Goal: Task Accomplishment & Management: Use online tool/utility

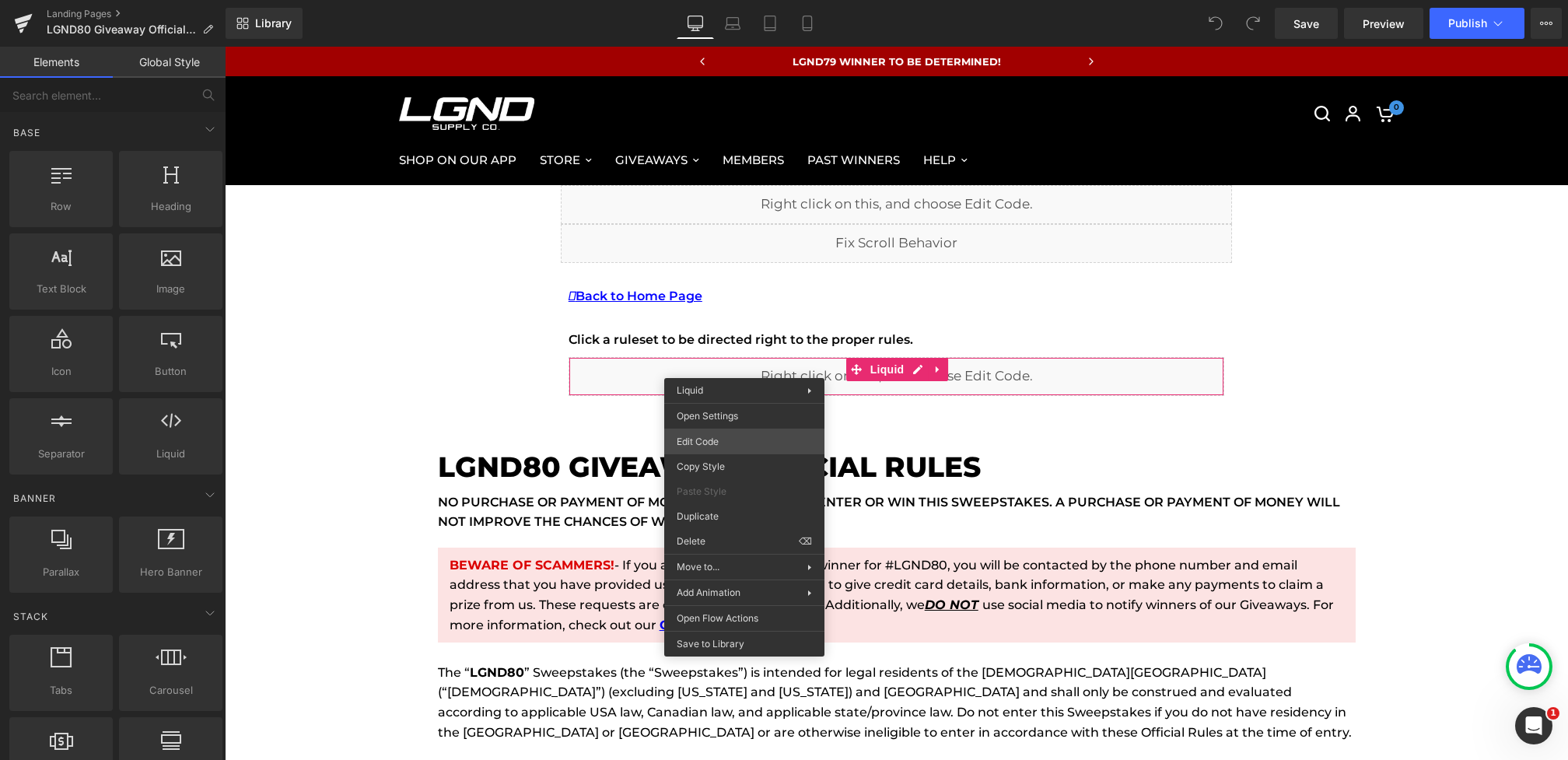
click at [704, 0] on div "You are previewing how the will restyle your page. You can not edit Elements in…" at bounding box center [784, 0] width 1568 height 0
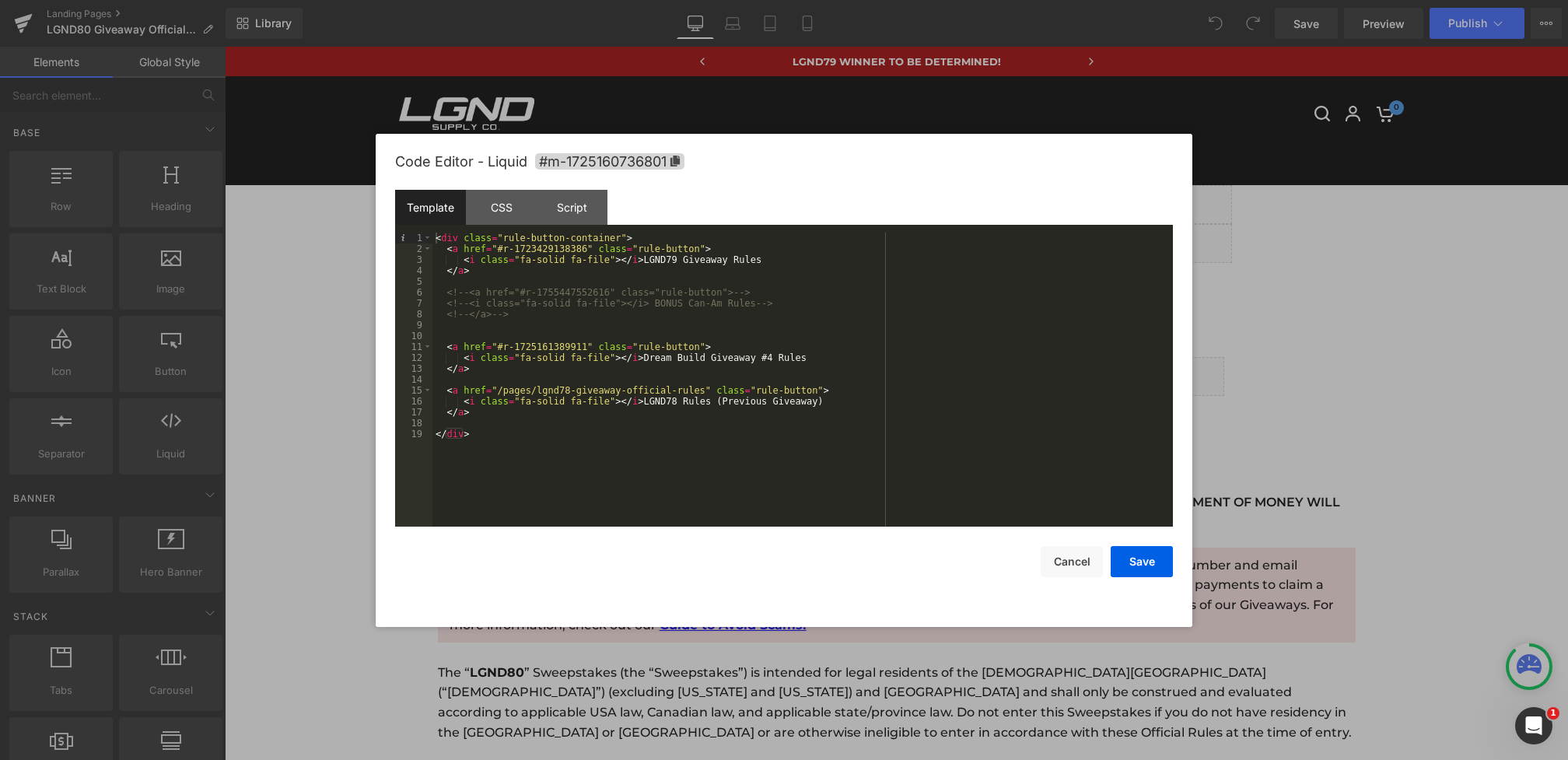
click at [681, 257] on div "< div class = "rule-button-container" > < a href = "#r-1723429138386" class = "…" at bounding box center [803, 391] width 741 height 316
click at [679, 399] on div "< div class = "rule-button-container" > < a href = "#r-1723429138386" class = "…" at bounding box center [803, 391] width 741 height 316
click at [1134, 562] on button "Save" at bounding box center [1142, 561] width 62 height 31
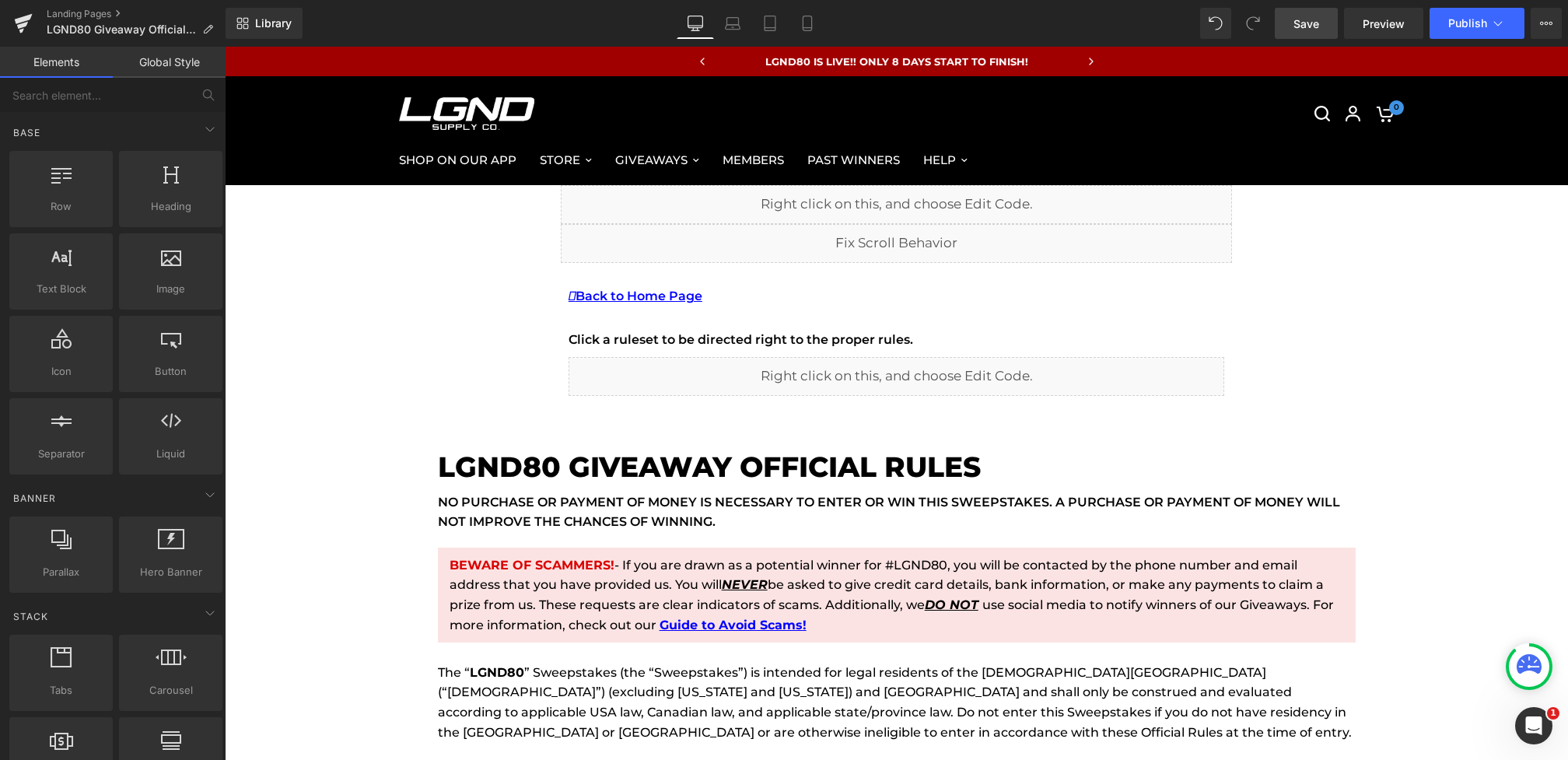
drag, startPoint x: 1315, startPoint y: 34, endPoint x: 1092, endPoint y: 2, distance: 225.3
click at [1315, 34] on link "Save" at bounding box center [1306, 23] width 63 height 31
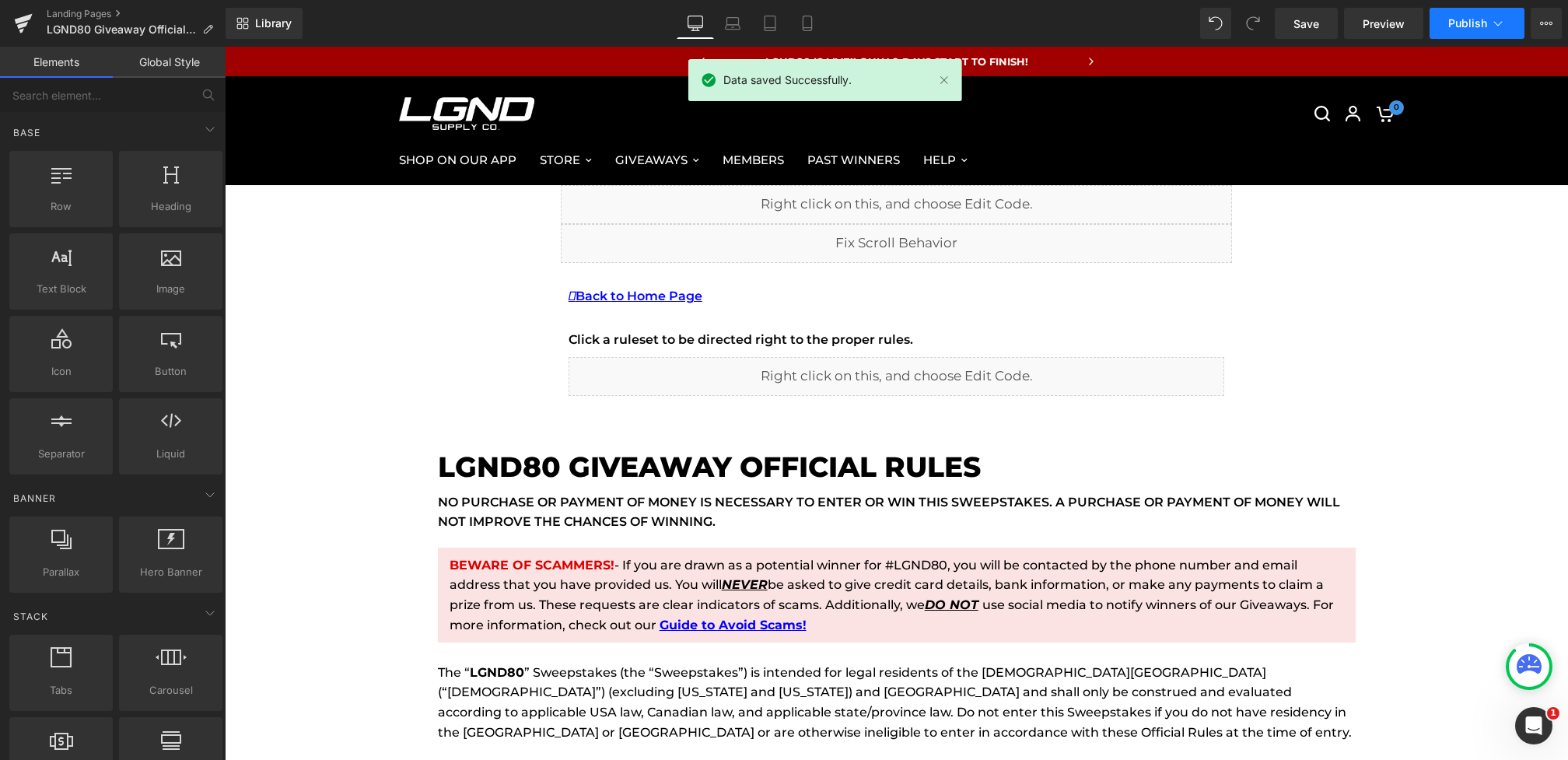
click at [1461, 20] on span "Publish" at bounding box center [1469, 23] width 39 height 12
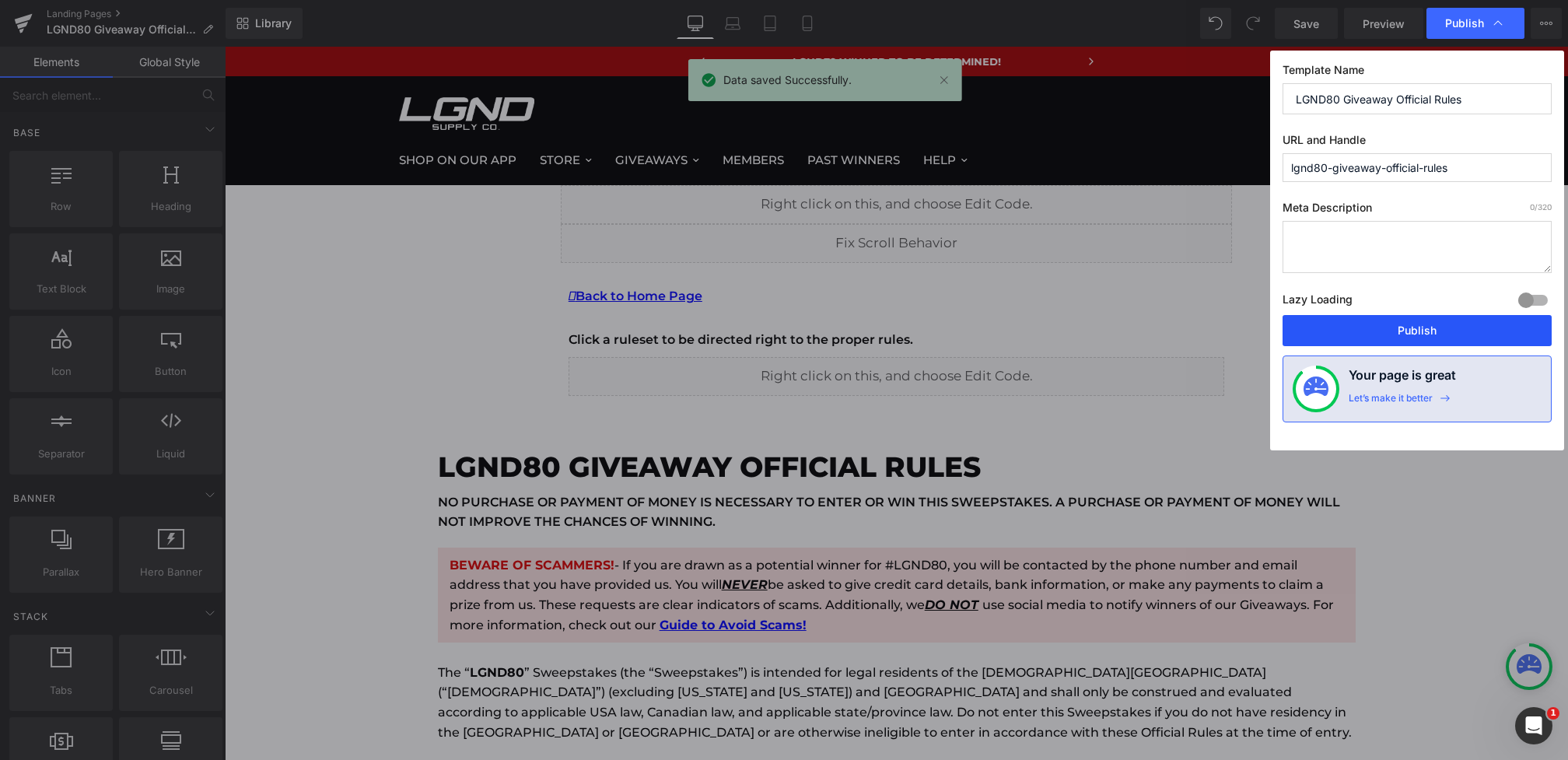
click at [1384, 319] on button "Publish" at bounding box center [1417, 330] width 269 height 31
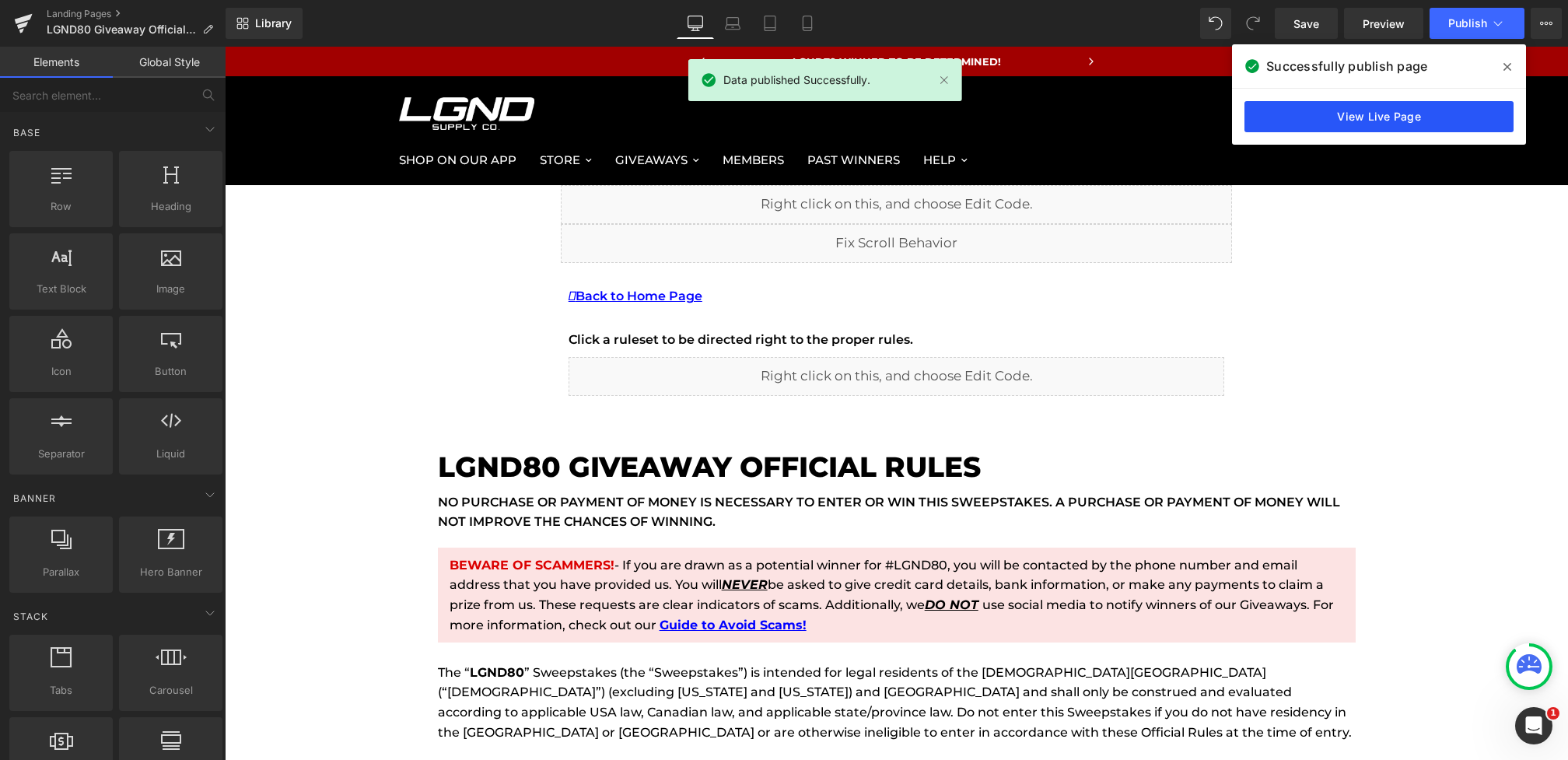
click at [1423, 114] on link "View Live Page" at bounding box center [1379, 116] width 269 height 31
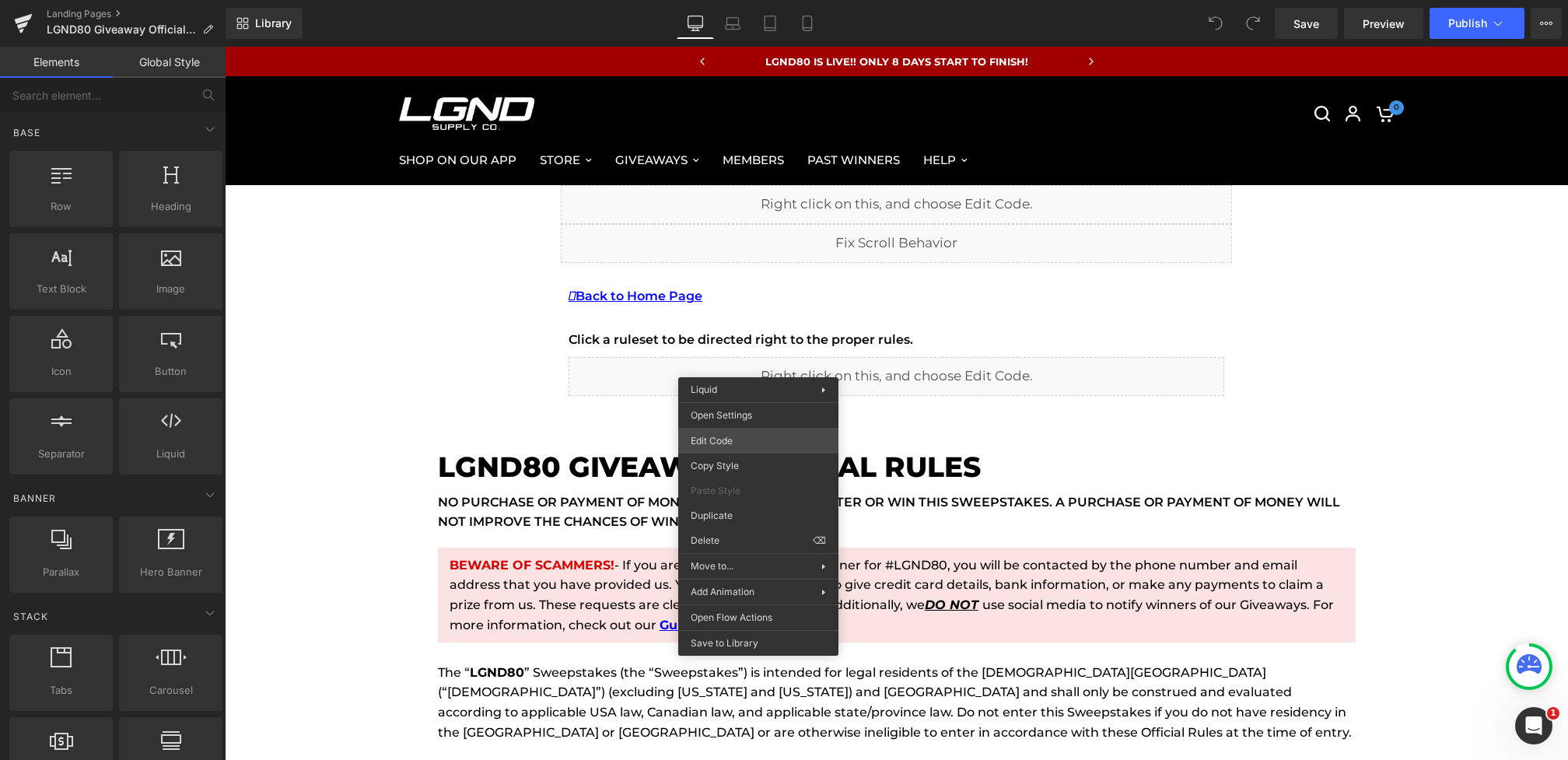
click at [729, 0] on div "You are previewing how the will restyle your page. You can not edit Elements in…" at bounding box center [784, 0] width 1568 height 0
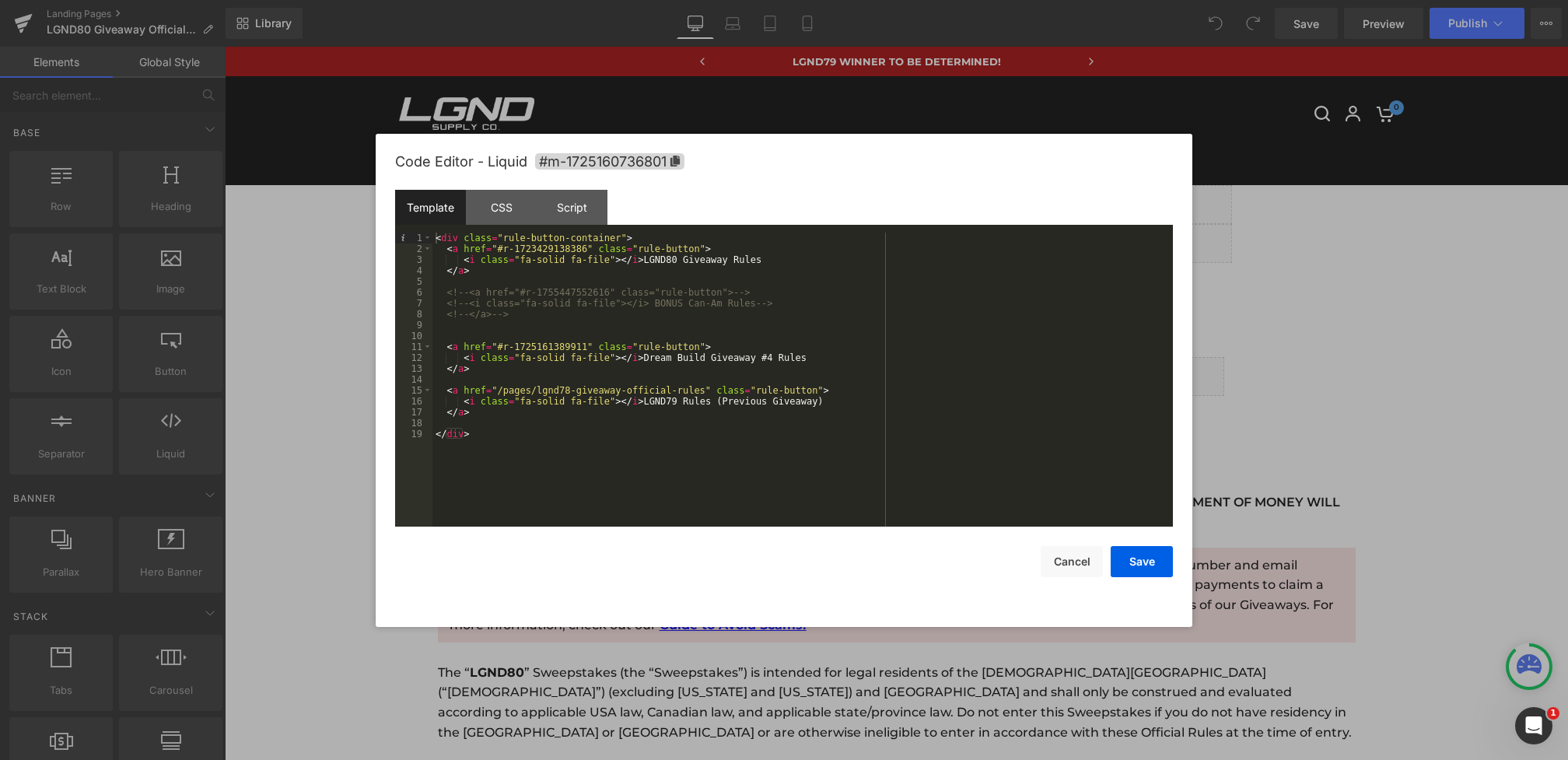
click at [741, 249] on div "< div class = "rule-button-container" > < a href = "#r-1723429138386" class = "…" at bounding box center [803, 391] width 741 height 316
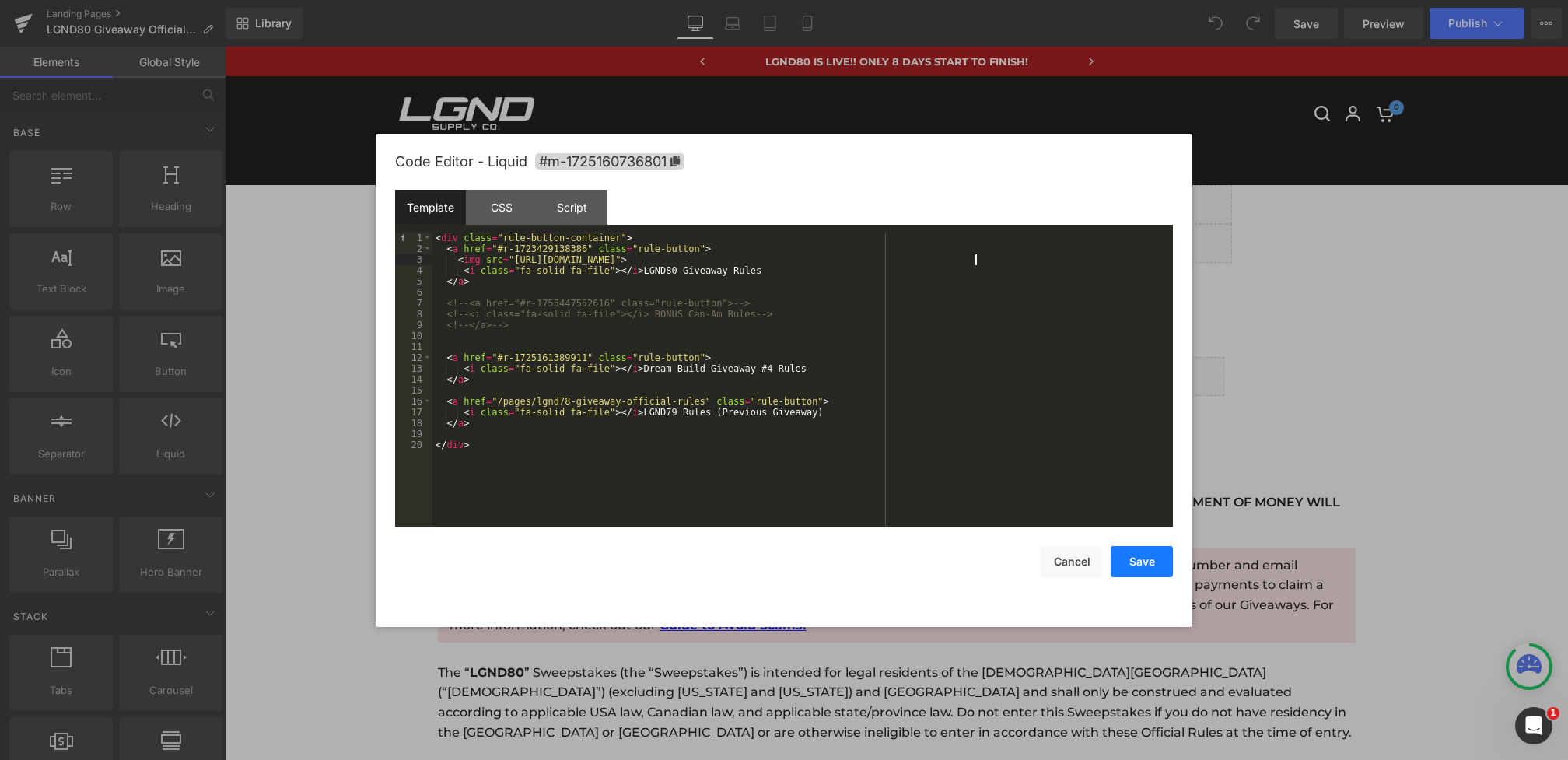
click at [1147, 561] on button "Save" at bounding box center [1142, 561] width 62 height 31
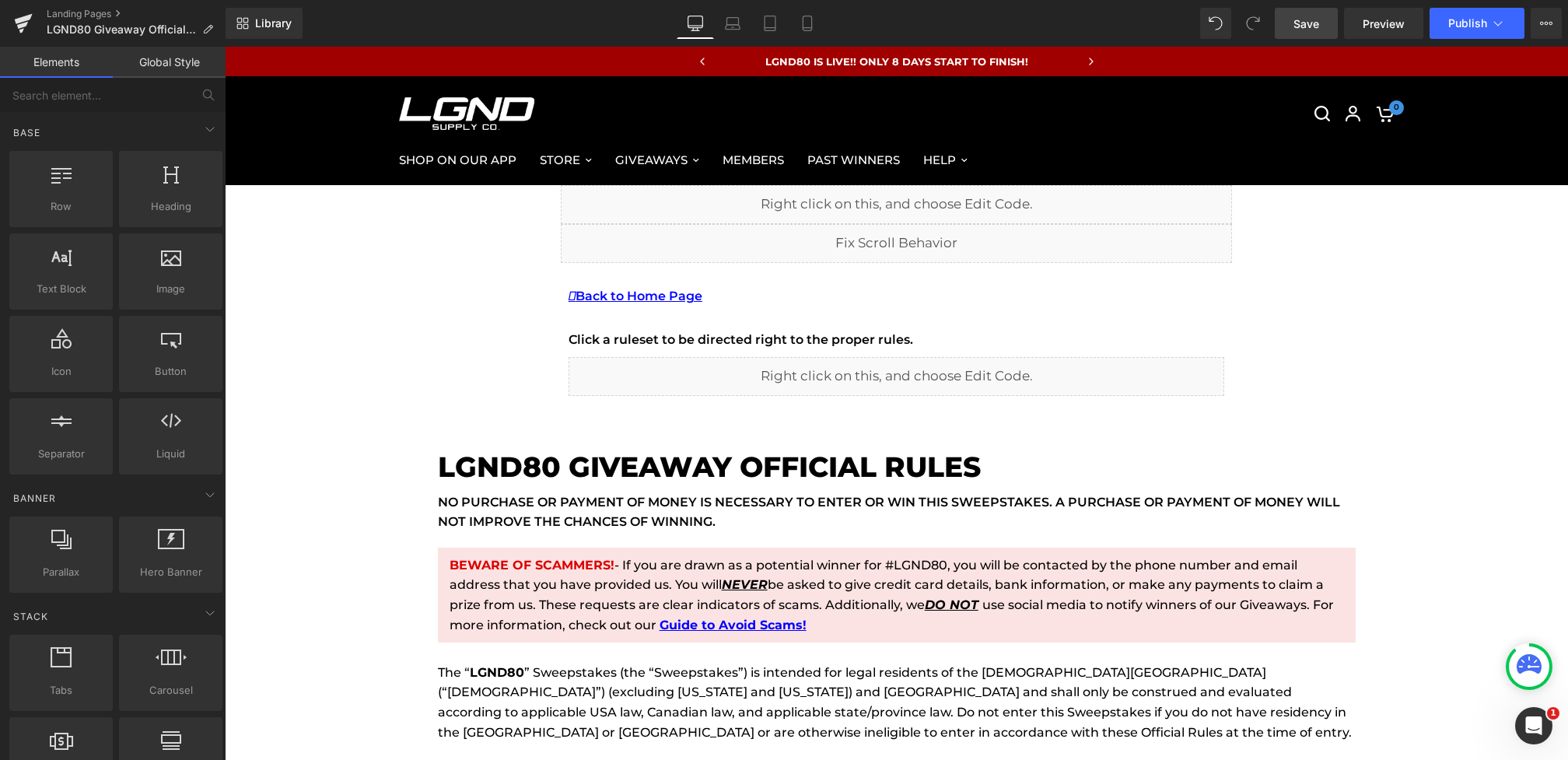
click at [1317, 19] on span "Save" at bounding box center [1306, 24] width 26 height 16
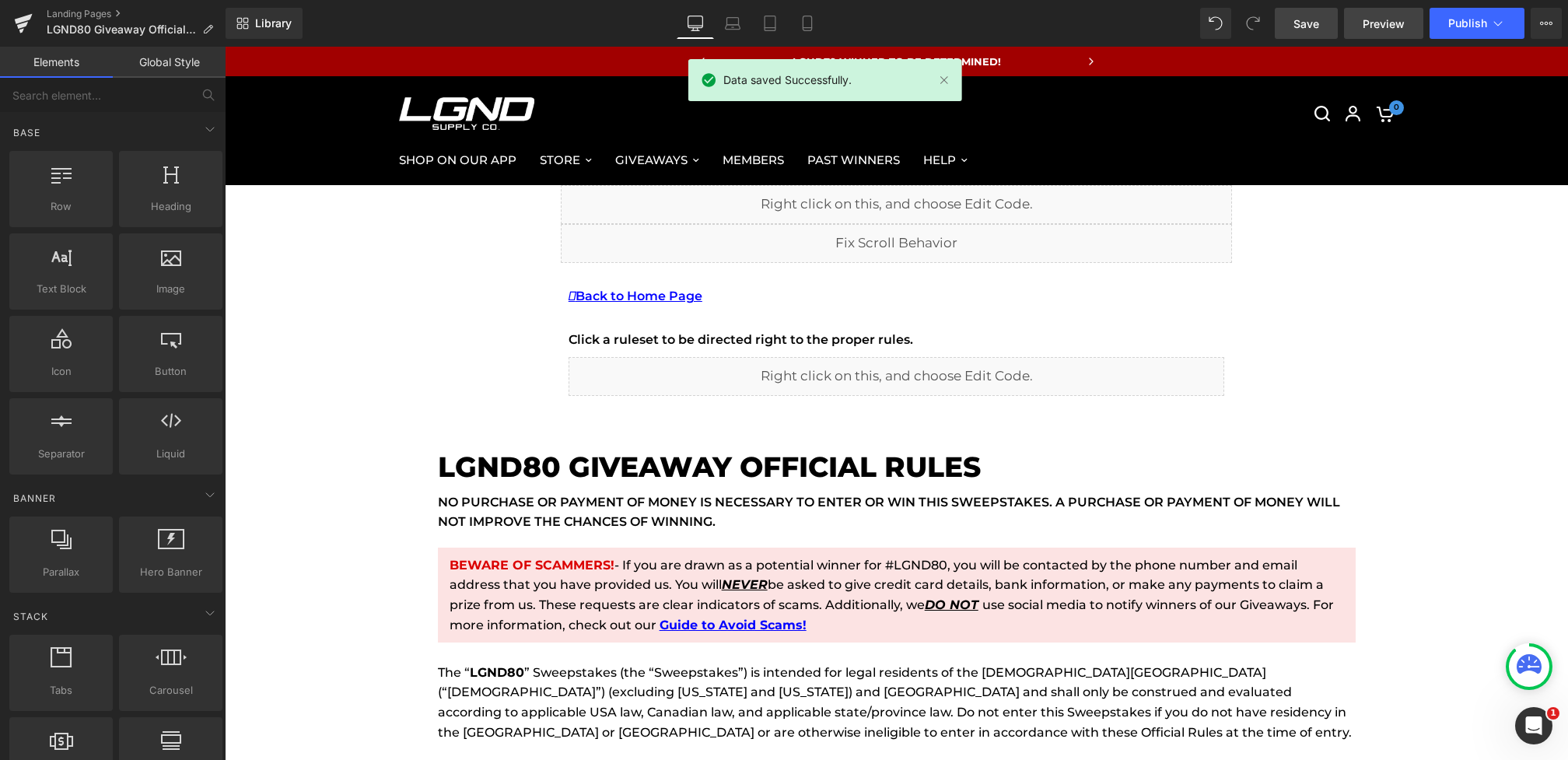
click at [1355, 29] on link "Preview" at bounding box center [1383, 23] width 79 height 31
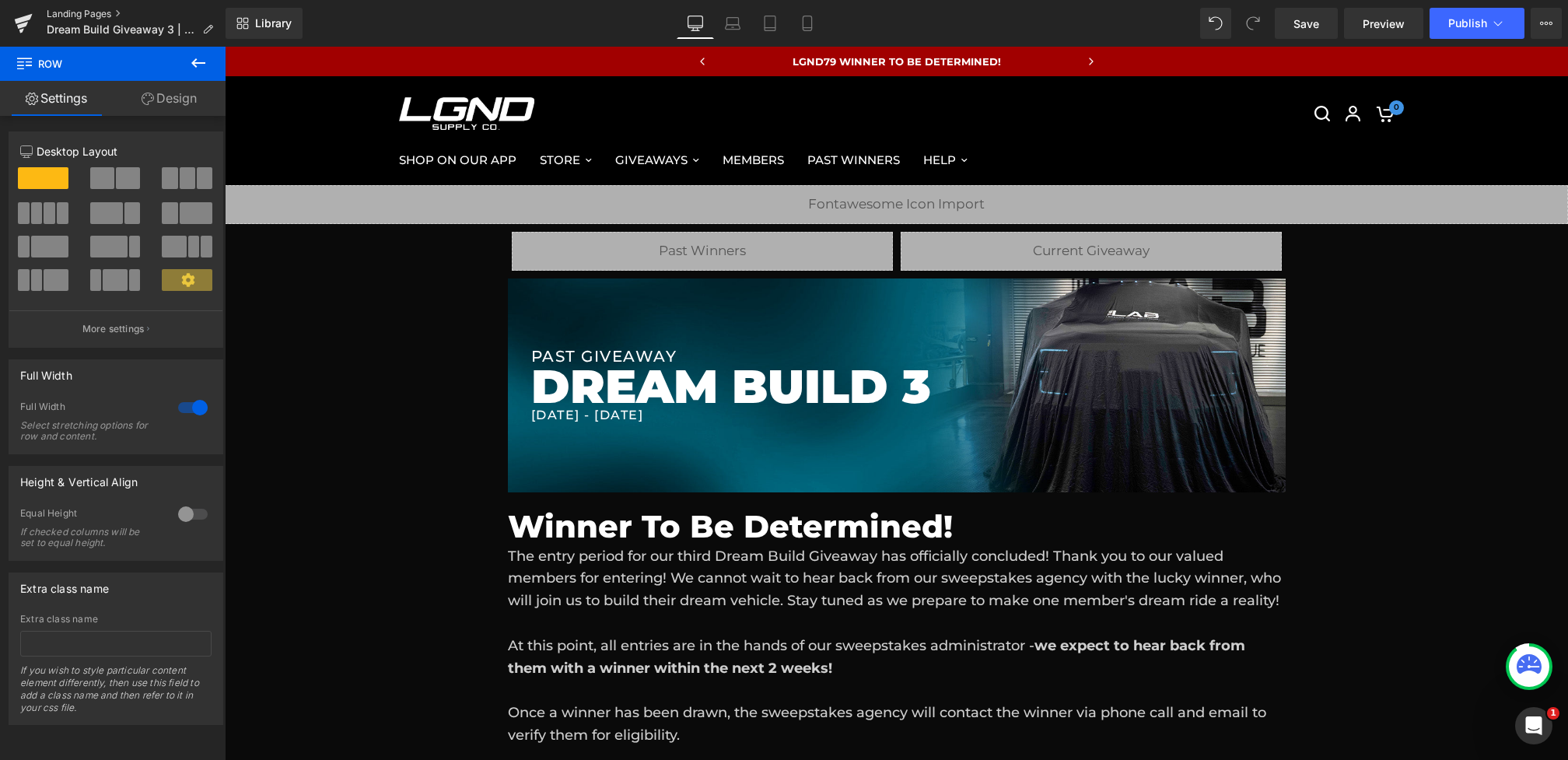
click at [86, 13] on link "Landing Pages" at bounding box center [136, 14] width 179 height 12
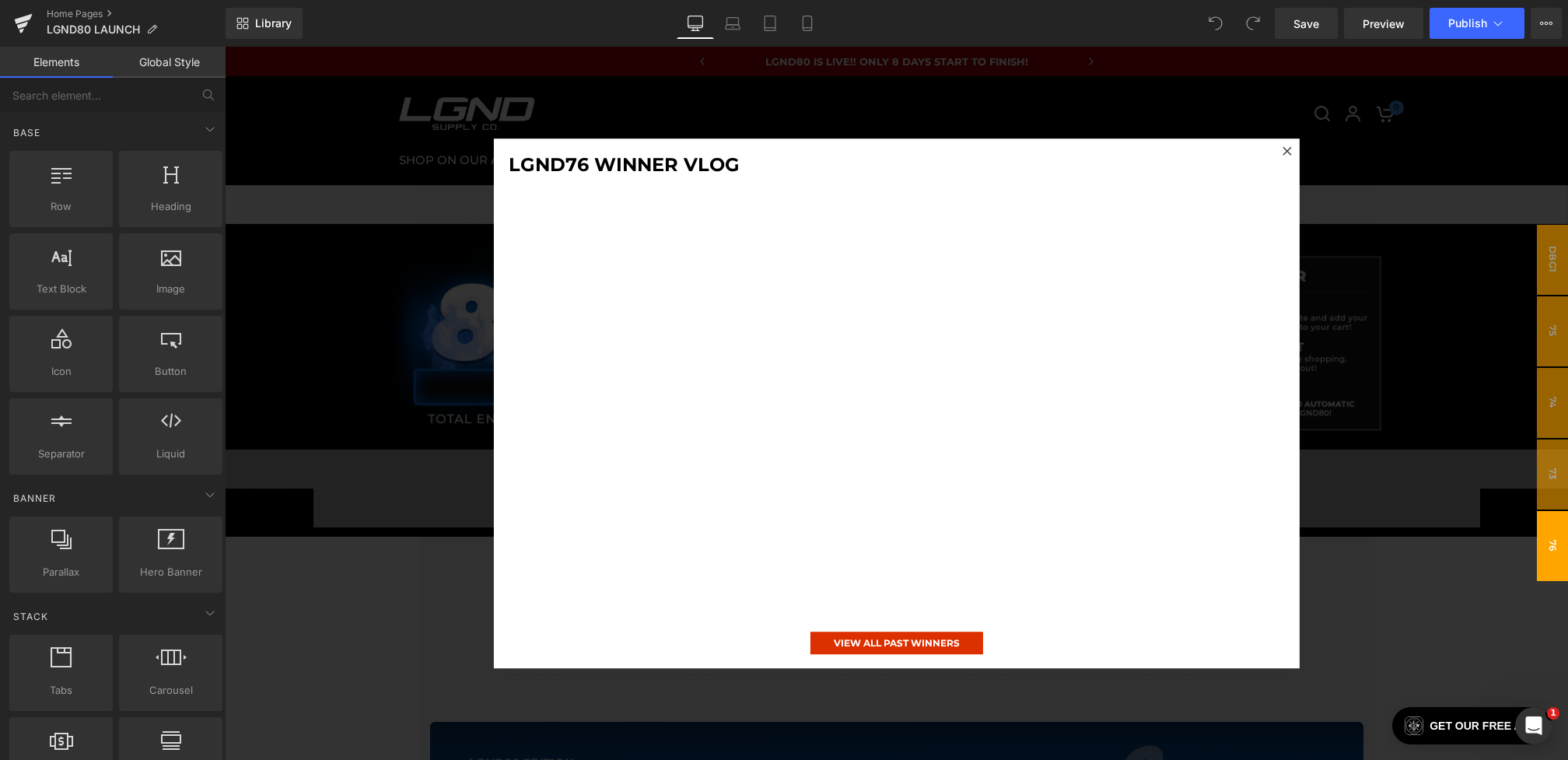
click at [426, 380] on div at bounding box center [896, 403] width 1343 height 713
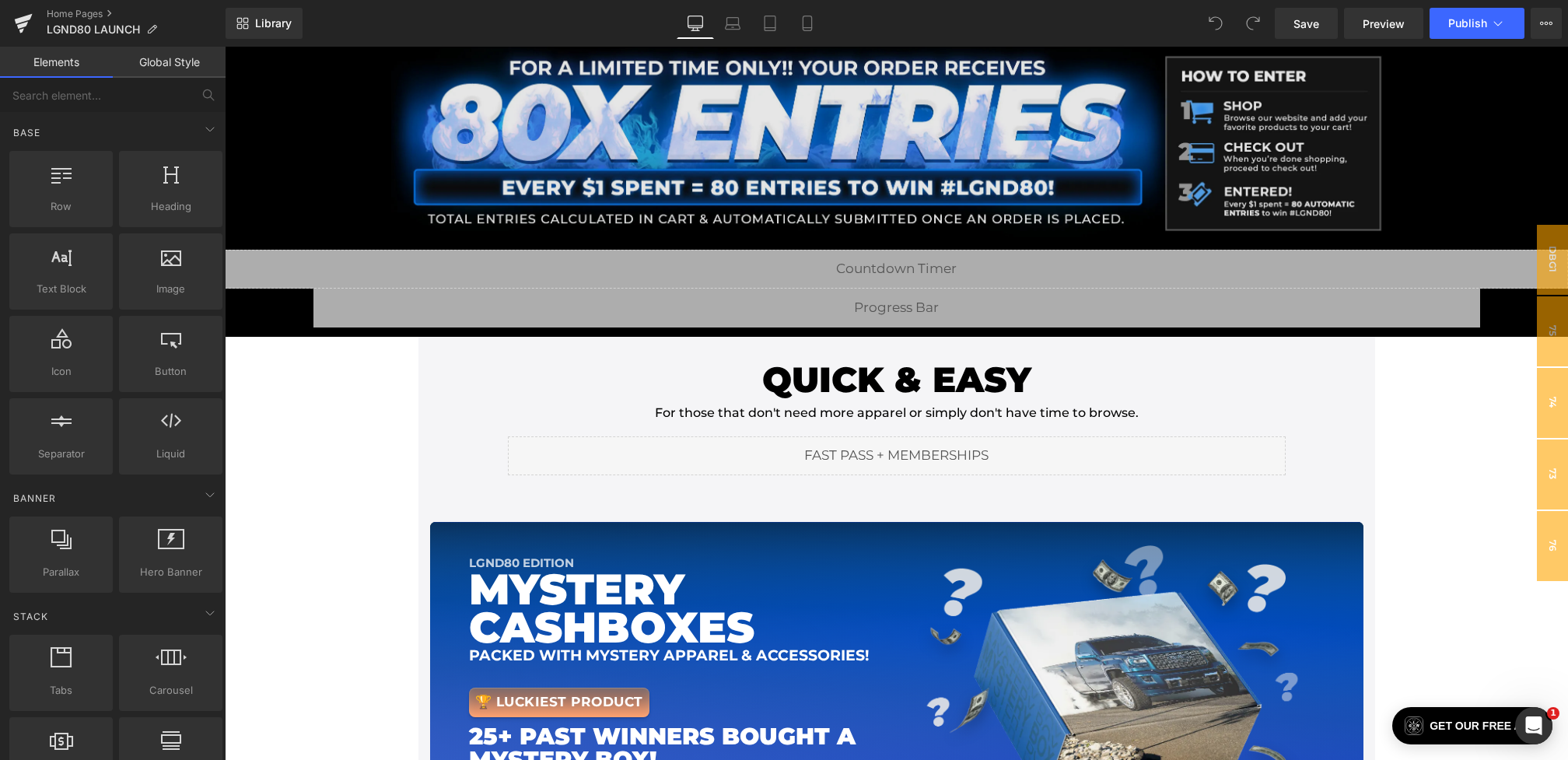
scroll to position [236, 0]
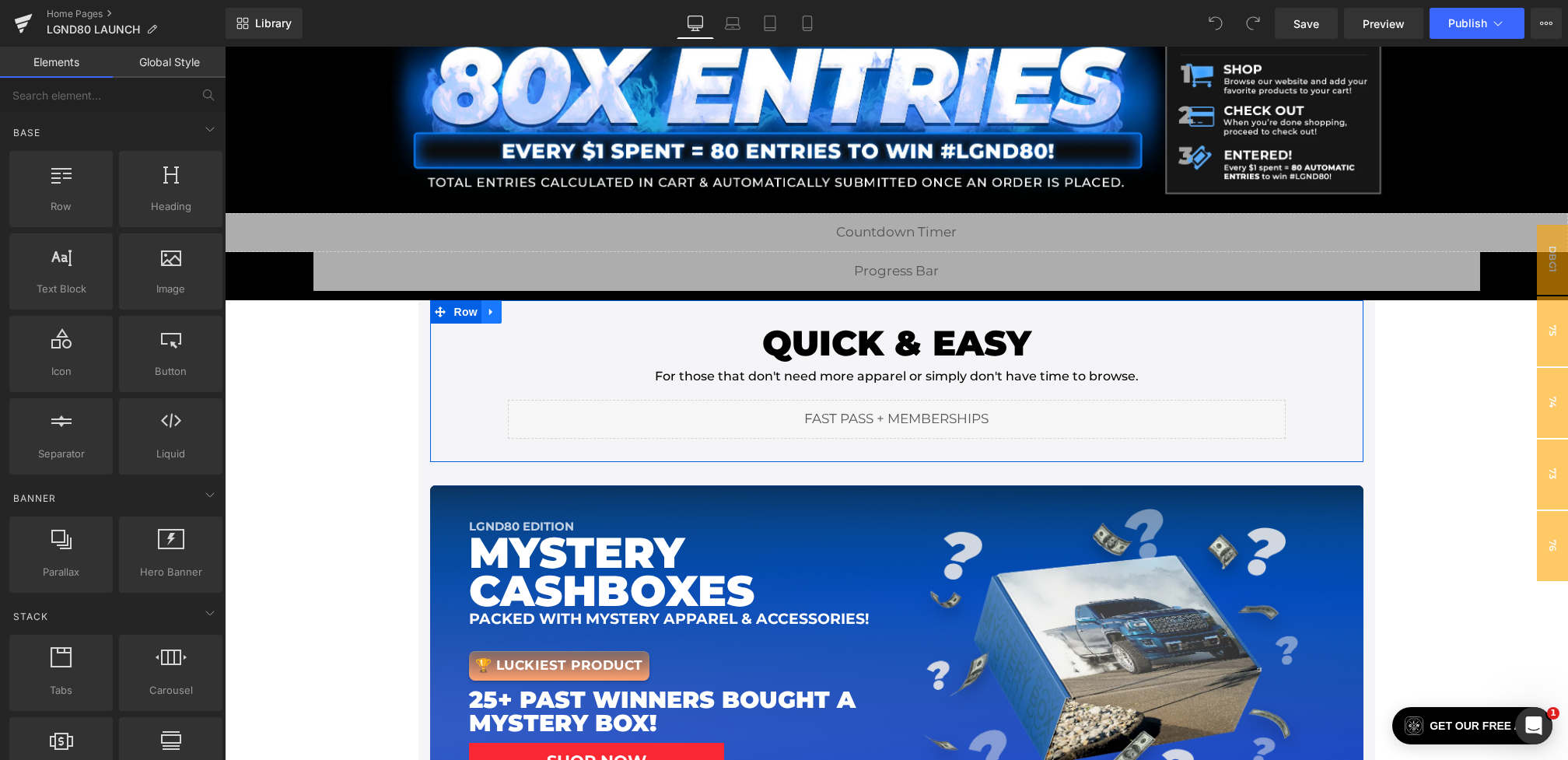
click at [489, 313] on icon at bounding box center [491, 311] width 11 height 12
click at [490, 313] on icon at bounding box center [491, 311] width 11 height 12
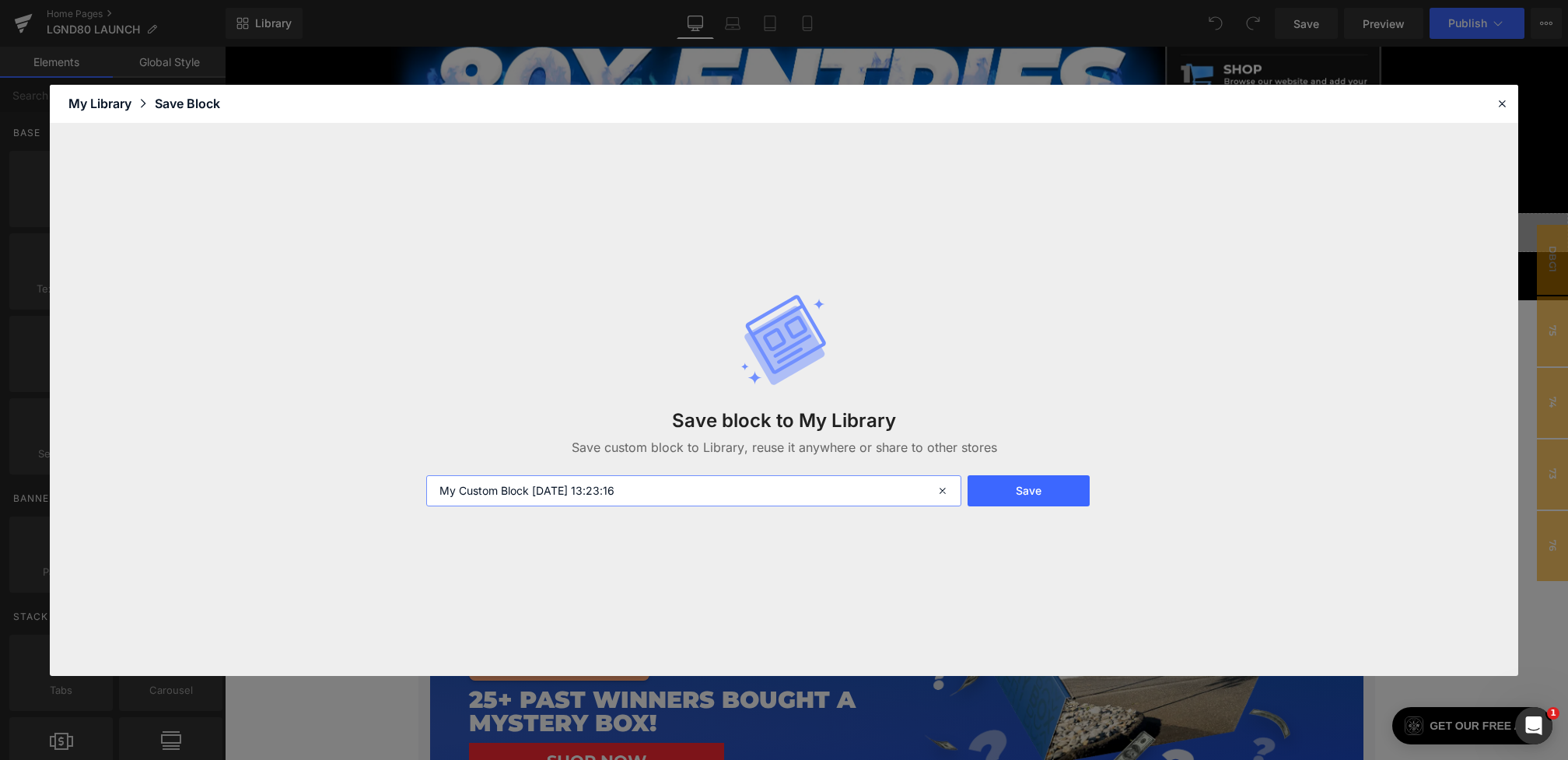
drag, startPoint x: 673, startPoint y: 494, endPoint x: 266, endPoint y: 477, distance: 407.4
click at [268, 477] on div "Save block to My Library Save custom block to Library, reuse it anywhere or sha…" at bounding box center [784, 400] width 1469 height 552
type input "M"
drag, startPoint x: 526, startPoint y: 487, endPoint x: 292, endPoint y: 481, distance: 234.1
click at [292, 481] on div "Save block to My Library Save custom block to Library, reuse it anywhere or sha…" at bounding box center [784, 400] width 1469 height 552
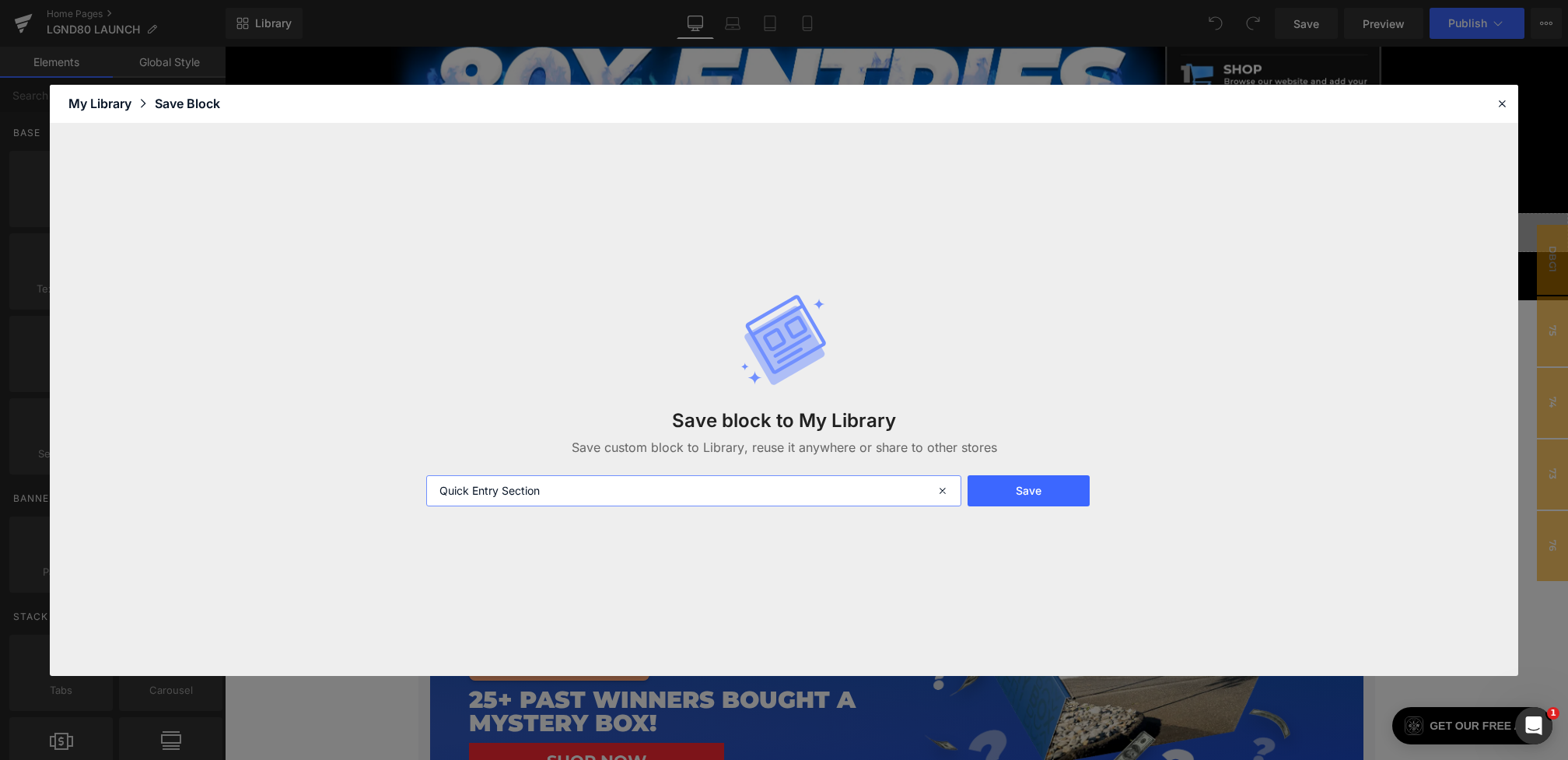
type input "Quick Entry Section"
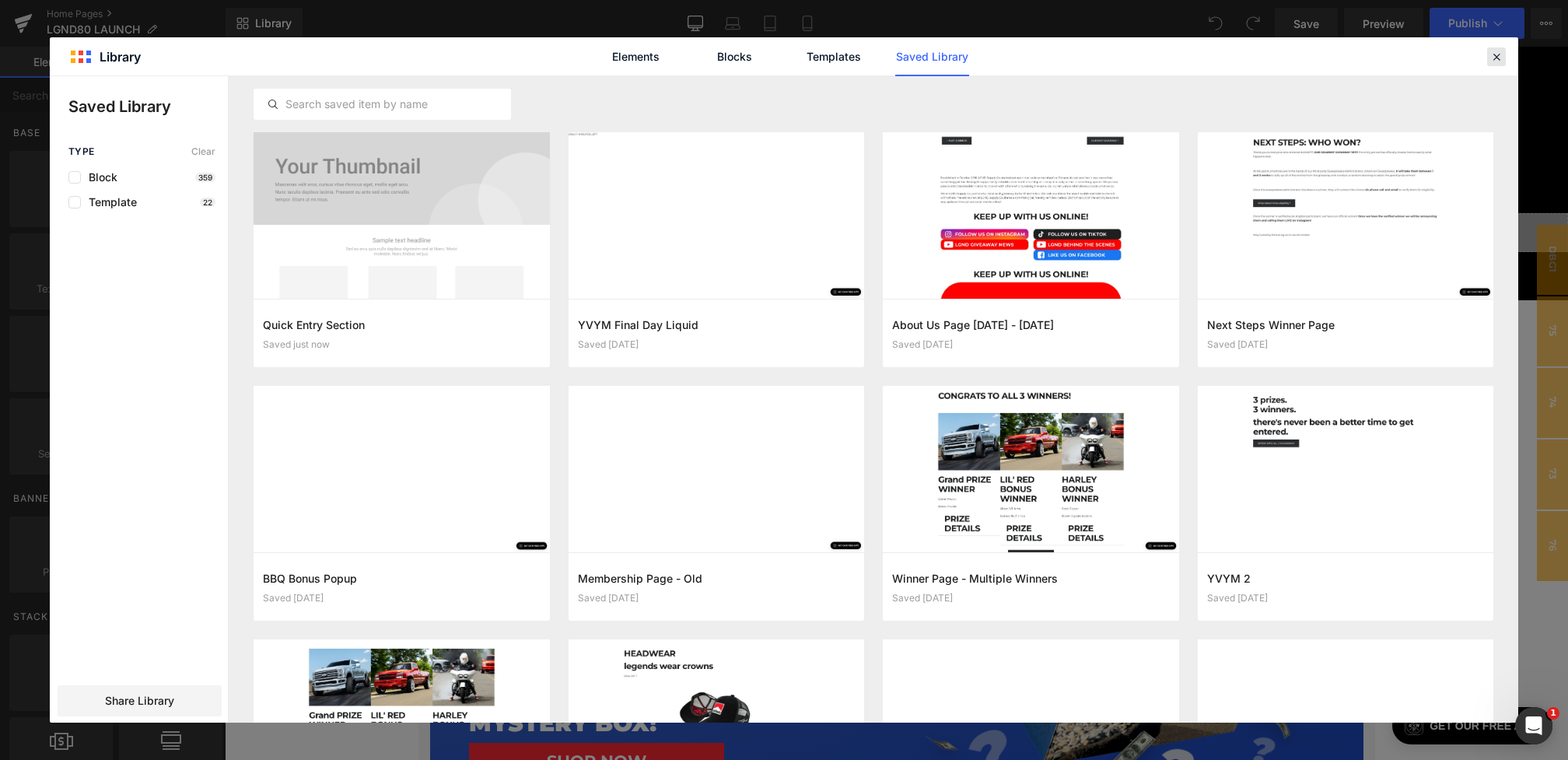
click at [1495, 55] on icon at bounding box center [1497, 57] width 14 height 14
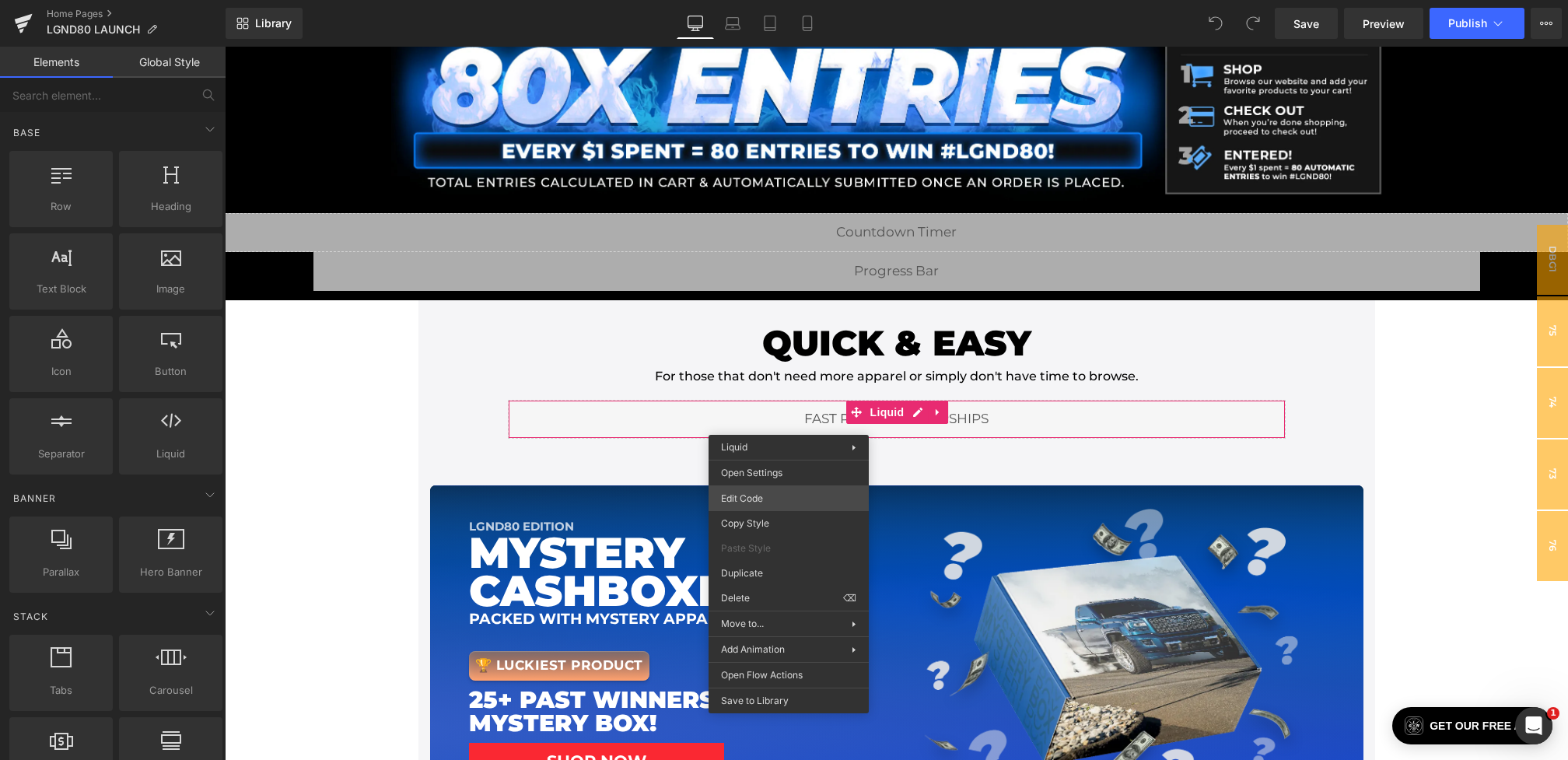
click at [739, 0] on div "You are previewing how the will restyle your page. You can not edit Elements in…" at bounding box center [784, 0] width 1568 height 0
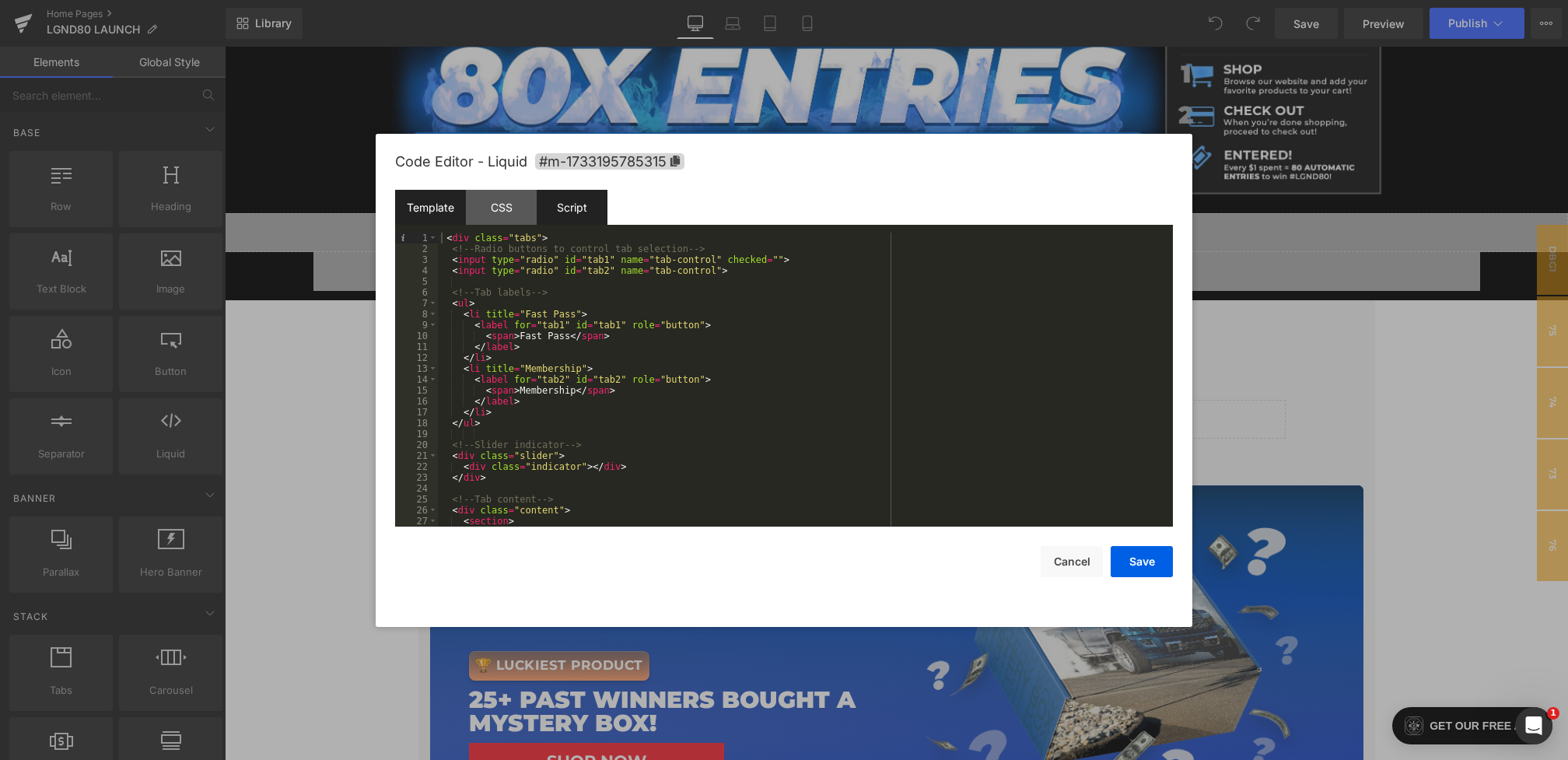
click at [582, 210] on div "Script" at bounding box center [572, 207] width 71 height 35
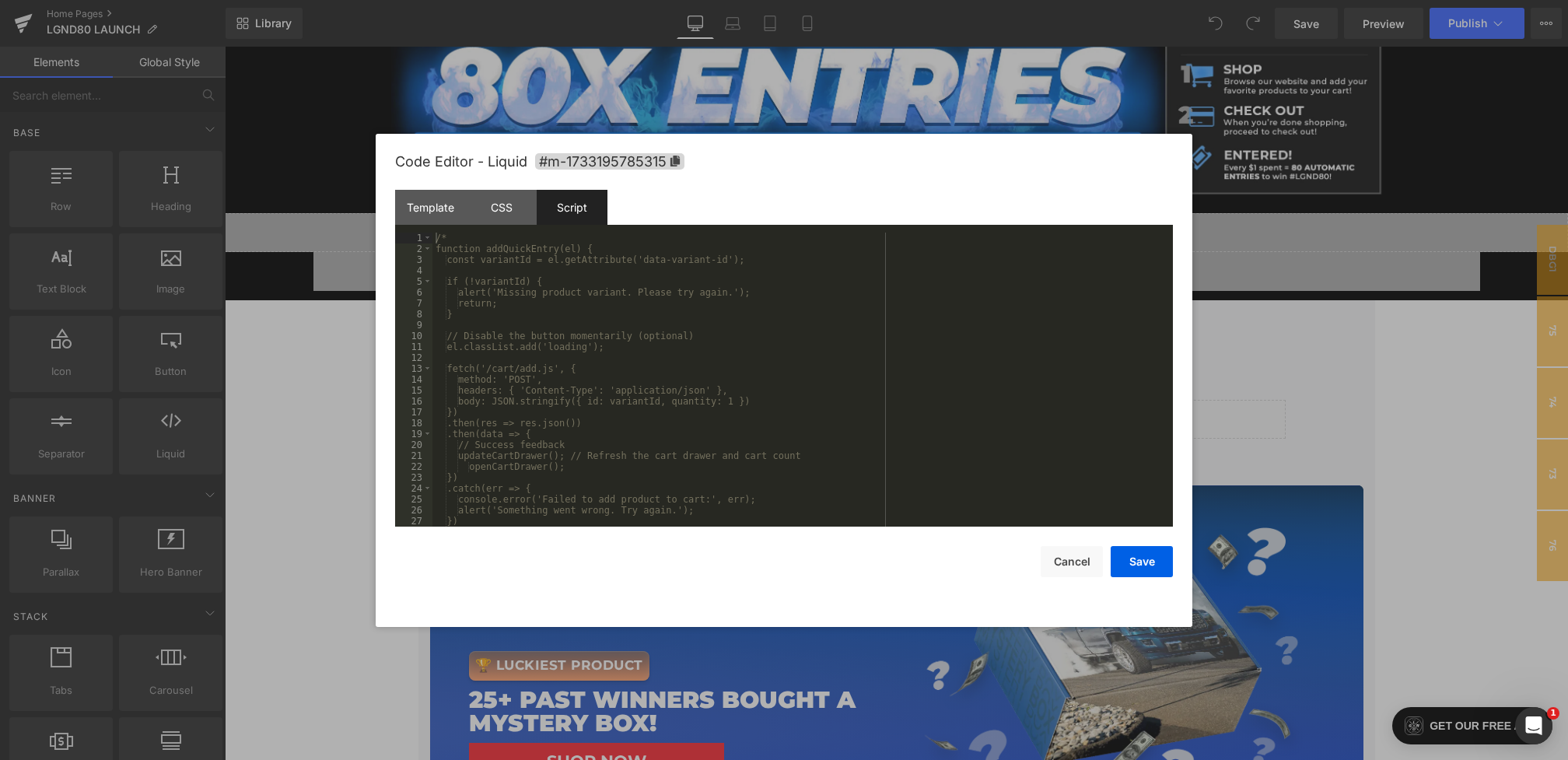
scroll to position [0, 0]
click at [422, 202] on div "Template" at bounding box center [431, 207] width 71 height 35
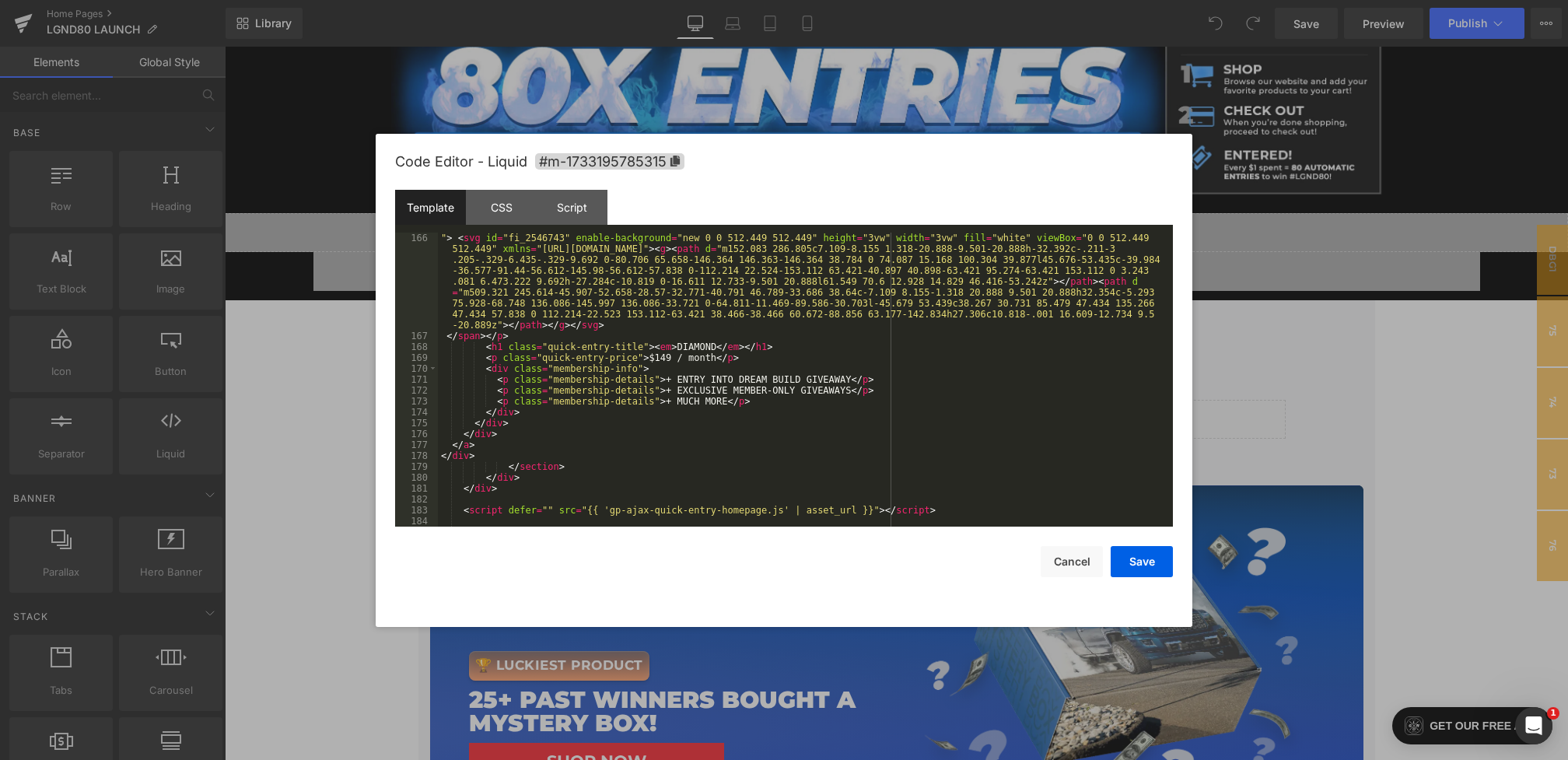
scroll to position [2079, 0]
click at [491, 216] on div "CSS" at bounding box center [502, 207] width 71 height 35
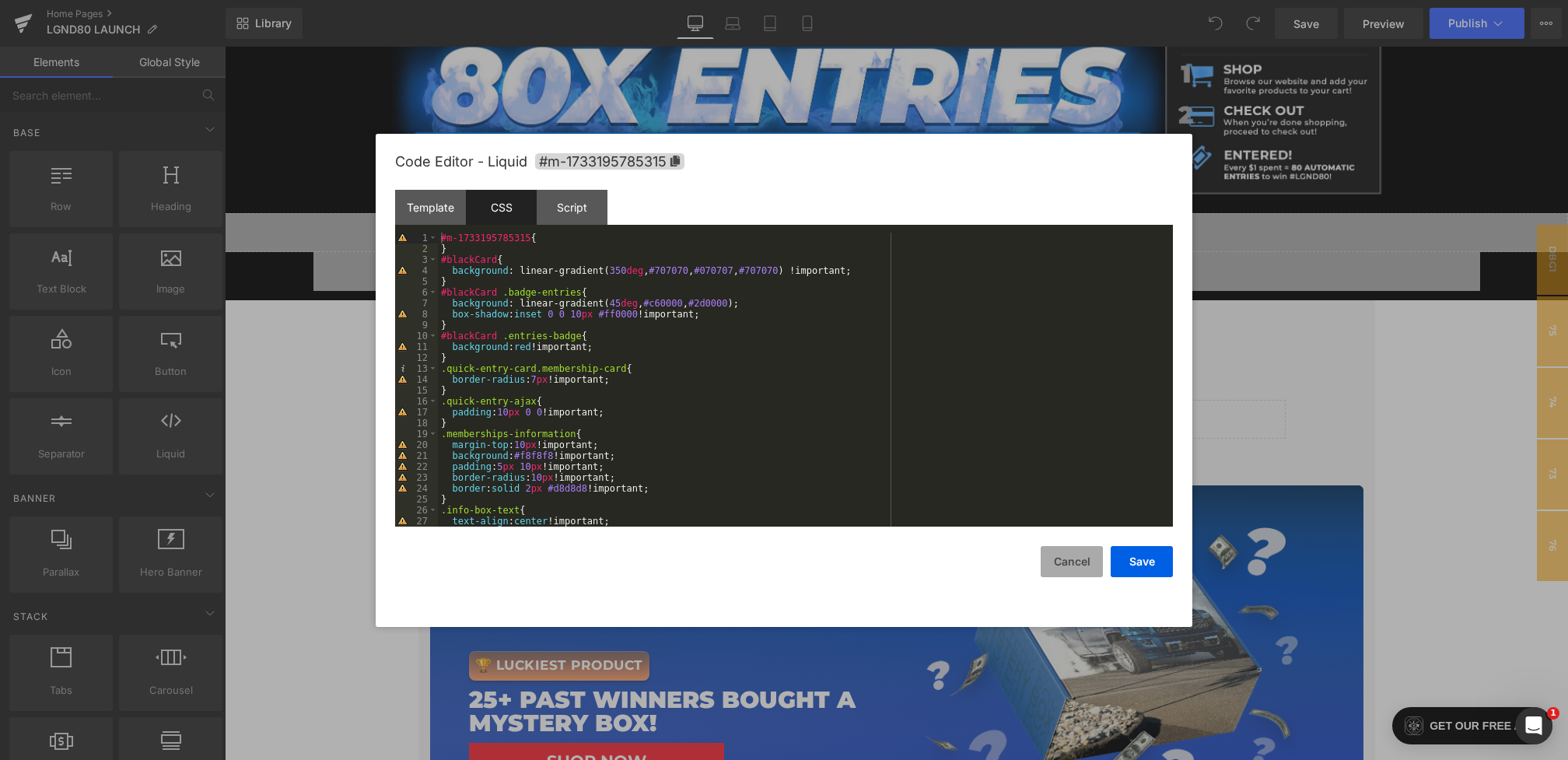
click at [1045, 562] on button "Cancel" at bounding box center [1072, 561] width 62 height 31
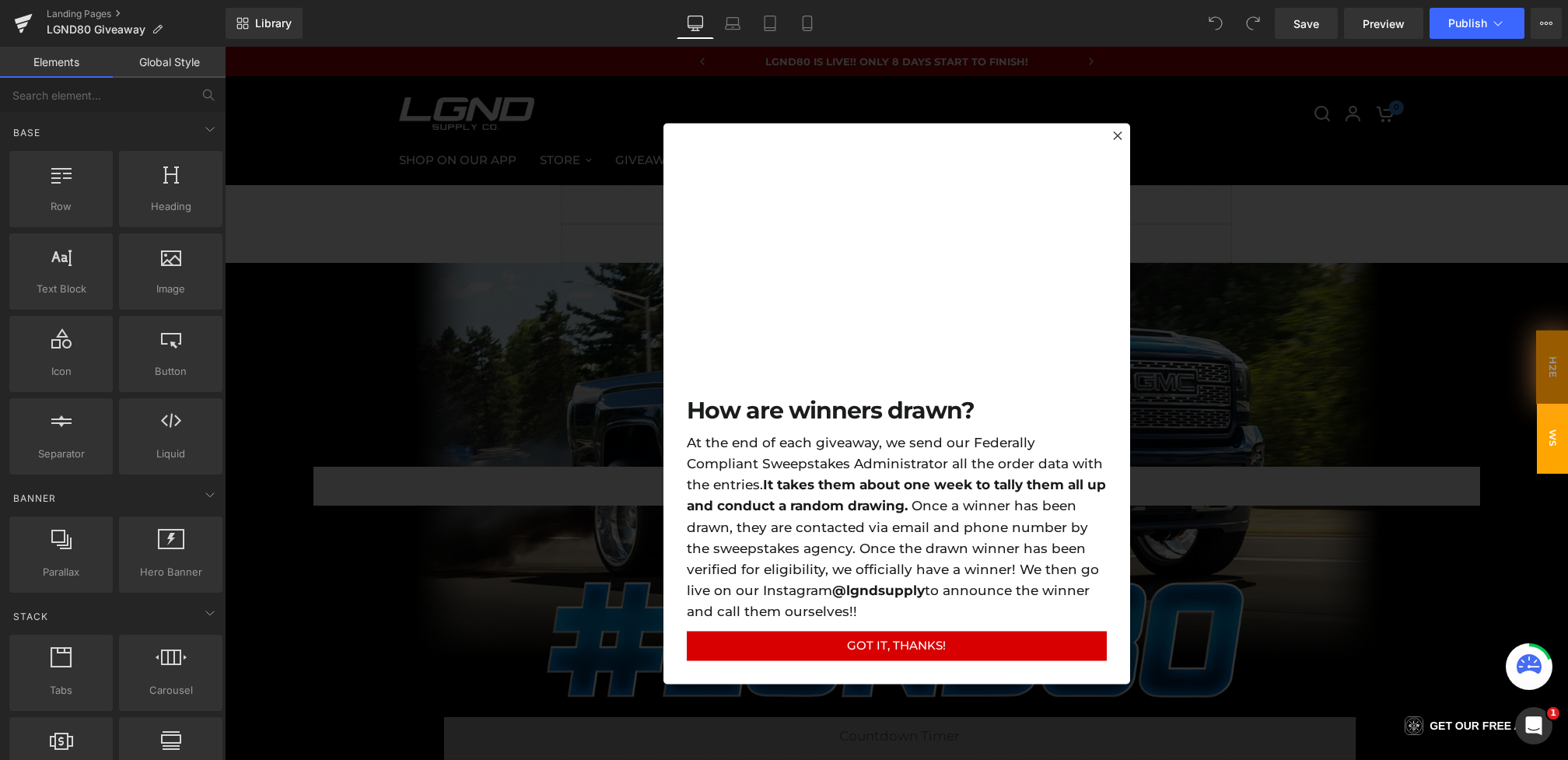
click at [592, 482] on div at bounding box center [896, 403] width 1343 height 713
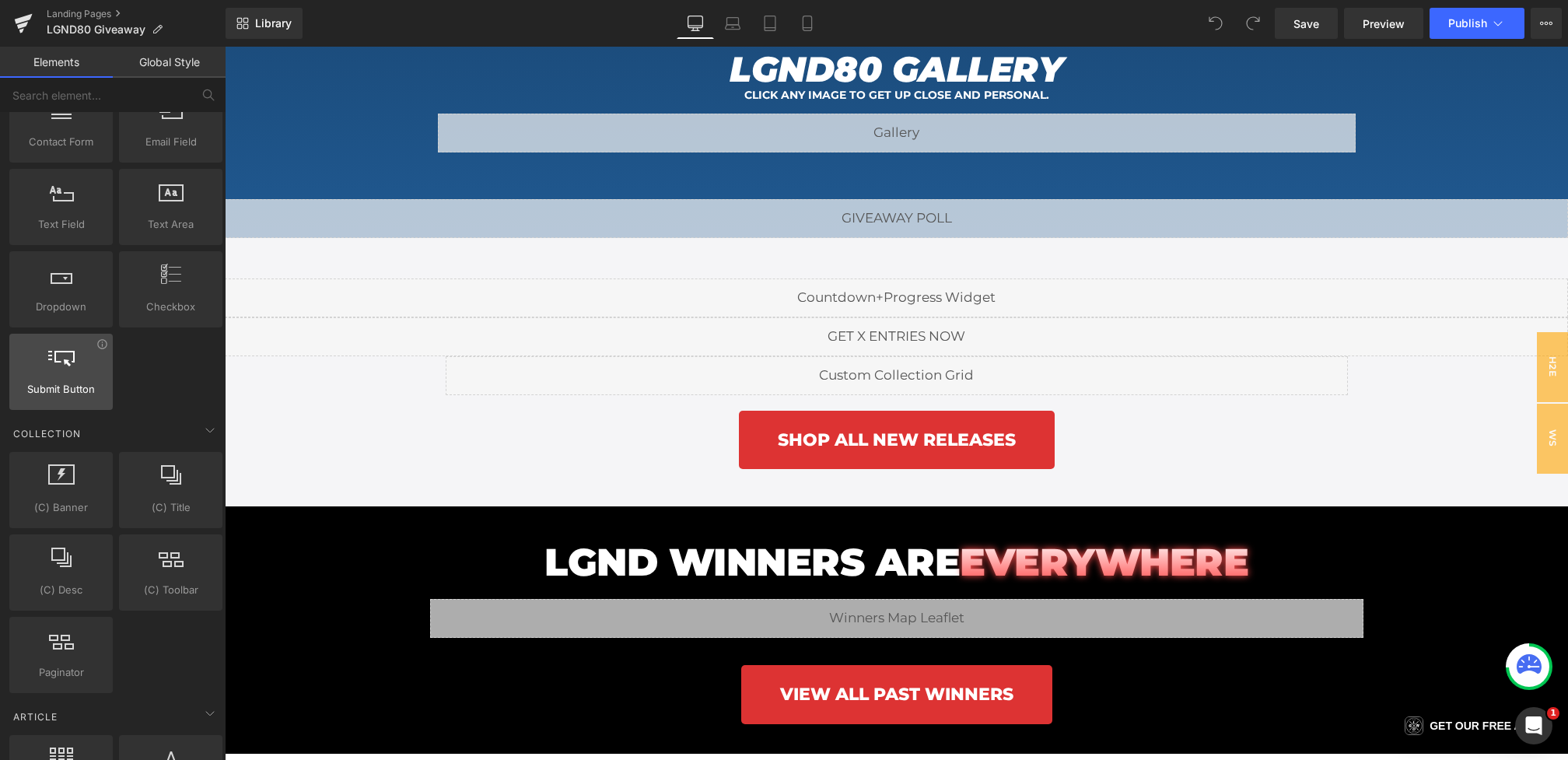
scroll to position [2683, 0]
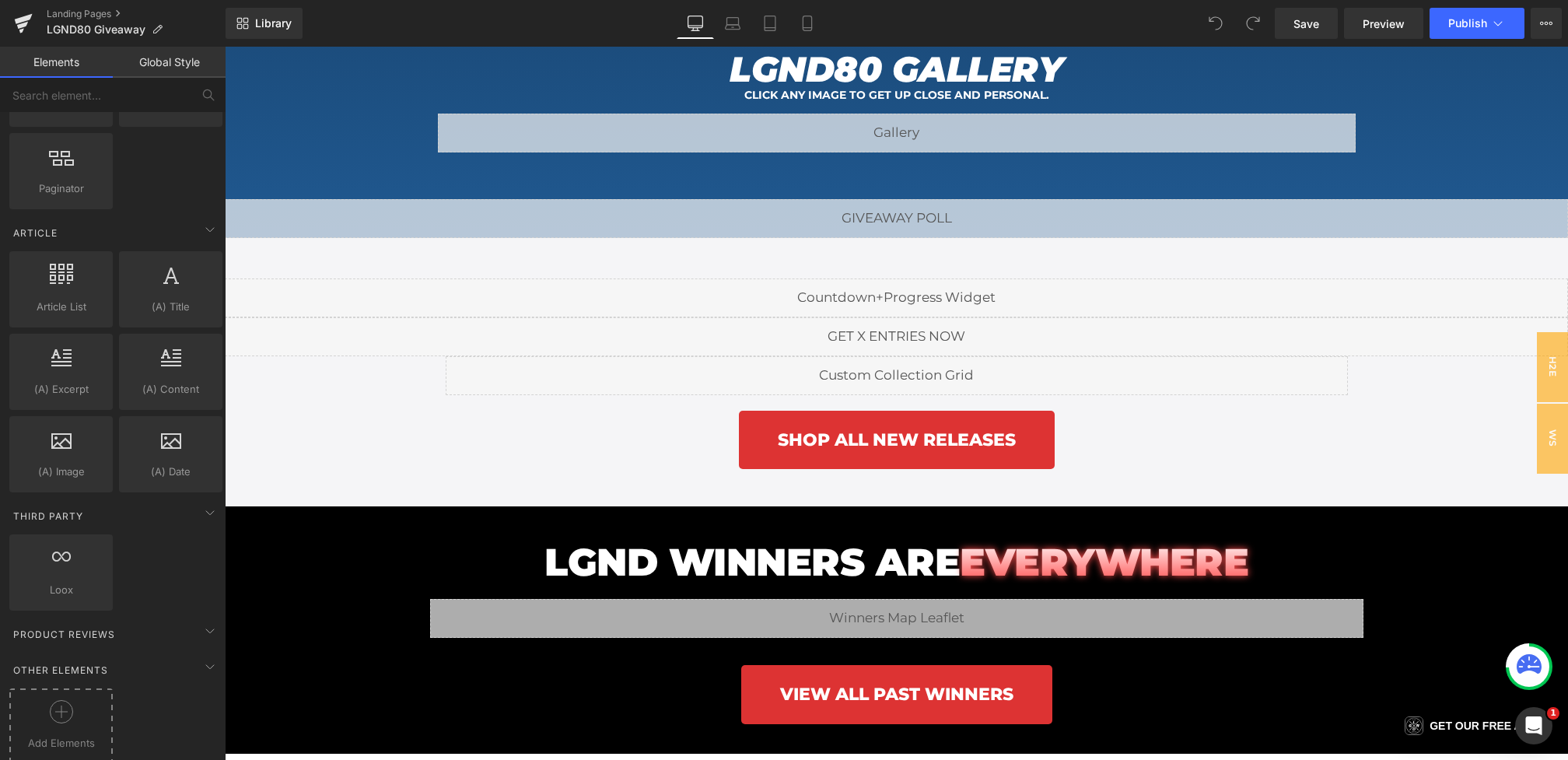
click at [56, 700] on icon at bounding box center [61, 711] width 23 height 23
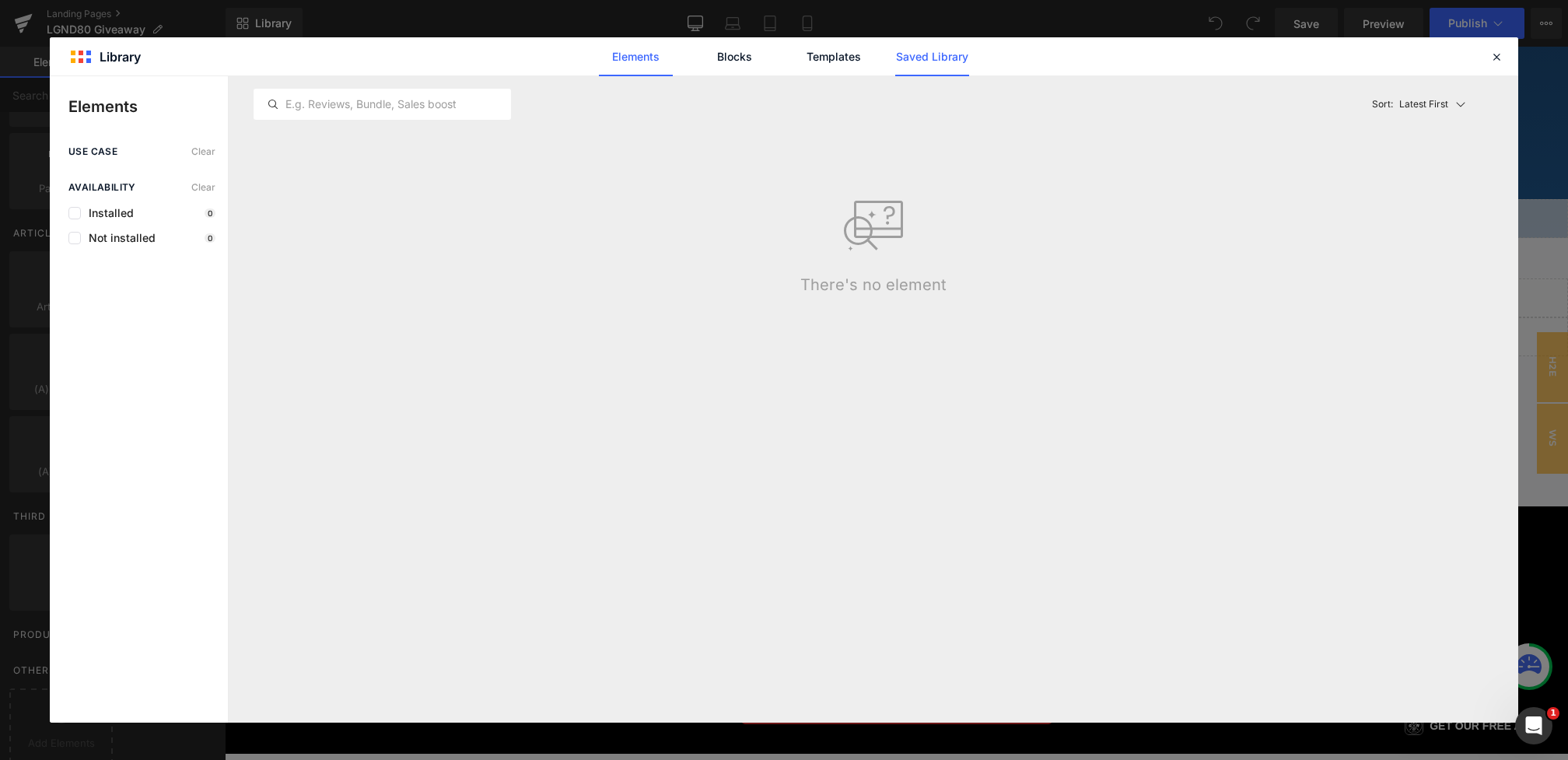
click at [903, 66] on link "Saved Library" at bounding box center [932, 57] width 74 height 39
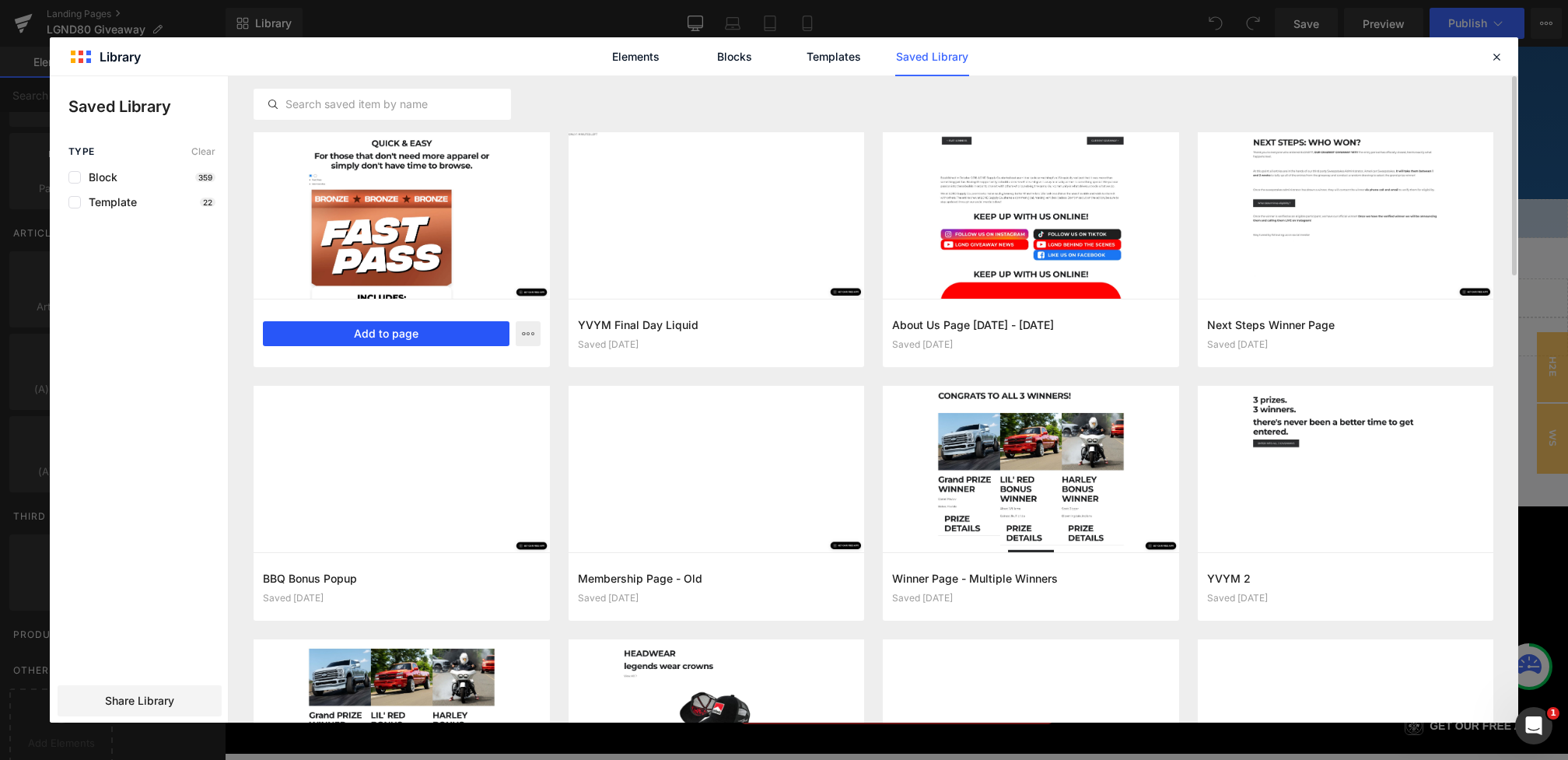
click at [410, 341] on button "Add to page" at bounding box center [386, 334] width 247 height 25
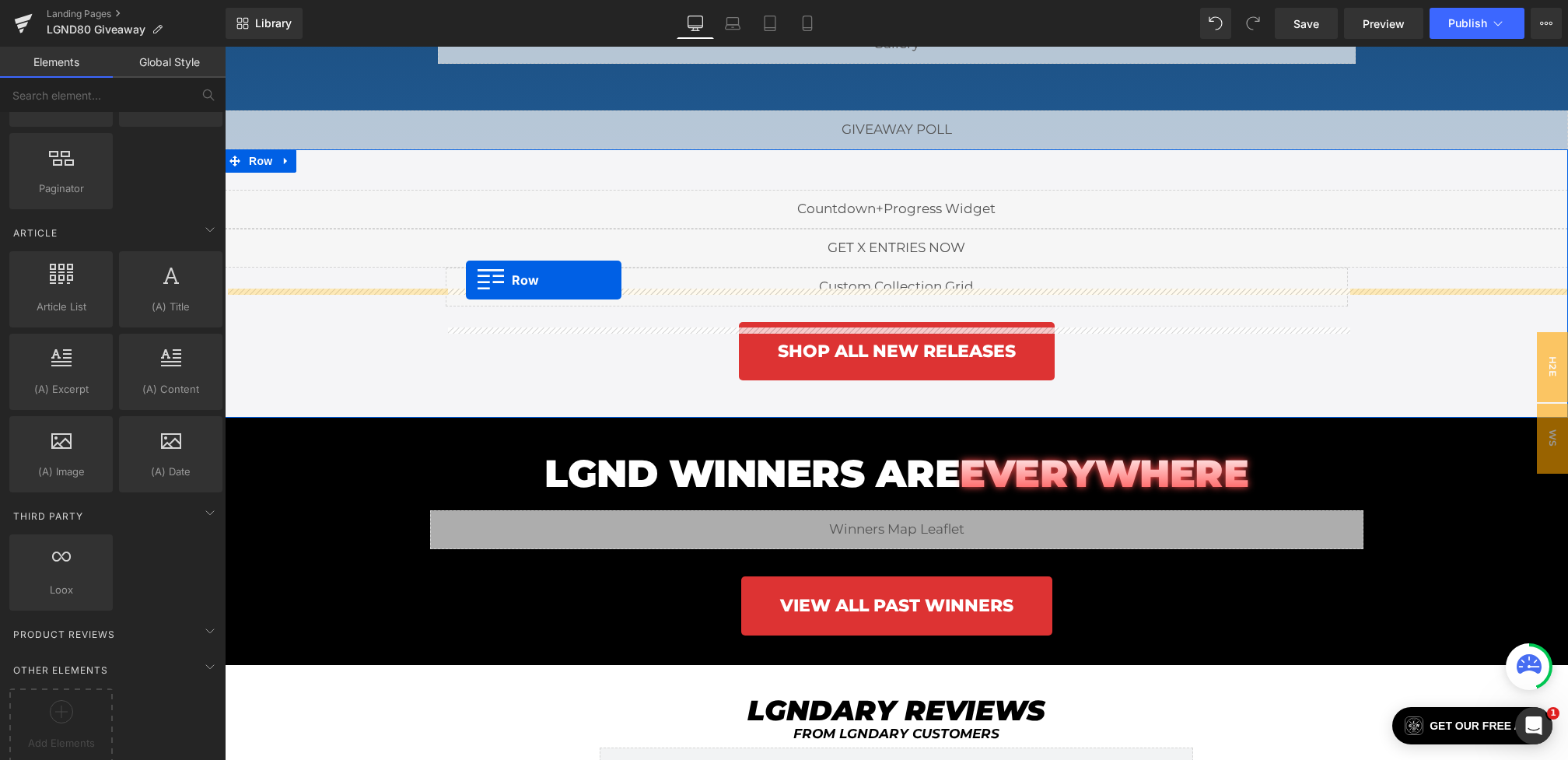
scroll to position [2267, 0]
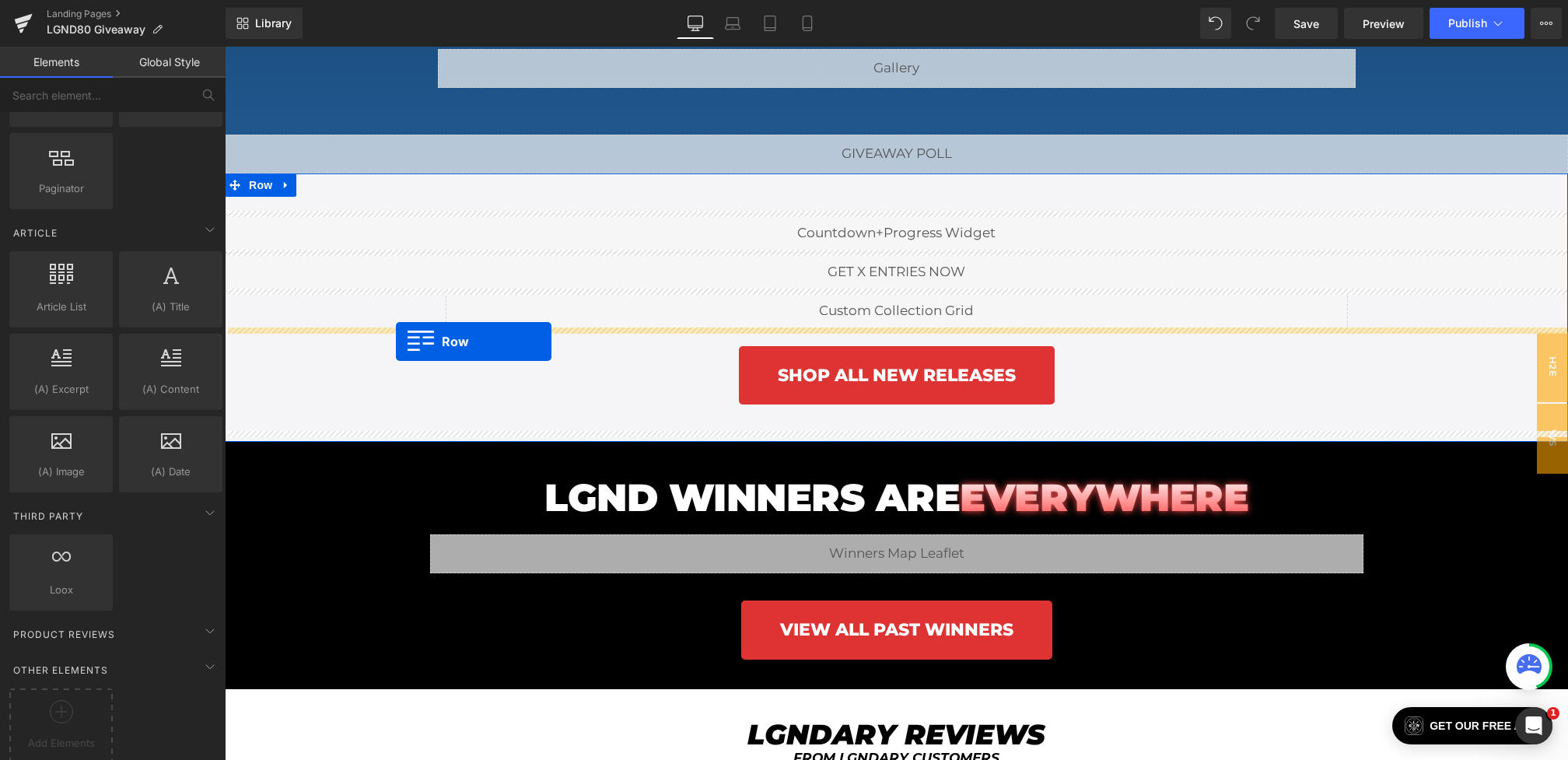
drag, startPoint x: 570, startPoint y: 244, endPoint x: 394, endPoint y: 344, distance: 202.4
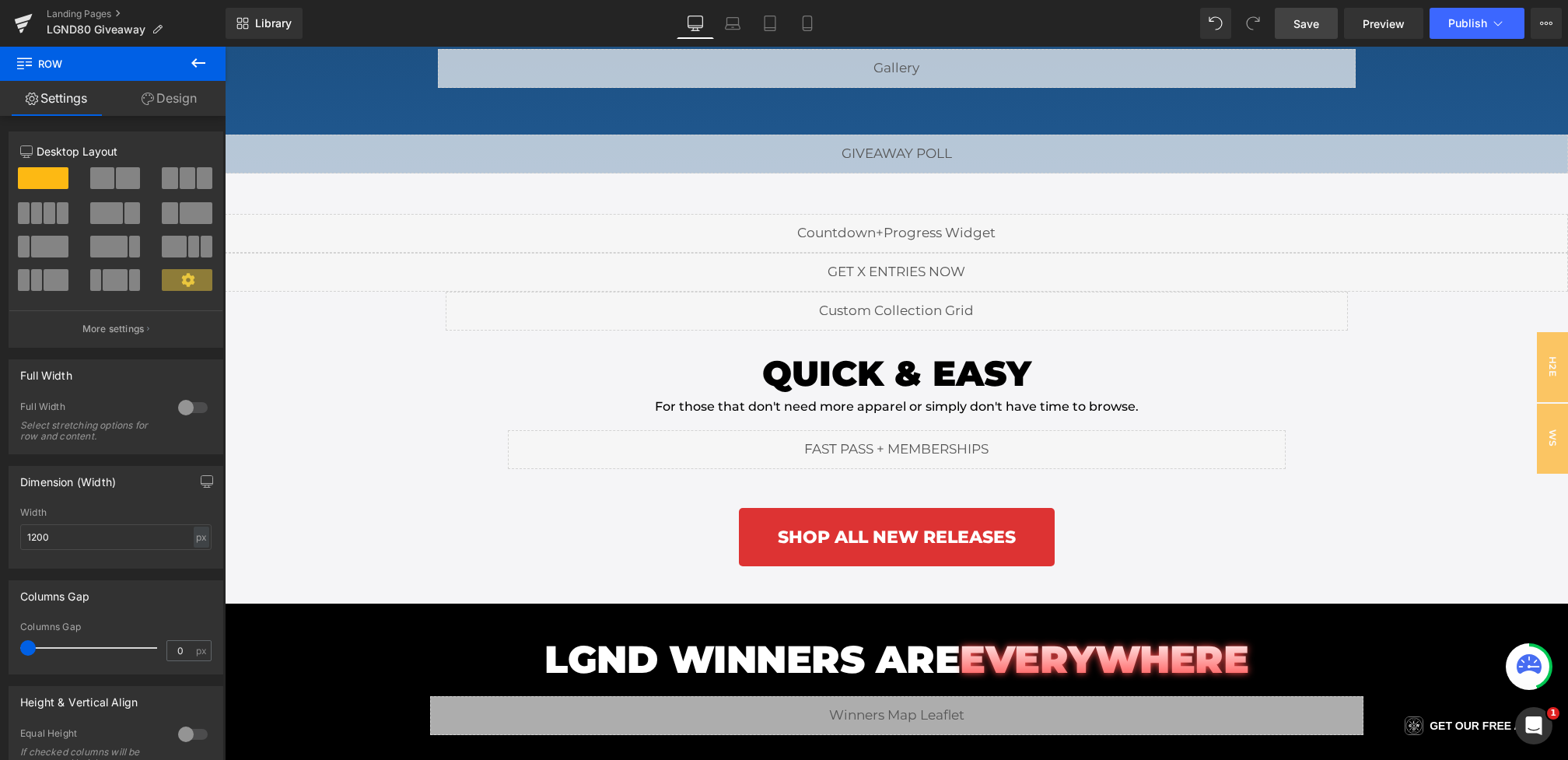
click at [1315, 12] on link "Save" at bounding box center [1306, 23] width 63 height 31
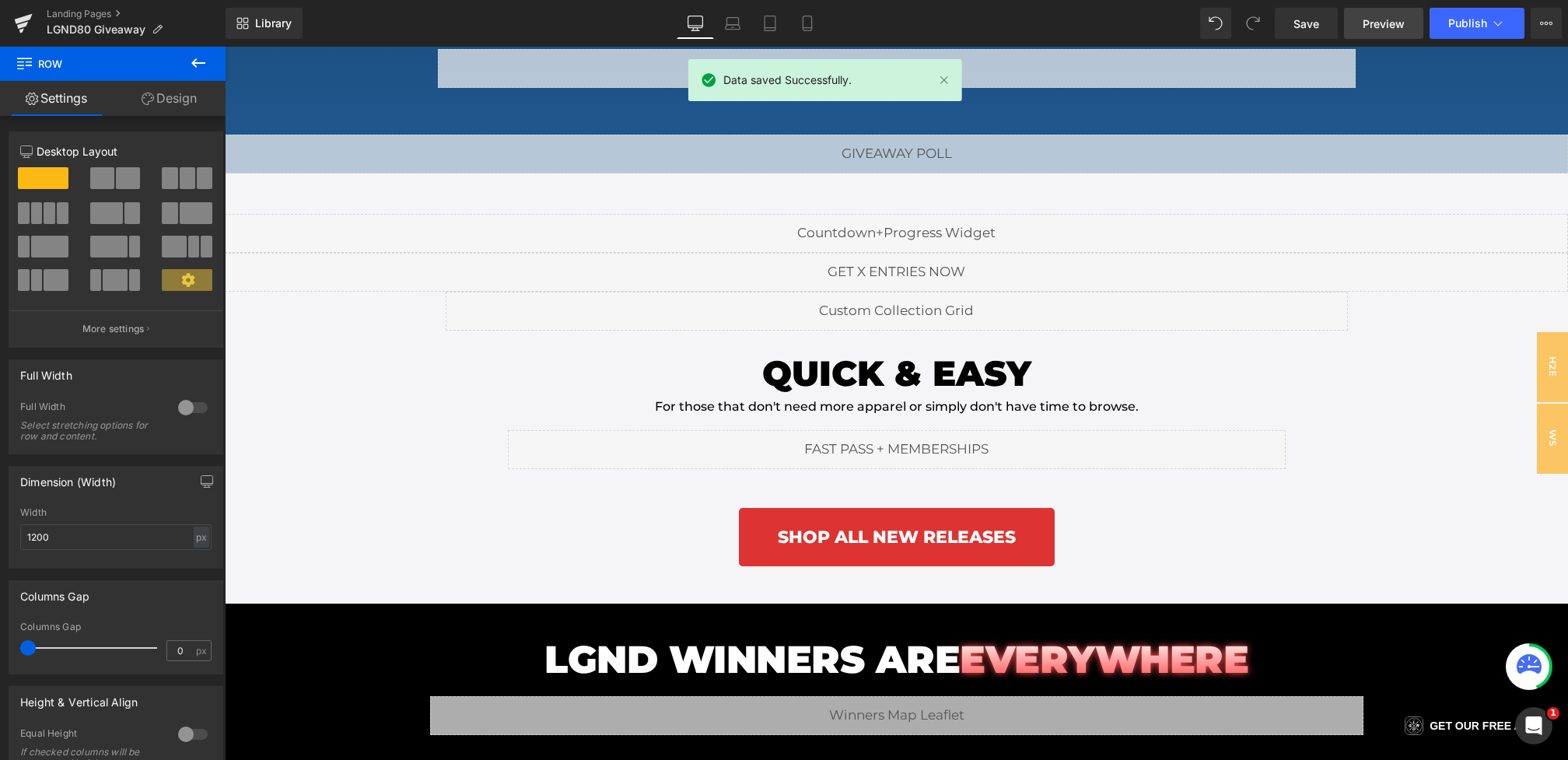
click at [1367, 22] on span "Preview" at bounding box center [1383, 24] width 42 height 16
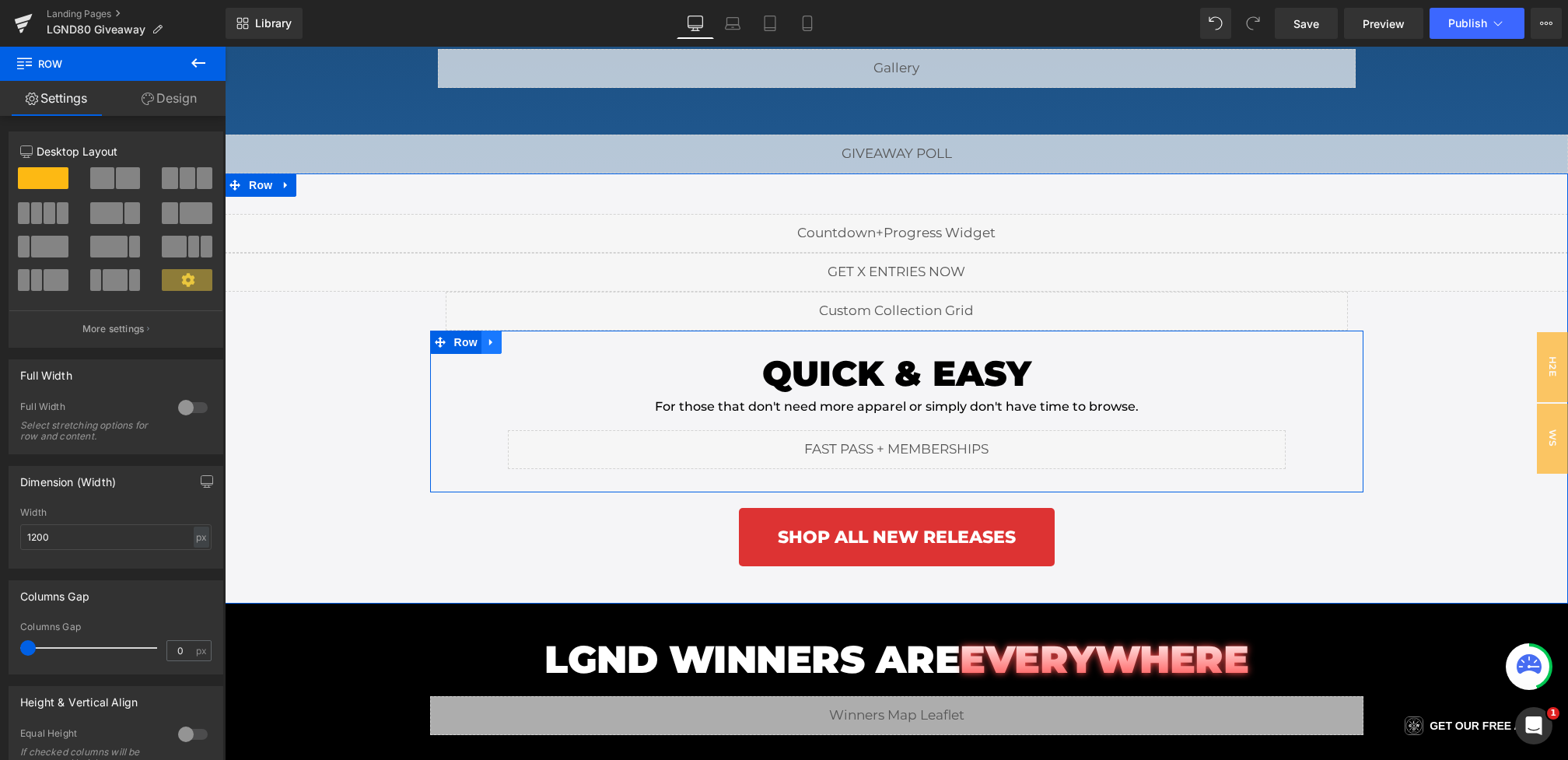
click at [490, 338] on icon at bounding box center [491, 341] width 11 height 12
click at [534, 339] on icon at bounding box center [532, 342] width 11 height 11
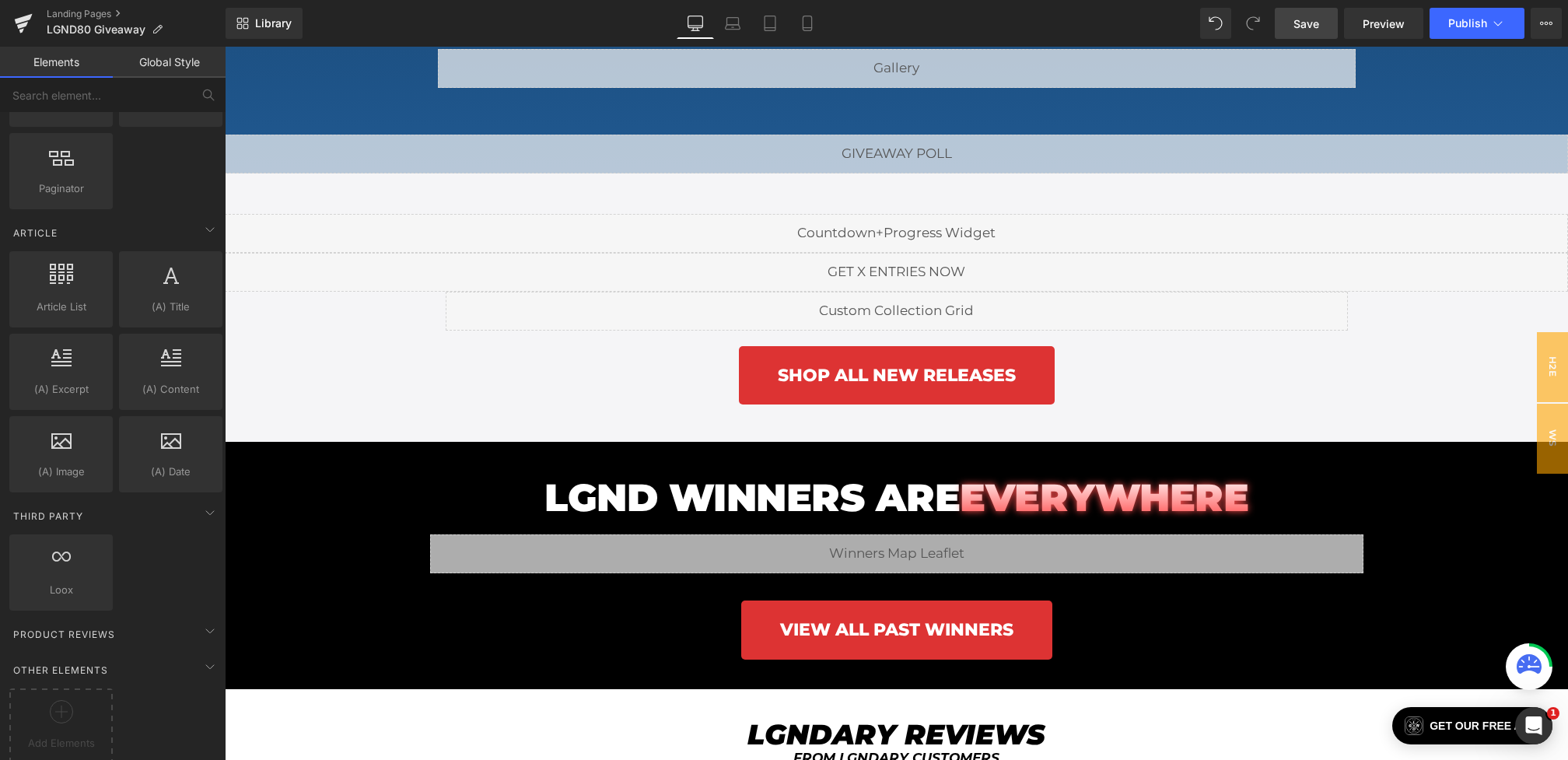
click at [1299, 30] on span "Save" at bounding box center [1306, 24] width 26 height 16
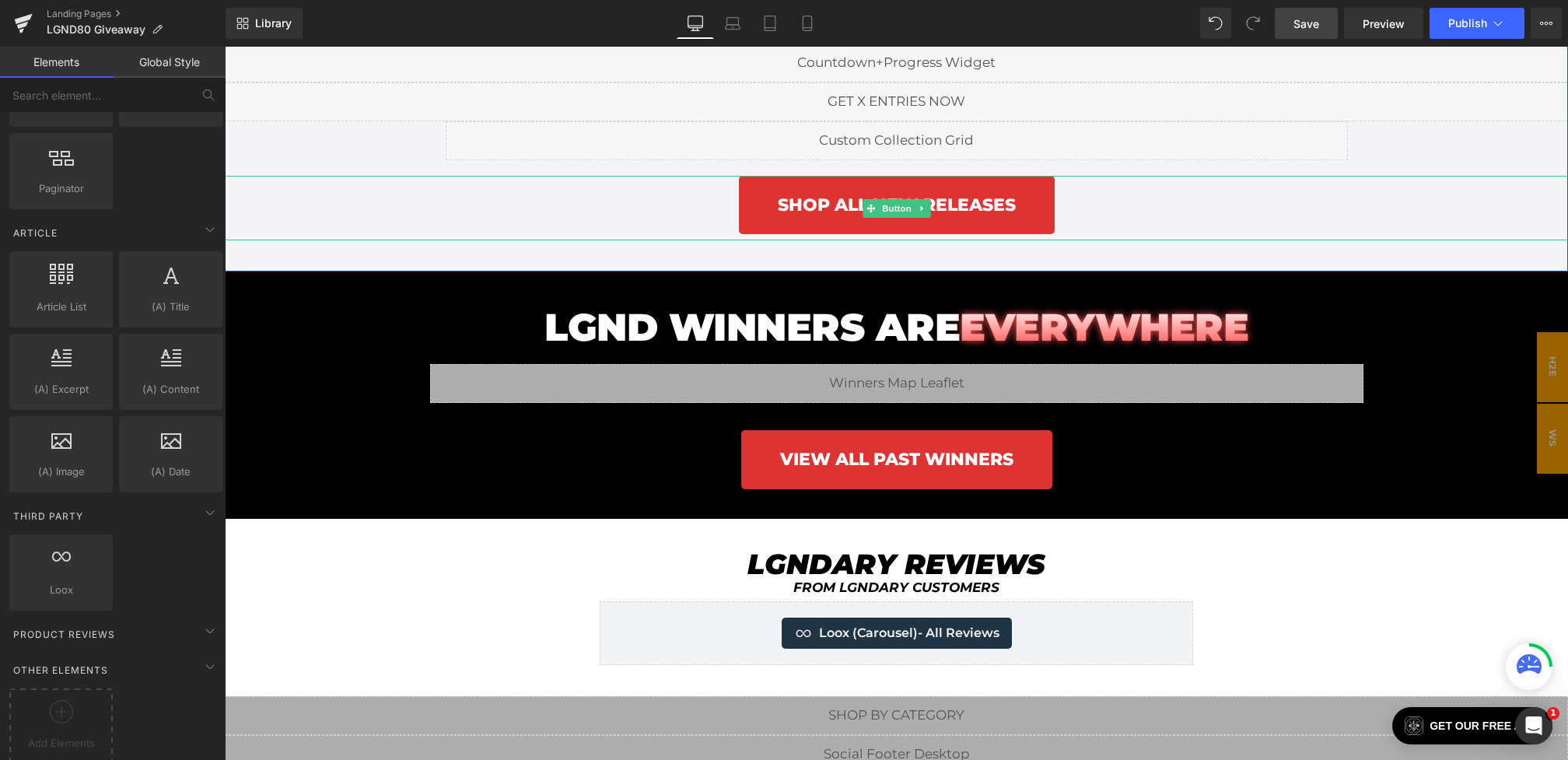
scroll to position [2454, 0]
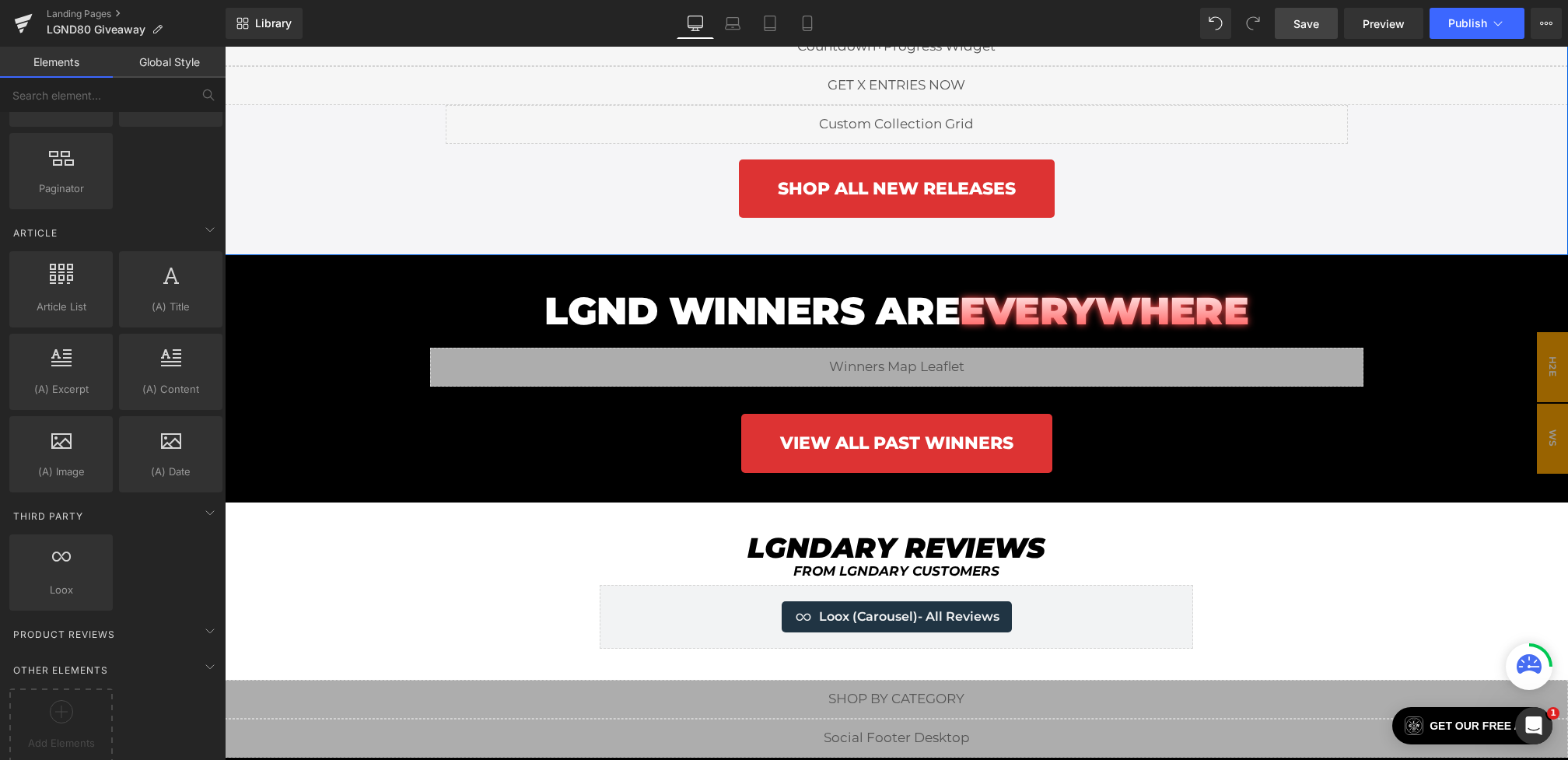
click at [1299, 43] on div "Library Desktop Desktop Laptop Tablet Mobile Save Preview Publish Scheduled Vie…" at bounding box center [896, 23] width 1342 height 47
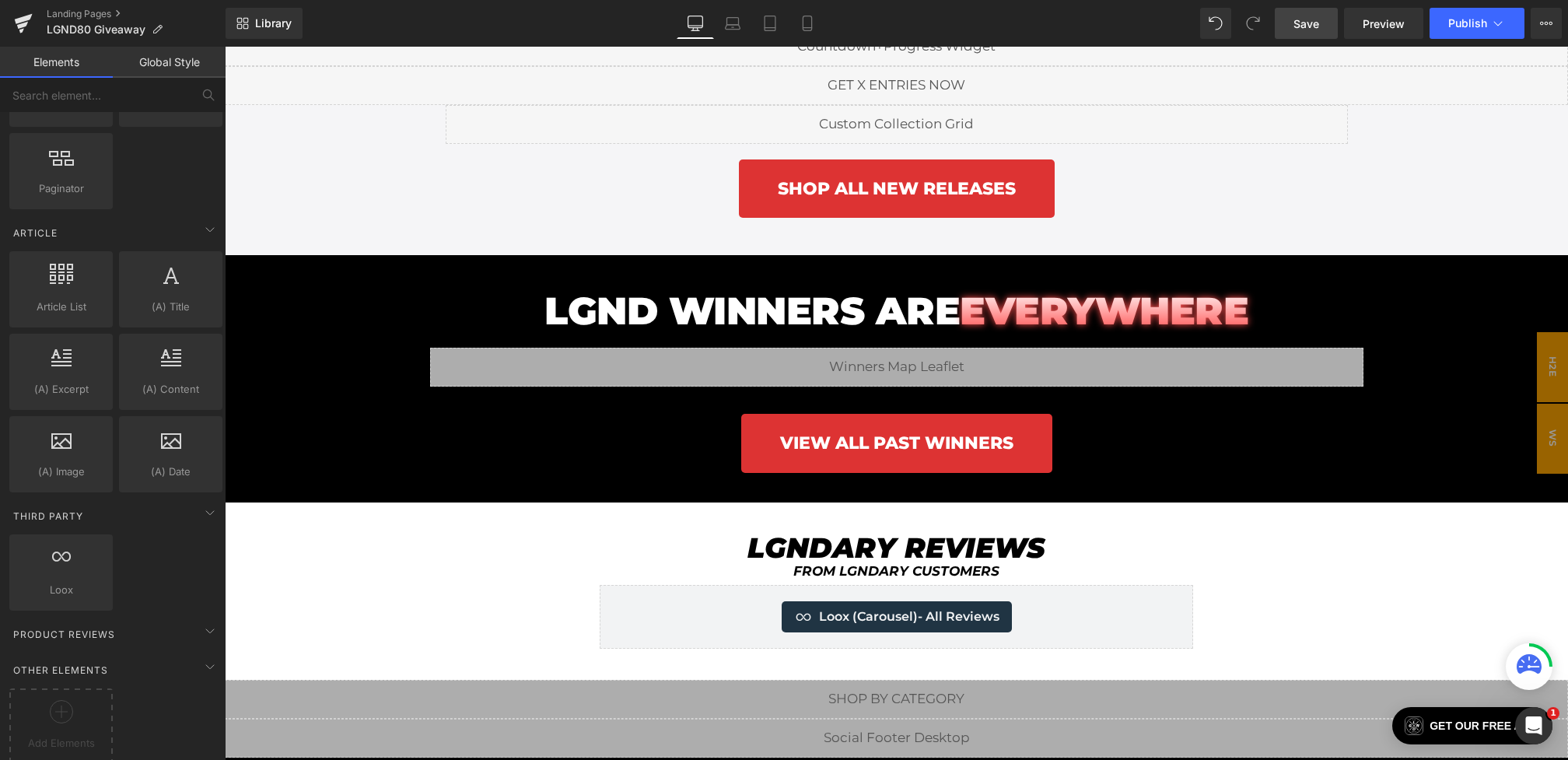
click at [1299, 36] on link "Save" at bounding box center [1306, 23] width 63 height 31
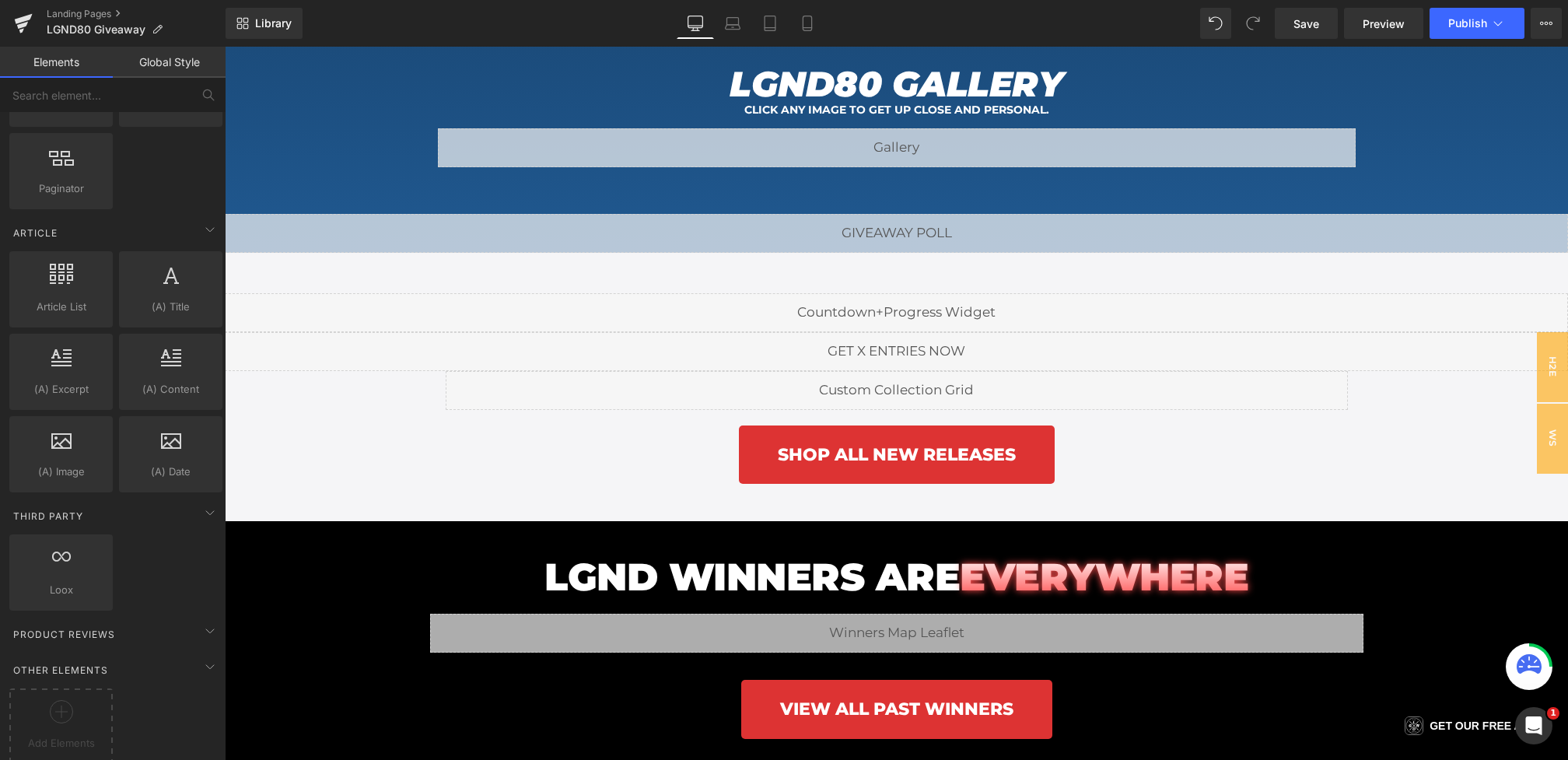
scroll to position [2208, 0]
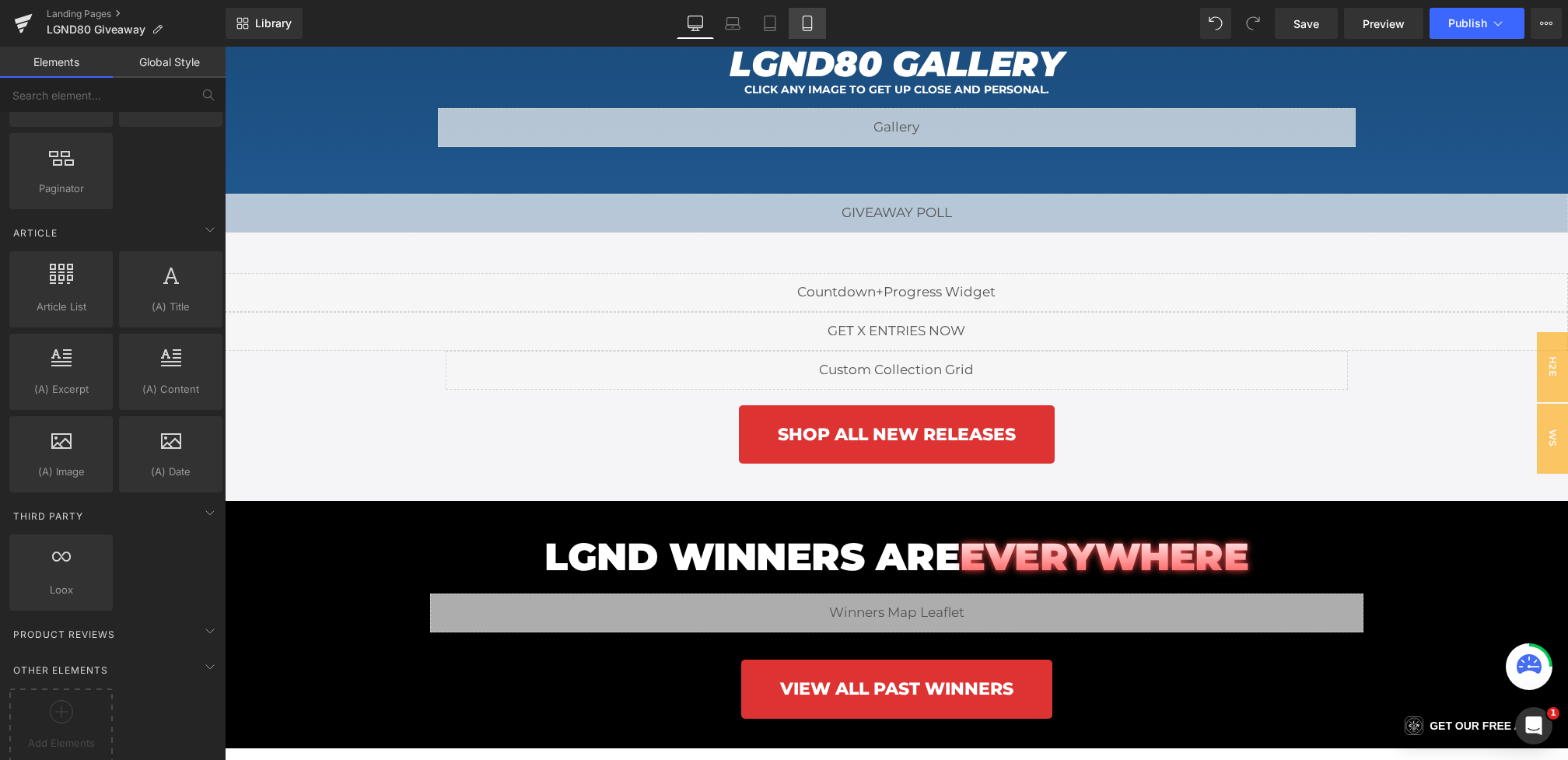
click at [819, 24] on link "Mobile" at bounding box center [808, 23] width 37 height 31
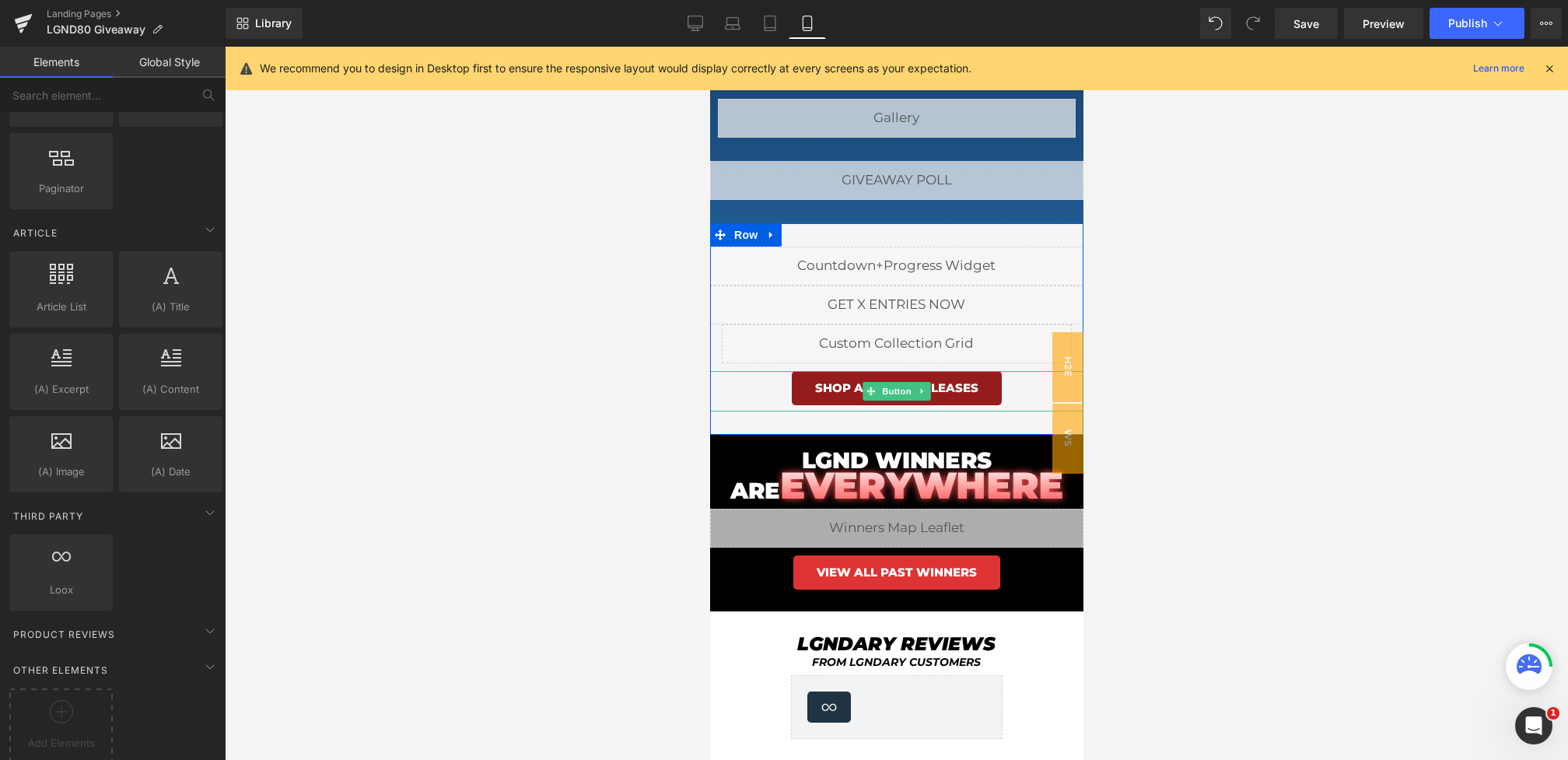
scroll to position [1231, 0]
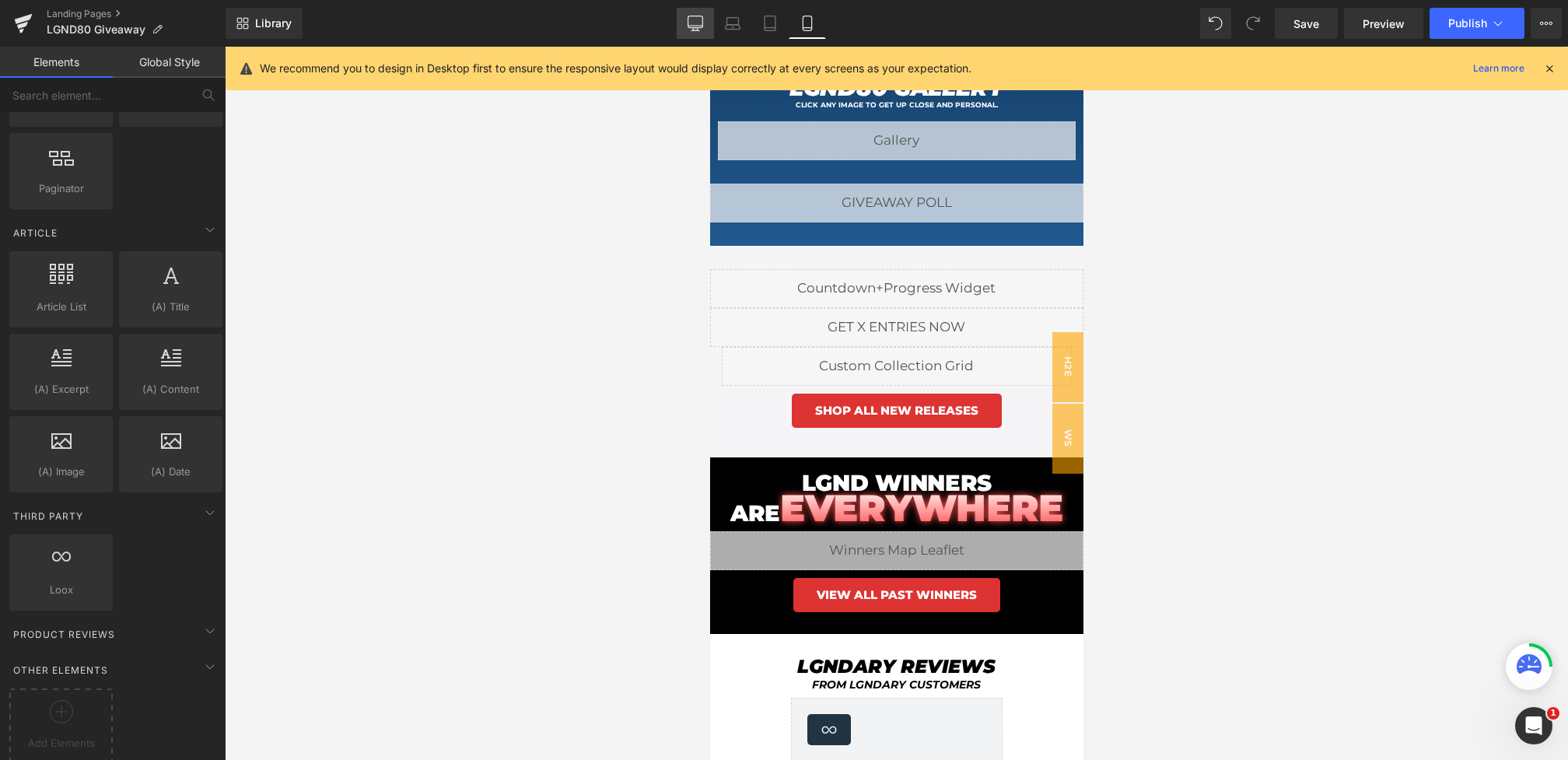
click at [691, 21] on icon at bounding box center [696, 24] width 16 height 16
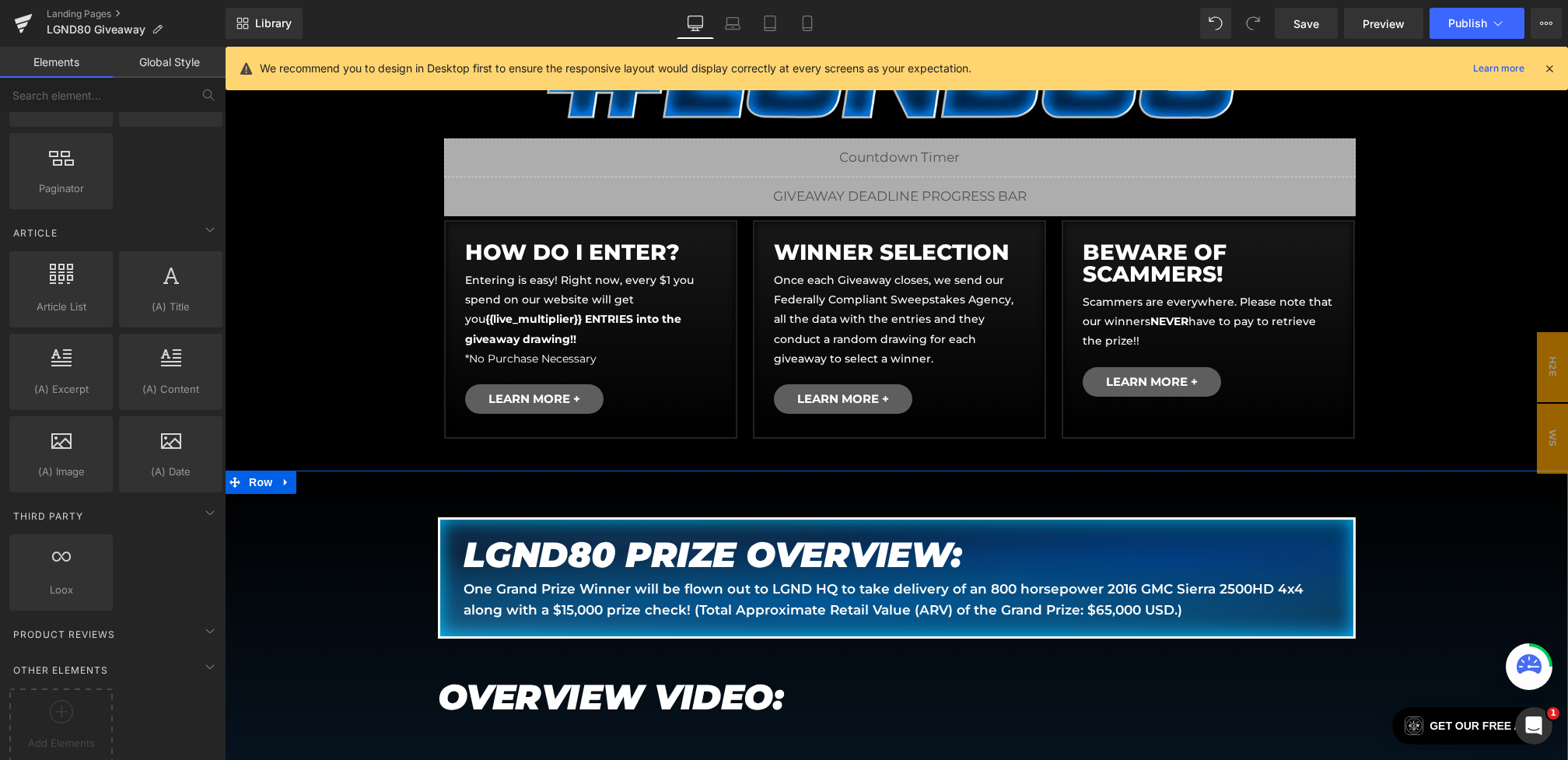
scroll to position [0, 0]
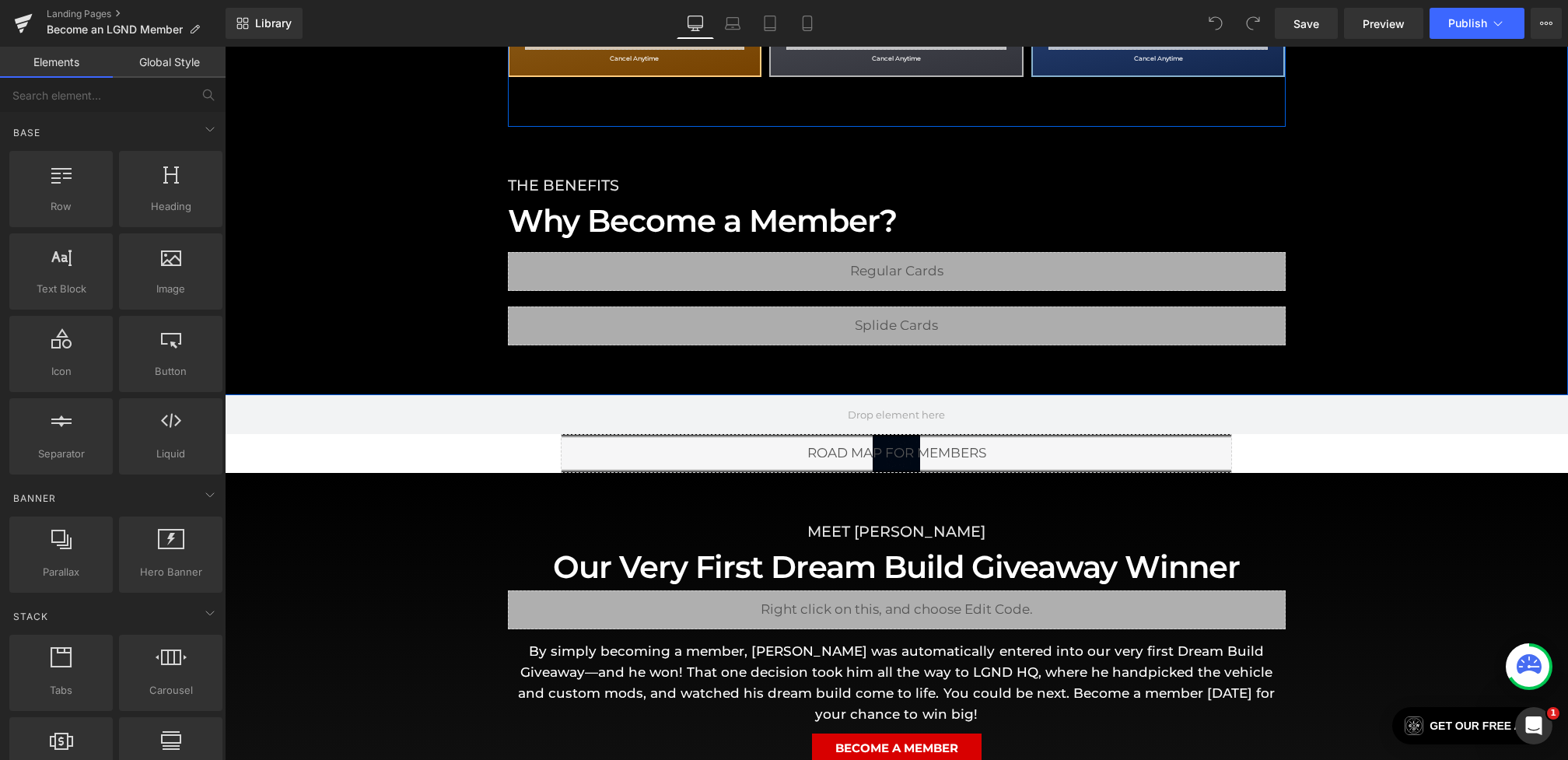
scroll to position [639, 0]
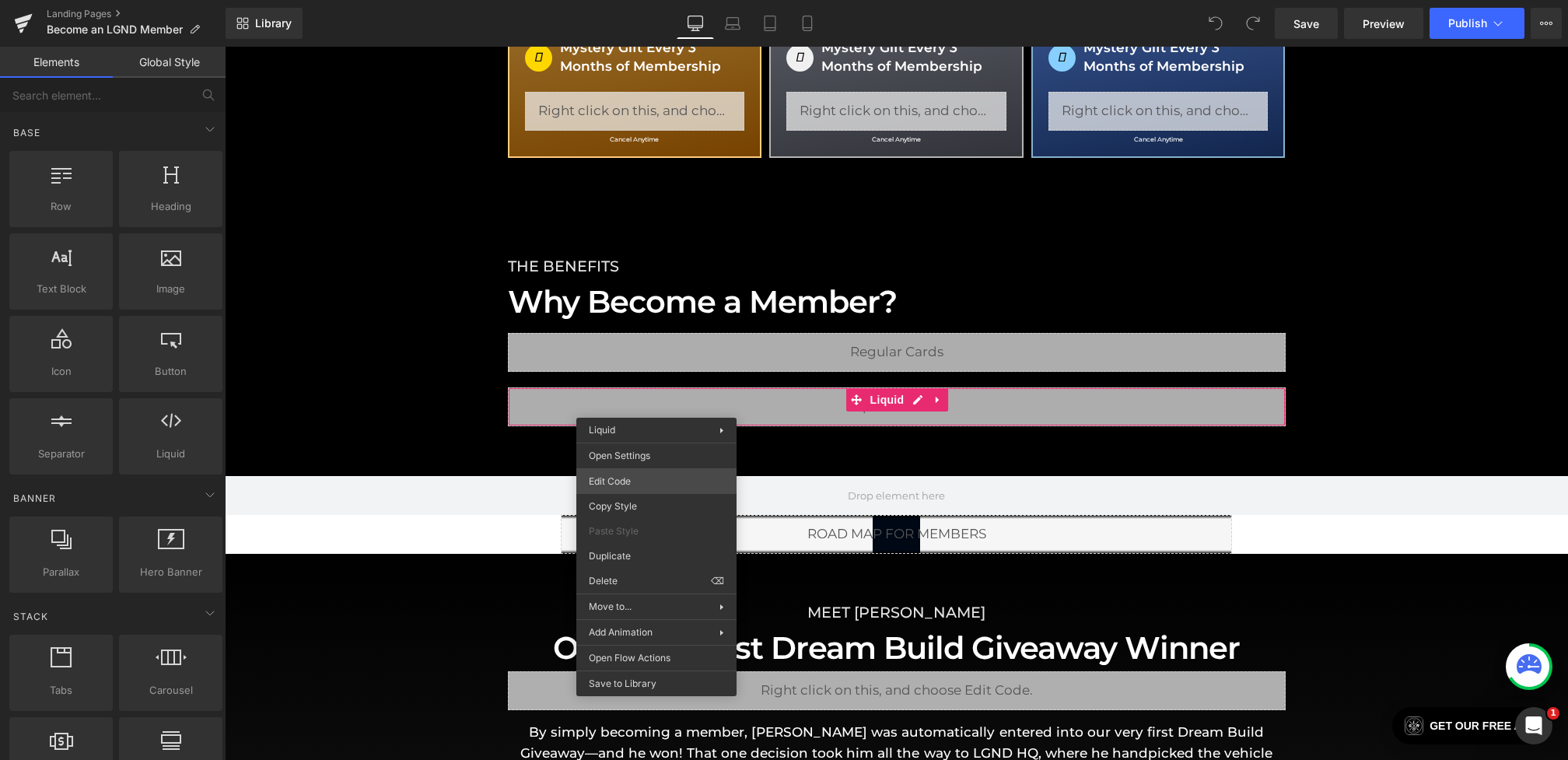
click at [633, 0] on div "You are previewing how the will restyle your page. You can not edit Elements in…" at bounding box center [784, 0] width 1568 height 0
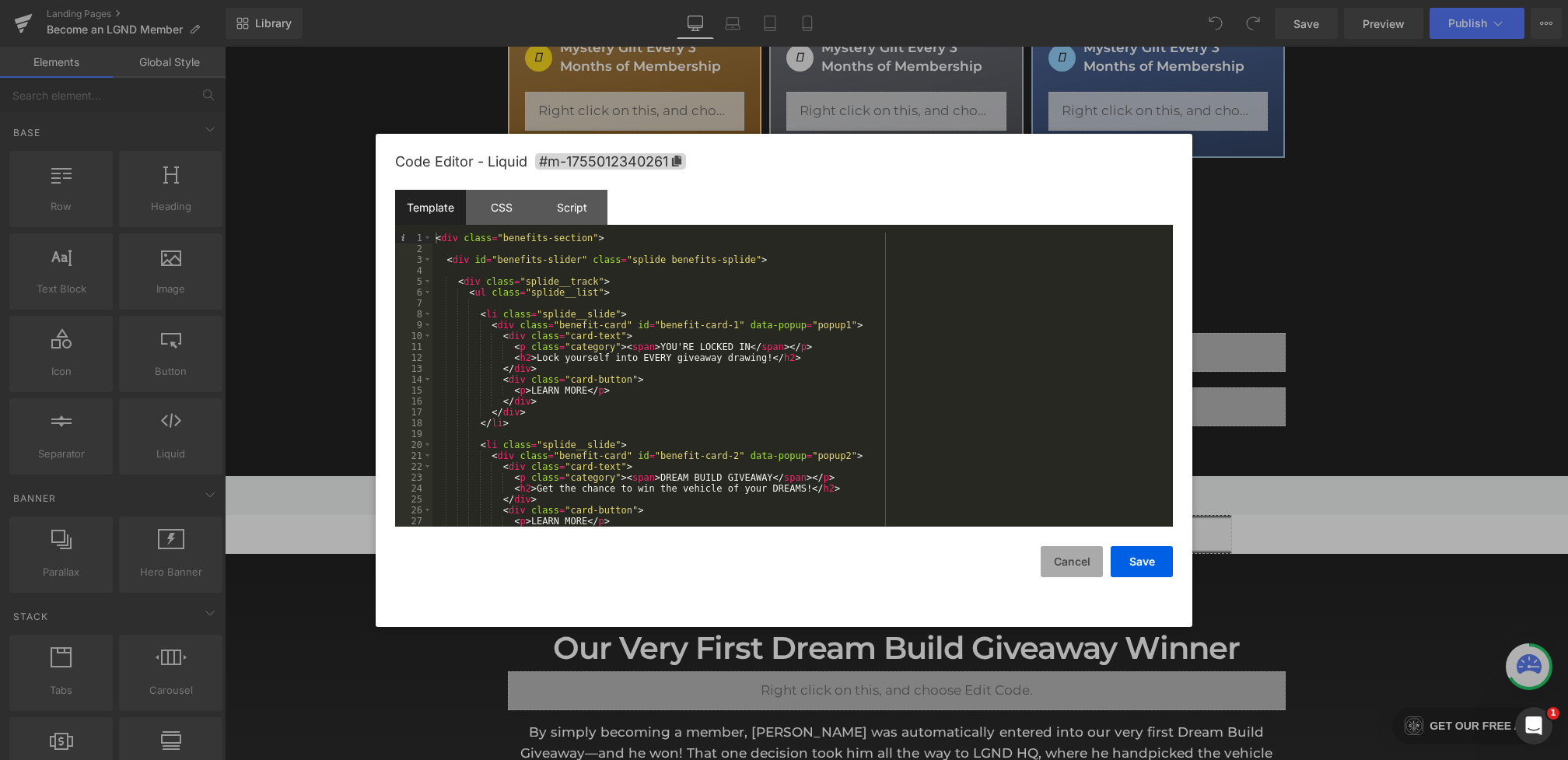
click at [1049, 574] on button "Cancel" at bounding box center [1072, 561] width 62 height 31
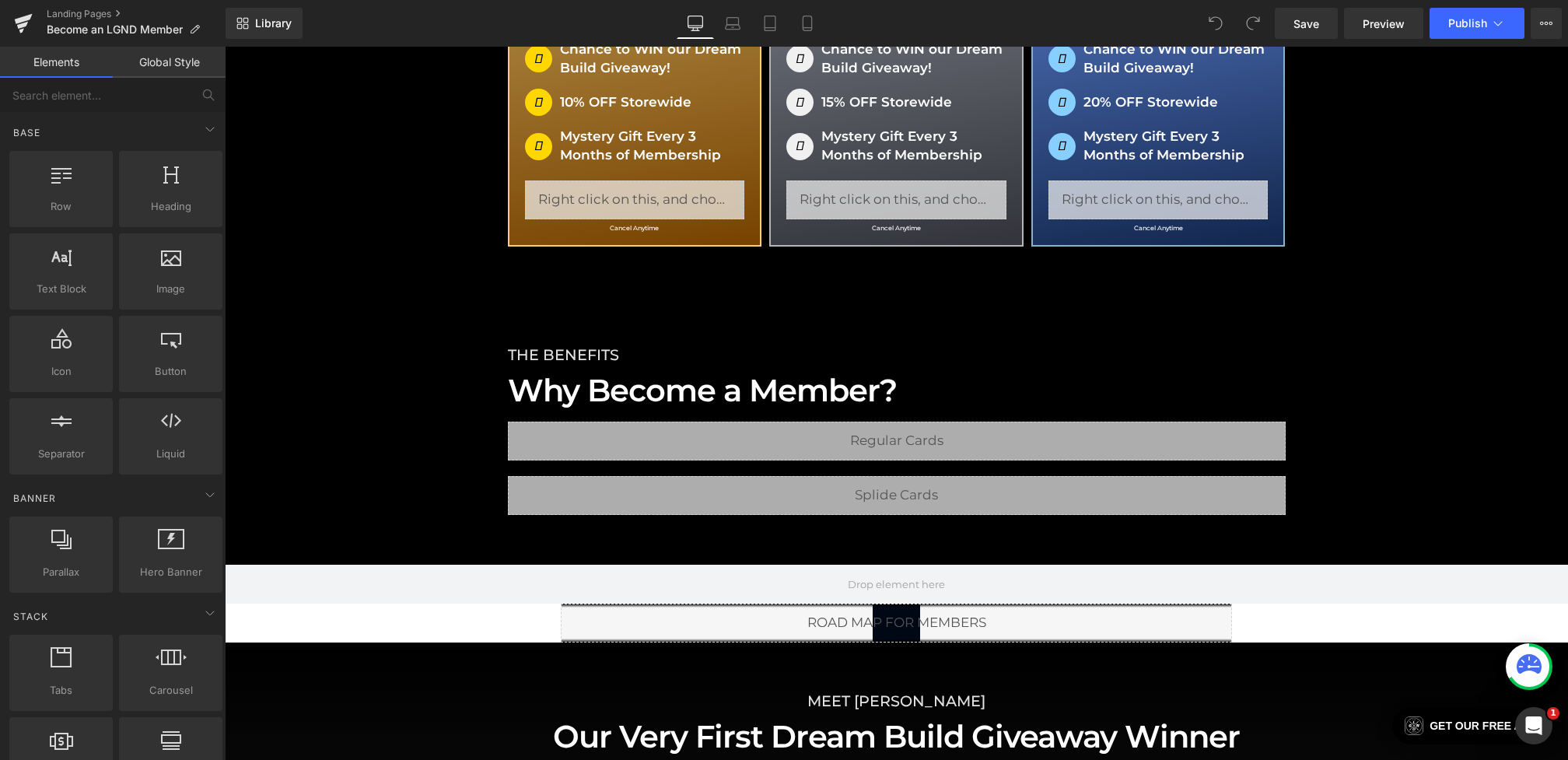
scroll to position [598, 0]
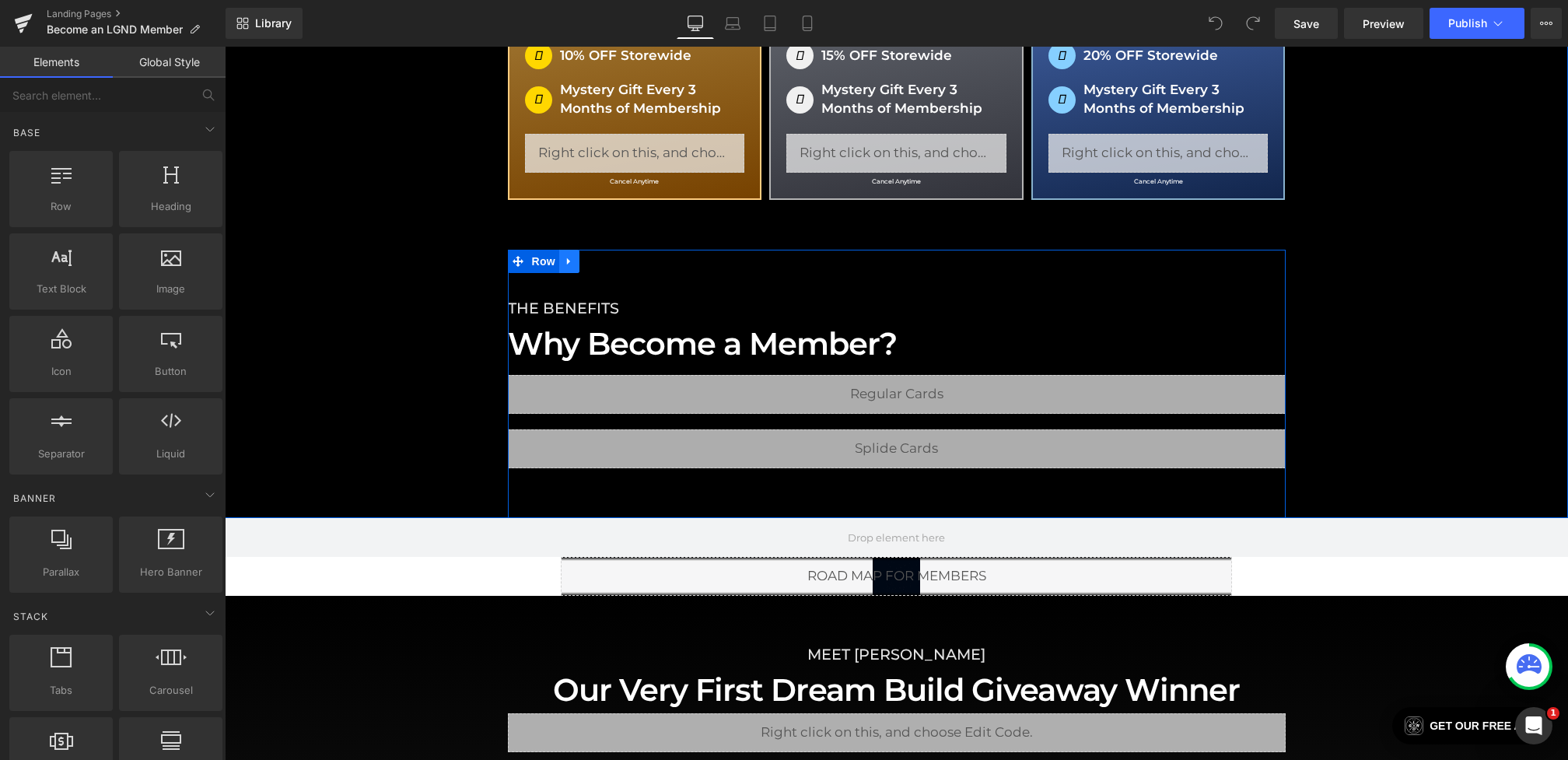
click at [571, 259] on icon at bounding box center [569, 260] width 11 height 12
click at [591, 259] on icon at bounding box center [590, 261] width 11 height 11
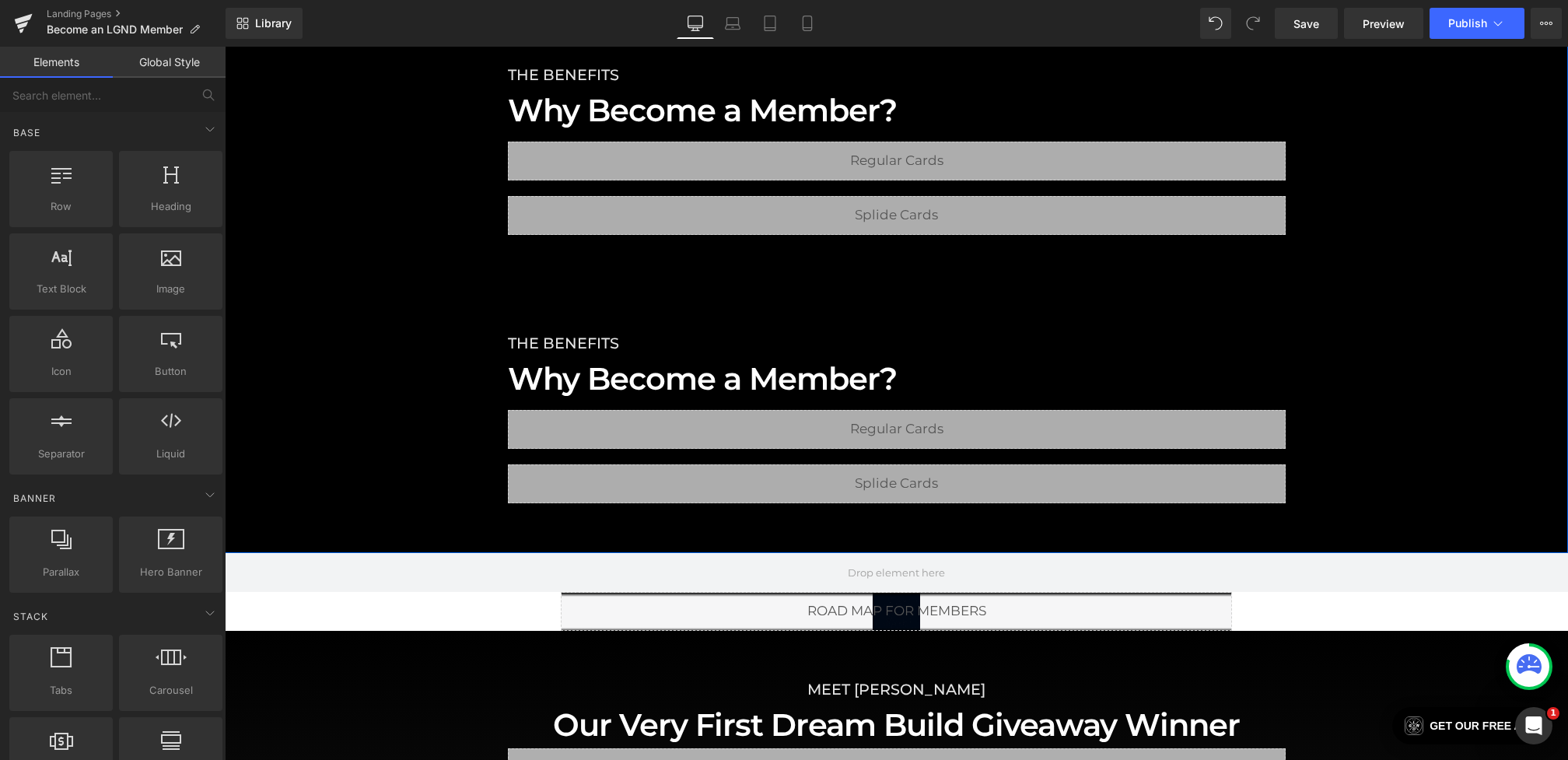
scroll to position [857, 0]
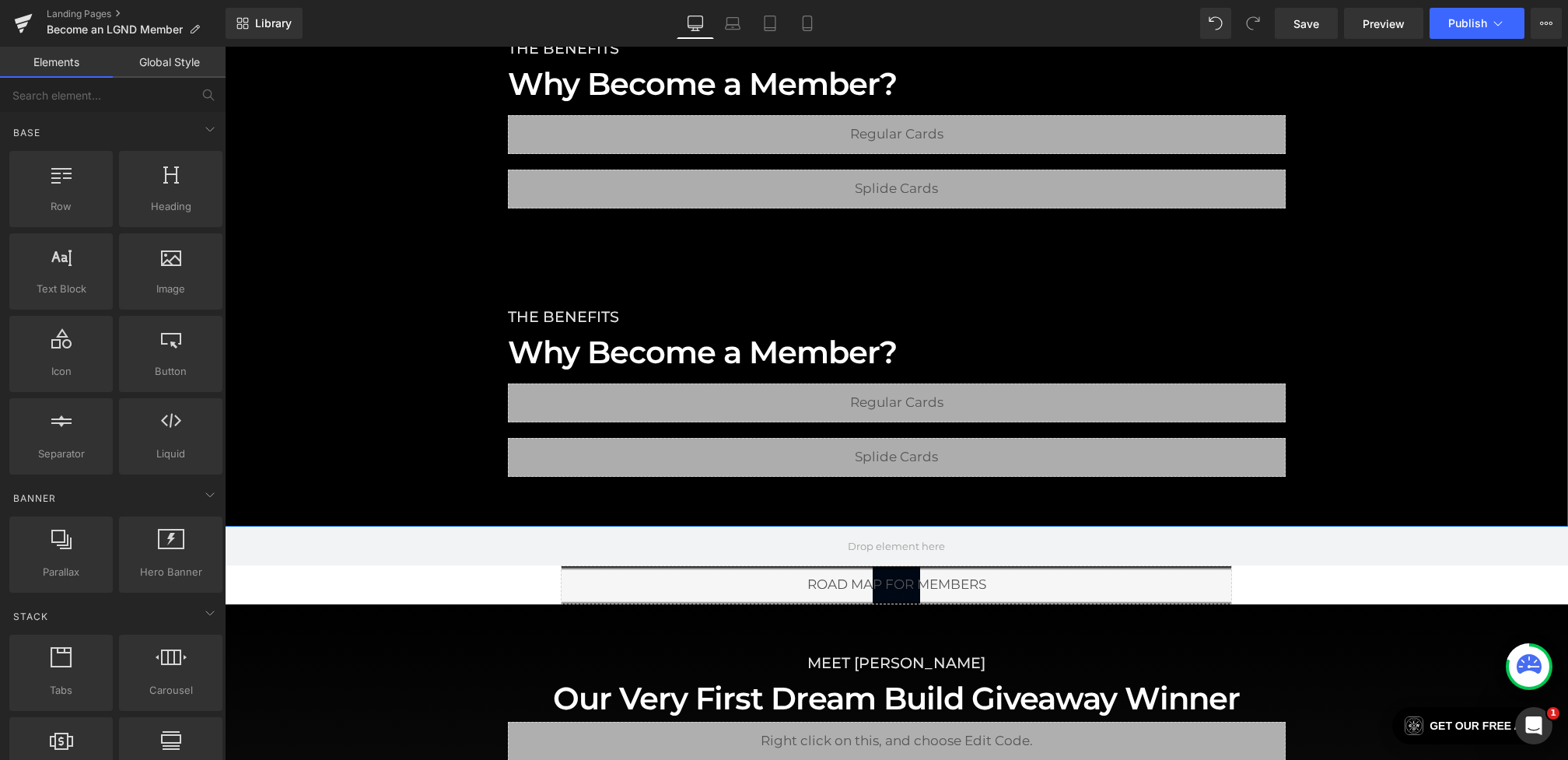
click at [582, 313] on span "THE BENEFITS" at bounding box center [563, 316] width 111 height 19
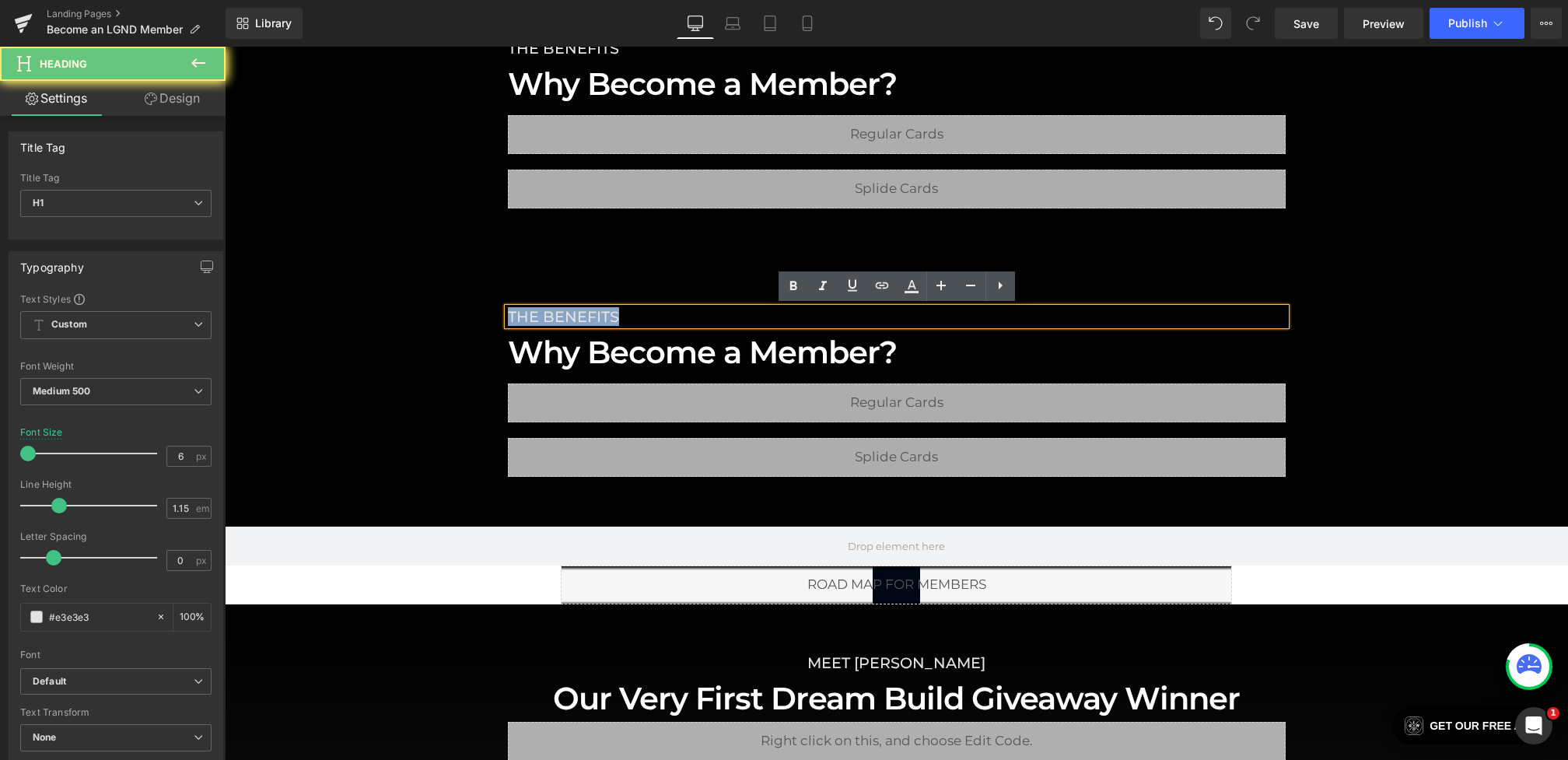
drag, startPoint x: 647, startPoint y: 319, endPoint x: 389, endPoint y: 277, distance: 261.4
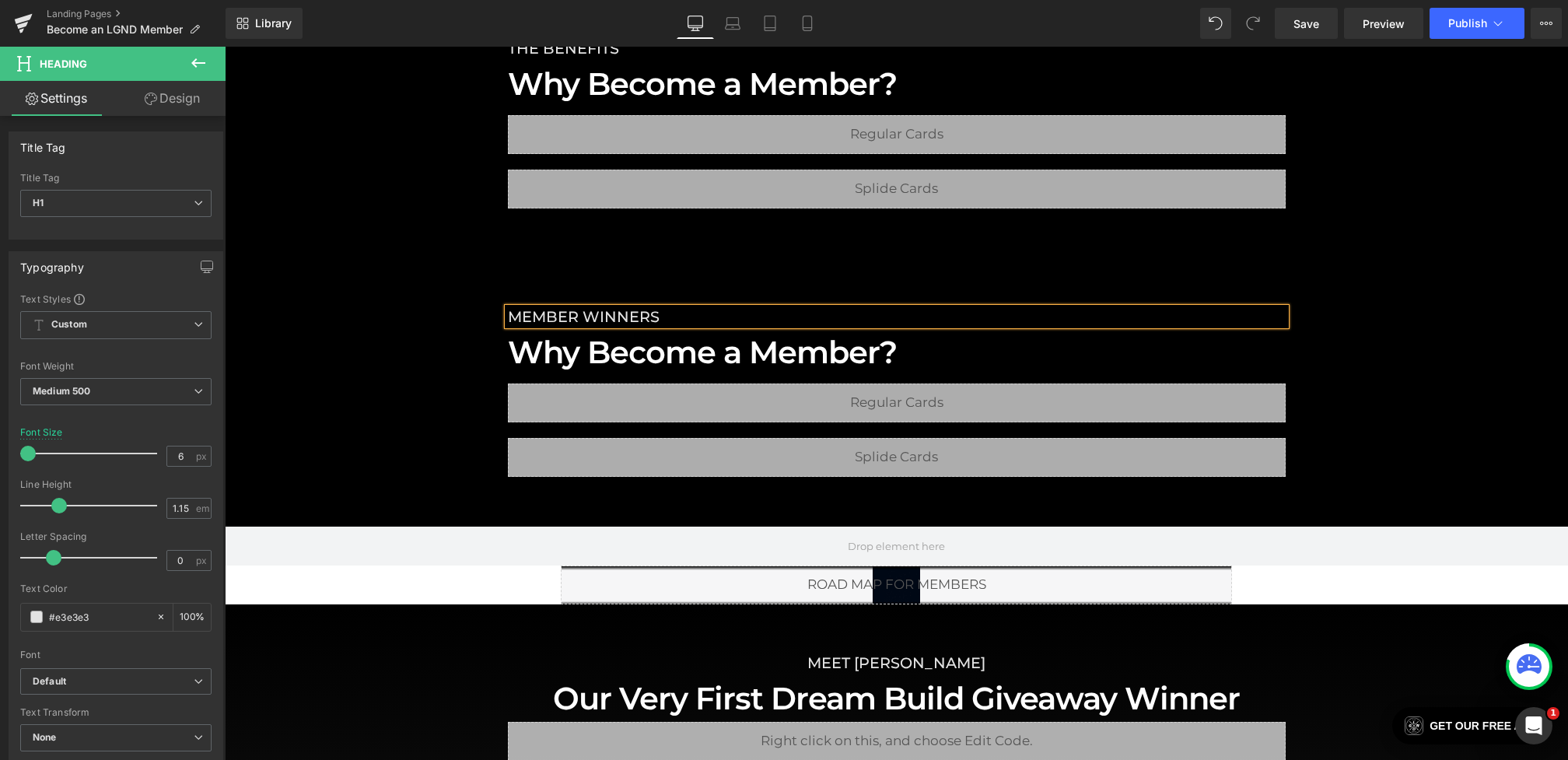
click at [576, 362] on h1 "Why Become a Member?" at bounding box center [897, 352] width 778 height 31
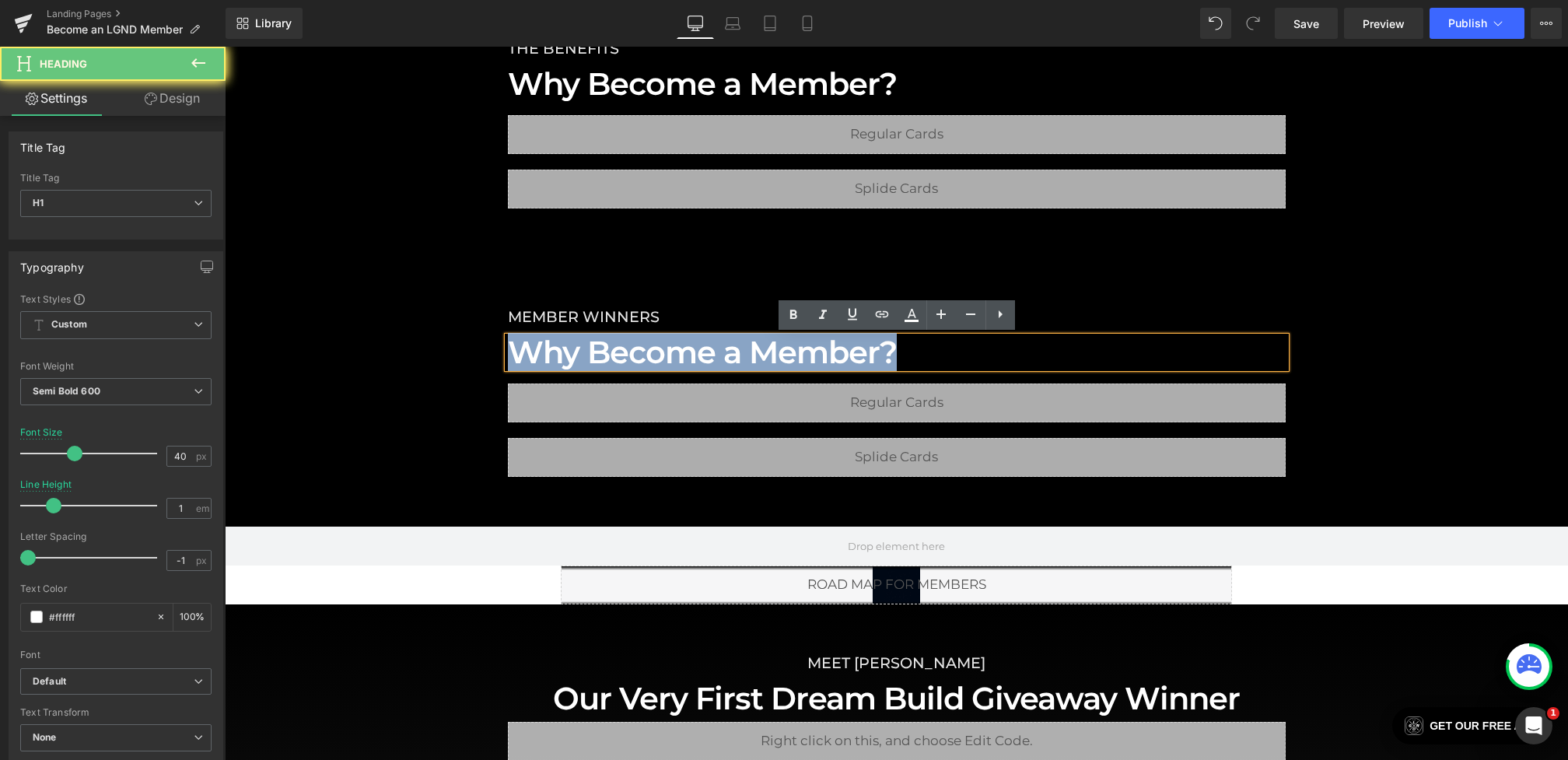
drag, startPoint x: 976, startPoint y: 359, endPoint x: 385, endPoint y: 342, distance: 591.2
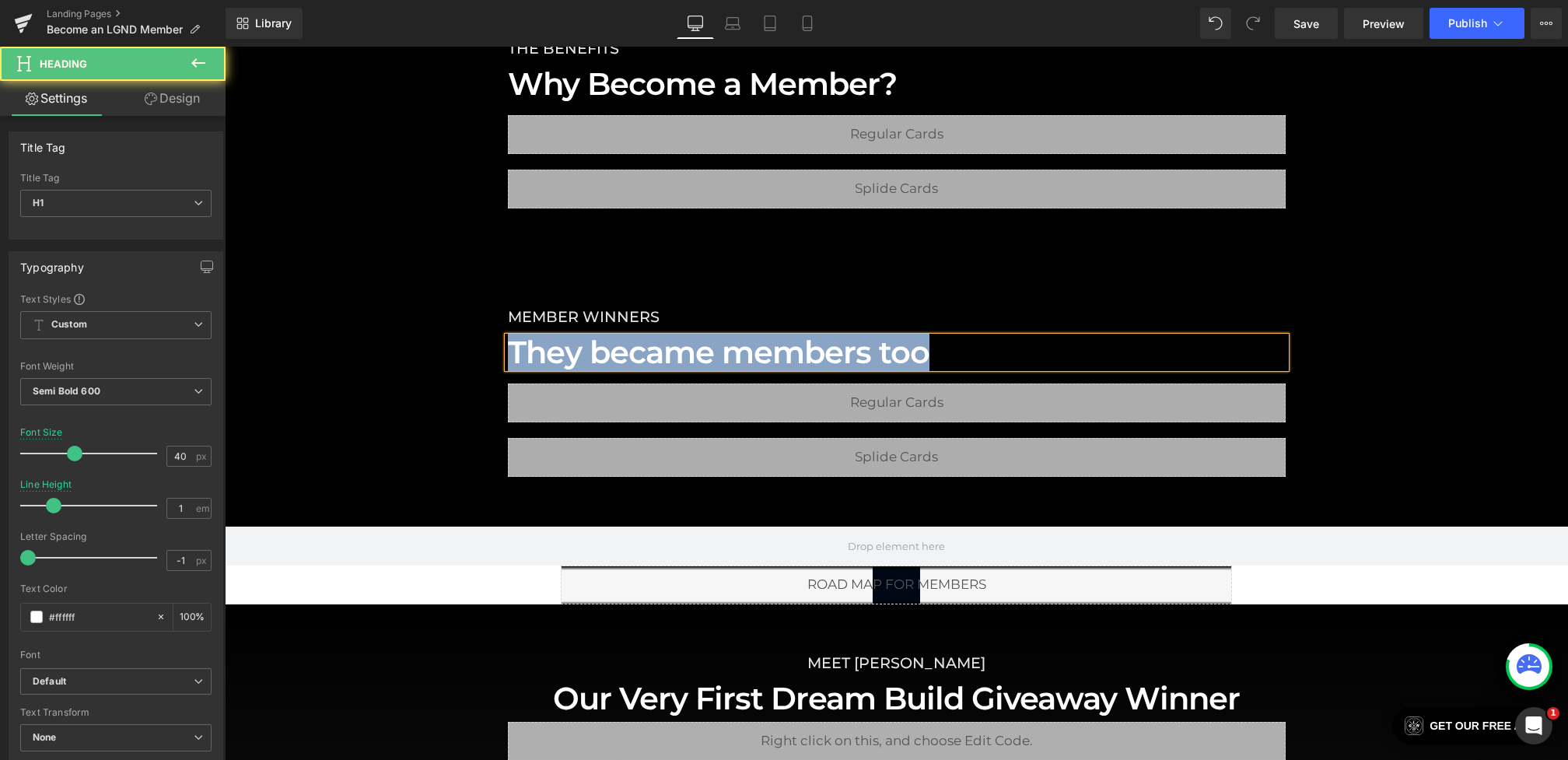
drag, startPoint x: 684, startPoint y: 328, endPoint x: 369, endPoint y: 296, distance: 316.6
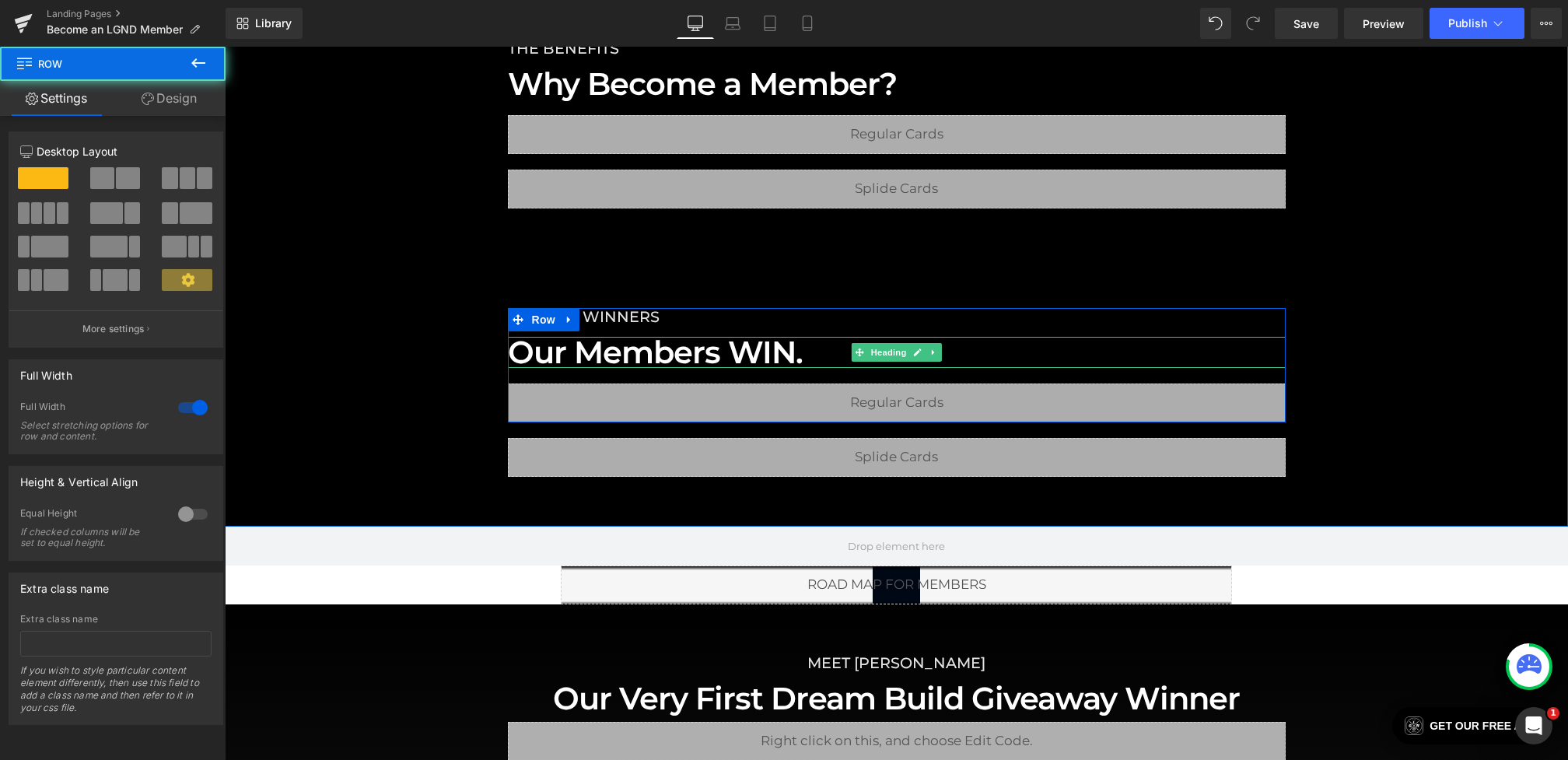
click at [726, 357] on h1 "Our Members WIN." at bounding box center [897, 352] width 778 height 31
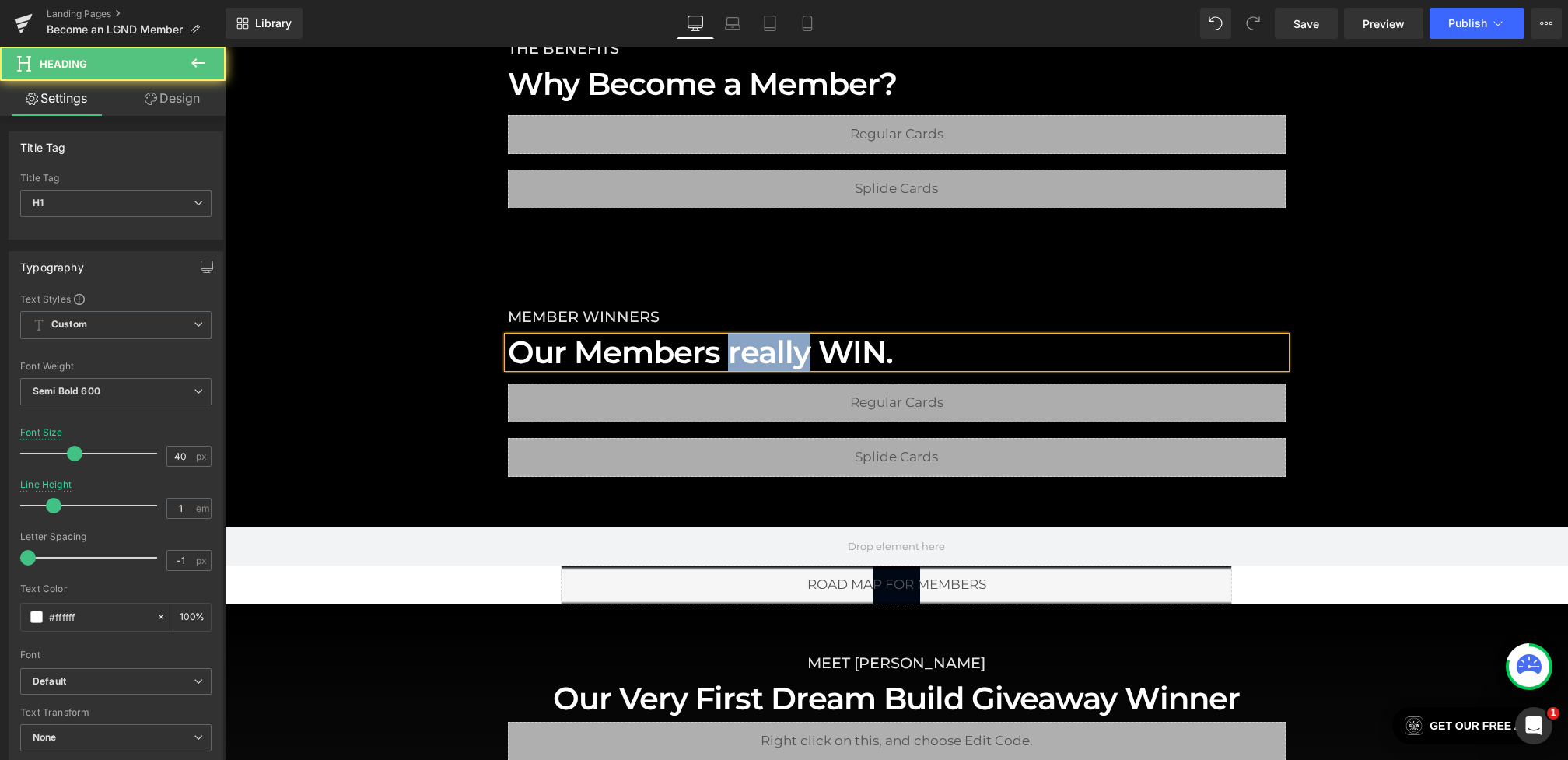
drag, startPoint x: 806, startPoint y: 353, endPoint x: 733, endPoint y: 353, distance: 73.0
click at [733, 353] on h1 "Our Members really WIN." at bounding box center [897, 352] width 778 height 31
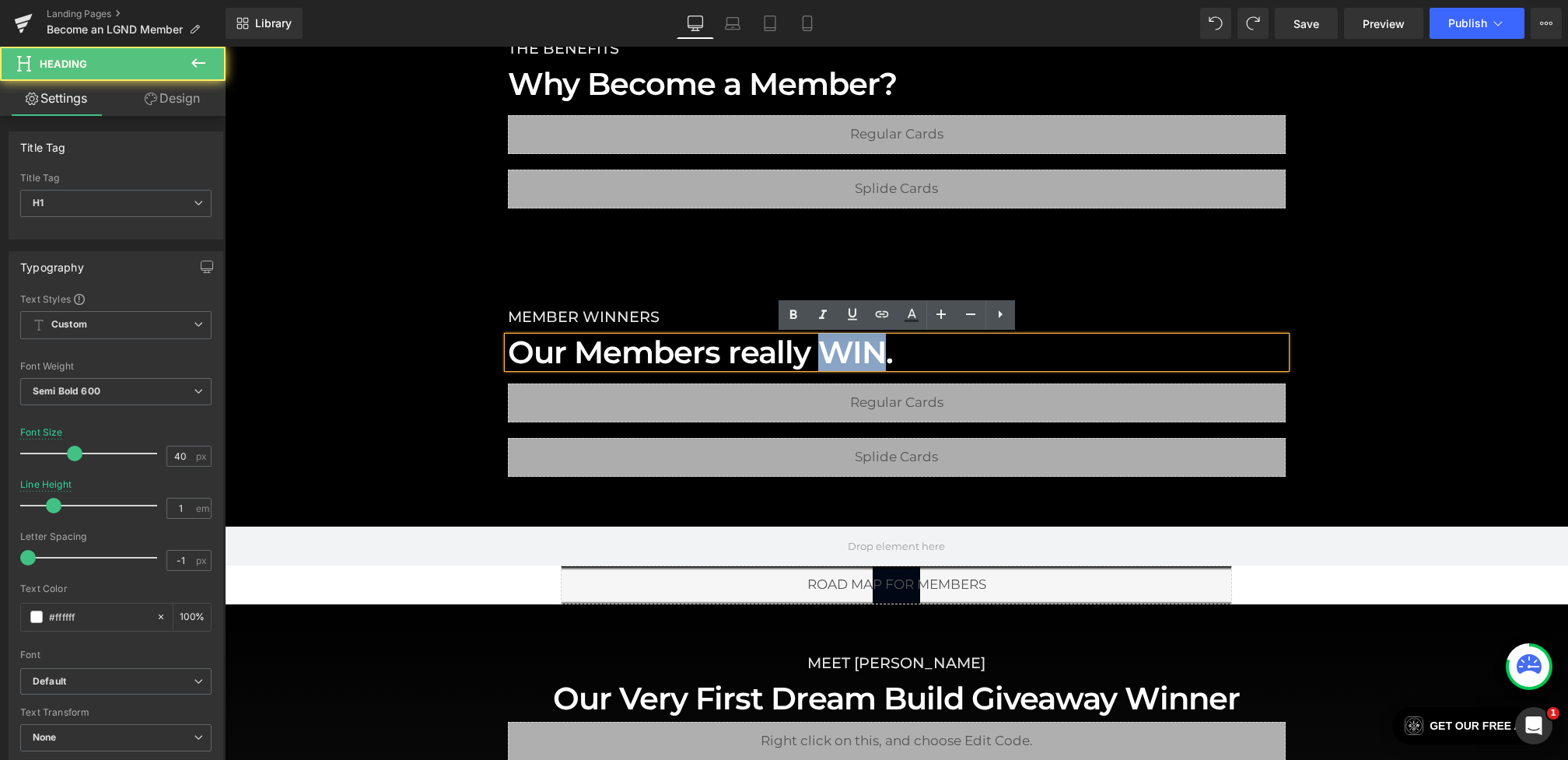
drag, startPoint x: 818, startPoint y: 359, endPoint x: 884, endPoint y: 359, distance: 66.0
click at [884, 359] on h1 "Our Members really WIN." at bounding box center [897, 352] width 778 height 31
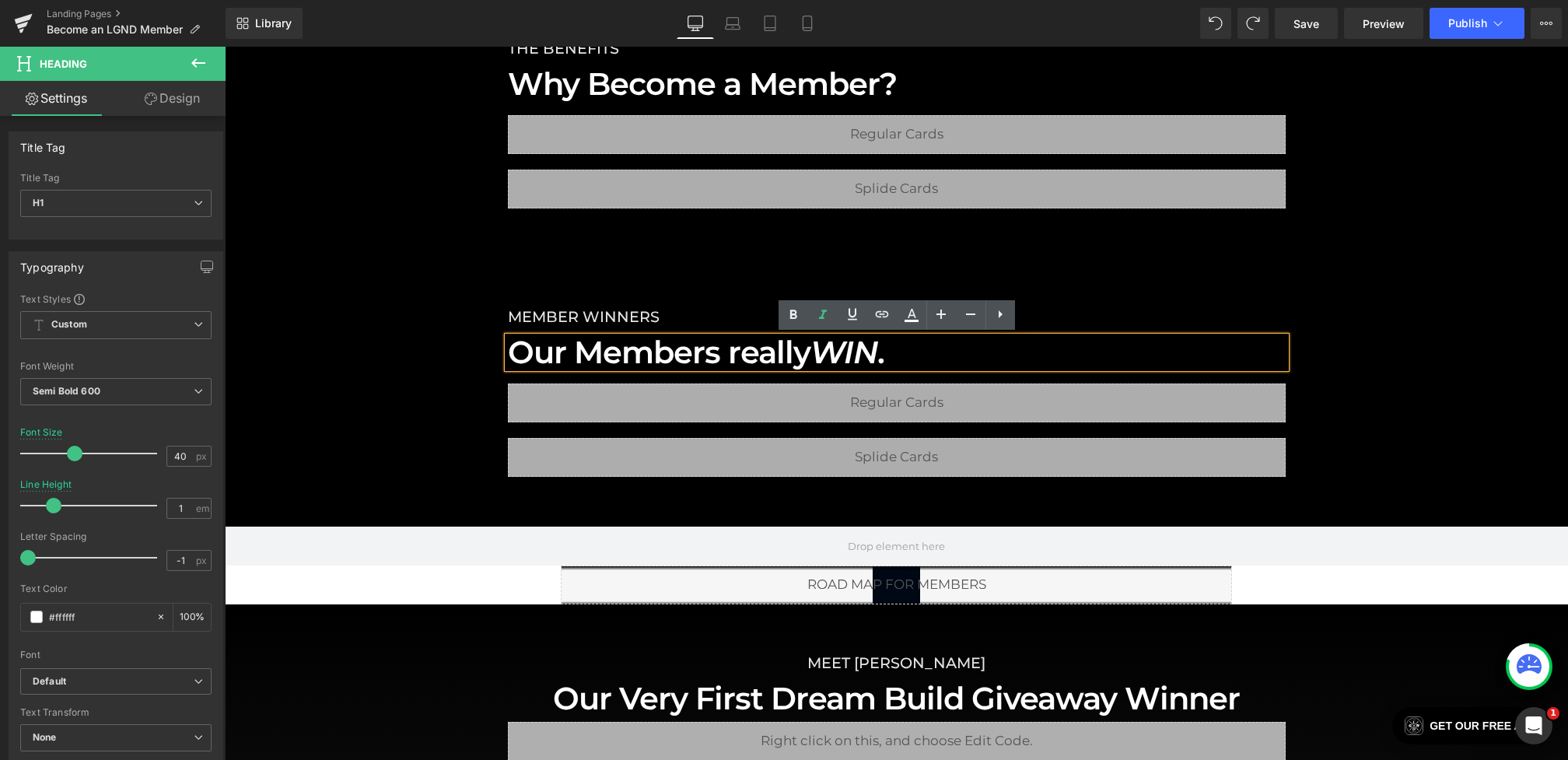
click at [917, 354] on h1 "Our Members really WIN ." at bounding box center [897, 352] width 778 height 31
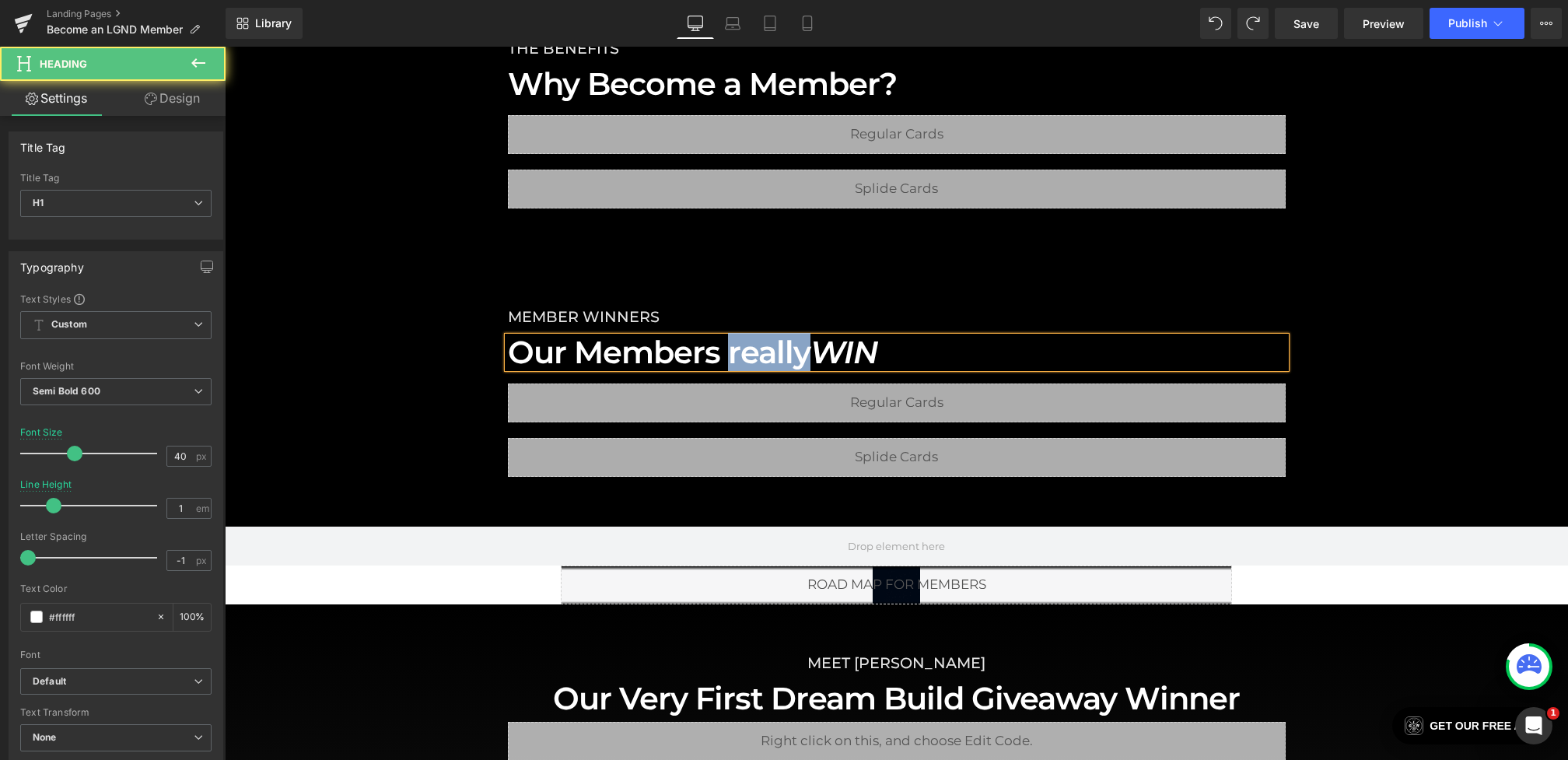
drag, startPoint x: 808, startPoint y: 352, endPoint x: 729, endPoint y: 350, distance: 79.0
click at [729, 350] on h1 "Our Members really WIN" at bounding box center [897, 352] width 778 height 31
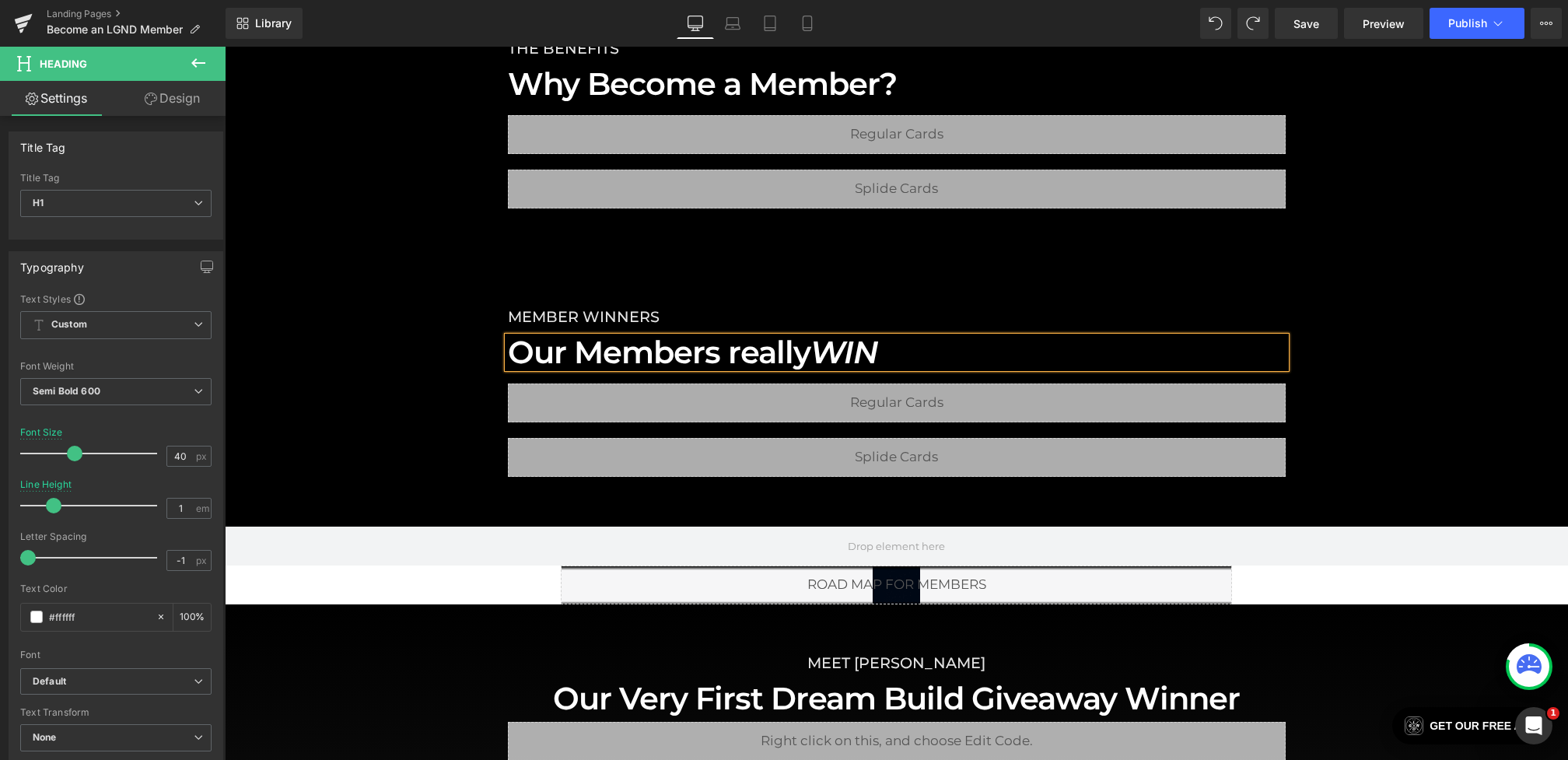
click at [919, 360] on h1 "Our Members really WIN" at bounding box center [897, 352] width 778 height 31
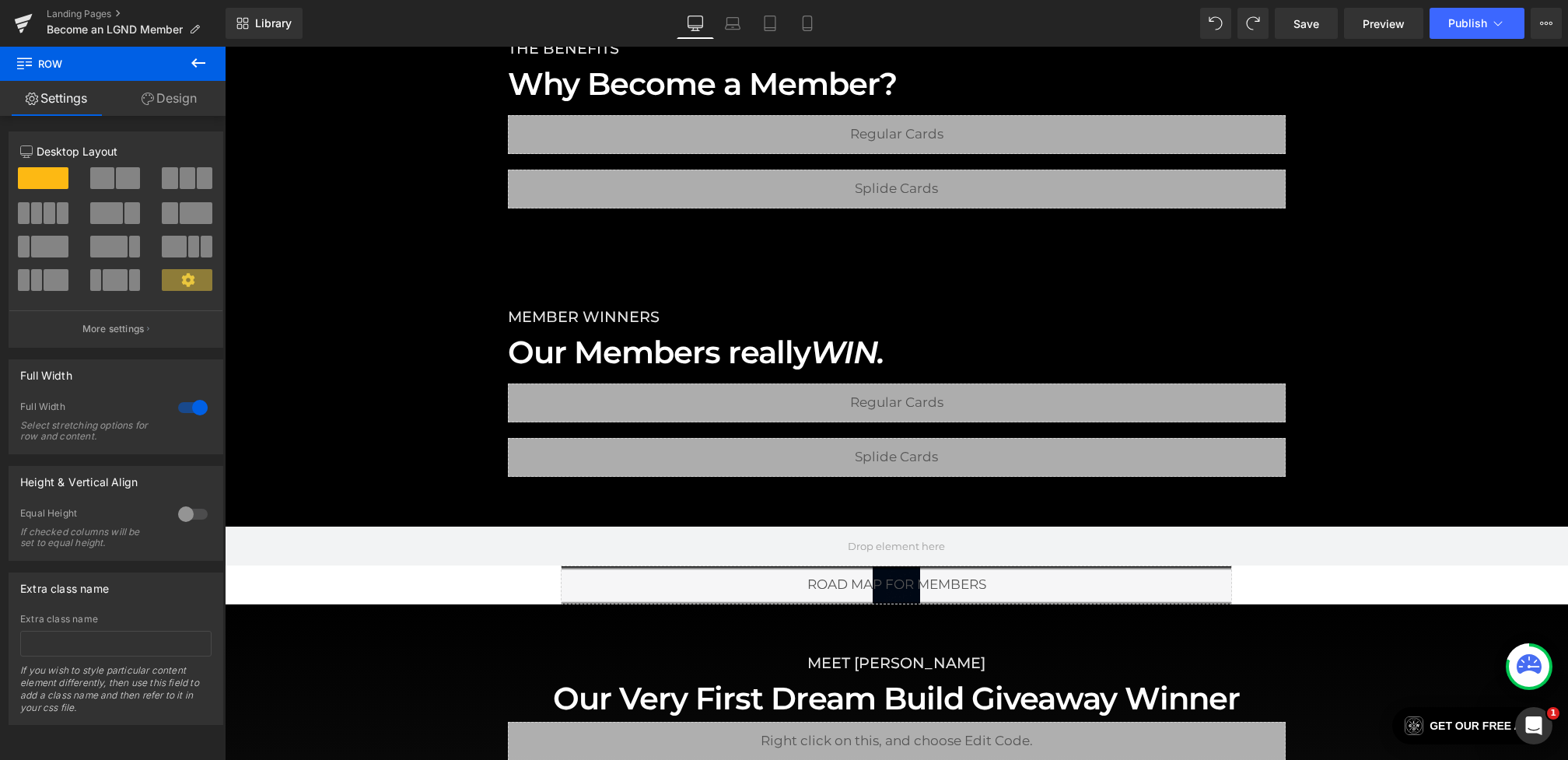
click at [212, 67] on button at bounding box center [198, 64] width 54 height 35
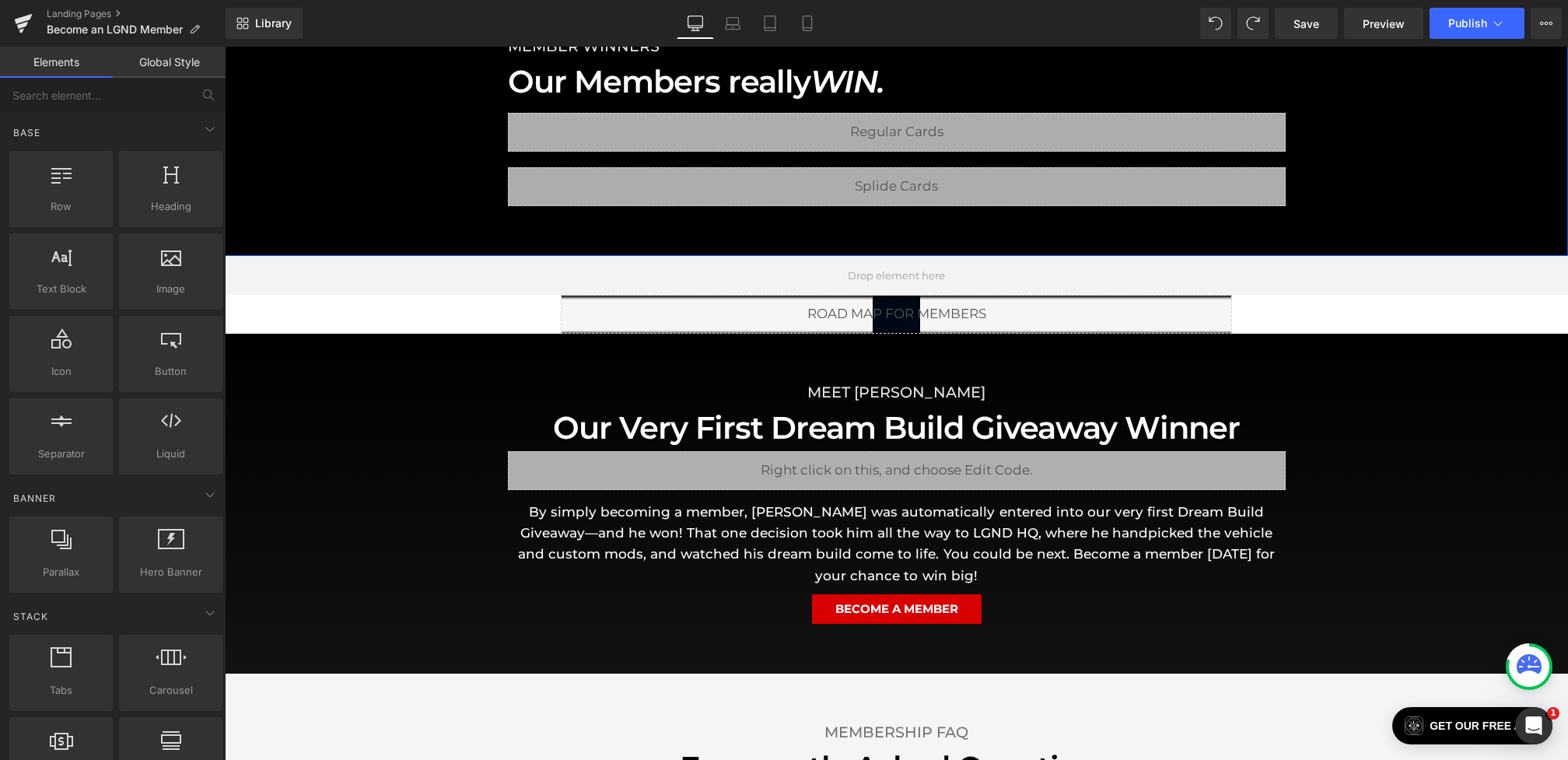
scroll to position [1171, 0]
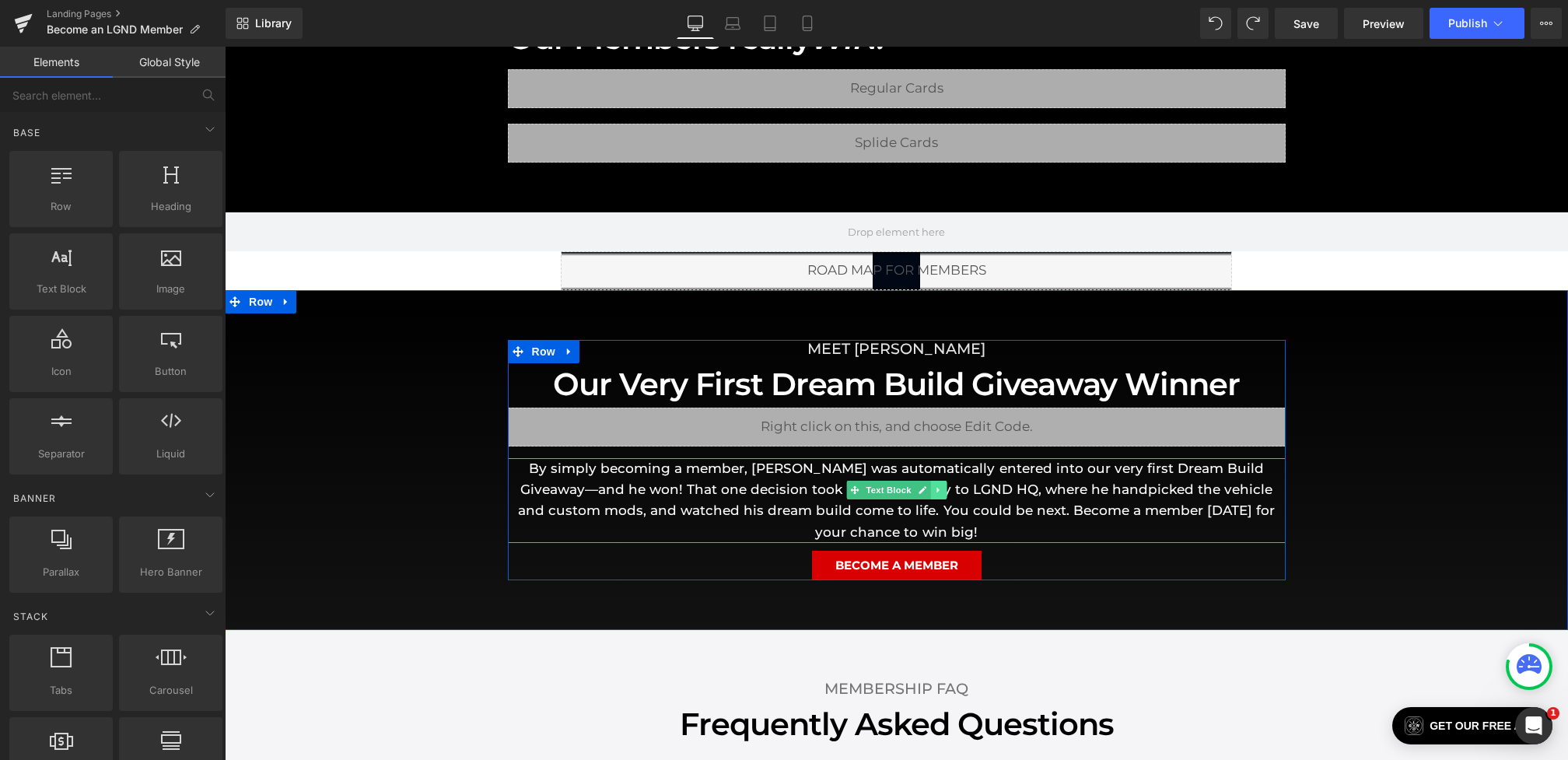
click at [938, 485] on icon at bounding box center [939, 489] width 9 height 10
click at [929, 485] on icon at bounding box center [930, 489] width 9 height 9
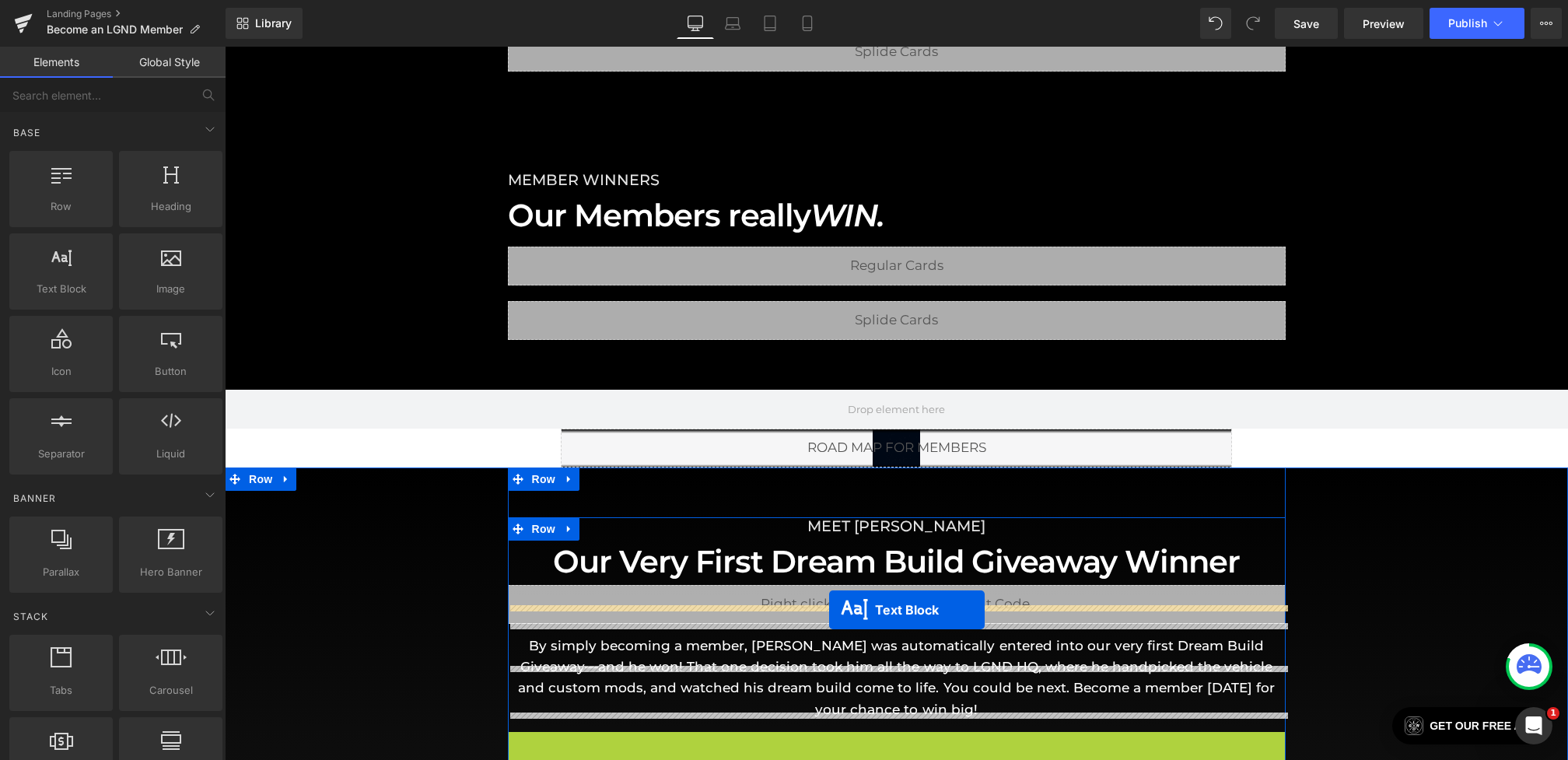
scroll to position [888, 0]
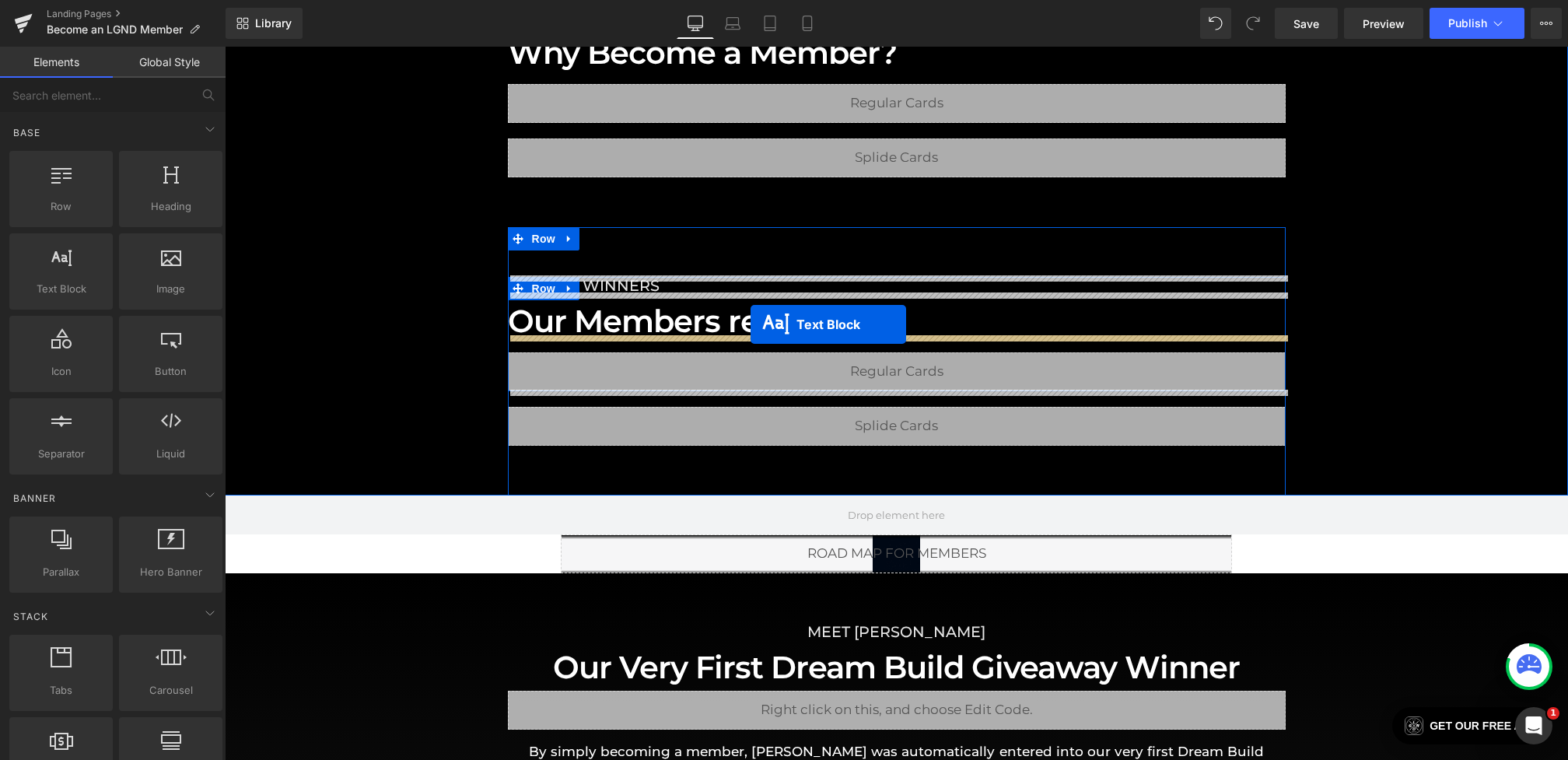
drag, startPoint x: 887, startPoint y: 567, endPoint x: 751, endPoint y: 325, distance: 277.6
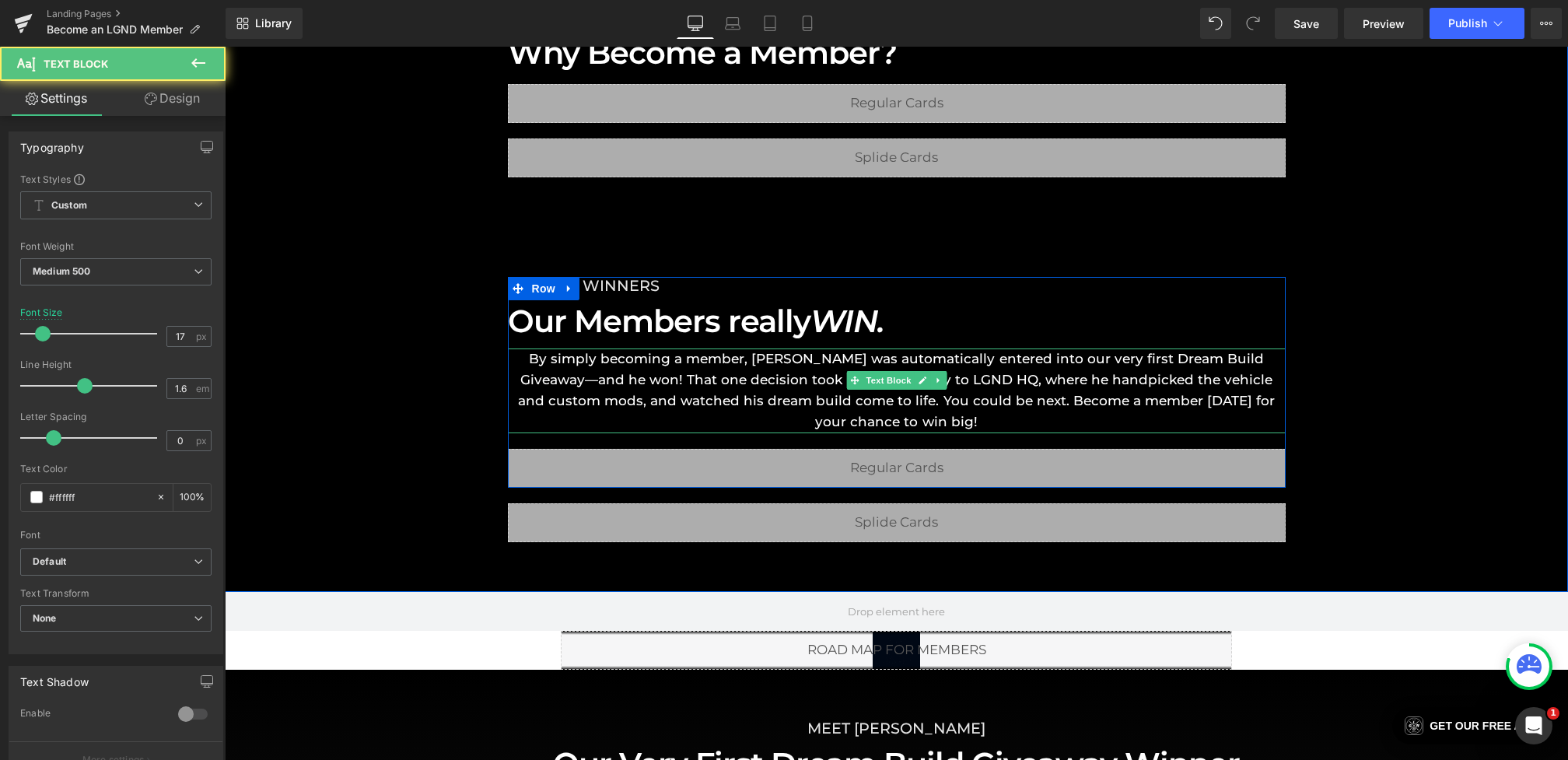
click at [664, 357] on p "By simply becoming a member, Kyle was automatically entered into our very first…" at bounding box center [897, 390] width 778 height 84
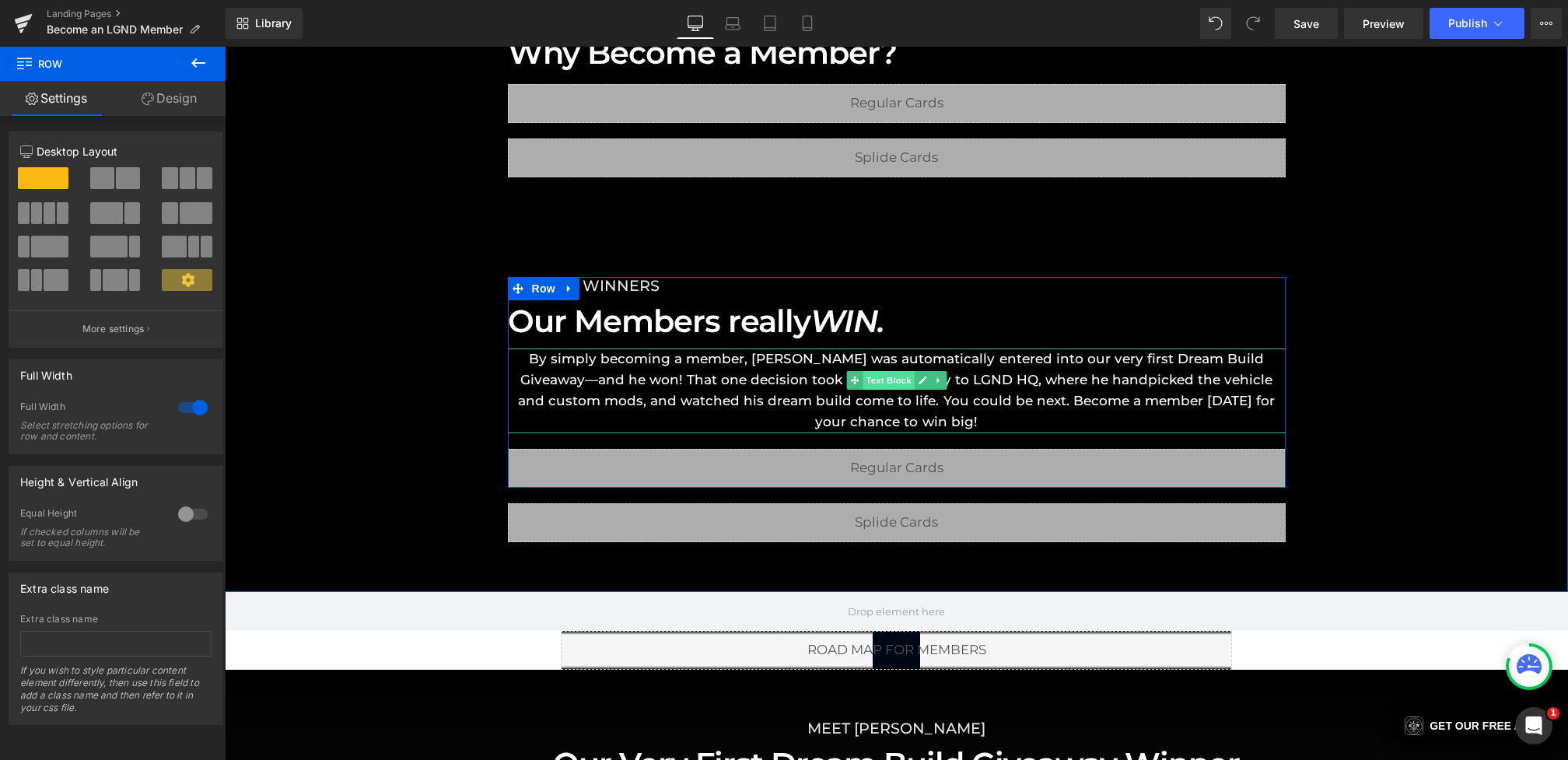
click at [885, 379] on span "Text Block" at bounding box center [888, 380] width 52 height 19
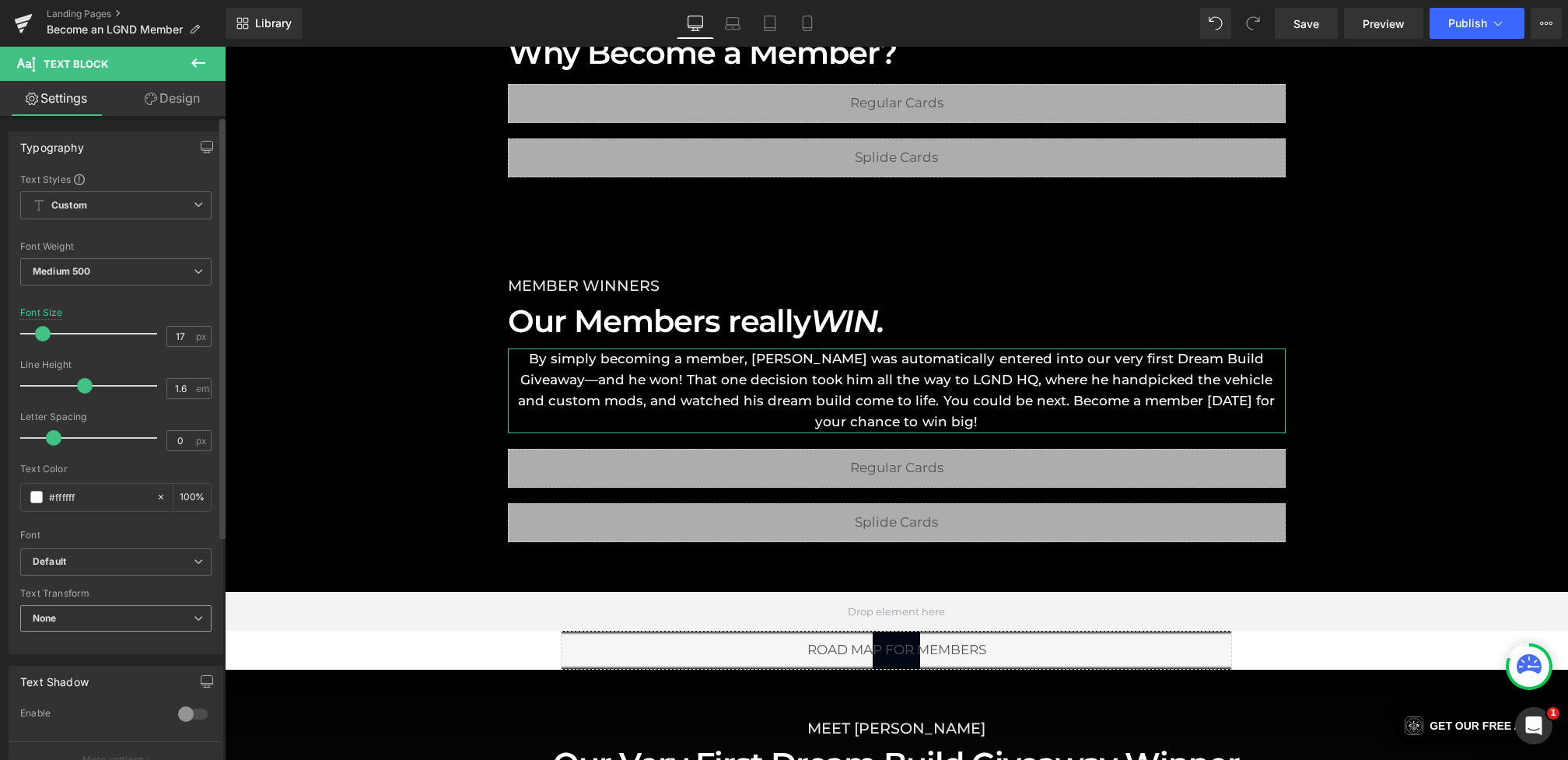
scroll to position [339, 0]
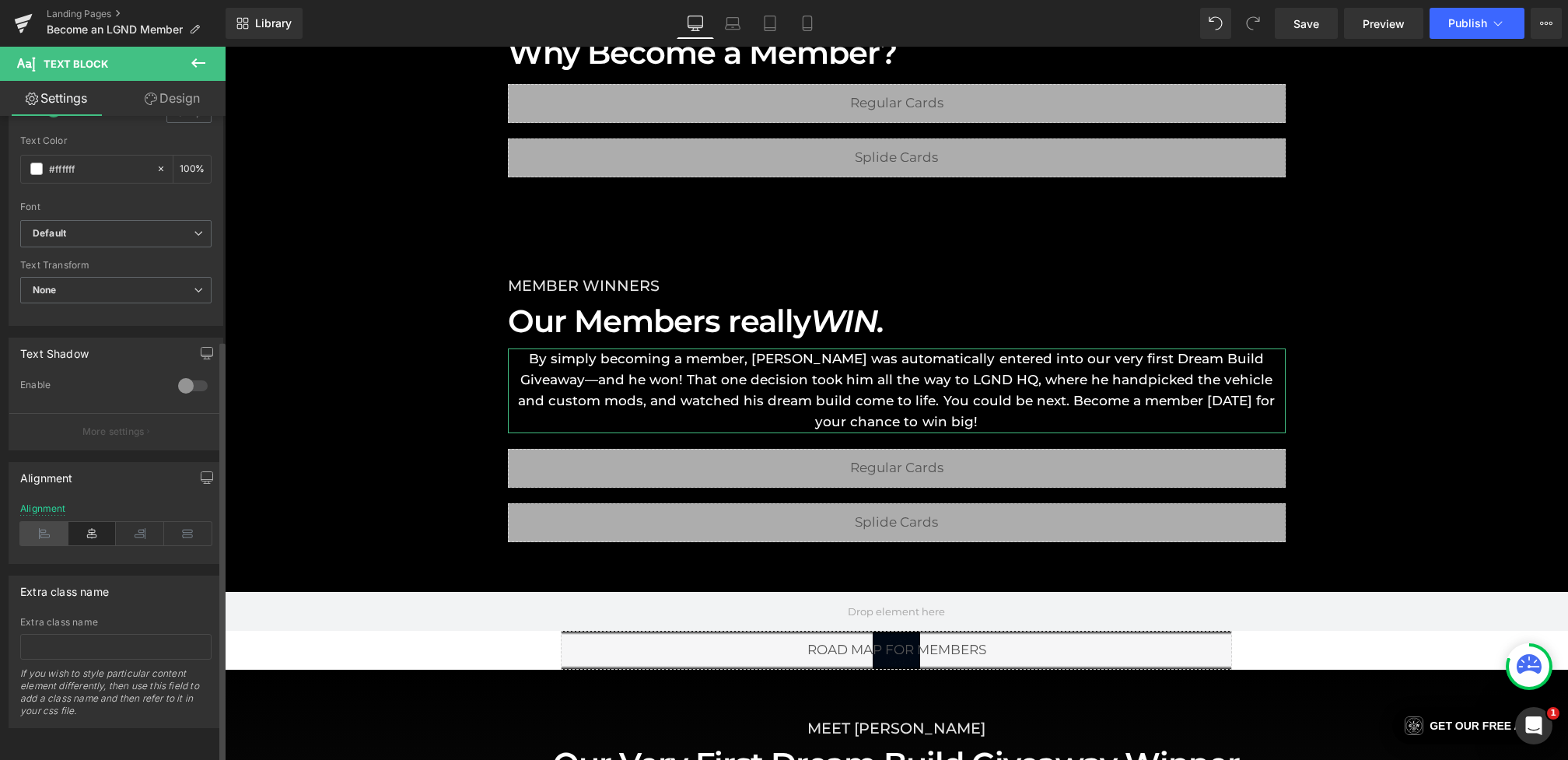
click at [45, 522] on icon at bounding box center [44, 534] width 48 height 23
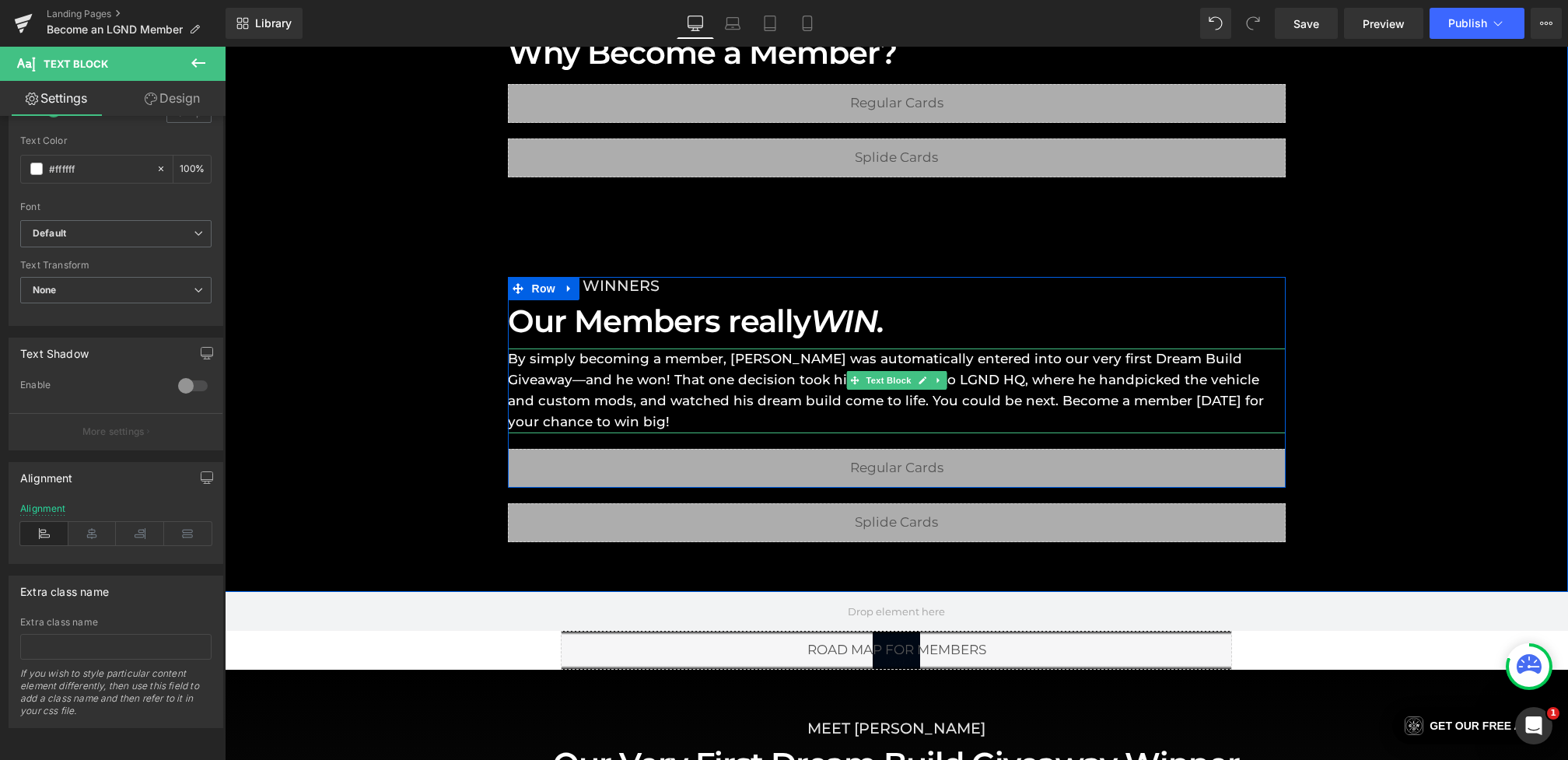
click at [816, 384] on p "By simply becoming a member, Kyle was automatically entered into our very first…" at bounding box center [897, 390] width 778 height 84
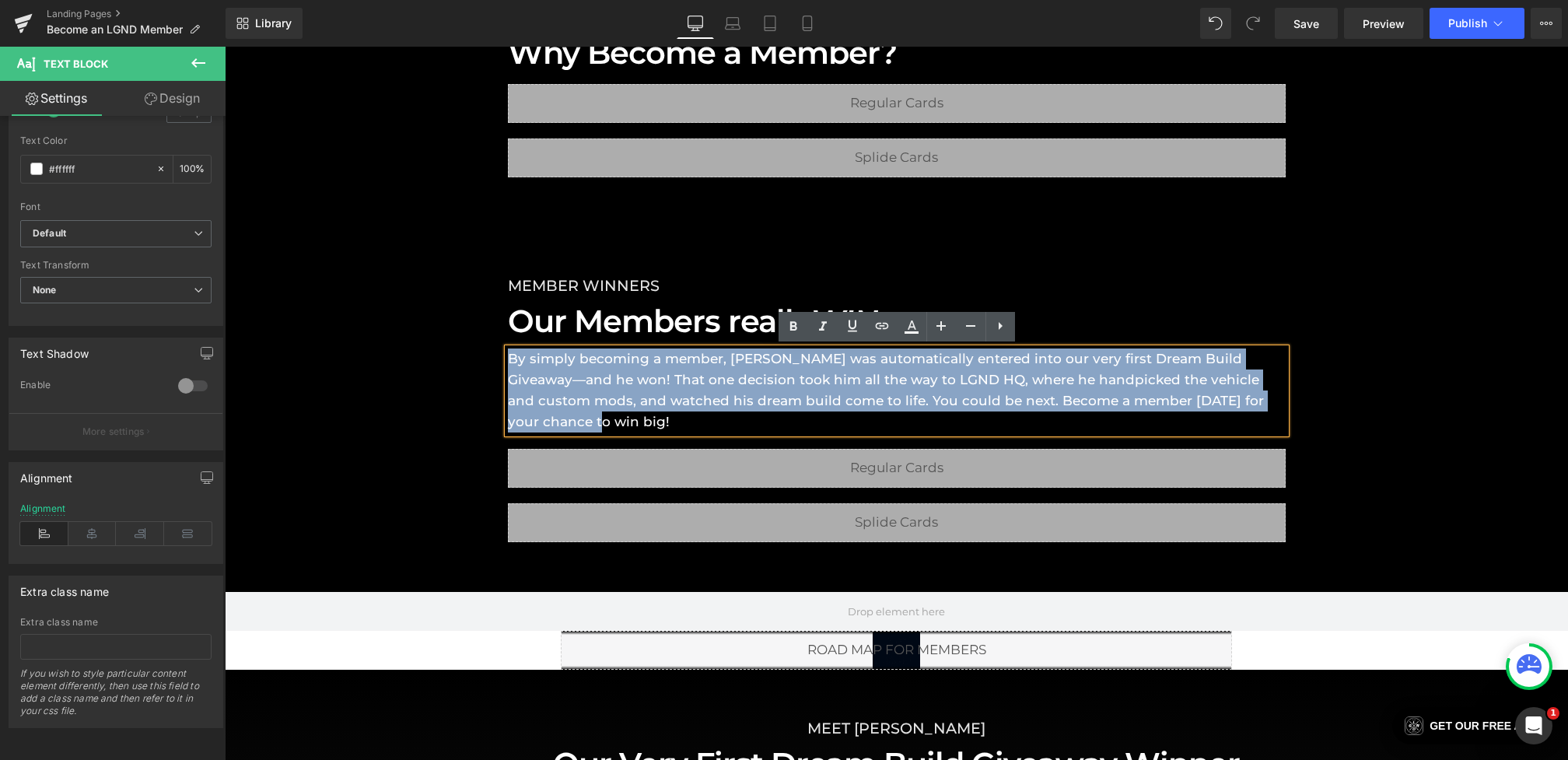
drag, startPoint x: 1254, startPoint y: 400, endPoint x: 418, endPoint y: 233, distance: 852.5
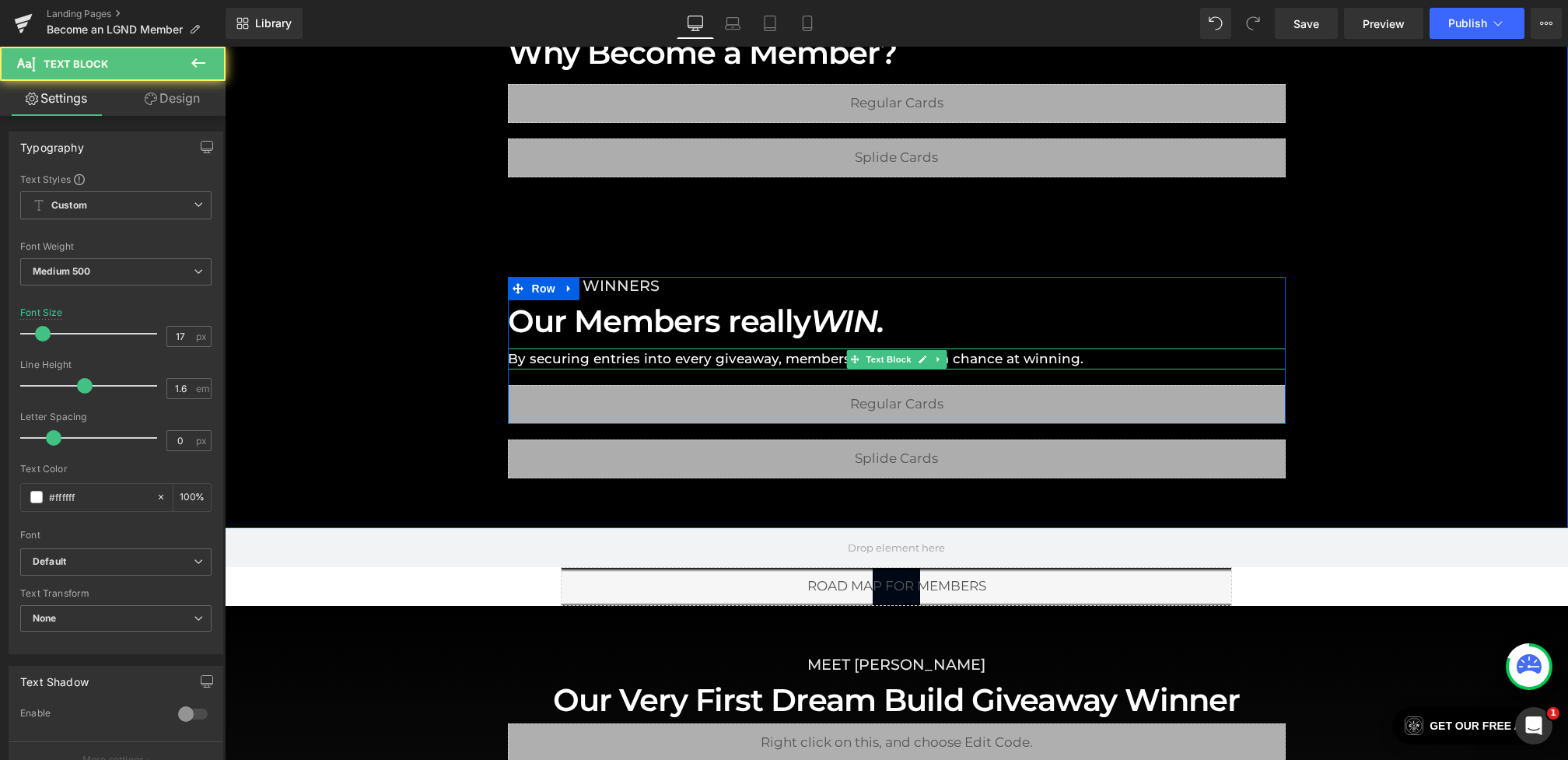
click at [666, 360] on p "By securing entries into every giveaway, members always have a chance at winnin…" at bounding box center [897, 359] width 778 height 21
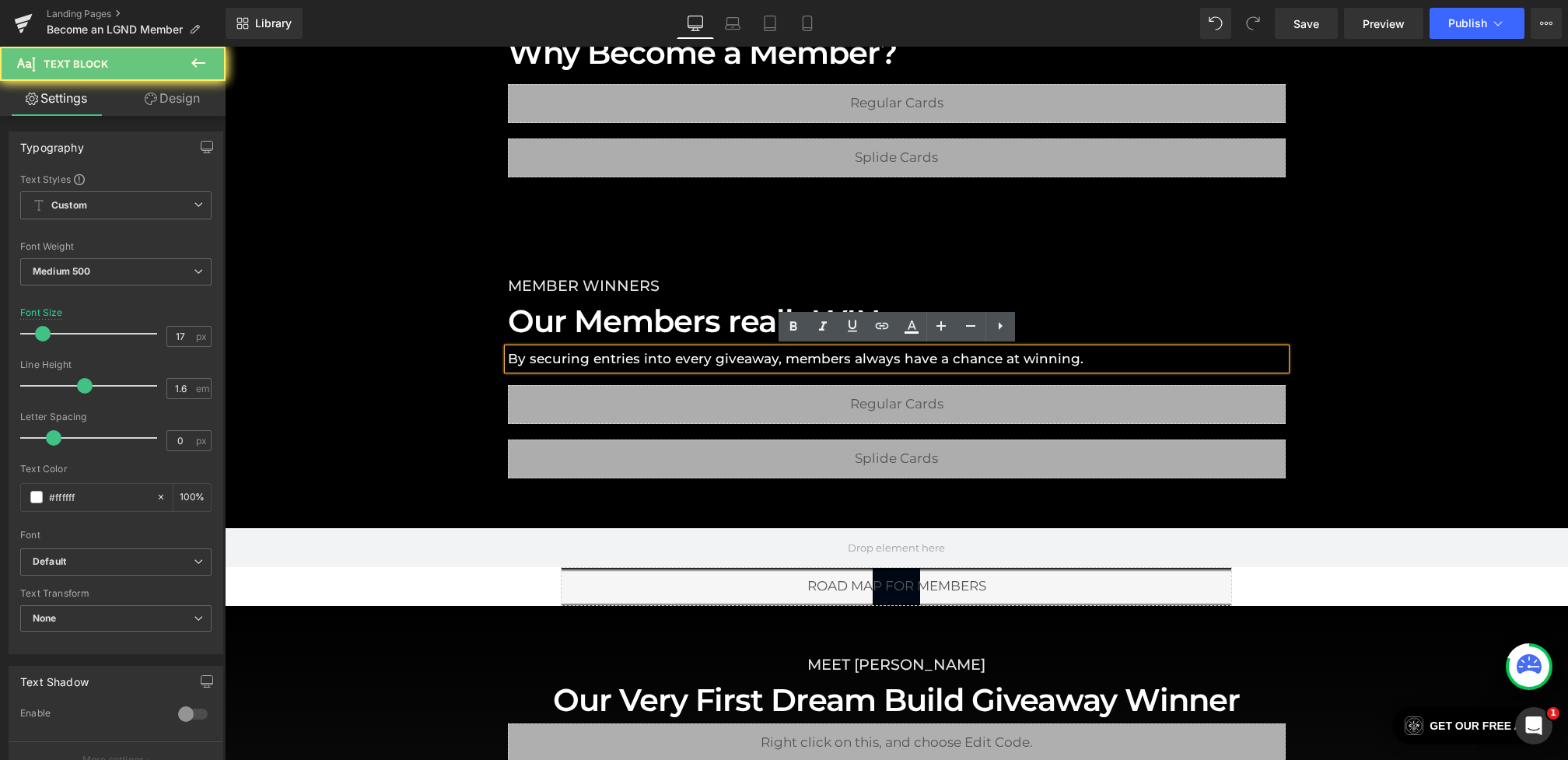
click at [710, 360] on p "By securing entries into every giveaway, members always have a chance at winnin…" at bounding box center [897, 359] width 778 height 21
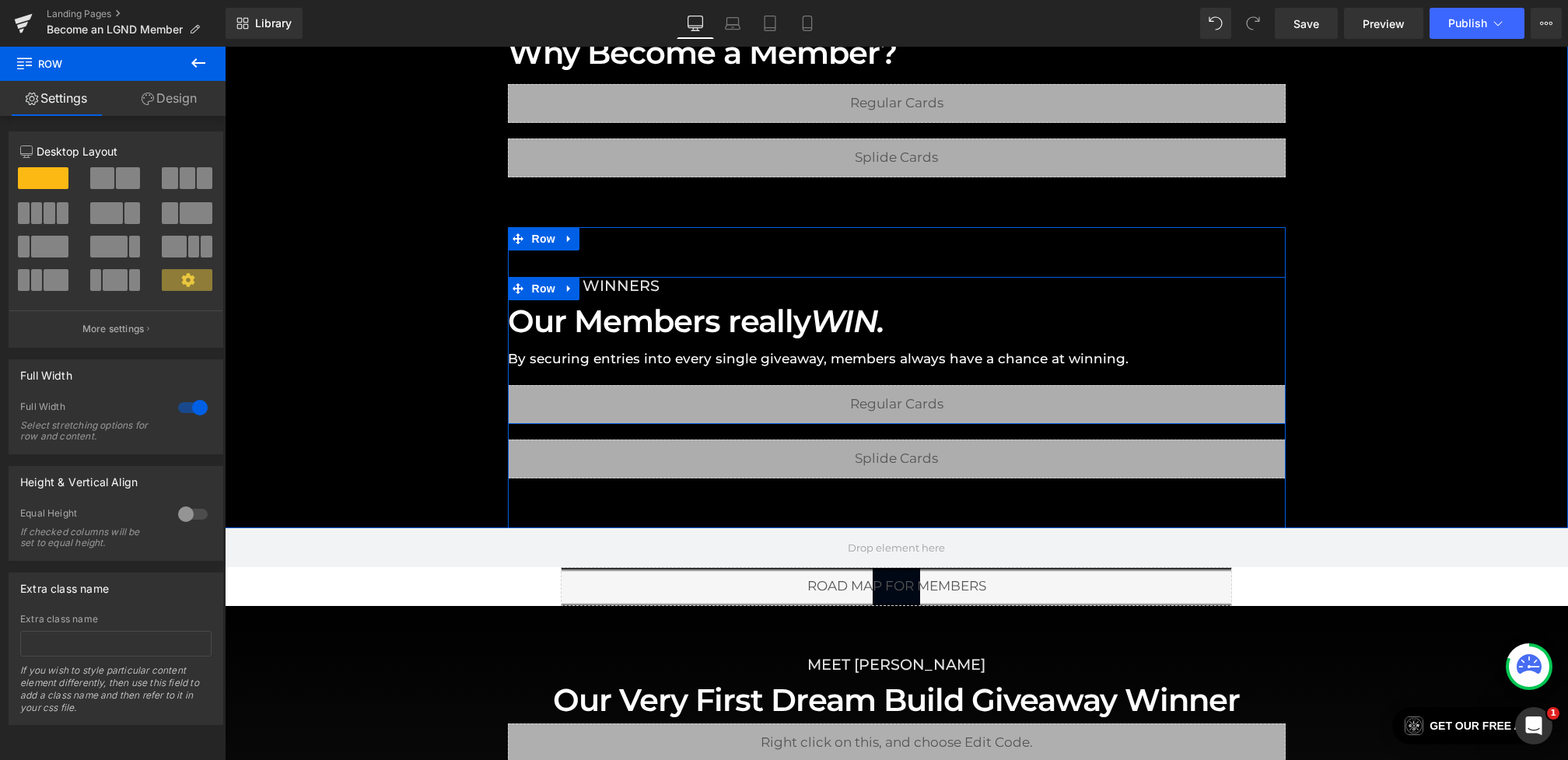
click at [1158, 374] on div "MEMBER WINNERS Heading Our Members really WIN. Heading By securing entries into…" at bounding box center [897, 351] width 778 height 147
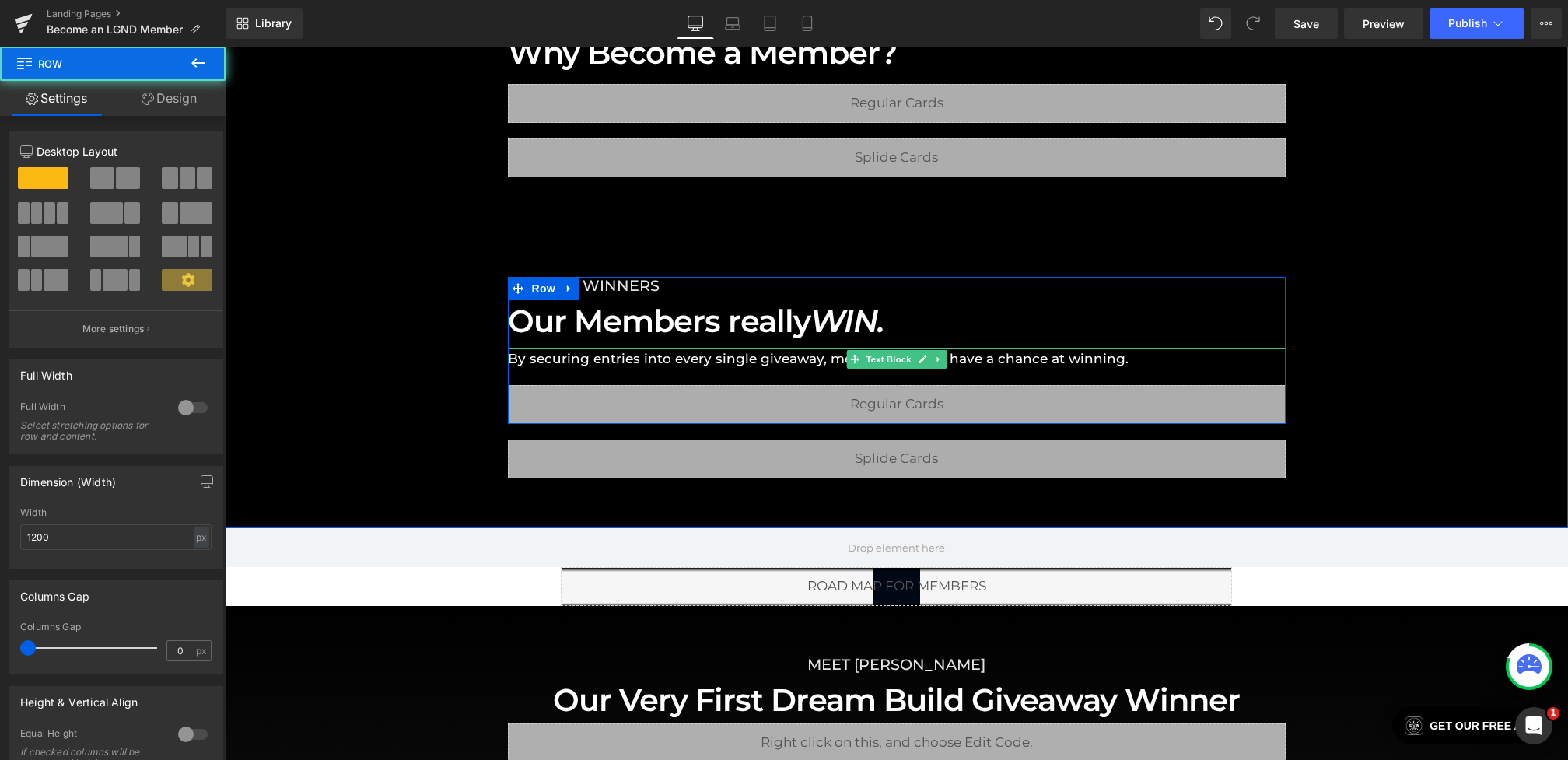
click at [1136, 356] on p "By securing entries into every single giveaway, members always have a chance at…" at bounding box center [897, 359] width 778 height 21
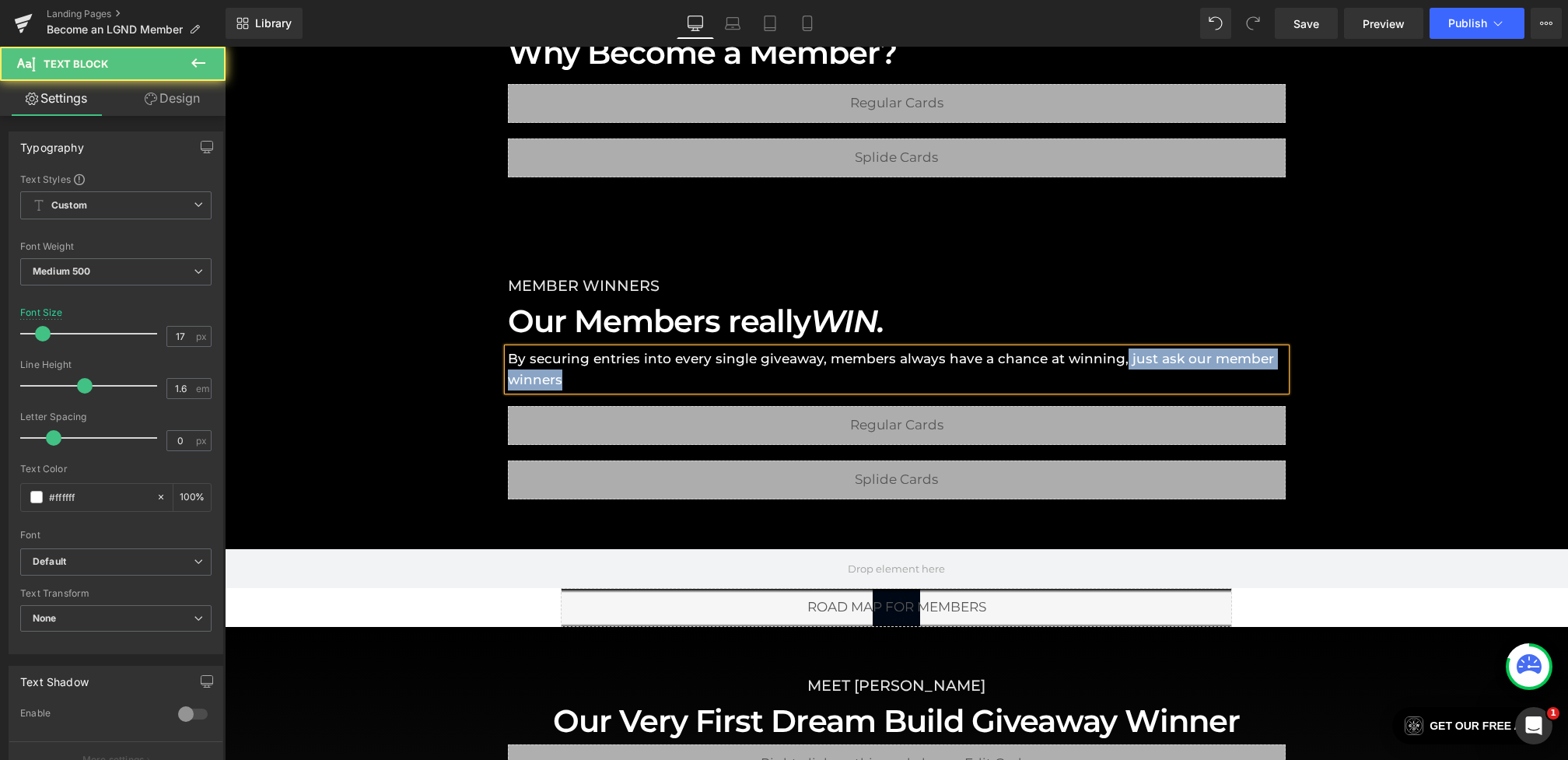
drag, startPoint x: 829, startPoint y: 378, endPoint x: 1113, endPoint y: 354, distance: 285.0
click at [1113, 354] on p "By securing entries into every single giveaway, members always have a chance at…" at bounding box center [897, 368] width 778 height 42
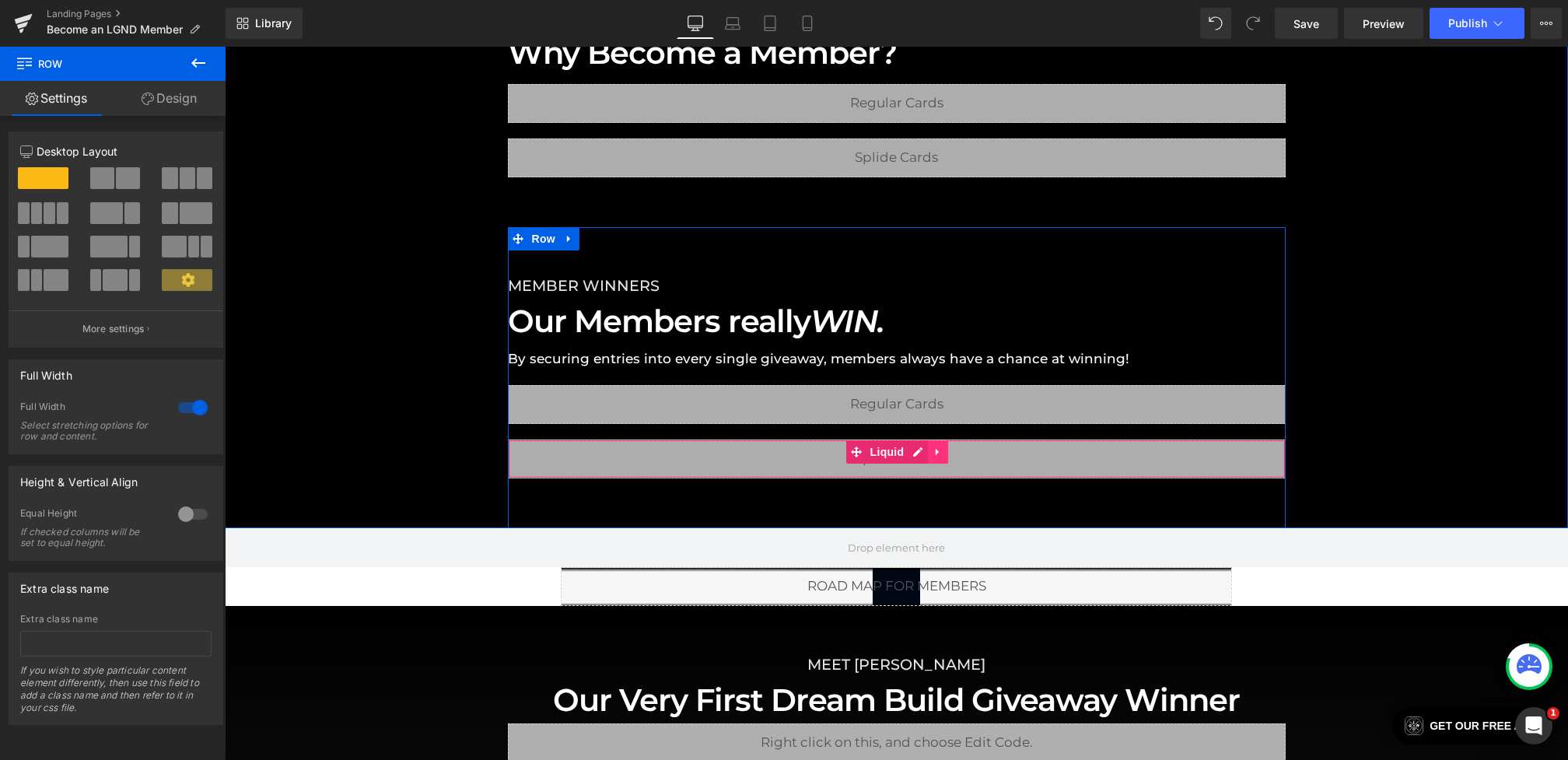
click at [936, 453] on icon at bounding box center [937, 452] width 4 height 7
click at [943, 453] on icon at bounding box center [948, 452] width 11 height 11
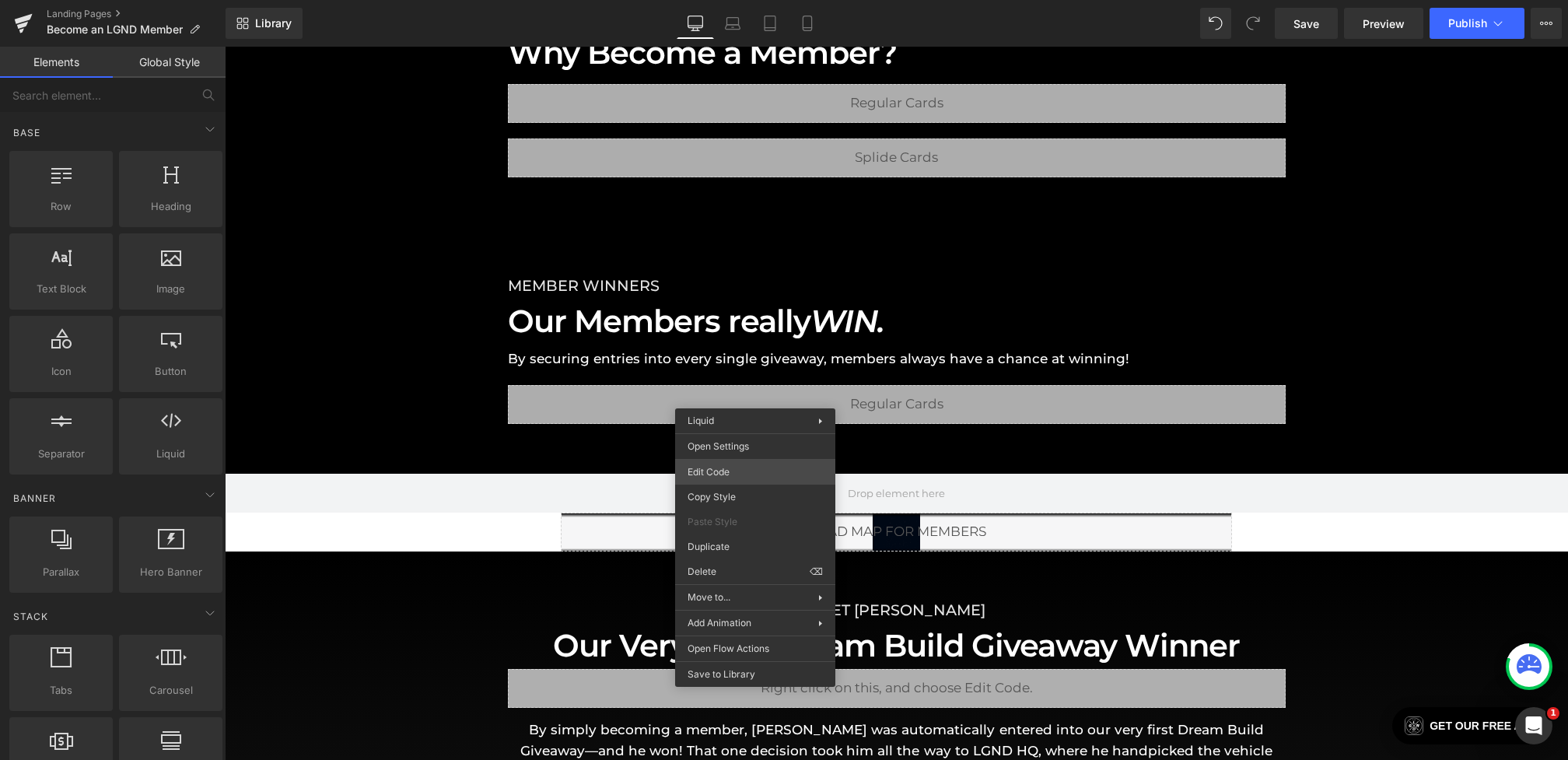
click at [724, 0] on div "Text Block You are previewing how the will restyle your page. You can not edit …" at bounding box center [784, 0] width 1568 height 0
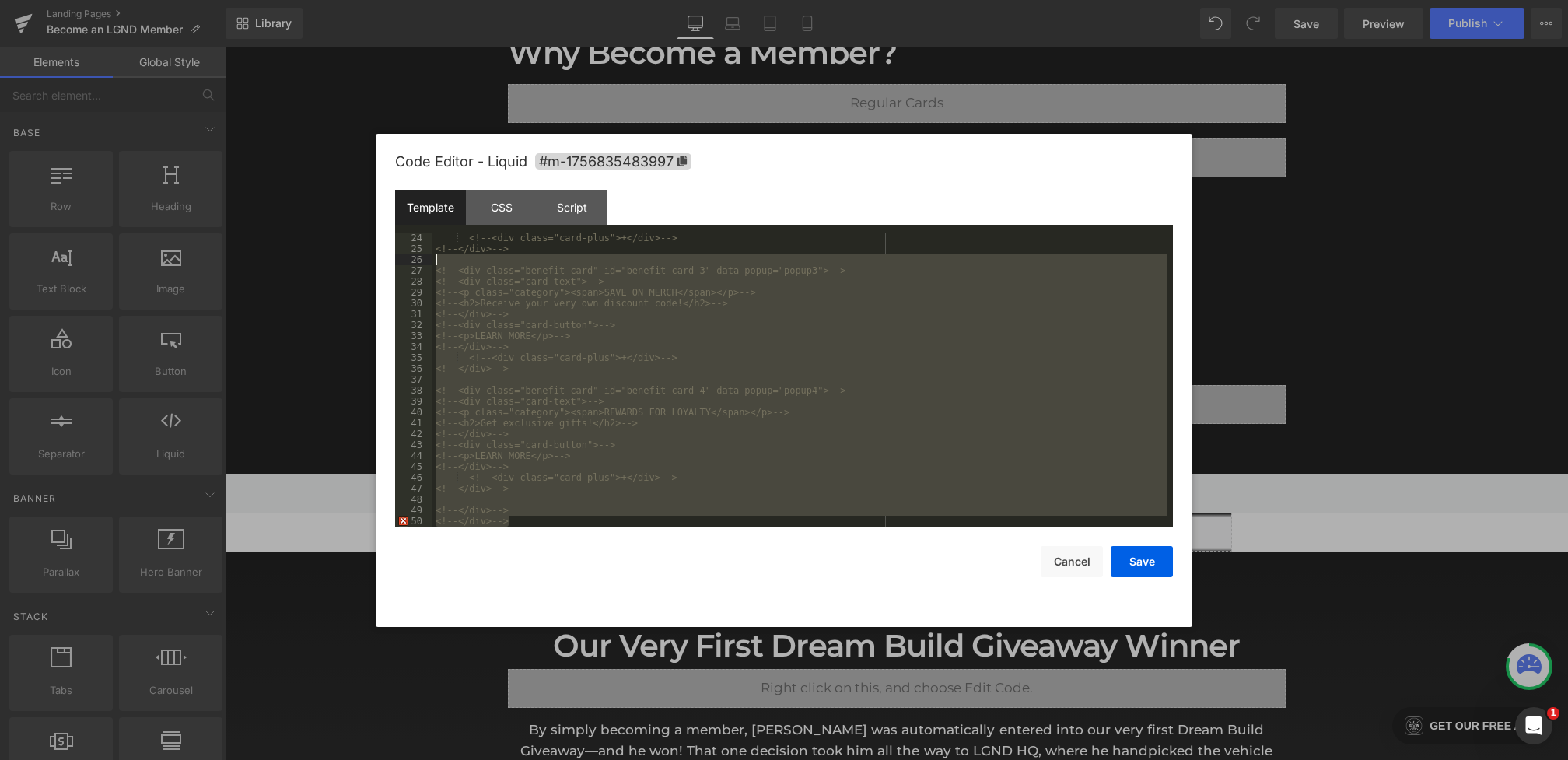
scroll to position [0, 0]
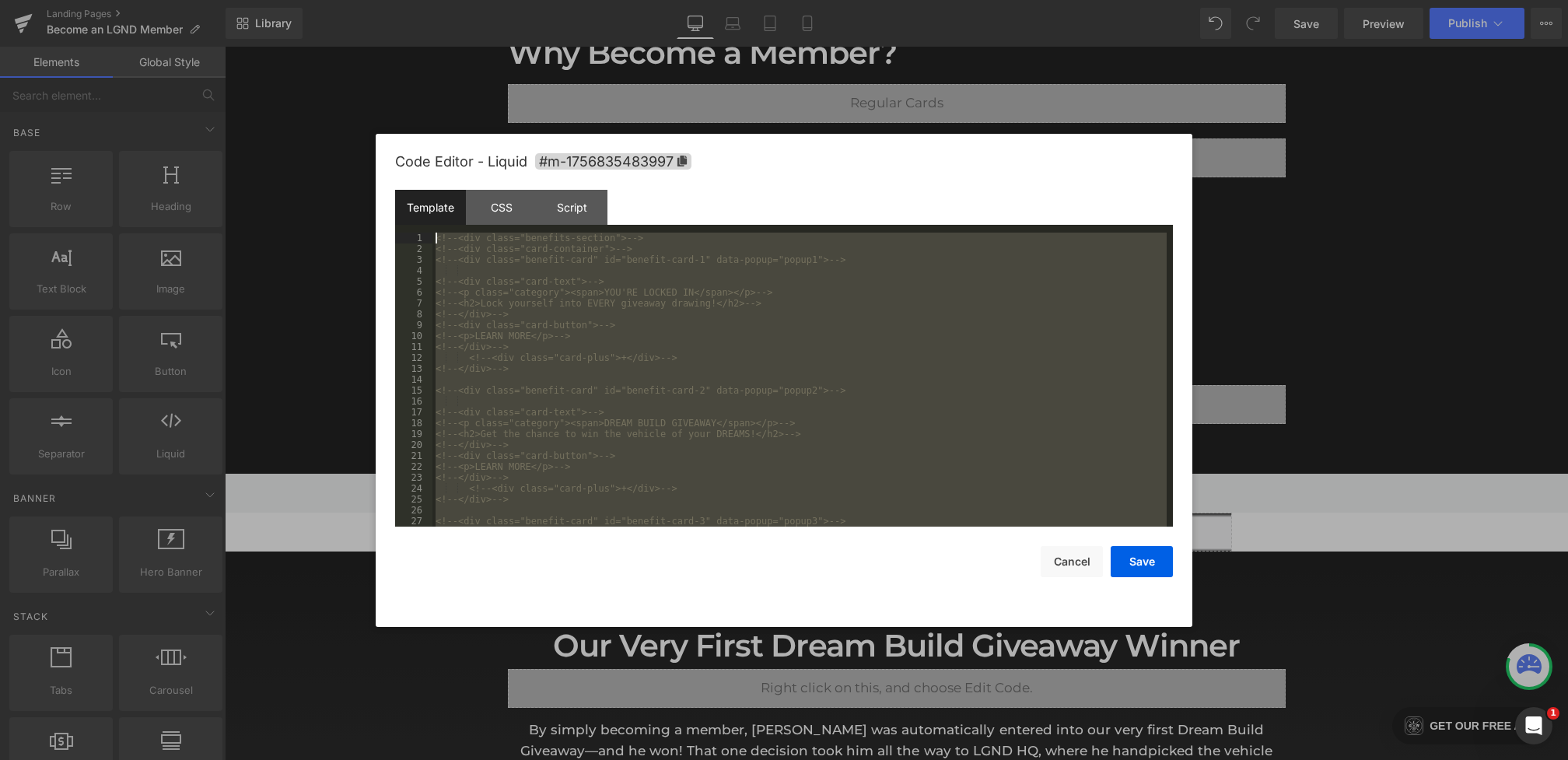
drag, startPoint x: 533, startPoint y: 519, endPoint x: 299, endPoint y: 10, distance: 560.2
click at [299, 10] on body "Text Block You are previewing how the will restyle your page. You can not edit …" at bounding box center [784, 380] width 1568 height 760
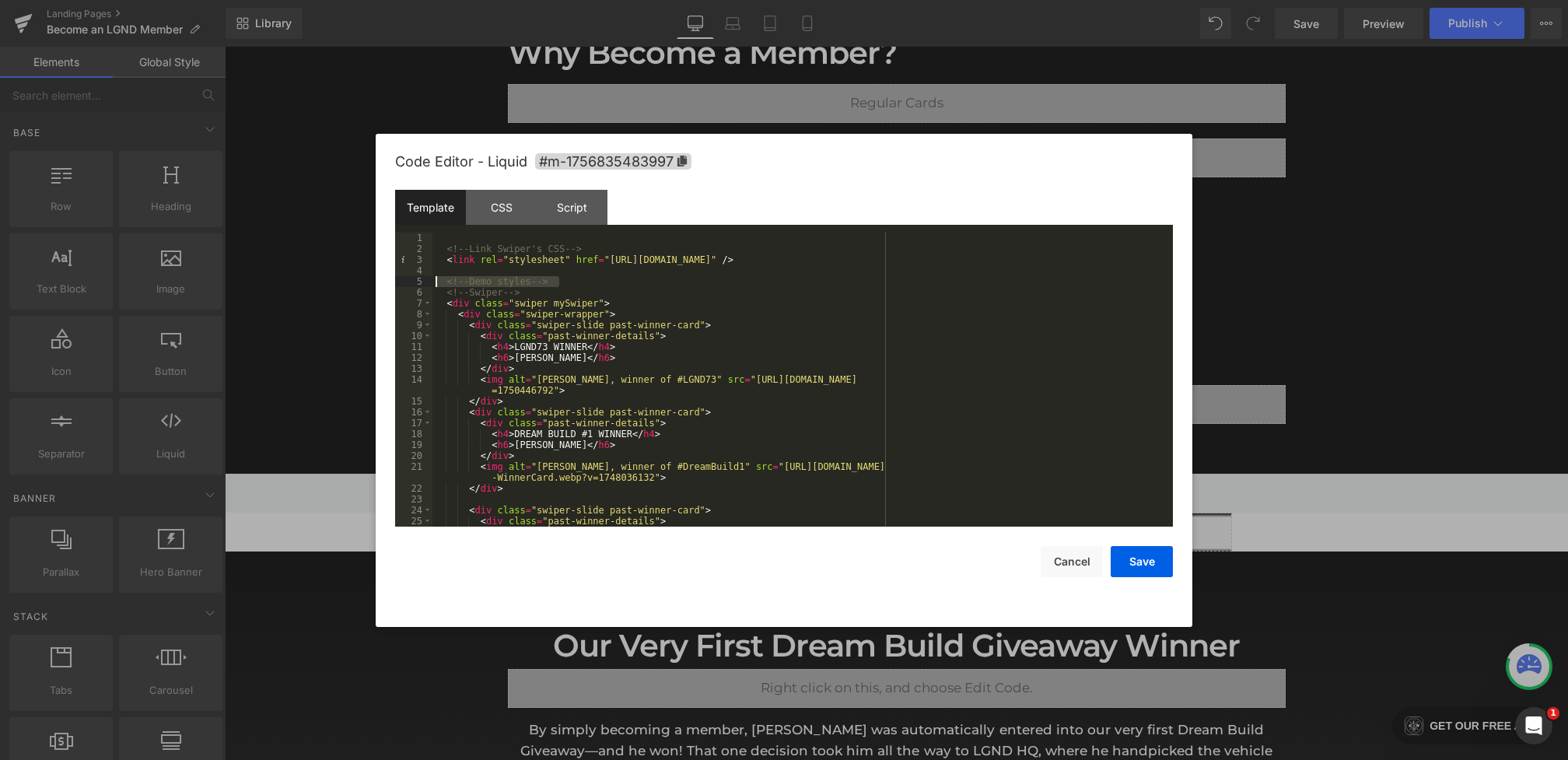
drag, startPoint x: 564, startPoint y: 284, endPoint x: 372, endPoint y: 275, distance: 192.2
click at [372, 275] on body "Text Block You are previewing how the will restyle your page. You can not edit …" at bounding box center [784, 380] width 1568 height 760
click at [605, 290] on div "<!-- Link Swiper's CSS --> < link rel = "stylesheet" href = "https://cdn.jsdeli…" at bounding box center [800, 391] width 735 height 316
drag, startPoint x: 627, startPoint y: 290, endPoint x: 370, endPoint y: 279, distance: 257.2
click at [370, 279] on body "Text Block You are previewing how the will restyle your page. You can not edit …" at bounding box center [784, 380] width 1568 height 760
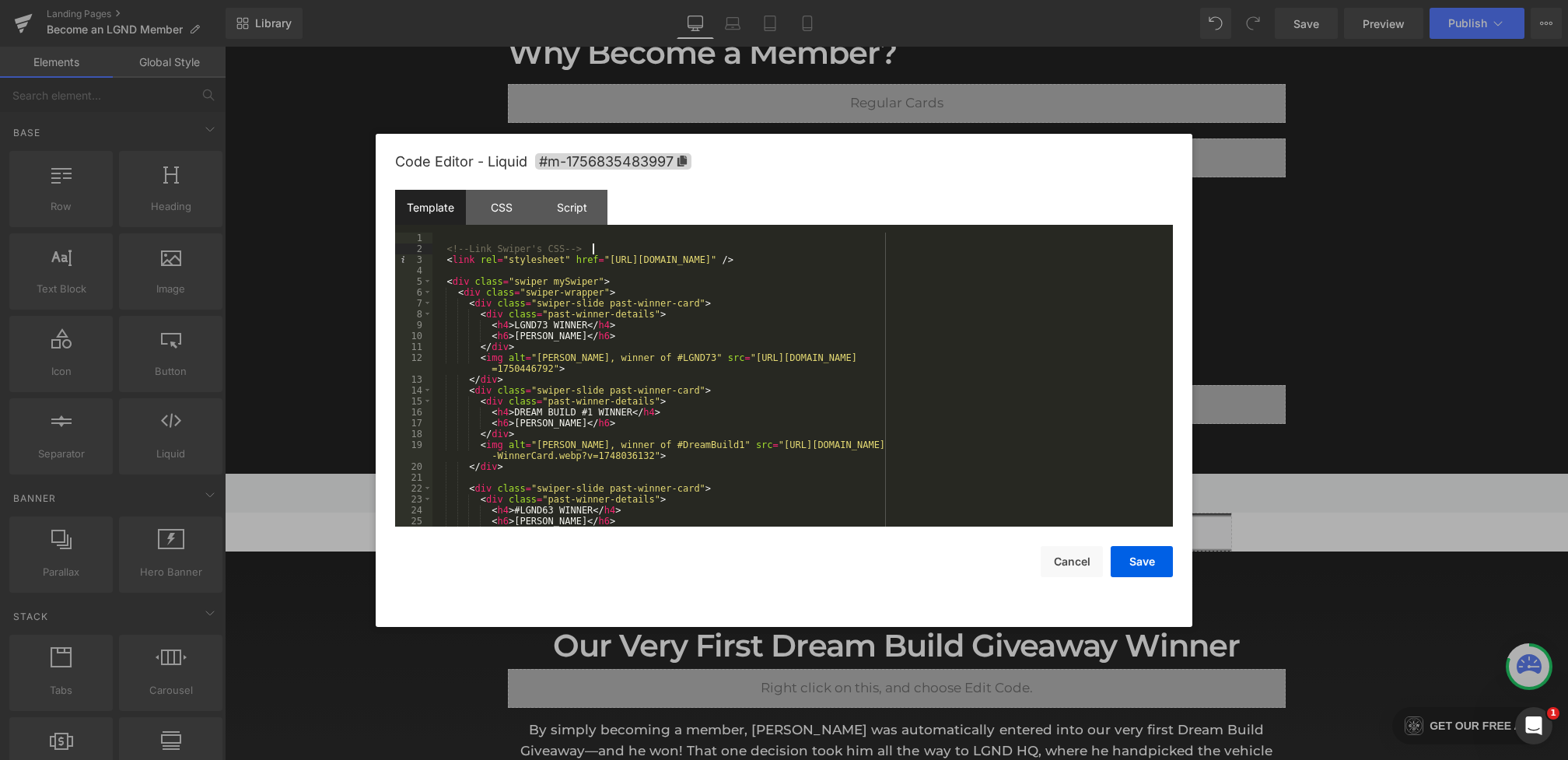
drag, startPoint x: 619, startPoint y: 247, endPoint x: 356, endPoint y: 204, distance: 266.5
click at [356, 204] on body "Text Block You are previewing how the will restyle your page. You can not edit …" at bounding box center [784, 380] width 1568 height 760
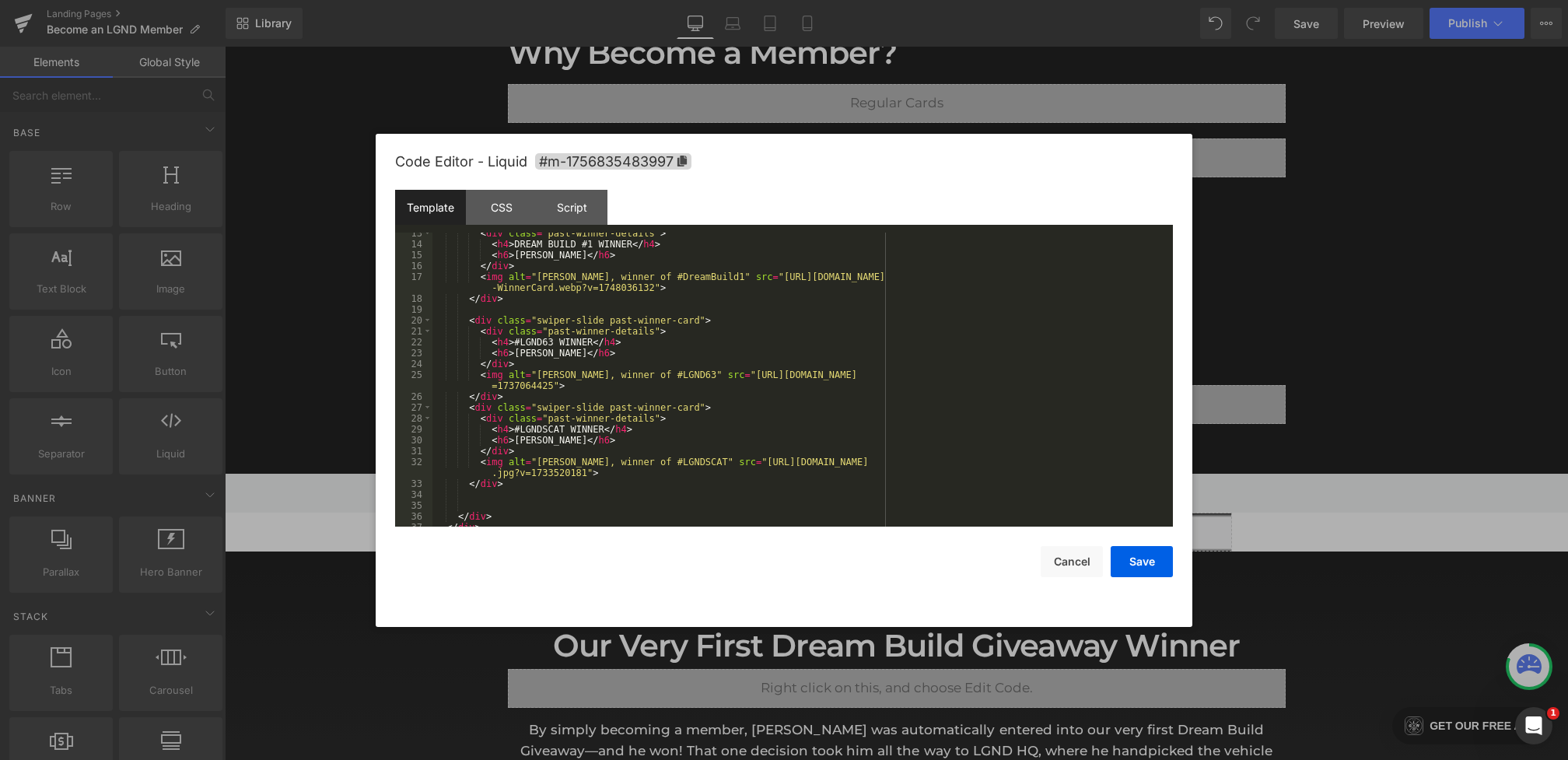
scroll to position [283, 0]
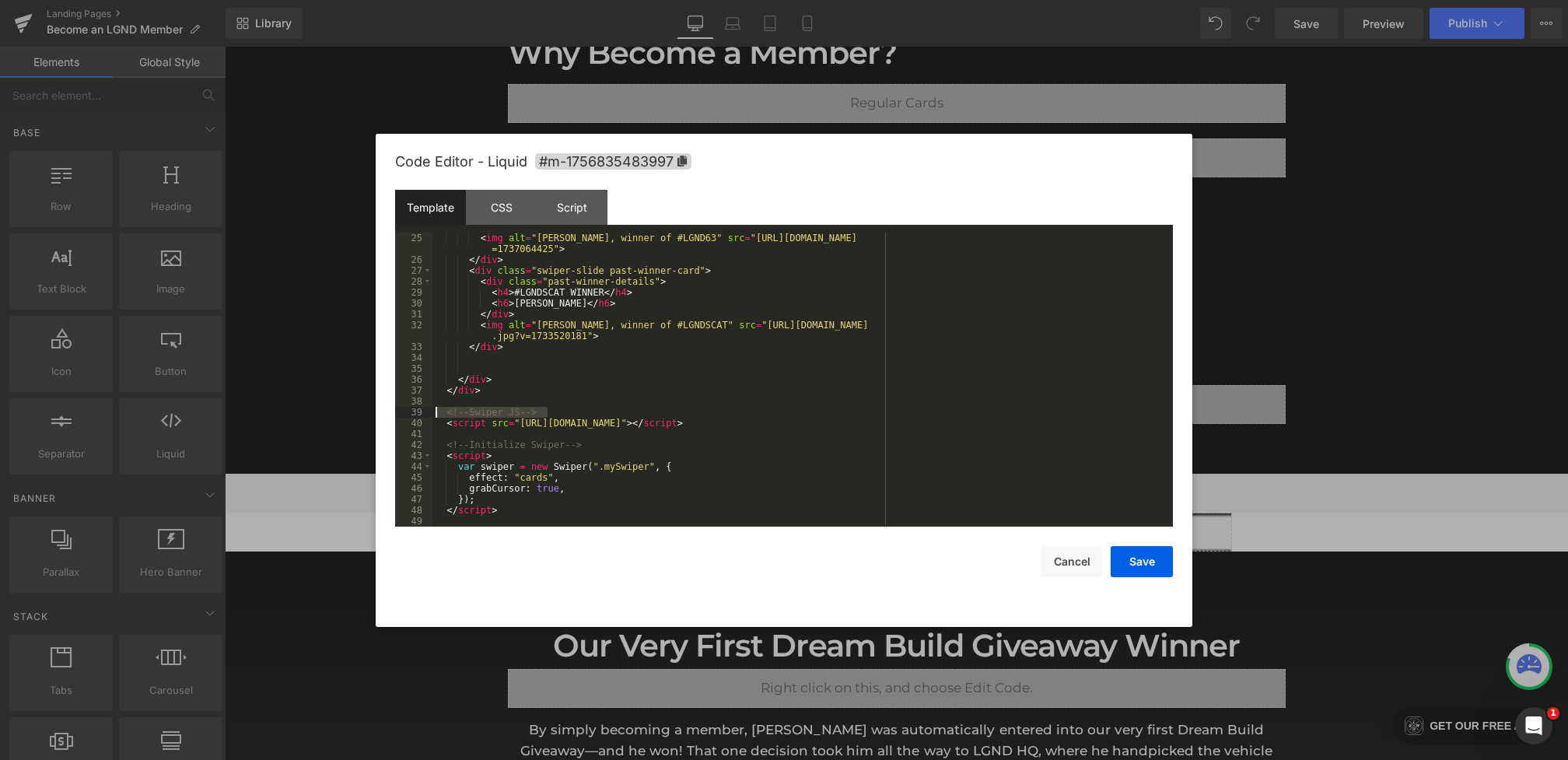
drag, startPoint x: 569, startPoint y: 411, endPoint x: 401, endPoint y: 411, distance: 168.0
click at [401, 411] on pre "25 26 27 28 29 30 31 32 33 34 35 36 37 38 39 40 41 42 43 44 45 46 47 48 49 < im…" at bounding box center [784, 379] width 778 height 294
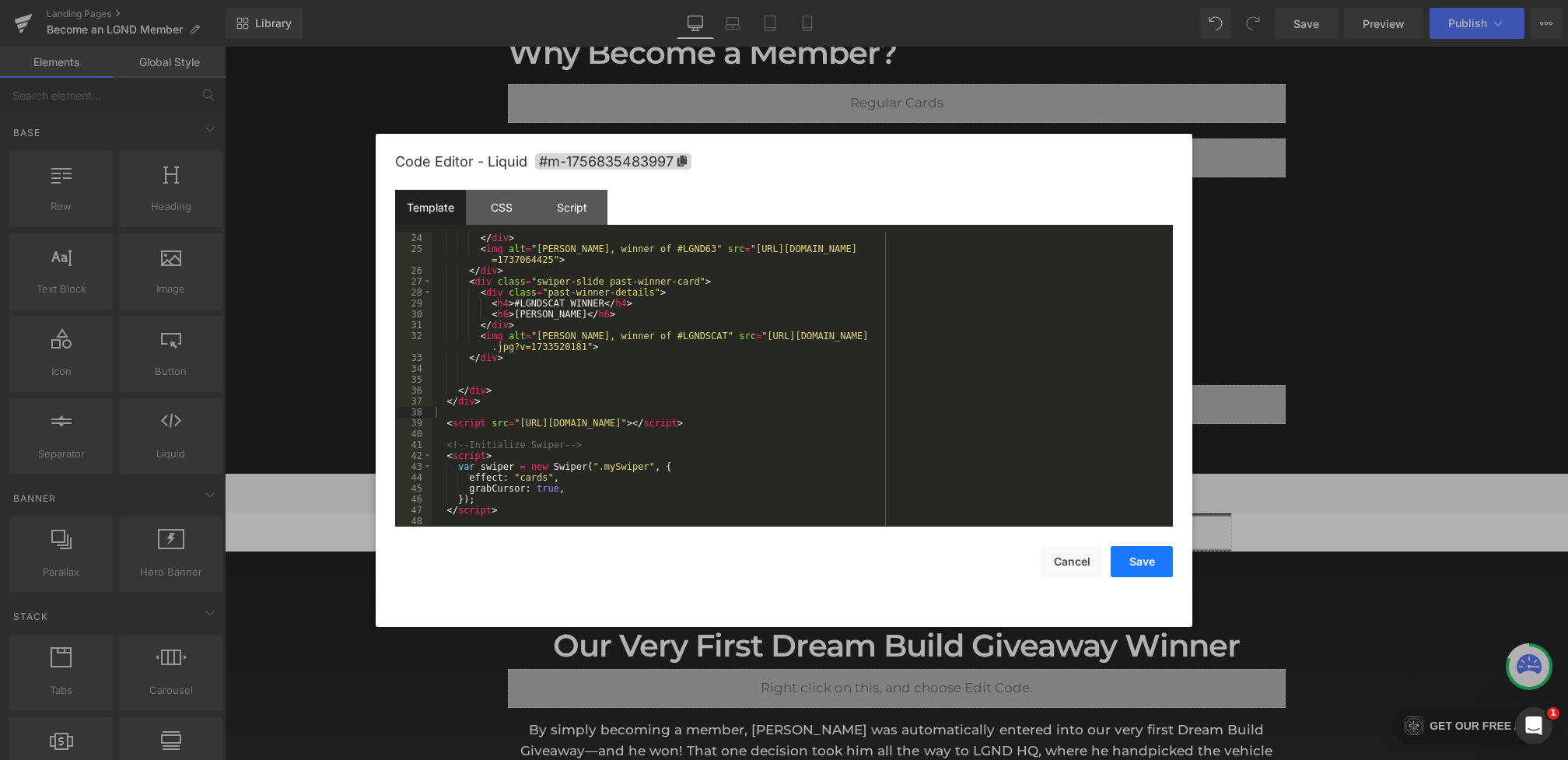
click at [1132, 566] on button "Save" at bounding box center [1142, 561] width 62 height 31
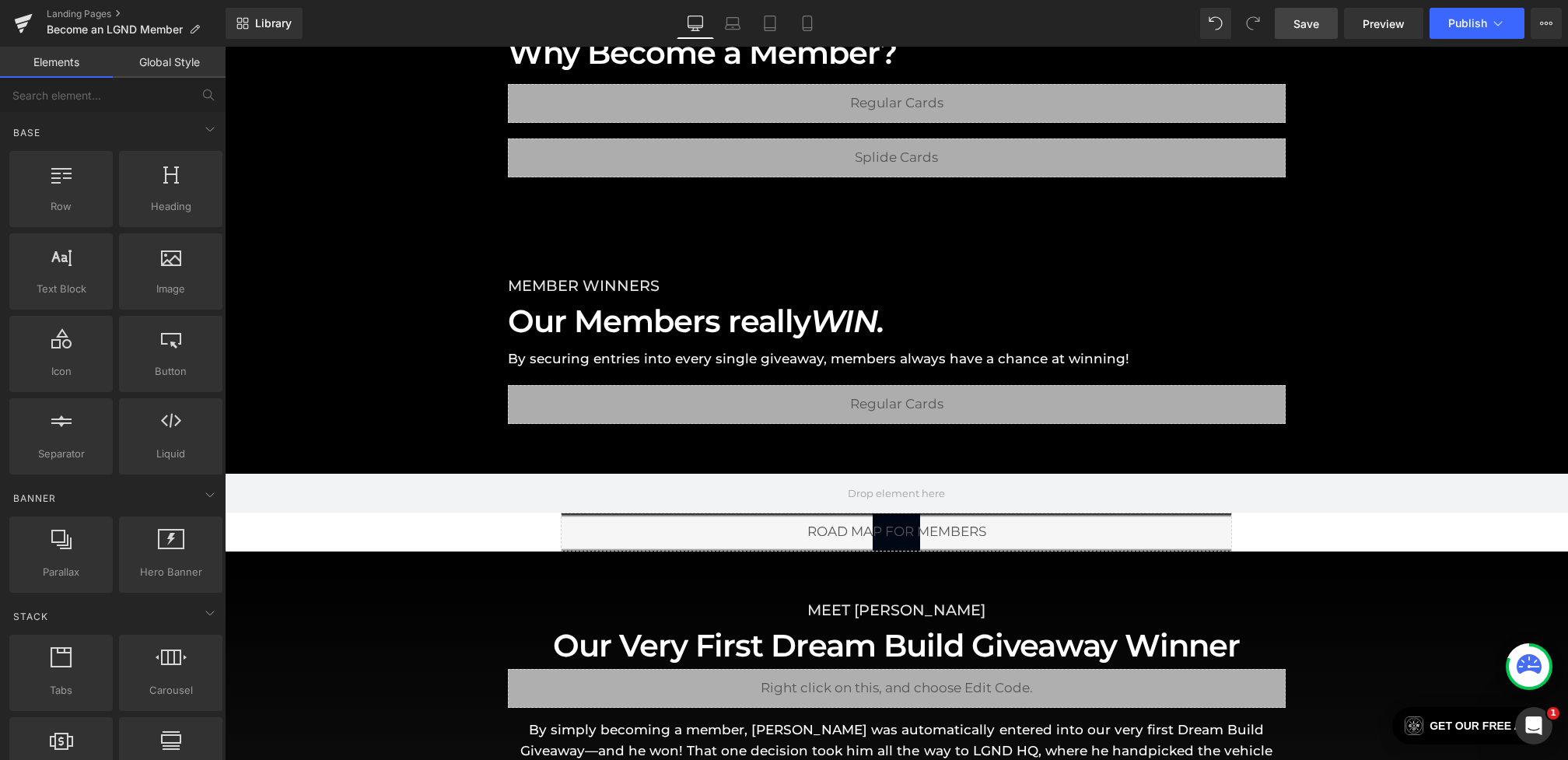
click at [1311, 18] on span "Save" at bounding box center [1306, 24] width 26 height 16
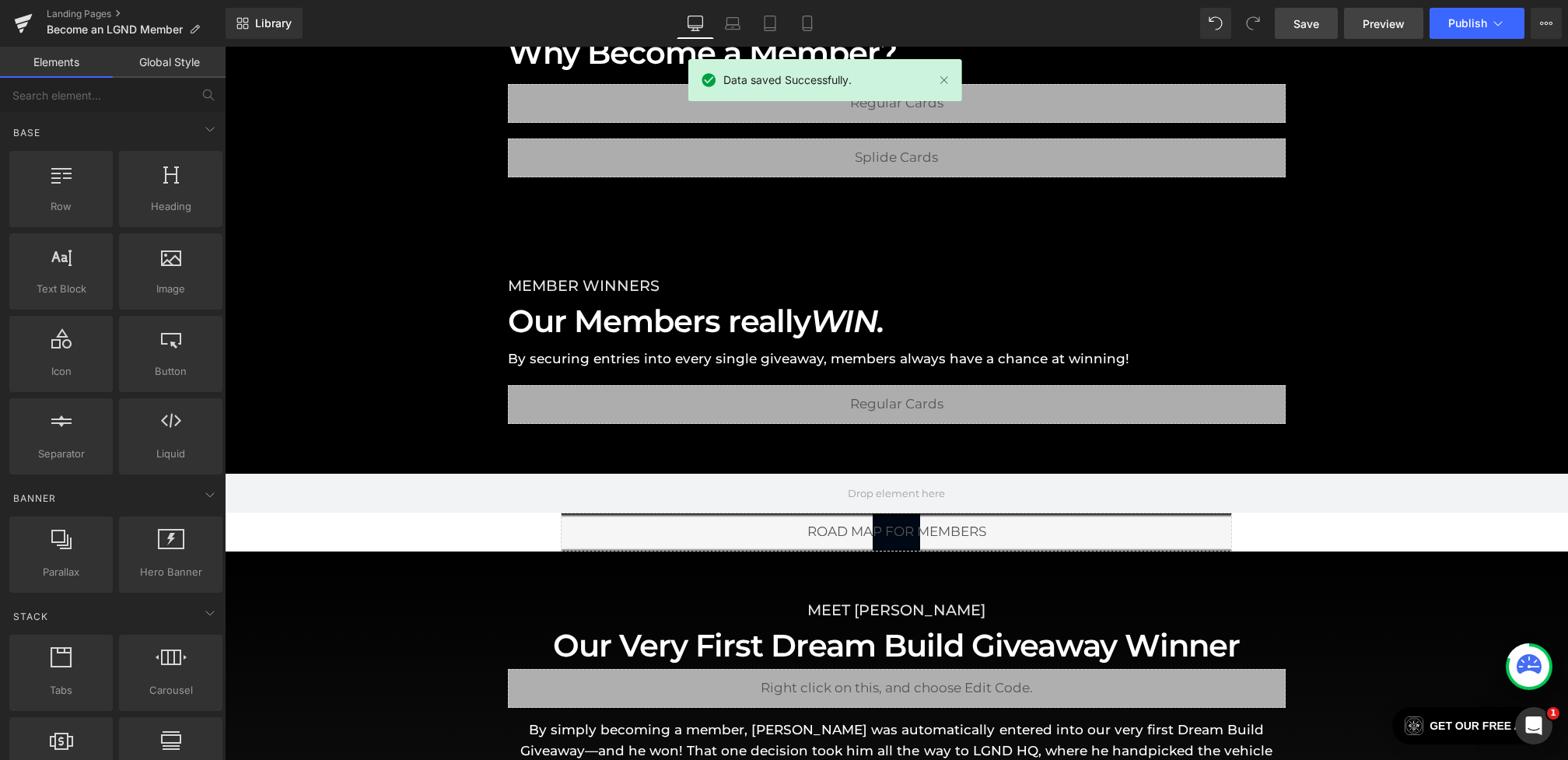
click at [1388, 22] on span "Preview" at bounding box center [1383, 24] width 42 height 16
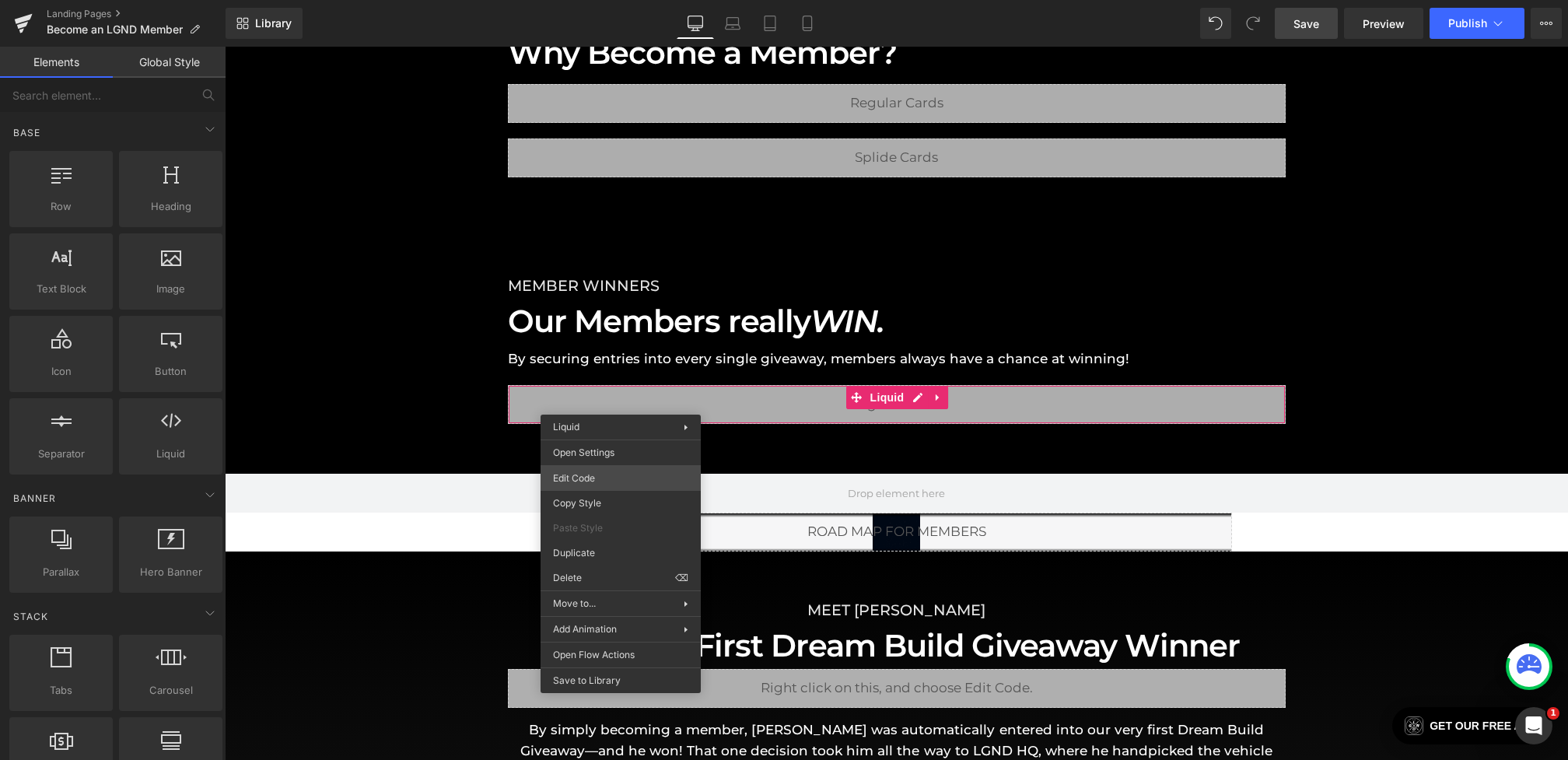
click at [608, 0] on div "Text Block You are previewing how the will restyle your page. You can not edit …" at bounding box center [784, 0] width 1568 height 0
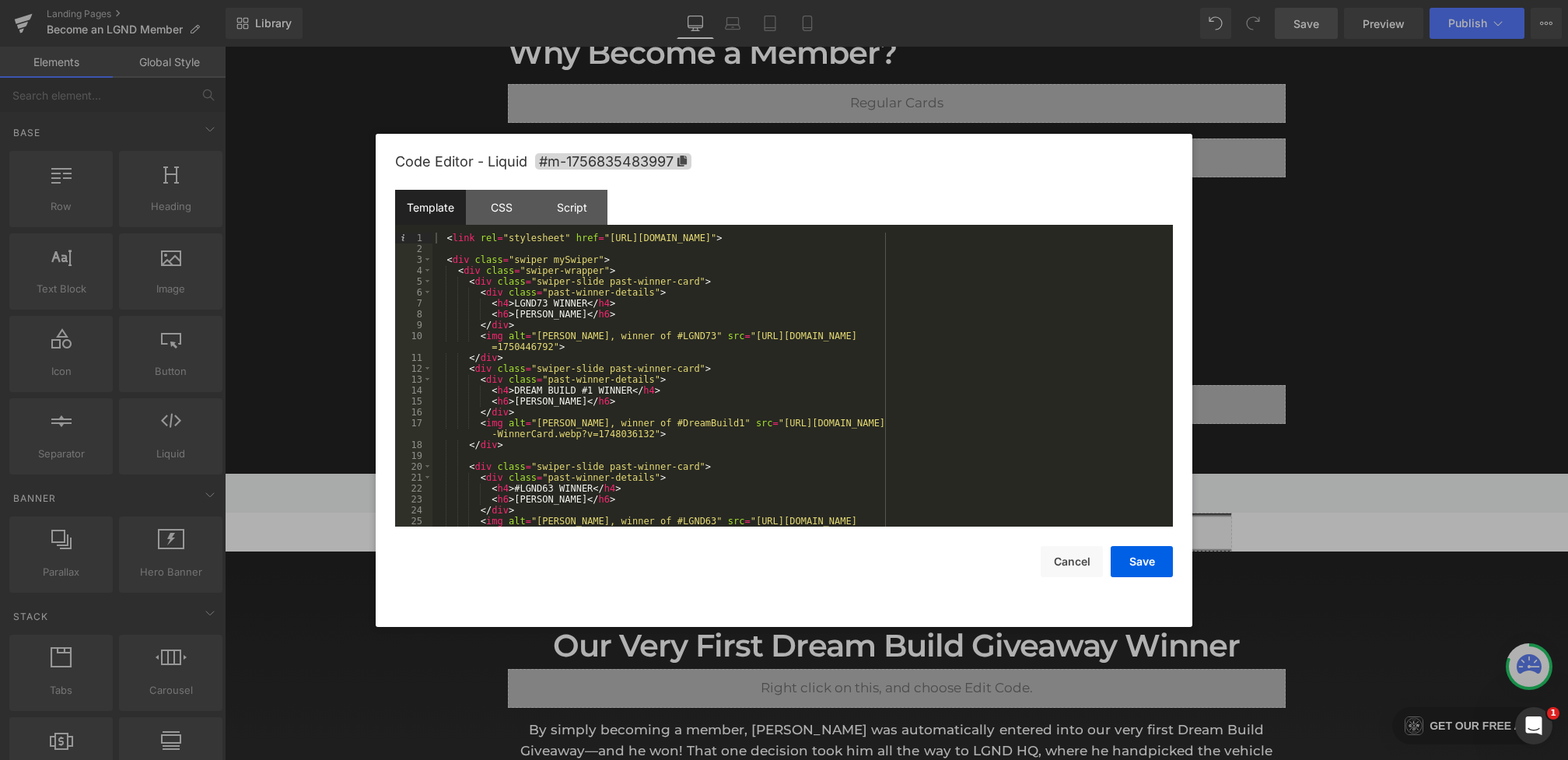
click at [518, 187] on div "Code Editor - Liquid #m-1756835483997" at bounding box center [784, 162] width 778 height 56
click at [518, 206] on div "CSS" at bounding box center [502, 207] width 71 height 35
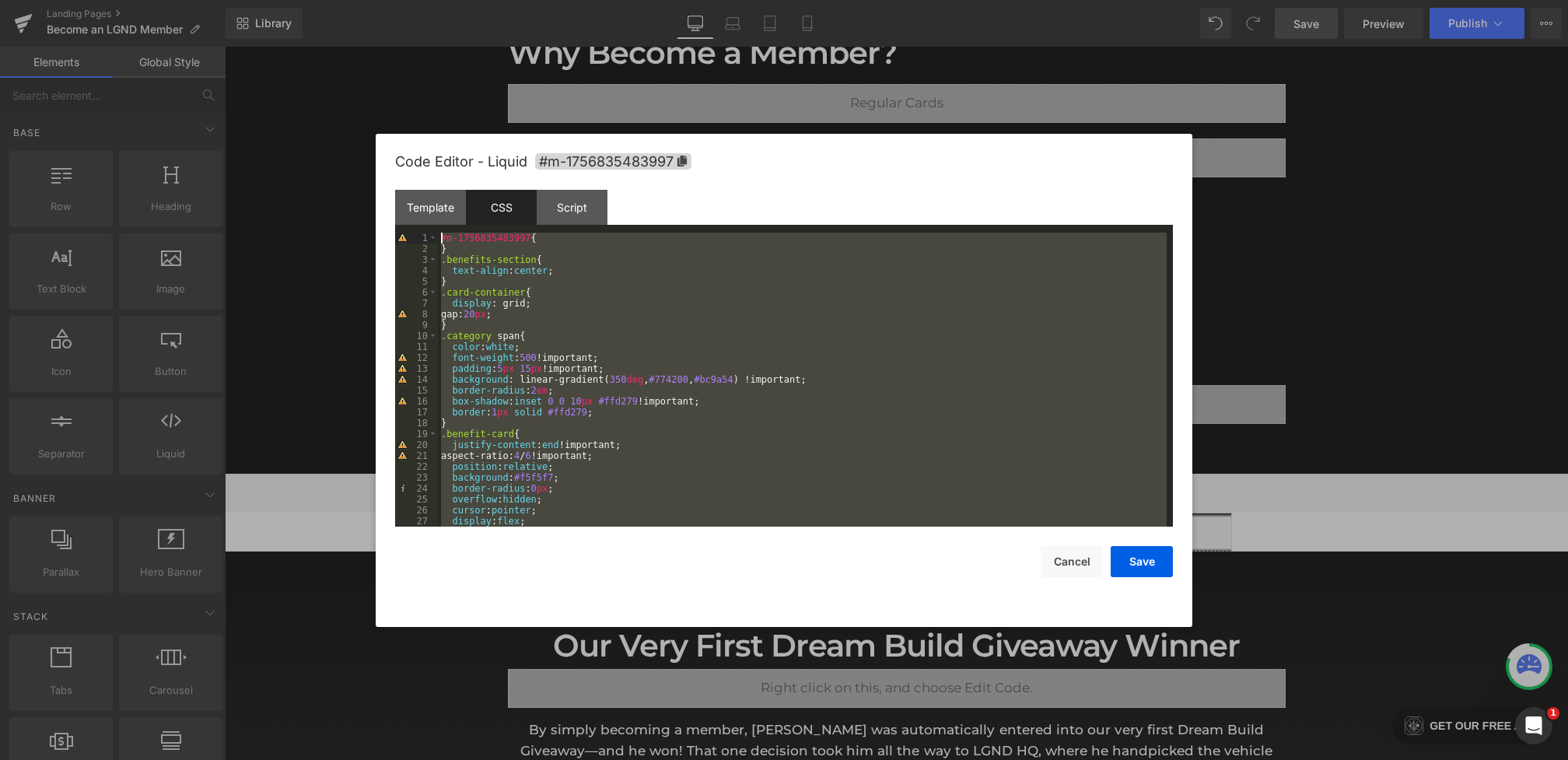
scroll to position [0, 0]
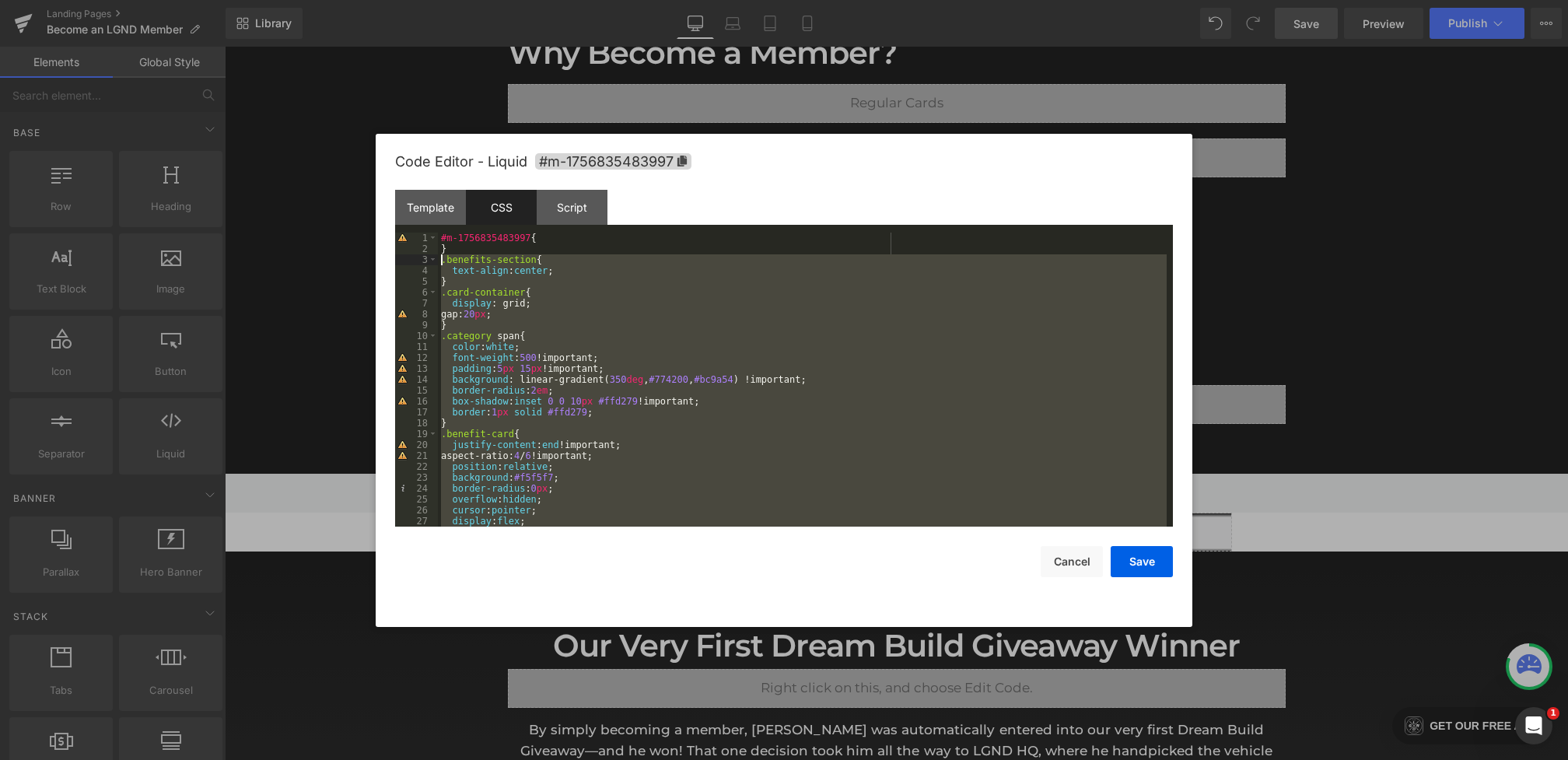
drag, startPoint x: 460, startPoint y: 510, endPoint x: 398, endPoint y: 253, distance: 264.4
click at [398, 253] on pre "1 2 3 4 5 6 7 8 9 10 11 12 13 14 15 16 17 18 19 20 21 22 23 24 25 26 27 28 #m-1…" at bounding box center [784, 379] width 778 height 294
click at [398, 253] on div "2" at bounding box center [417, 249] width 43 height 11
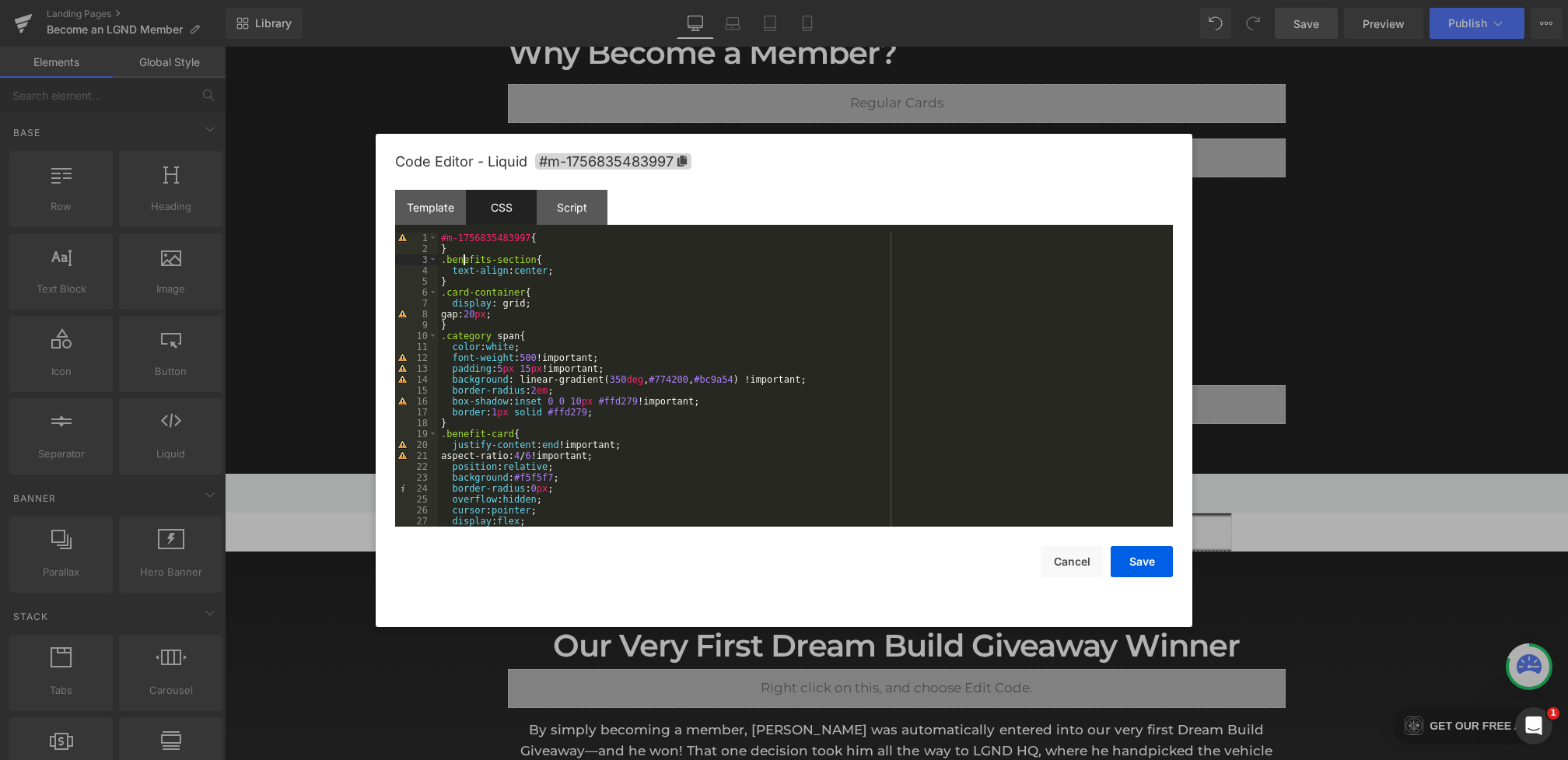
click at [461, 254] on div "#m-1756835483997 { } .benefits-section { text-align : center ; } .card-containe…" at bounding box center [802, 391] width 729 height 316
click at [442, 257] on div "#m-1756835483997 { } .benefits-section { text-align : center ; } .card-containe…" at bounding box center [802, 391] width 729 height 316
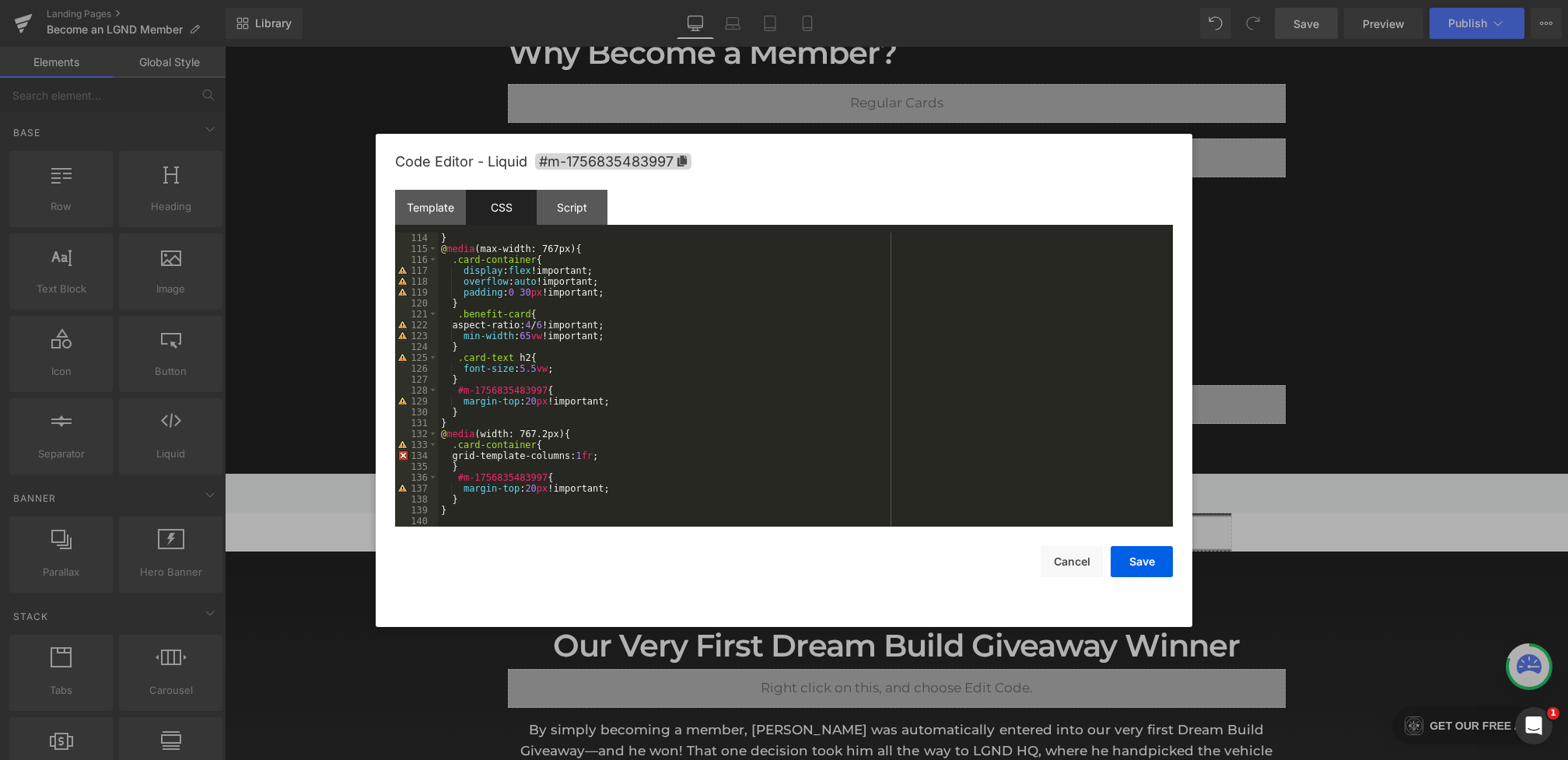
click at [467, 515] on div "} @ media (max-width: 767px) { .card-container { display : flex !important; ove…" at bounding box center [802, 391] width 729 height 316
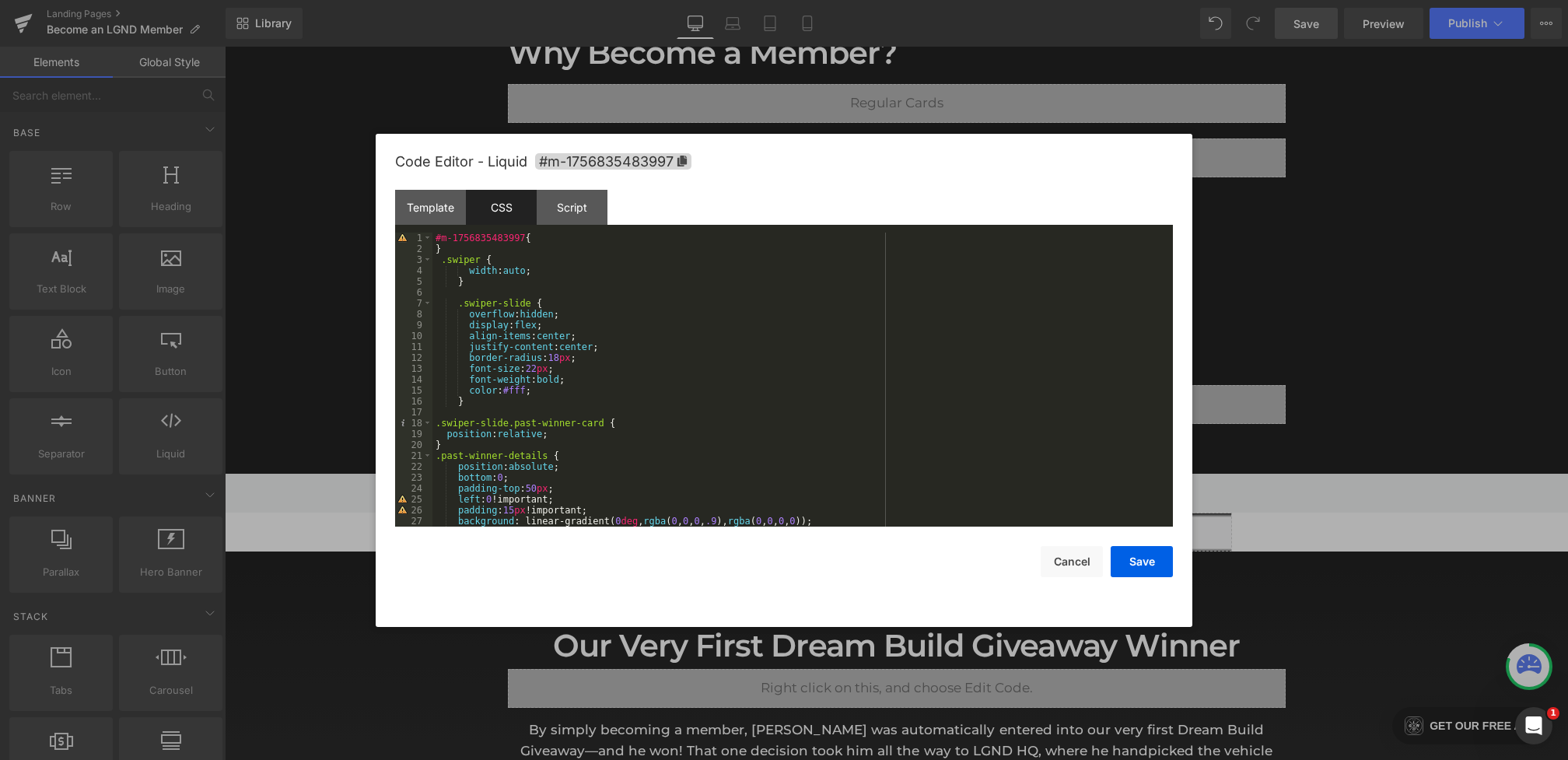
scroll to position [109, 0]
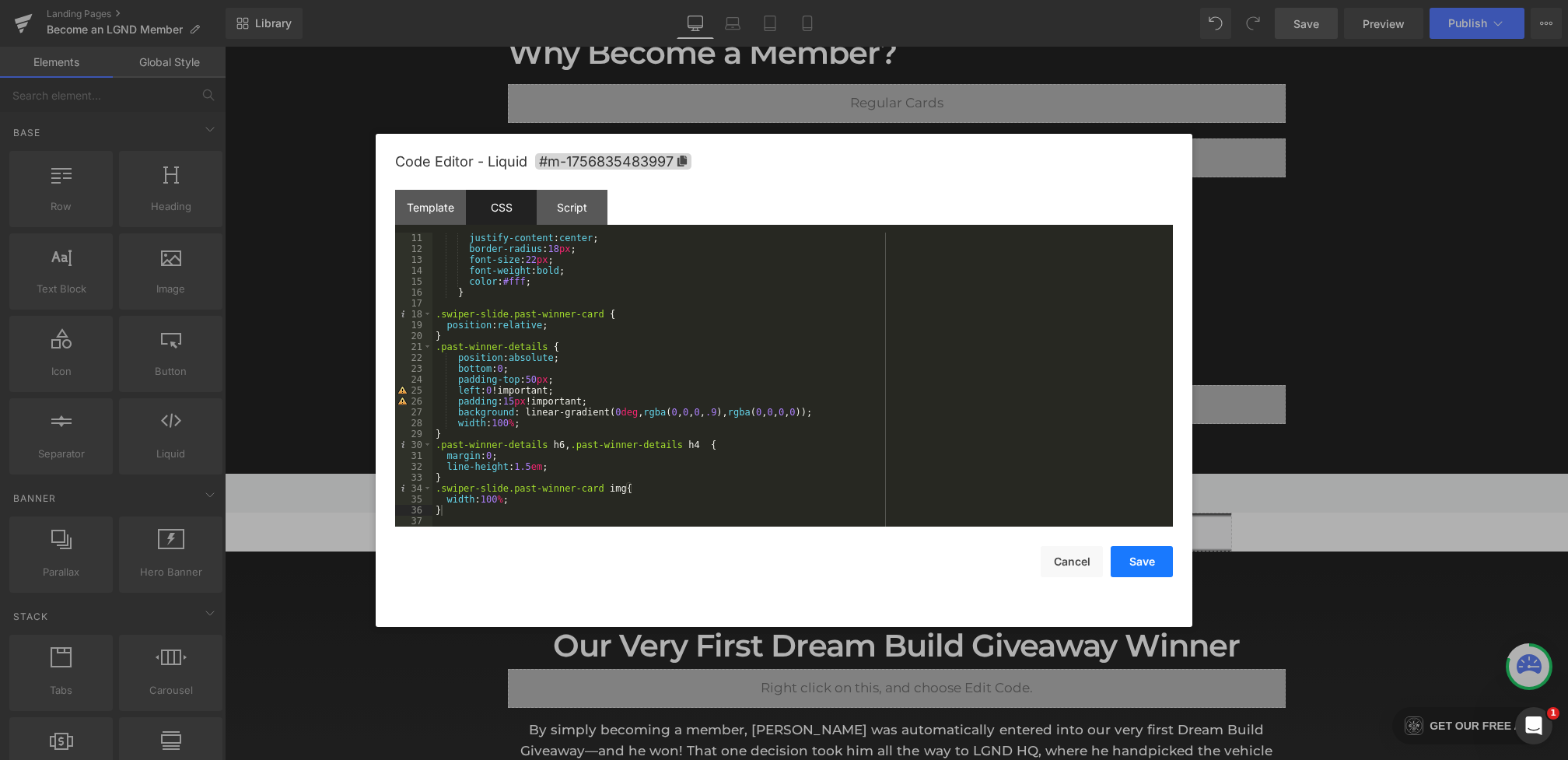
click at [1141, 562] on button "Save" at bounding box center [1142, 561] width 62 height 31
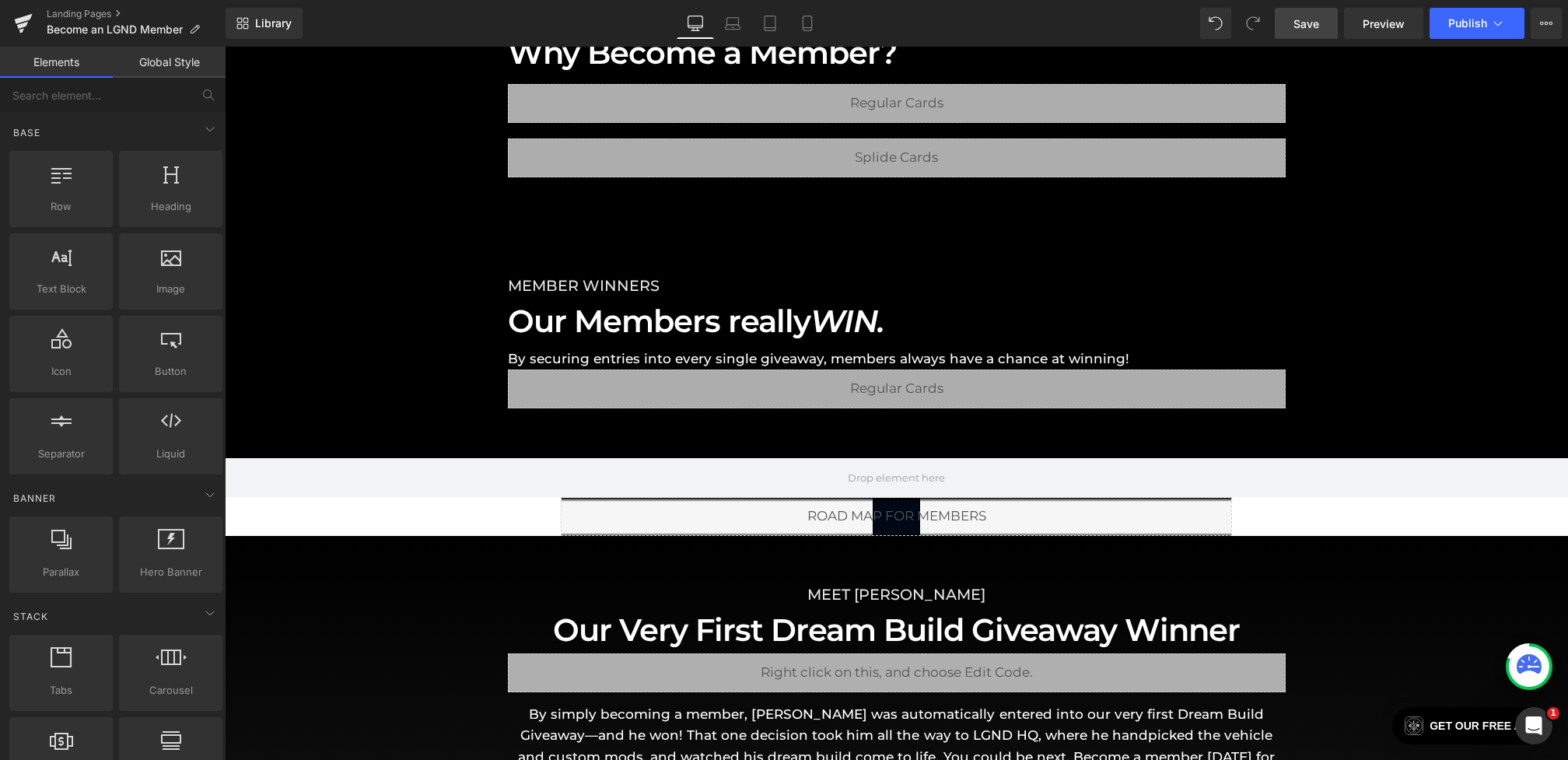
click at [1314, 18] on span "Save" at bounding box center [1306, 24] width 26 height 16
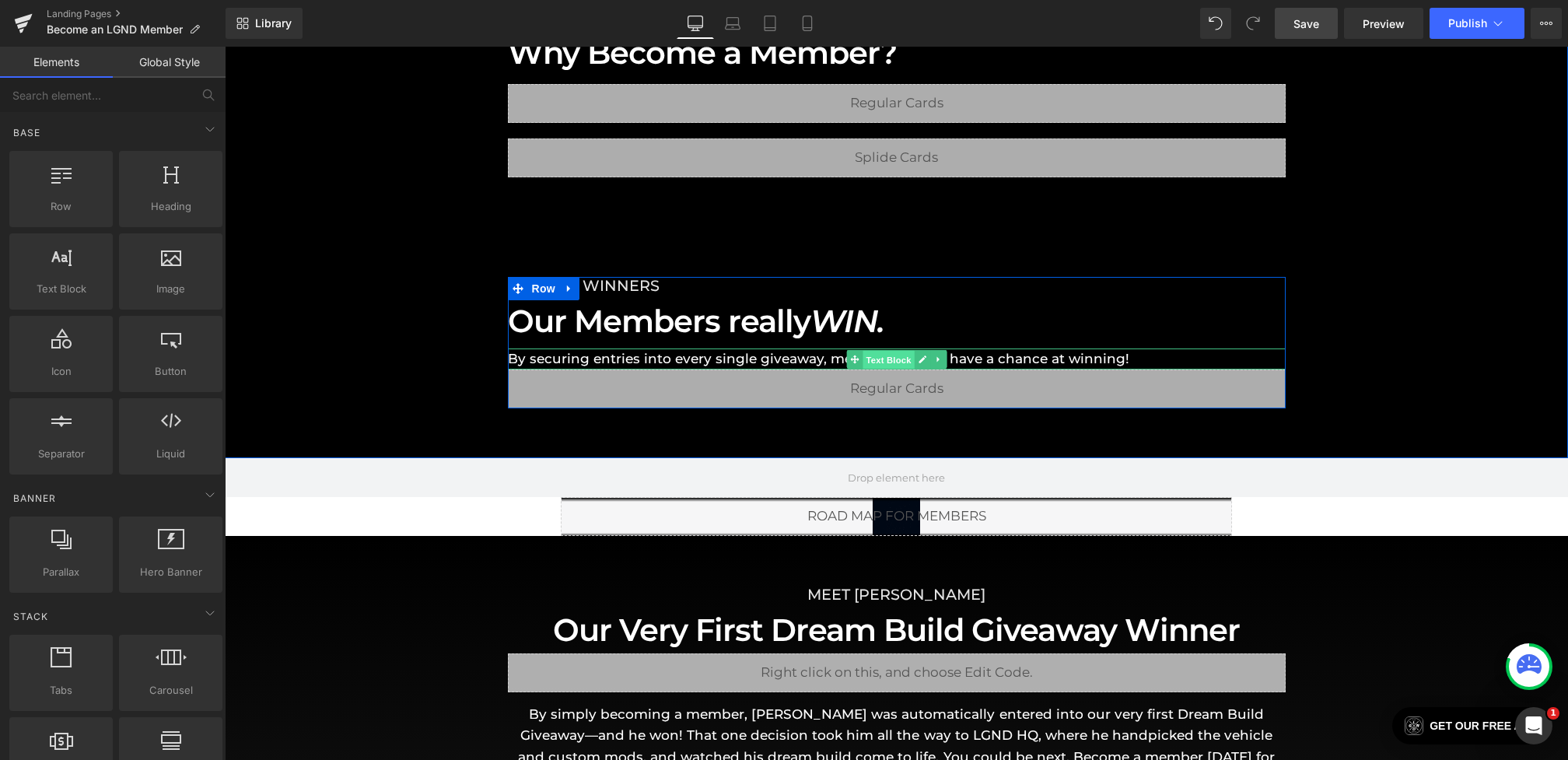
click at [888, 355] on span "Text Block" at bounding box center [888, 359] width 52 height 19
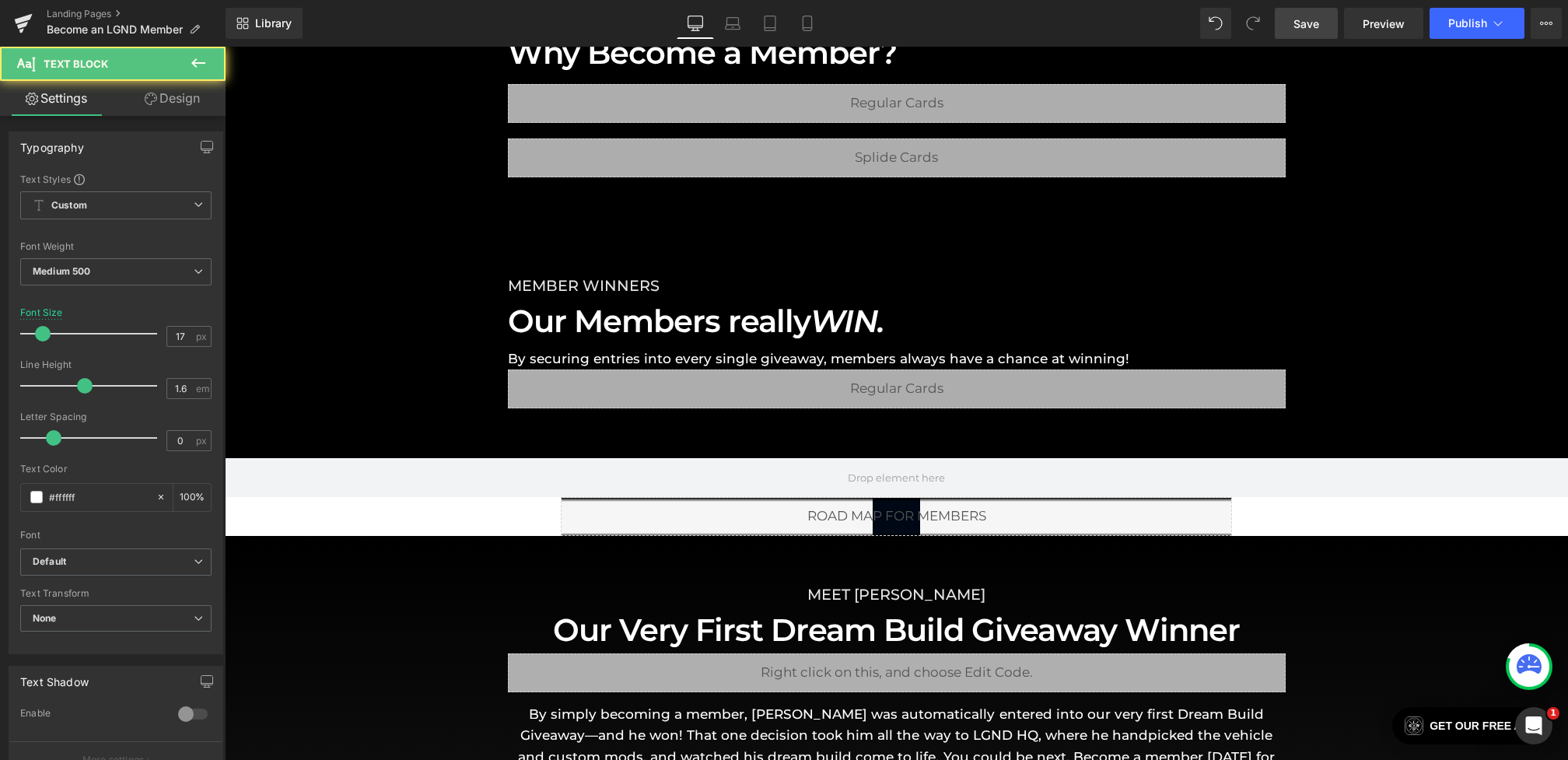
click at [704, 33] on link "Desktop" at bounding box center [696, 23] width 37 height 31
click at [730, 33] on link "Laptop" at bounding box center [733, 23] width 37 height 31
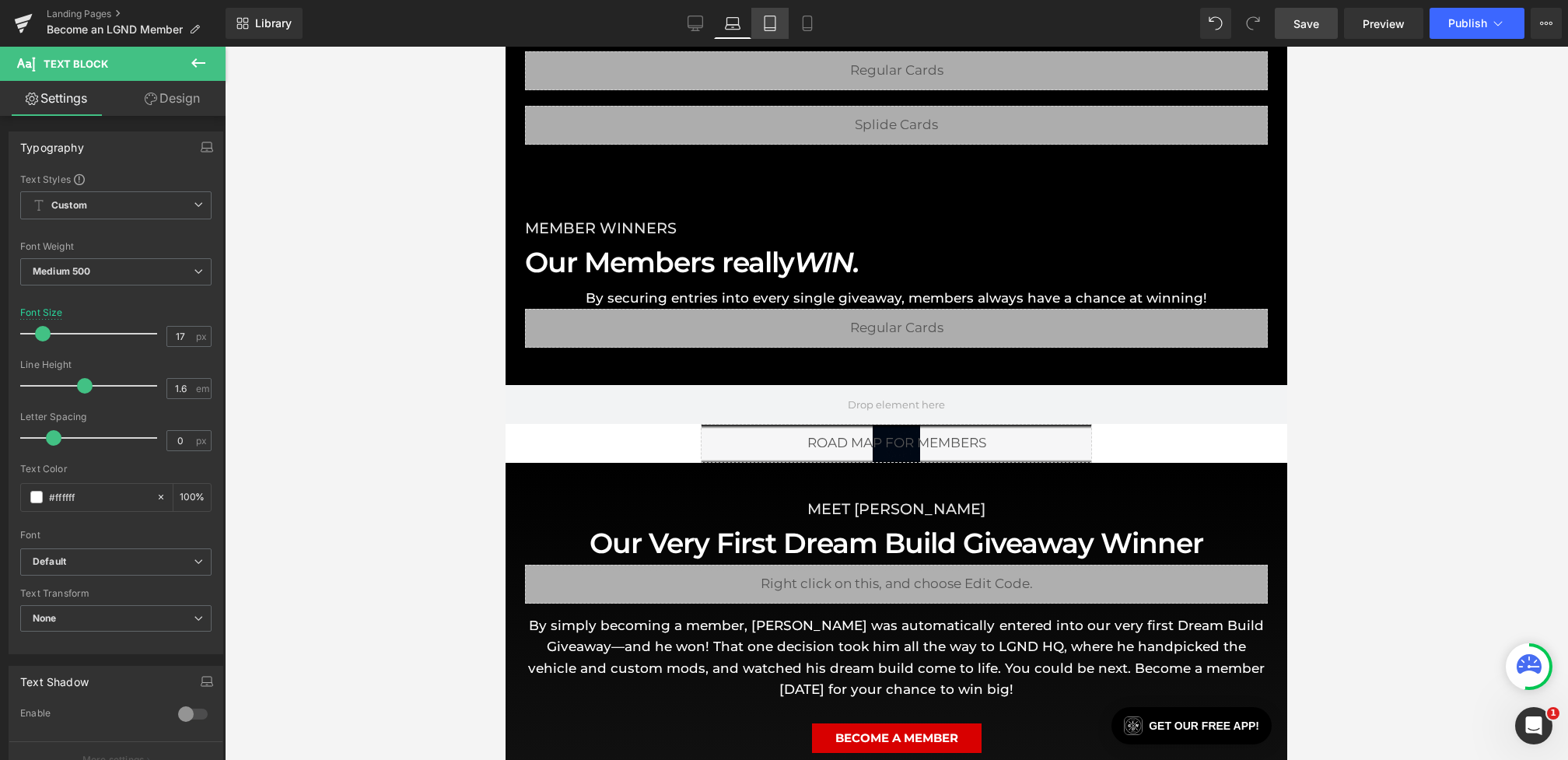
click at [771, 32] on link "Tablet" at bounding box center [770, 23] width 37 height 31
type input "100"
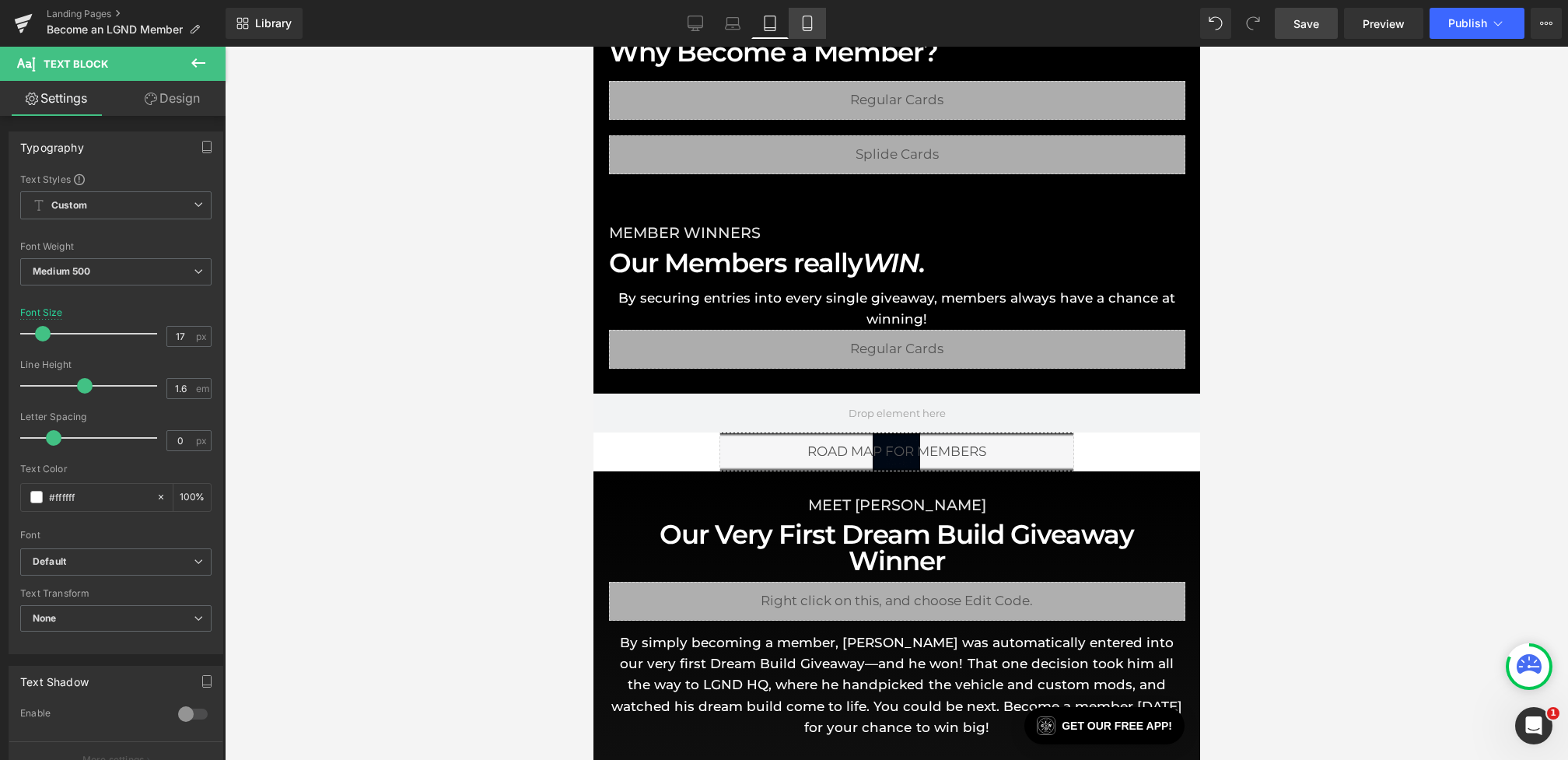
click at [803, 11] on link "Mobile" at bounding box center [808, 23] width 37 height 31
type input "15"
type input "100"
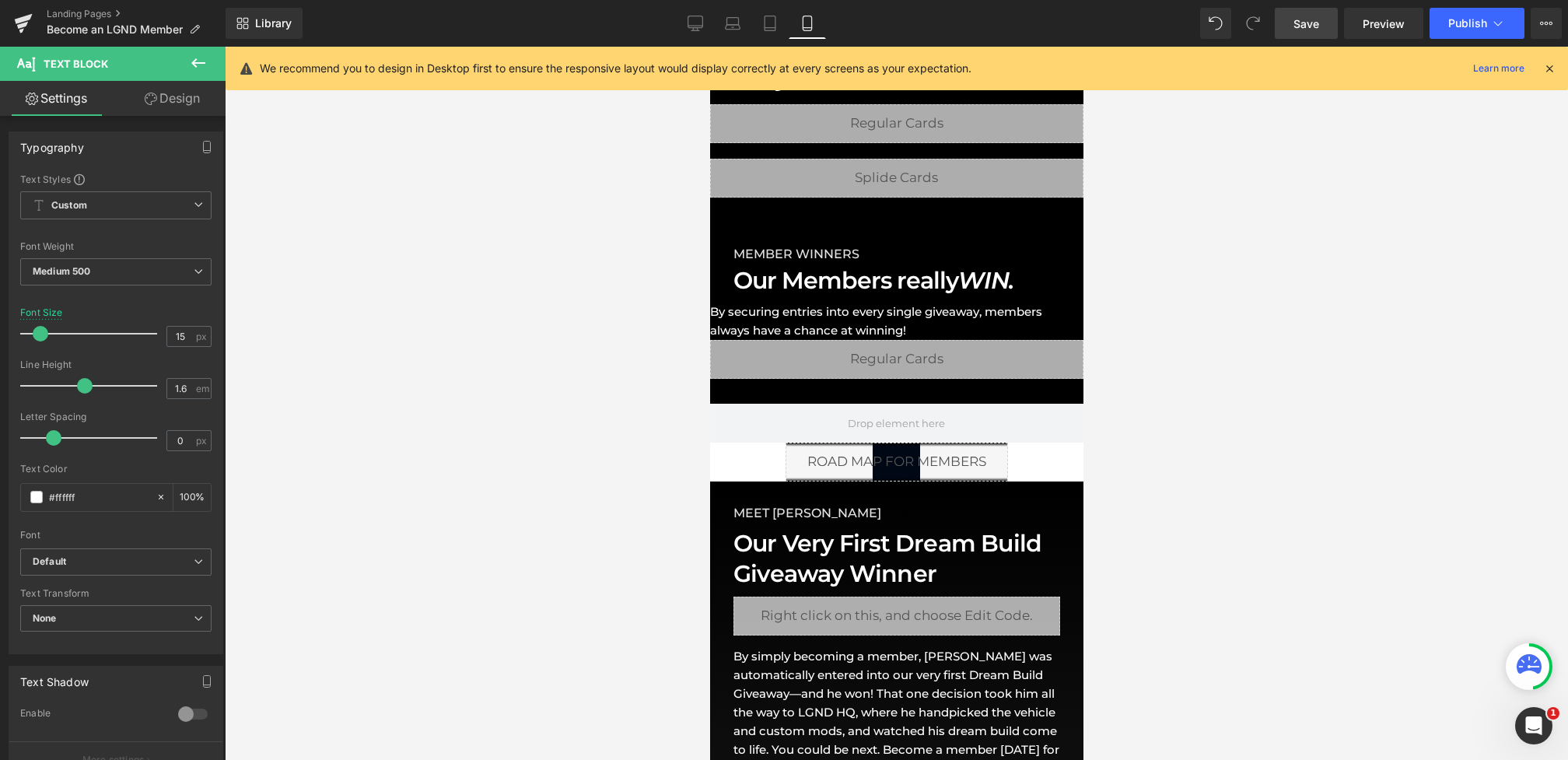
scroll to position [1400, 0]
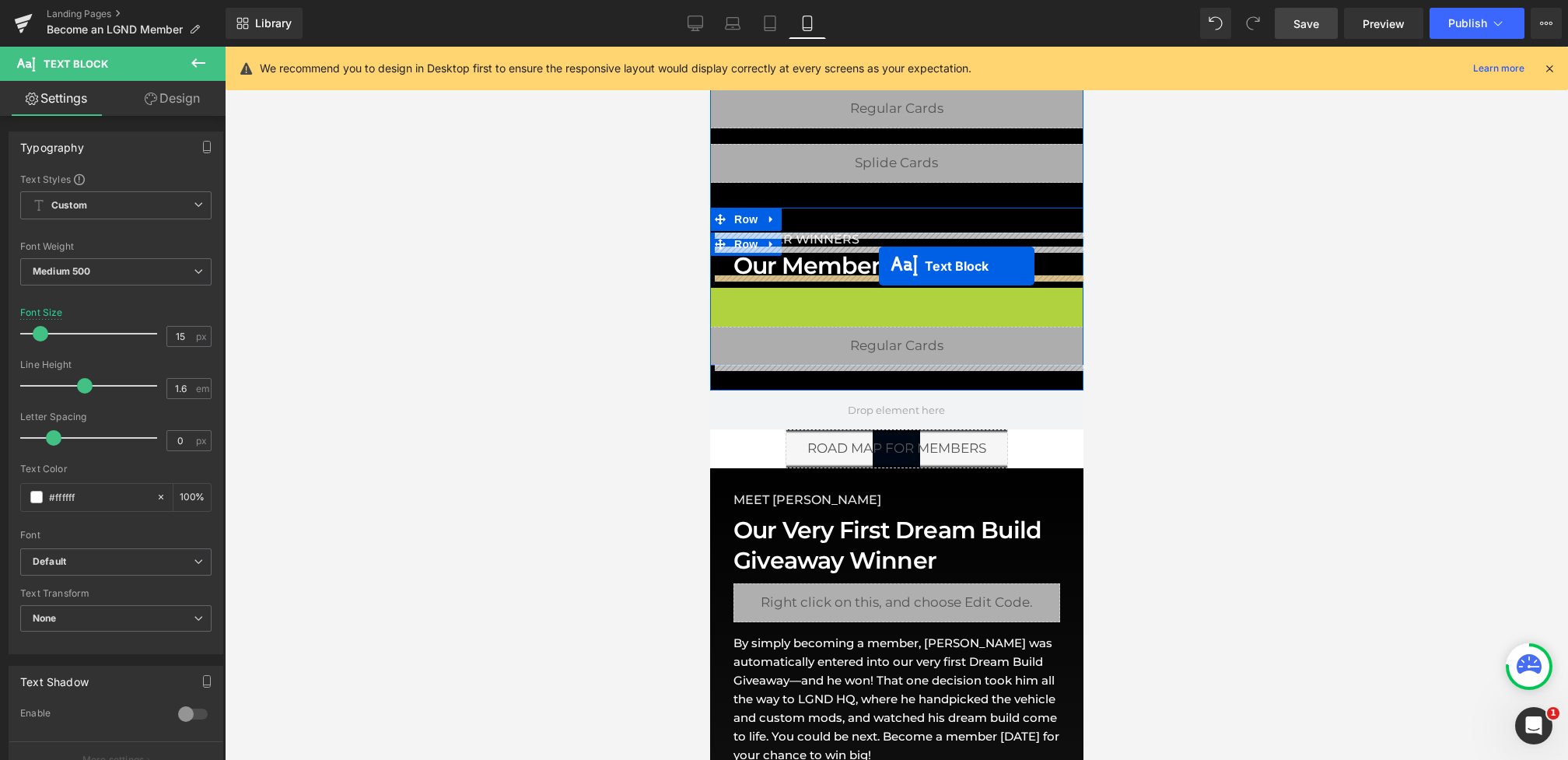
drag, startPoint x: 880, startPoint y: 305, endPoint x: 879, endPoint y: 265, distance: 40.0
drag, startPoint x: 884, startPoint y: 300, endPoint x: 889, endPoint y: 265, distance: 35.4
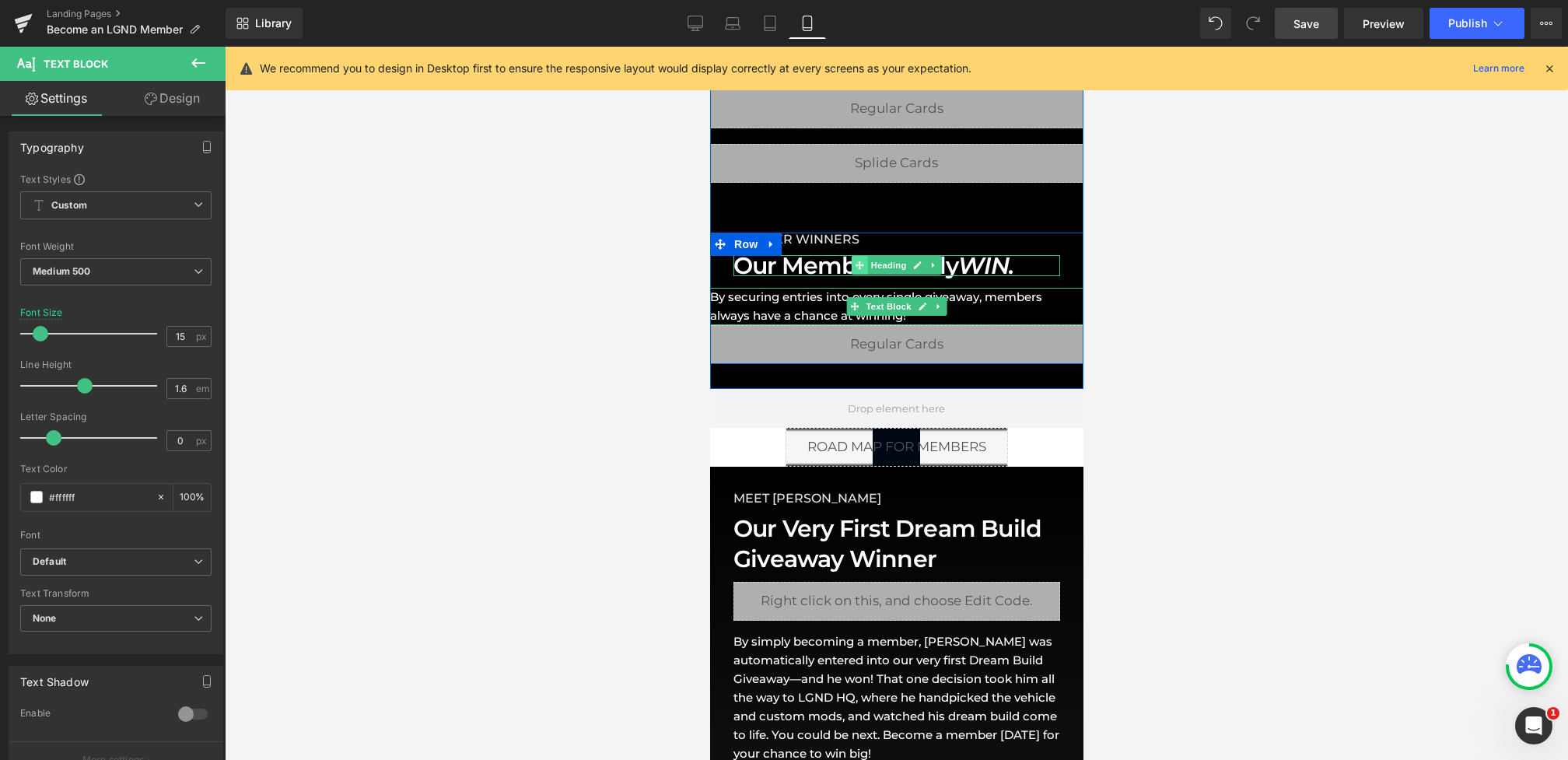
click at [854, 268] on span at bounding box center [859, 265] width 16 height 19
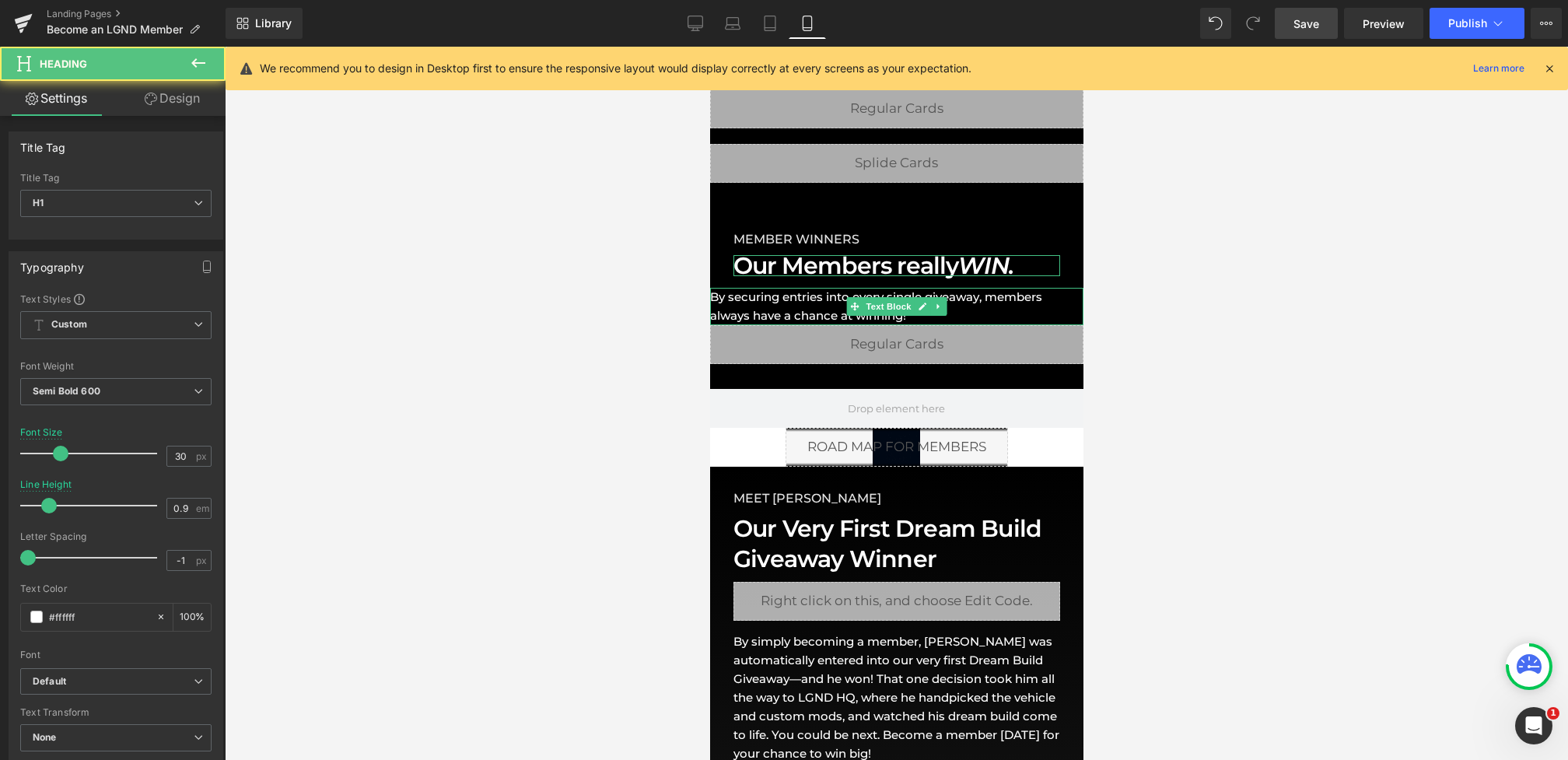
click at [161, 96] on link "Design" at bounding box center [171, 98] width 113 height 35
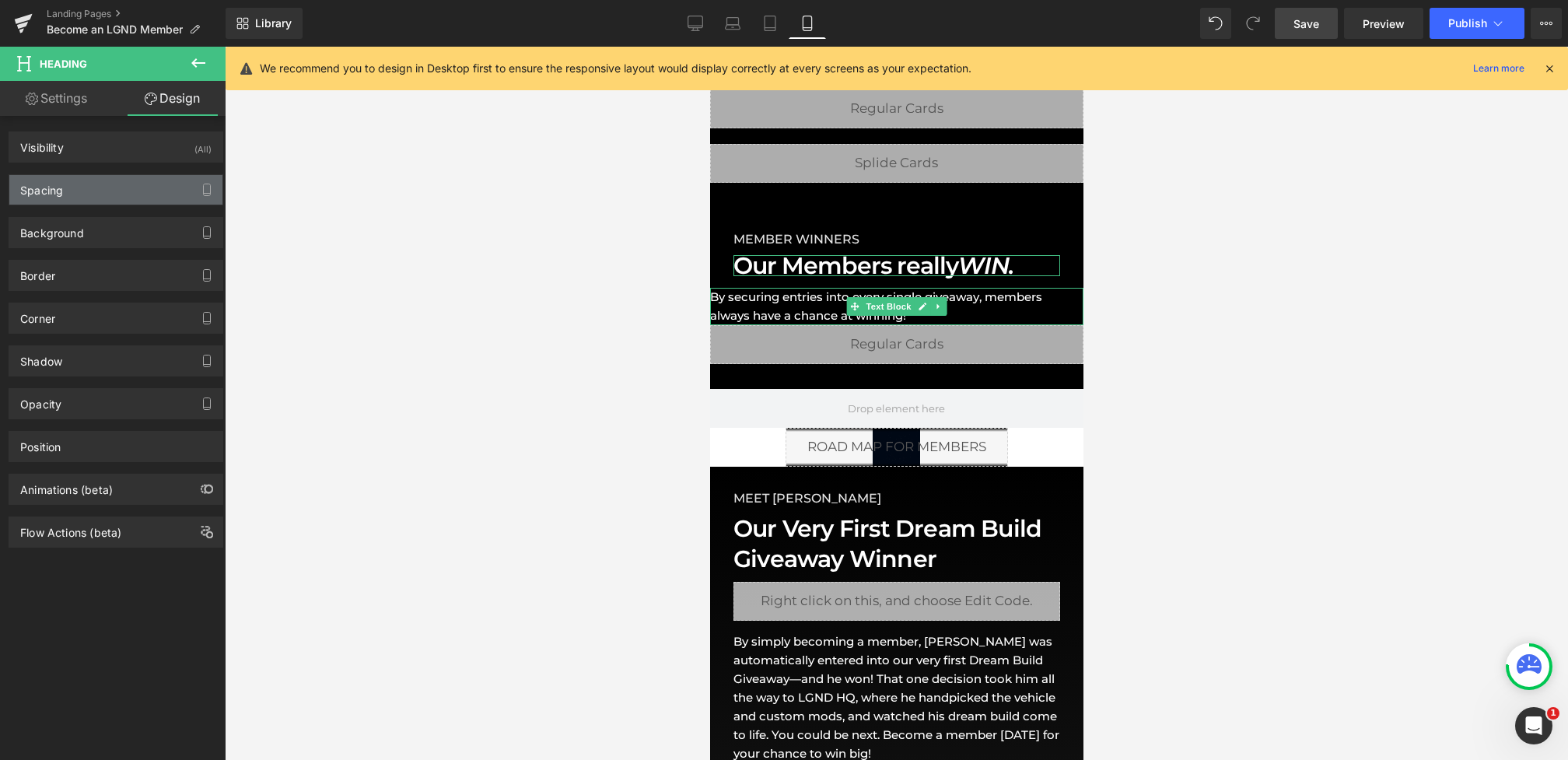
click at [101, 189] on div "Spacing" at bounding box center [116, 189] width 213 height 29
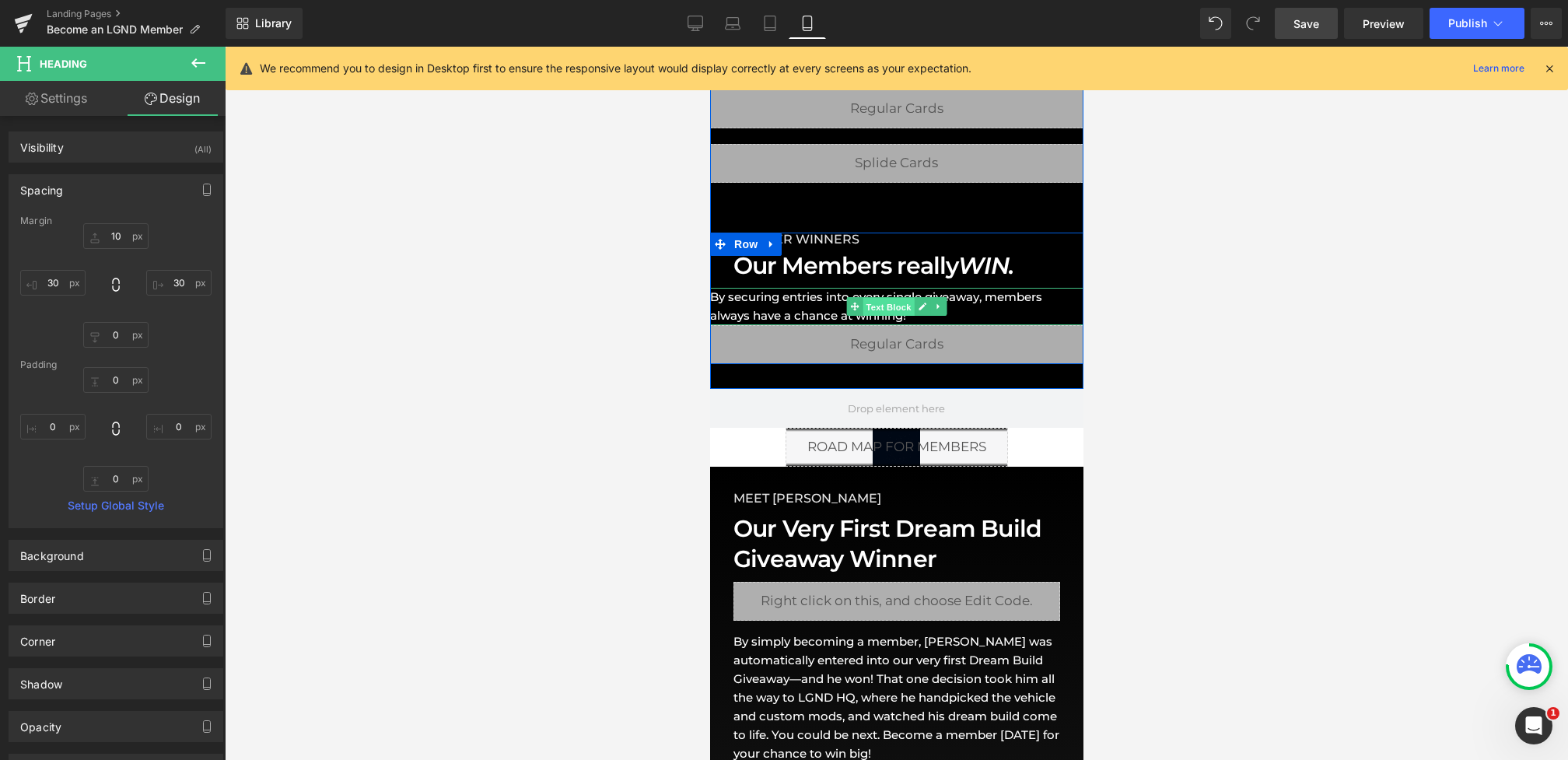
click at [880, 305] on span "Text Block" at bounding box center [887, 306] width 52 height 19
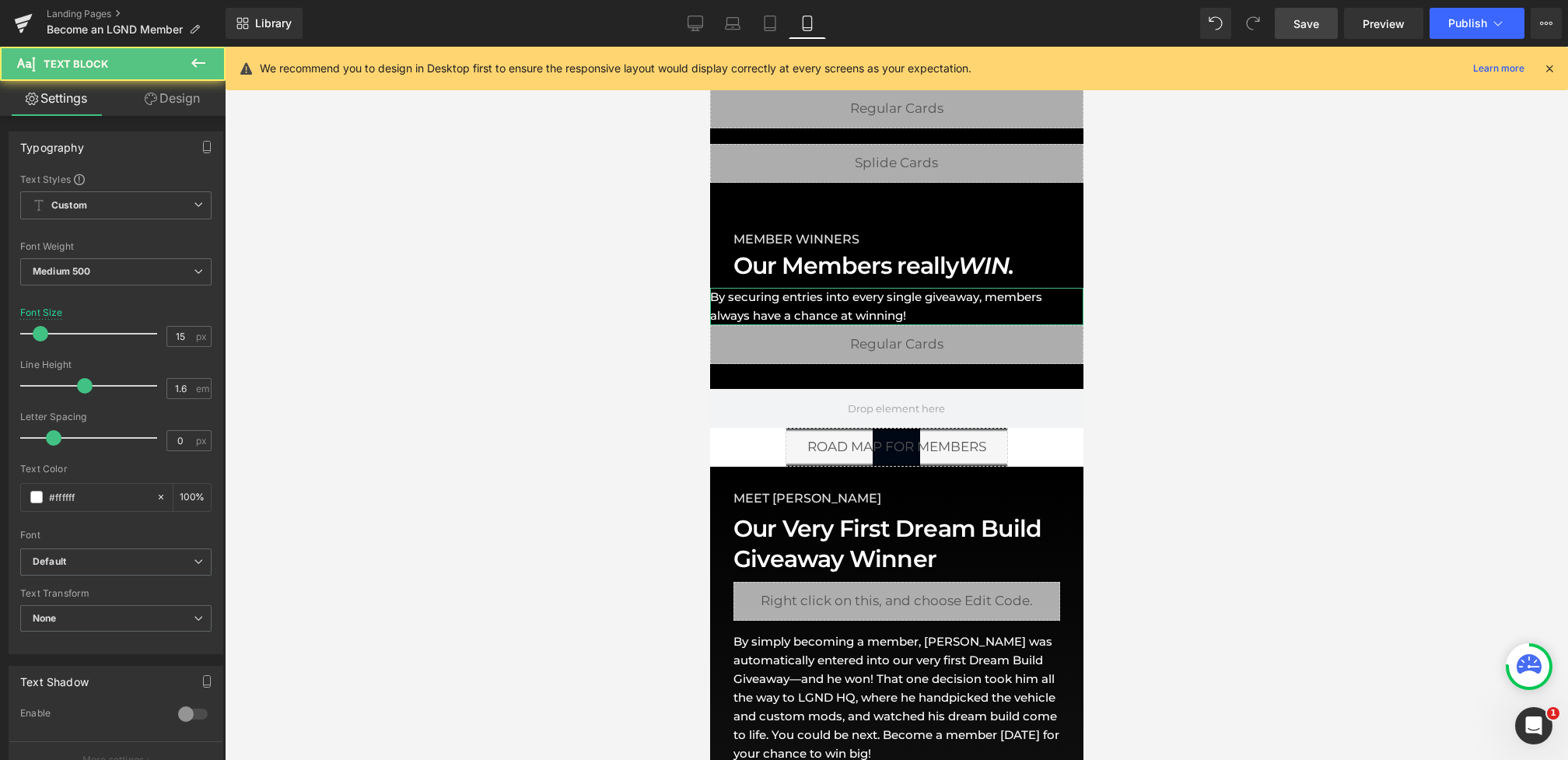
click at [139, 113] on link "Design" at bounding box center [171, 98] width 113 height 35
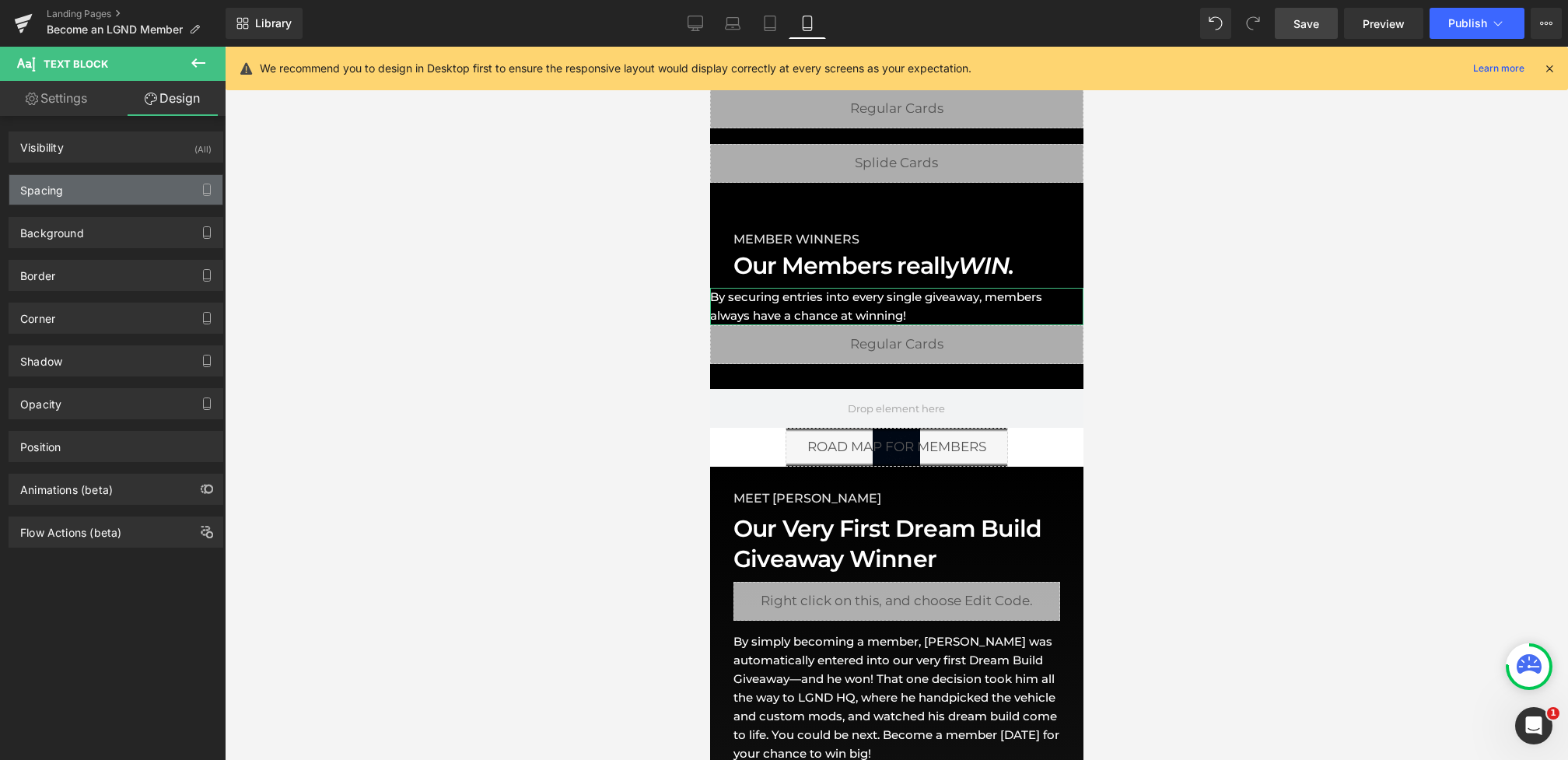
click at [63, 203] on div "Spacing" at bounding box center [116, 189] width 213 height 29
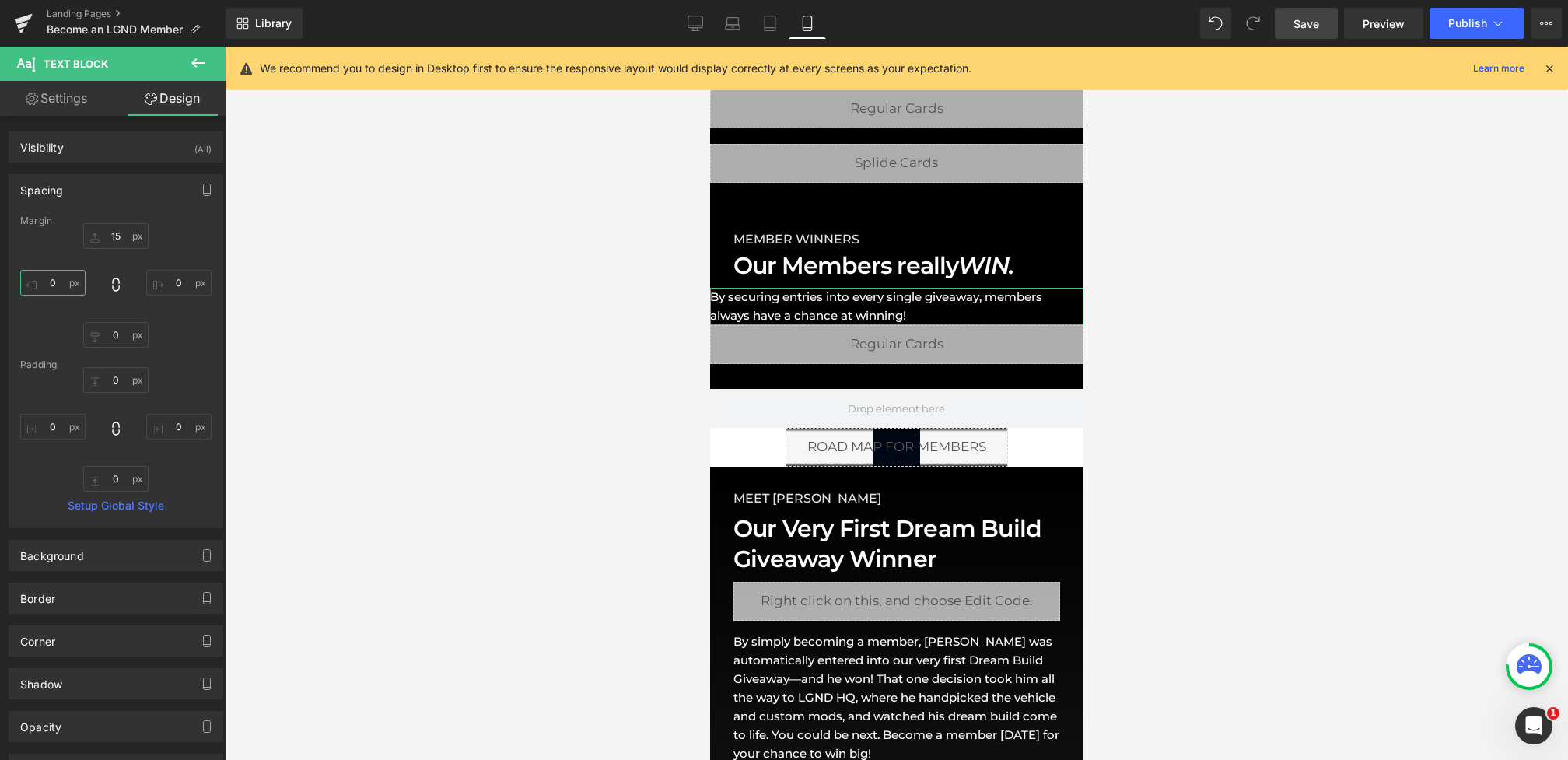
click at [47, 281] on input "0" at bounding box center [53, 282] width 66 height 26
click at [737, 247] on span "Row" at bounding box center [744, 244] width 31 height 23
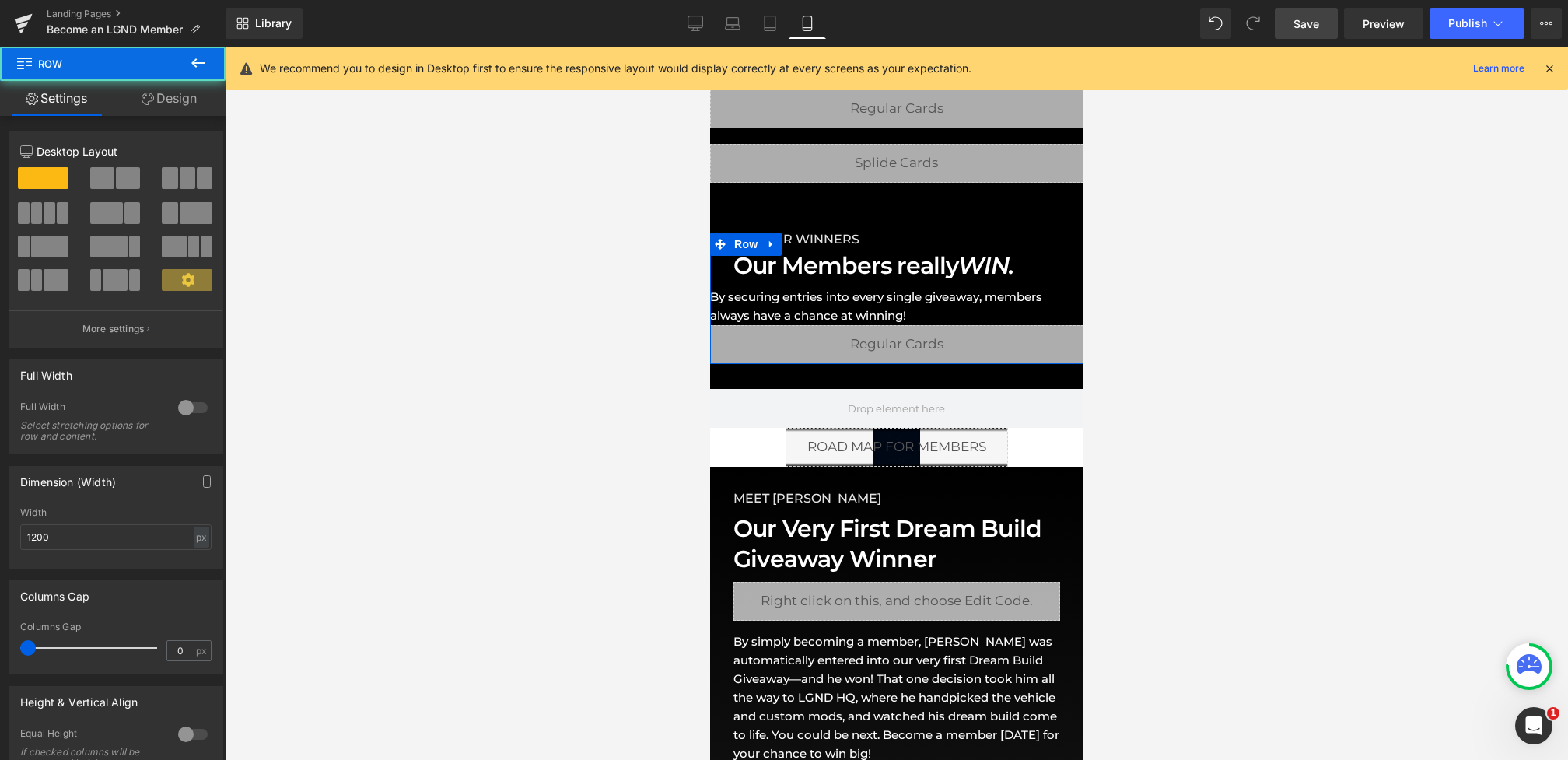
click at [203, 94] on link "Design" at bounding box center [169, 98] width 113 height 35
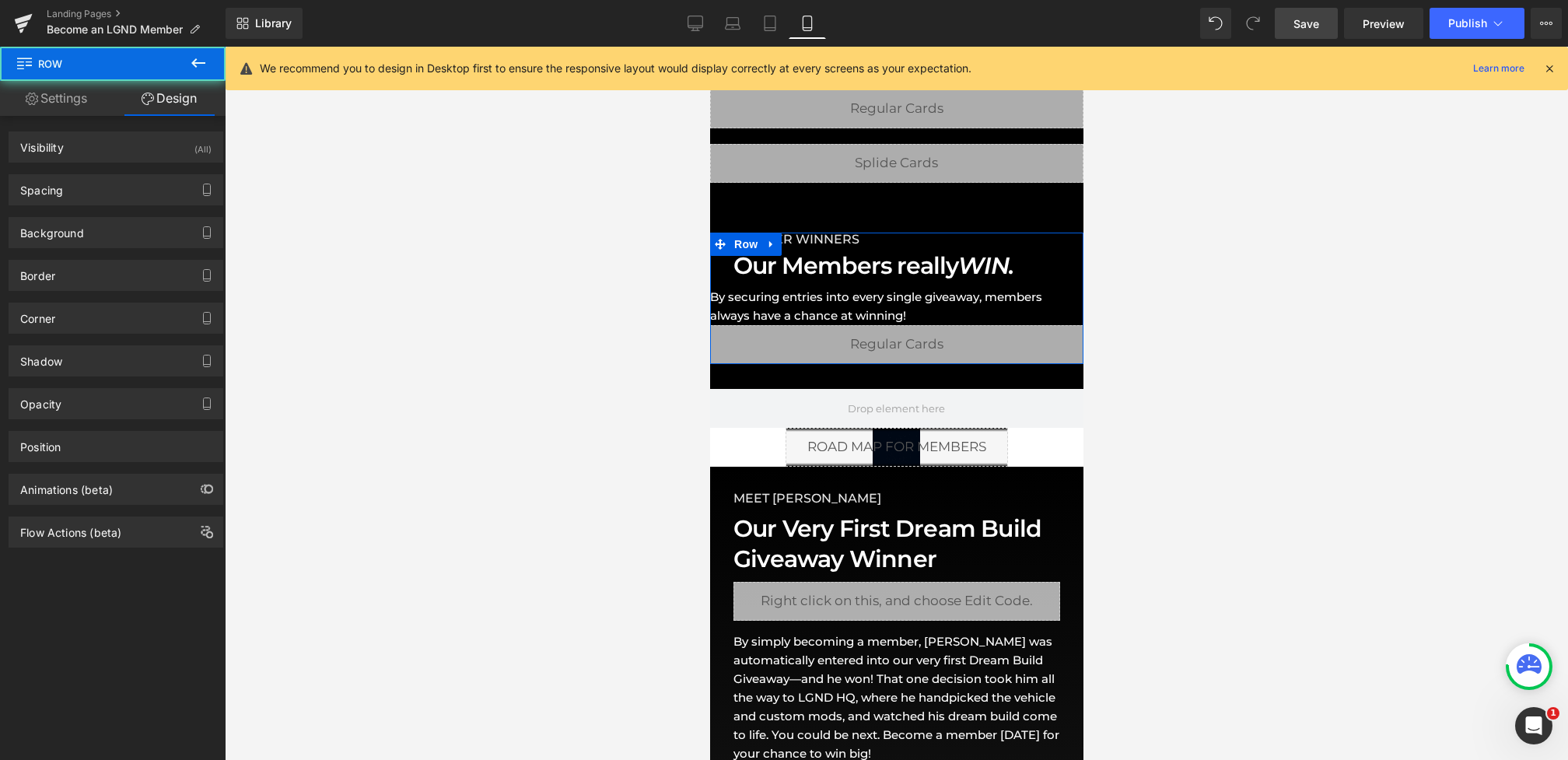
type input "0"
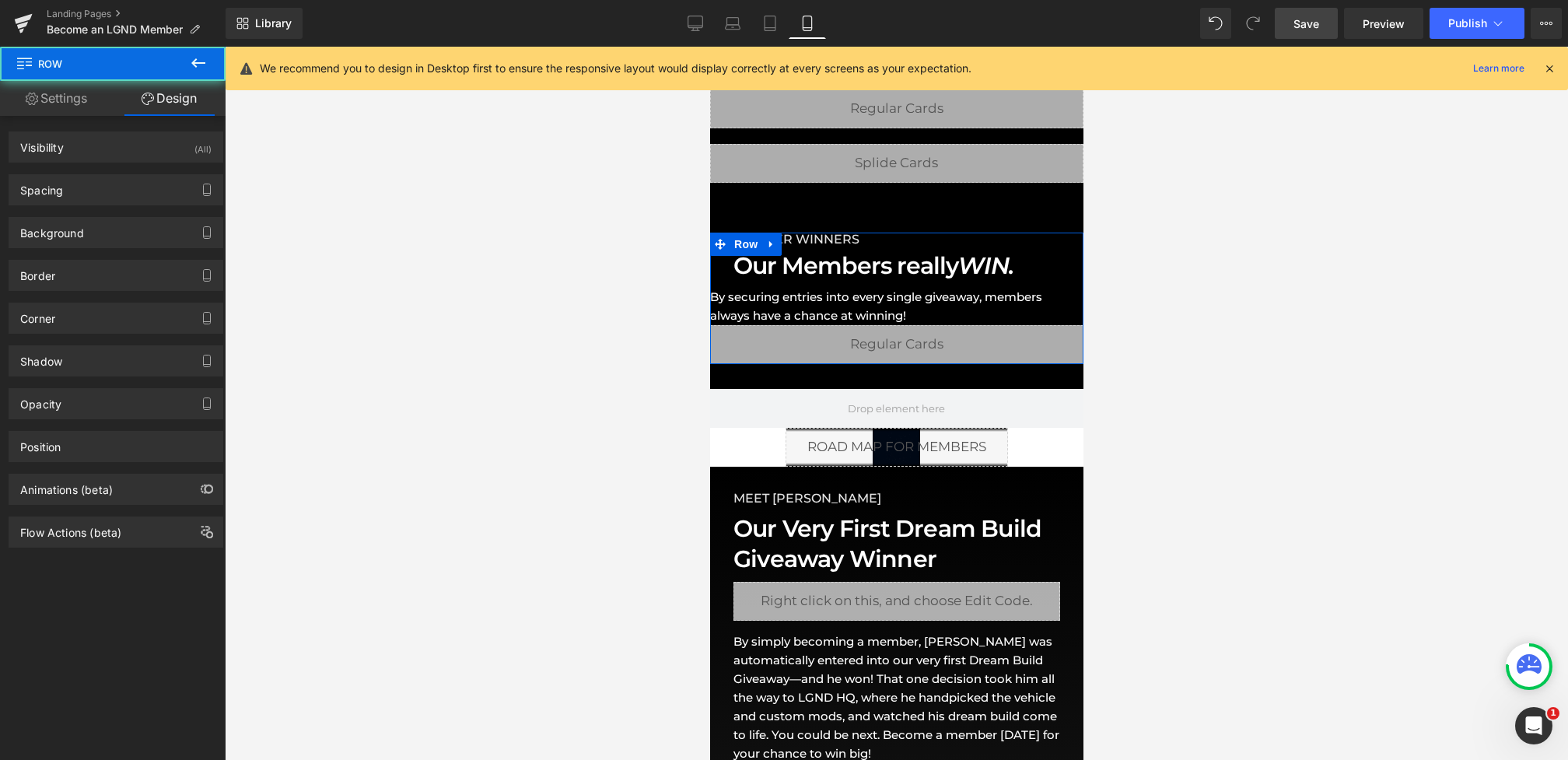
type input "0"
click at [92, 172] on div "Spacing Margin 0px 0 auto auto 0px 0 auto auto Padding 0px 0 0px 0 0px 0 0px 0 …" at bounding box center [116, 184] width 233 height 43
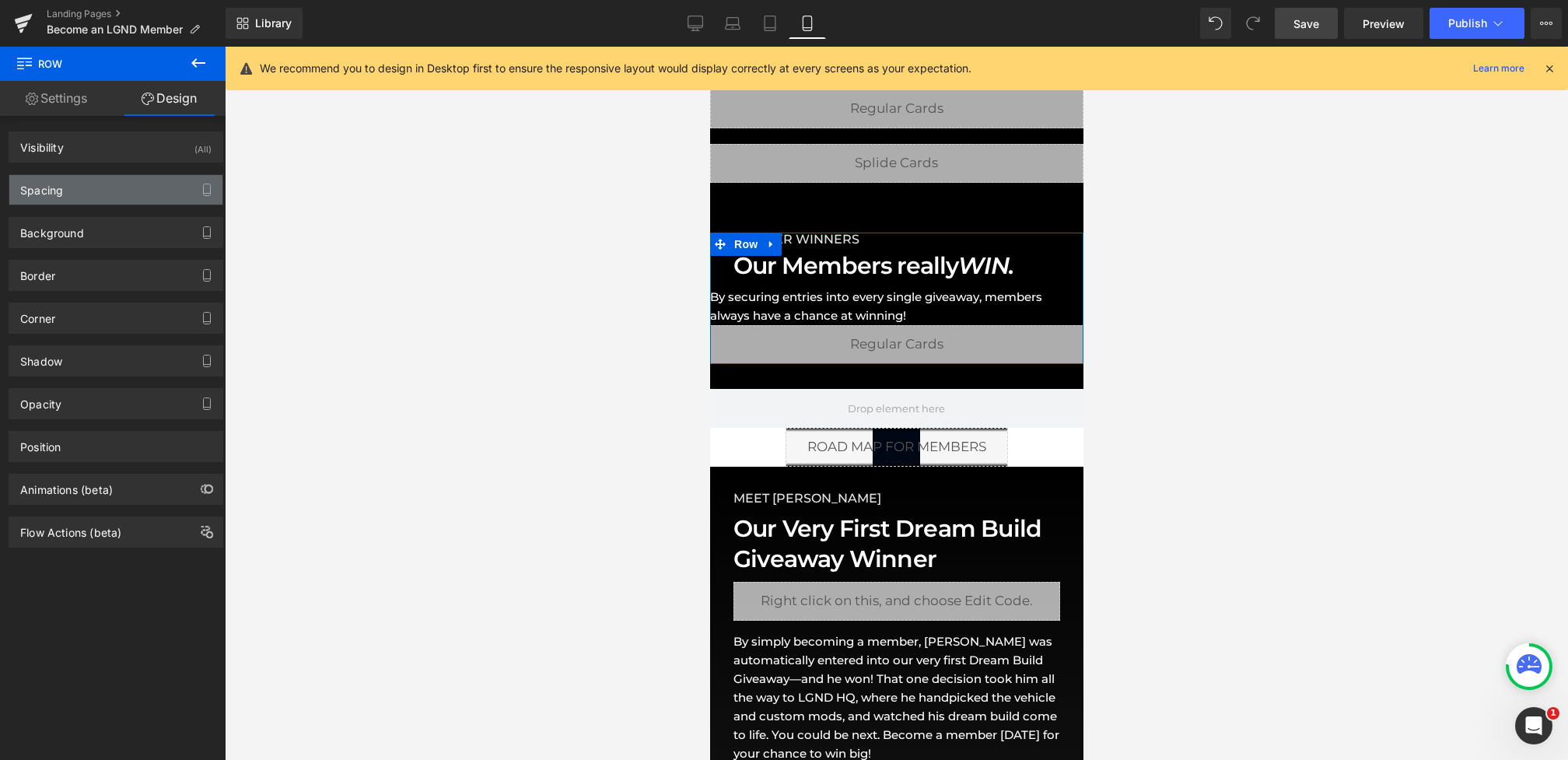
click at [92, 184] on div "Spacing" at bounding box center [116, 189] width 213 height 29
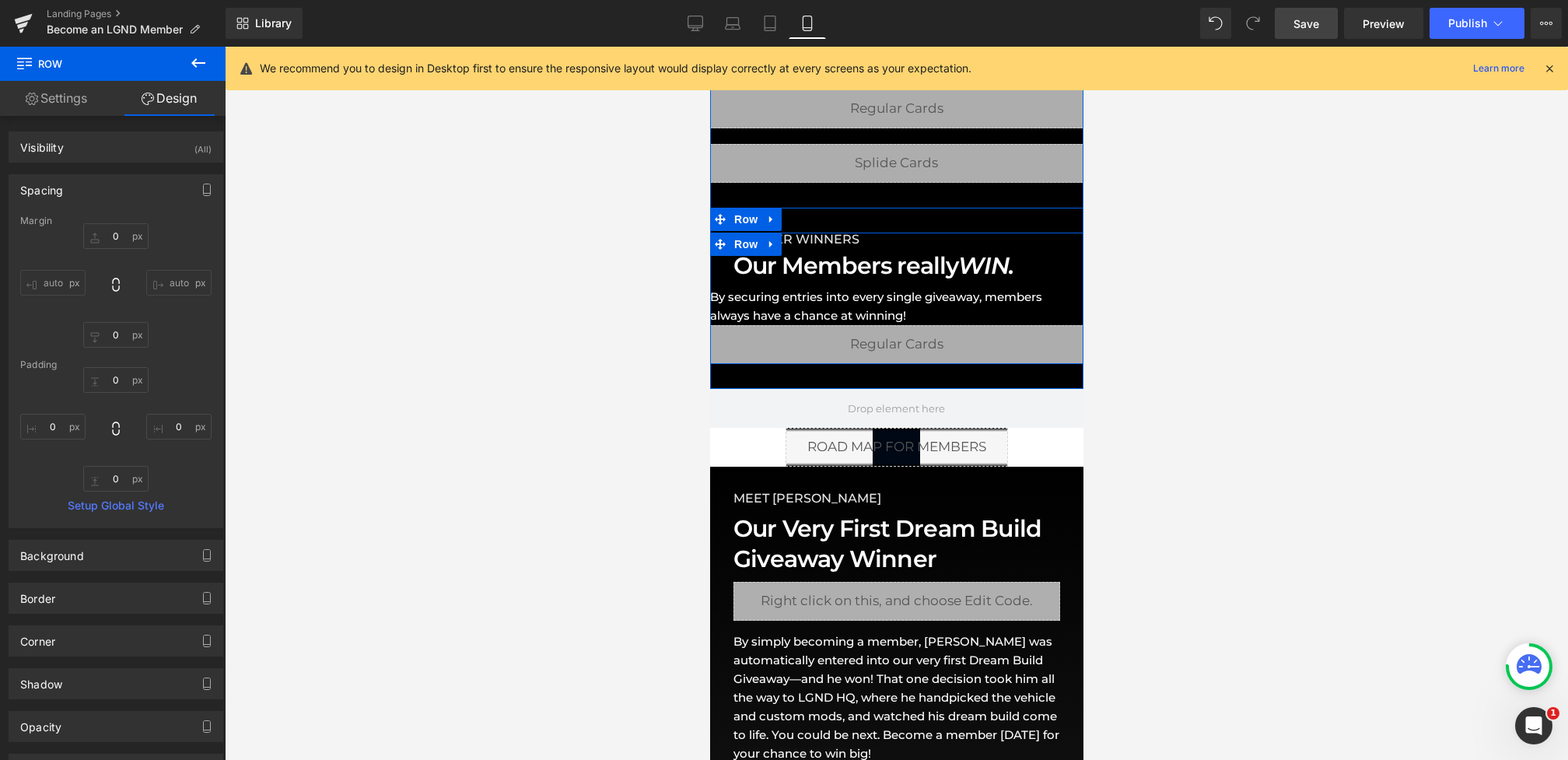
click at [726, 269] on div "MEMBER WINNERS Heading Our Members really WIN. Heading By securing entries into…" at bounding box center [896, 297] width 373 height 131
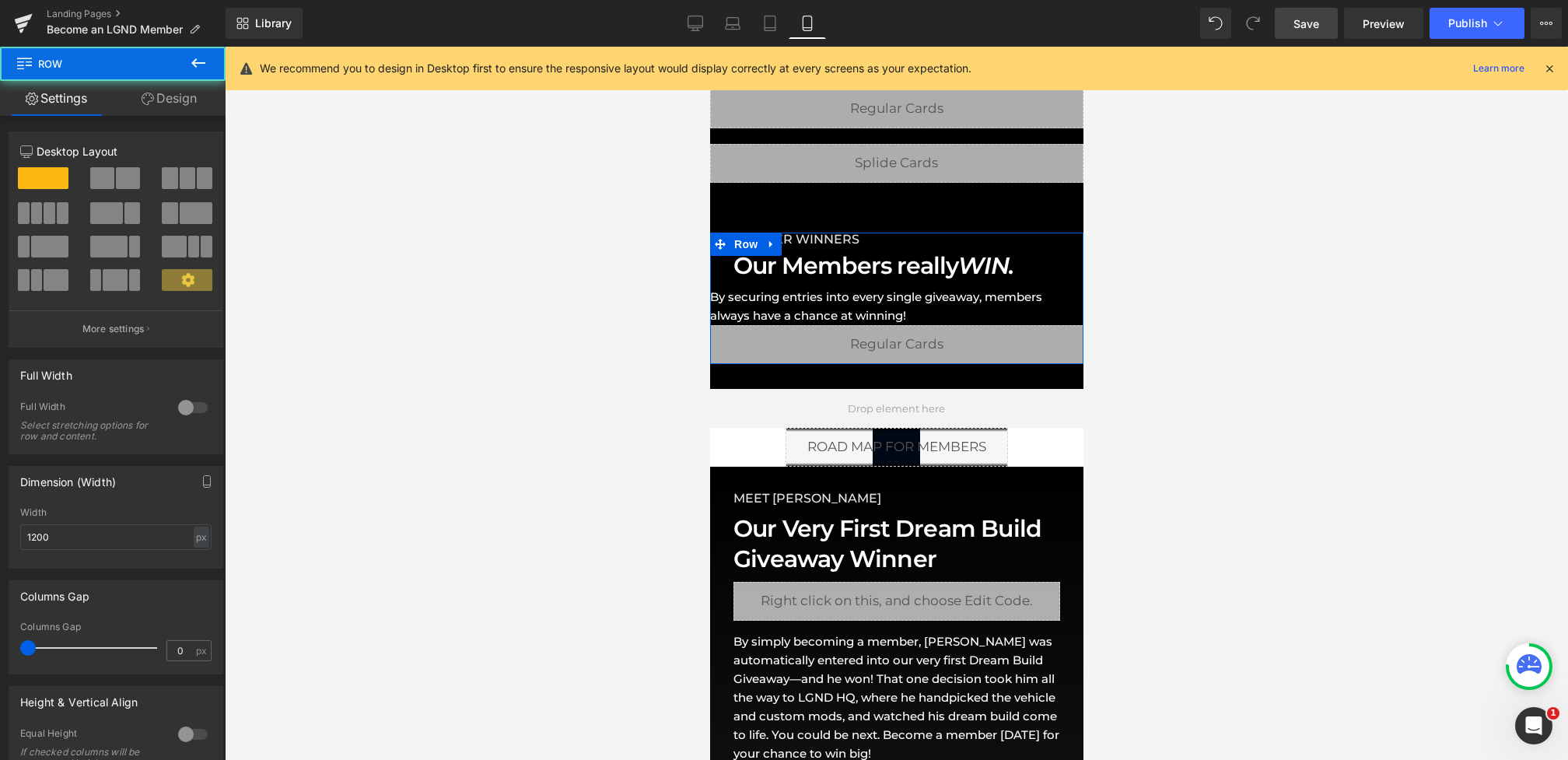
click at [179, 94] on link "Design" at bounding box center [169, 98] width 113 height 35
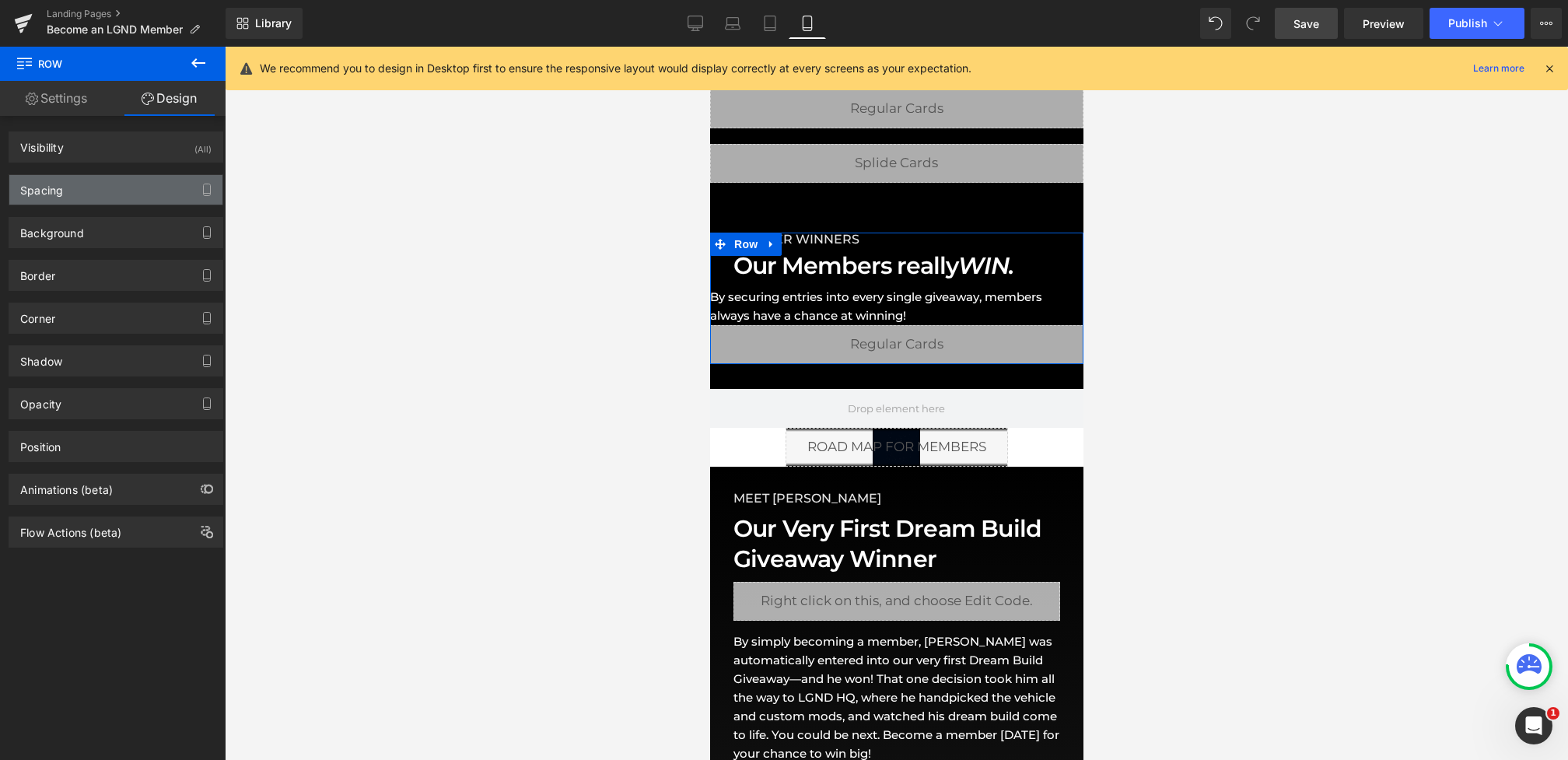
click at [92, 186] on div "Spacing" at bounding box center [116, 189] width 213 height 29
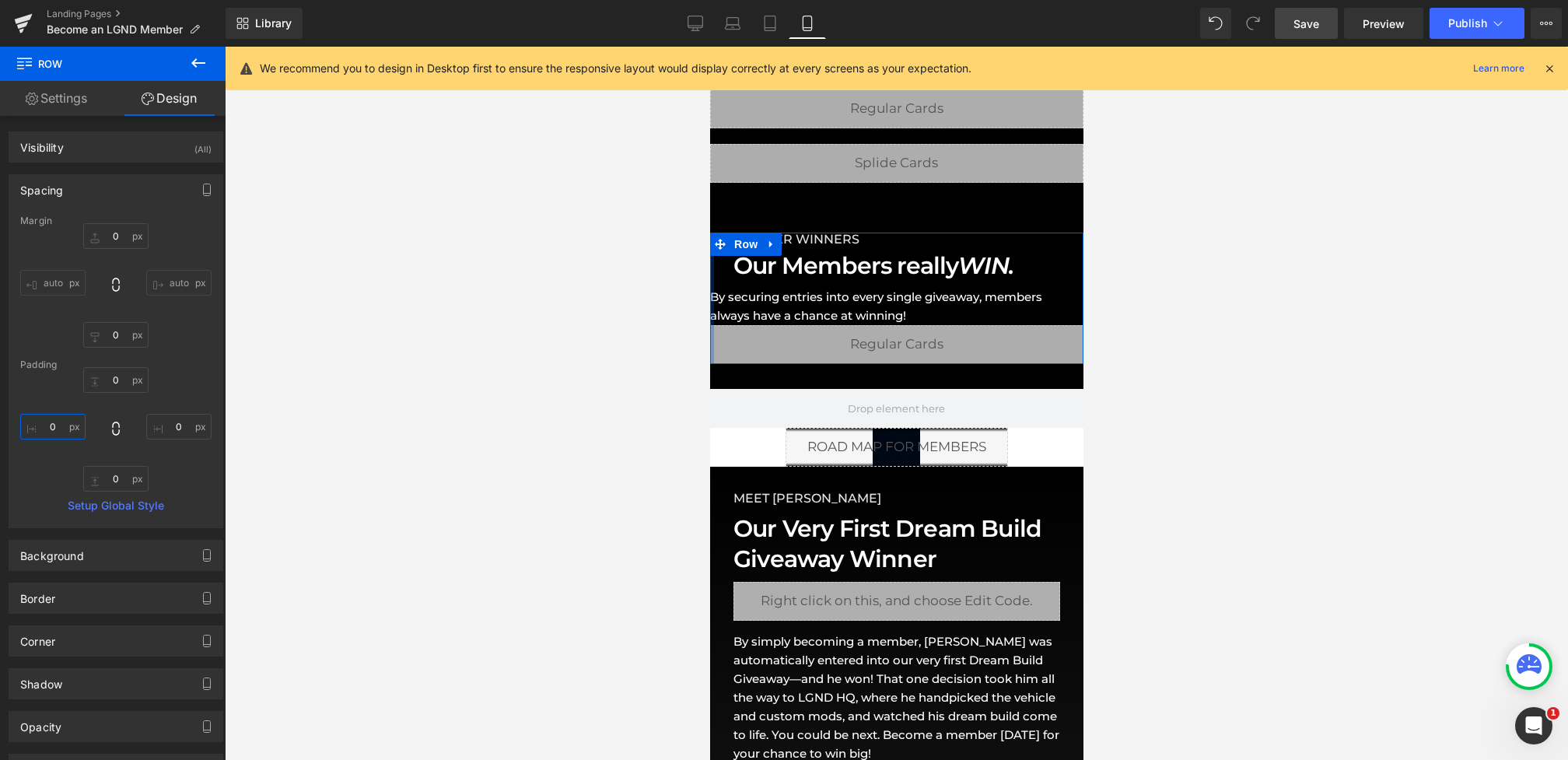
click at [38, 419] on input "0" at bounding box center [53, 426] width 66 height 26
click at [41, 422] on input "0" at bounding box center [53, 426] width 66 height 26
type input "30"
click at [171, 430] on input "0" at bounding box center [179, 426] width 66 height 26
click at [162, 424] on input "0" at bounding box center [179, 426] width 66 height 26
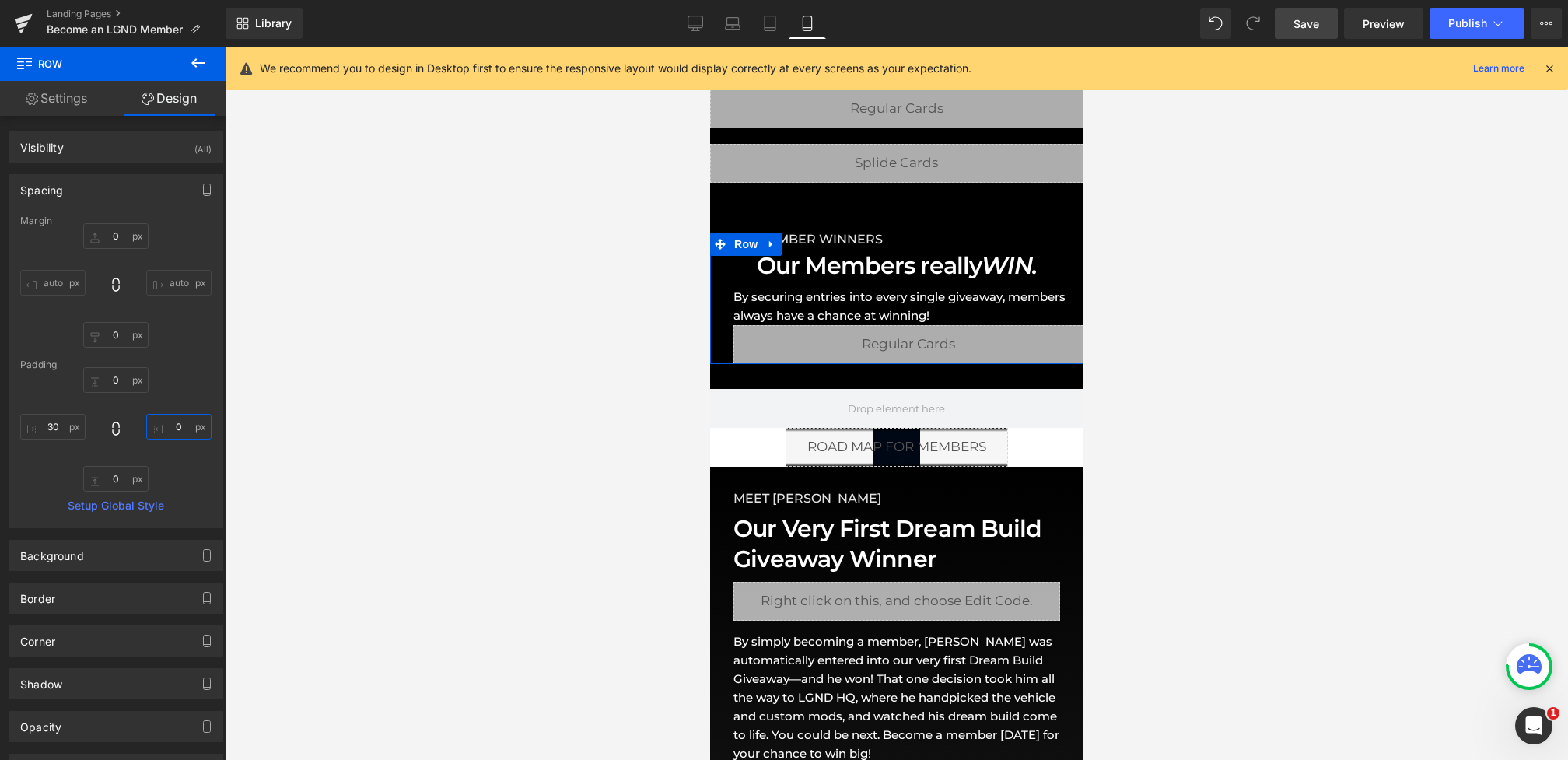
type input "30"
click at [876, 272] on span "Heading" at bounding box center [887, 265] width 42 height 19
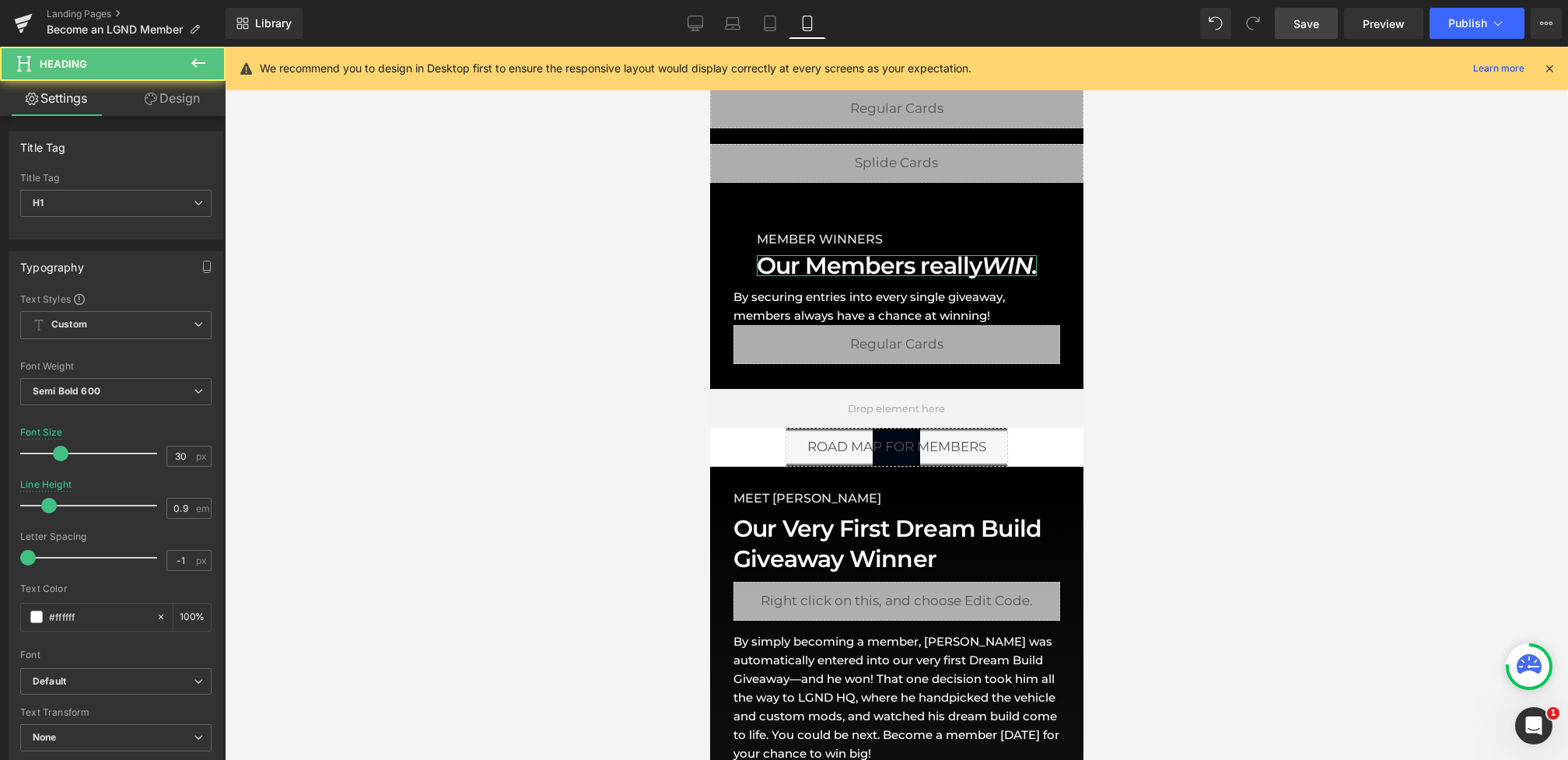
click at [170, 93] on link "Design" at bounding box center [171, 98] width 113 height 35
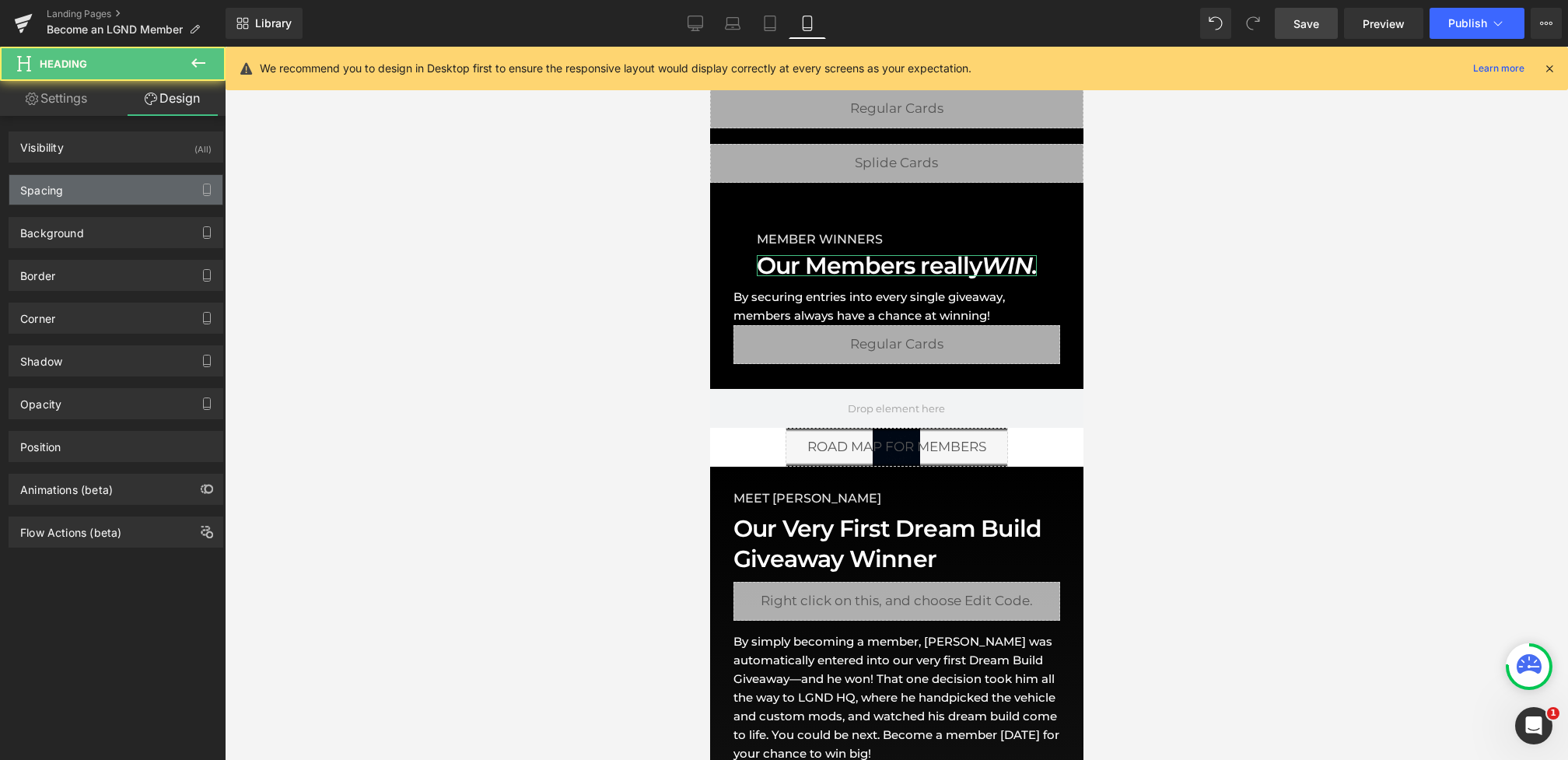
type input "10"
type input "30"
type input "0"
type input "30"
type input "0"
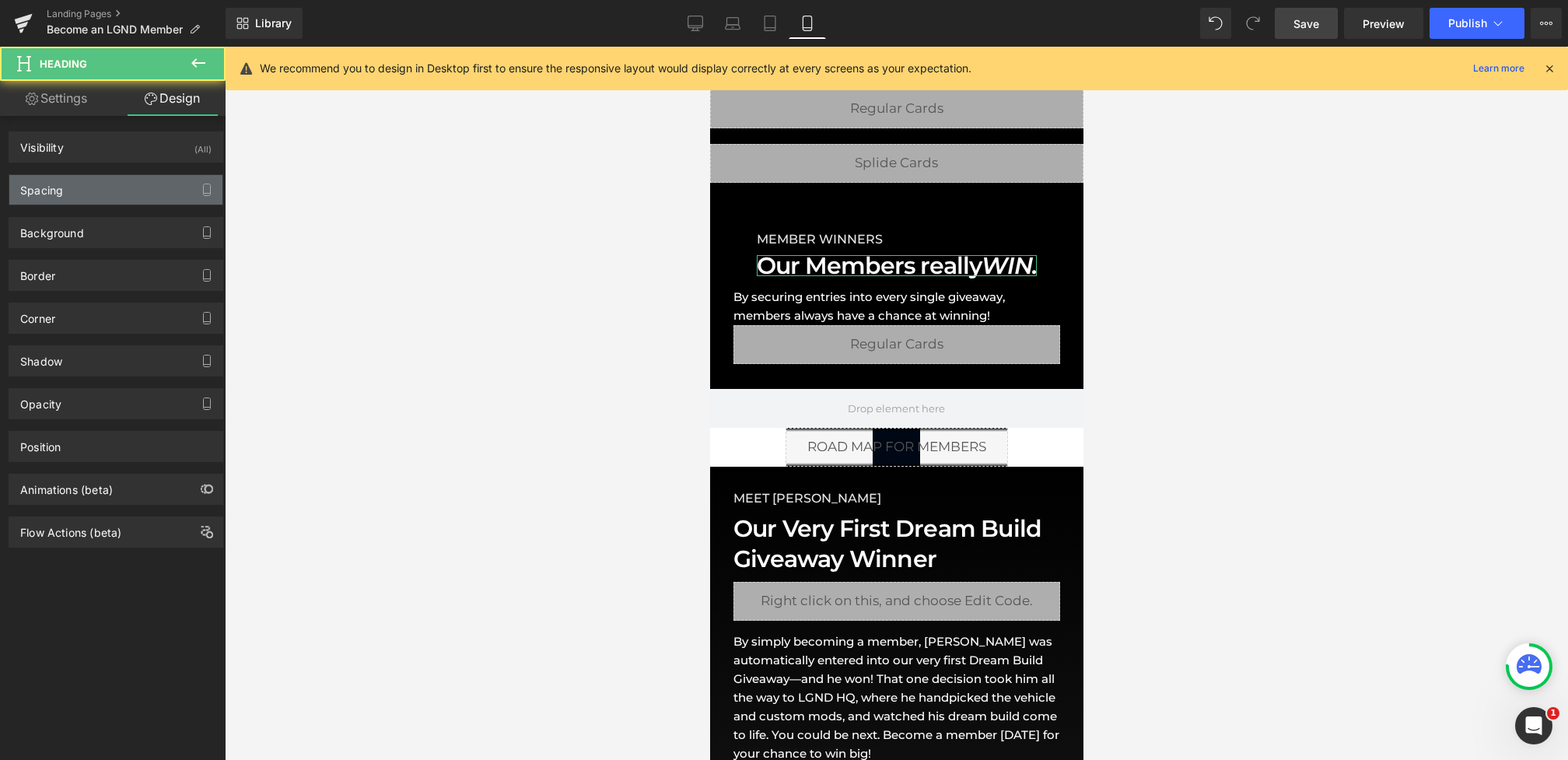
type input "0"
click at [60, 188] on div "Spacing" at bounding box center [42, 186] width 43 height 22
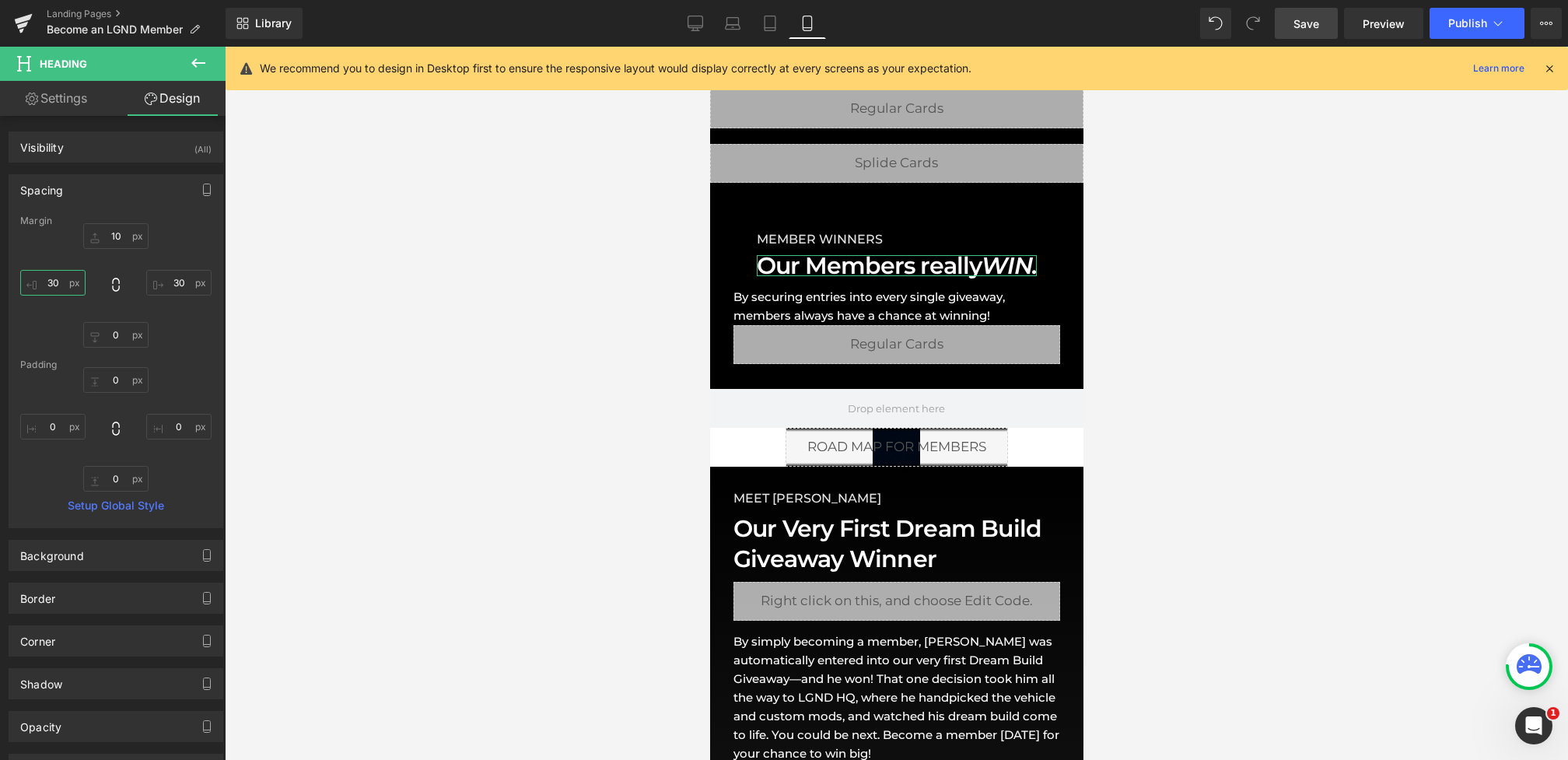
click at [61, 291] on input "30" at bounding box center [53, 282] width 66 height 26
type input "0"
click at [177, 281] on input "30" at bounding box center [179, 282] width 66 height 26
type input "0"
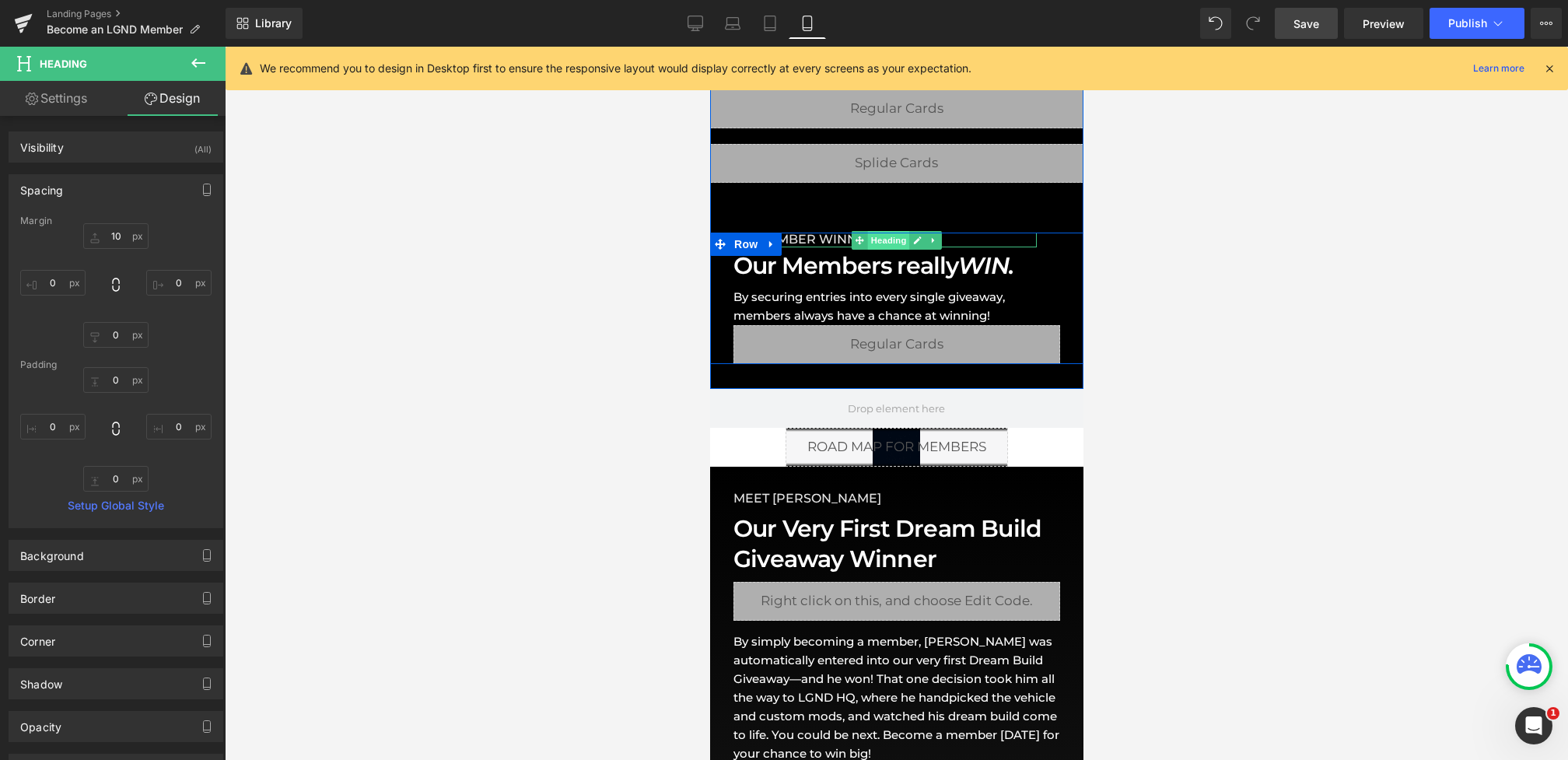
click at [881, 241] on span "Heading" at bounding box center [887, 240] width 42 height 19
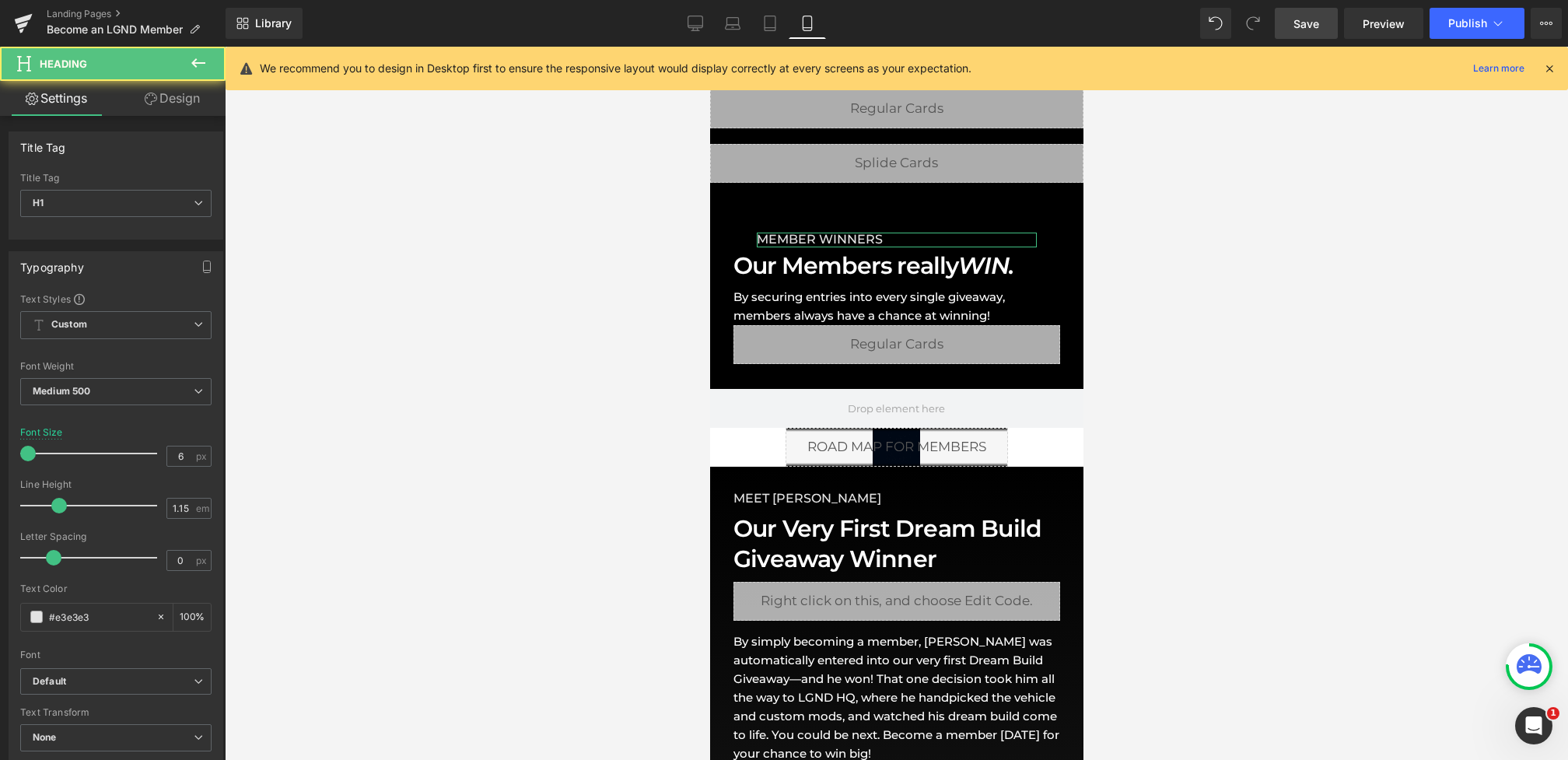
click at [143, 110] on link "Design" at bounding box center [171, 98] width 113 height 35
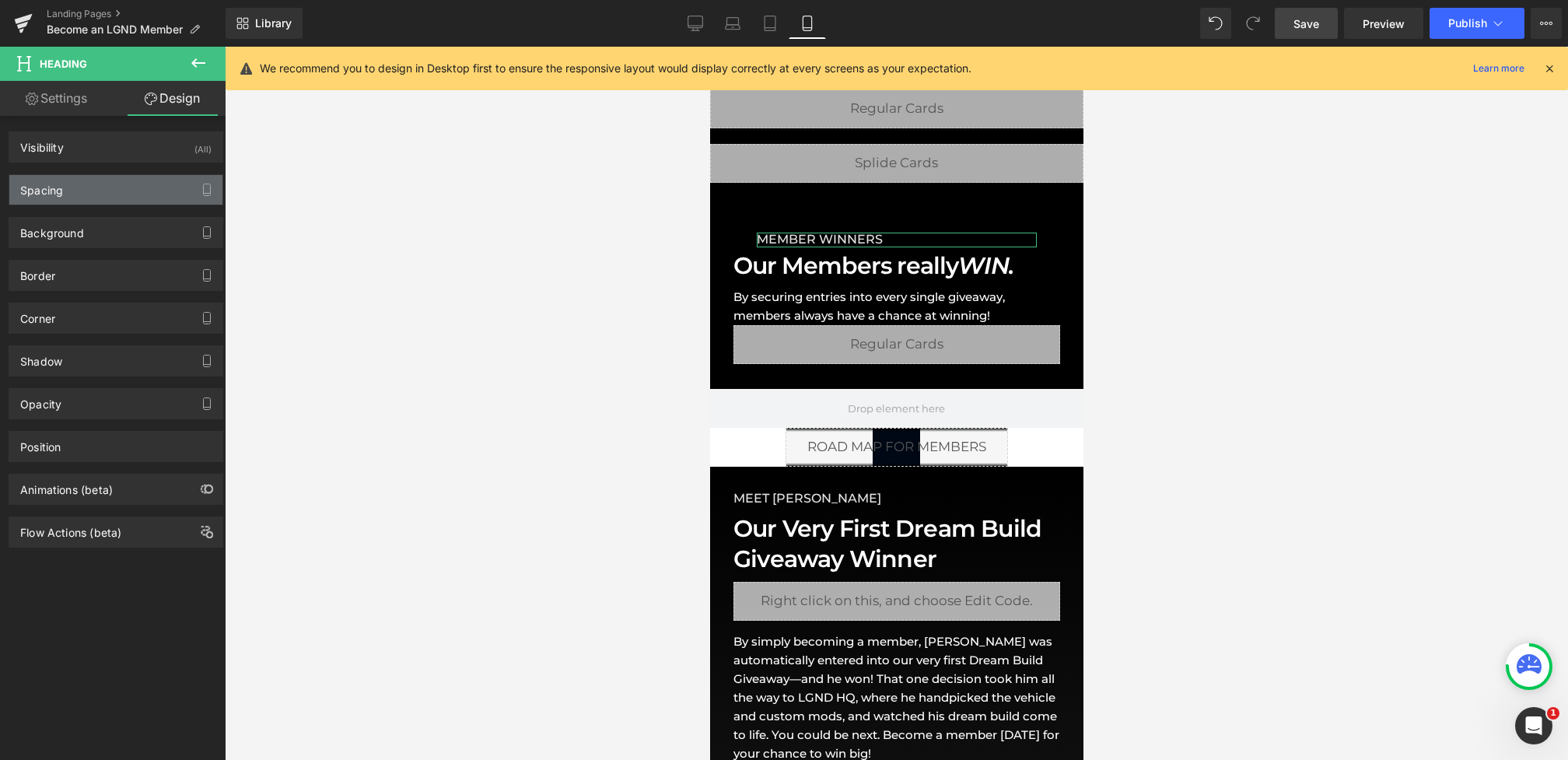
click at [76, 192] on div "Spacing" at bounding box center [116, 189] width 213 height 29
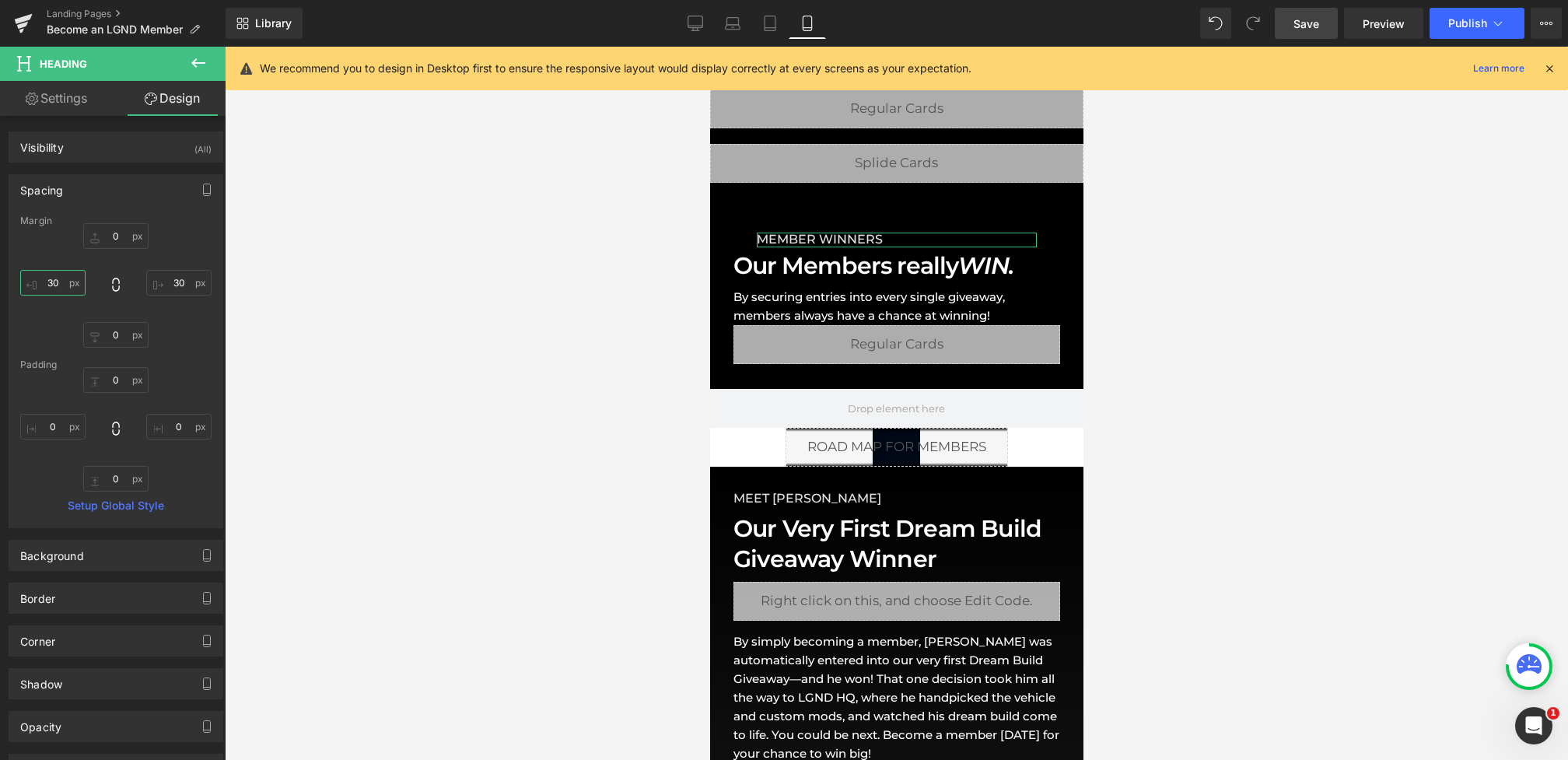
click at [61, 287] on input "30" at bounding box center [53, 282] width 66 height 26
type input "0"
click at [184, 281] on input "30" at bounding box center [179, 282] width 66 height 26
type input "0"
click at [792, 27] on link "Mobile" at bounding box center [808, 23] width 37 height 31
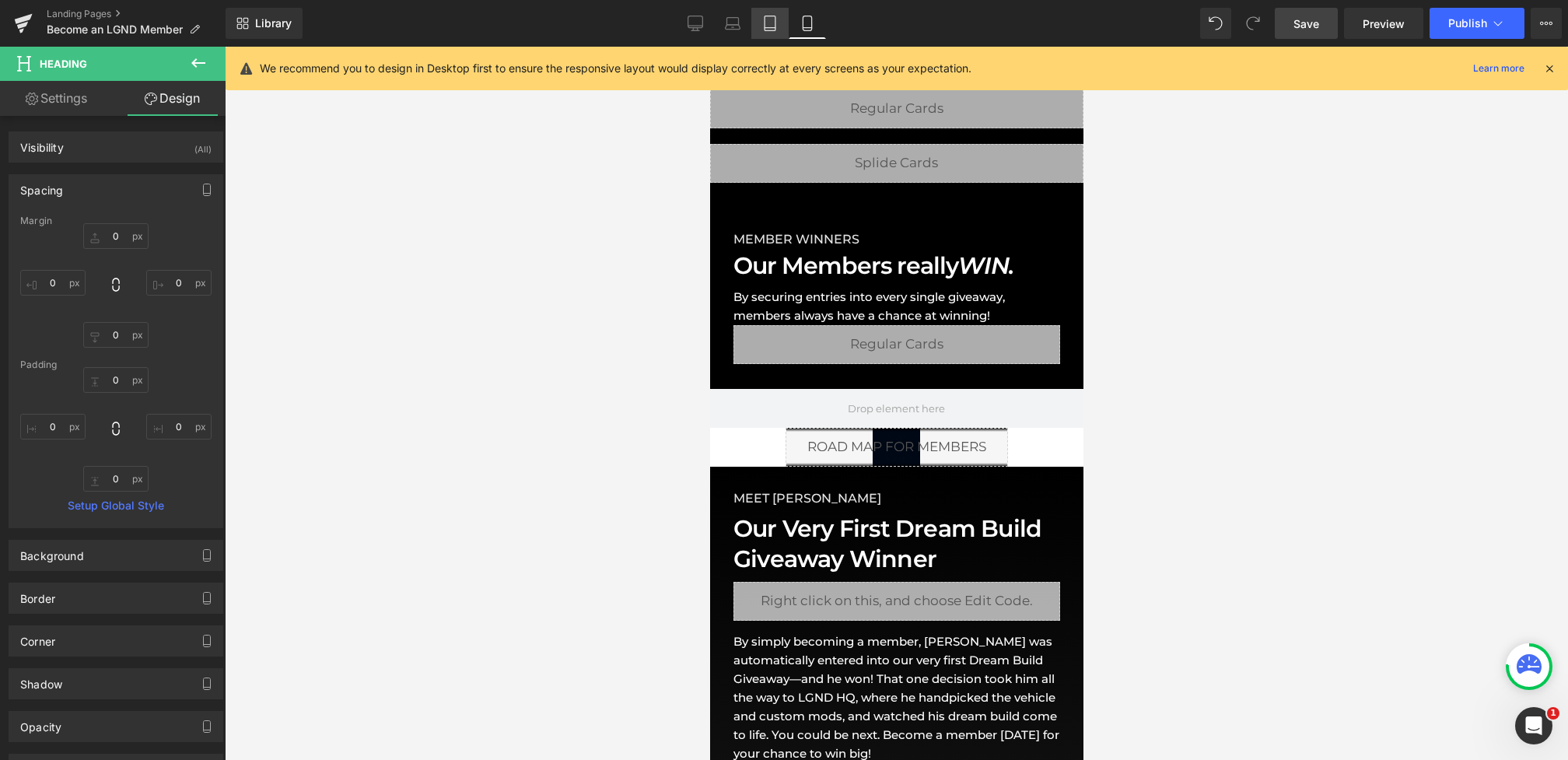
click at [769, 28] on icon at bounding box center [770, 24] width 16 height 16
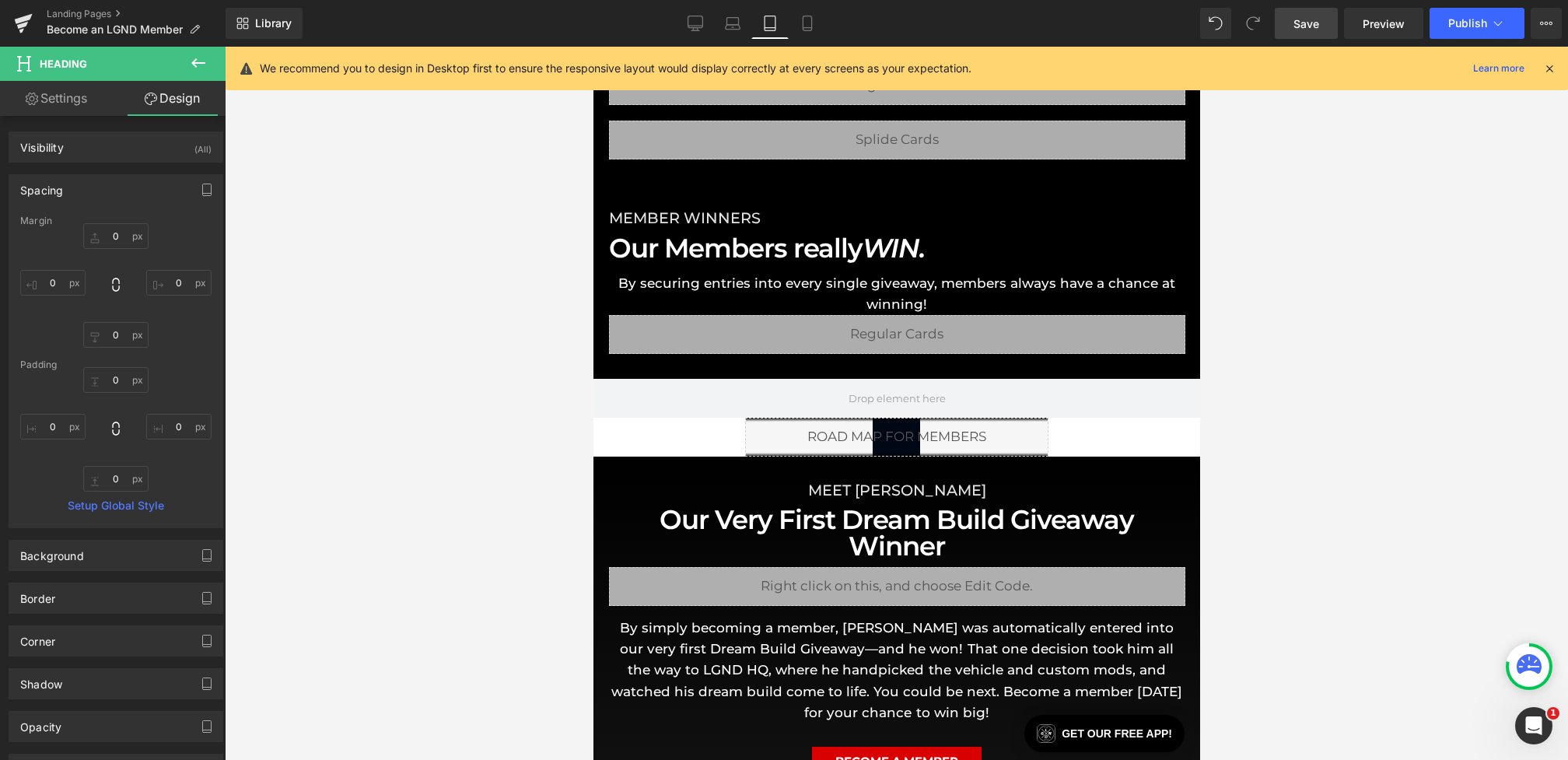
type input "0"
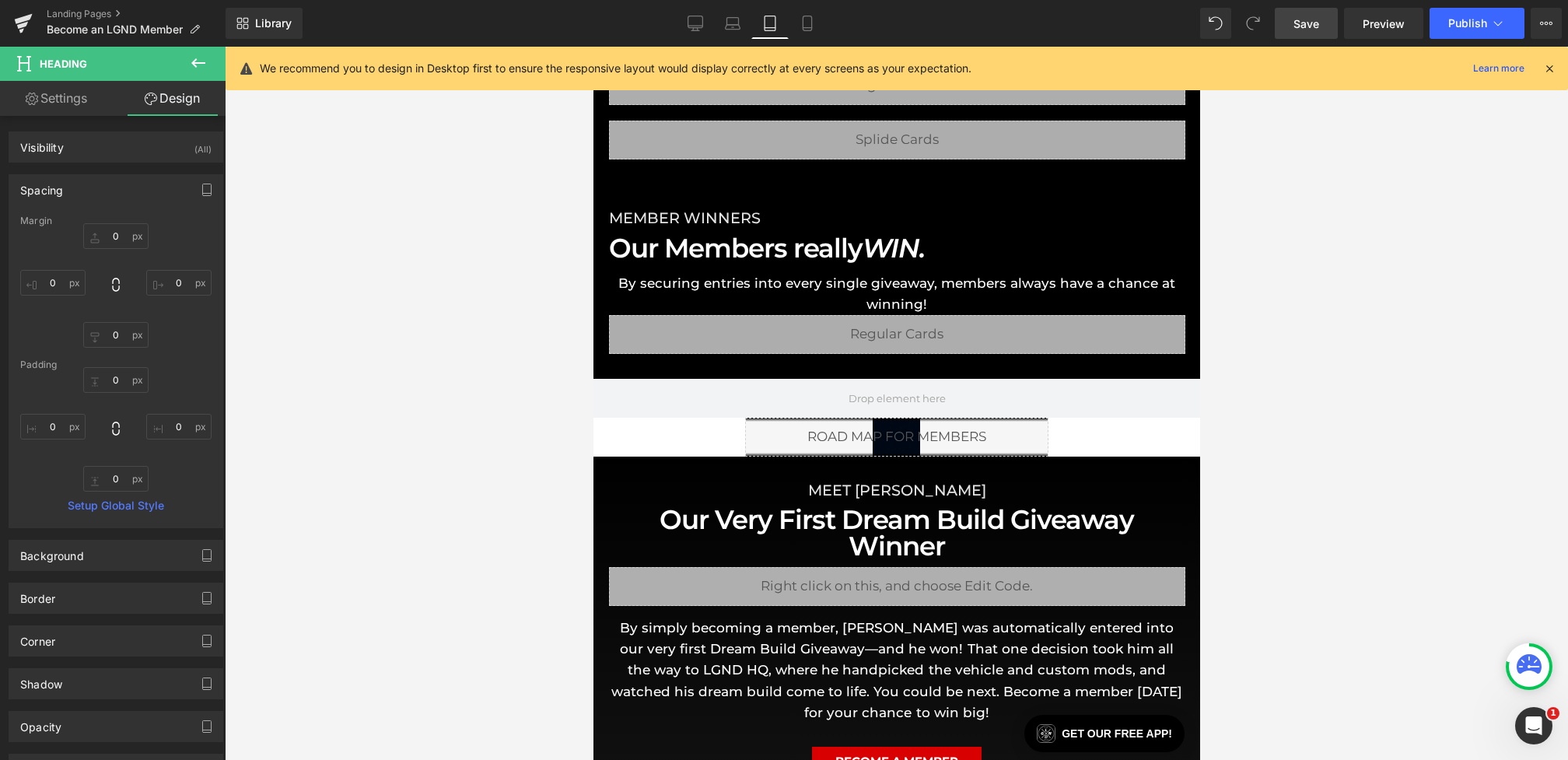
type input "0"
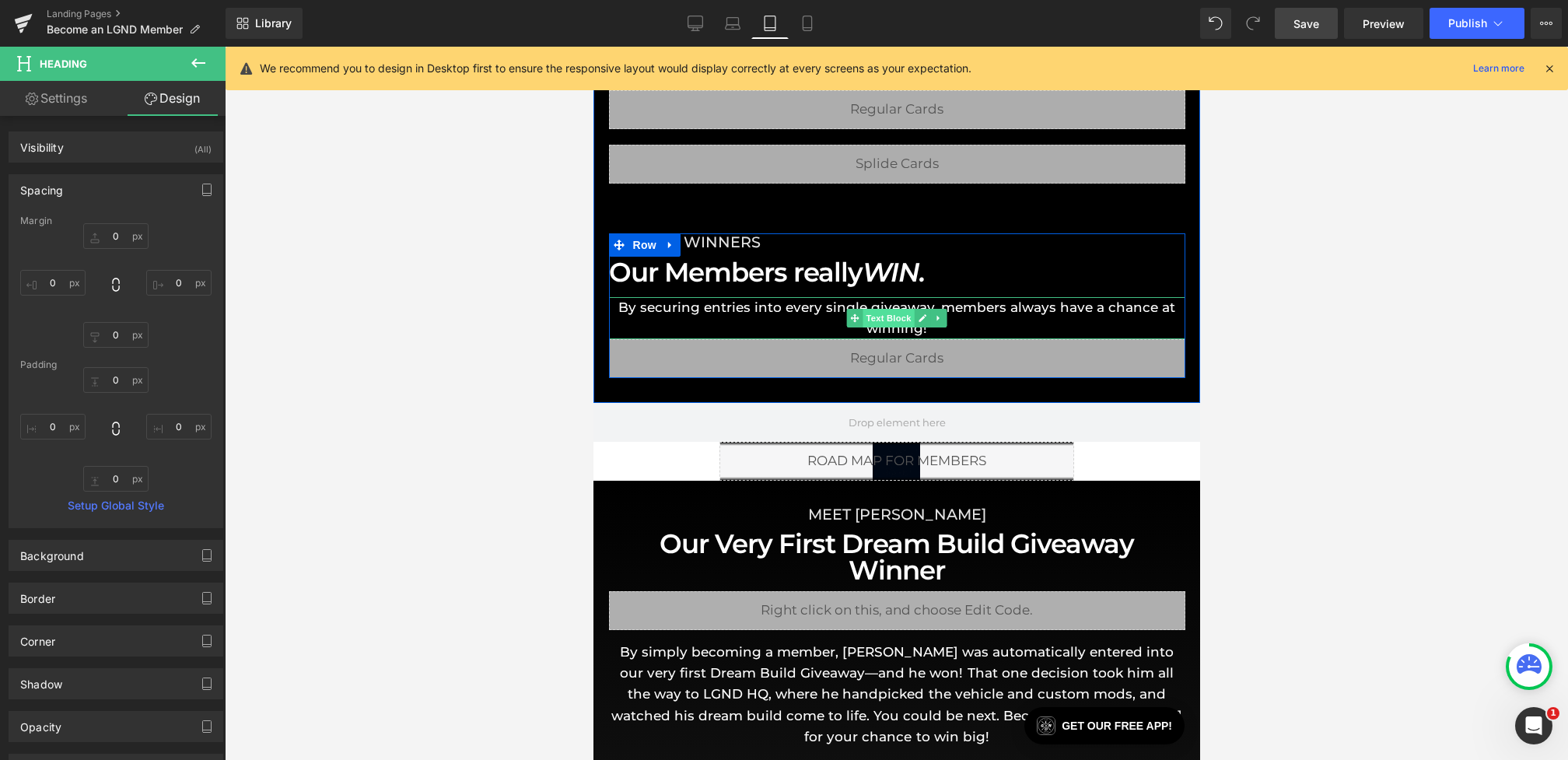
click at [889, 318] on span "Text Block" at bounding box center [887, 318] width 52 height 19
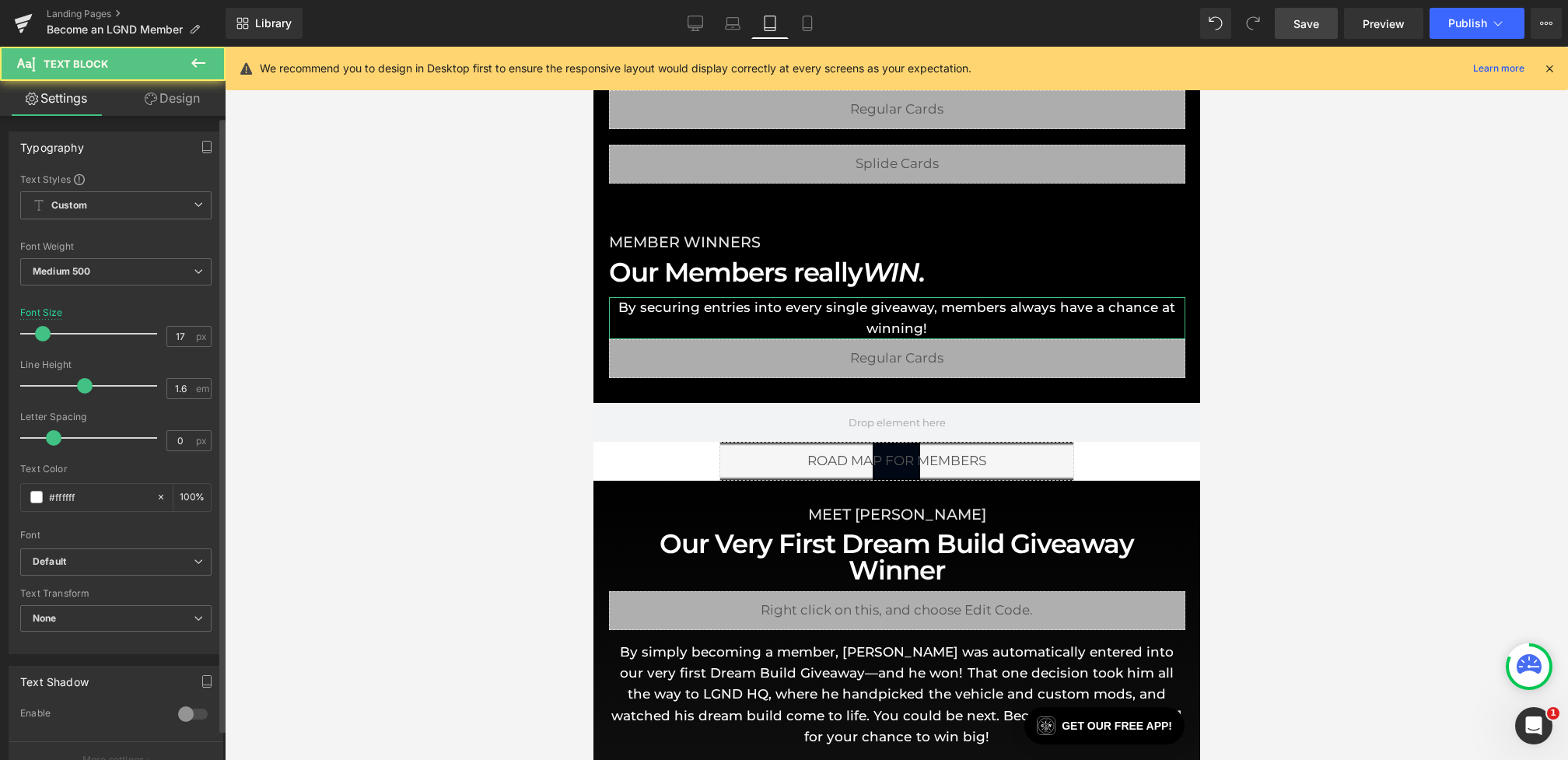
scroll to position [339, 0]
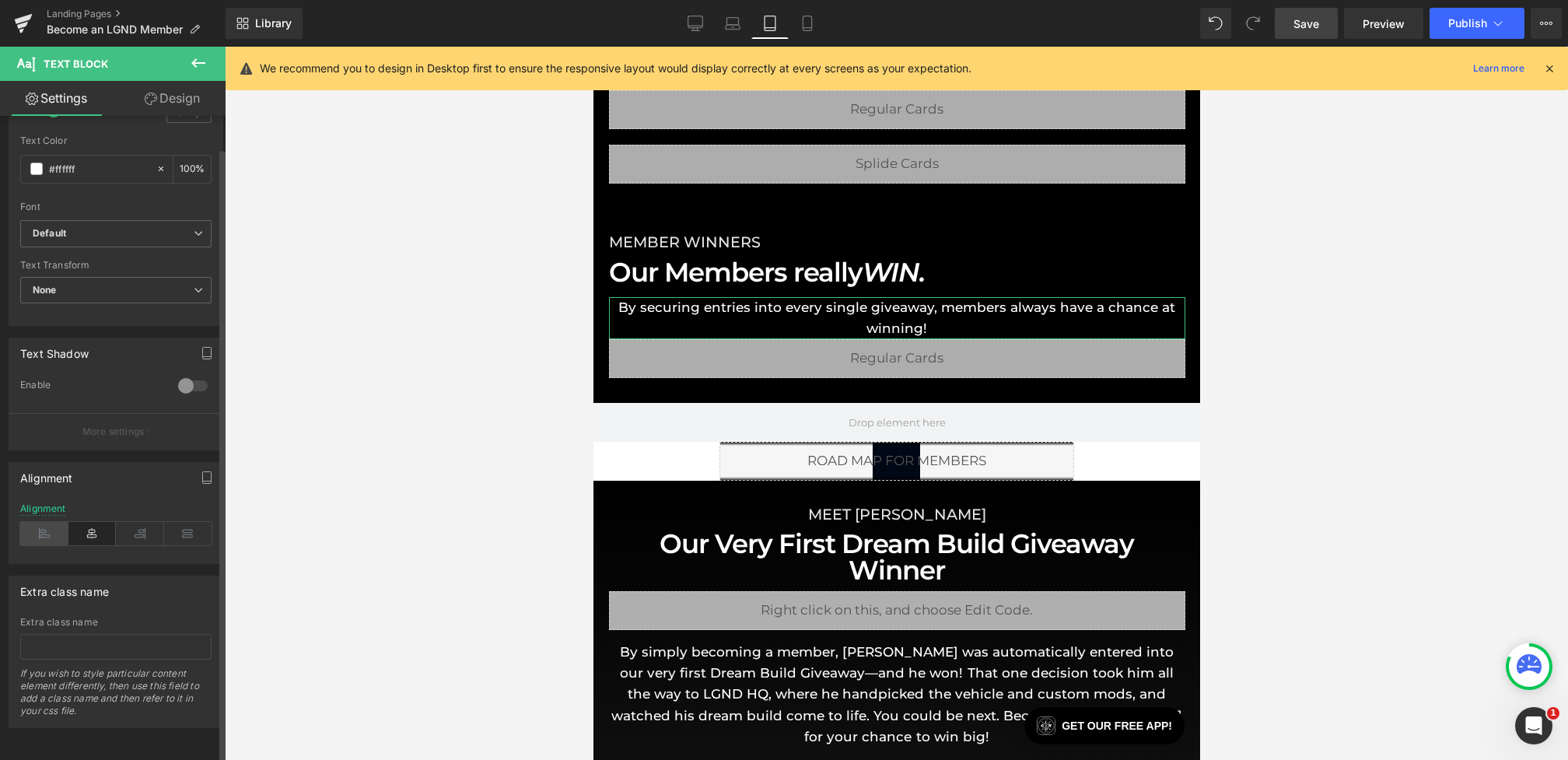
click at [47, 522] on icon at bounding box center [44, 534] width 48 height 23
click at [56, 503] on div "Alignment" at bounding box center [44, 509] width 46 height 11
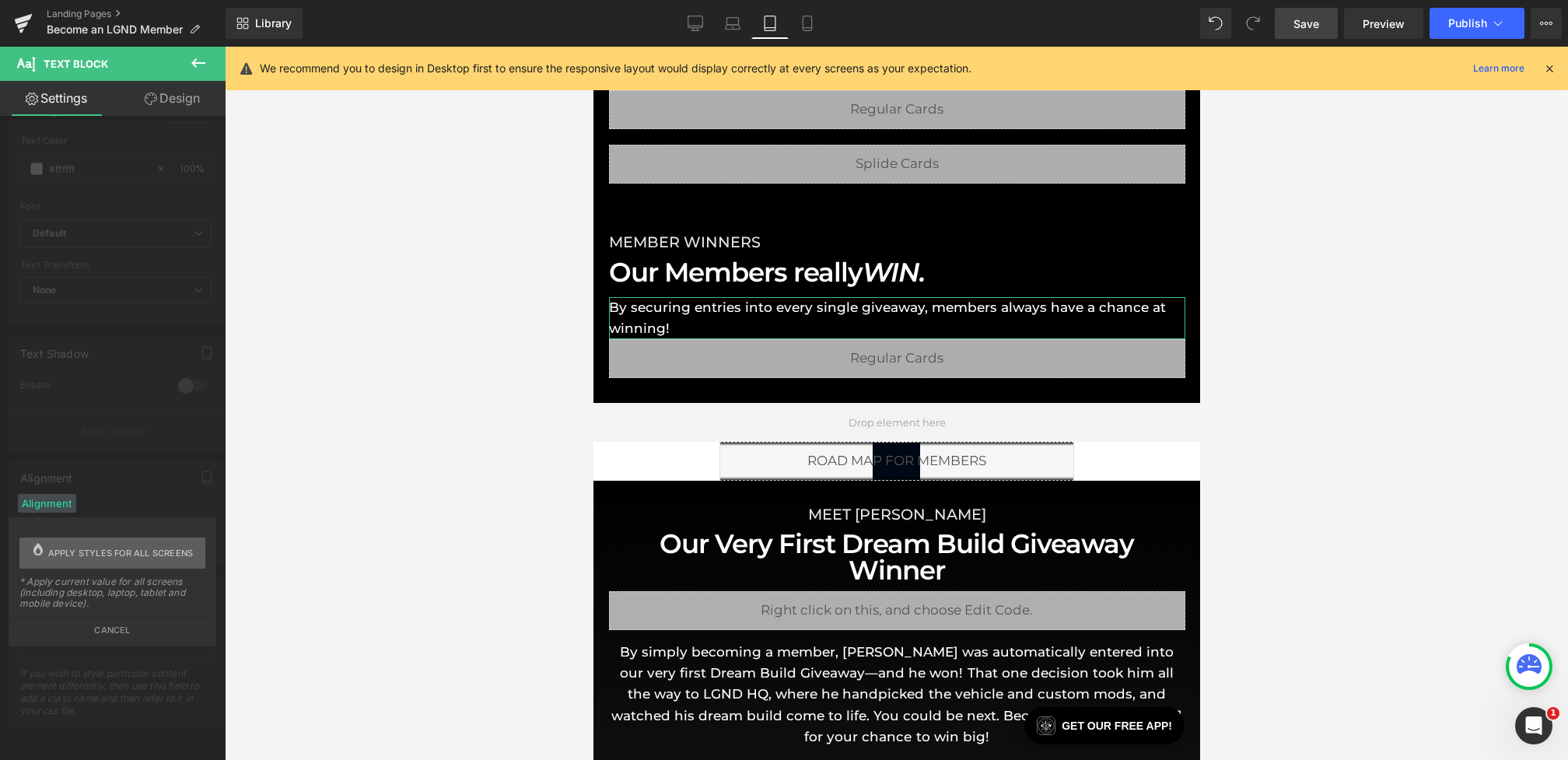
click at [75, 550] on span "Apply styles for all screens" at bounding box center [121, 552] width 146 height 31
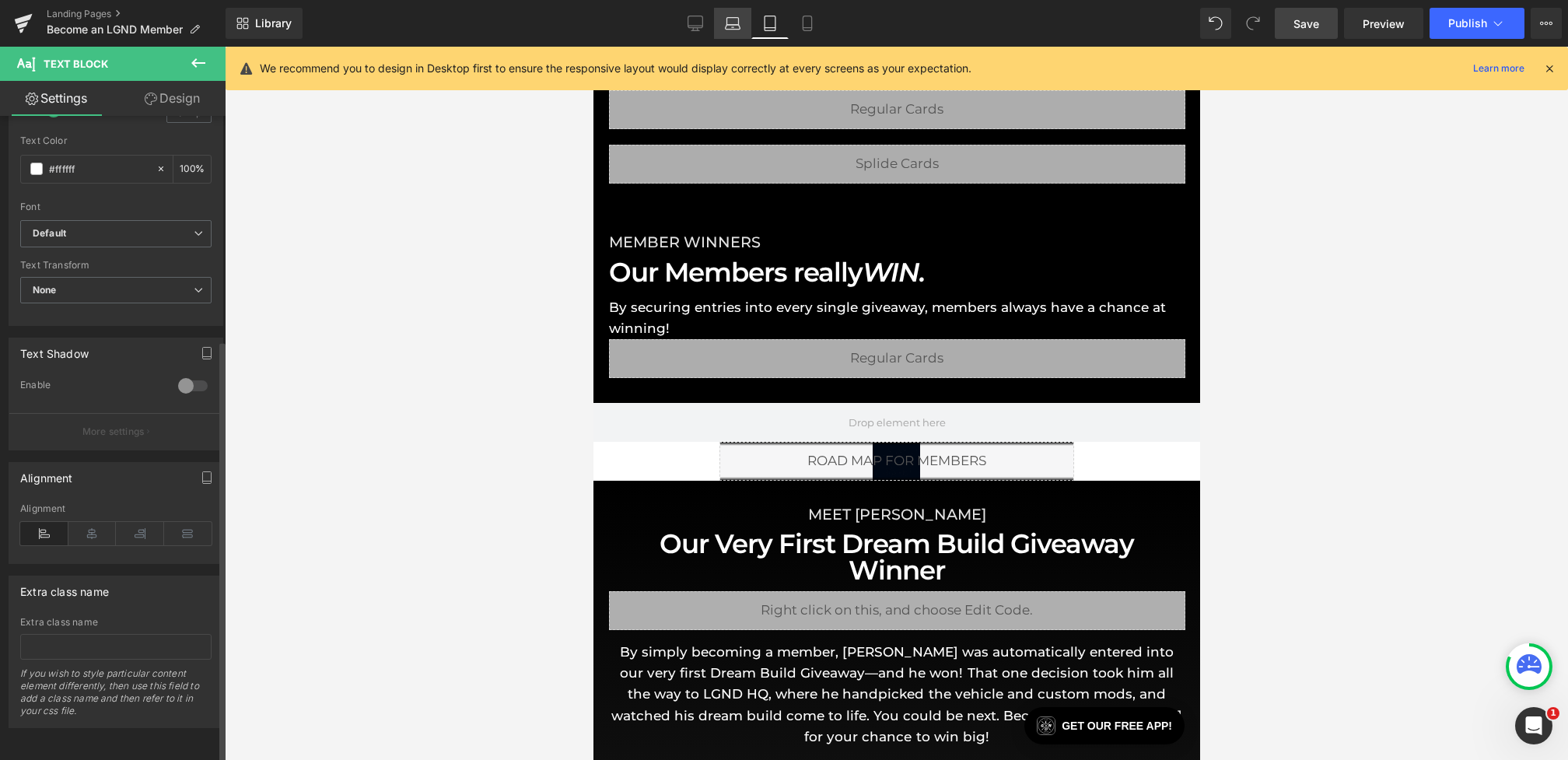
click at [748, 26] on link "Laptop" at bounding box center [733, 23] width 37 height 31
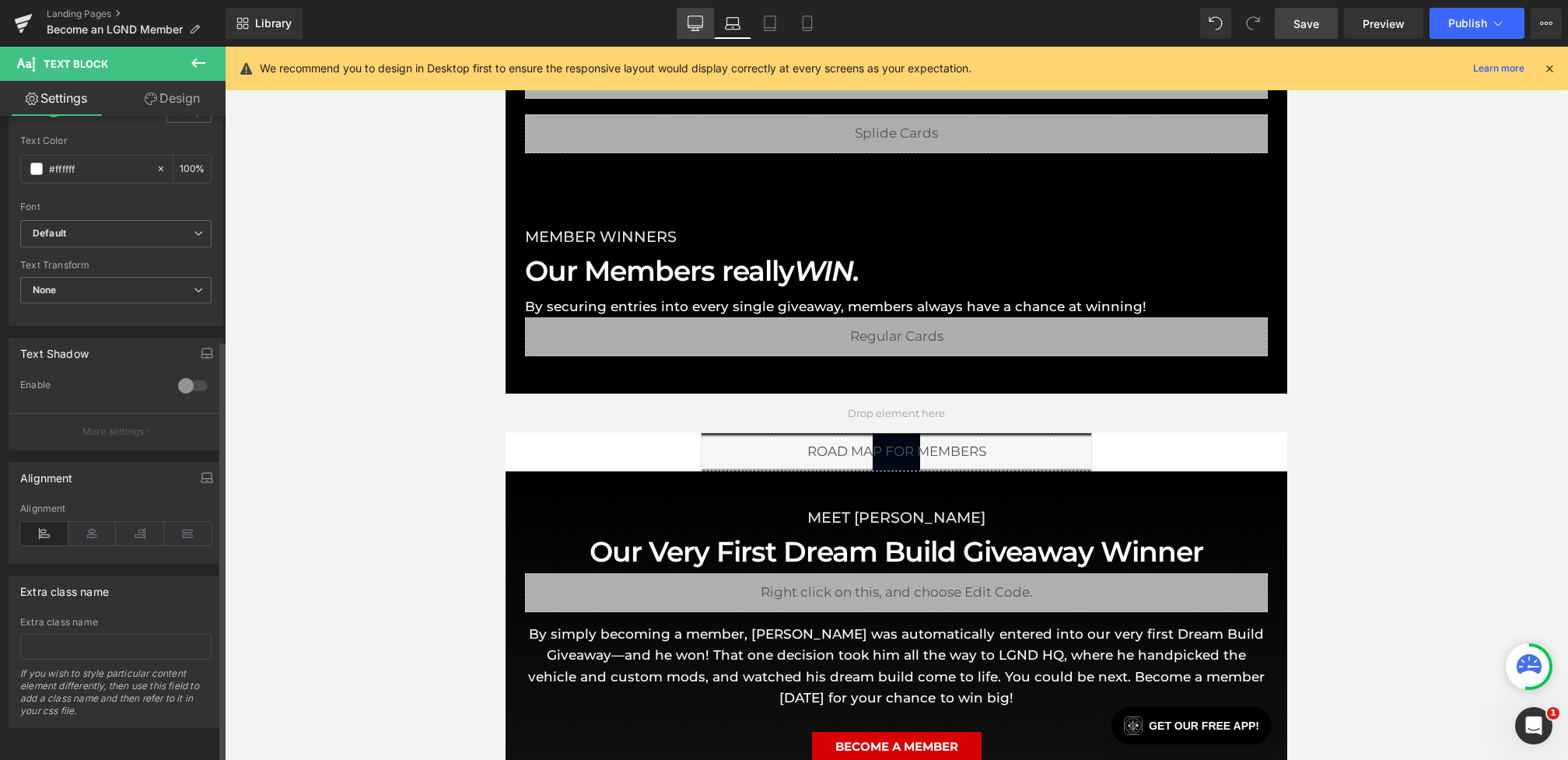
click at [712, 26] on link "Desktop" at bounding box center [696, 23] width 37 height 31
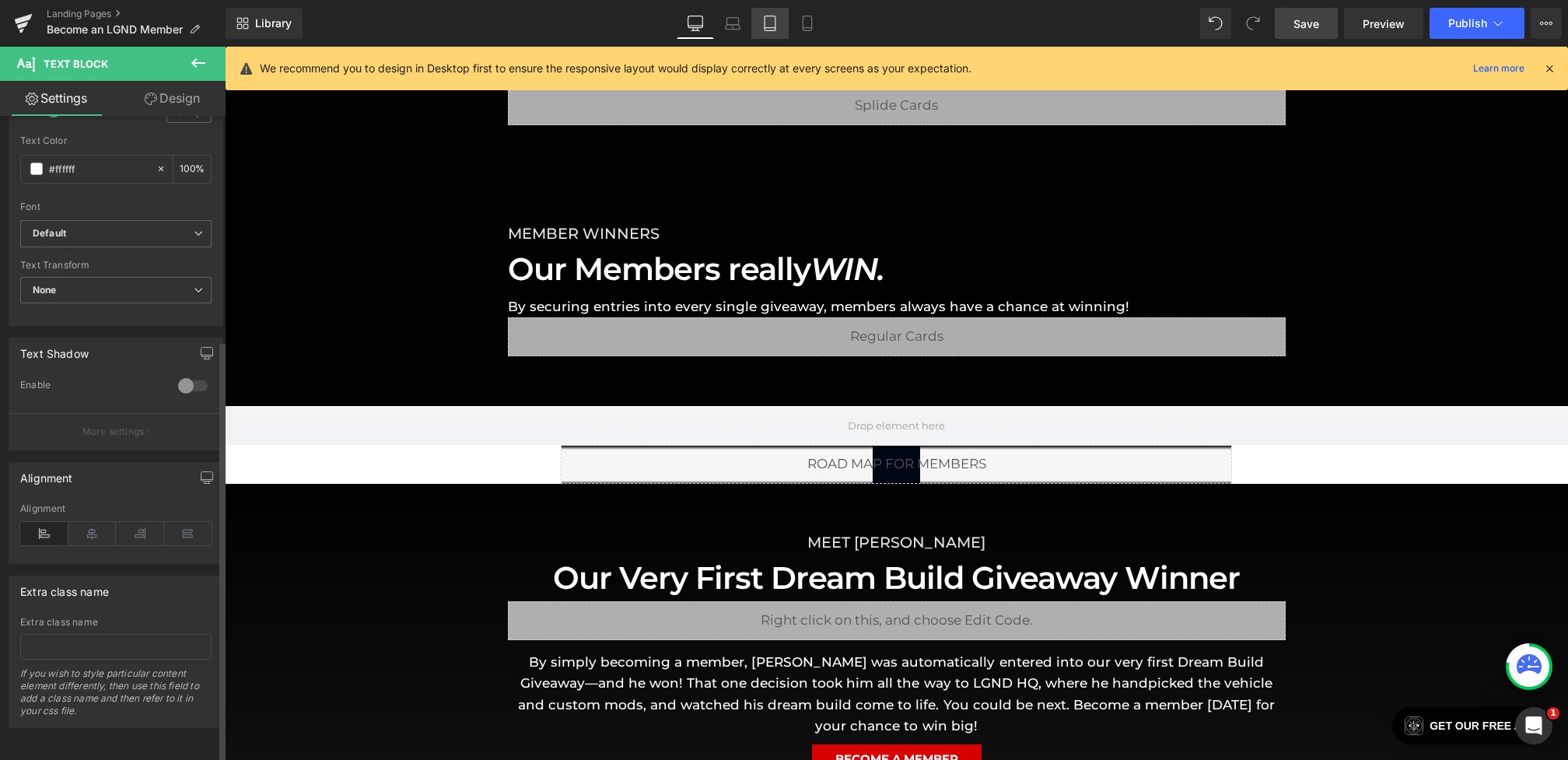
click at [785, 20] on link "Tablet" at bounding box center [770, 23] width 37 height 31
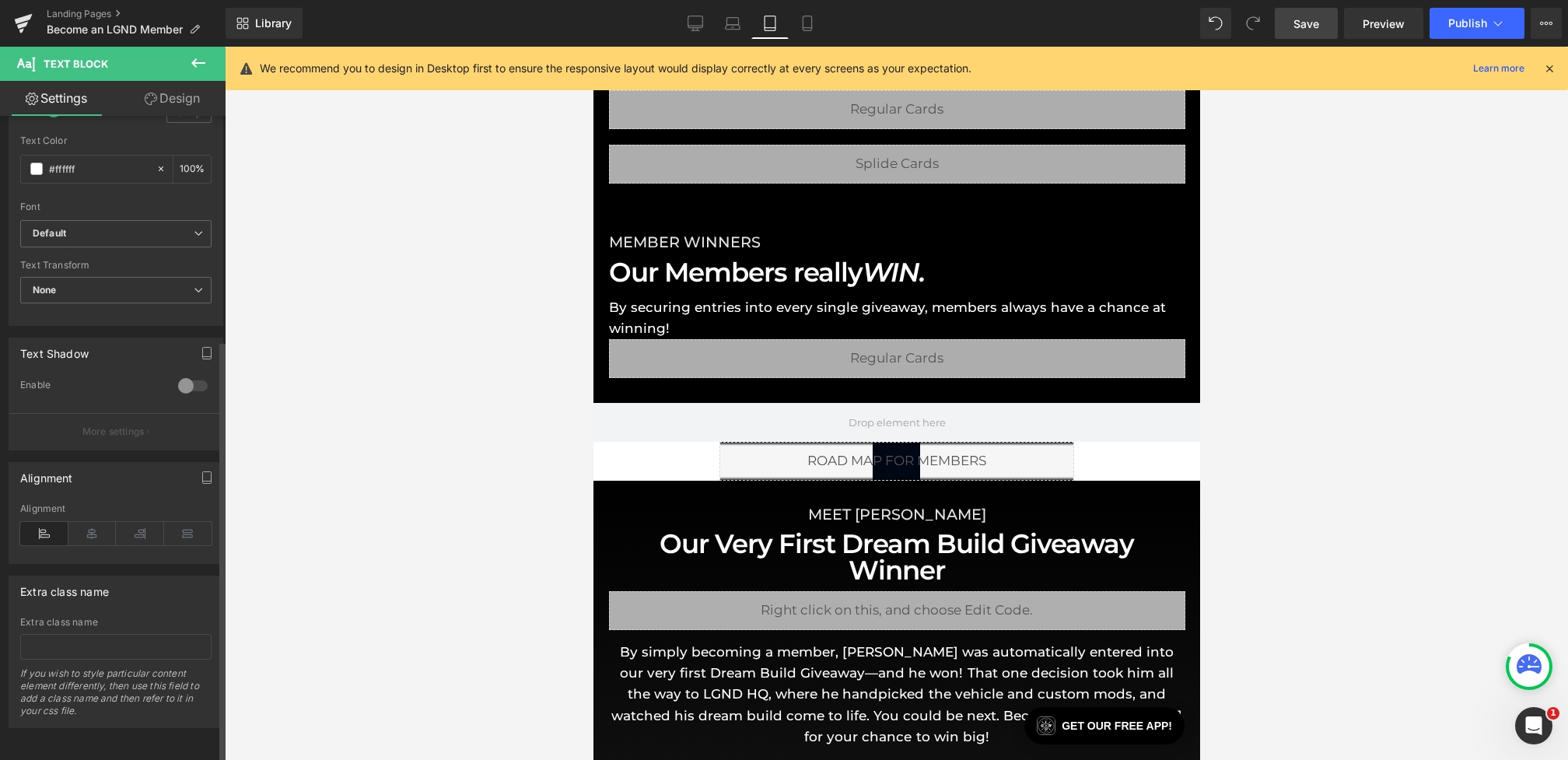
click at [831, 20] on div "Library Tablet Desktop Laptop Tablet Mobile Save Preview Publish Scheduled View…" at bounding box center [896, 23] width 1342 height 31
click at [808, 17] on icon at bounding box center [808, 24] width 16 height 16
type input "100"
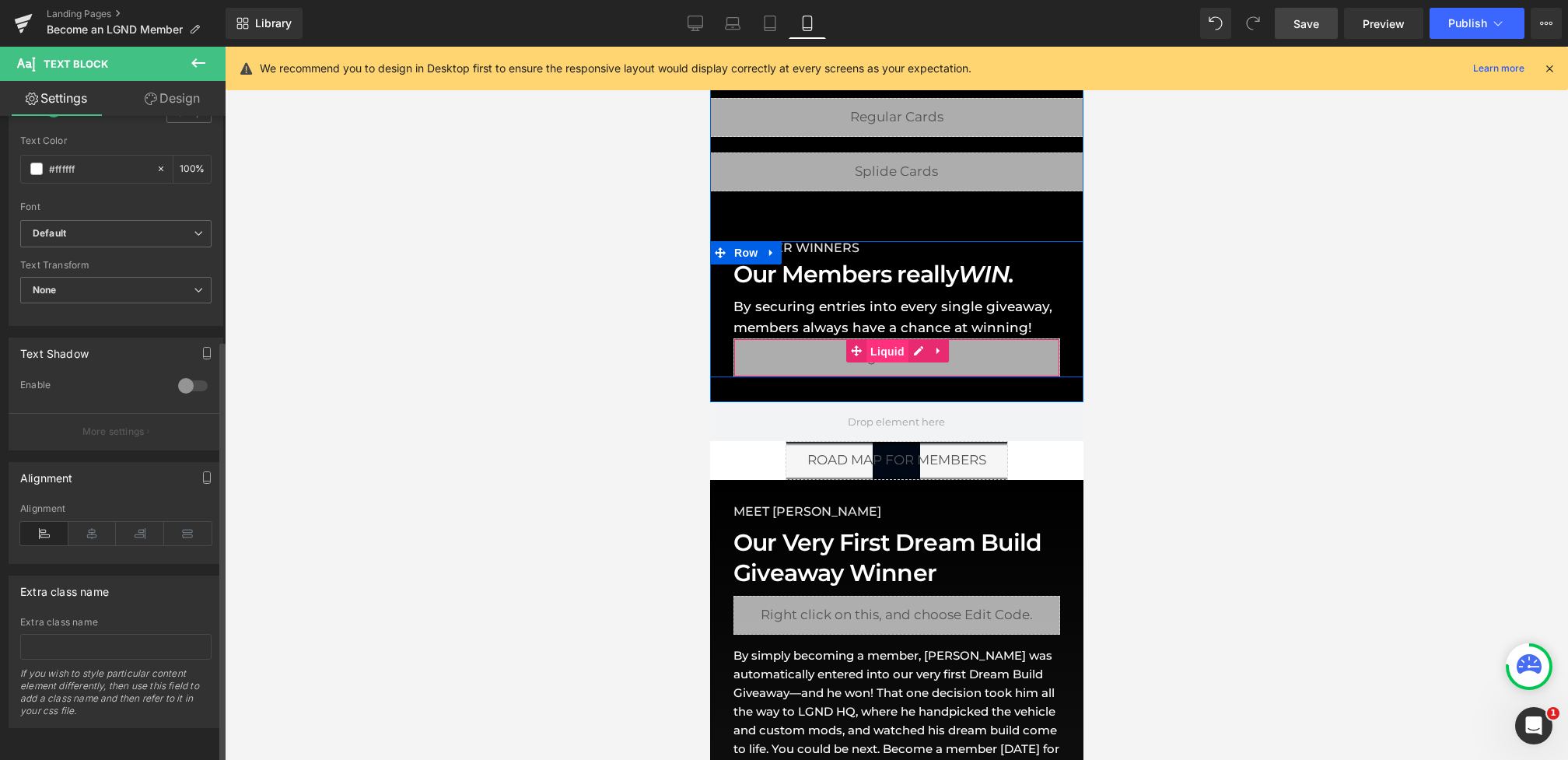
click at [890, 350] on span "Liquid" at bounding box center [887, 352] width 42 height 23
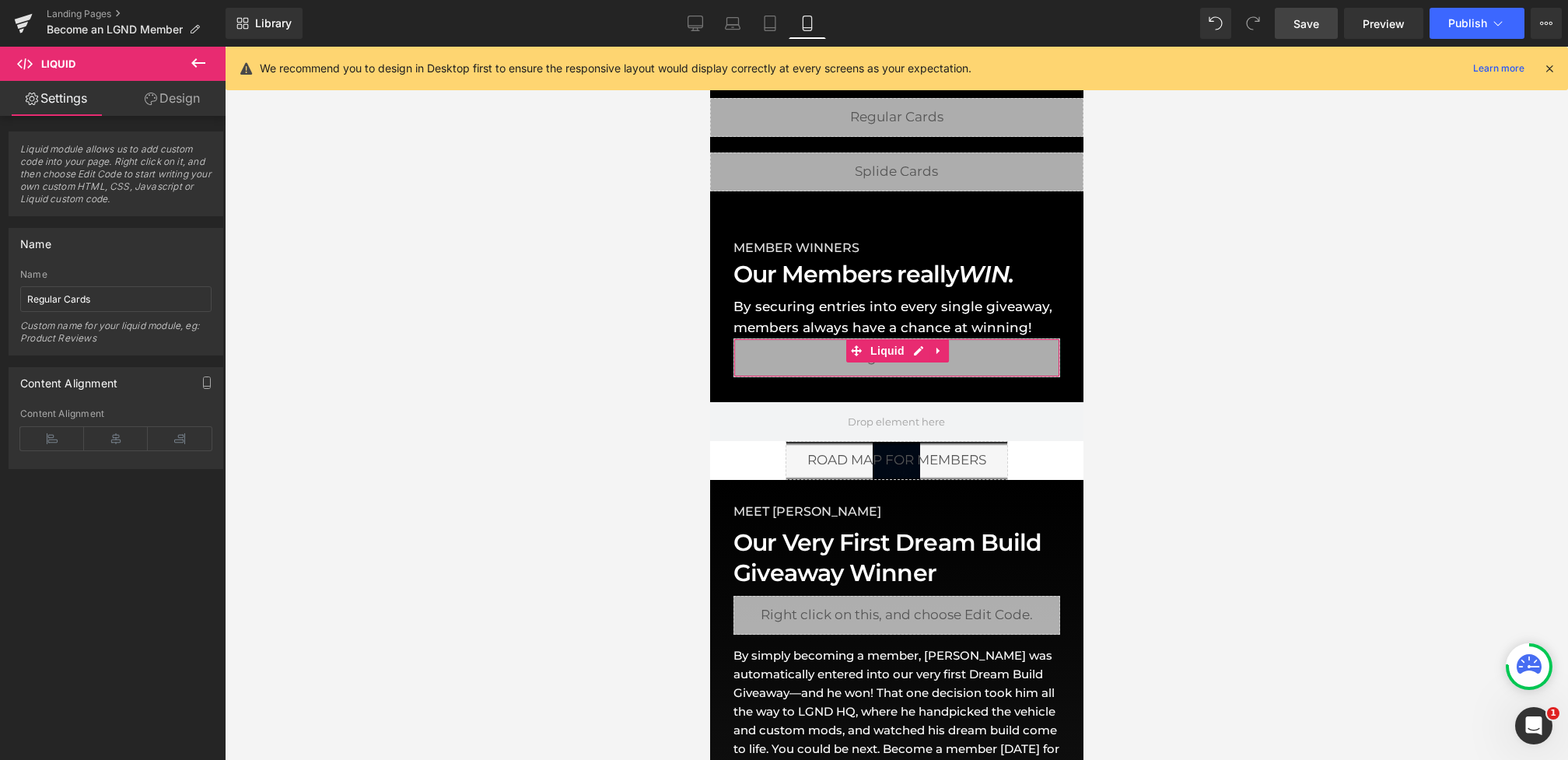
click at [145, 102] on icon at bounding box center [151, 99] width 12 height 12
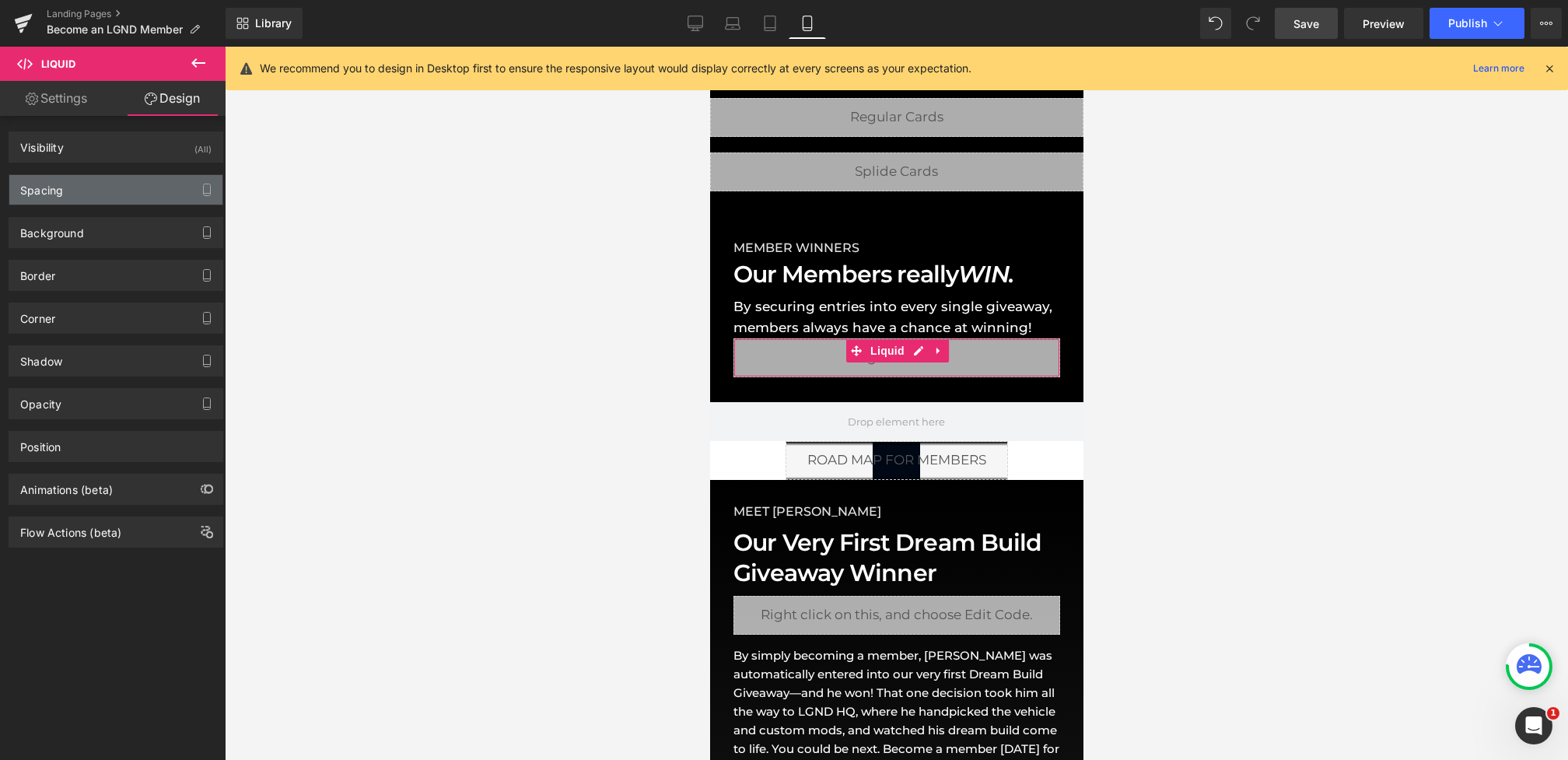
click at [115, 187] on div "Spacing" at bounding box center [116, 189] width 213 height 29
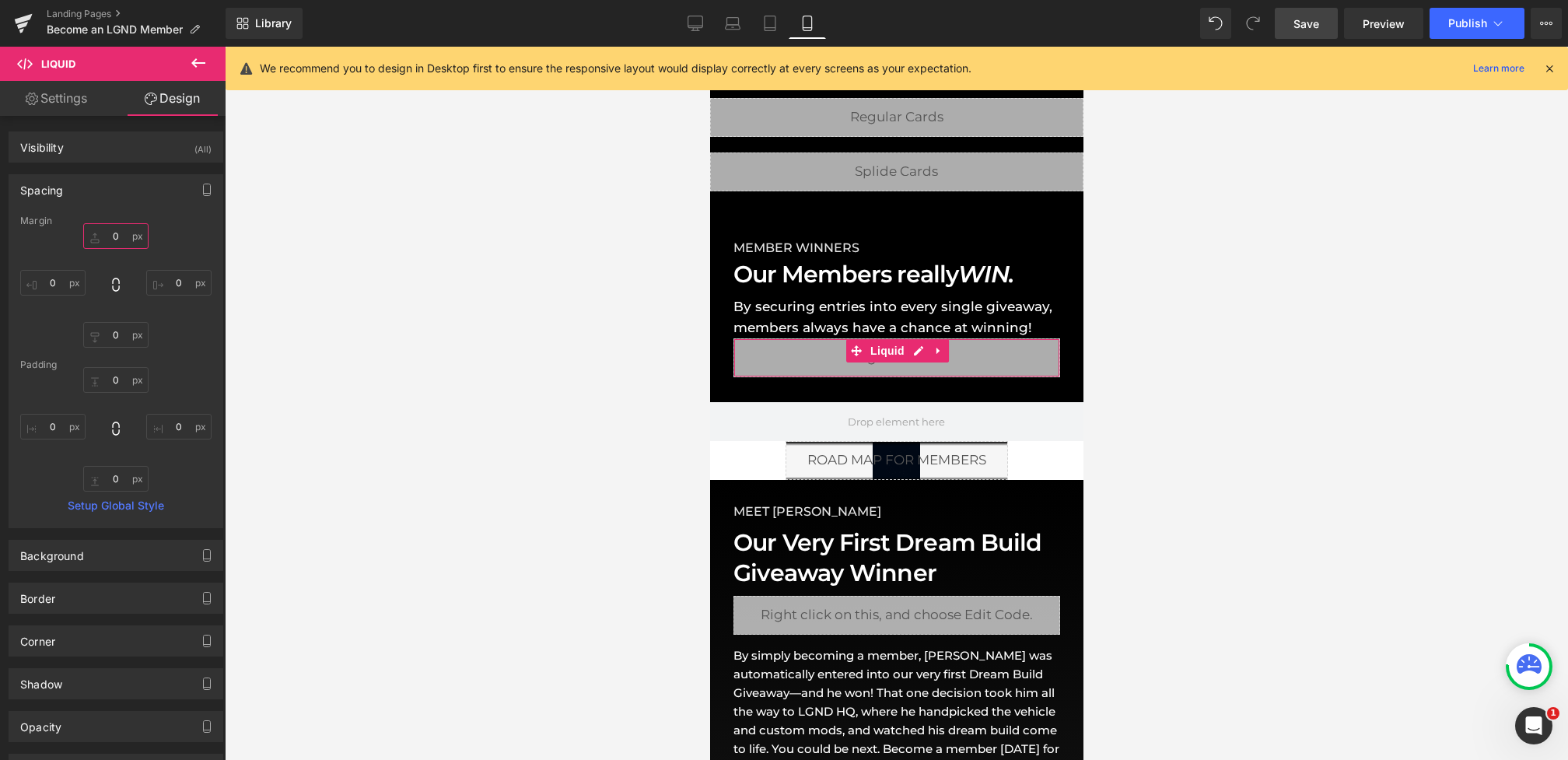
click at [112, 243] on input "0" at bounding box center [116, 235] width 66 height 26
click at [103, 236] on input "0" at bounding box center [116, 235] width 66 height 26
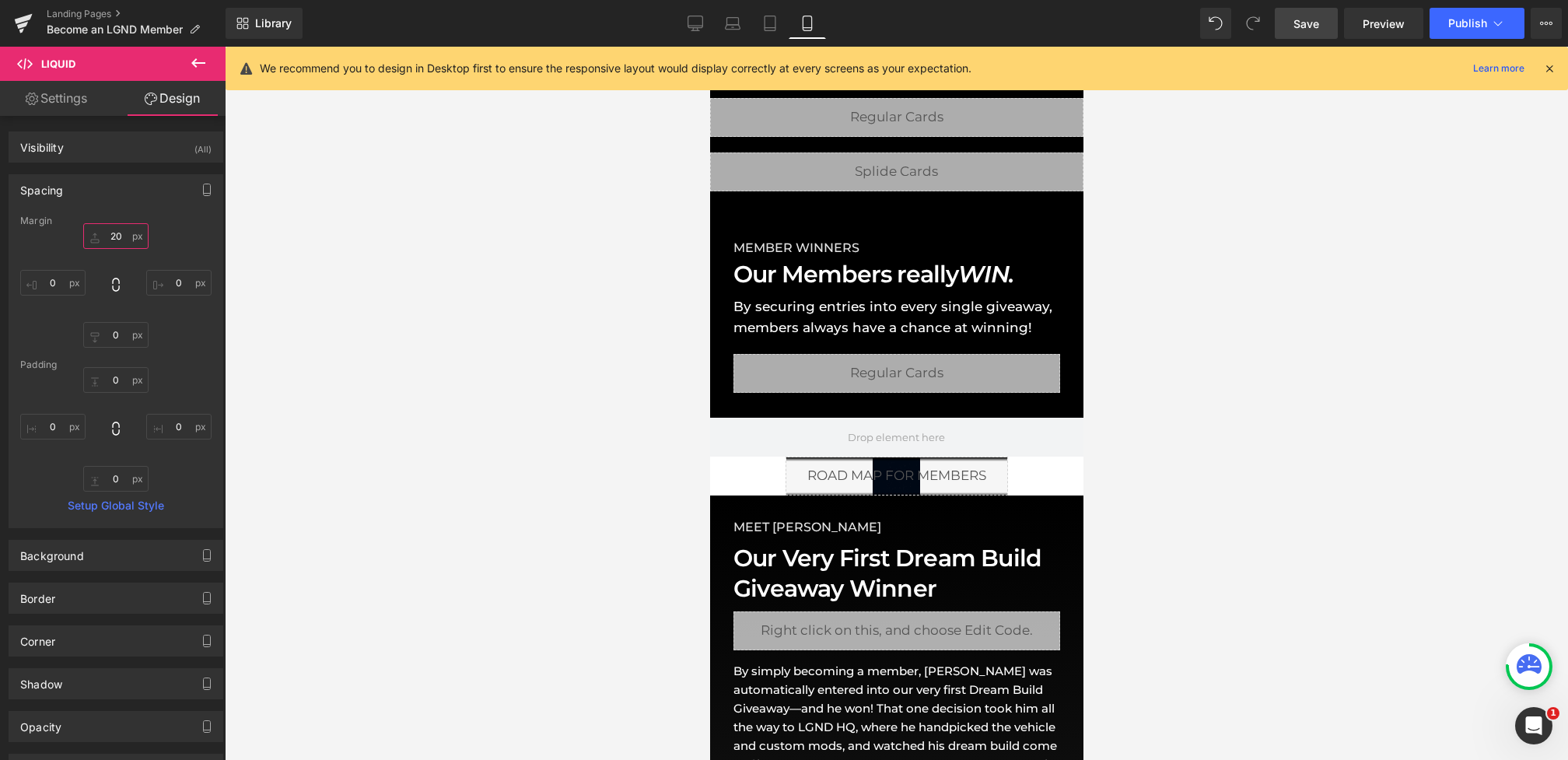
type input "20"
click at [1312, 16] on span "Save" at bounding box center [1306, 24] width 26 height 16
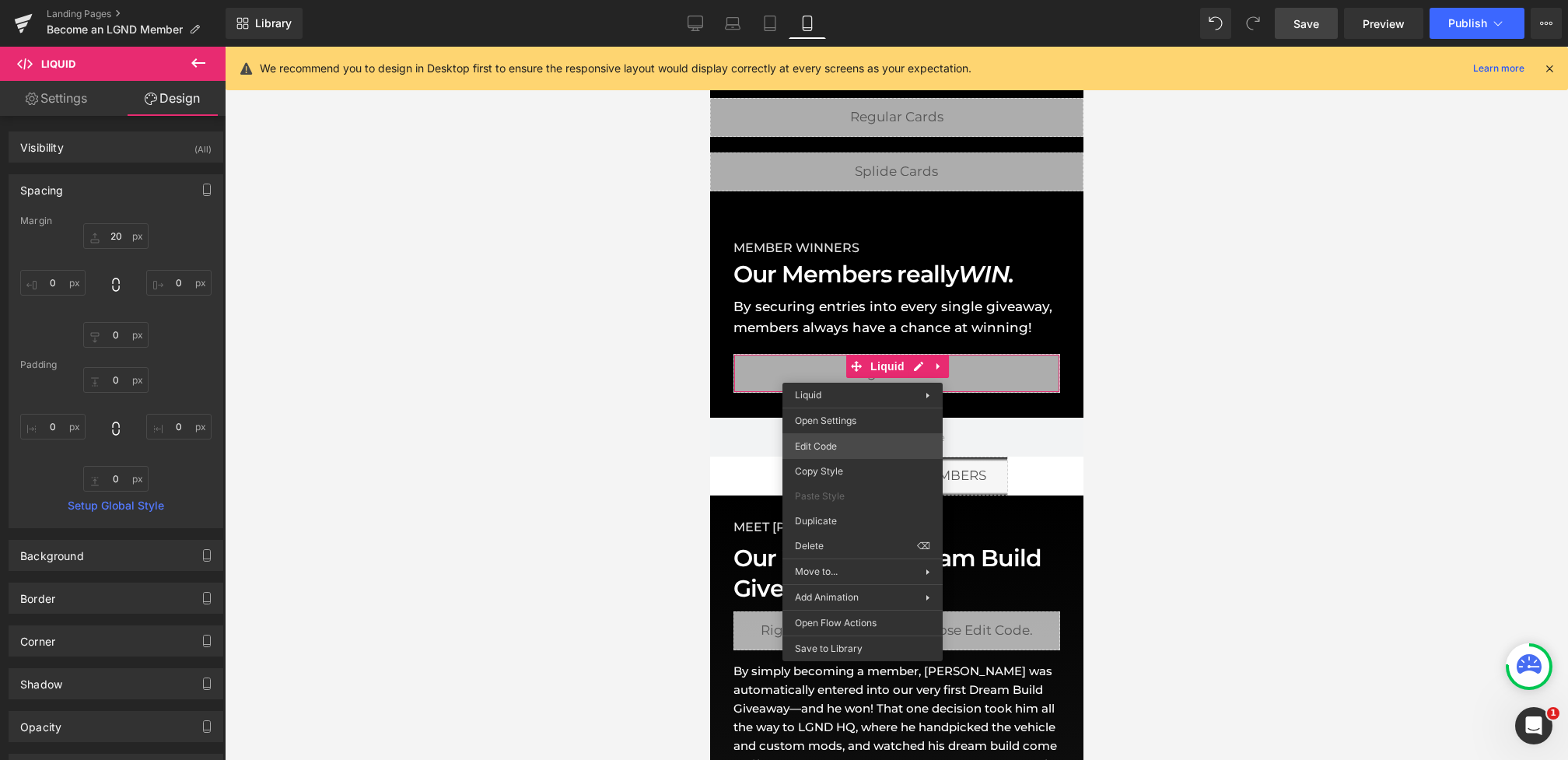
click at [810, 0] on div "Liquid You are previewing how the will restyle your page. You can not edit Elem…" at bounding box center [784, 0] width 1568 height 0
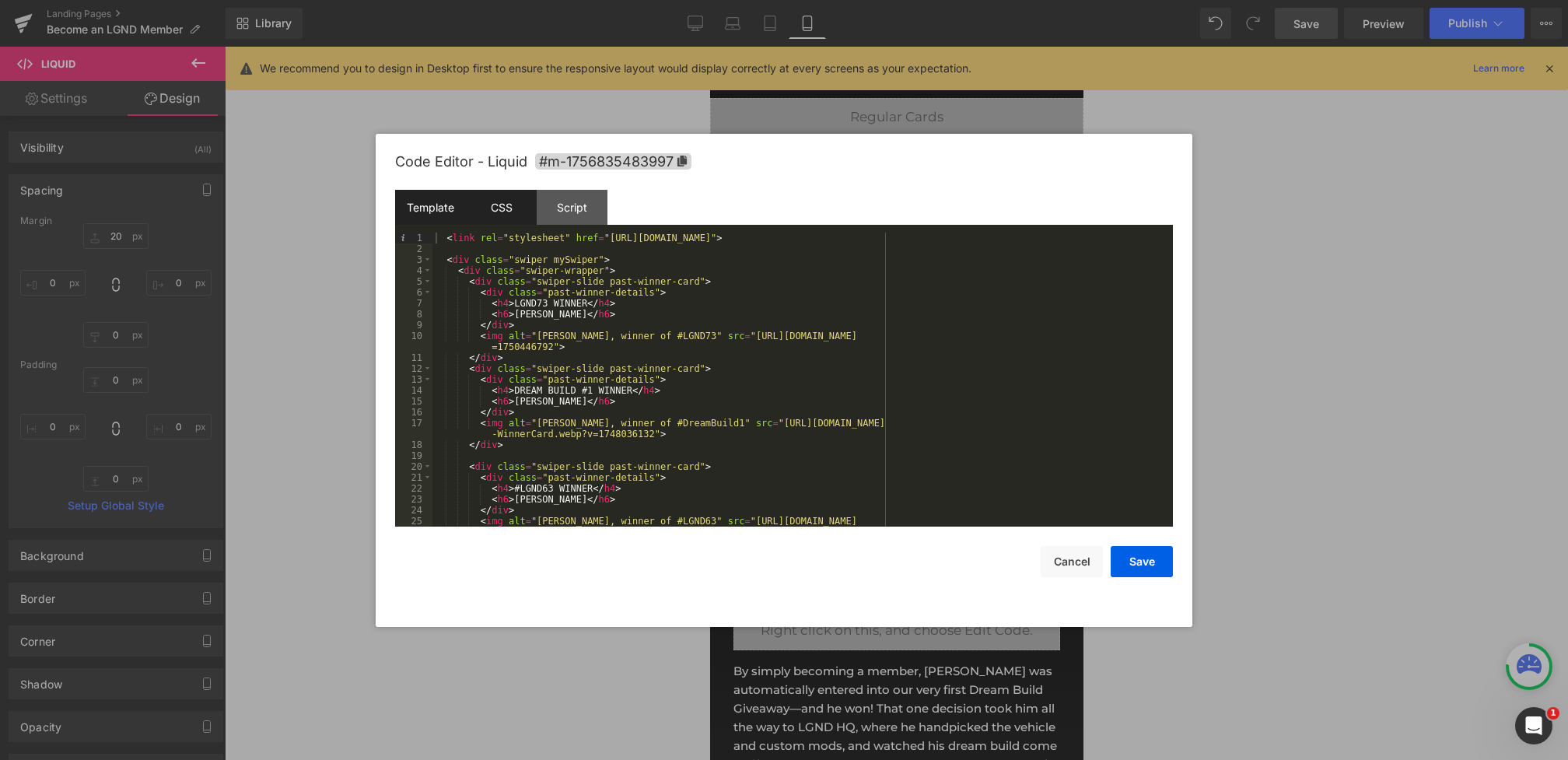
click at [497, 216] on div "CSS" at bounding box center [502, 207] width 71 height 35
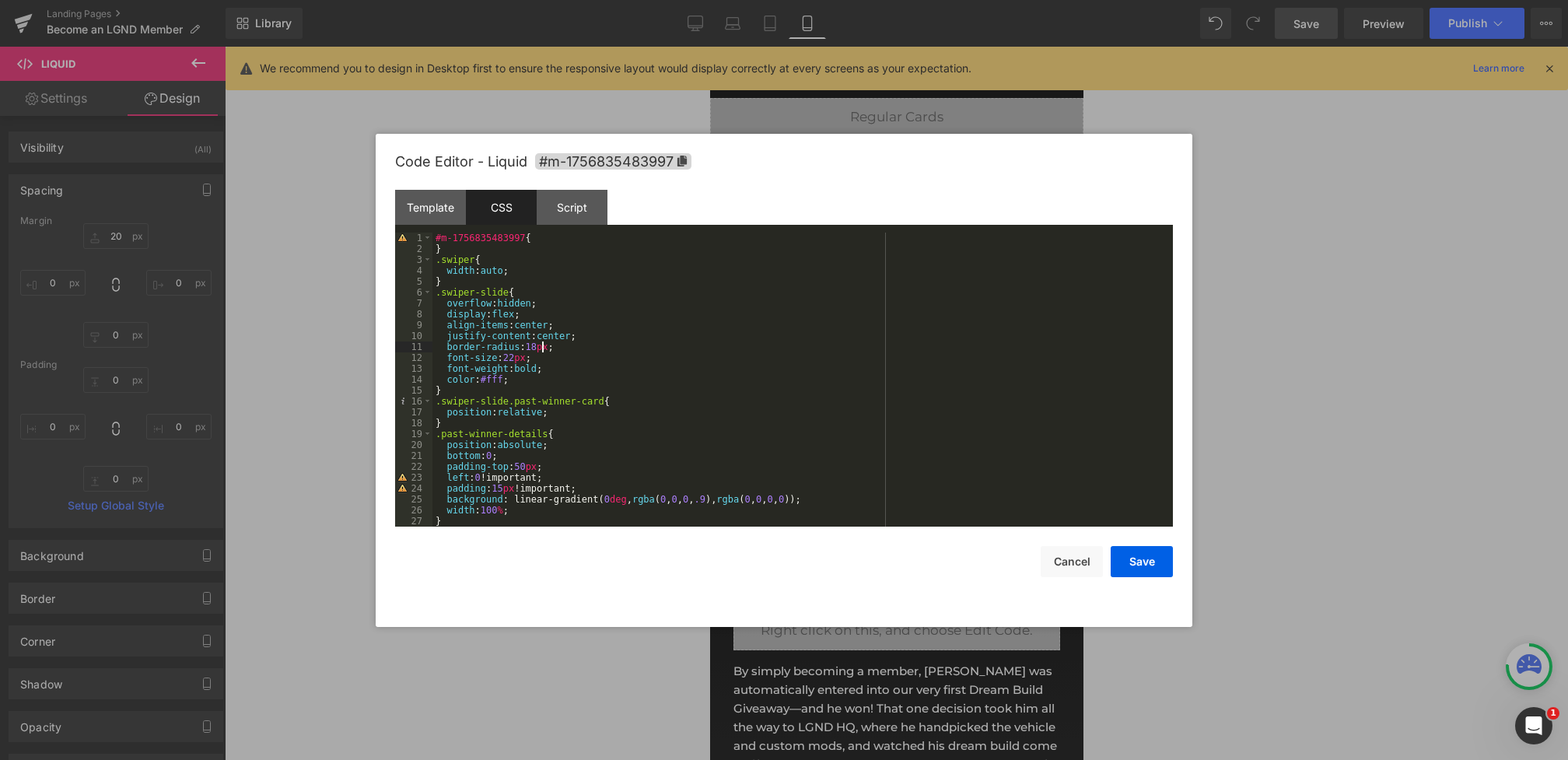
click at [543, 348] on div "#m-1756835483997 { } .swiper { width : auto ; } .swiper-slide { overflow : hidd…" at bounding box center [800, 391] width 735 height 316
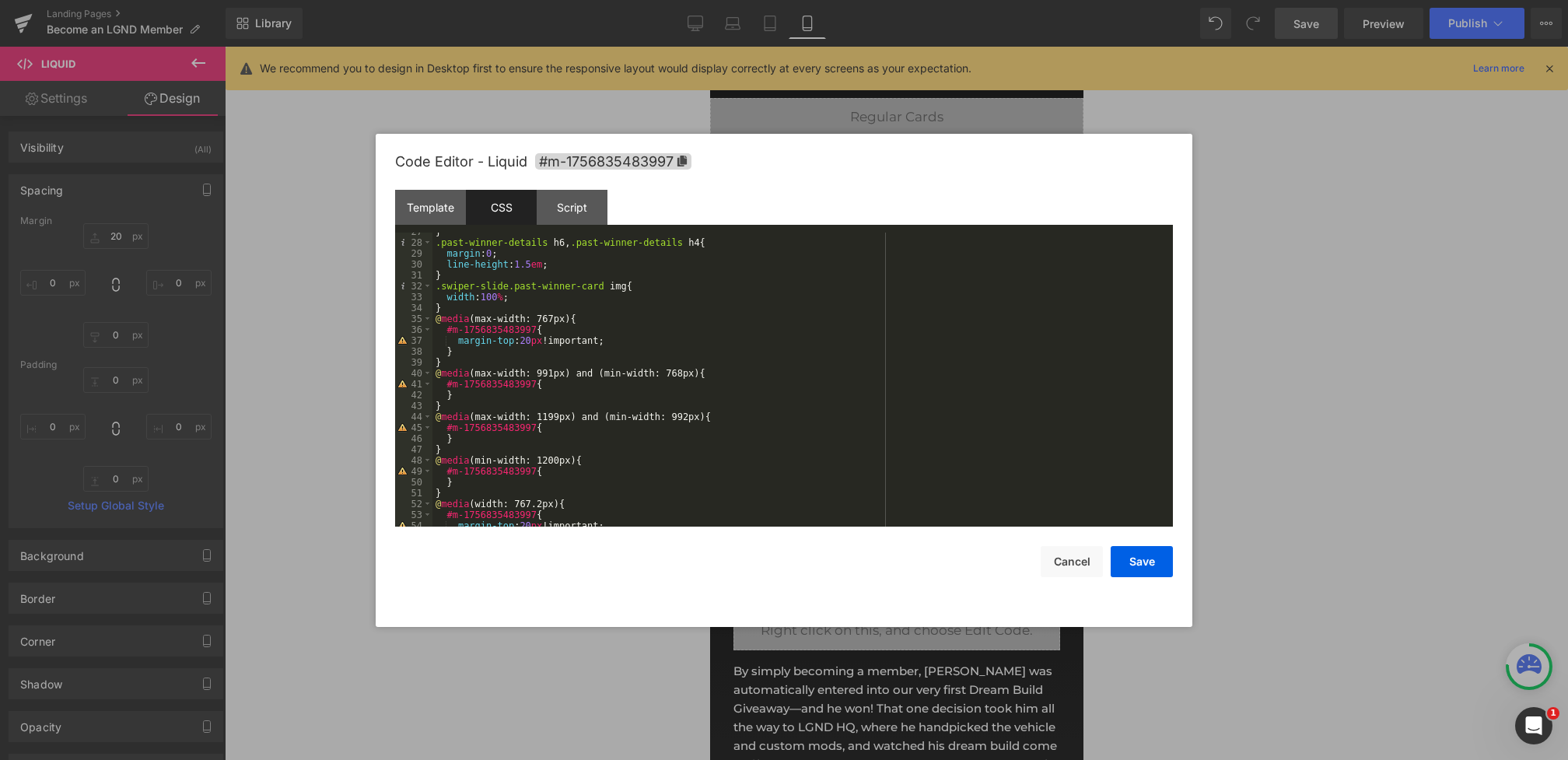
scroll to position [250, 0]
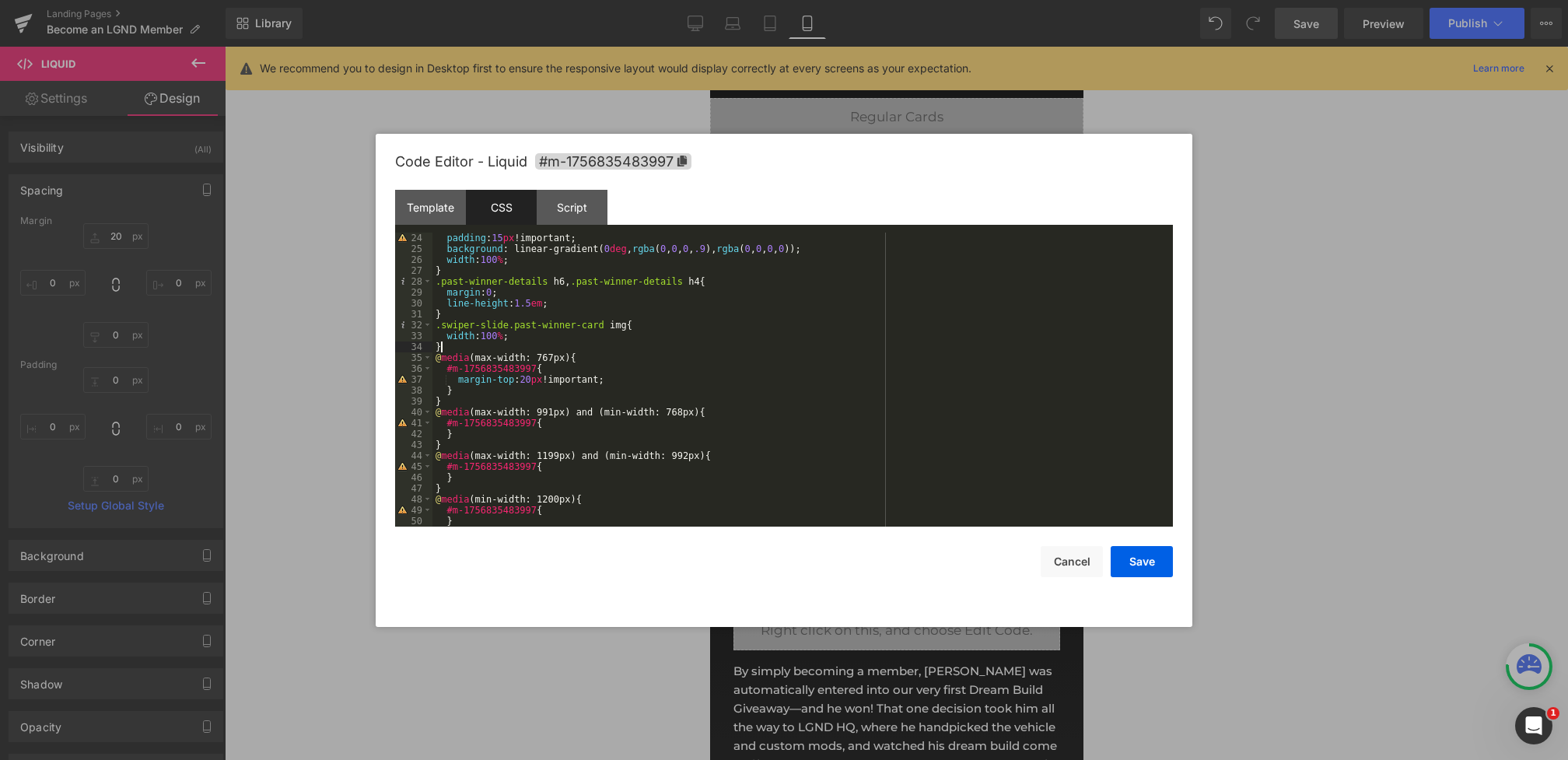
click at [449, 344] on div "padding : 15 px !important; background : linear-gradient( 0 deg , rgba ( 0 , 0 …" at bounding box center [800, 391] width 735 height 316
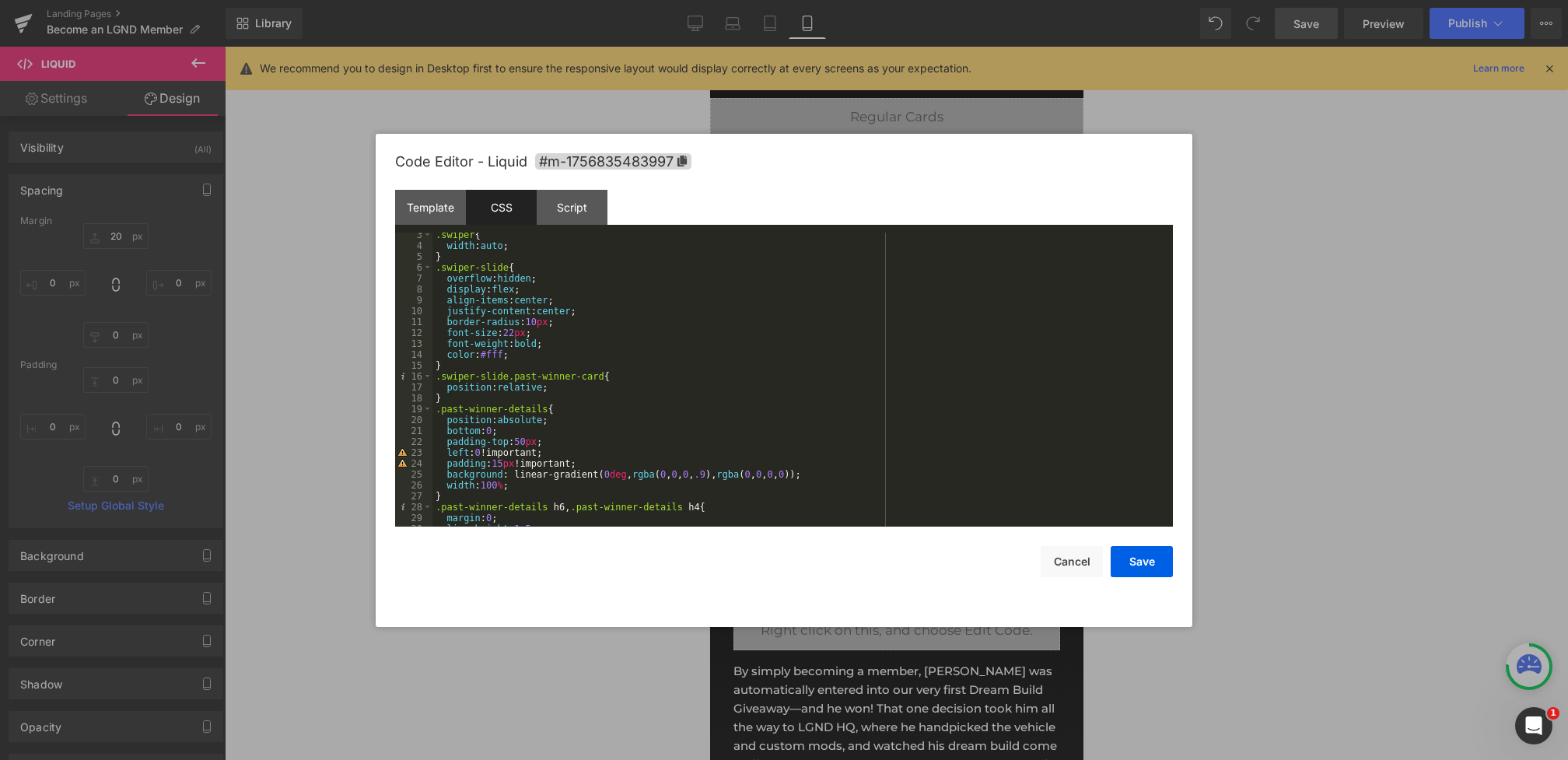
scroll to position [0, 0]
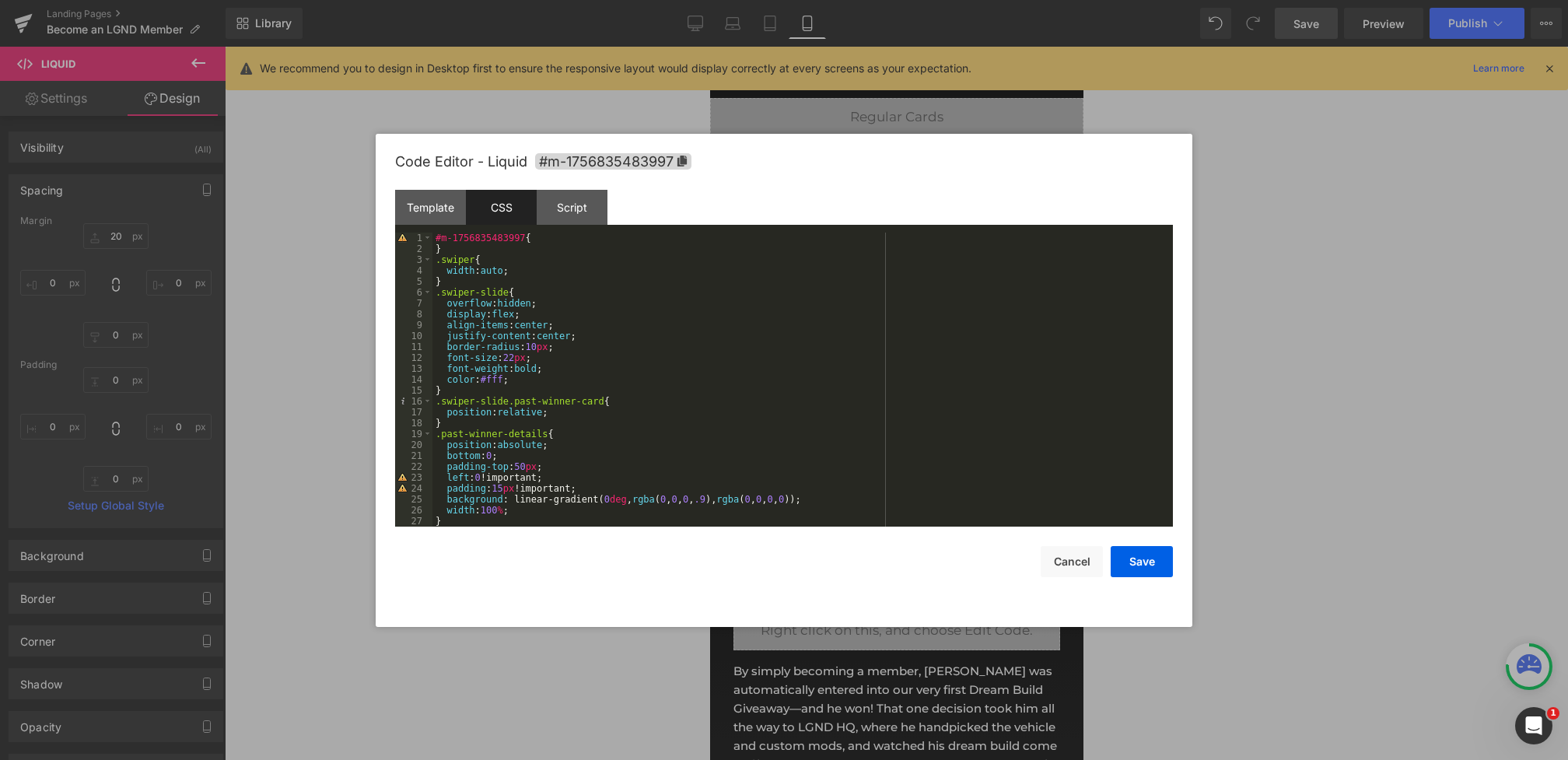
click at [435, 259] on div "#m-1756835483997 { } .swiper { width : auto ; } .swiper-slide { overflow : hidd…" at bounding box center [800, 391] width 735 height 316
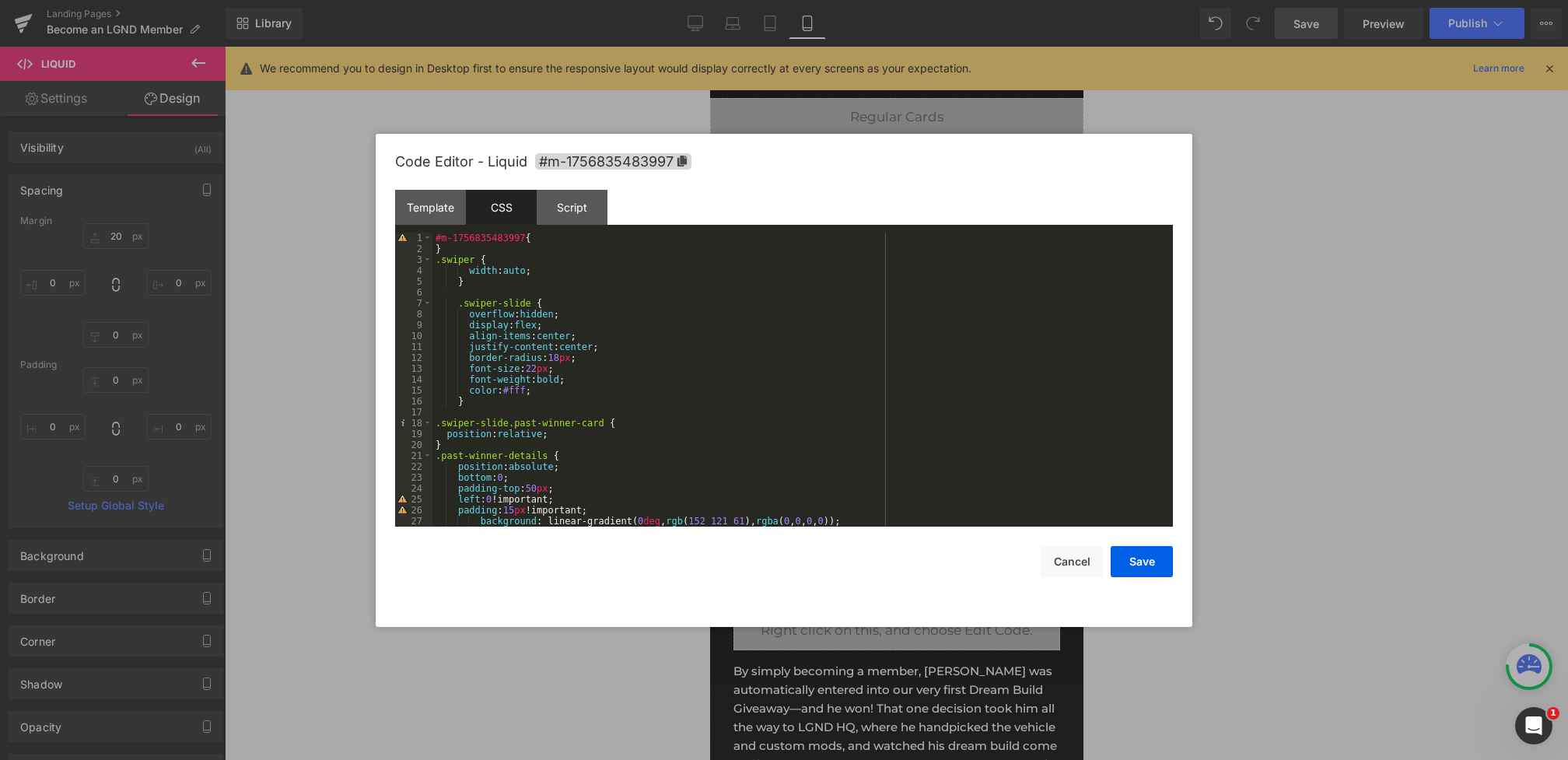
click at [560, 359] on div "#m-1756835483997 { } .swiper { width : auto ; } .swiper-slide { overflow : hidd…" at bounding box center [800, 391] width 735 height 316
click at [1131, 560] on button "Save" at bounding box center [1142, 561] width 62 height 31
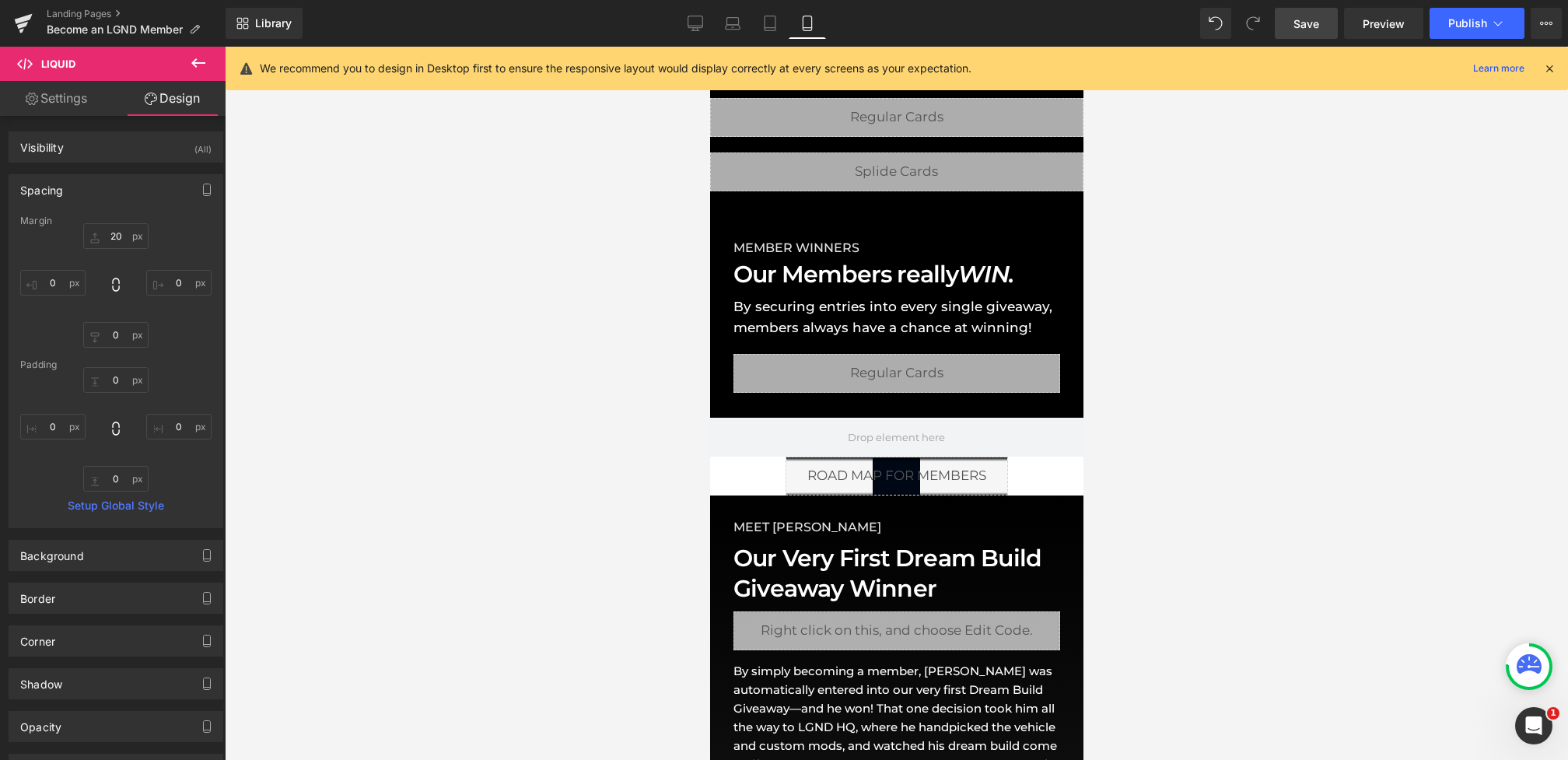
click at [1317, 28] on span "Save" at bounding box center [1306, 24] width 26 height 16
click at [1548, 68] on icon at bounding box center [1549, 68] width 14 height 14
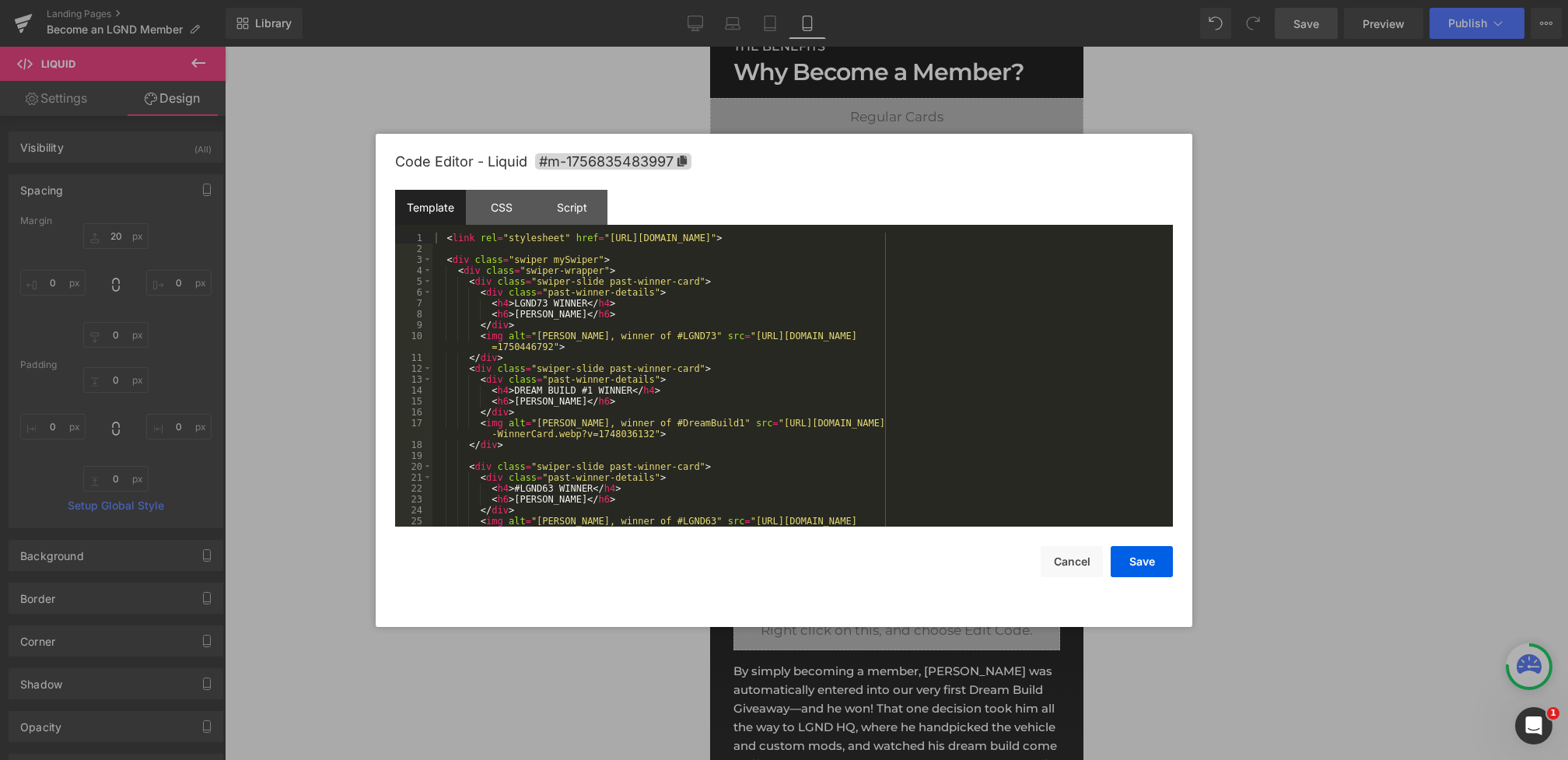
click at [773, 0] on div "Liquid You are previewing how the will restyle your page. You can not edit Elem…" at bounding box center [784, 0] width 1568 height 0
click at [503, 203] on div "CSS" at bounding box center [502, 207] width 71 height 35
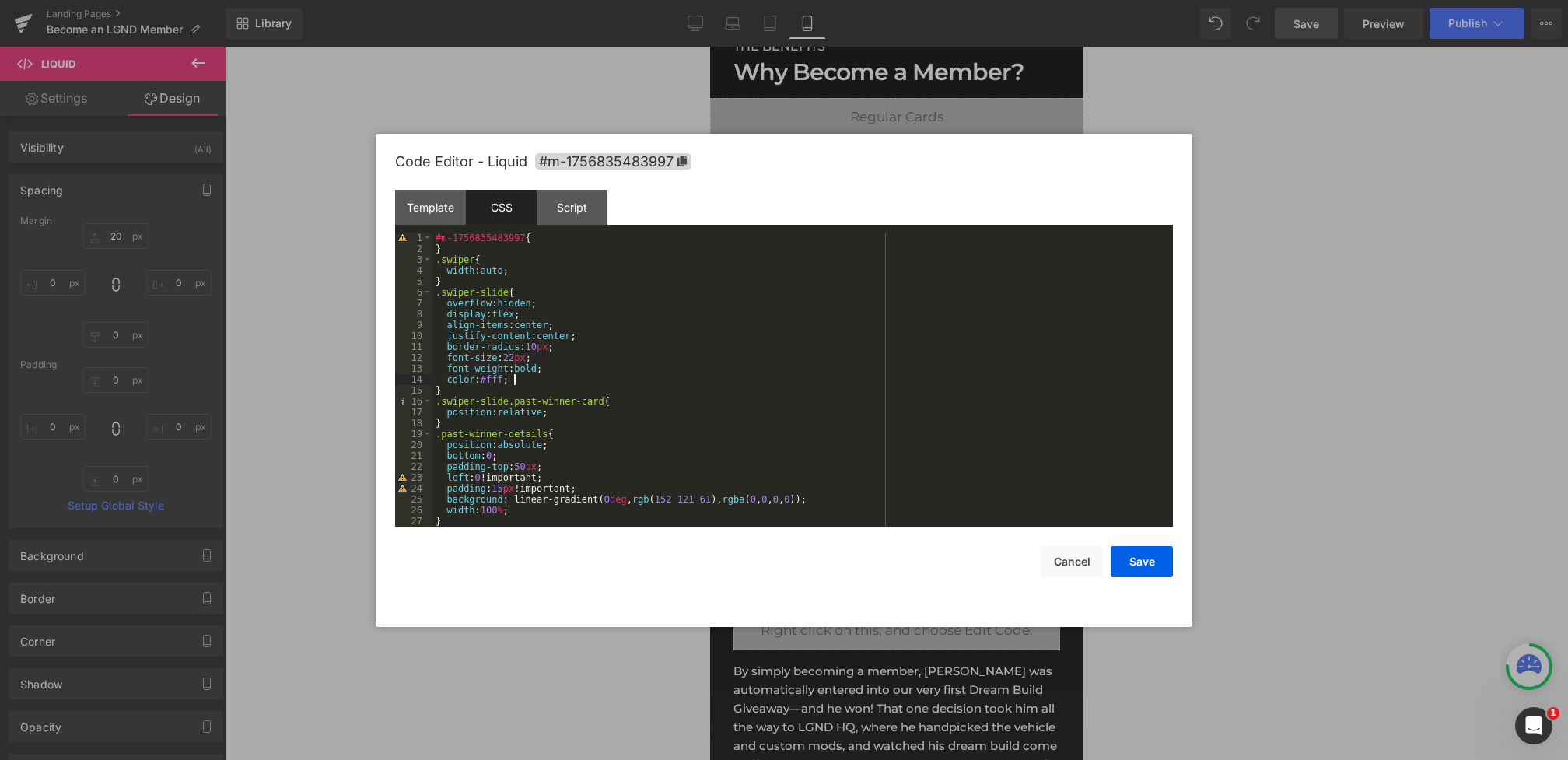
click at [543, 379] on div "#m-1756835483997 { } .swiper { width : auto ; } .swiper-slide { overflow : hidd…" at bounding box center [800, 391] width 735 height 316
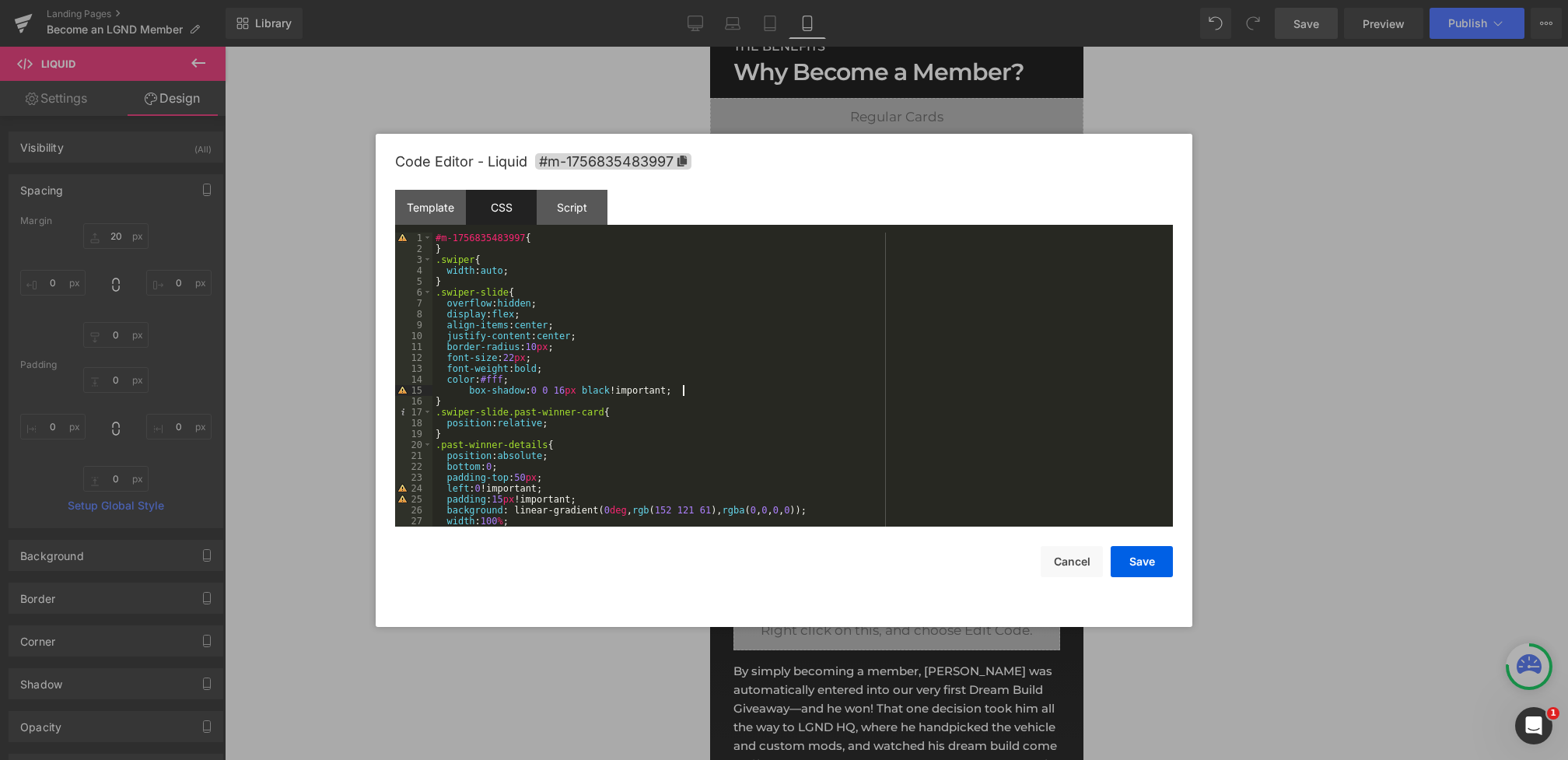
click at [466, 390] on div "#m-1756835483997 { } .swiper { width : auto ; } .swiper-slide { overflow : hidd…" at bounding box center [800, 391] width 735 height 316
click at [1144, 559] on button "Save" at bounding box center [1142, 561] width 62 height 31
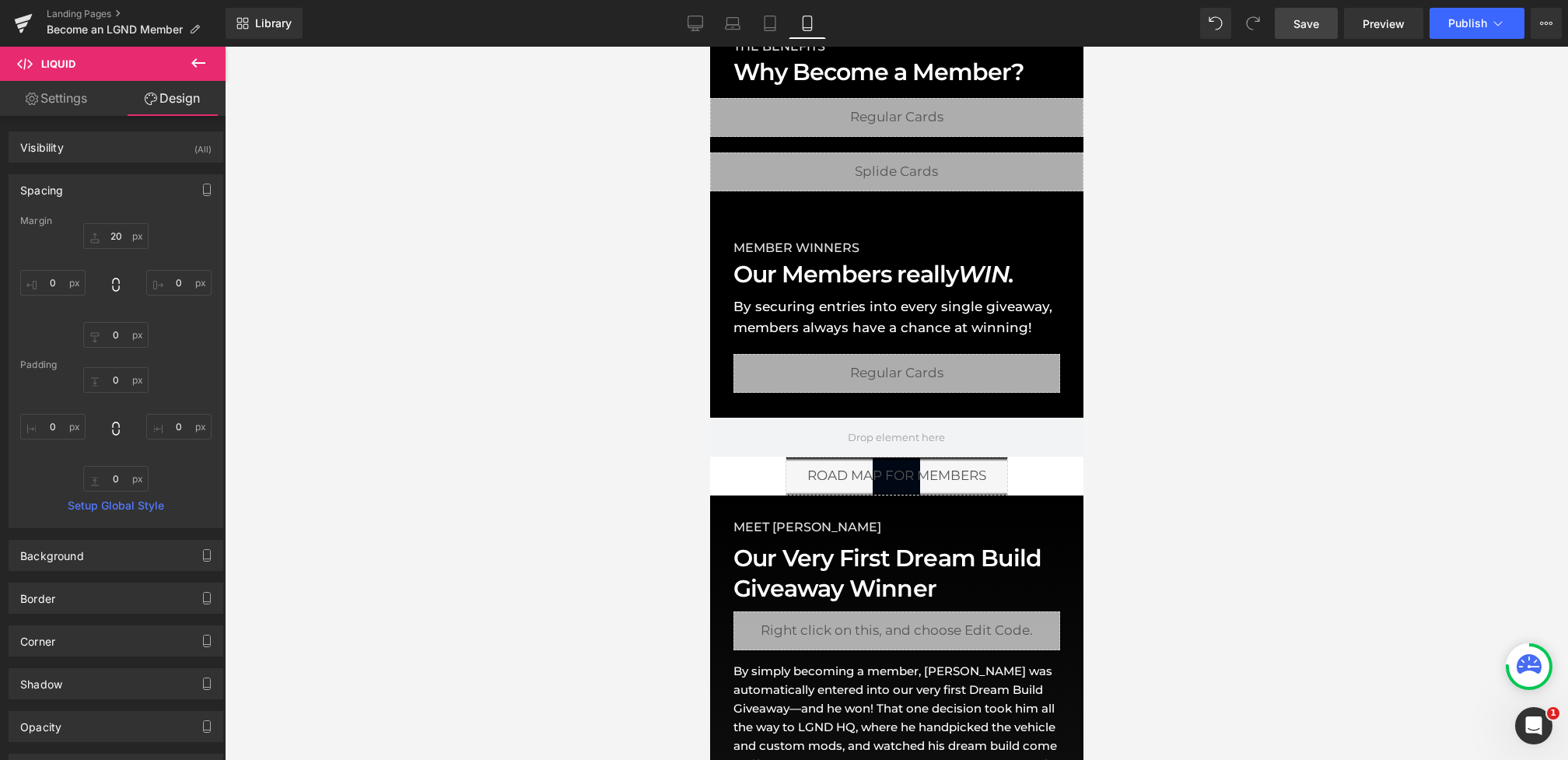
click at [1293, 15] on link "Save" at bounding box center [1306, 23] width 63 height 31
click at [762, 30] on link "Tablet" at bounding box center [770, 23] width 37 height 31
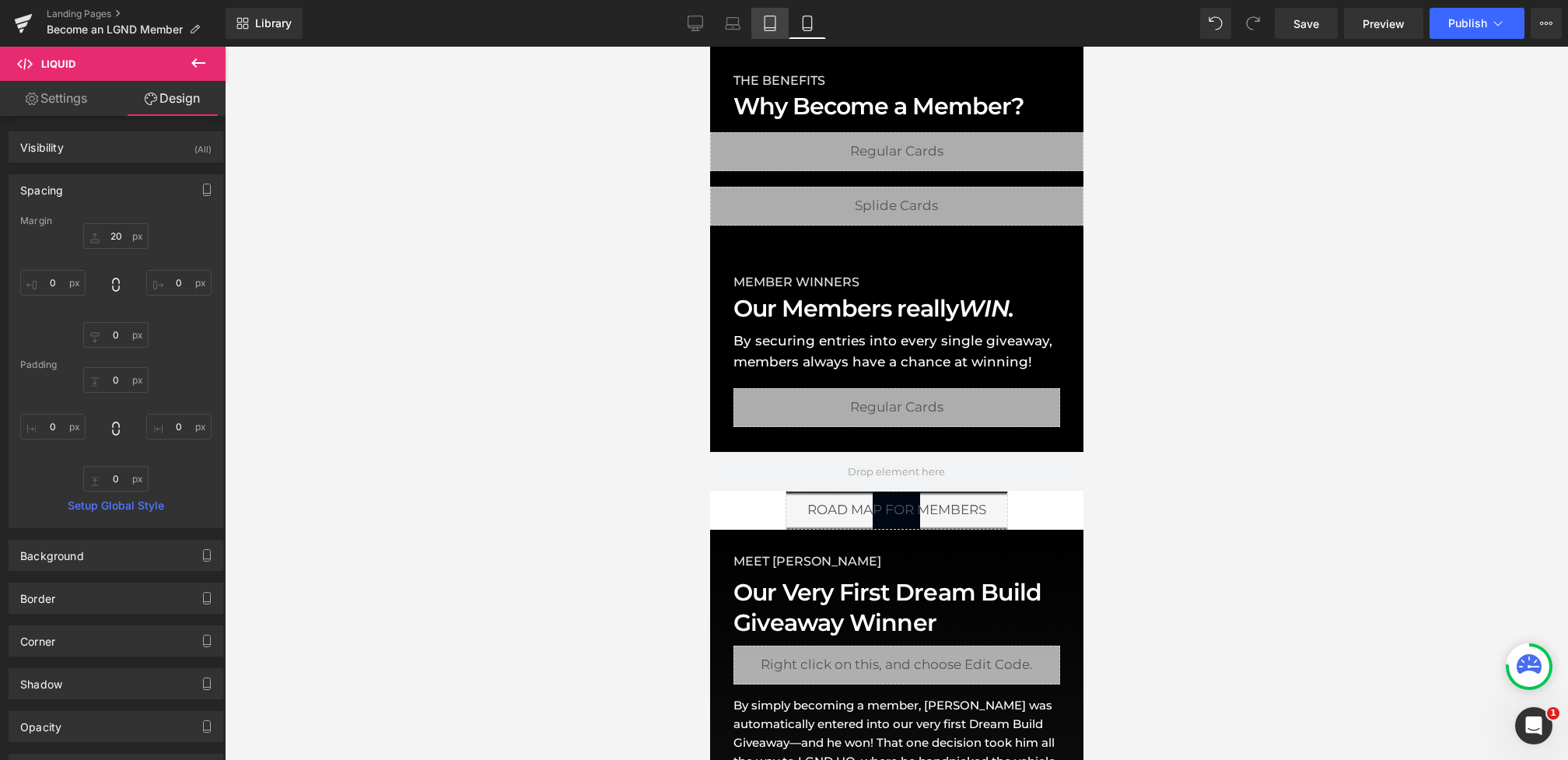
type input "0"
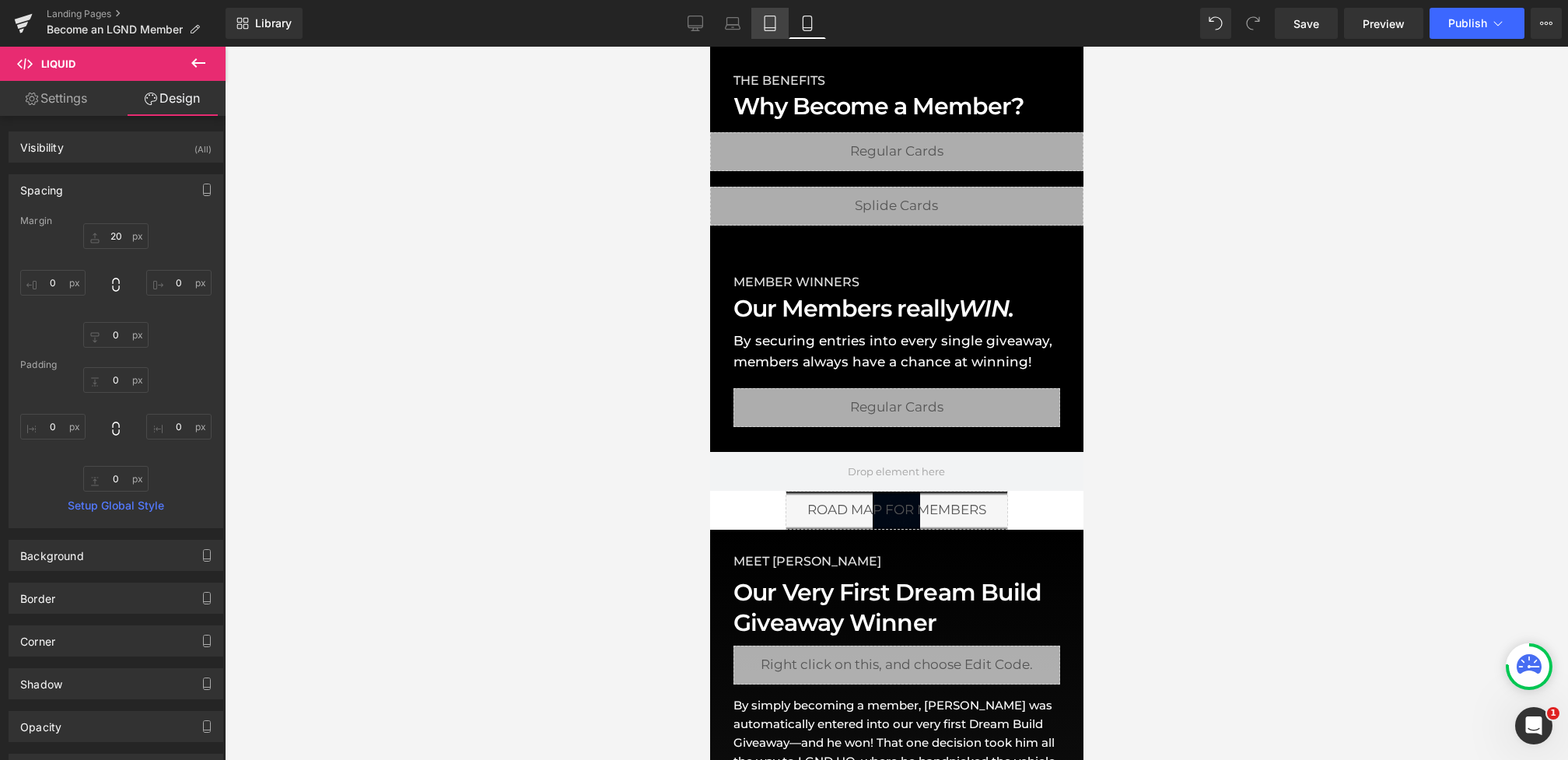
type input "0"
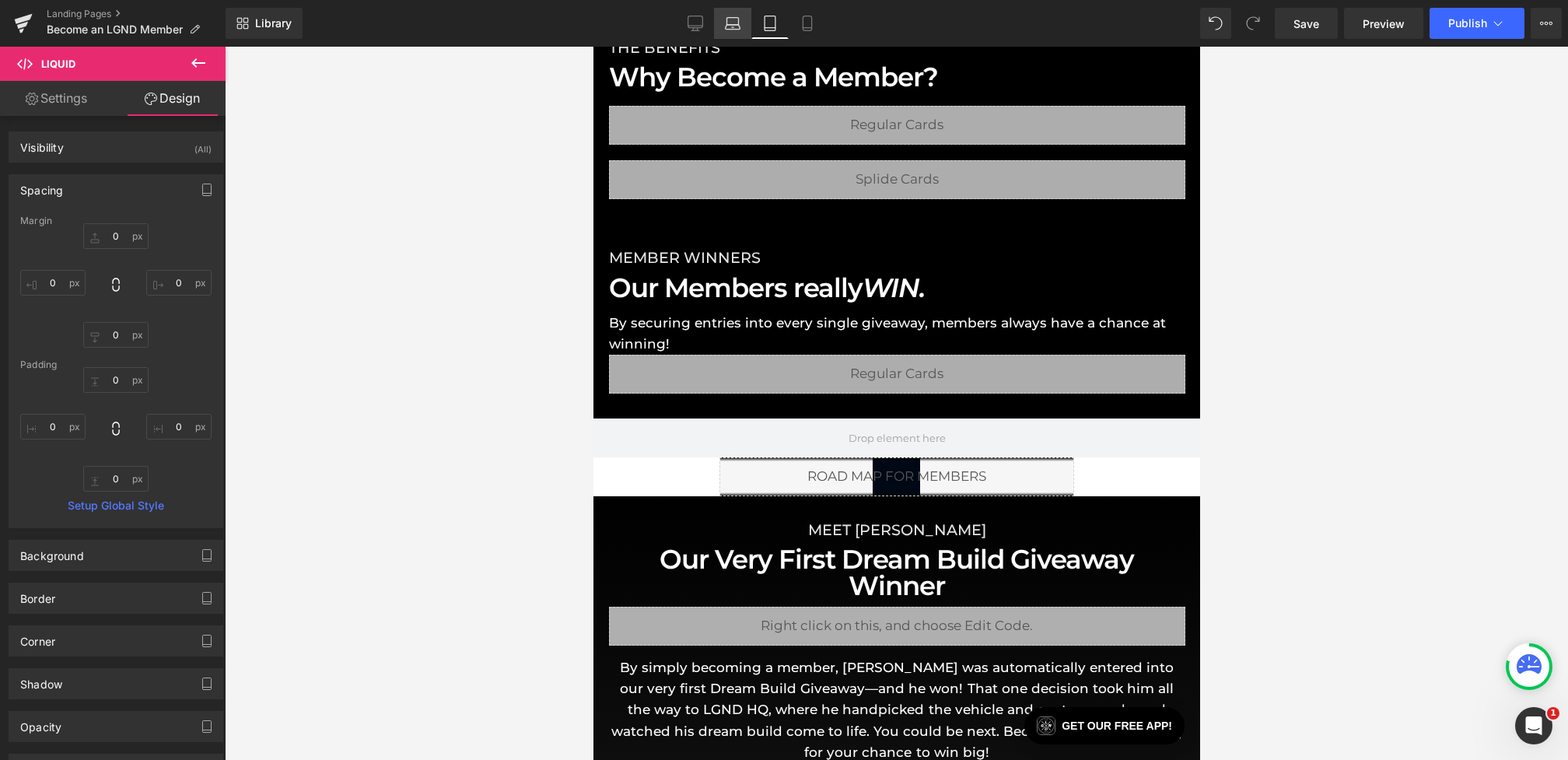
click at [729, 28] on icon at bounding box center [733, 24] width 16 height 16
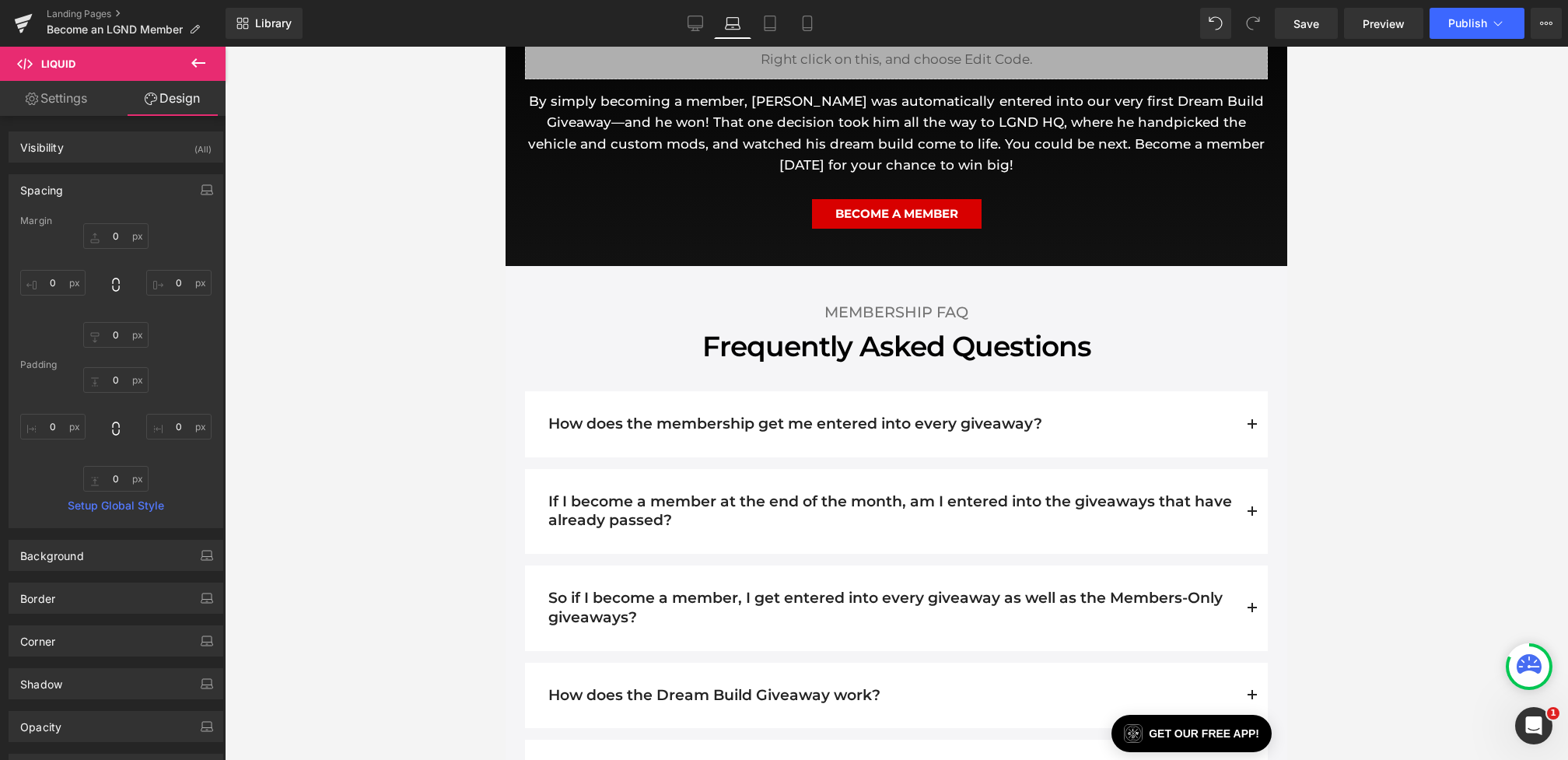
scroll to position [791, 0]
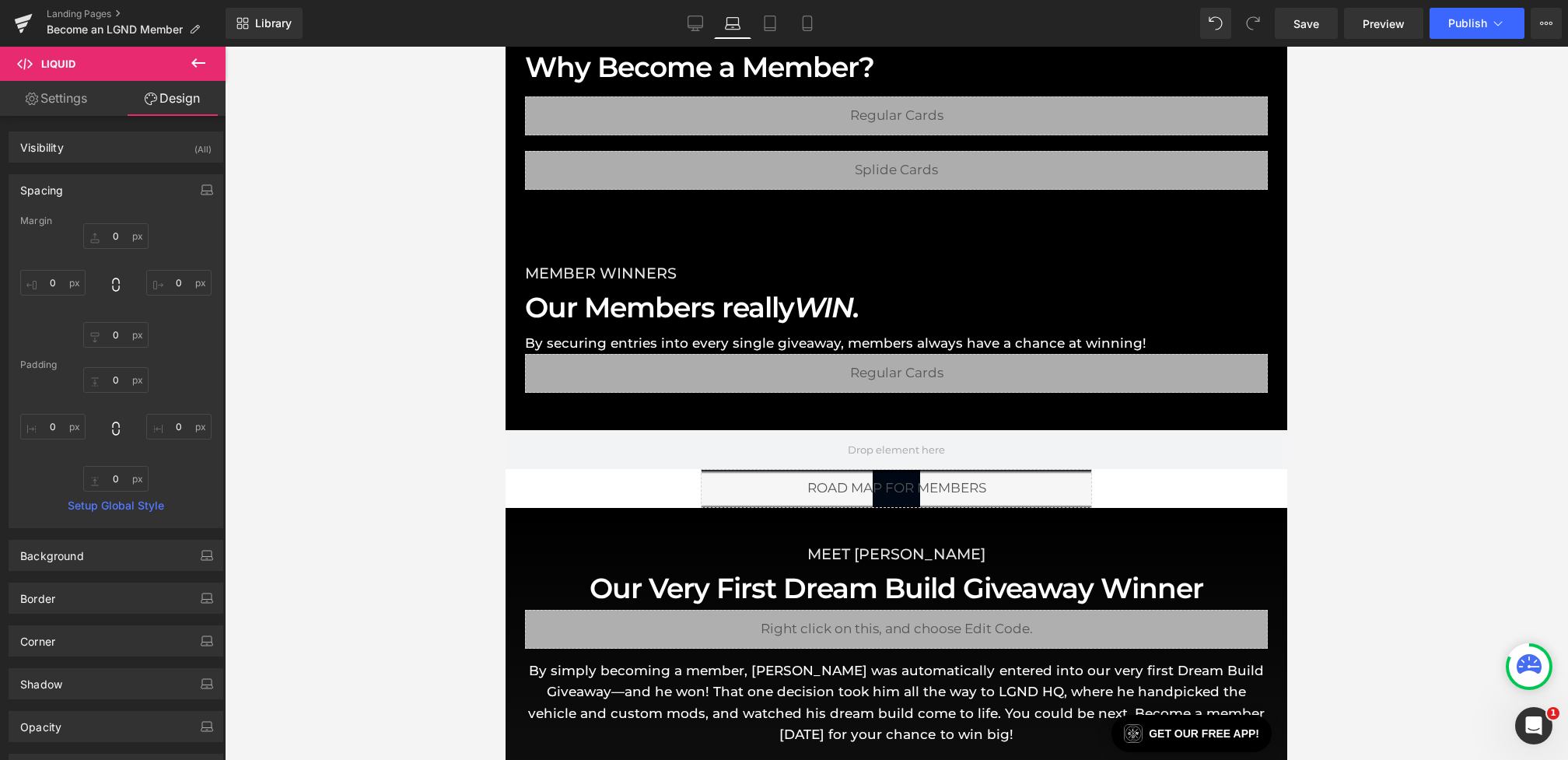
type input "0"
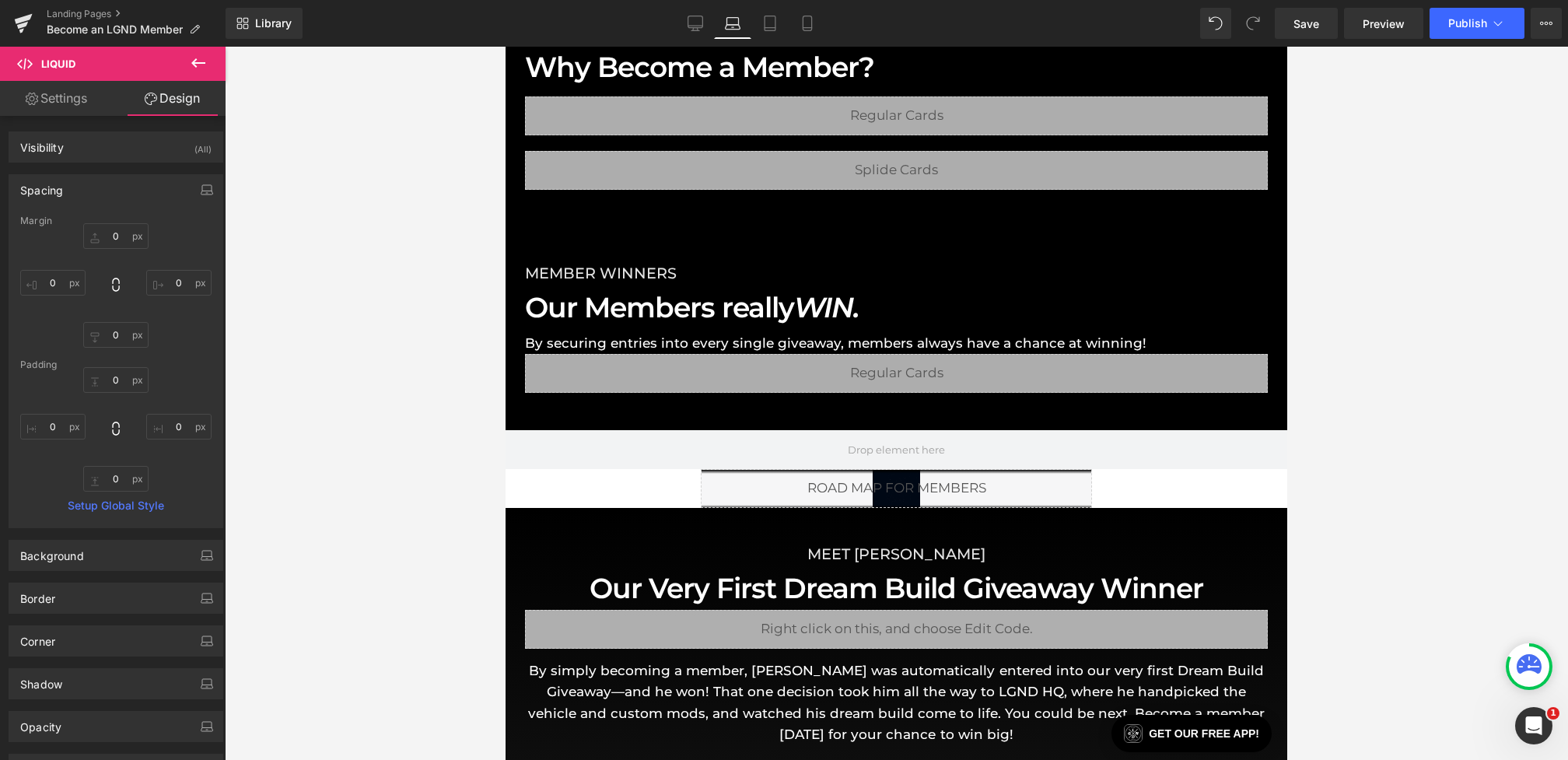
type input "0"
click at [673, 28] on div "Library Laptop Desktop Laptop Tablet Mobile Save Preview Publish Scheduled View…" at bounding box center [896, 23] width 1342 height 31
click at [690, 19] on icon at bounding box center [696, 24] width 16 height 16
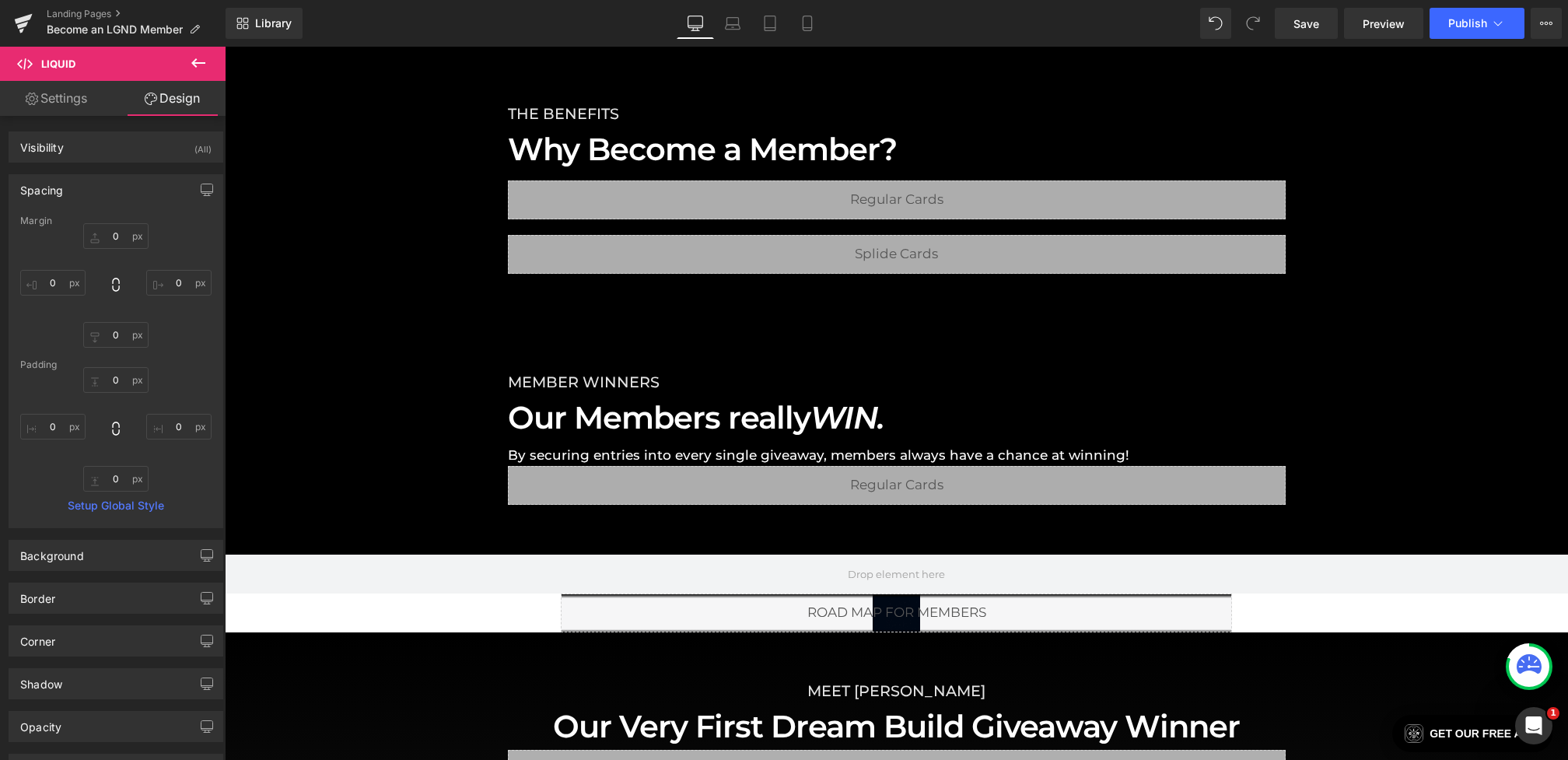
type input "0"
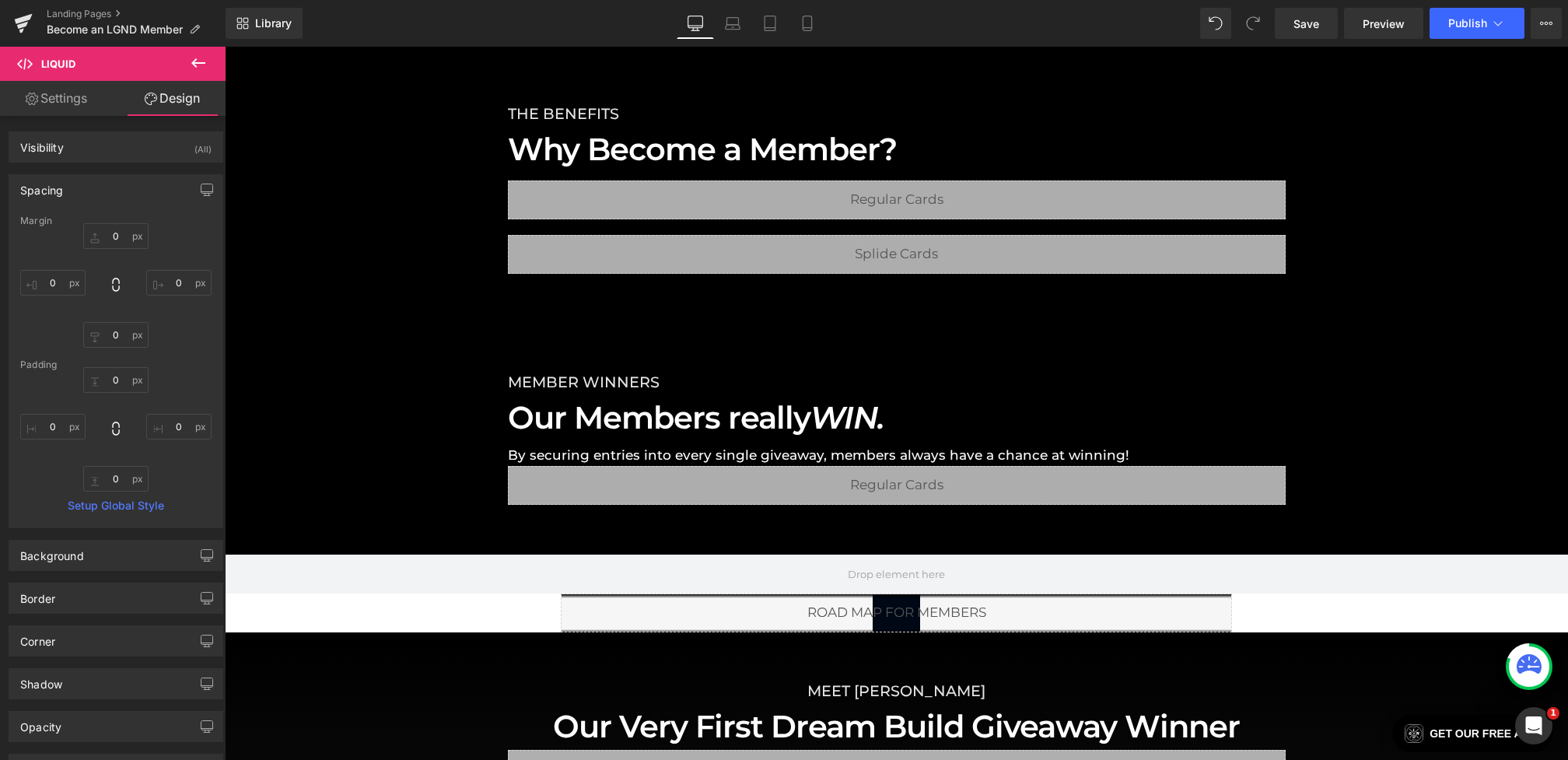
type input "0"
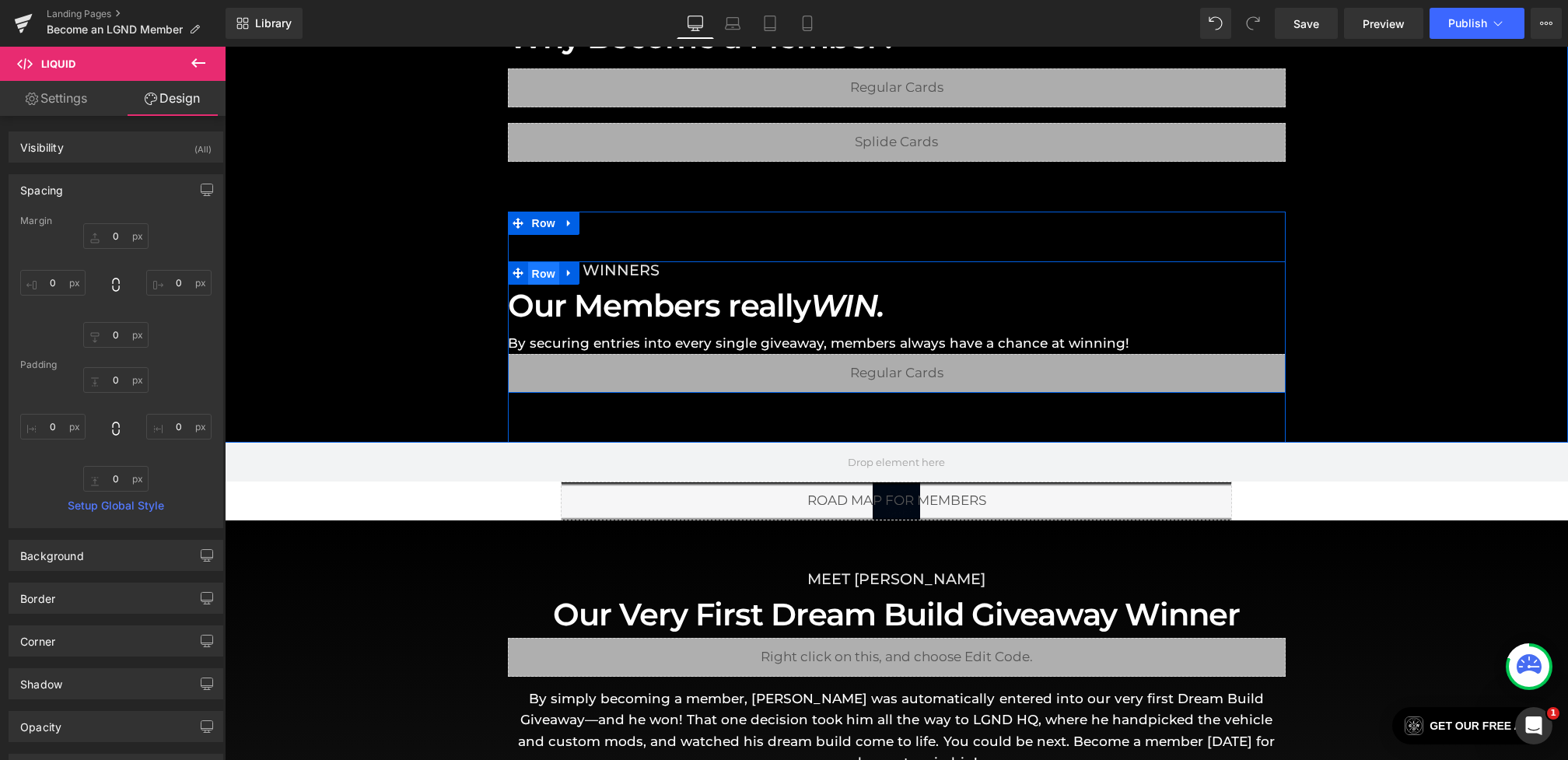
click at [547, 275] on span "Row" at bounding box center [544, 273] width 31 height 23
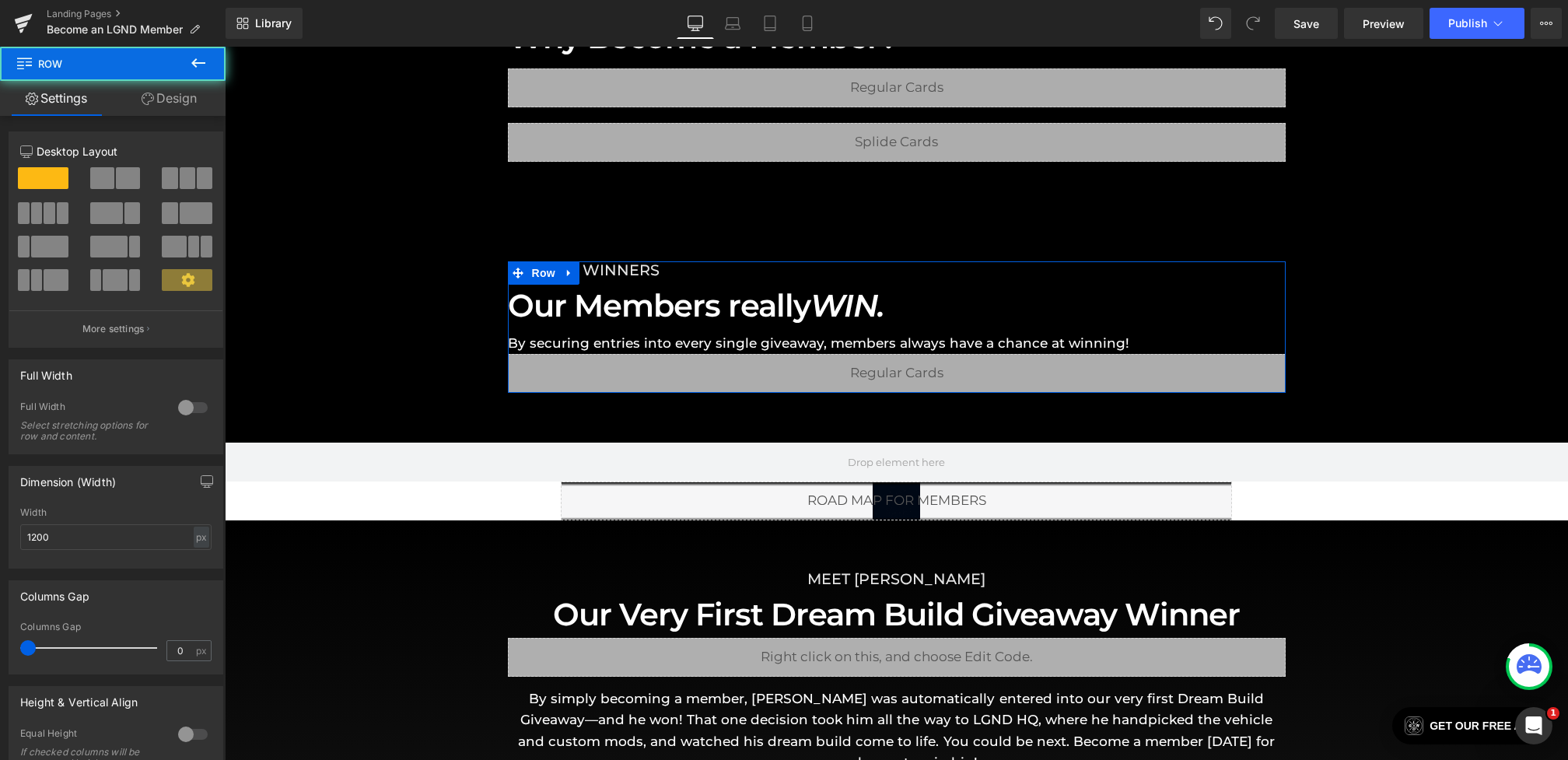
click at [95, 175] on span at bounding box center [102, 178] width 24 height 22
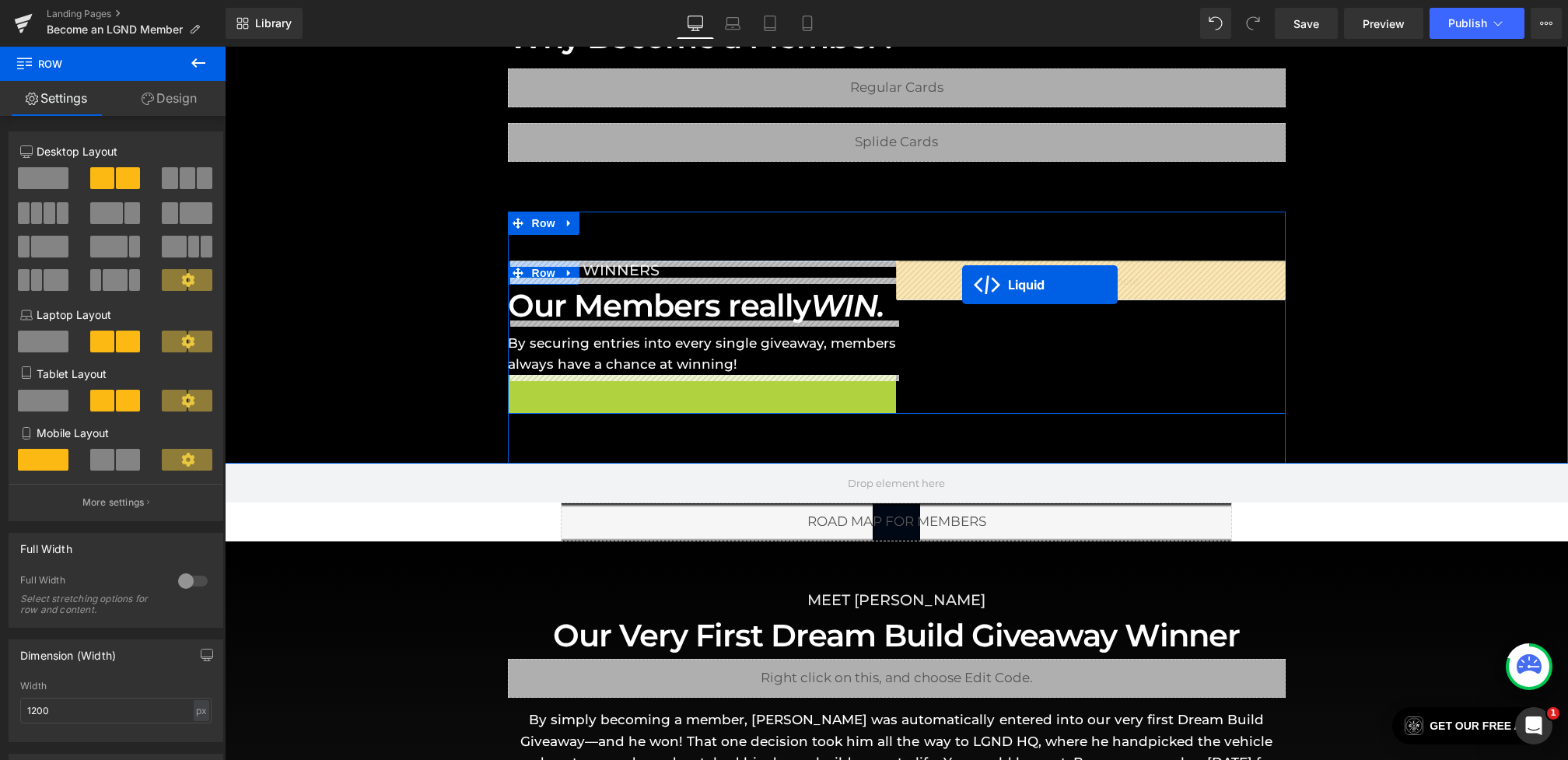
drag, startPoint x: 678, startPoint y: 391, endPoint x: 962, endPoint y: 284, distance: 303.5
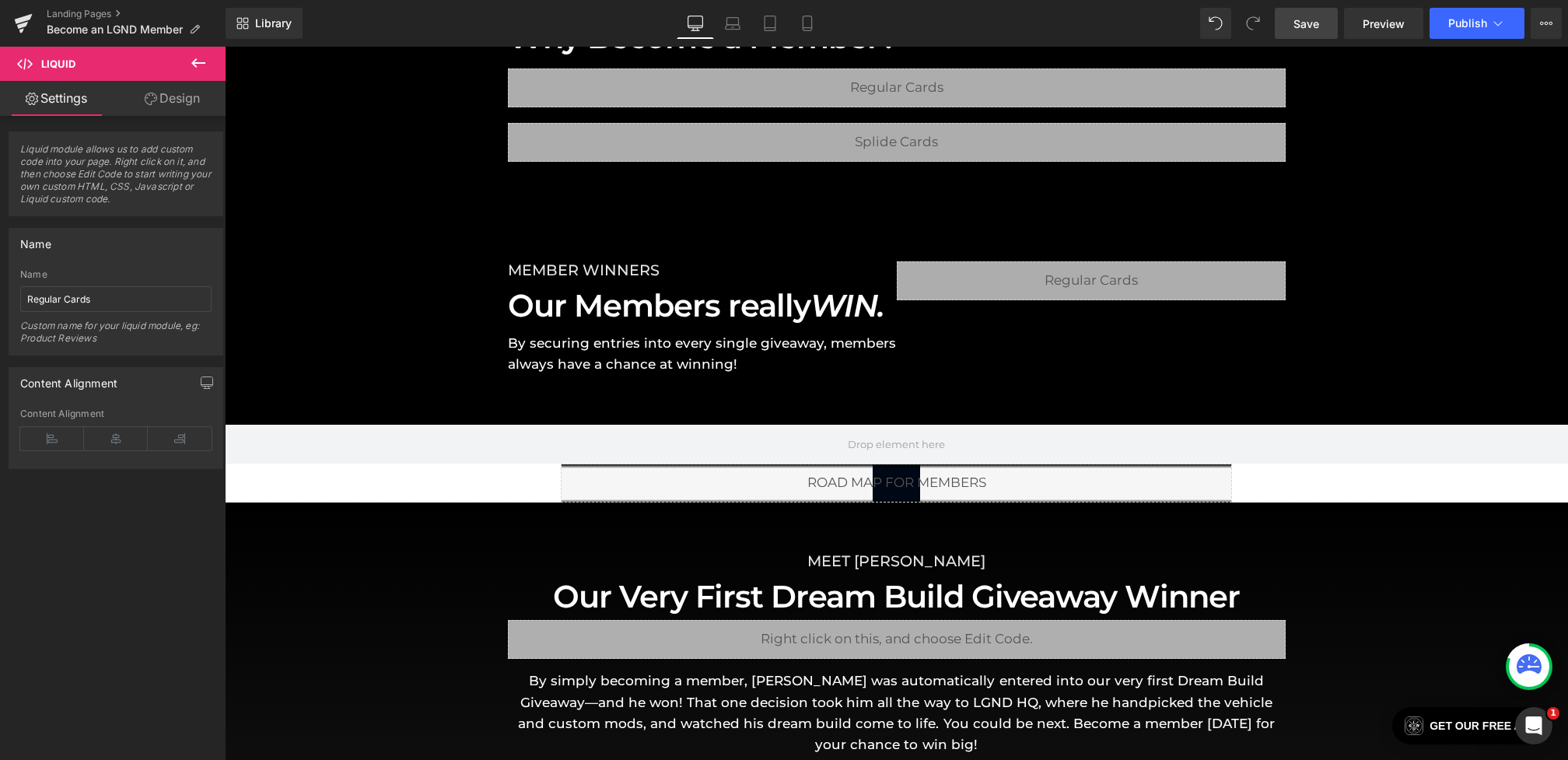
click at [1299, 13] on link "Save" at bounding box center [1306, 23] width 63 height 31
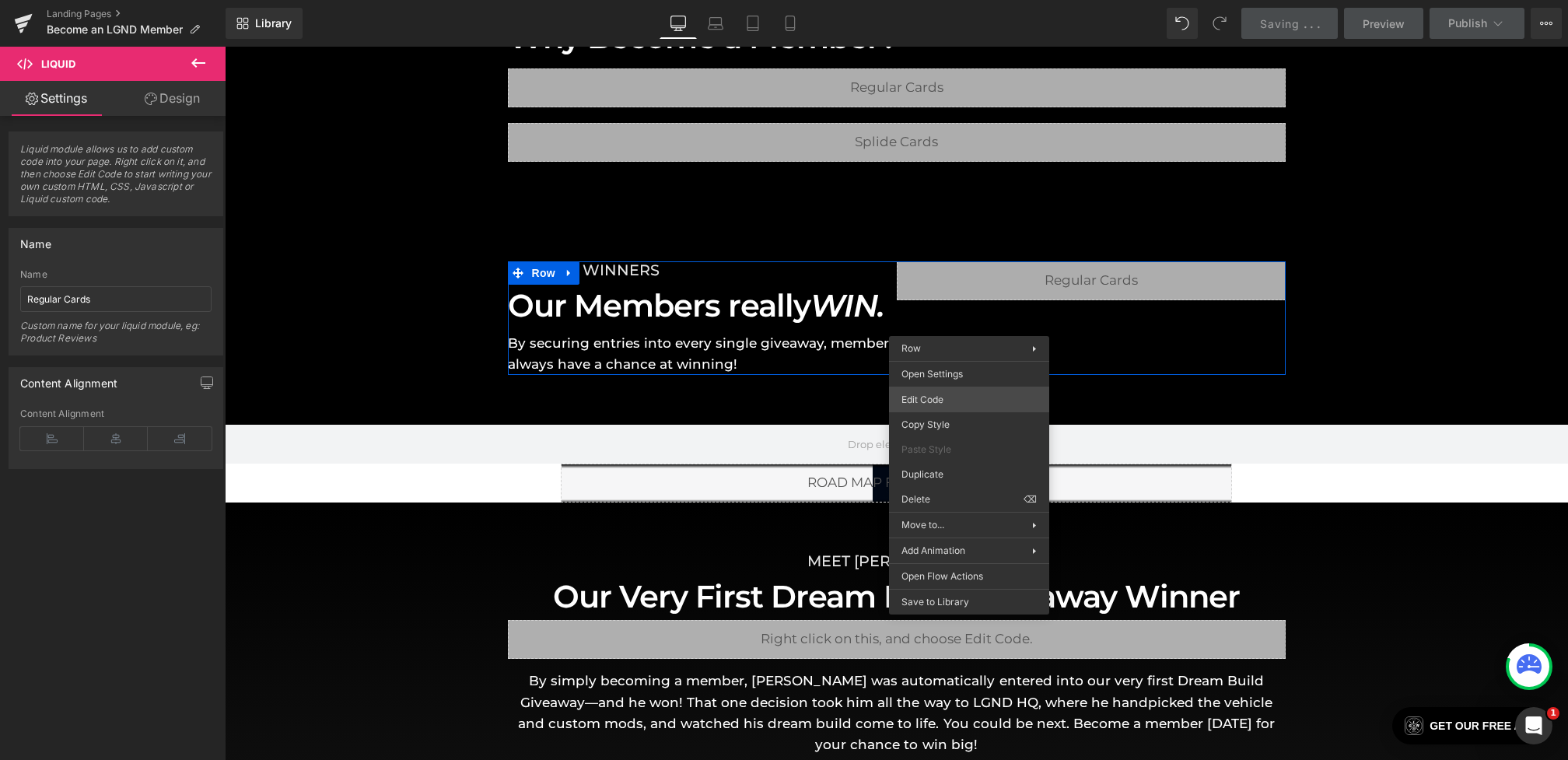
click at [908, 0] on div "Liquid You are previewing how the will restyle your page. You can not edit Elem…" at bounding box center [784, 0] width 1568 height 0
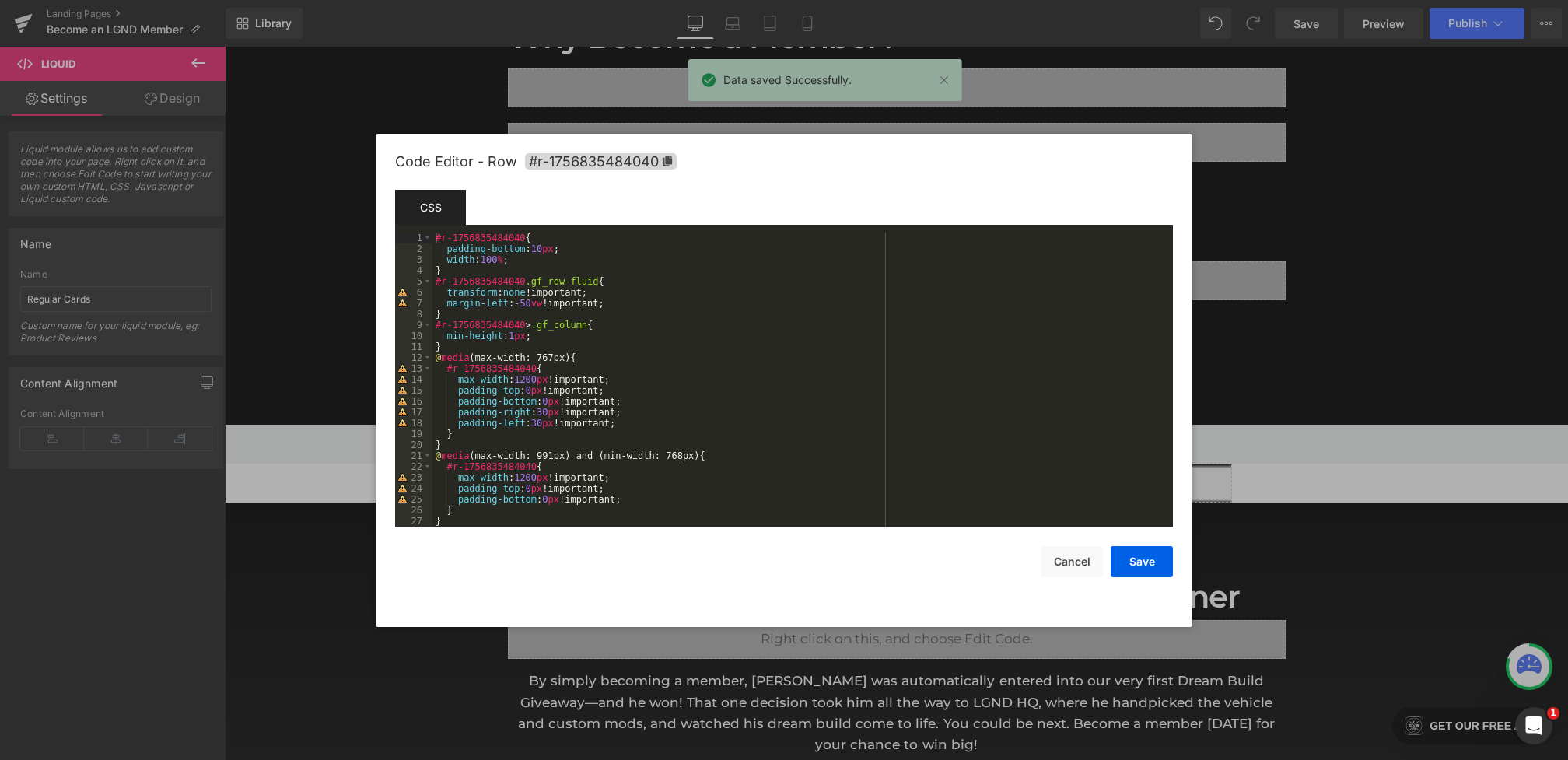
click at [585, 338] on div "#r-1756835484040 { padding-bottom : 10 px ; width : 100 % ; } #r-1756835484040 …" at bounding box center [800, 391] width 735 height 316
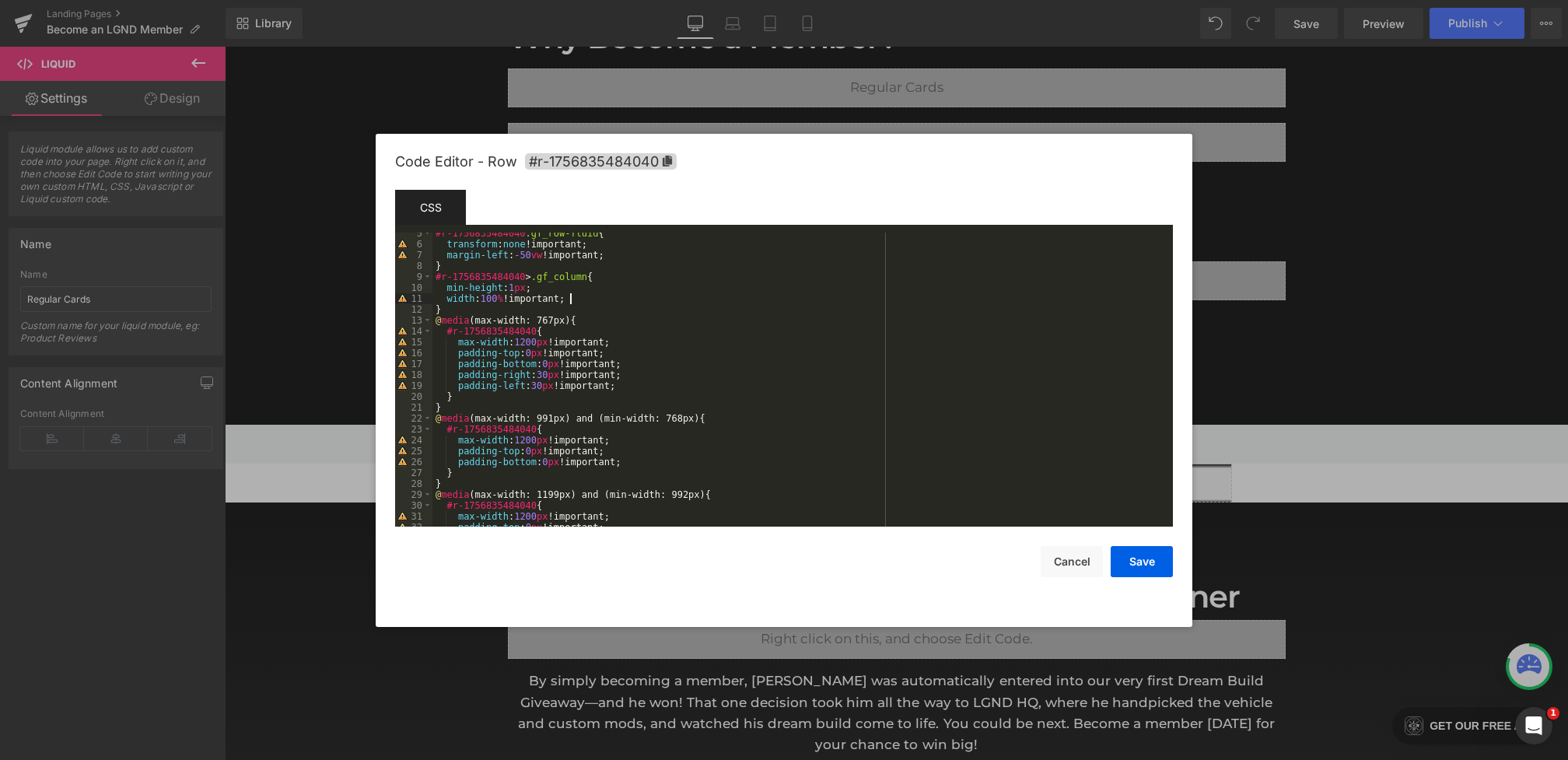
scroll to position [68, 0]
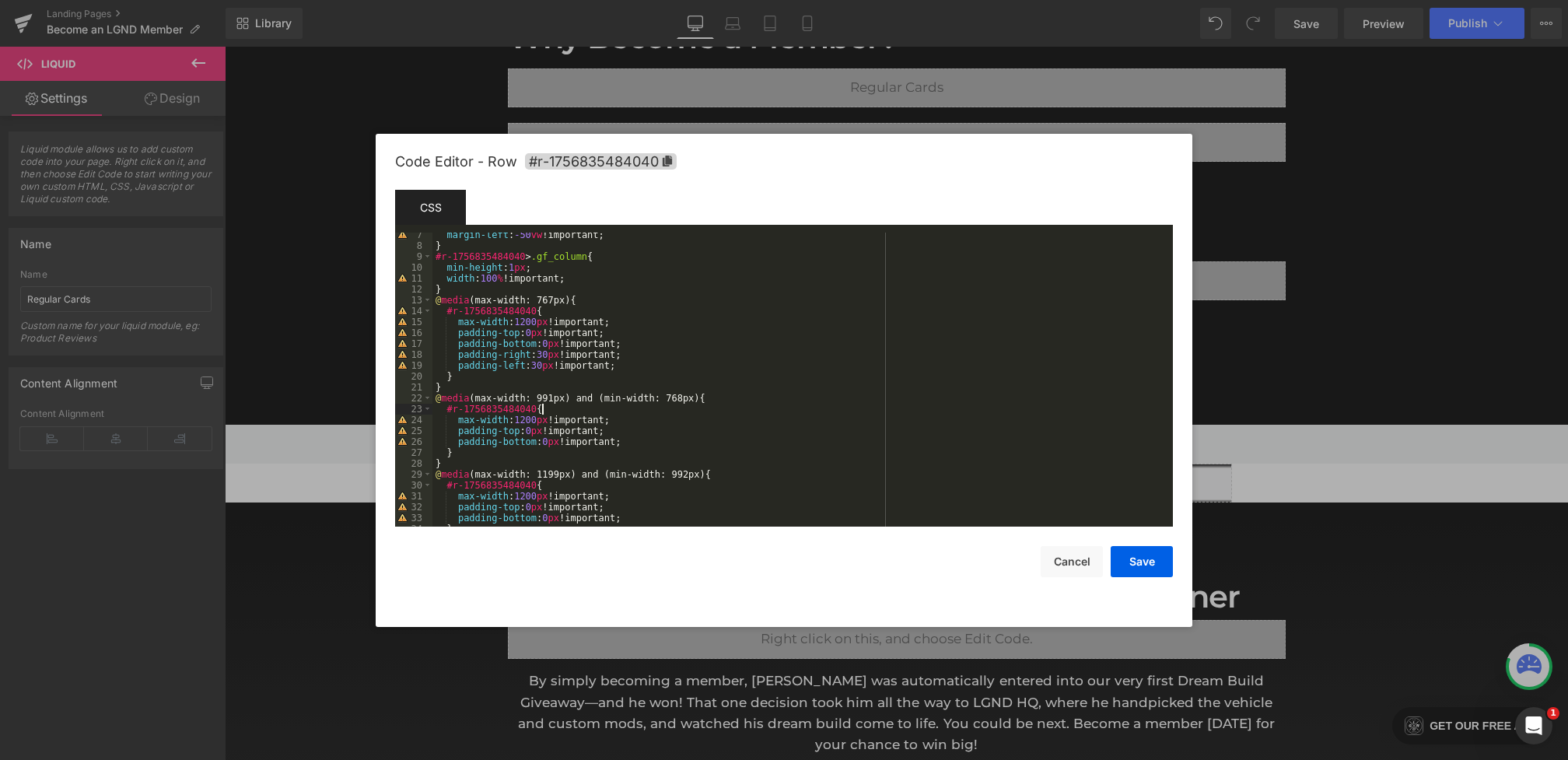
click at [572, 414] on div "margin-left : -50 vw !important; } #r-1756835484040 > .gf_column { min-height :…" at bounding box center [800, 387] width 735 height 316
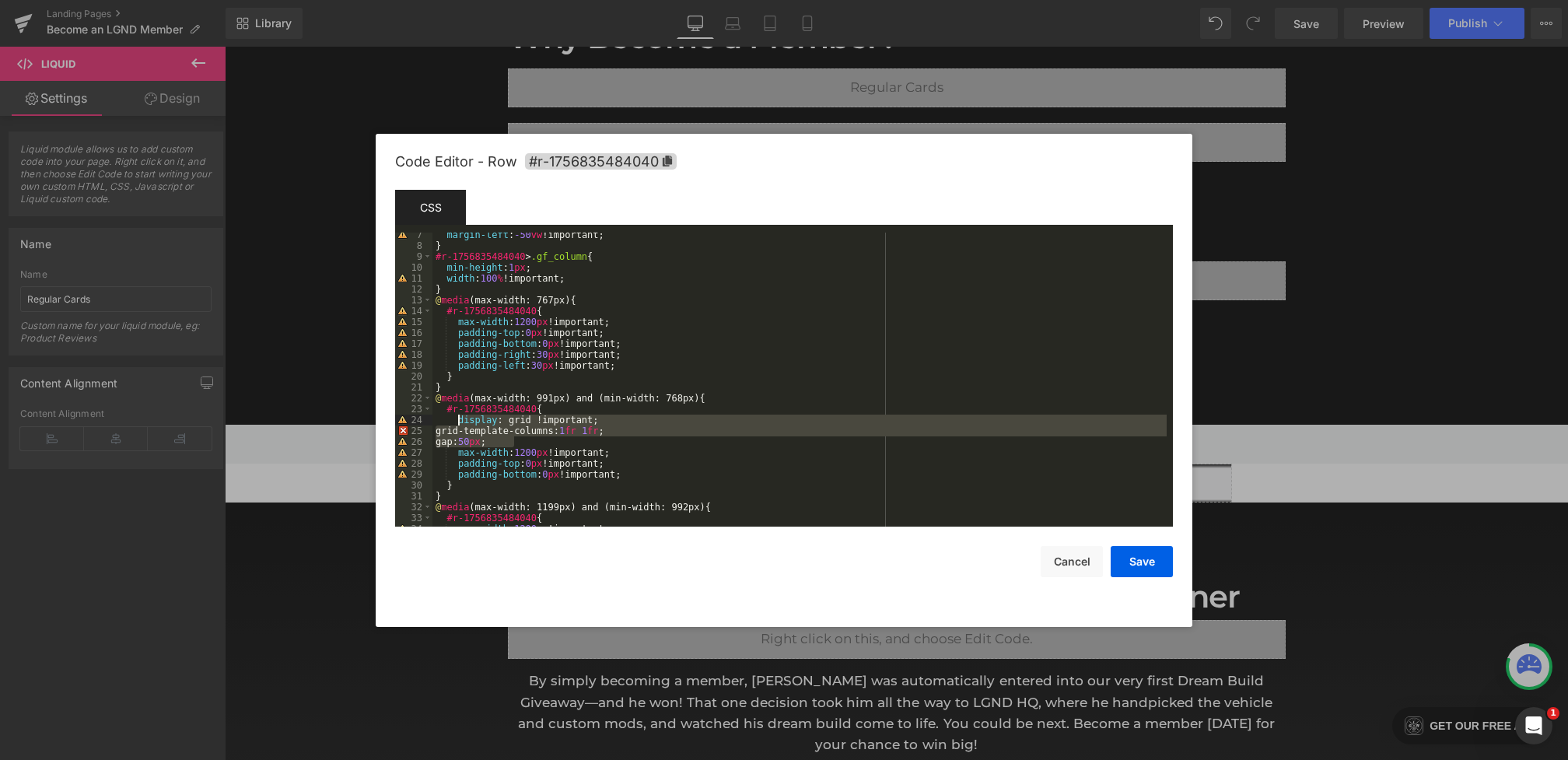
drag, startPoint x: 535, startPoint y: 443, endPoint x: 459, endPoint y: 423, distance: 78.6
click at [459, 423] on div "margin-left : -50 vw !important; } #r-1756835484040 > .gf_column { min-height :…" at bounding box center [800, 387] width 735 height 316
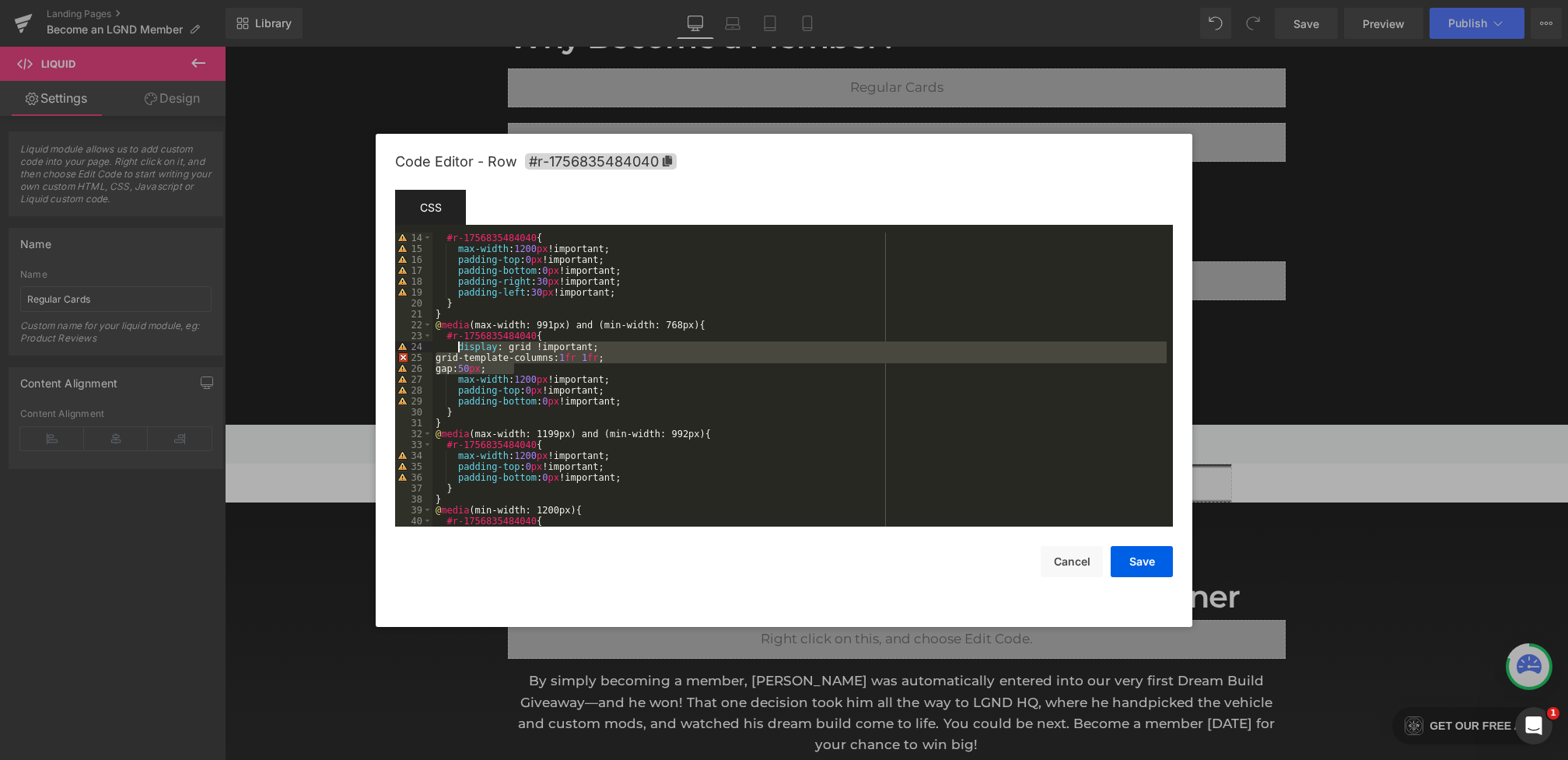
scroll to position [141, 0]
click at [574, 448] on div "#r-1756835484040 { max-width : 1200 px !important; padding-top : 0 px !importan…" at bounding box center [800, 391] width 735 height 316
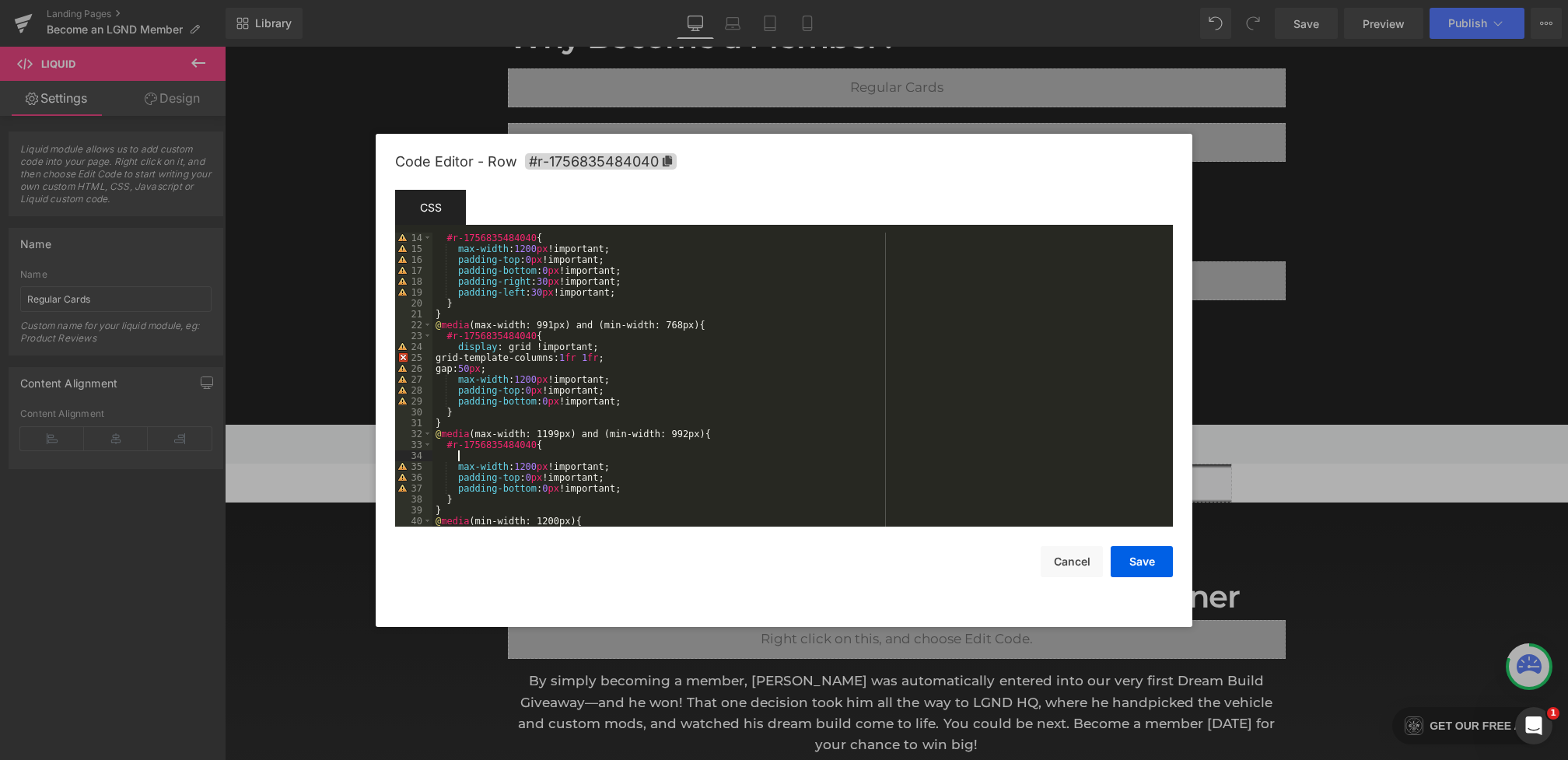
paste textarea
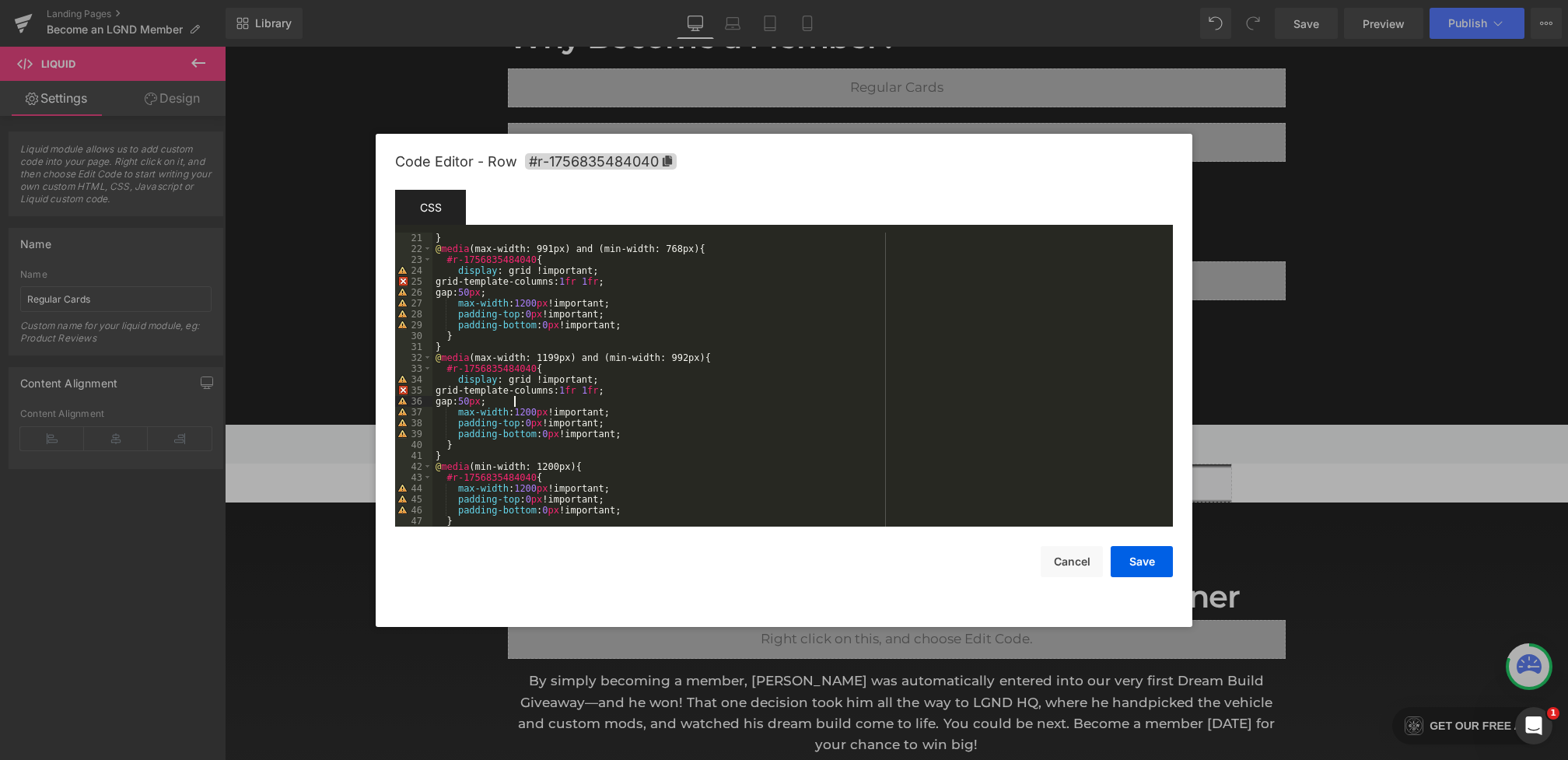
scroll to position [257, 0]
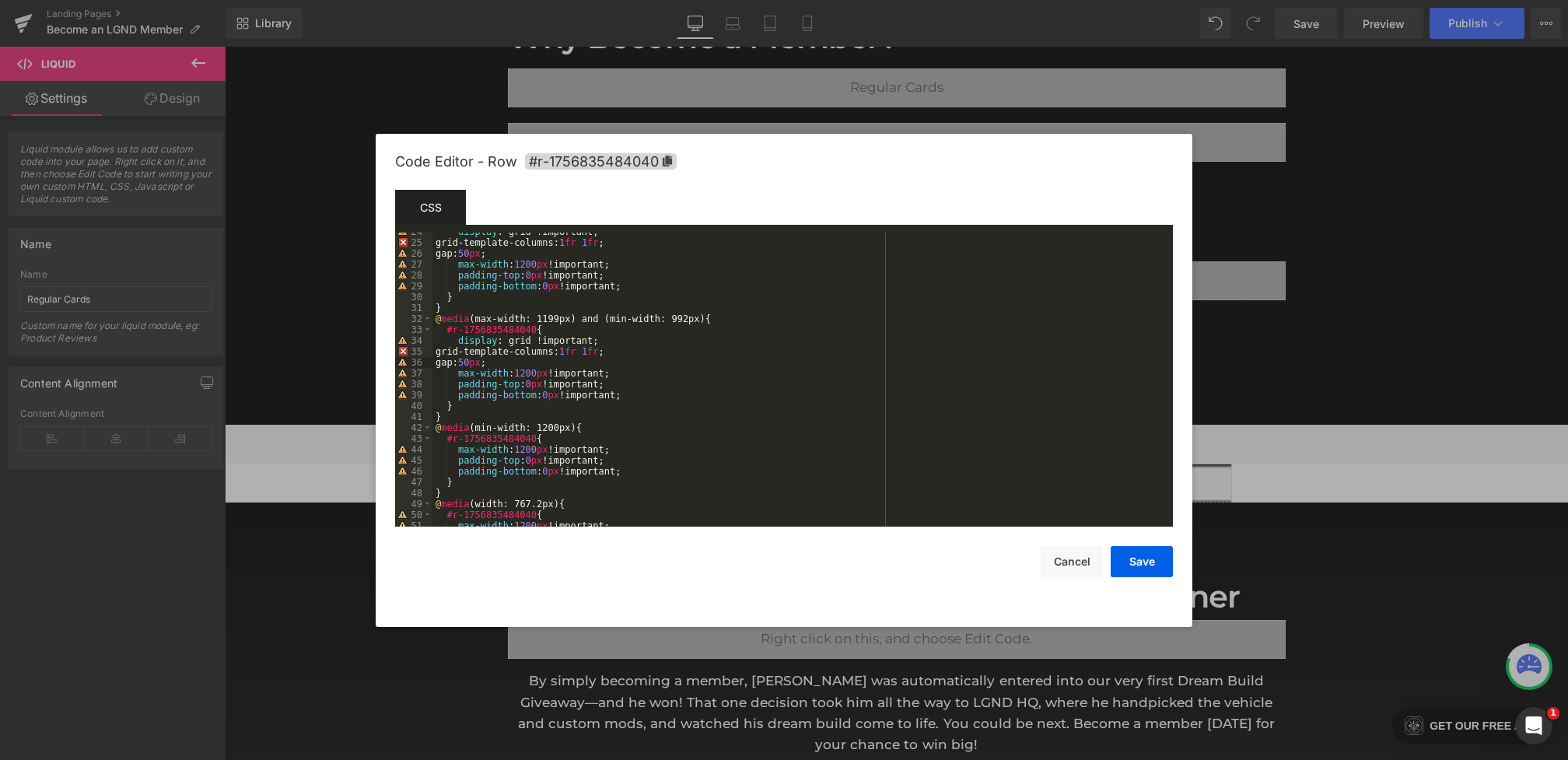
click at [564, 440] on div "display : grid !important; grid-template-columns: 1 fr 1 fr ; gap: 50 px ; max-…" at bounding box center [800, 384] width 735 height 316
click at [1154, 568] on button "Save" at bounding box center [1142, 561] width 62 height 31
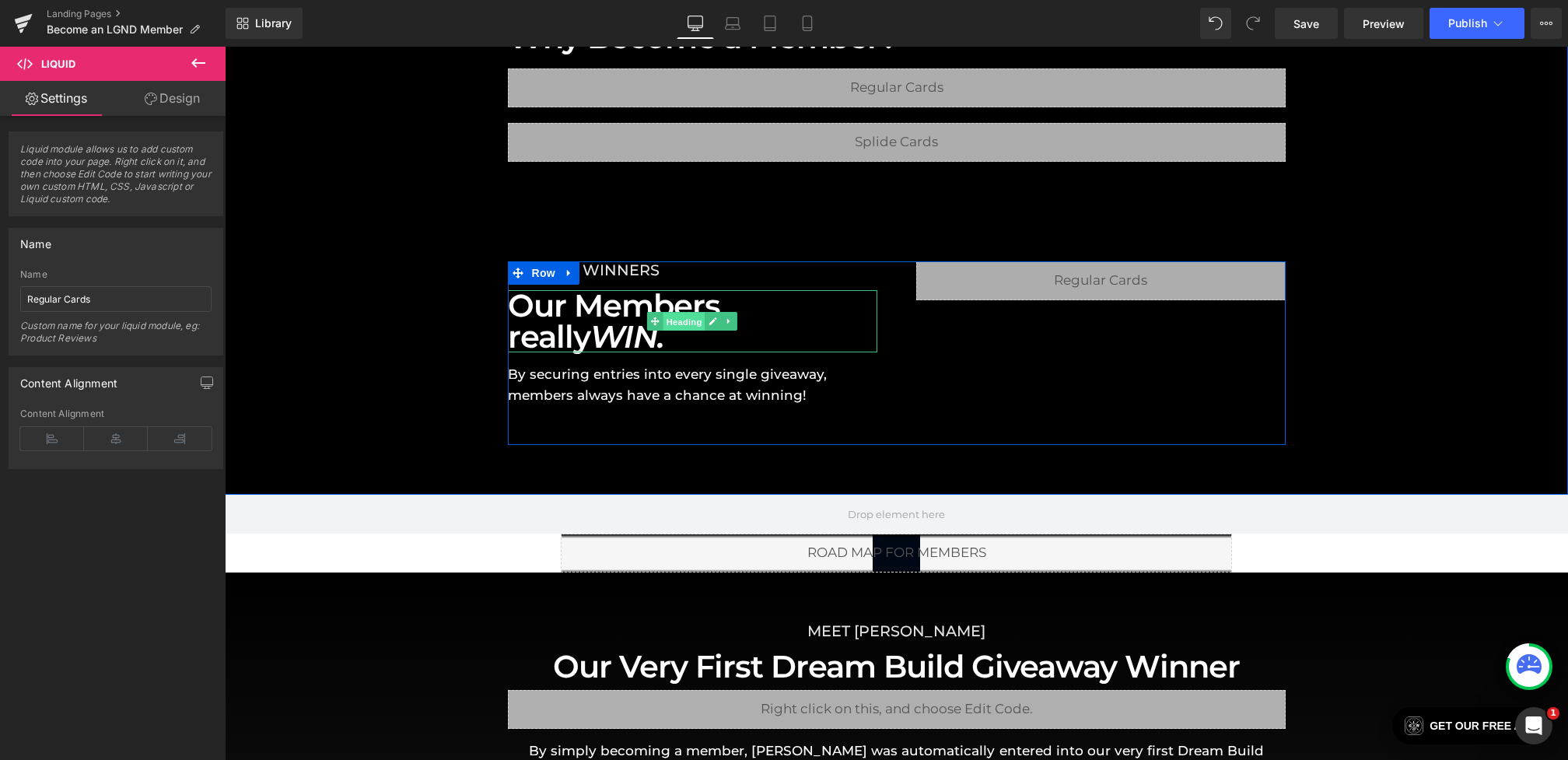
click at [680, 317] on span "Heading" at bounding box center [684, 321] width 42 height 19
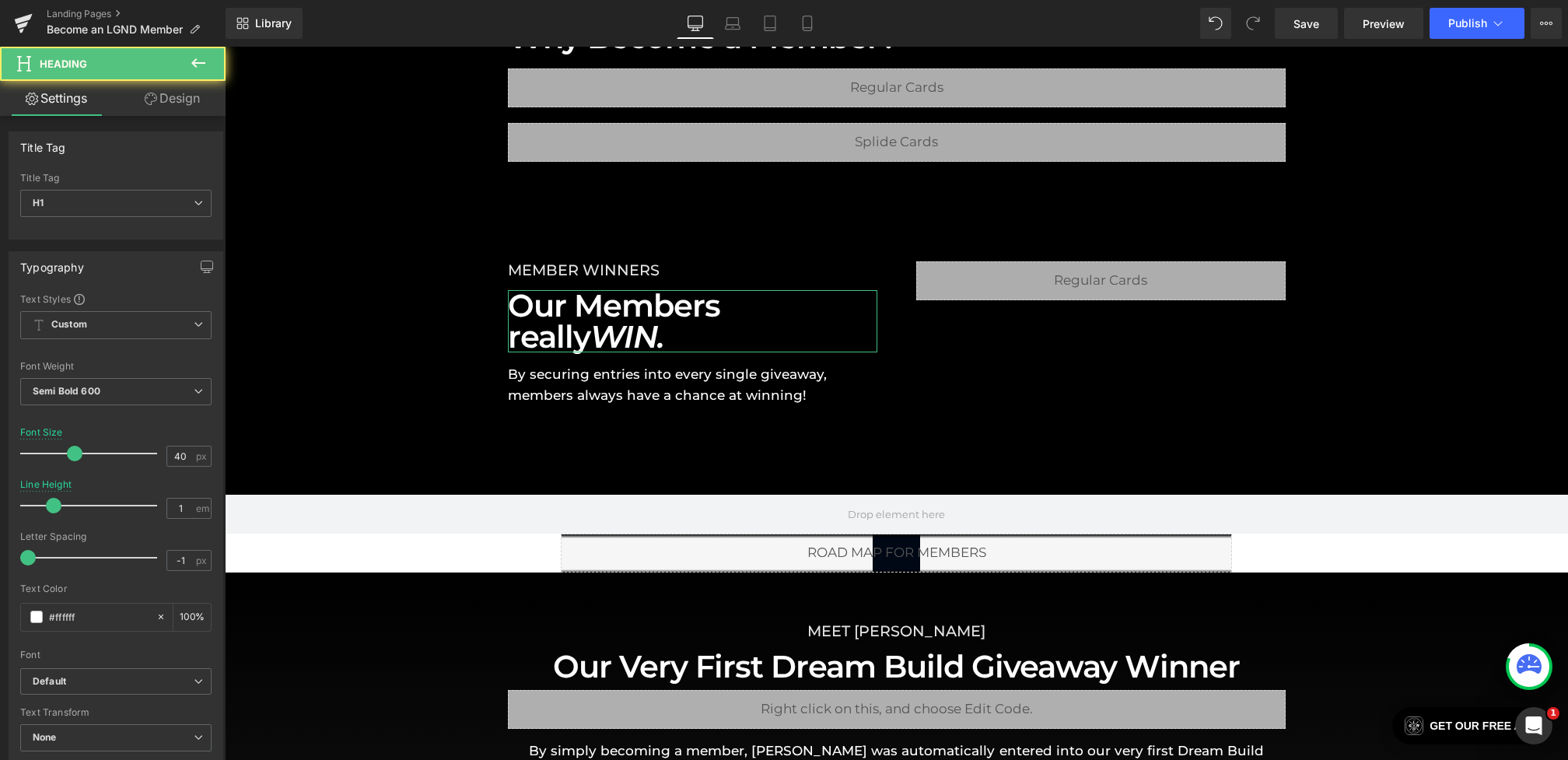
click at [172, 106] on link "Design" at bounding box center [171, 98] width 113 height 35
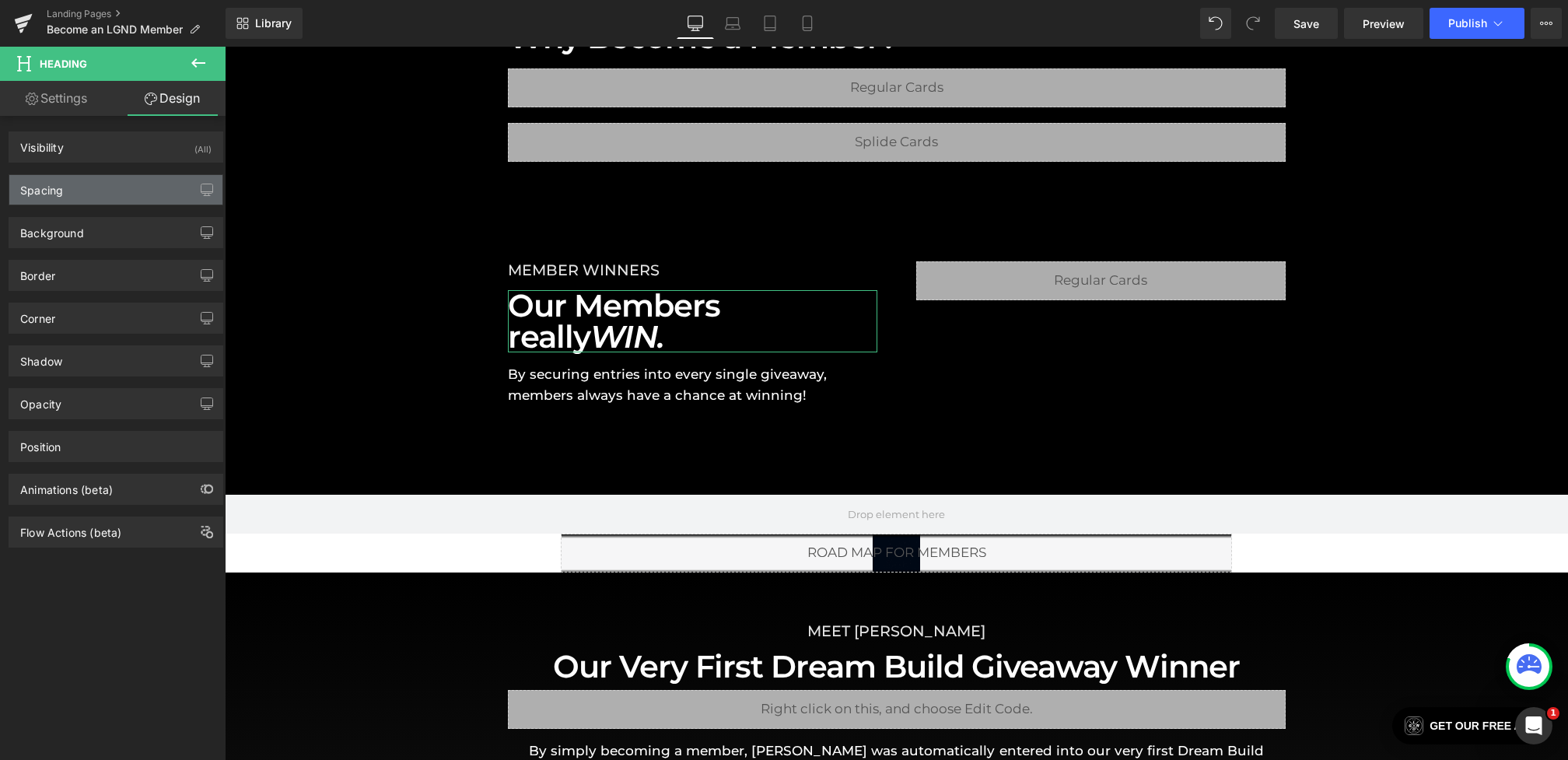
click at [91, 185] on div "Spacing" at bounding box center [116, 189] width 213 height 29
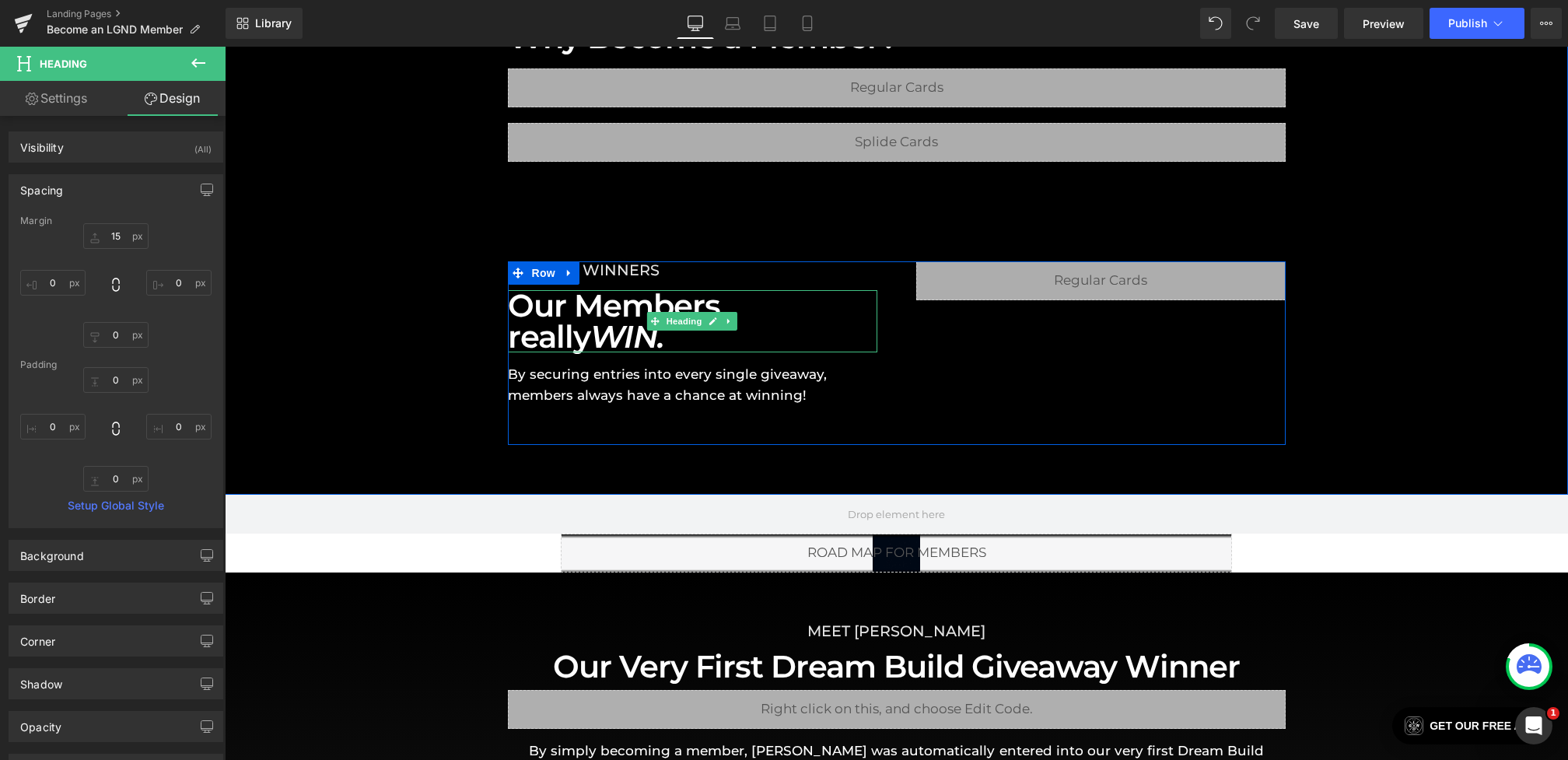
click at [514, 335] on h1 "Our Members really WIN." at bounding box center [693, 321] width 370 height 62
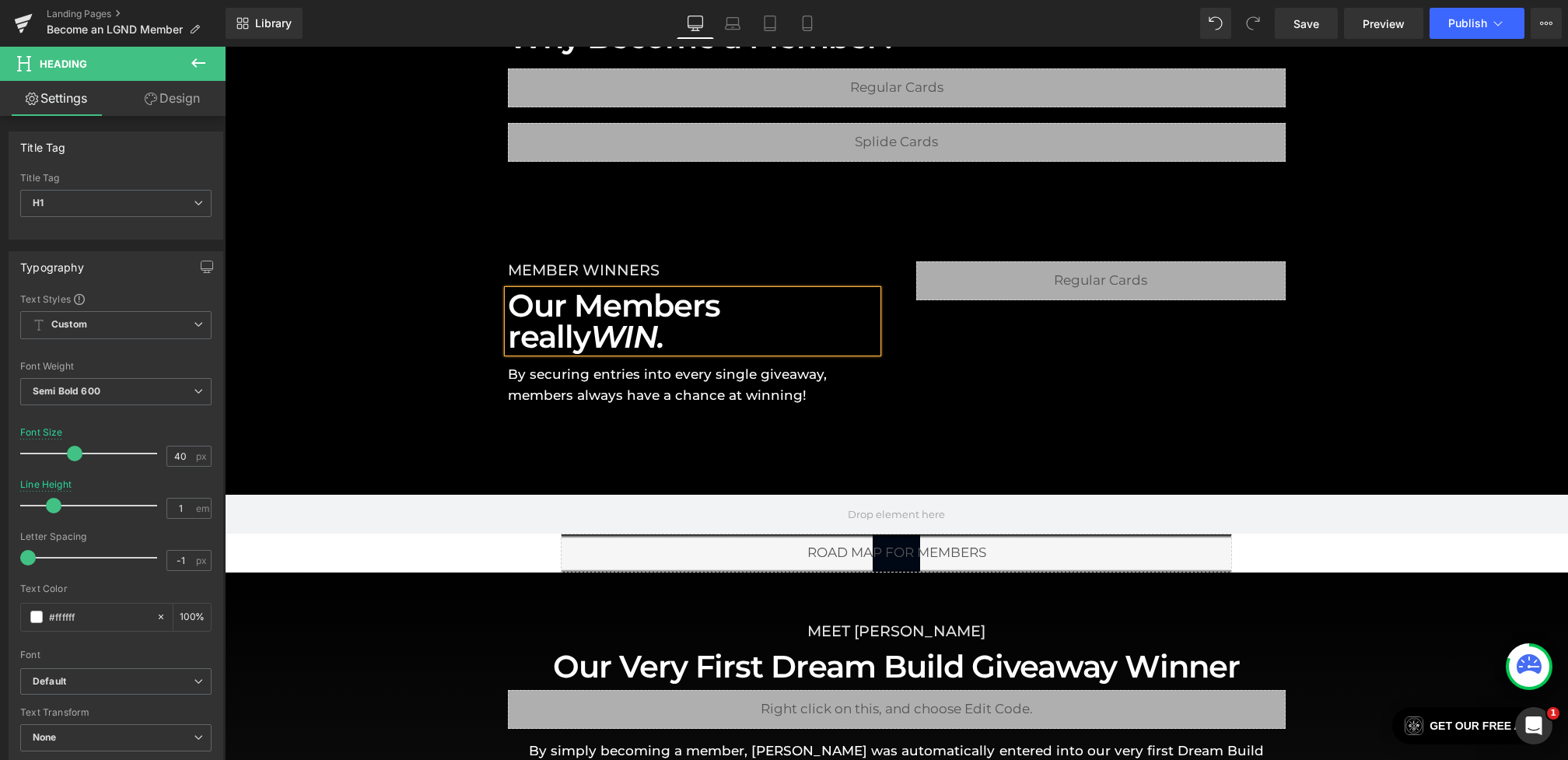
click at [597, 338] on icon "WIN." at bounding box center [627, 336] width 74 height 38
click at [511, 340] on h1 "Our Members really WIN." at bounding box center [693, 321] width 370 height 62
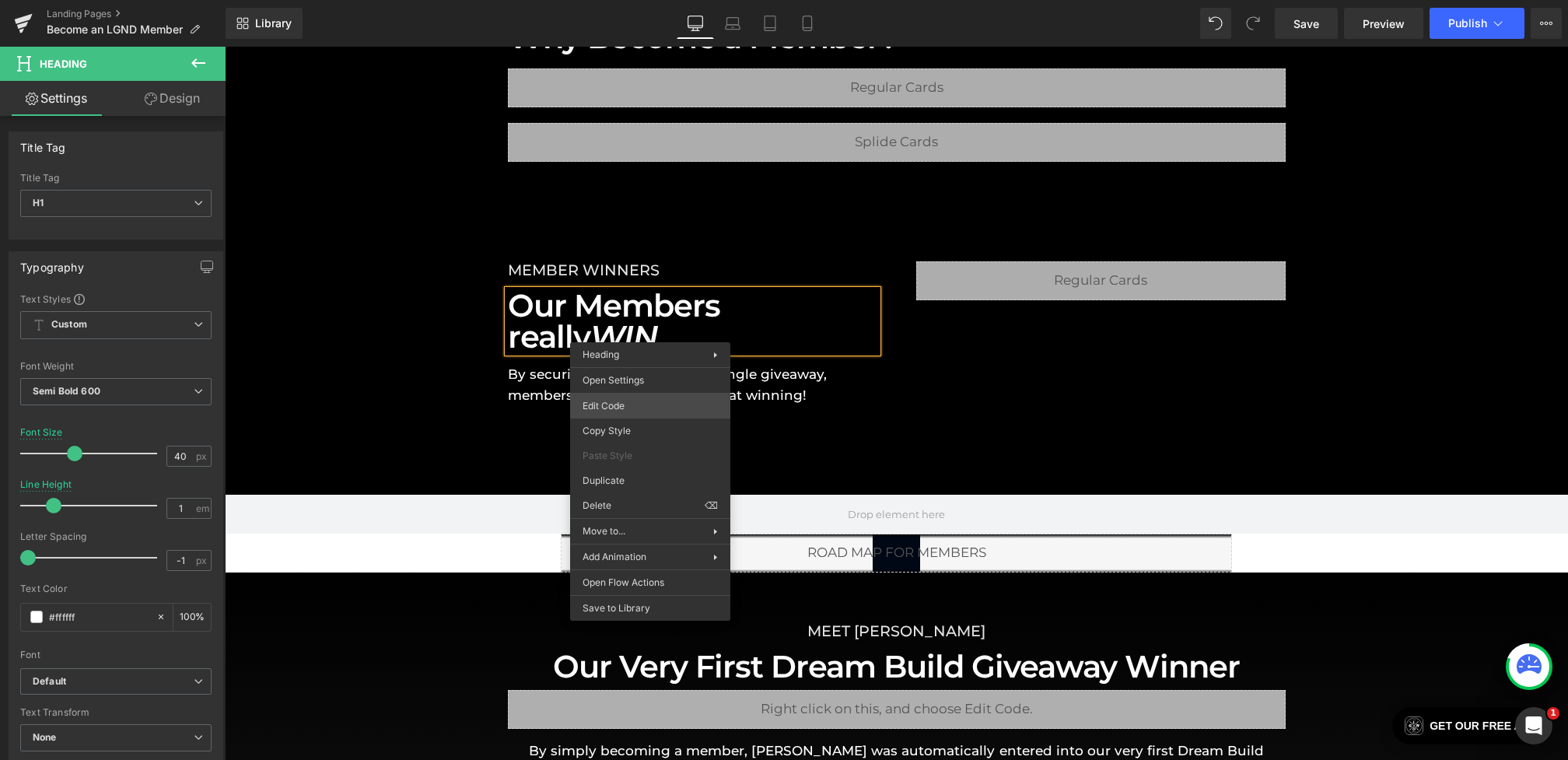
click at [613, 0] on div "Heading You are previewing how the will restyle your page. You can not edit Ele…" at bounding box center [784, 0] width 1568 height 0
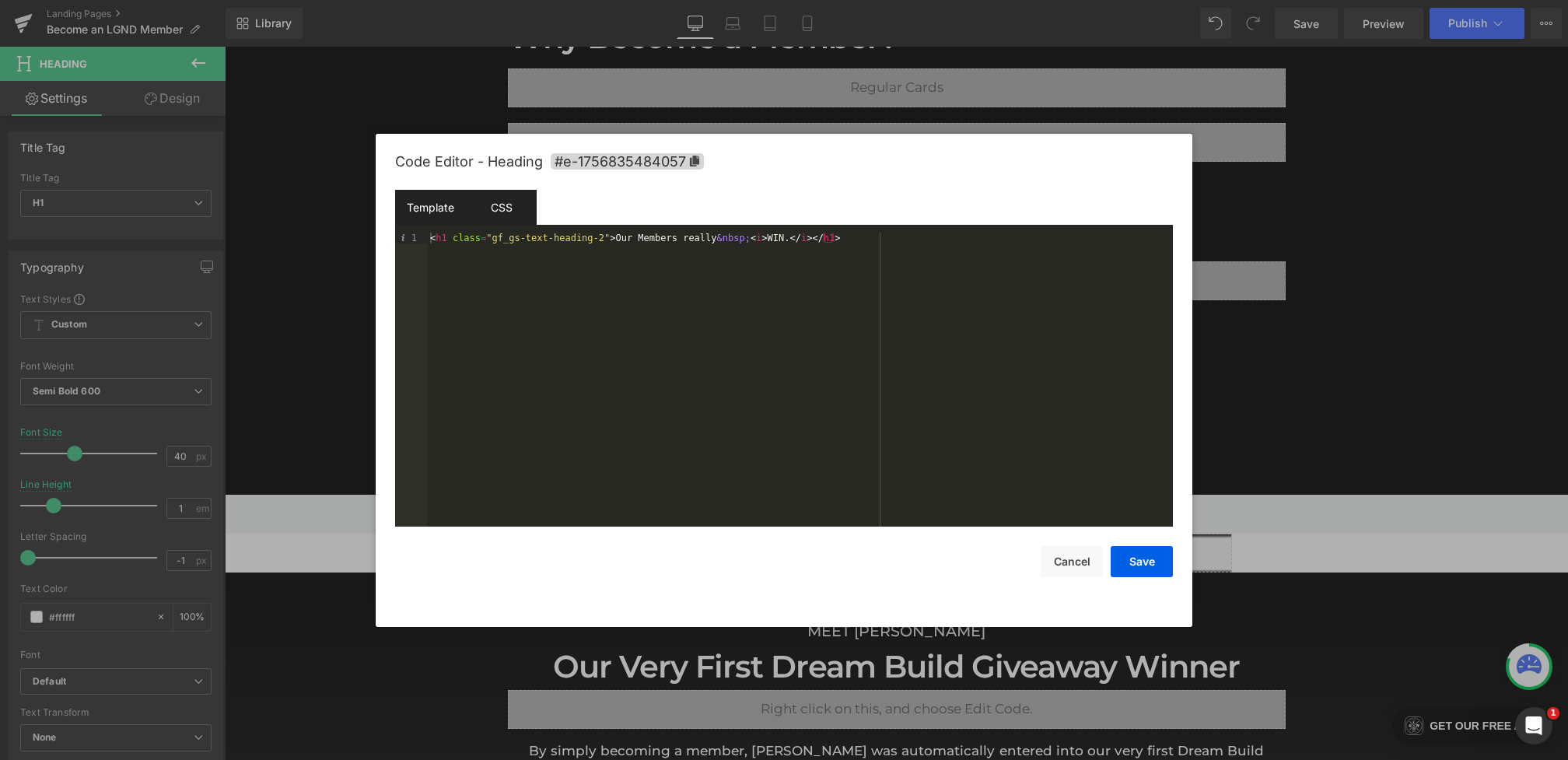
click at [490, 199] on div "CSS" at bounding box center [502, 207] width 71 height 35
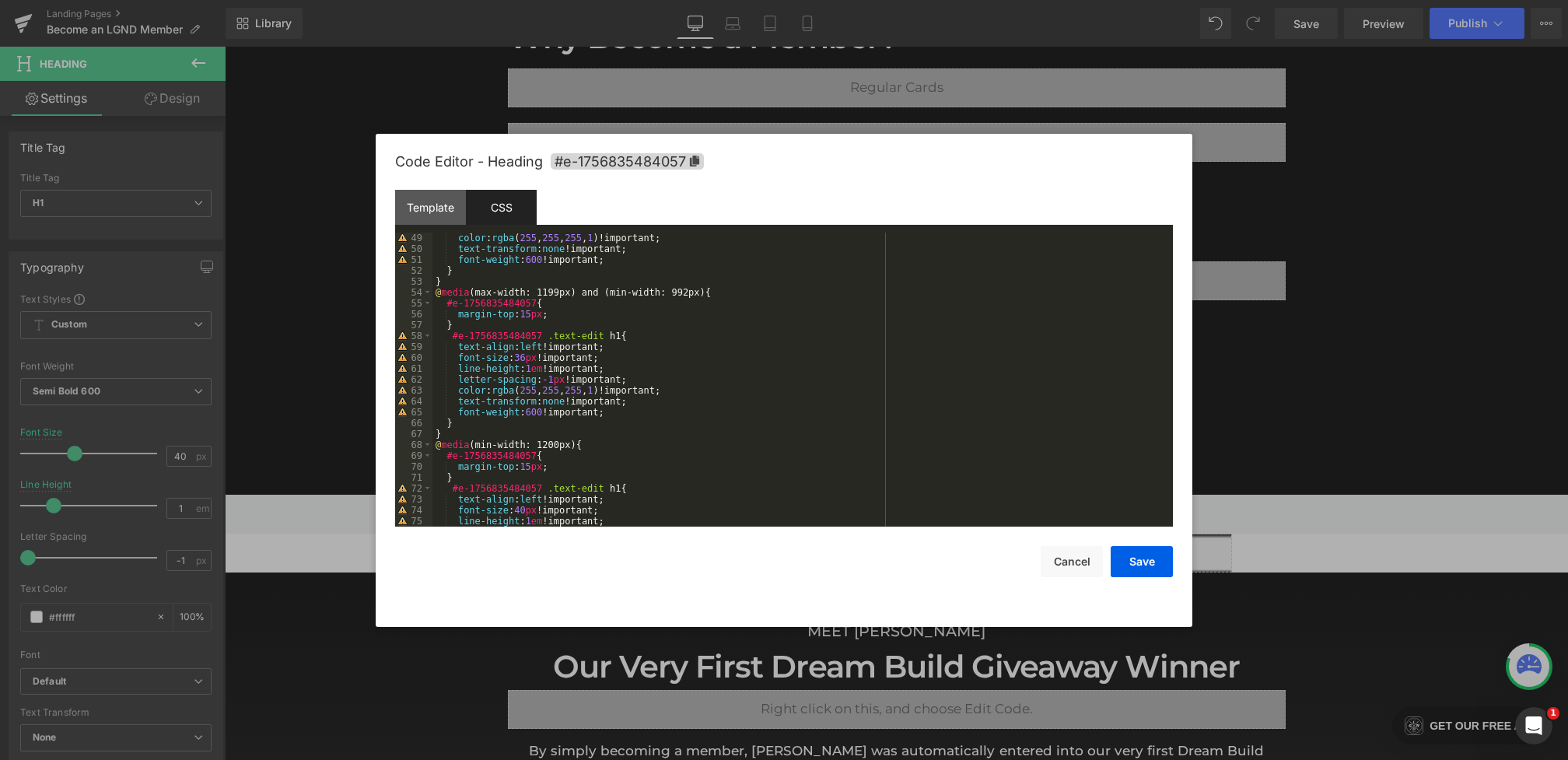
scroll to position [521, 0]
click at [1129, 557] on button "Save" at bounding box center [1142, 561] width 62 height 31
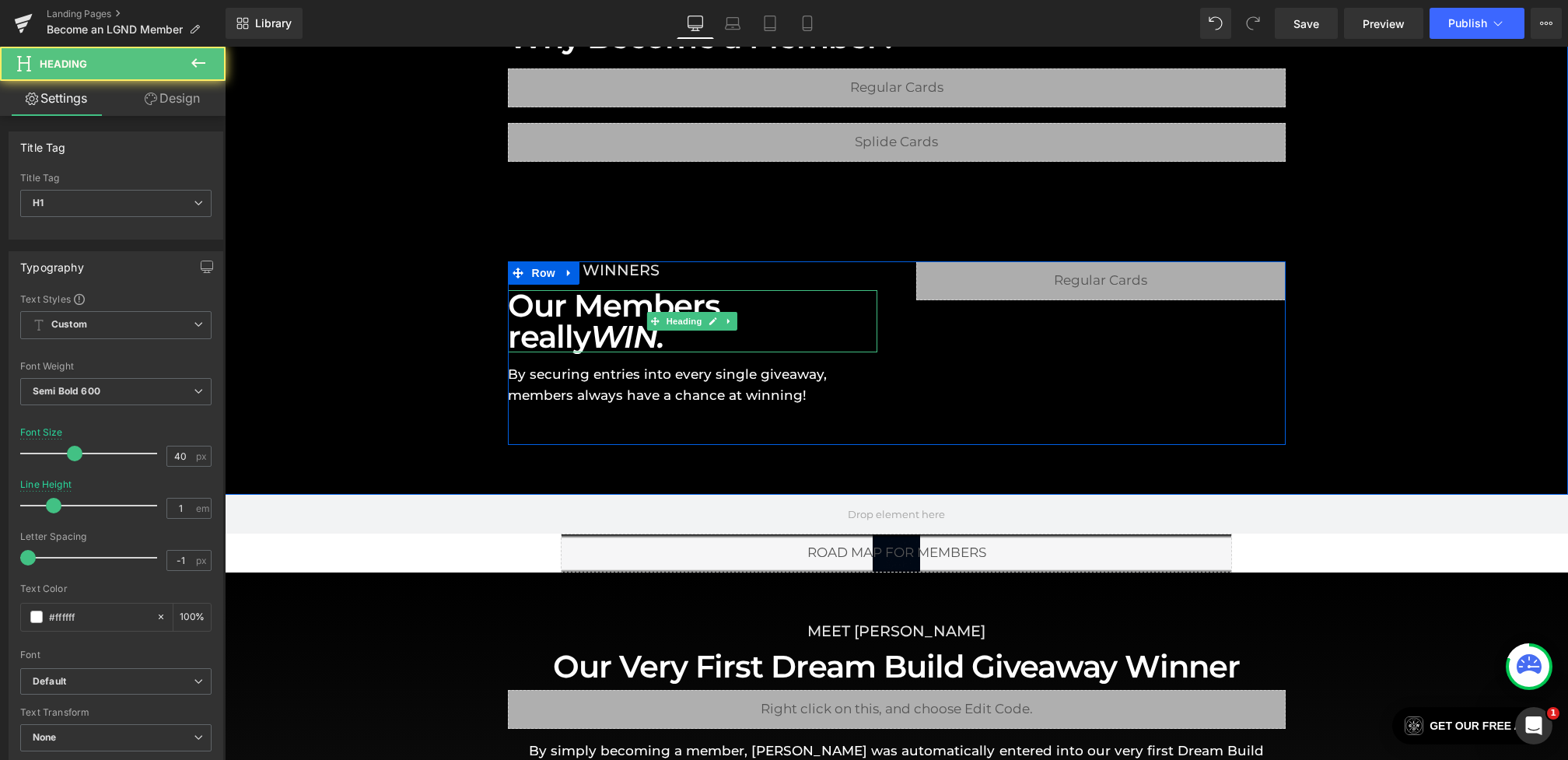
click at [640, 336] on icon "WIN." at bounding box center [627, 336] width 74 height 38
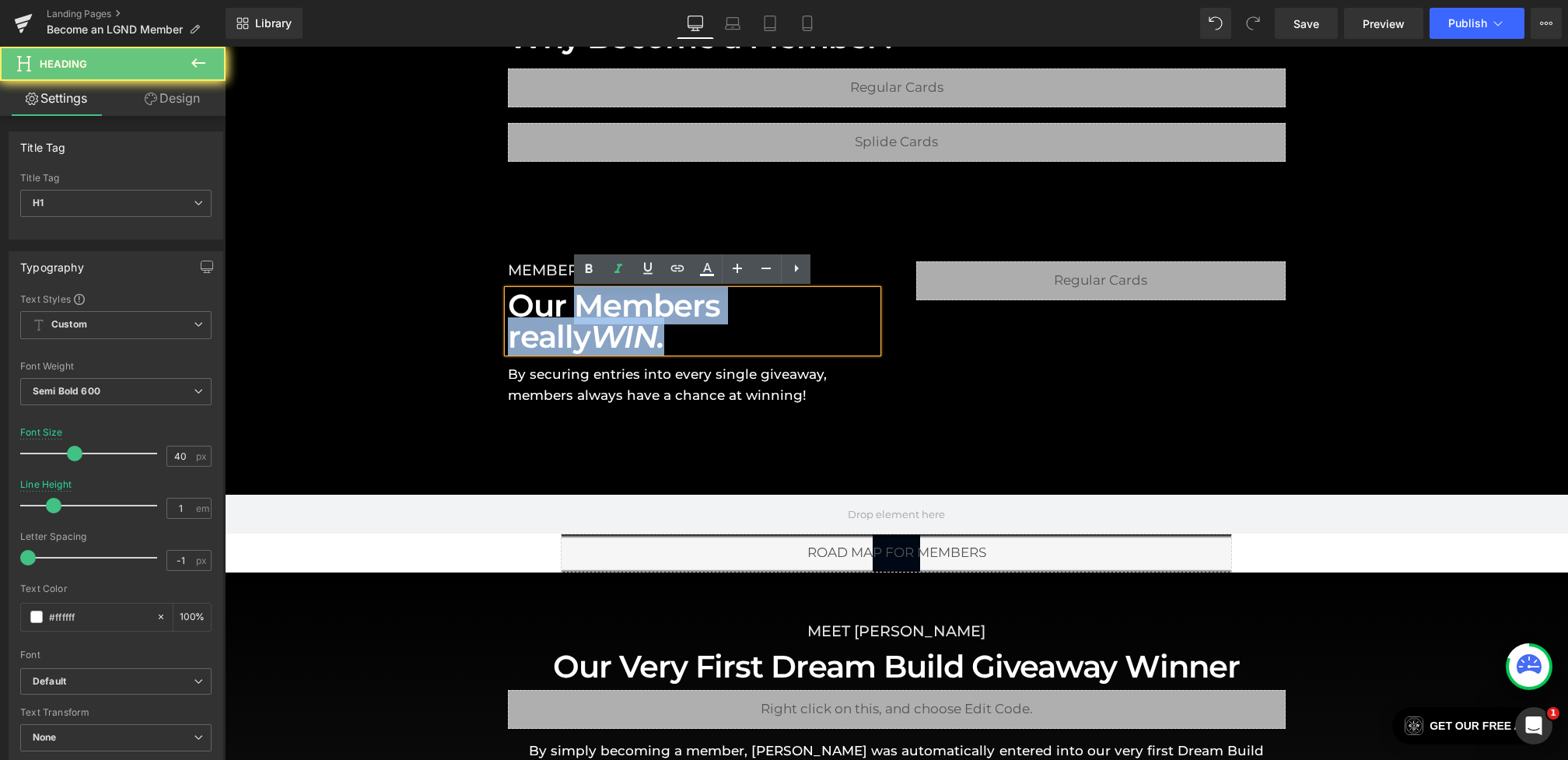
drag, startPoint x: 715, startPoint y: 336, endPoint x: 575, endPoint y: 321, distance: 140.8
click at [575, 321] on h1 "Our Members really WIN." at bounding box center [693, 321] width 370 height 62
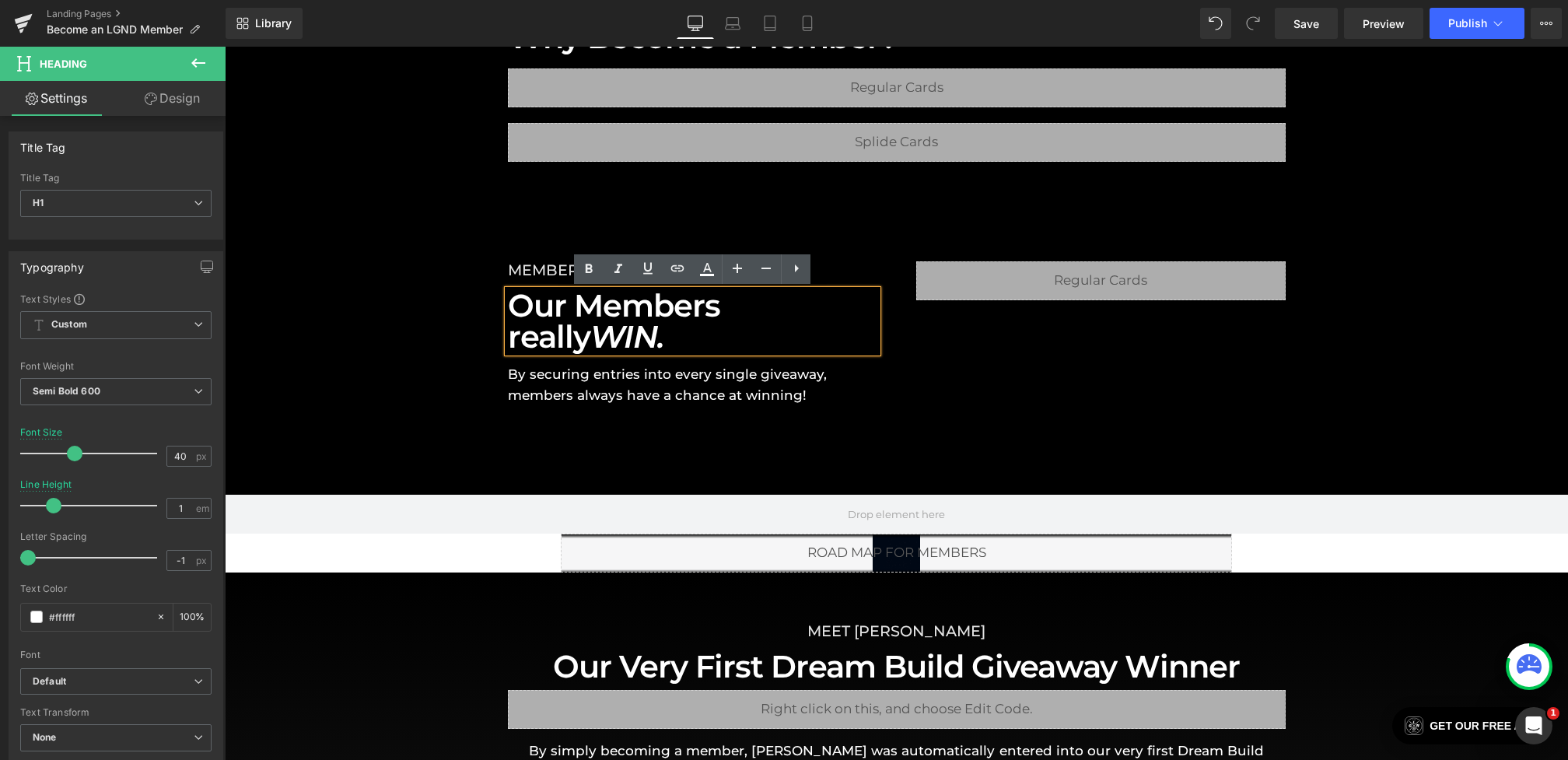
click at [637, 336] on icon "WIN." at bounding box center [627, 336] width 74 height 38
click at [722, 326] on h1 "Our Members really WIN." at bounding box center [693, 321] width 370 height 62
click at [728, 304] on h1 "Our Members really WIN." at bounding box center [693, 321] width 370 height 62
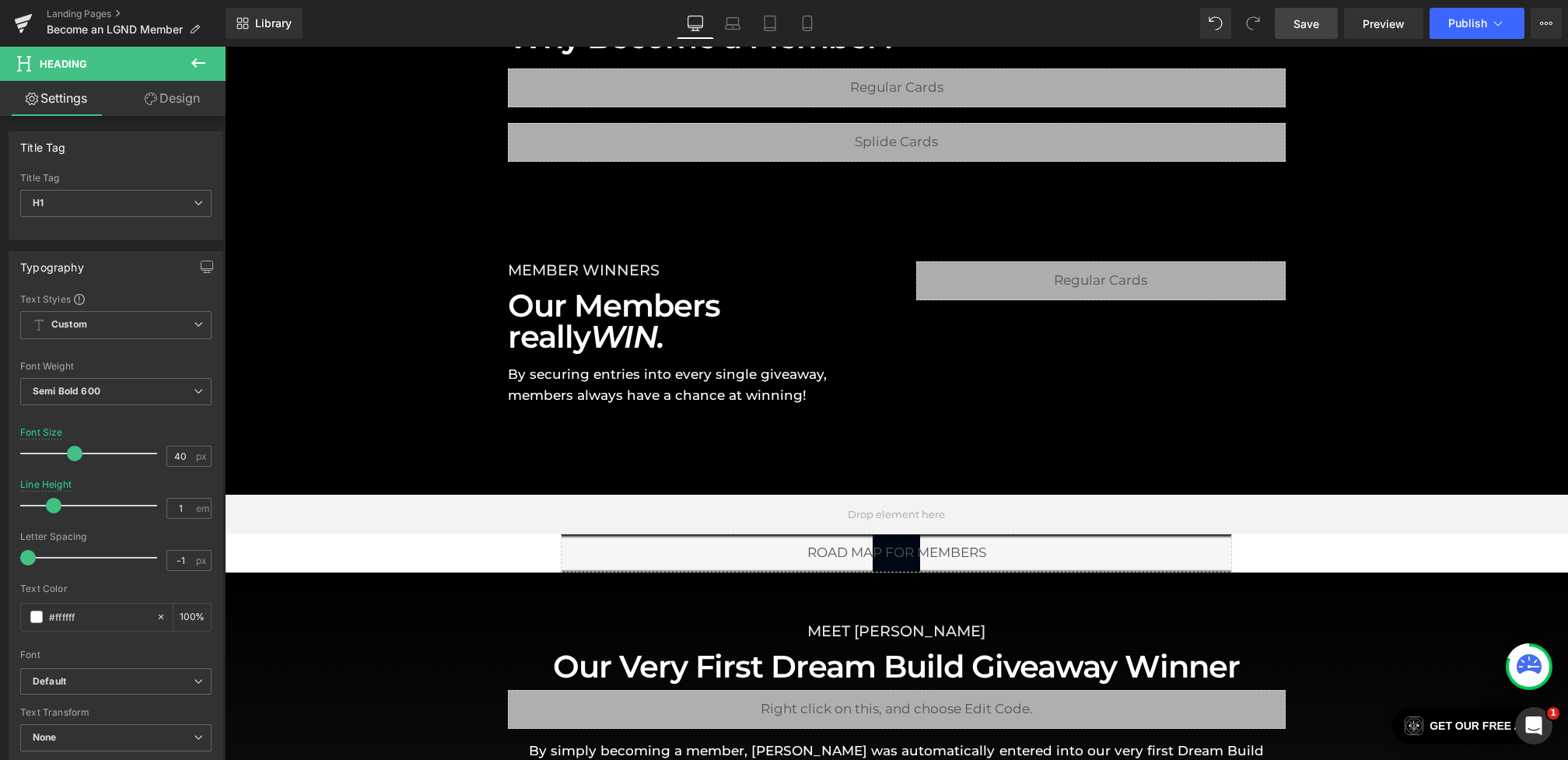
click at [1304, 22] on span "Save" at bounding box center [1306, 24] width 26 height 16
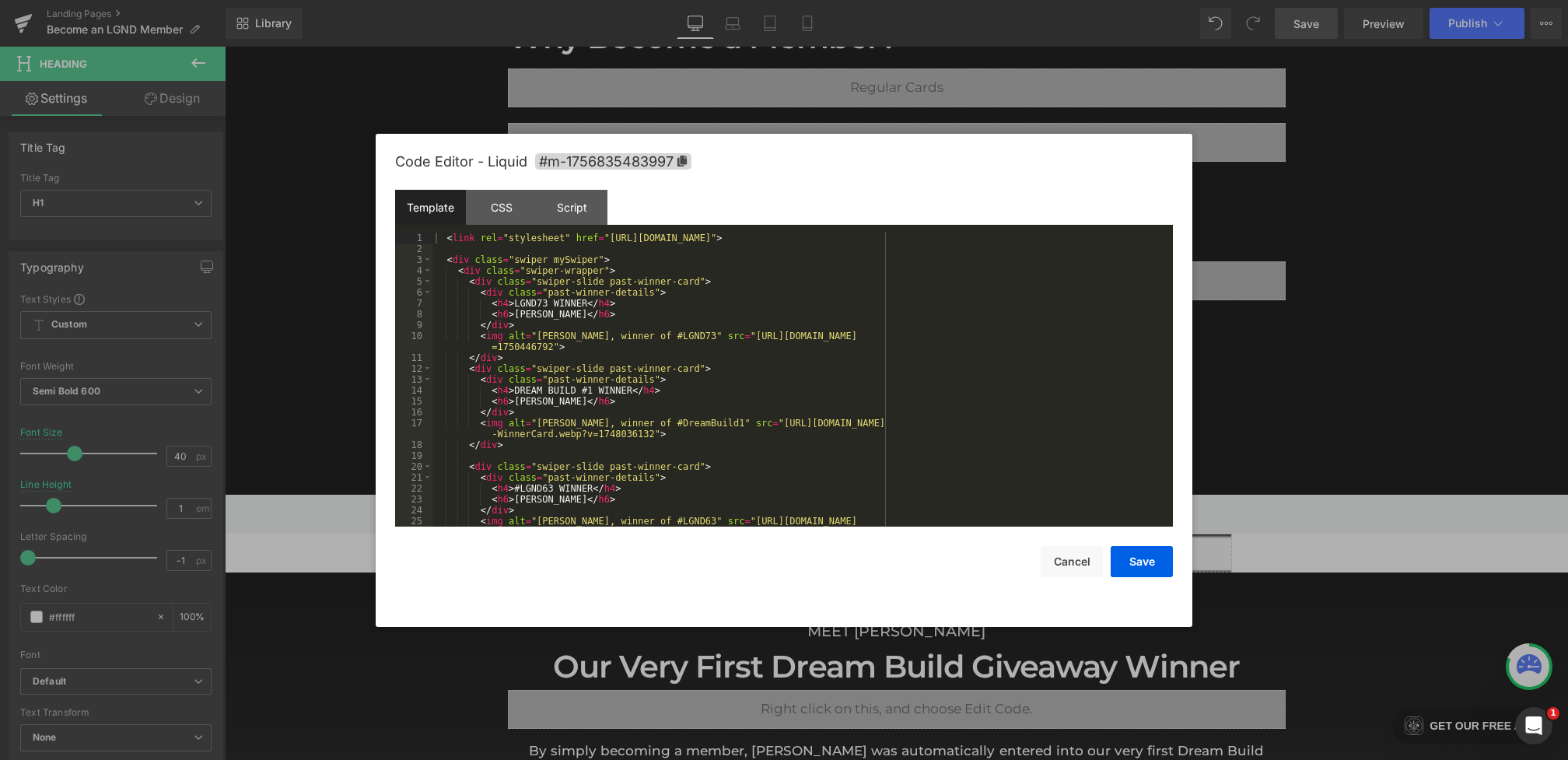
click at [916, 0] on div "Heading You are previewing how the will restyle your page. You can not edit Ele…" at bounding box center [784, 0] width 1568 height 0
click at [502, 207] on div "CSS" at bounding box center [502, 207] width 71 height 35
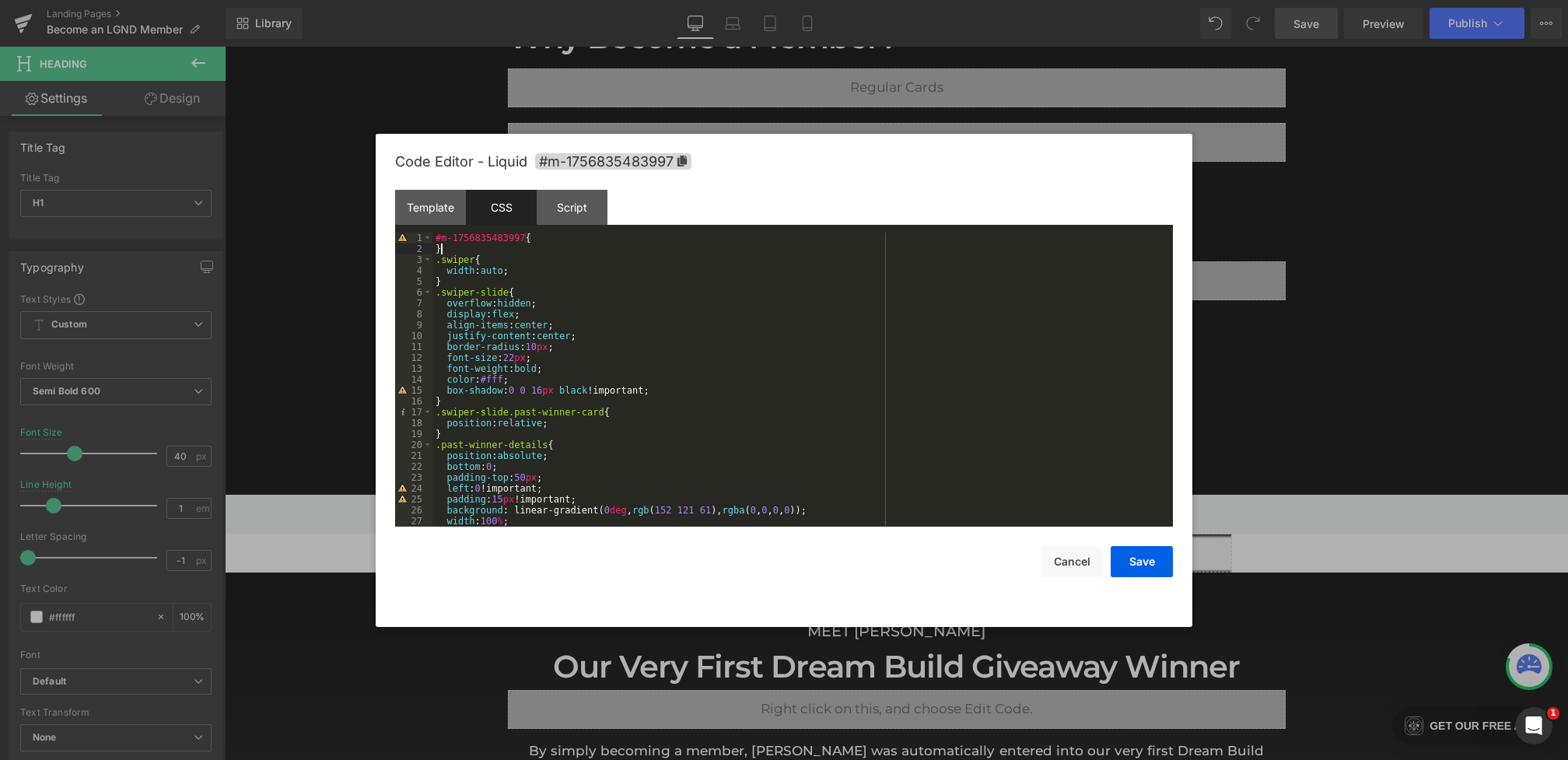
click at [569, 247] on div "#m-1756835483997 { } .swiper { width : auto ; } .swiper-slide { overflow : hidd…" at bounding box center [800, 391] width 735 height 316
click at [568, 245] on div "#m-1756835483997 { } .swiper { width : auto ; } .swiper-slide { overflow : hidd…" at bounding box center [800, 391] width 735 height 316
click at [544, 239] on div "#m-1756835483997 { } .swiper { width : auto ; } .swiper-slide { overflow : hidd…" at bounding box center [800, 391] width 735 height 316
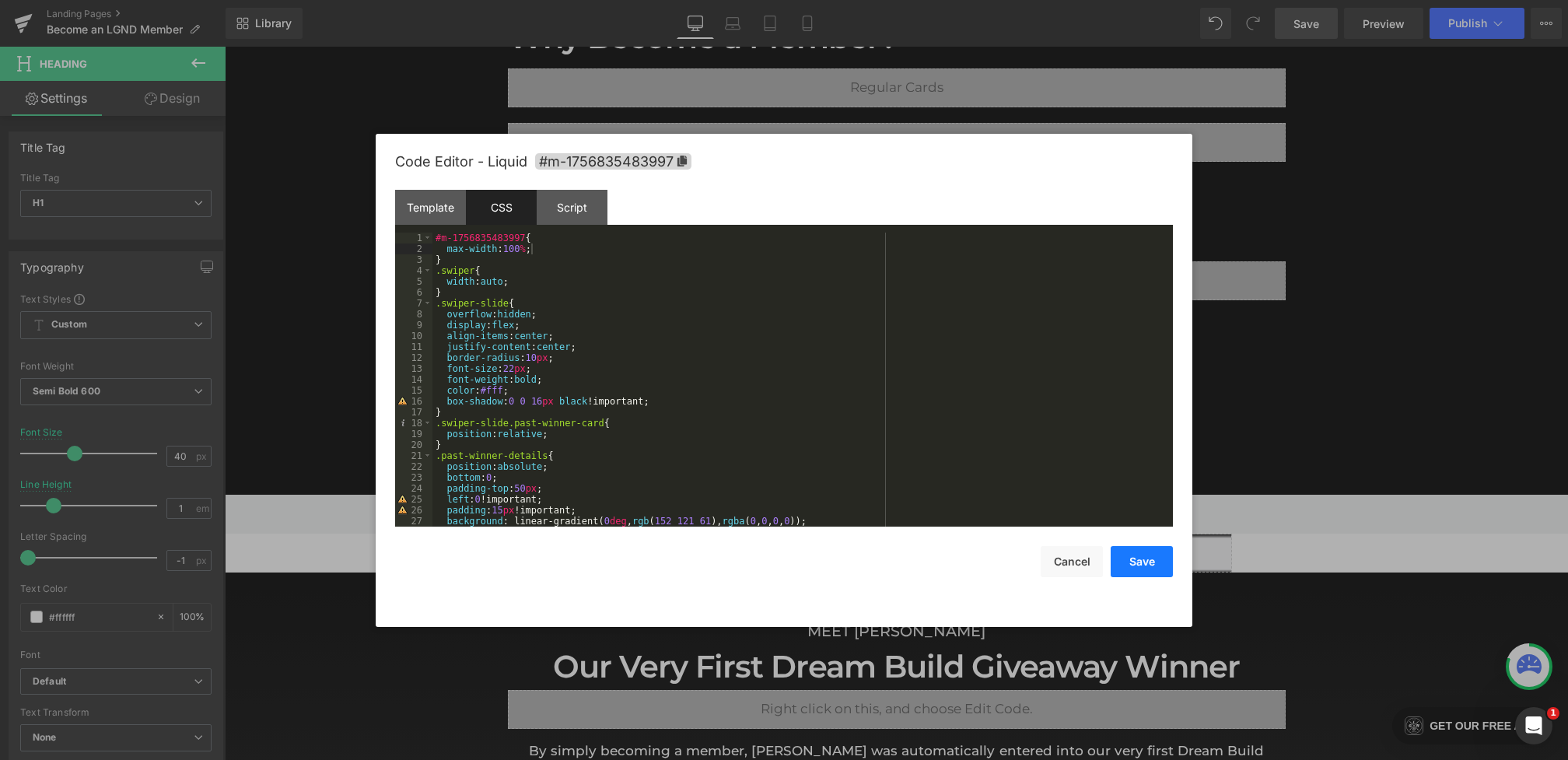
click at [1131, 559] on button "Save" at bounding box center [1142, 561] width 62 height 31
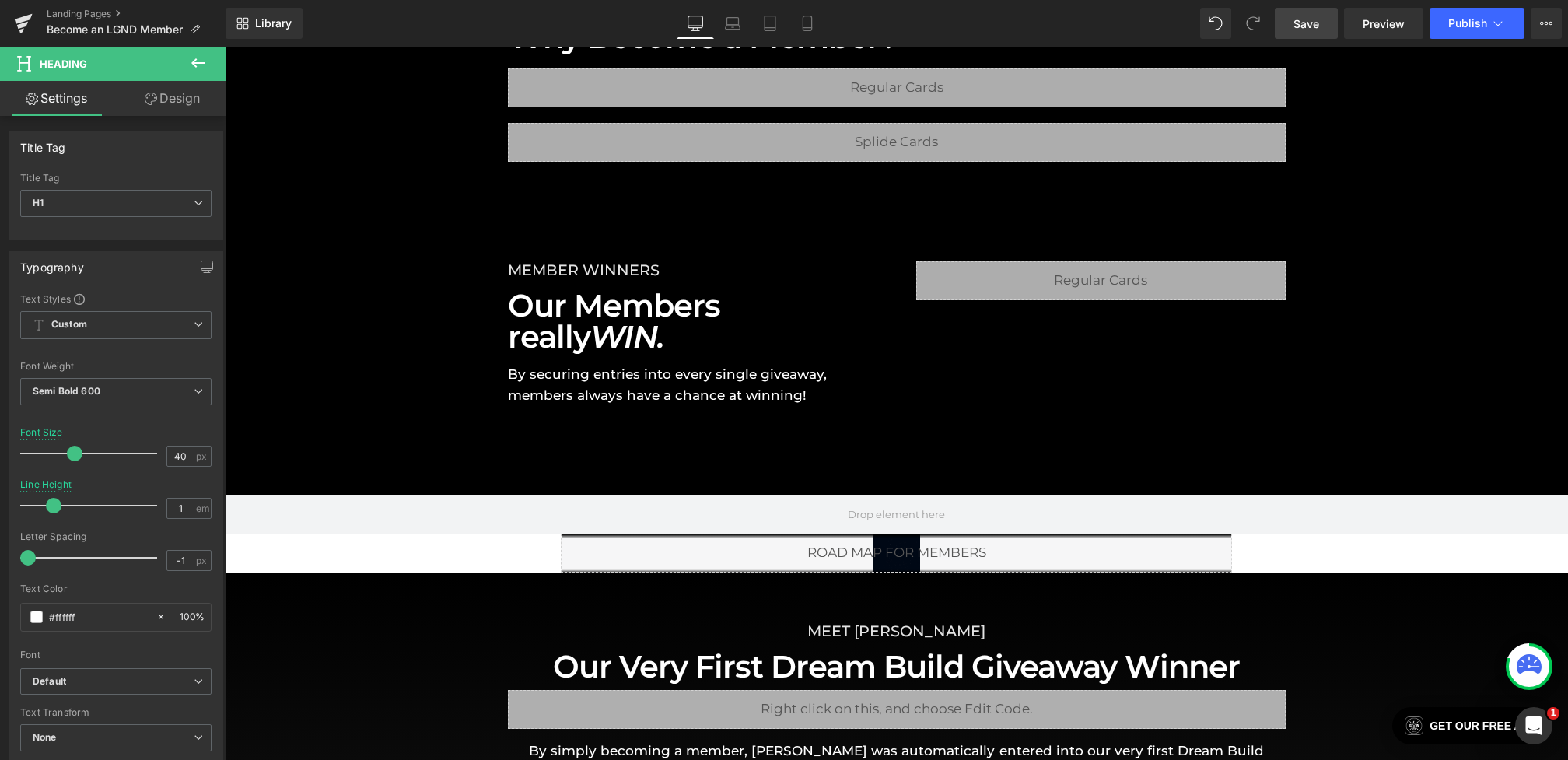
click at [1303, 35] on link "Save" at bounding box center [1306, 23] width 63 height 31
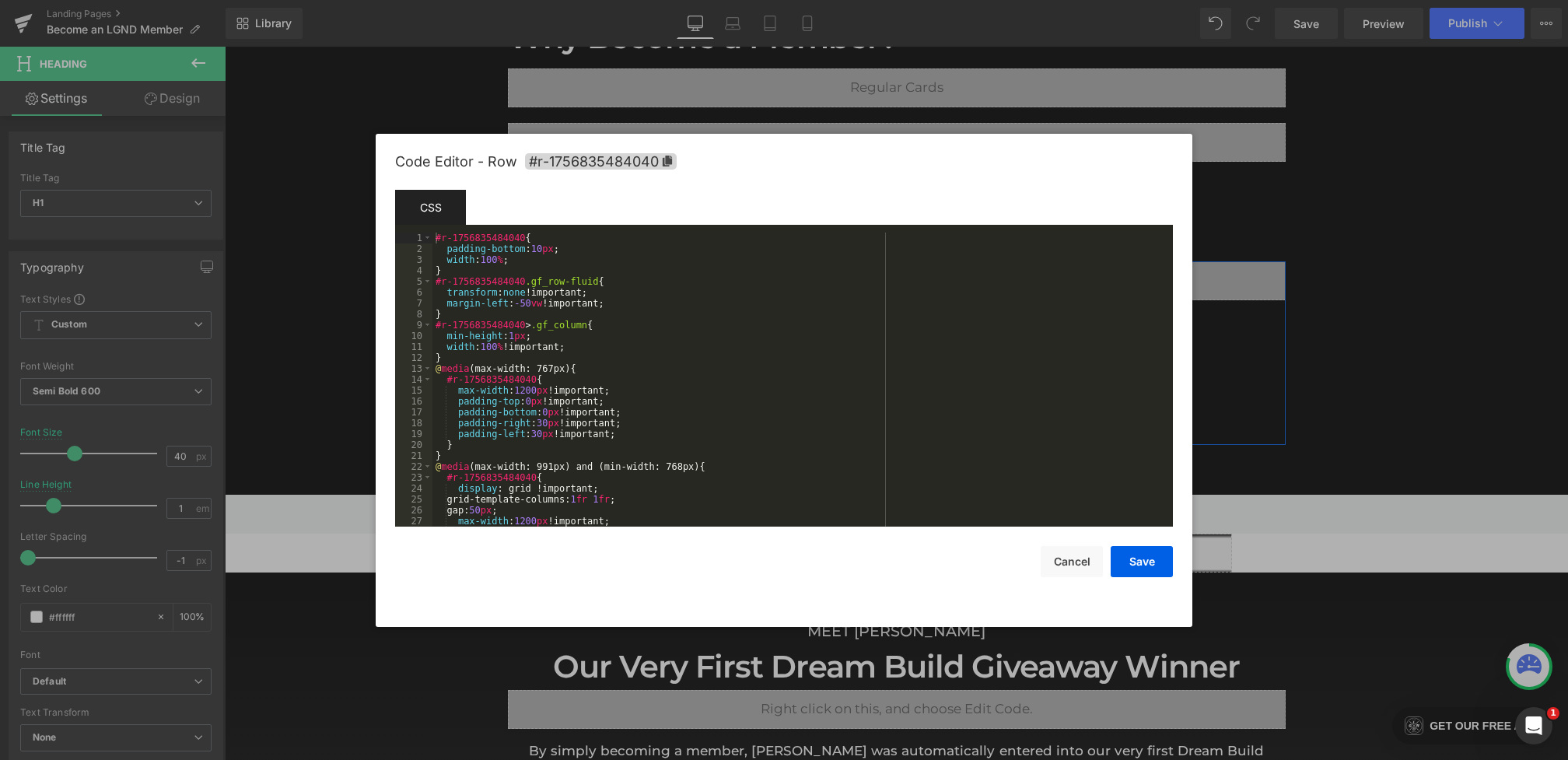
click at [846, 0] on div "Heading You are previewing how the will restyle your page. You can not edit Ele…" at bounding box center [784, 0] width 1568 height 0
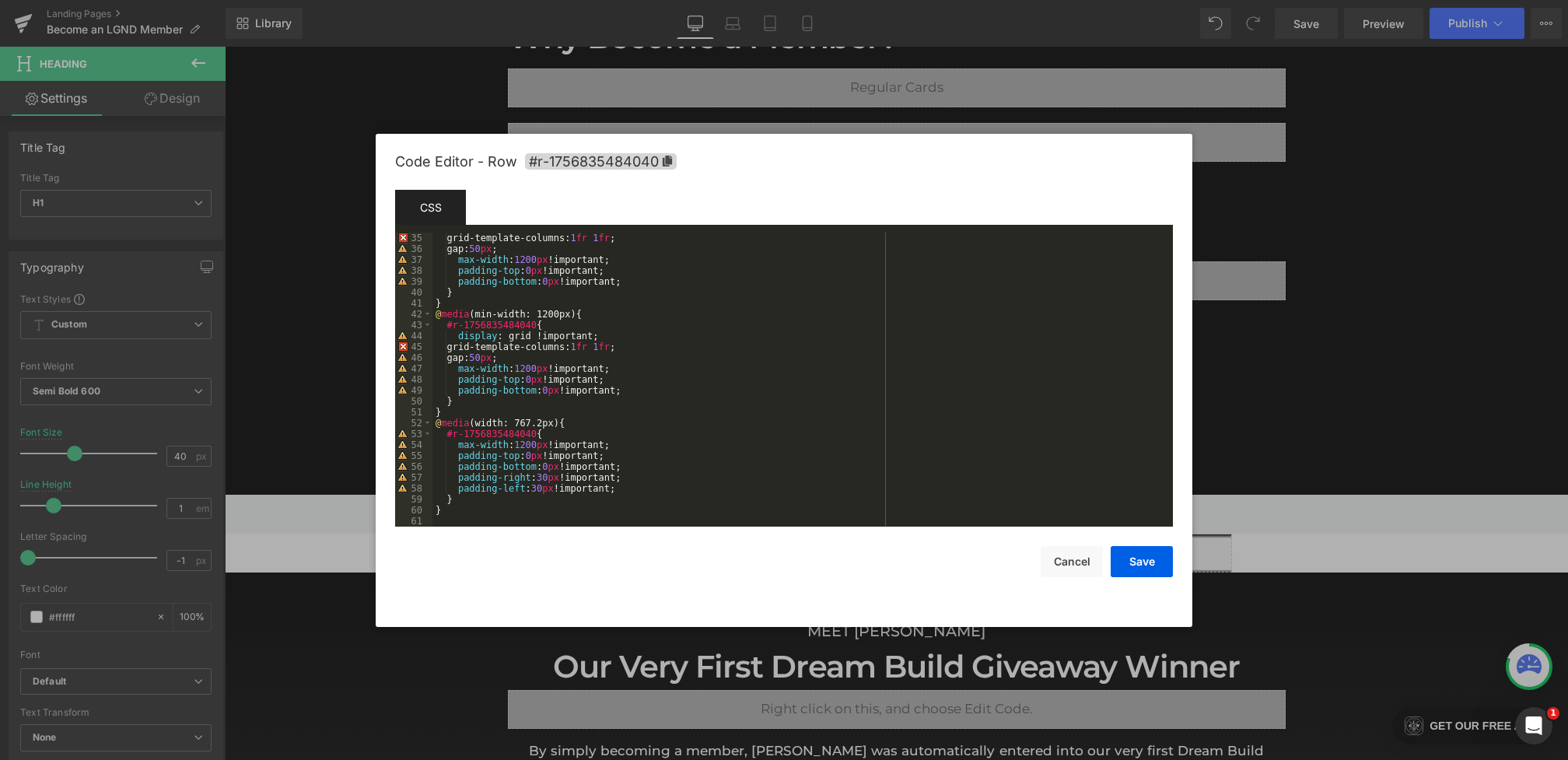
scroll to position [370, 0]
drag, startPoint x: 652, startPoint y: 347, endPoint x: 458, endPoint y: 347, distance: 194.0
click at [458, 347] on div "grid-template-columns: 1 fr 1 fr ; gap: 50 px ; max-width : 1200 px !important;…" at bounding box center [800, 391] width 735 height 316
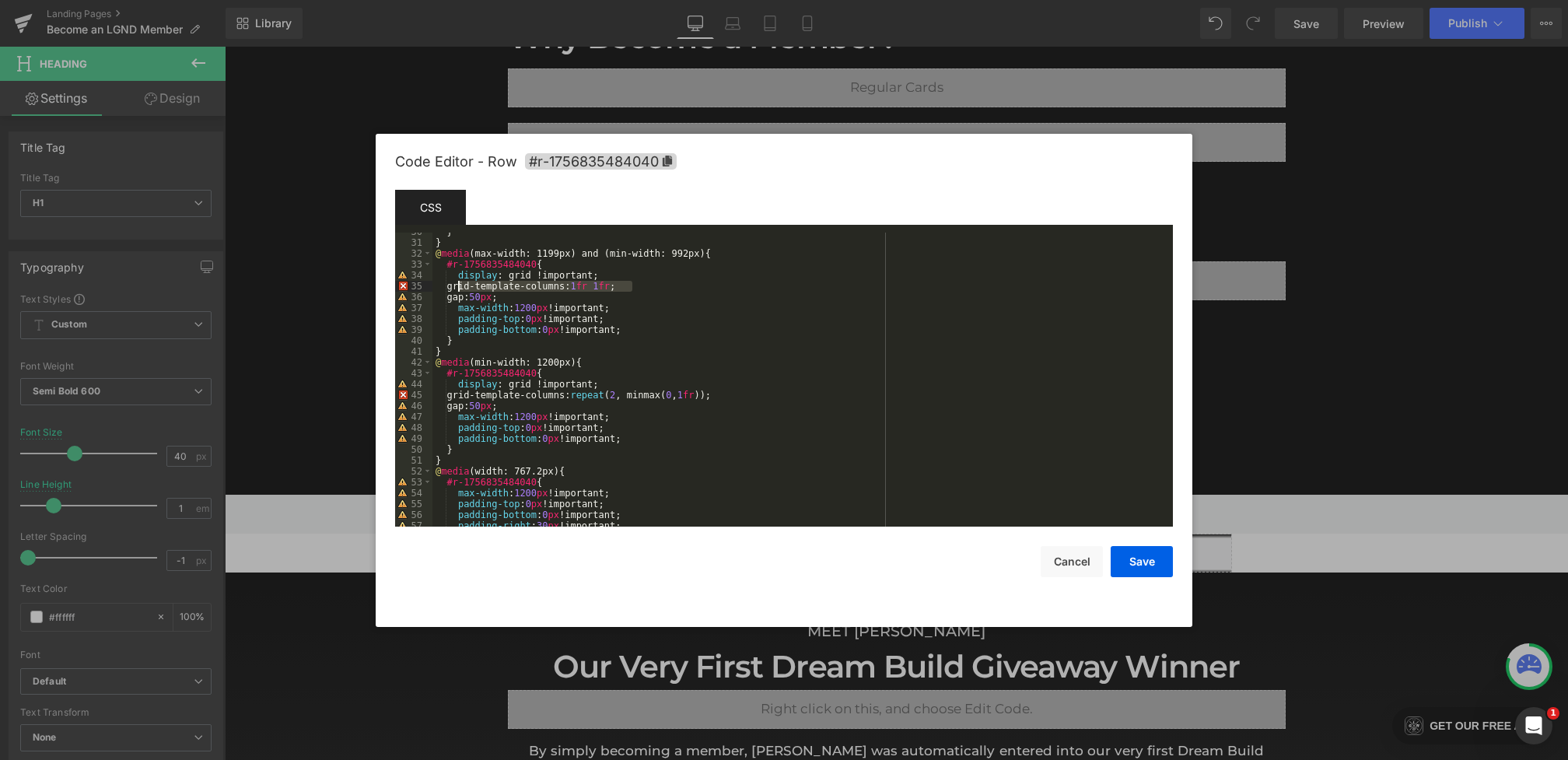
drag, startPoint x: 641, startPoint y: 285, endPoint x: 459, endPoint y: 288, distance: 182.0
click at [459, 288] on div "} } @ media (max-width: 1199px) and (min-width: 992px) { #r-1756835484040 { dis…" at bounding box center [800, 384] width 735 height 316
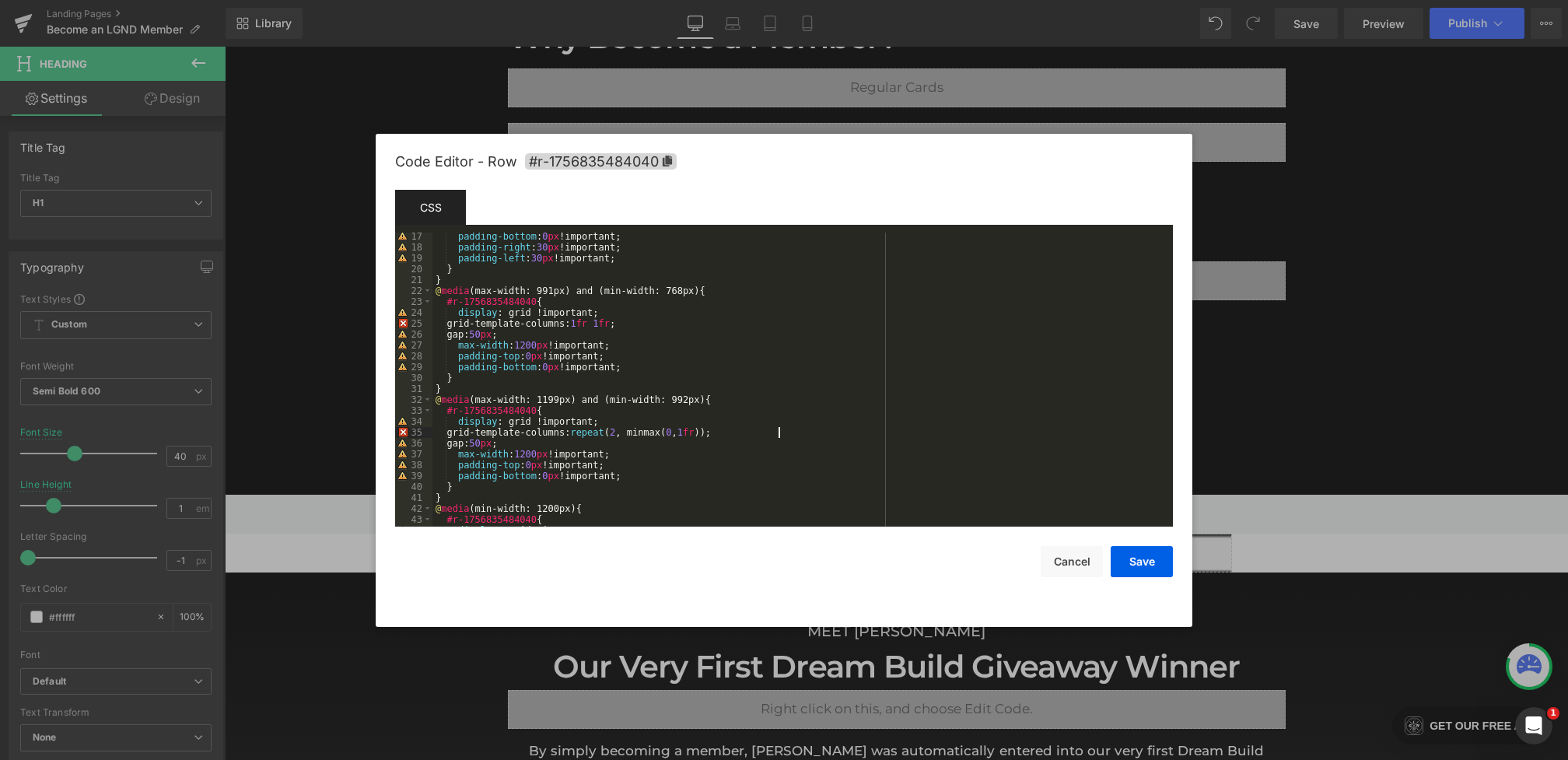
scroll to position [176, 0]
drag, startPoint x: 638, startPoint y: 321, endPoint x: 458, endPoint y: 320, distance: 180.0
click at [458, 320] on div "padding-bottom : 0 px !important; padding-right : 30 px !important; padding-lef…" at bounding box center [800, 389] width 735 height 316
click at [1142, 548] on button "Save" at bounding box center [1142, 561] width 62 height 31
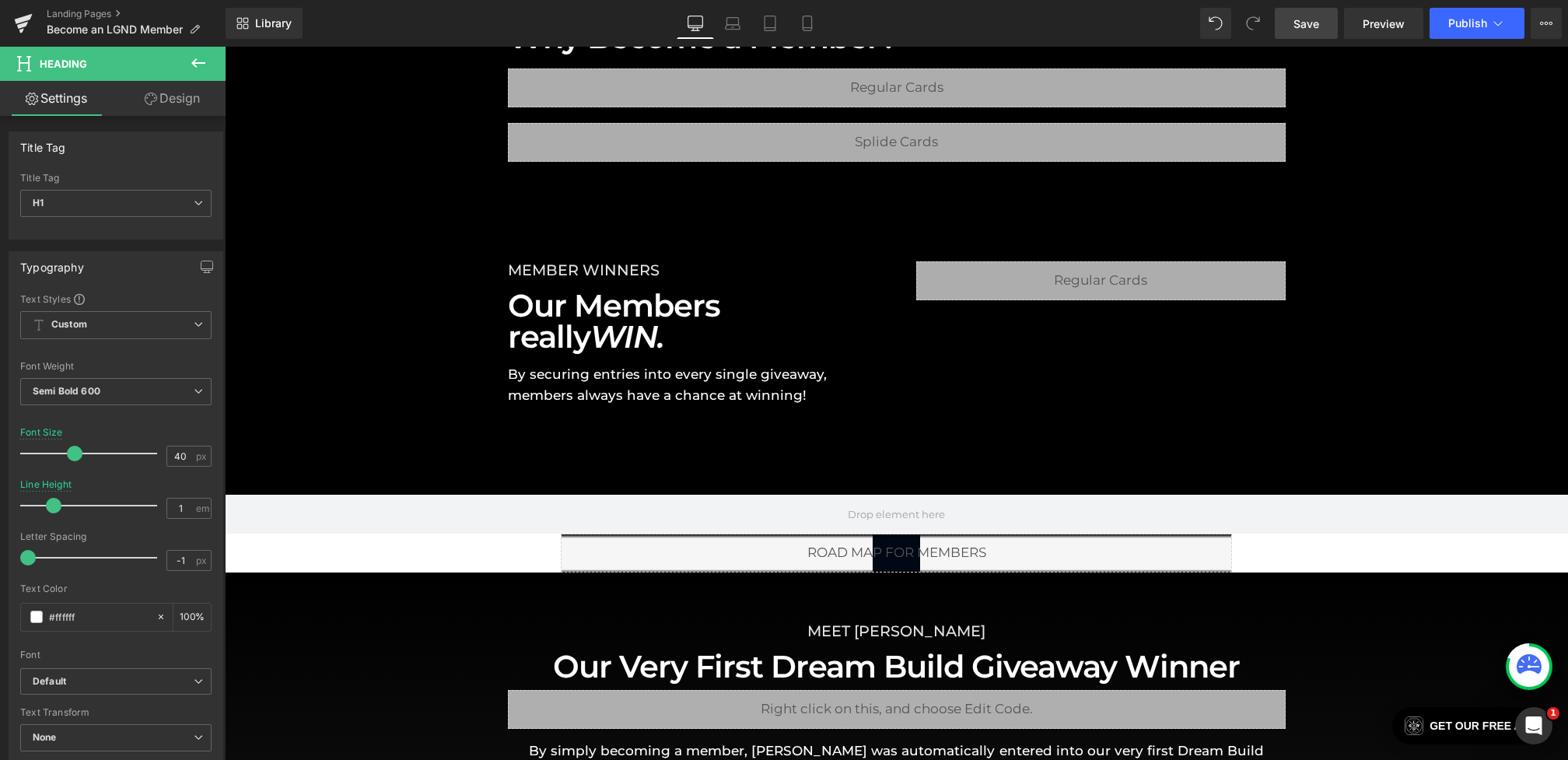
click at [1324, 21] on link "Save" at bounding box center [1306, 23] width 63 height 31
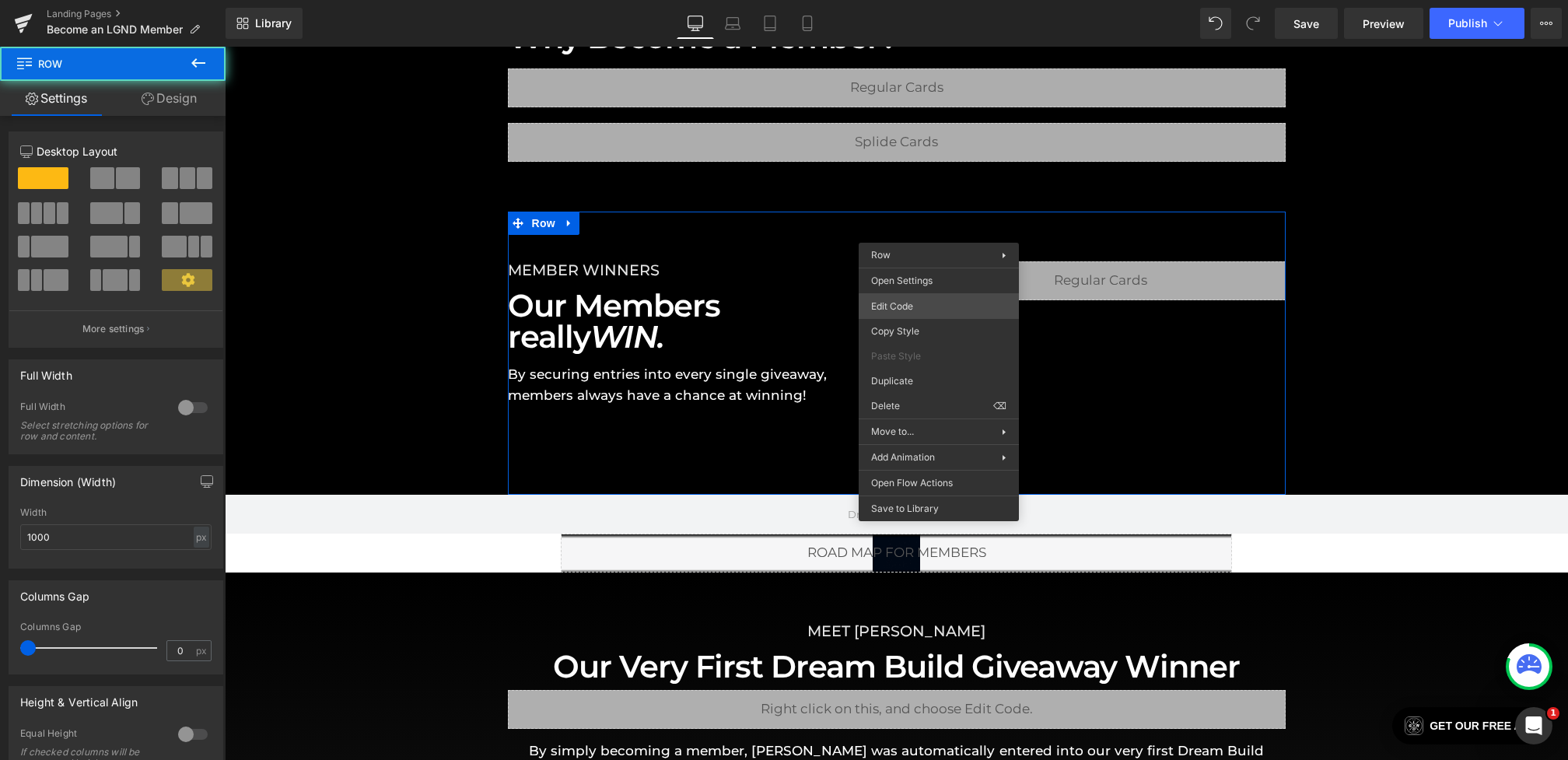
click at [904, 0] on div "Heading You are previewing how the will restyle your page. You can not edit Ele…" at bounding box center [784, 0] width 1568 height 0
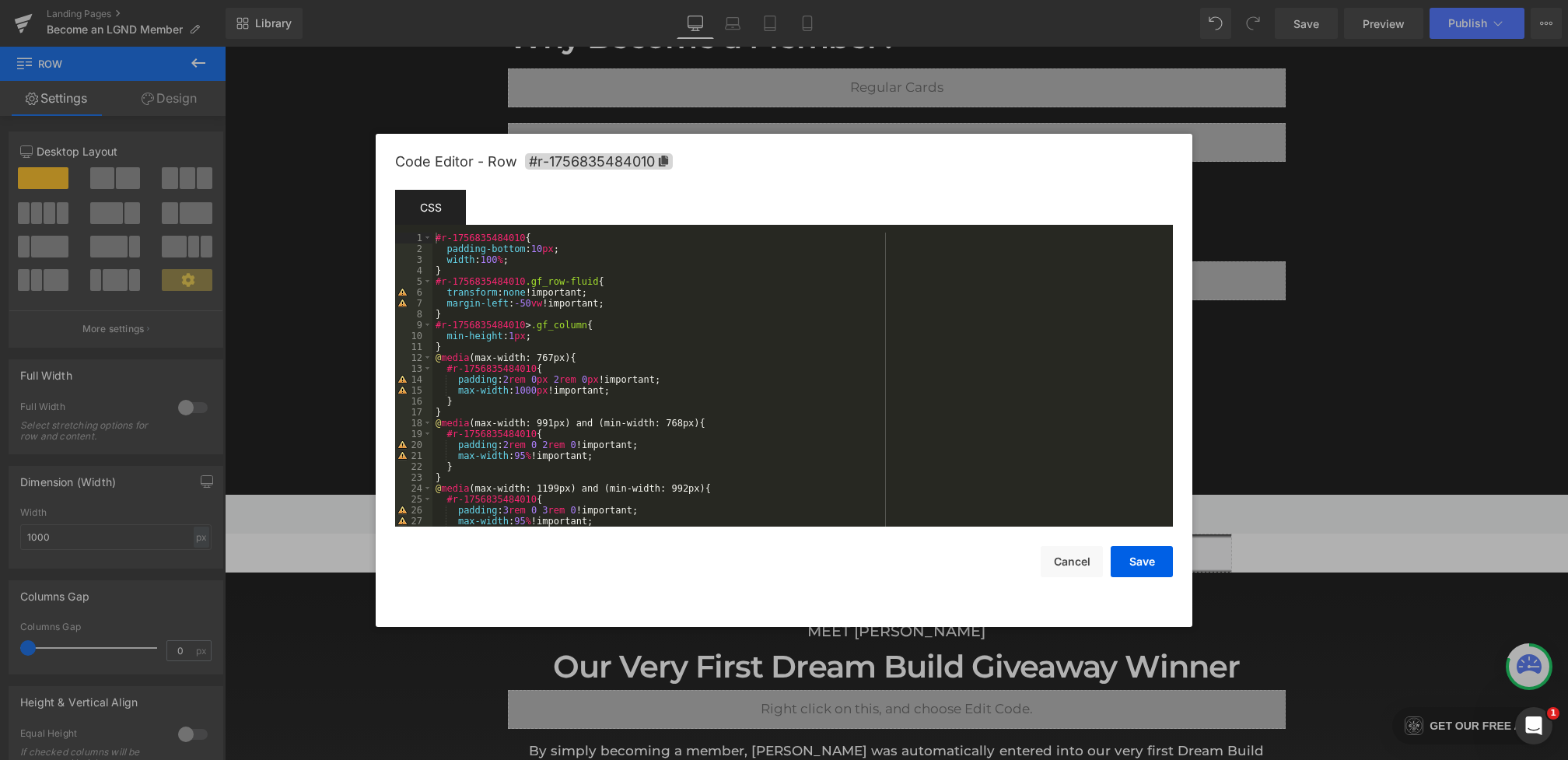
click at [541, 262] on div "#r-1756835484010 { padding-bottom : 10 px ; width : 100 % ; } #r-1756835484010 …" at bounding box center [800, 391] width 735 height 316
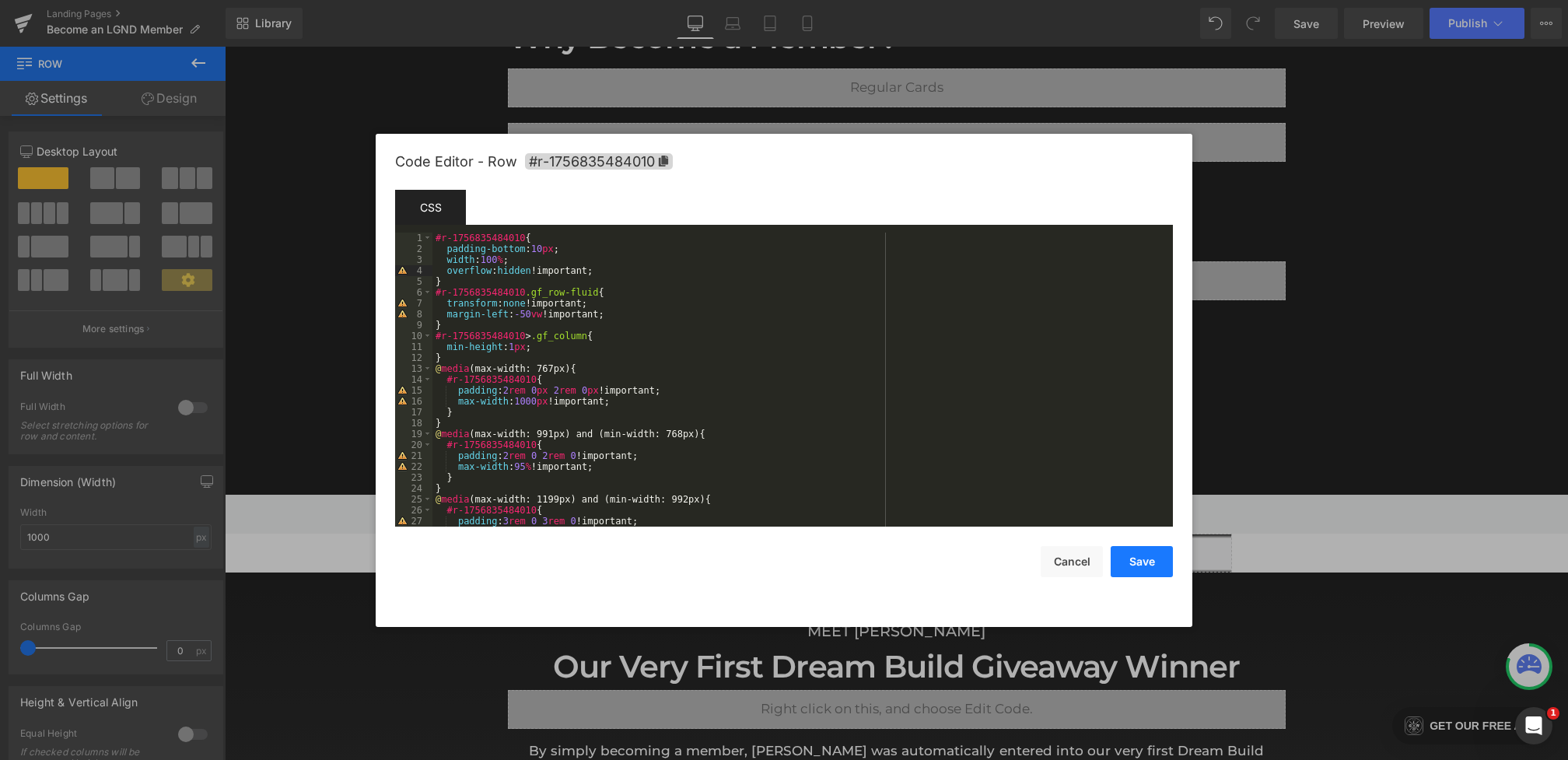
click at [1144, 562] on button "Save" at bounding box center [1142, 561] width 62 height 31
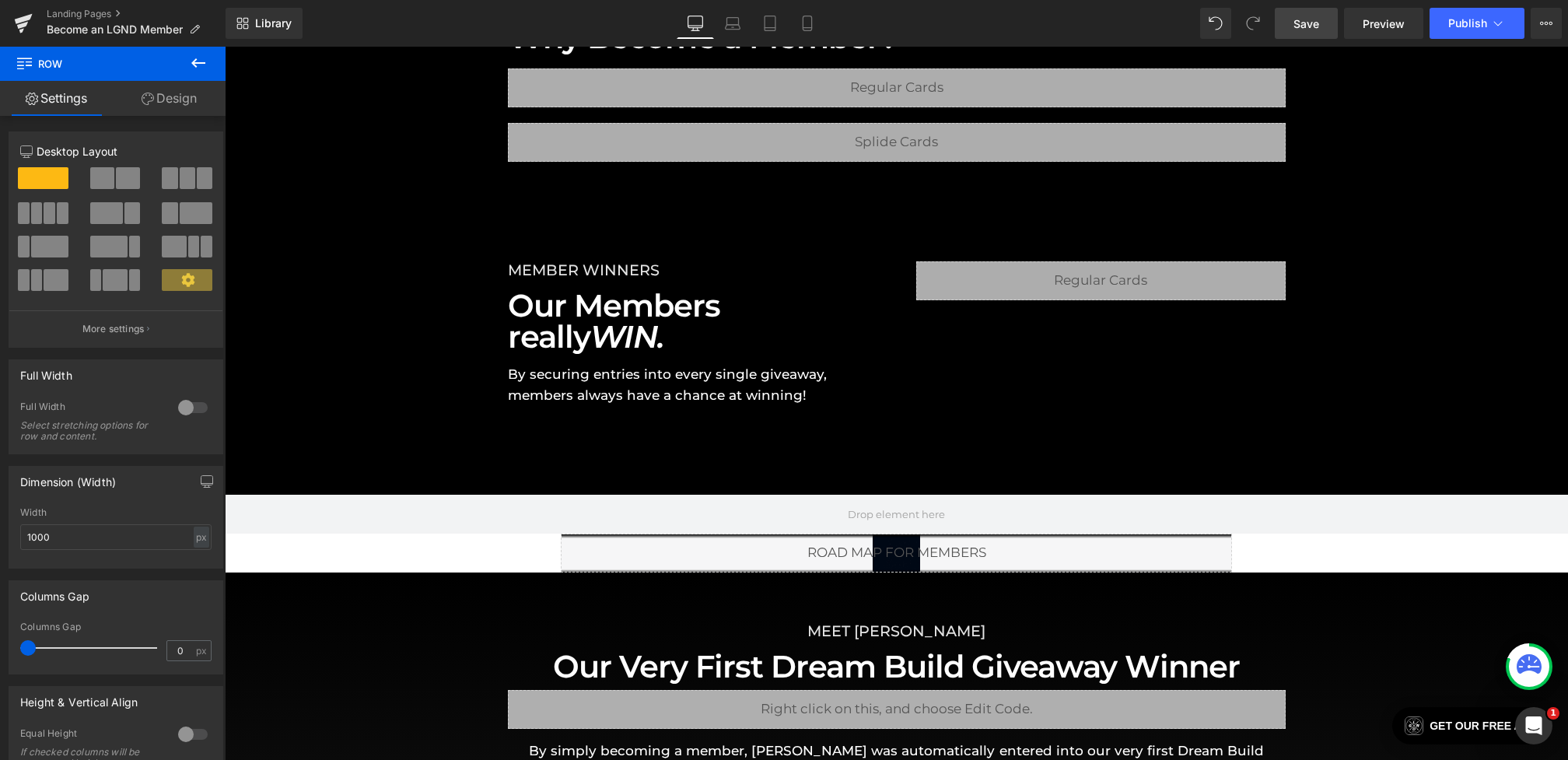
click at [1311, 27] on span "Save" at bounding box center [1306, 24] width 26 height 16
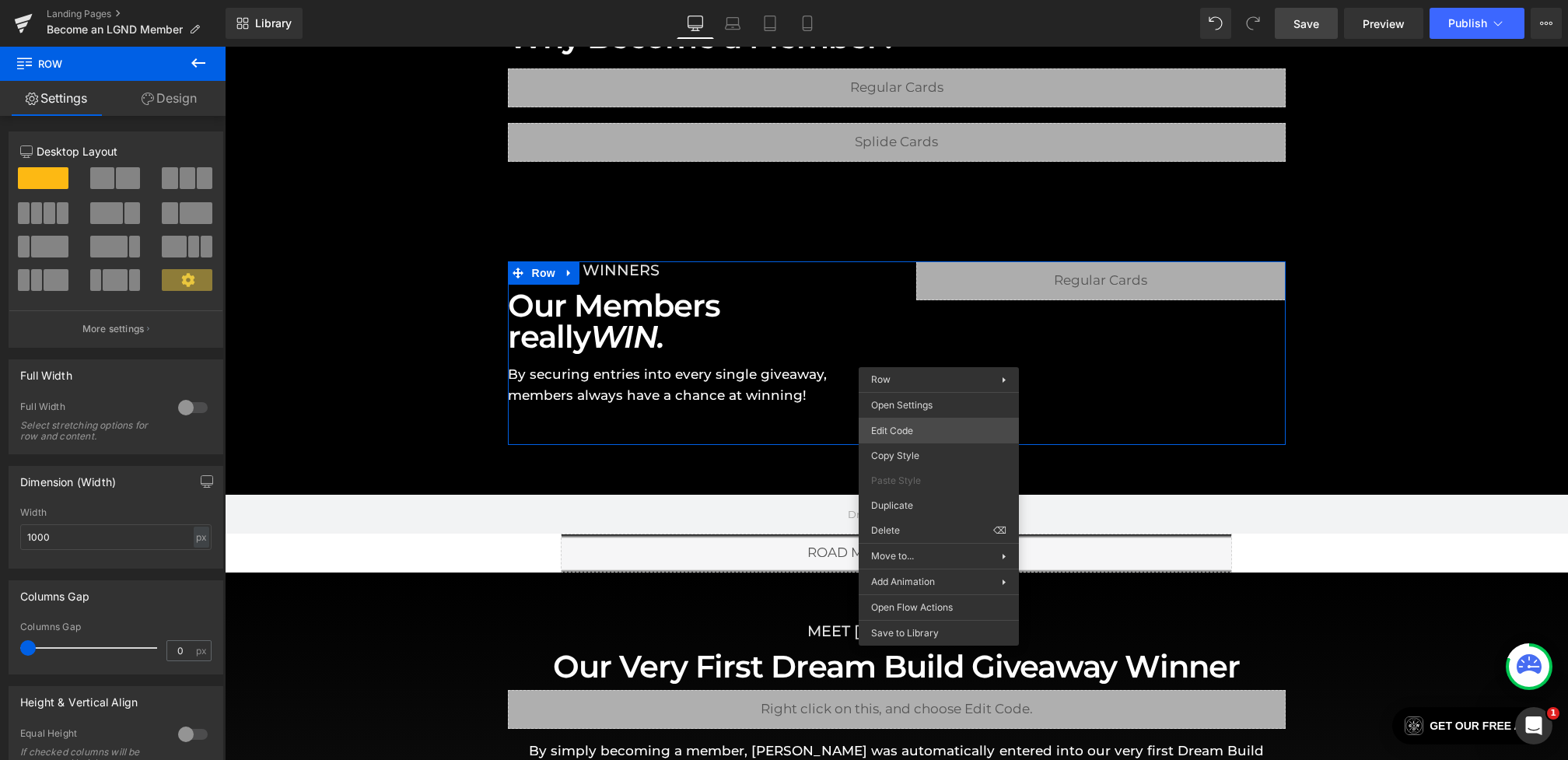
click at [903, 0] on div "Heading You are previewing how the will restyle your page. You can not edit Ele…" at bounding box center [784, 0] width 1568 height 0
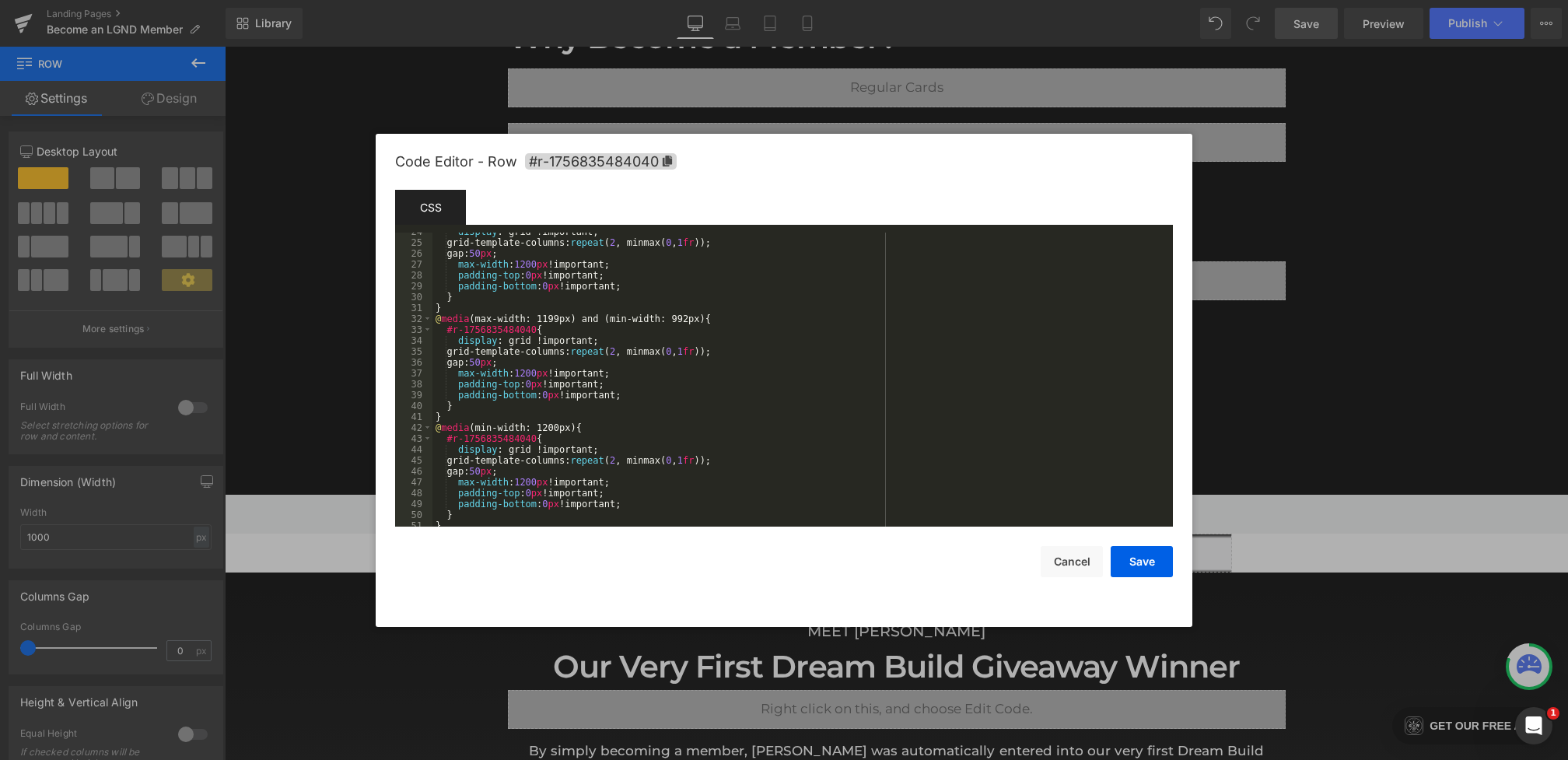
scroll to position [370, 0]
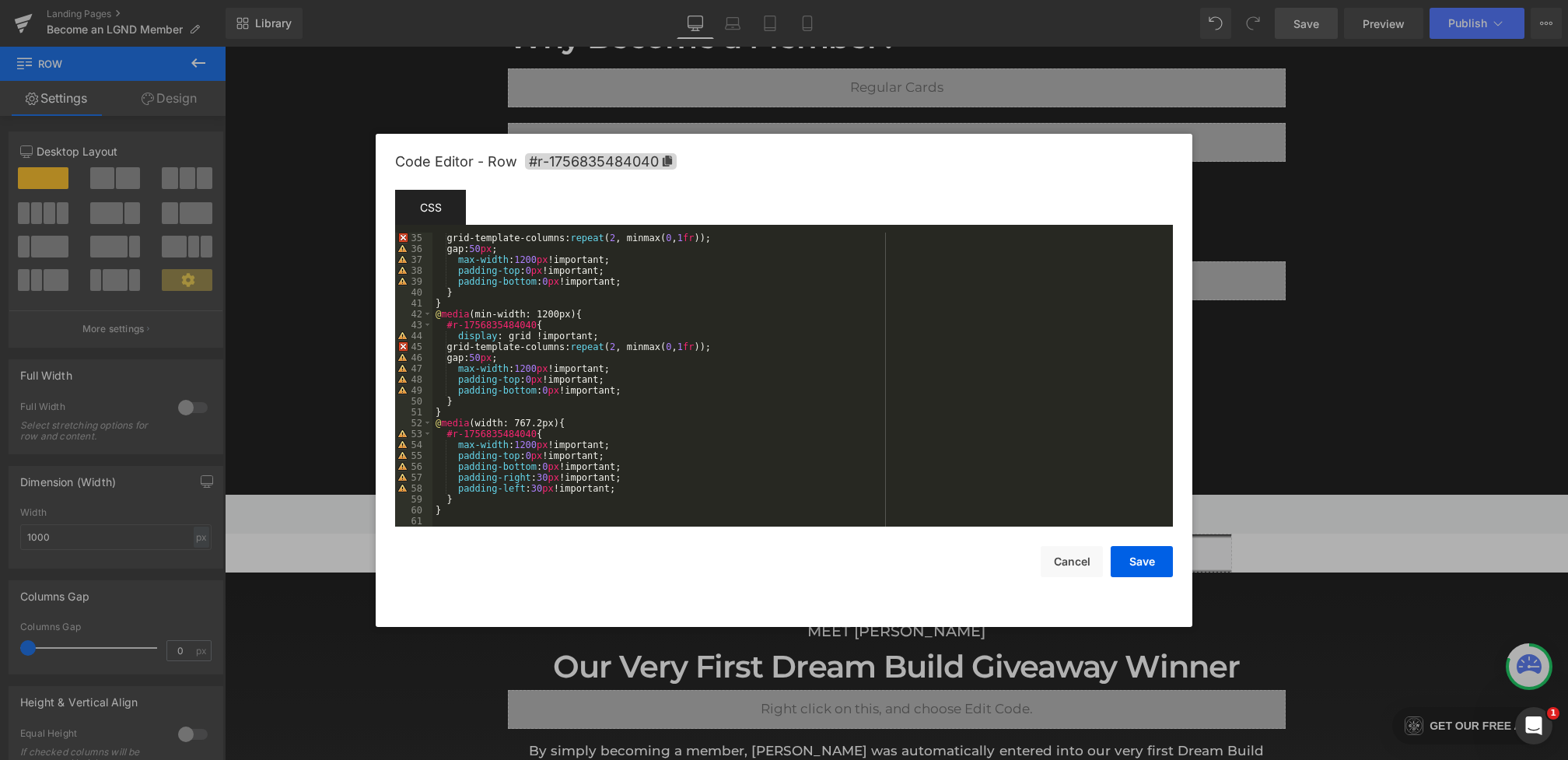
click at [712, 361] on div "grid-template-columns: repeat ( 2 , minmax( 0 , 1 fr )); gap: 50 px ; max-width…" at bounding box center [800, 391] width 735 height 316
drag, startPoint x: 657, startPoint y: 364, endPoint x: 459, endPoint y: 364, distance: 198.0
click at [459, 364] on div "grid-template-columns: repeat ( 2 , minmax( 0 , 1 fr )); gap: 50 px ; max-width…" at bounding box center [800, 391] width 735 height 316
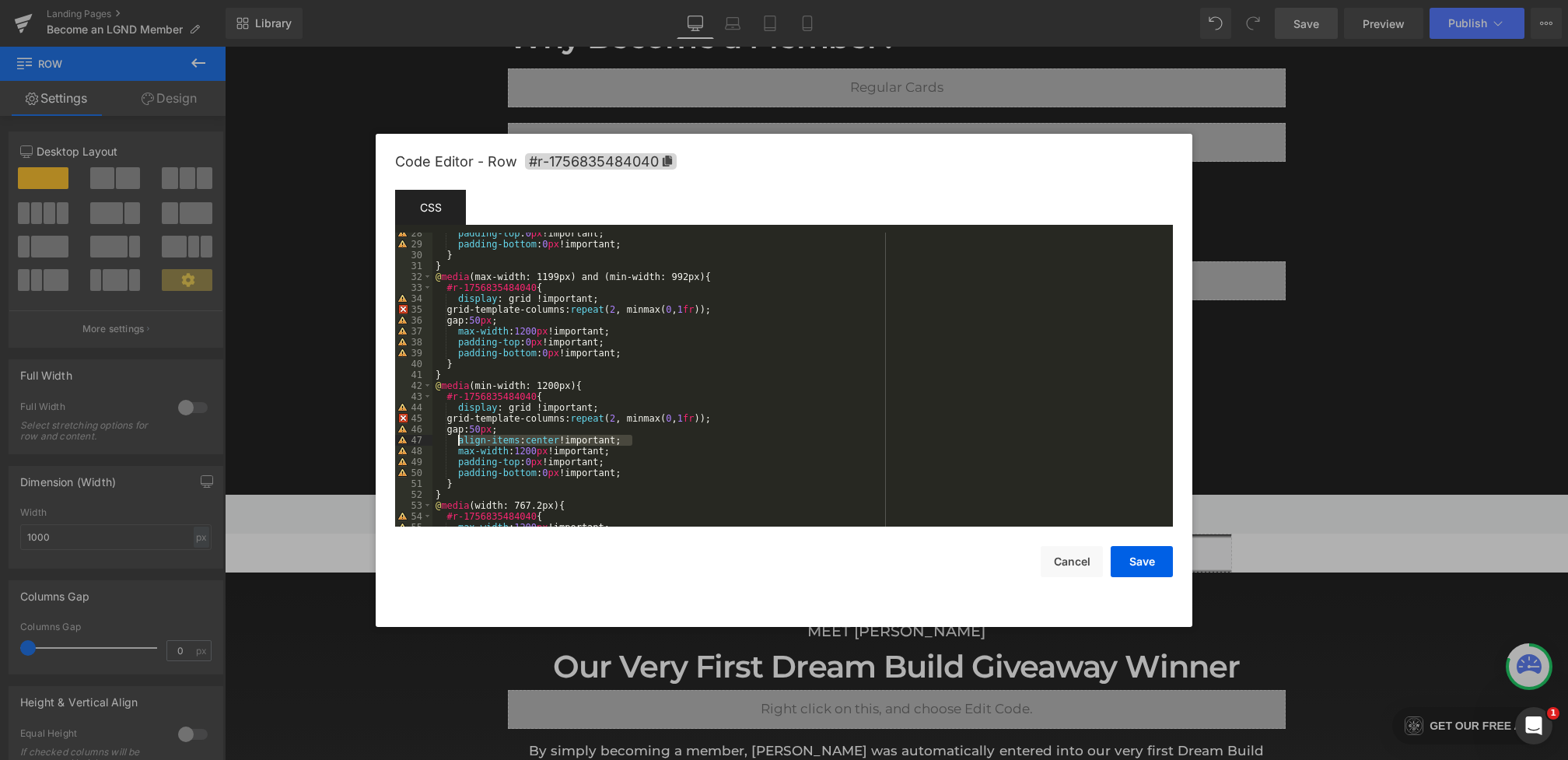
scroll to position [298, 0]
click at [648, 326] on div "padding-top : 0 px !important; padding-bottom : 0 px !important; } } @ media (m…" at bounding box center [800, 386] width 735 height 316
click at [638, 322] on div "padding-top : 0 px !important; padding-bottom : 0 px !important; } } @ media (m…" at bounding box center [800, 386] width 735 height 316
paste textarea
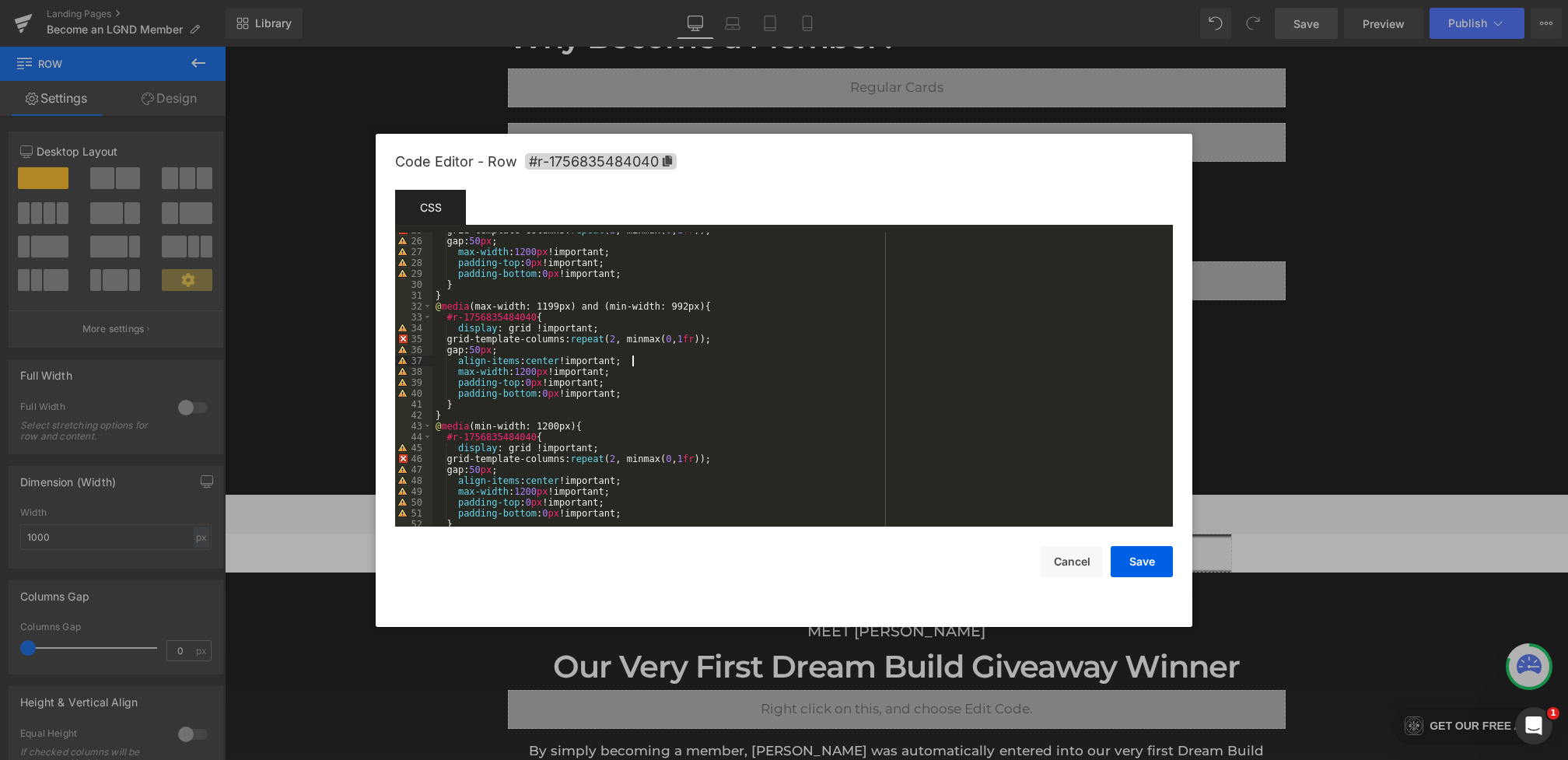
scroll to position [188, 0]
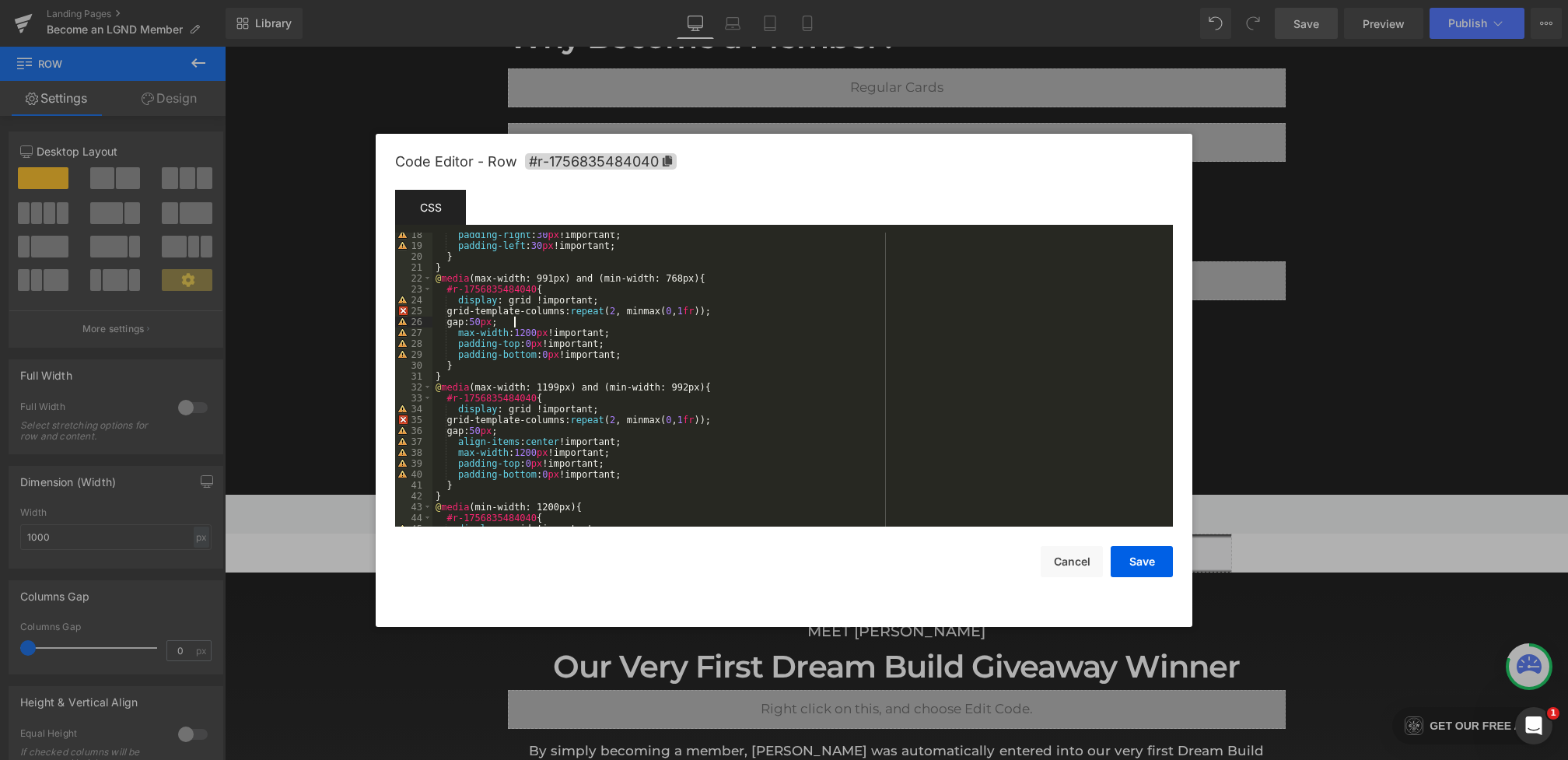
click at [580, 321] on div "padding-right : 30 px !important; padding-left : 30 px !important; } } @ media …" at bounding box center [800, 387] width 735 height 316
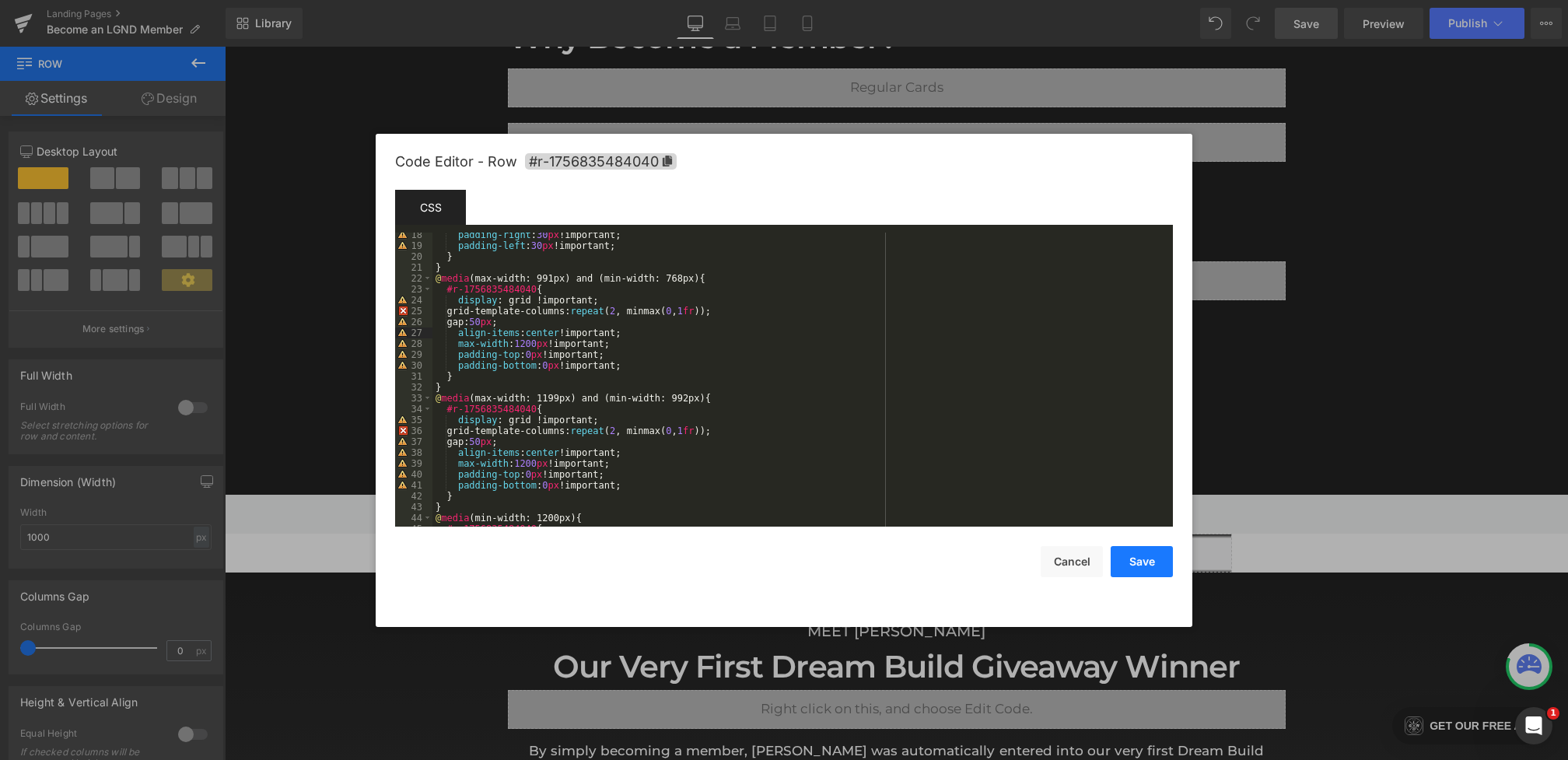
click at [1129, 562] on button "Save" at bounding box center [1142, 561] width 62 height 31
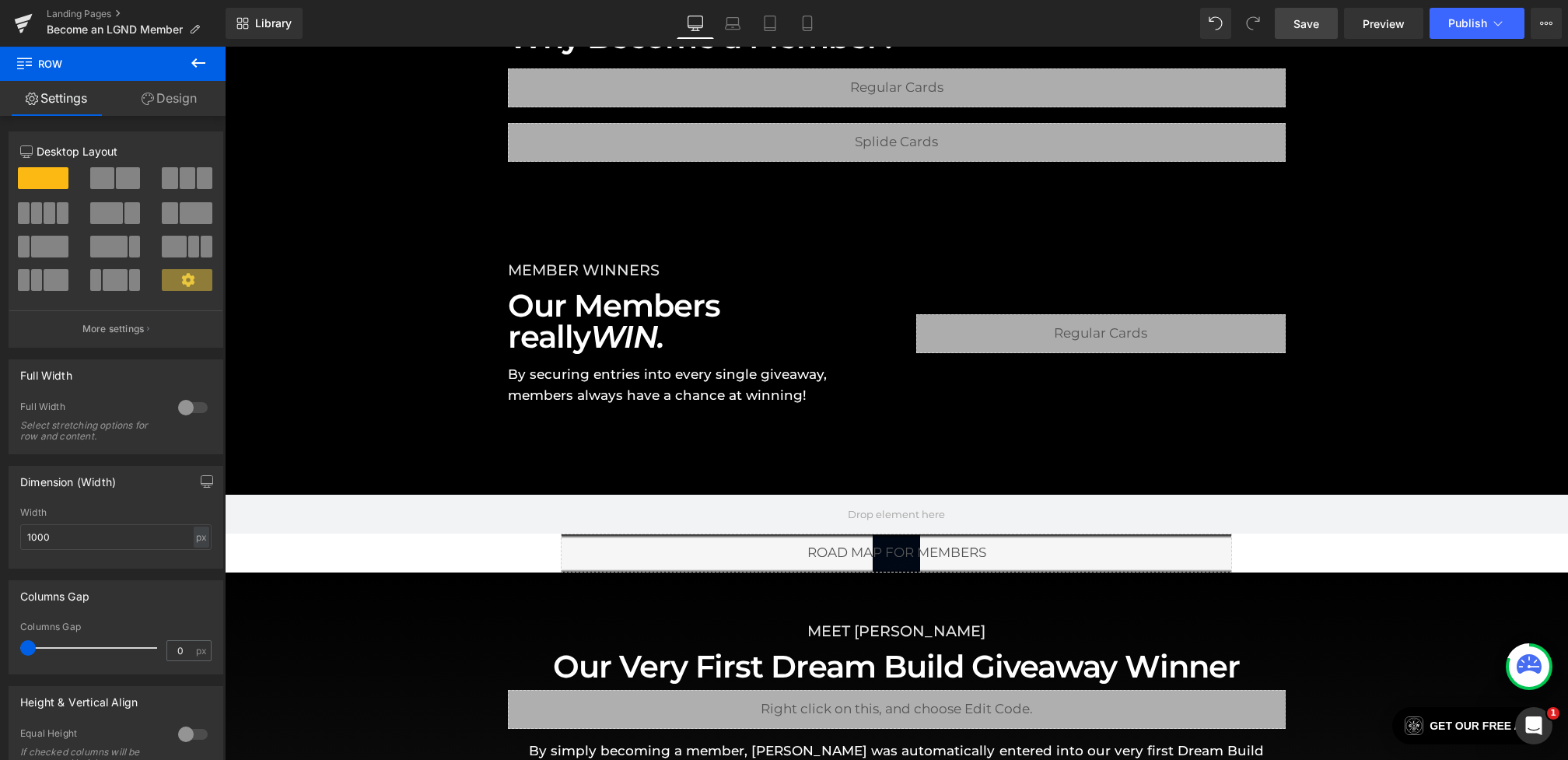
click at [1297, 16] on span "Save" at bounding box center [1306, 24] width 26 height 16
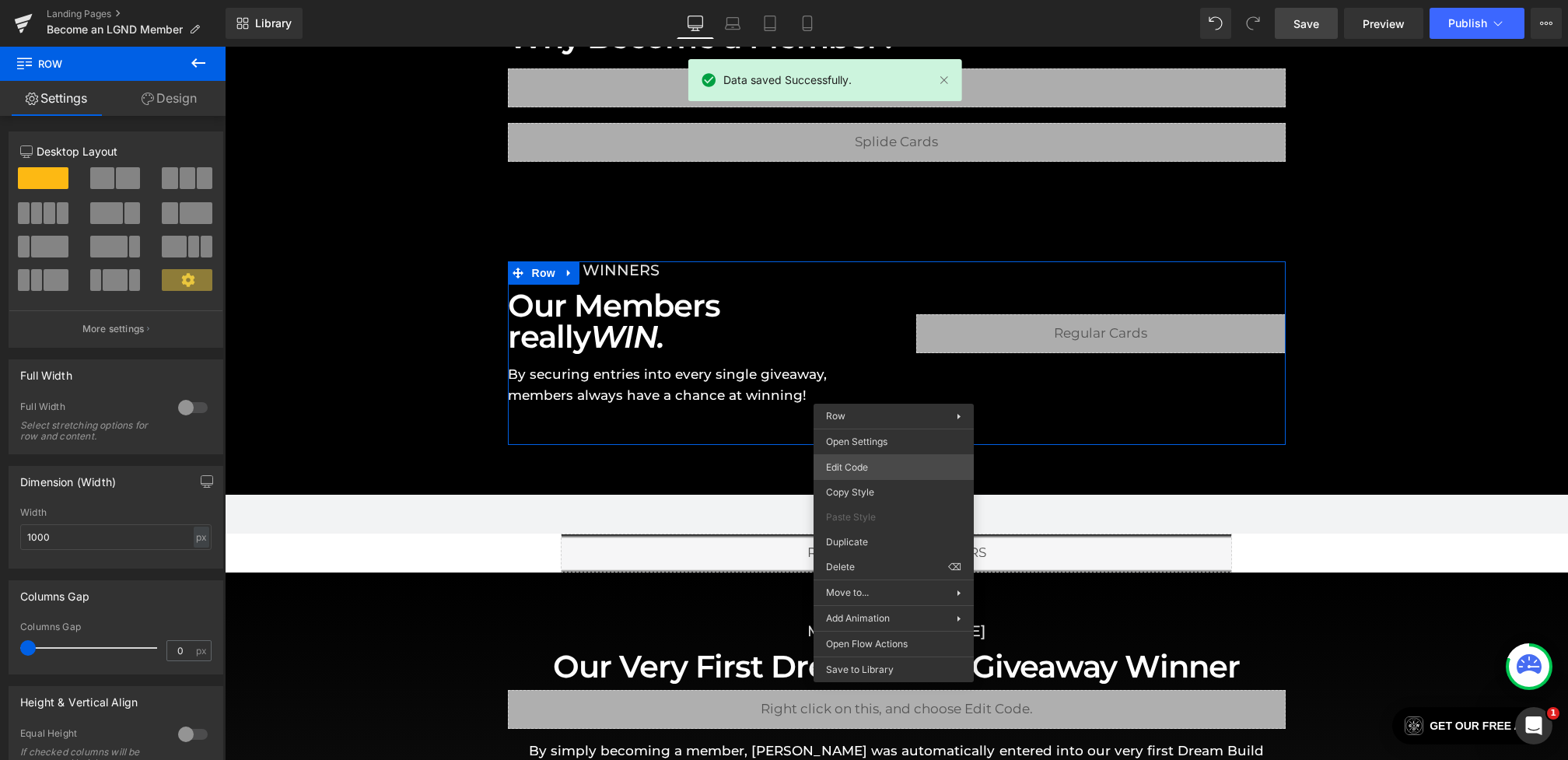
click at [881, 0] on div "Heading You are previewing how the will restyle your page. You can not edit Ele…" at bounding box center [784, 0] width 1568 height 0
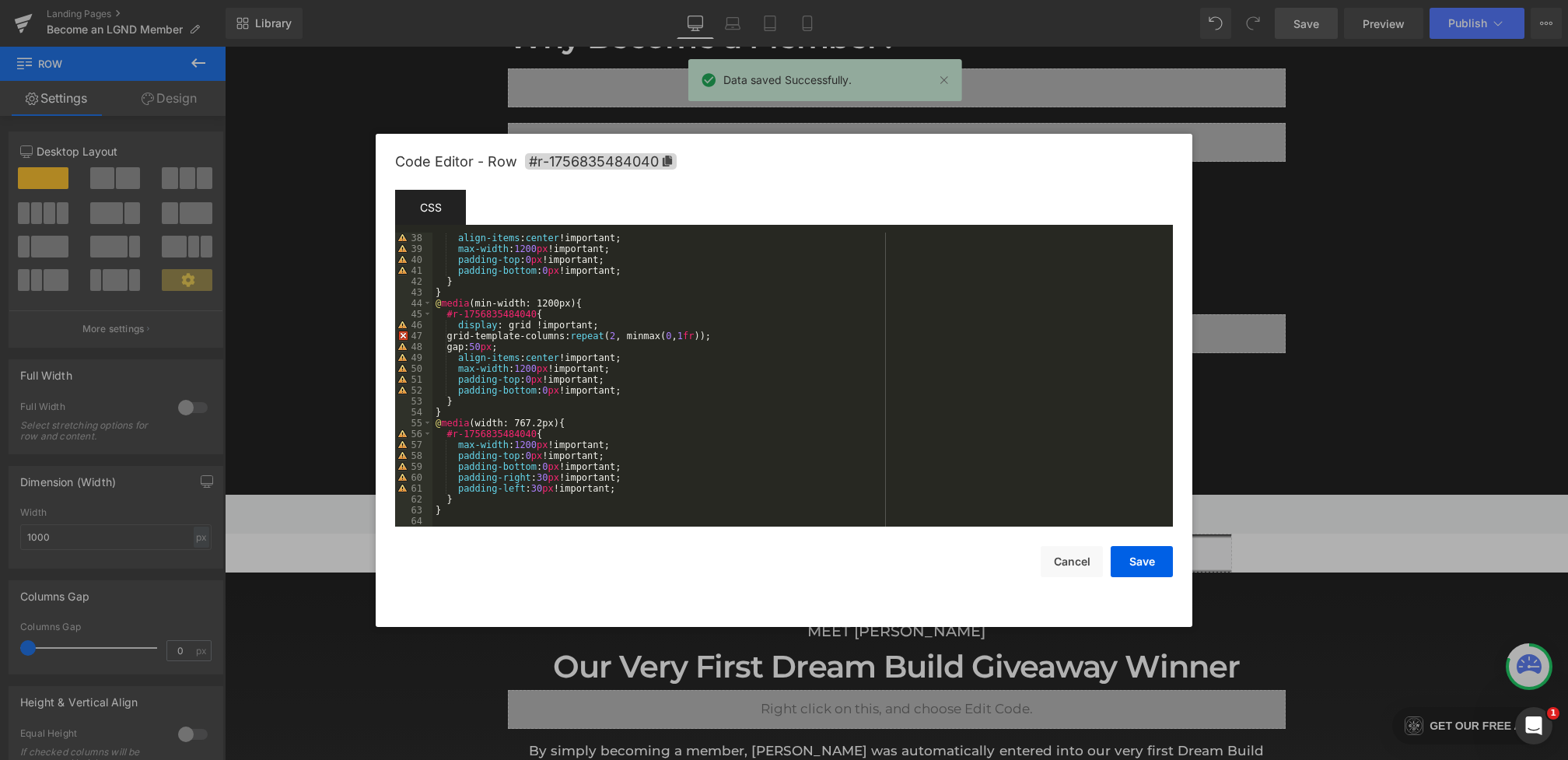
scroll to position [403, 0]
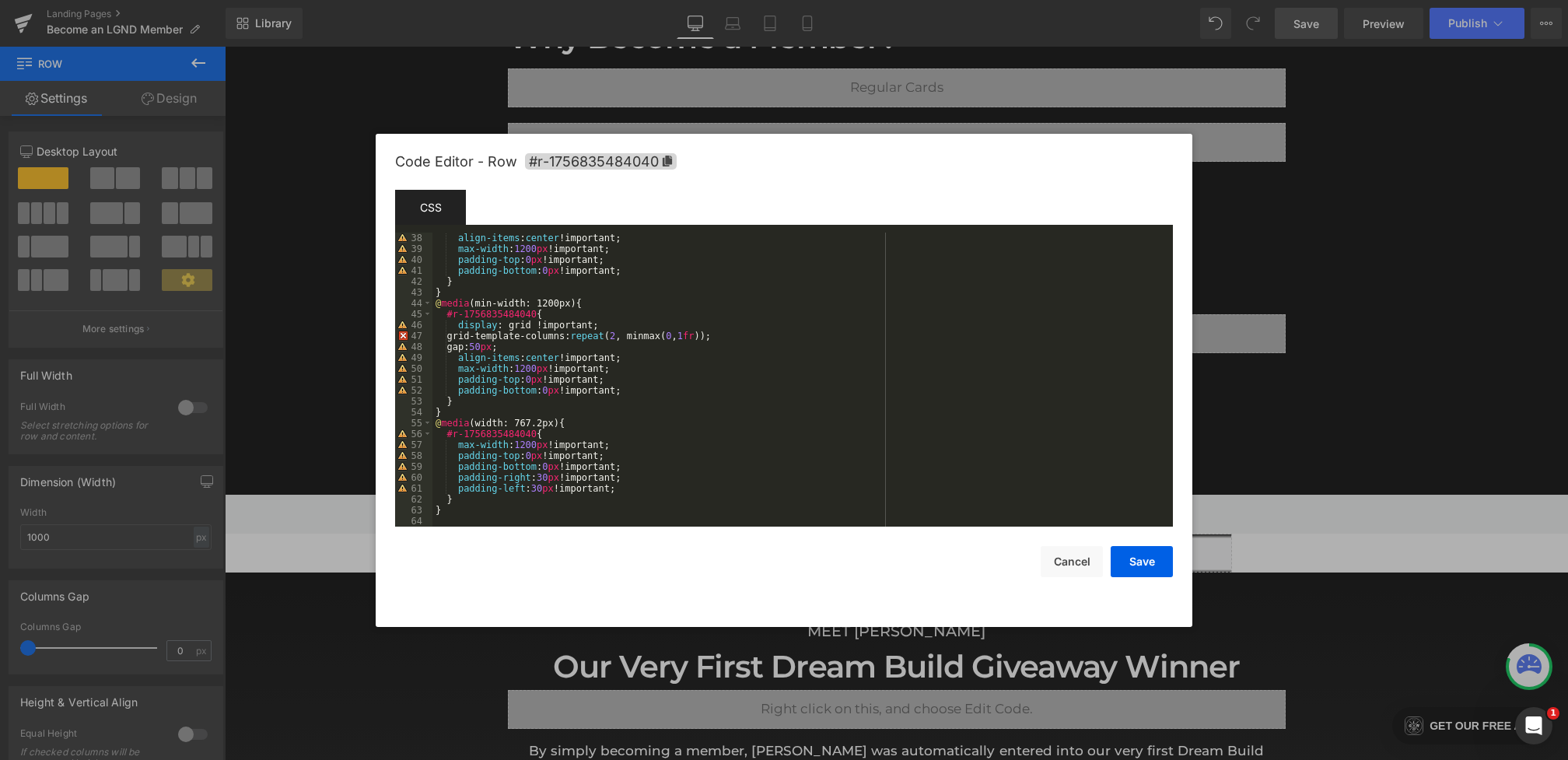
click at [668, 355] on div "align-items : center !important; max-width : 1200 px !important; padding-top : …" at bounding box center [800, 391] width 735 height 316
click at [1156, 563] on button "Save" at bounding box center [1142, 561] width 62 height 31
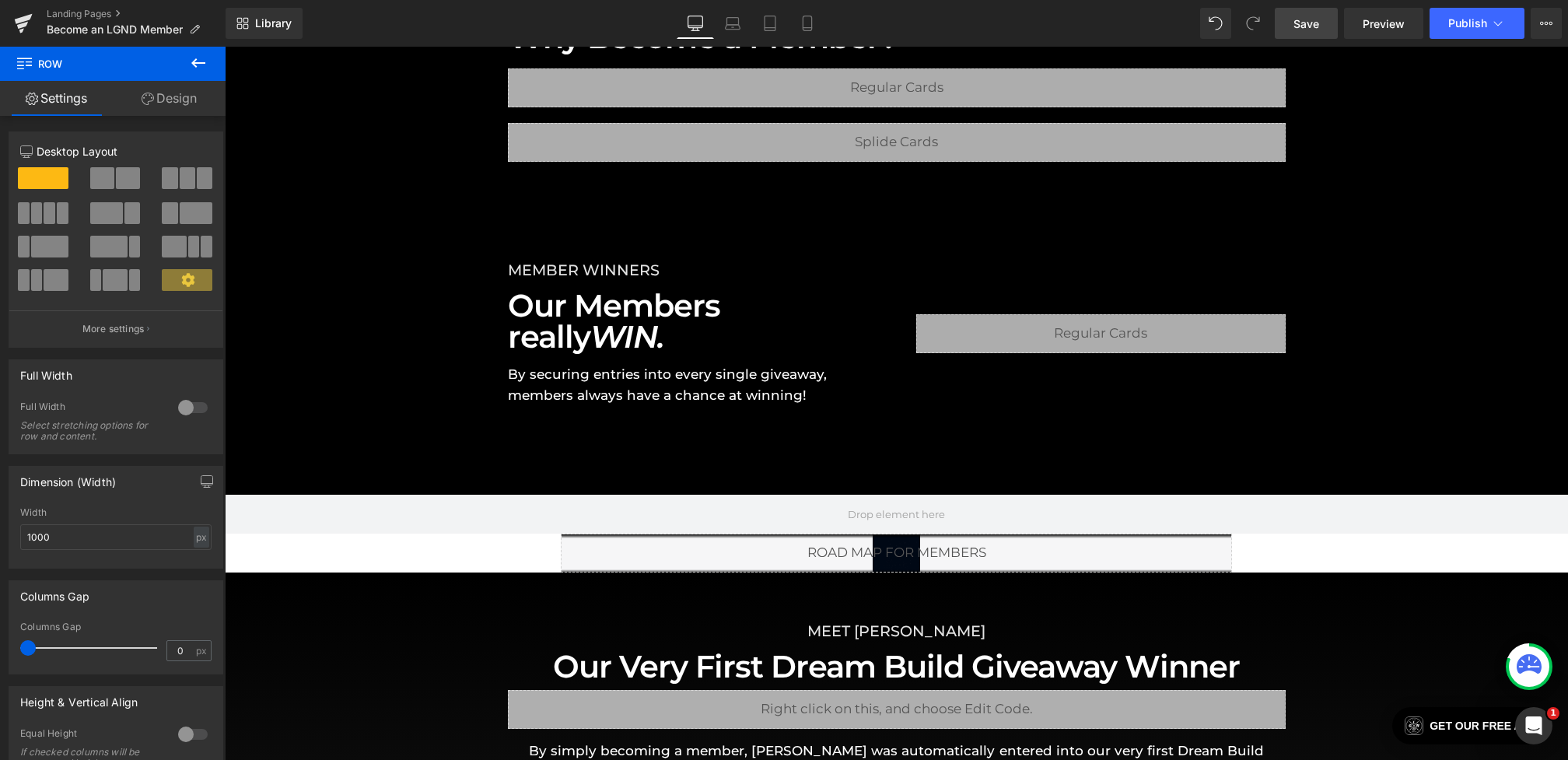
click at [1298, 30] on span "Save" at bounding box center [1306, 24] width 26 height 16
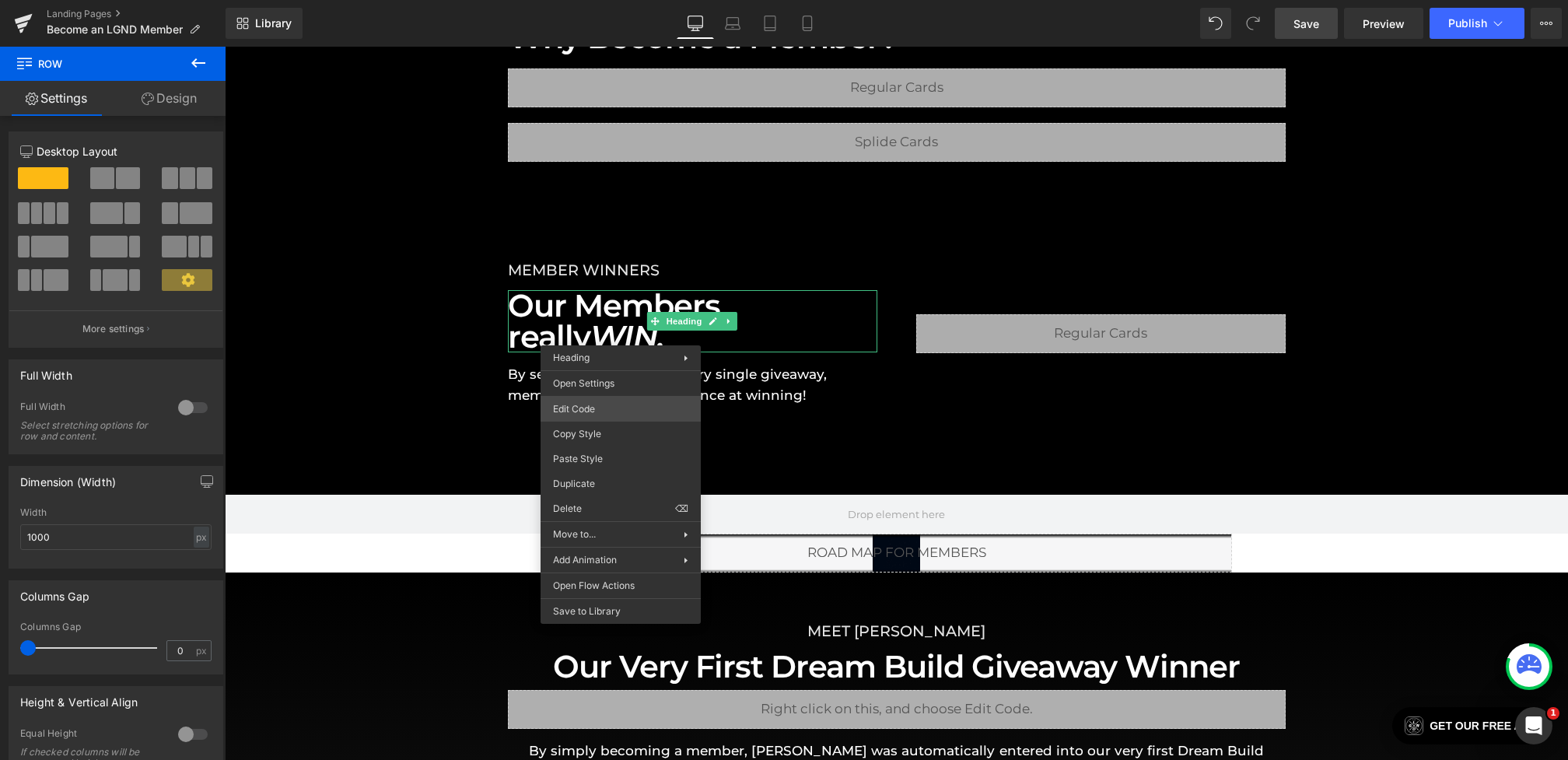
click at [604, 0] on div "Heading You are previewing how the will restyle your page. You can not edit Ele…" at bounding box center [784, 0] width 1568 height 0
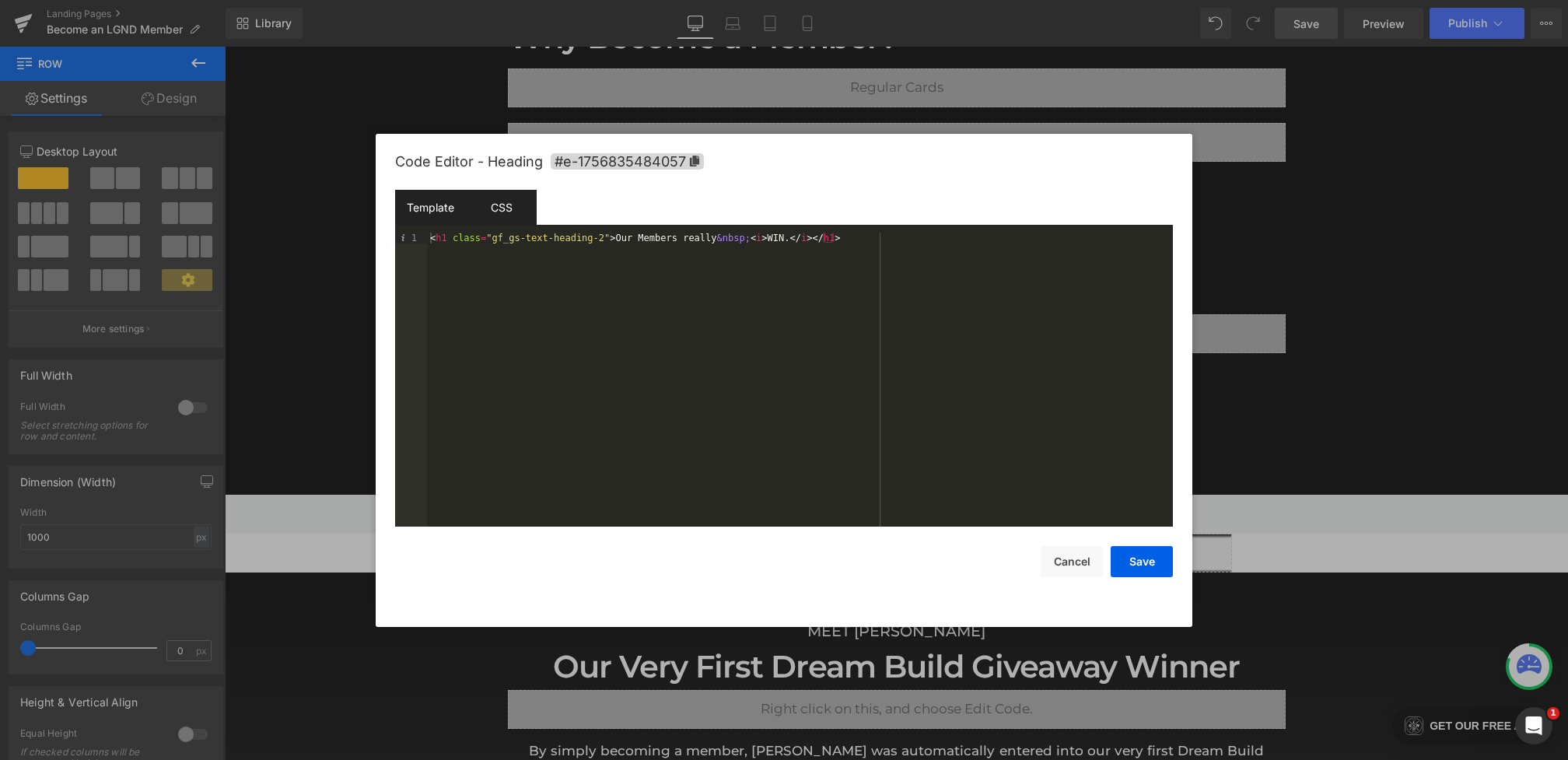
click at [515, 198] on div "CSS" at bounding box center [502, 207] width 71 height 35
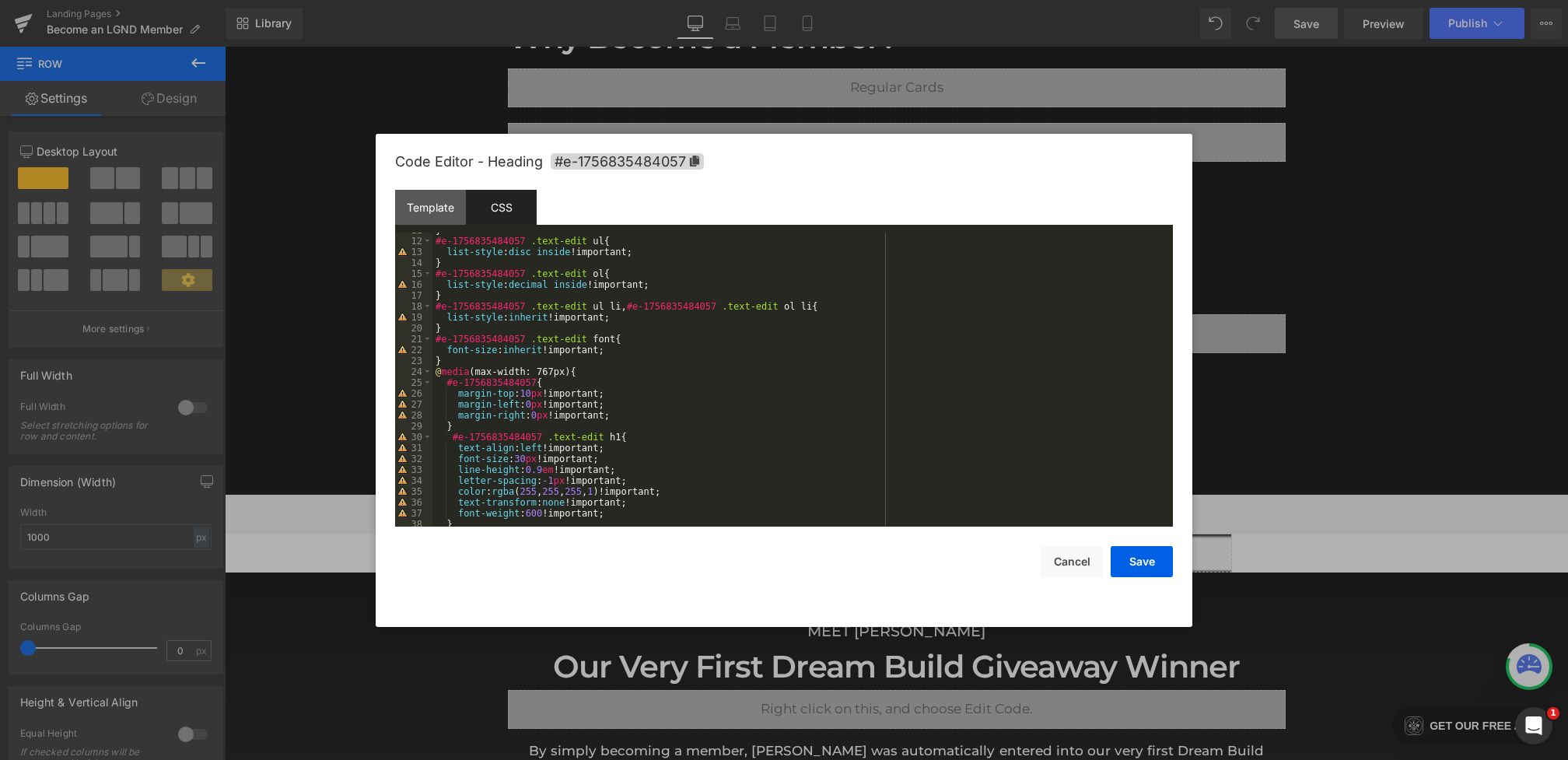
scroll to position [128, 0]
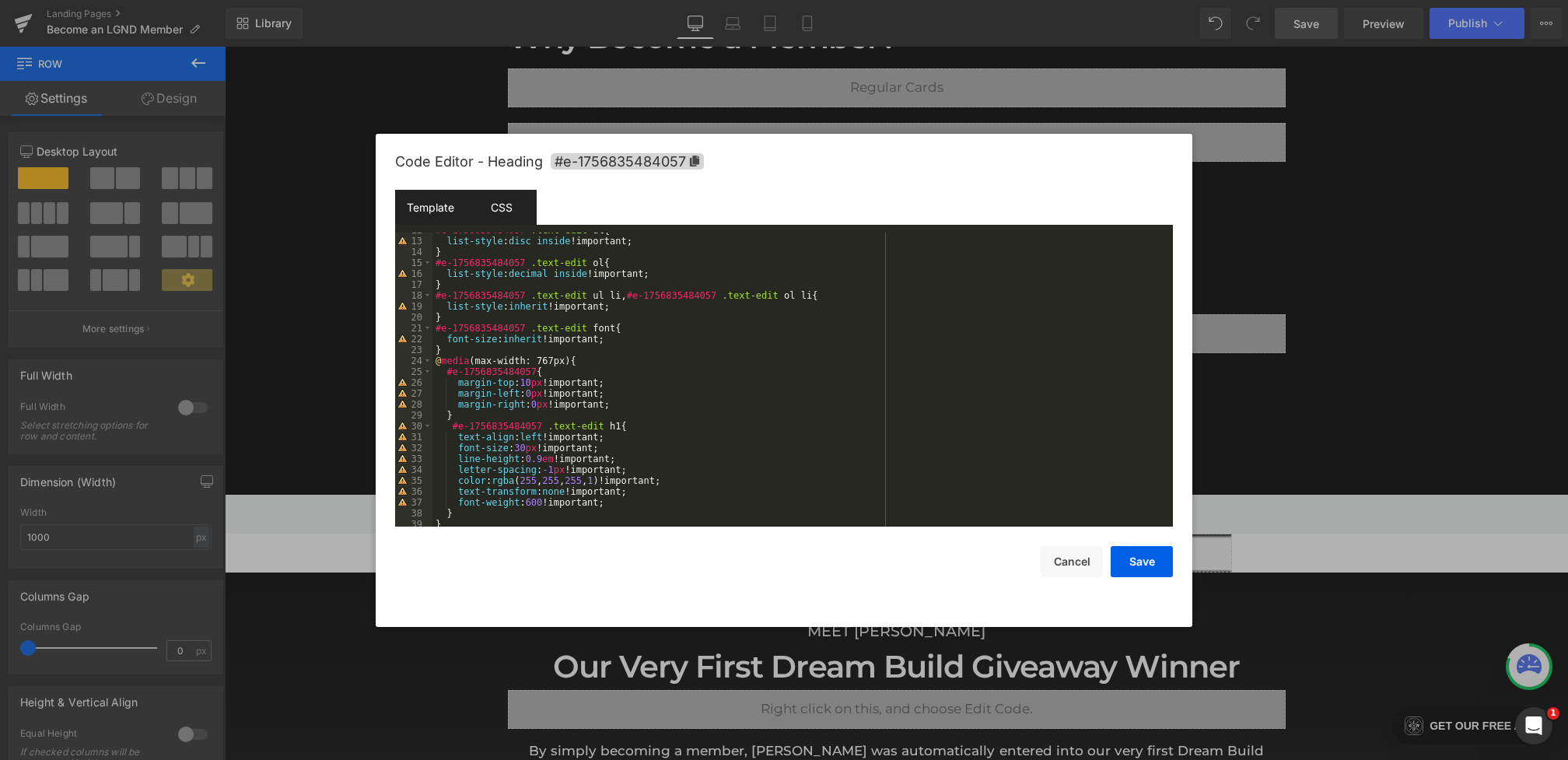
click at [442, 206] on div "Template" at bounding box center [431, 207] width 71 height 35
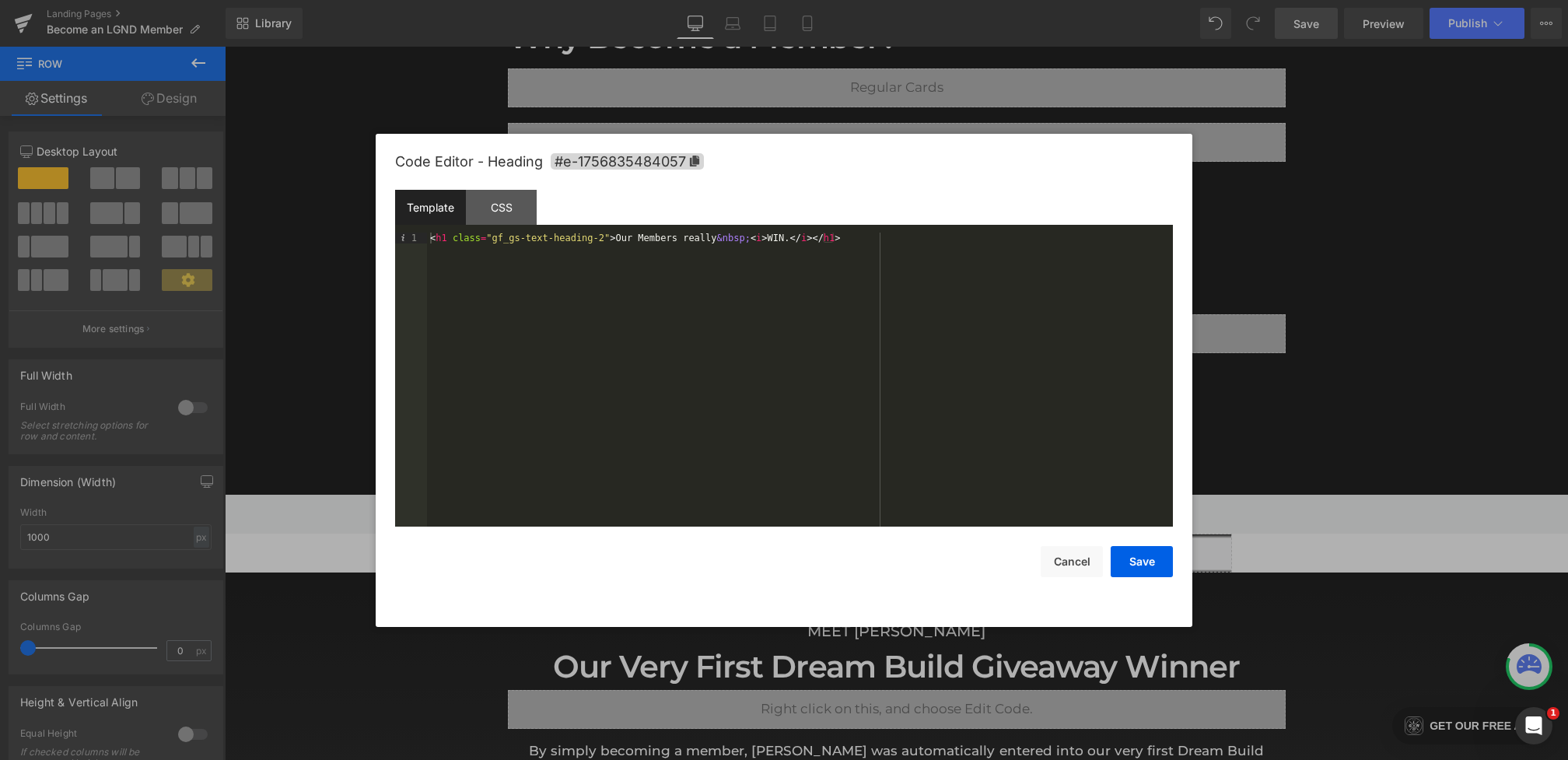
click at [764, 238] on div "< h1 class = "gf_gs-text-heading-2" > Our Members really &nbsp; < i > WIN. </ i…" at bounding box center [800, 391] width 746 height 316
click at [1131, 556] on button "Save" at bounding box center [1142, 561] width 62 height 31
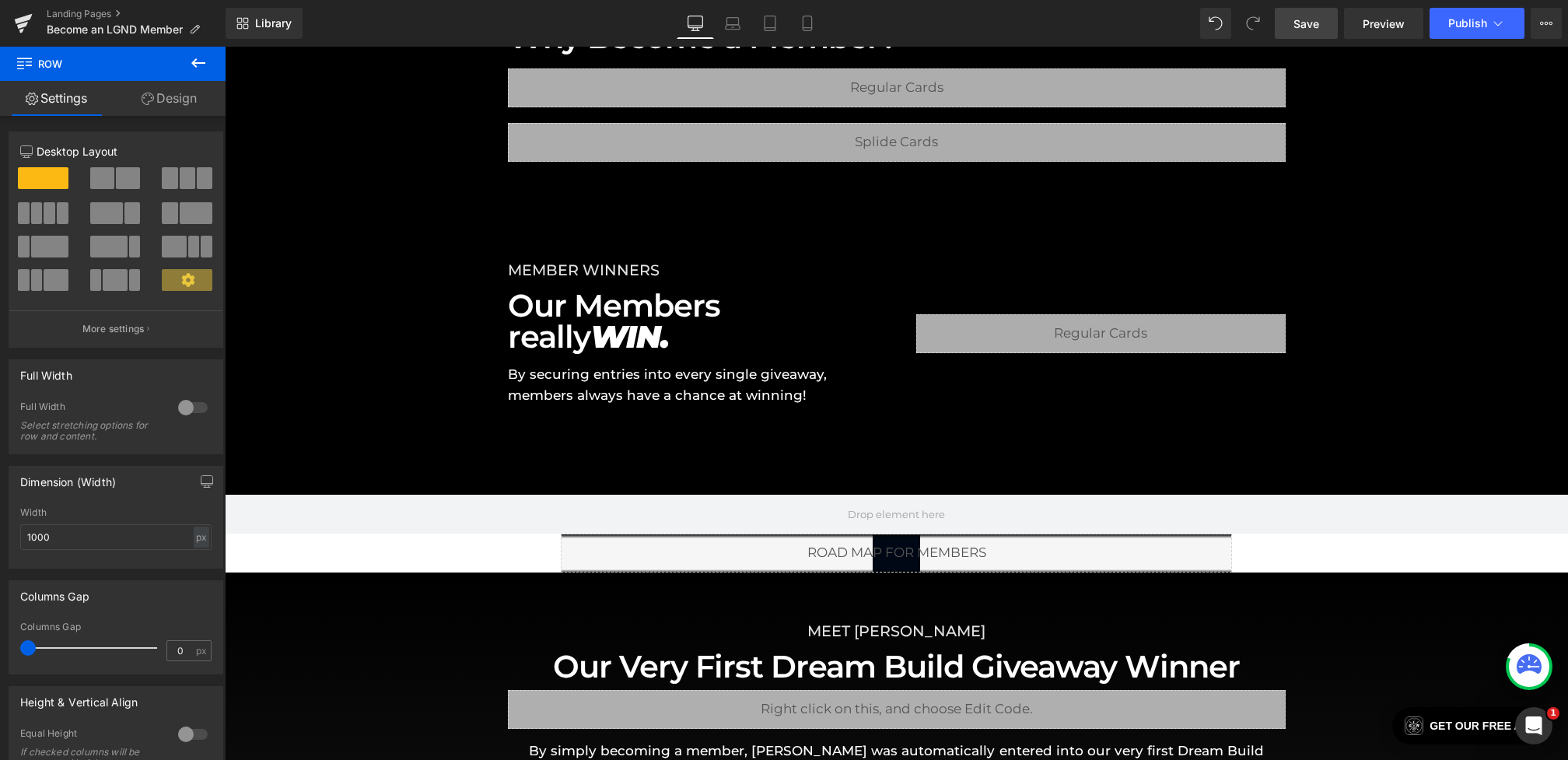
click at [1301, 20] on span "Save" at bounding box center [1306, 24] width 26 height 16
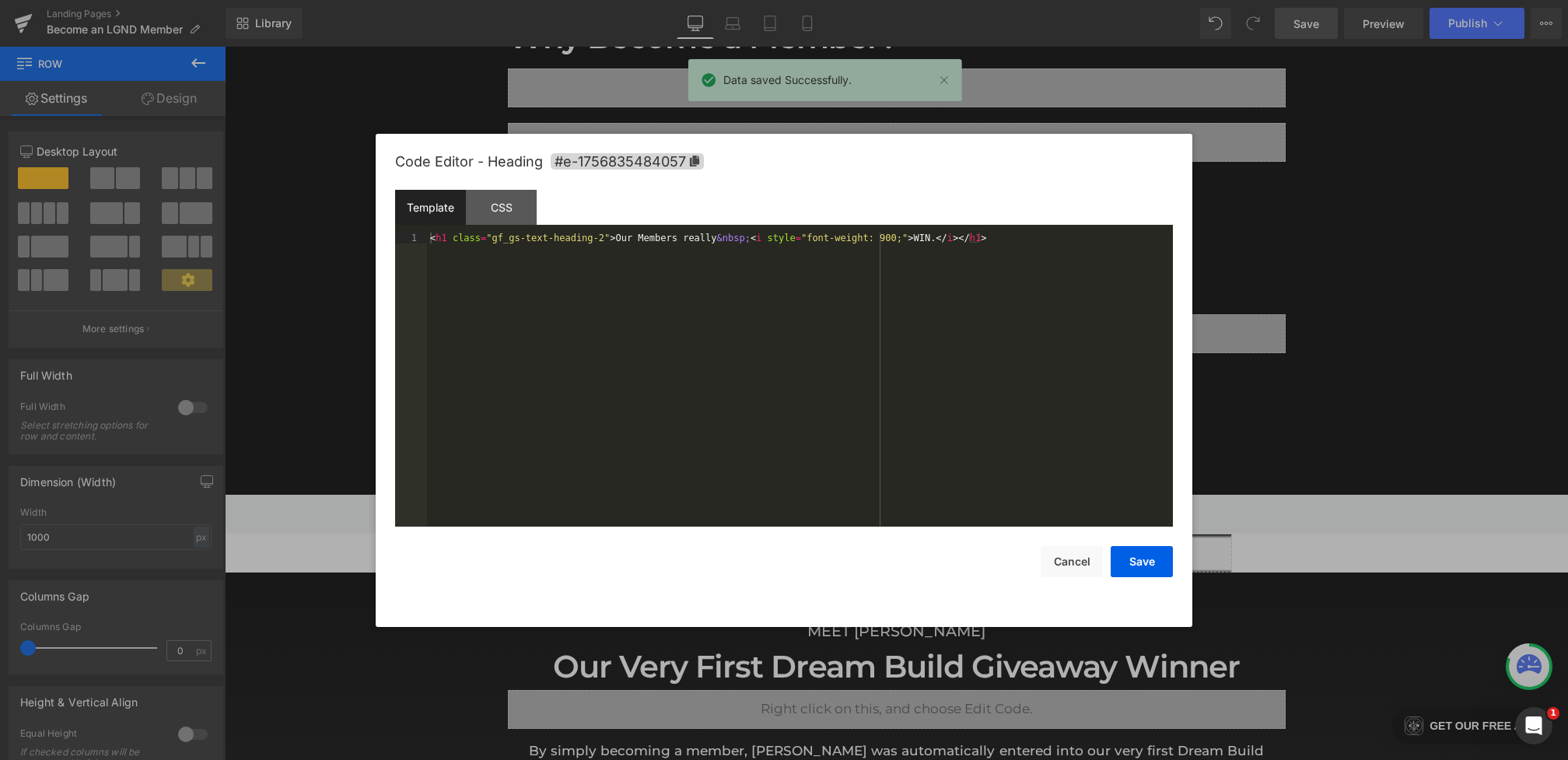
click at [515, 0] on div "Heading You are previewing how the will restyle your page. You can not edit Ele…" at bounding box center [784, 0] width 1568 height 0
click at [683, 238] on div "< h1 class = "gf_gs-text-heading-2" > Our Members really &nbsp; < i style = "fo…" at bounding box center [800, 391] width 746 height 316
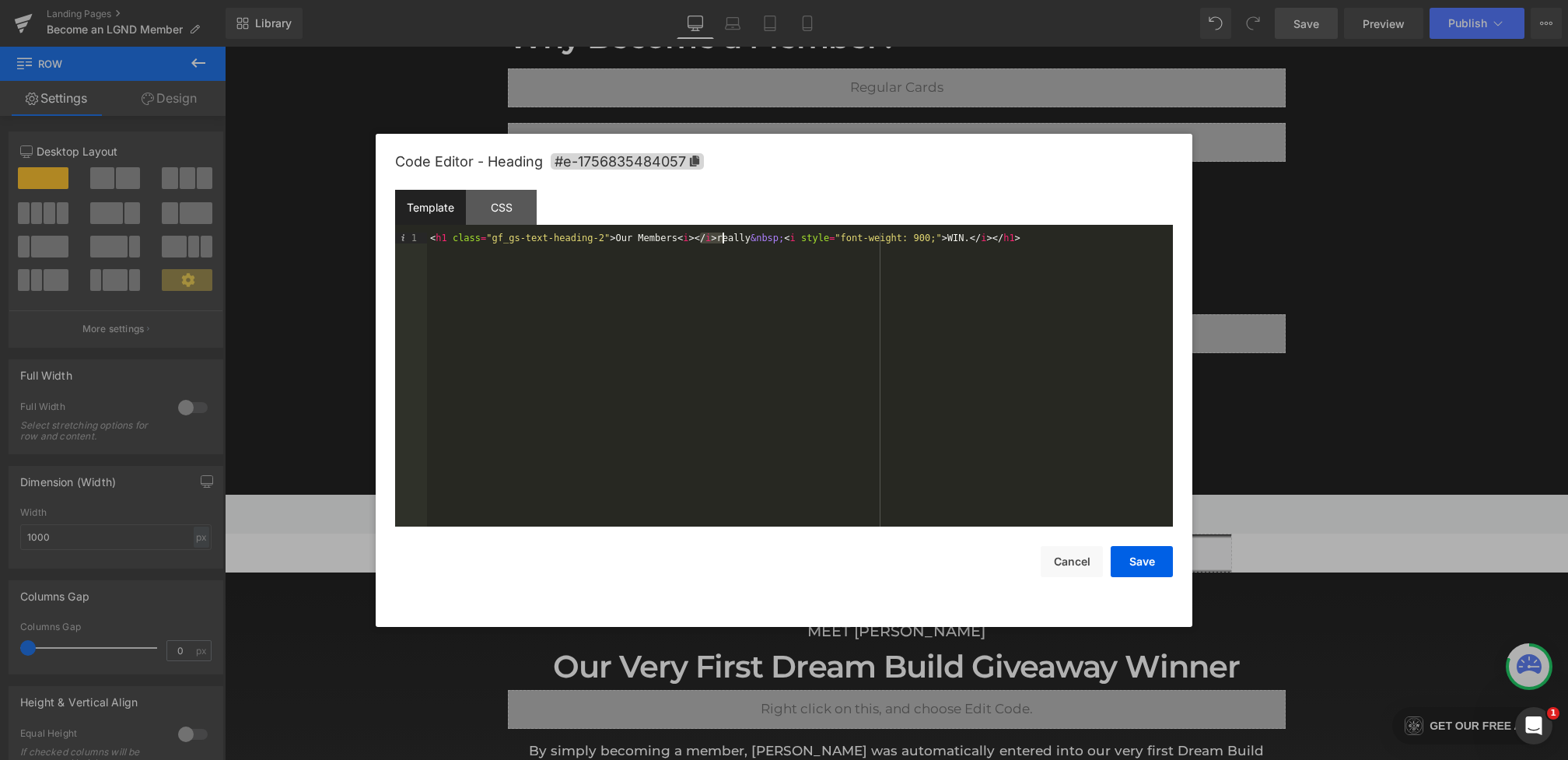
drag, startPoint x: 702, startPoint y: 238, endPoint x: 725, endPoint y: 238, distance: 23.0
click at [725, 238] on div "< h1 class = "gf_gs-text-heading-2" > Our Members < i > </ i > really &nbsp; < …" at bounding box center [800, 391] width 746 height 316
click at [733, 241] on div "< h1 class = "gf_gs-text-heading-2" > Our Members < i > really &nbsp; < i style…" at bounding box center [800, 391] width 746 height 316
click at [1143, 560] on button "Save" at bounding box center [1142, 561] width 62 height 31
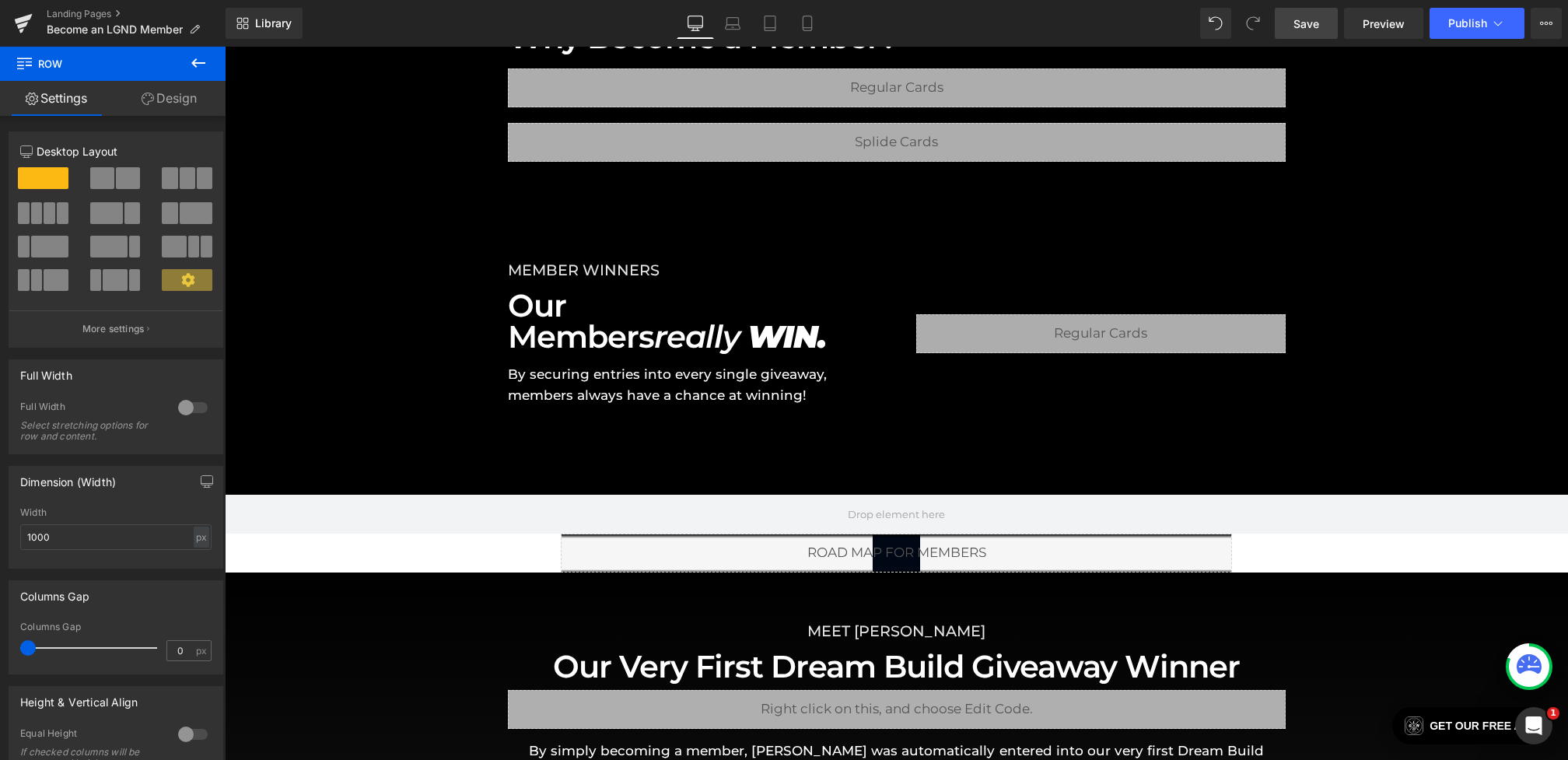
click at [1317, 30] on span "Save" at bounding box center [1306, 24] width 26 height 16
click at [712, 20] on icon at bounding box center [716, 24] width 16 height 16
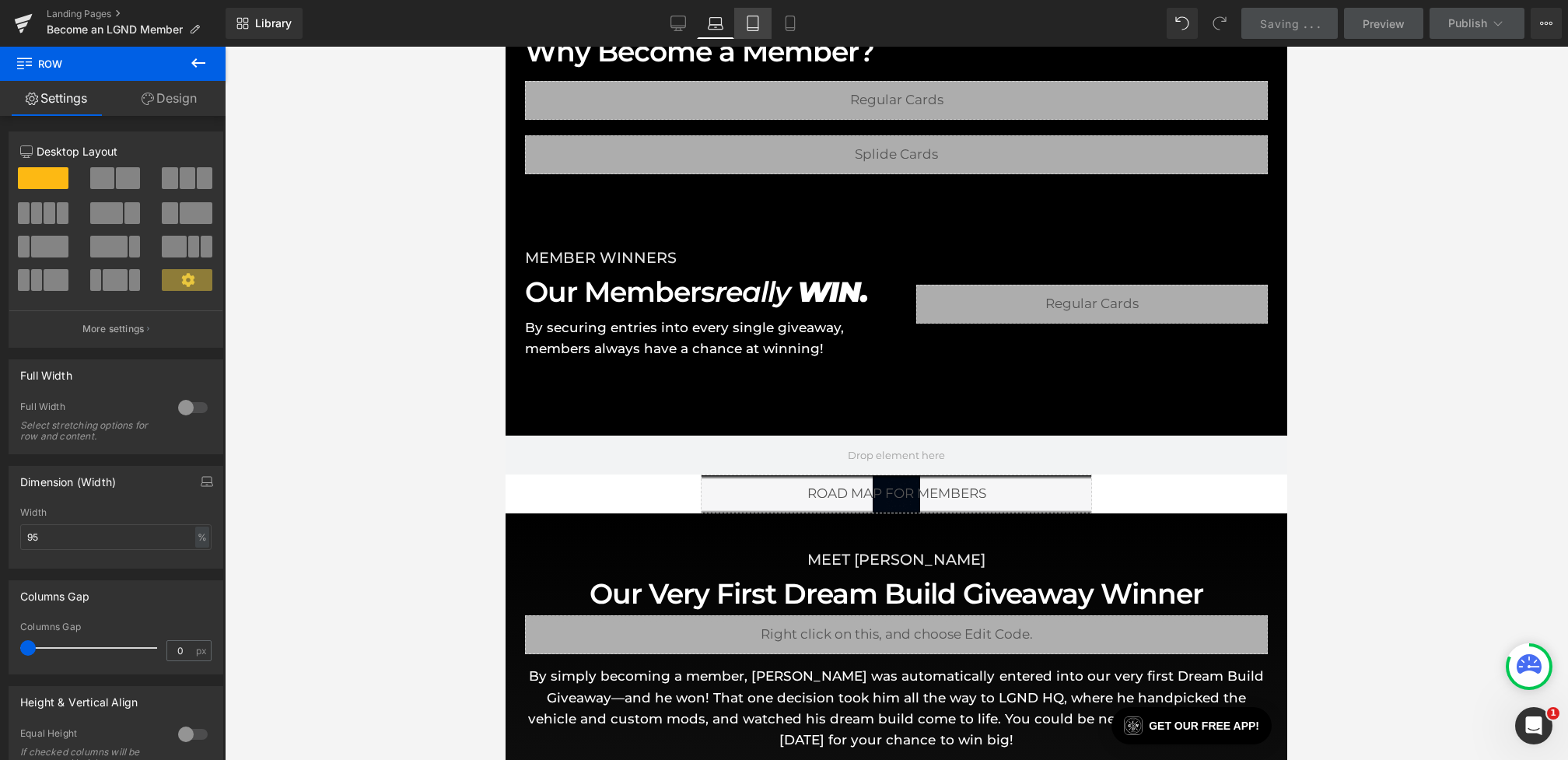
click at [760, 20] on icon at bounding box center [753, 24] width 16 height 16
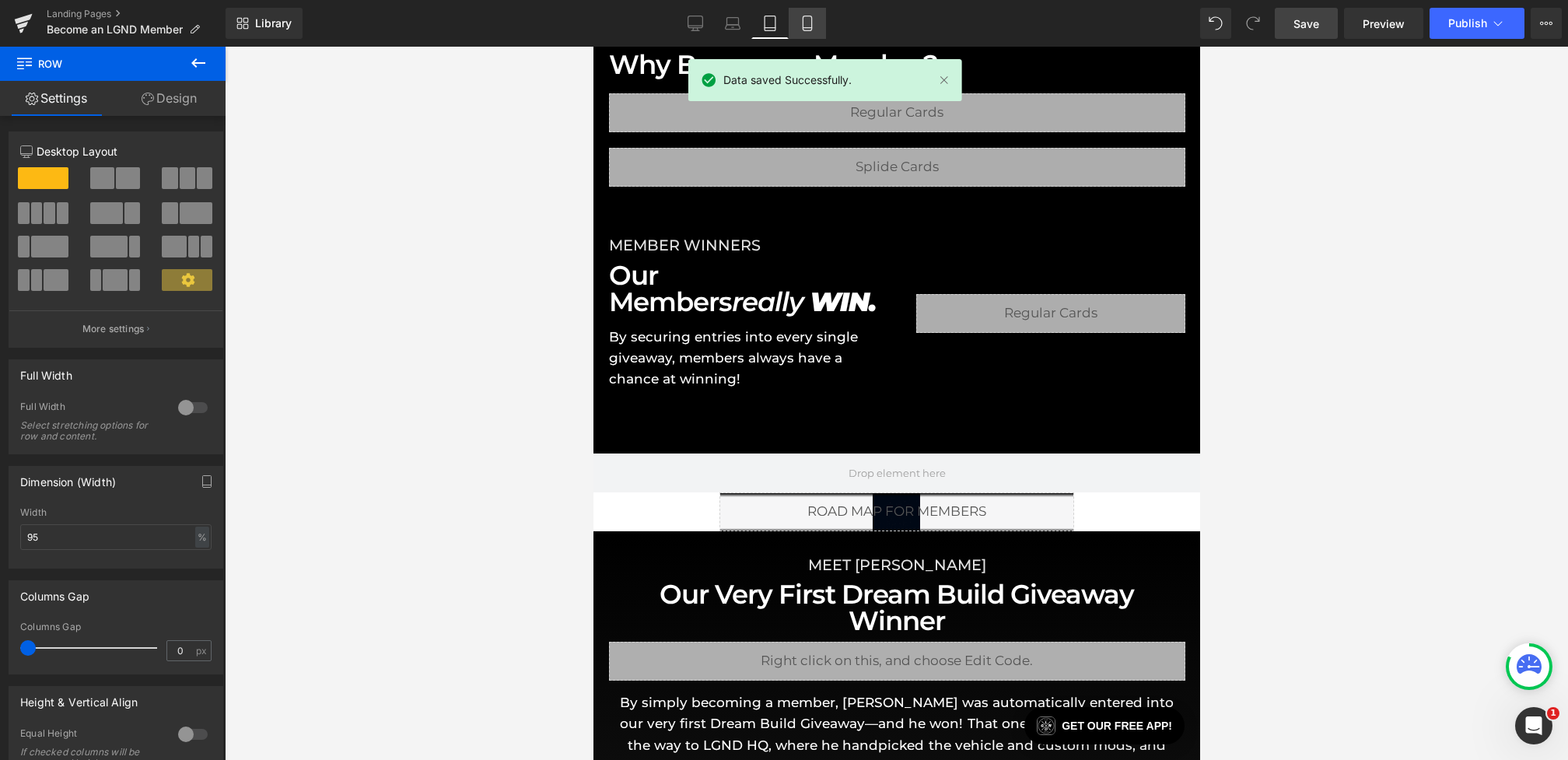
click at [794, 20] on link "Mobile" at bounding box center [808, 23] width 37 height 31
type input "1000"
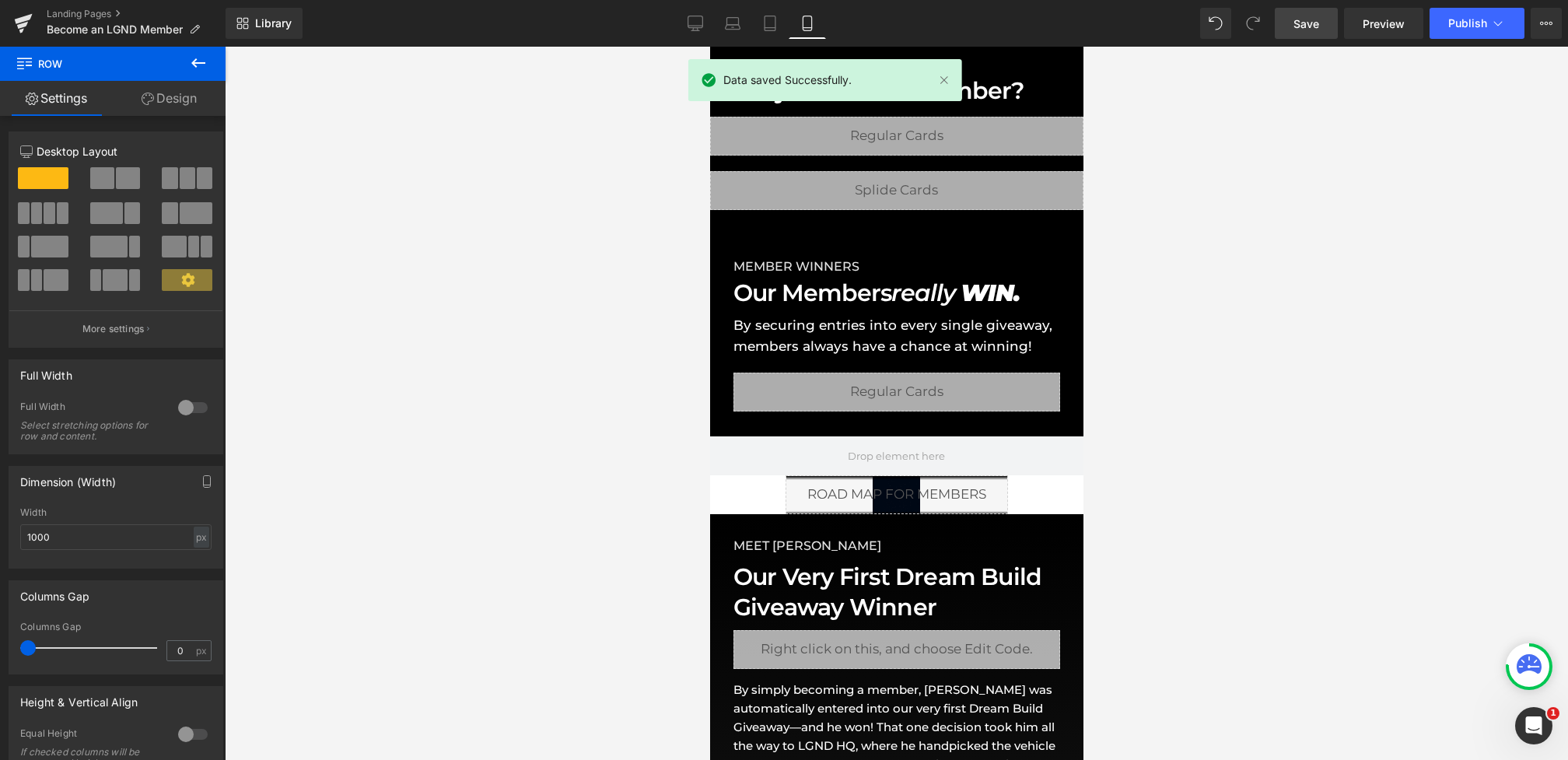
scroll to position [1397, 0]
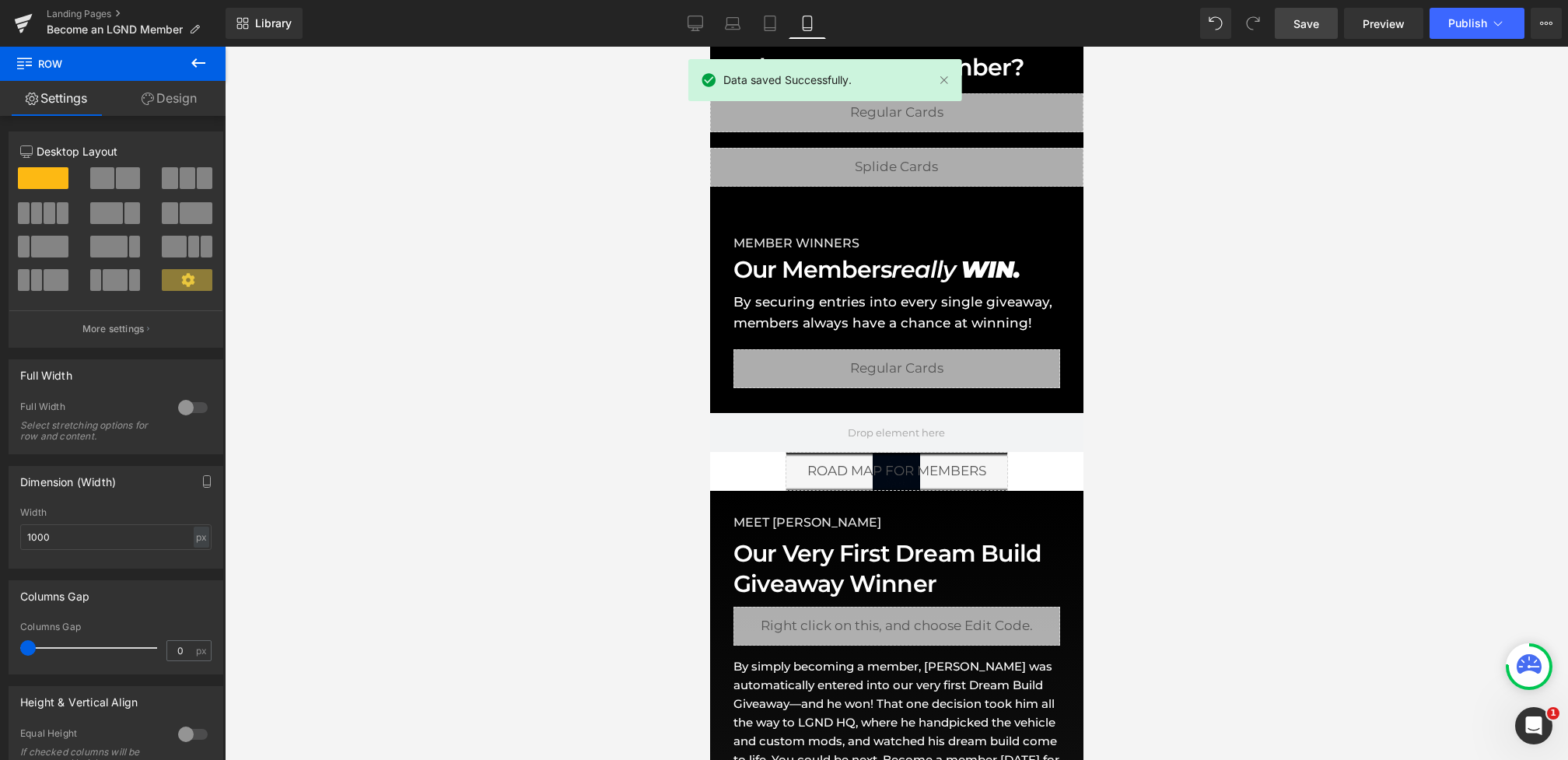
click at [1299, 26] on span "Save" at bounding box center [1306, 24] width 26 height 16
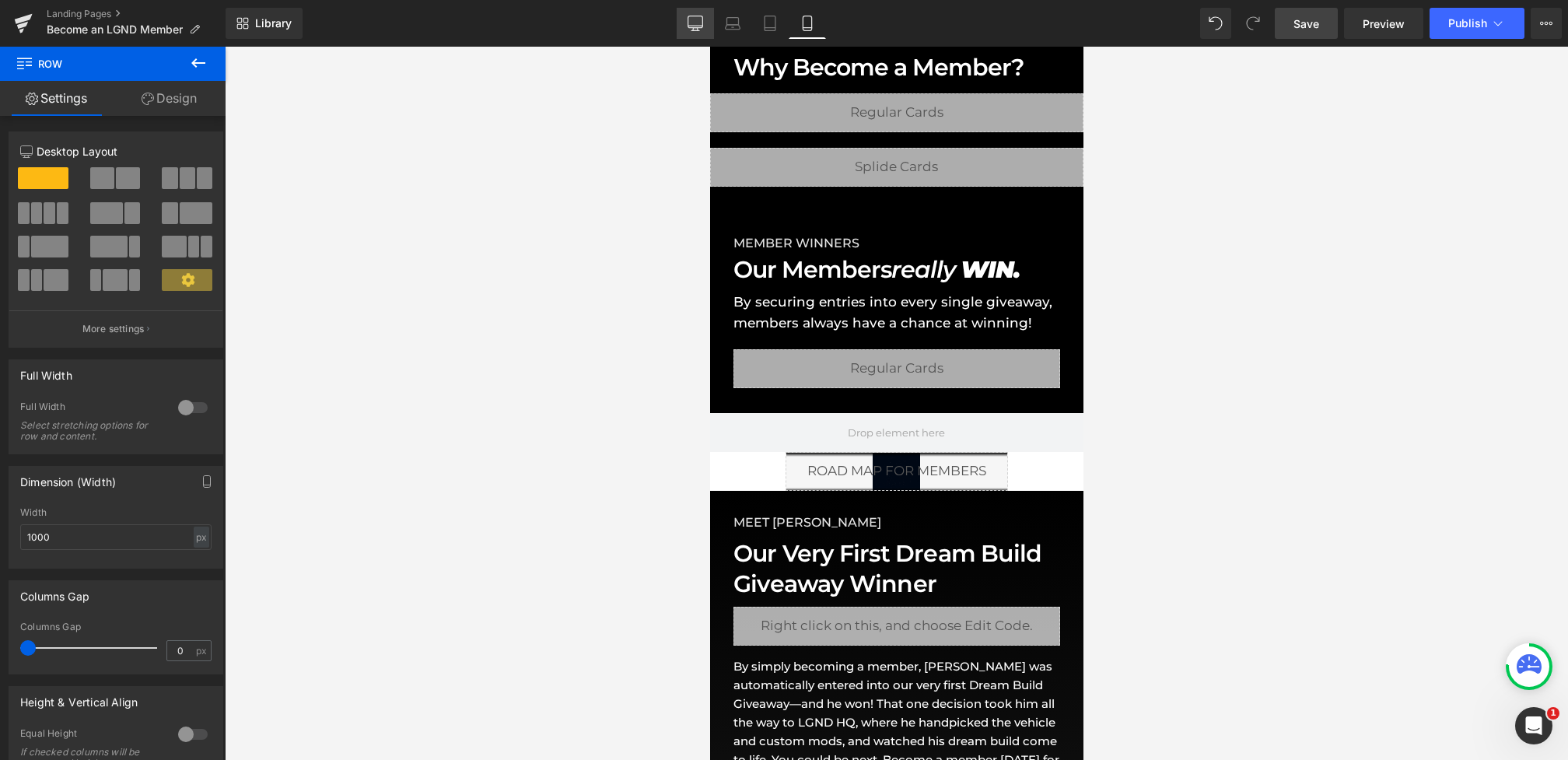
click at [701, 22] on icon at bounding box center [696, 24] width 16 height 16
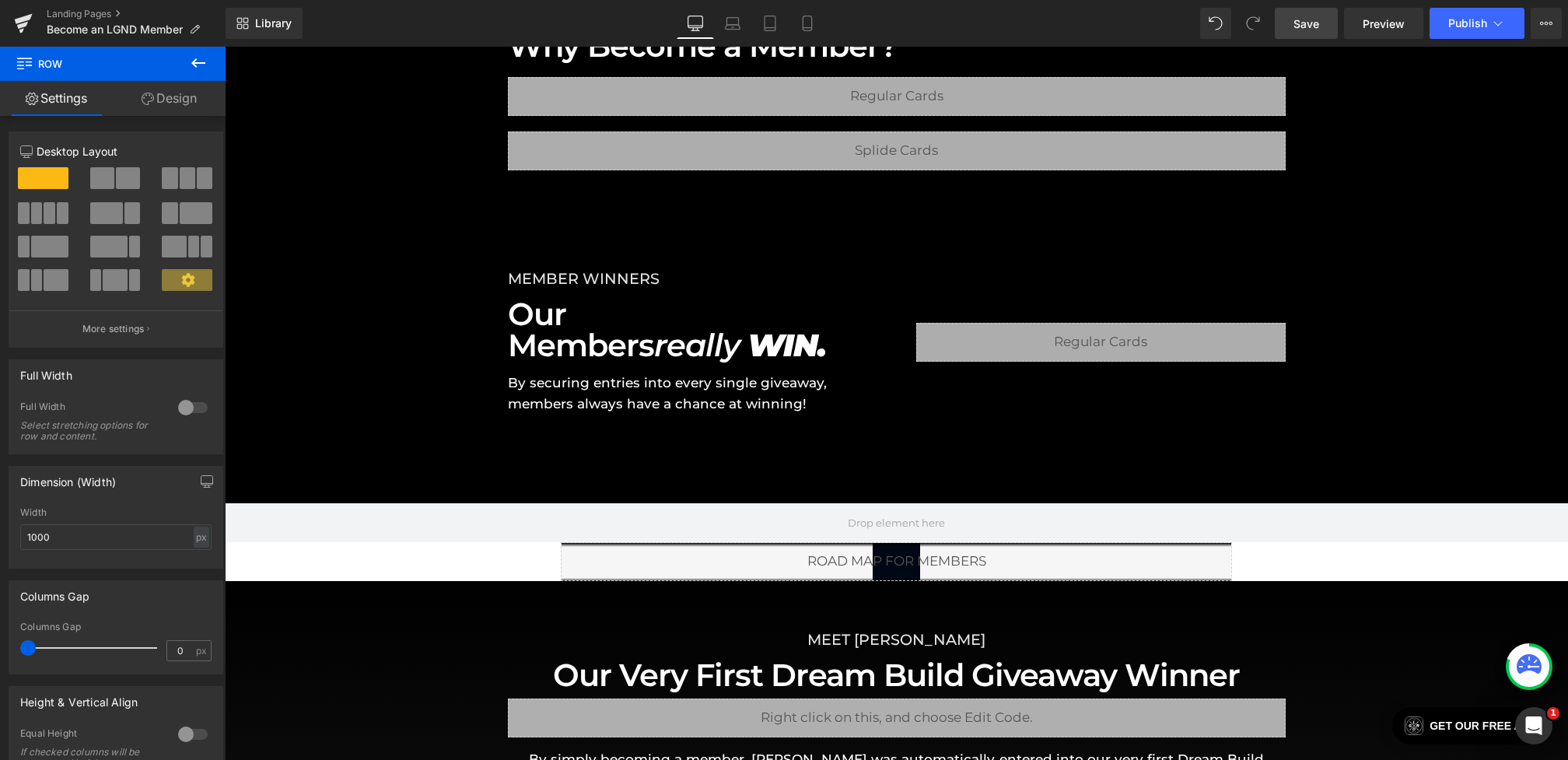
scroll to position [904, 0]
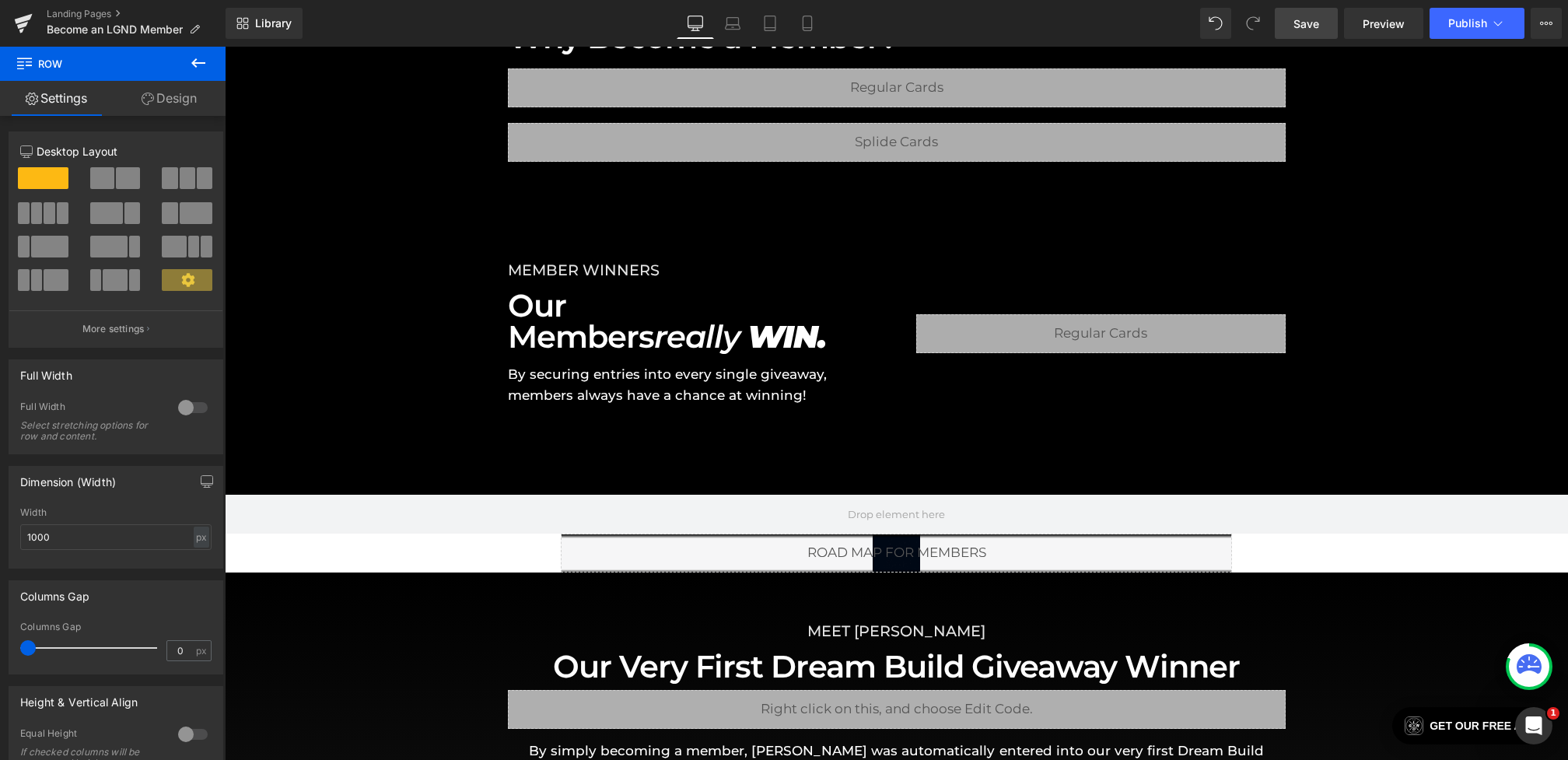
click at [203, 64] on icon at bounding box center [198, 62] width 19 height 19
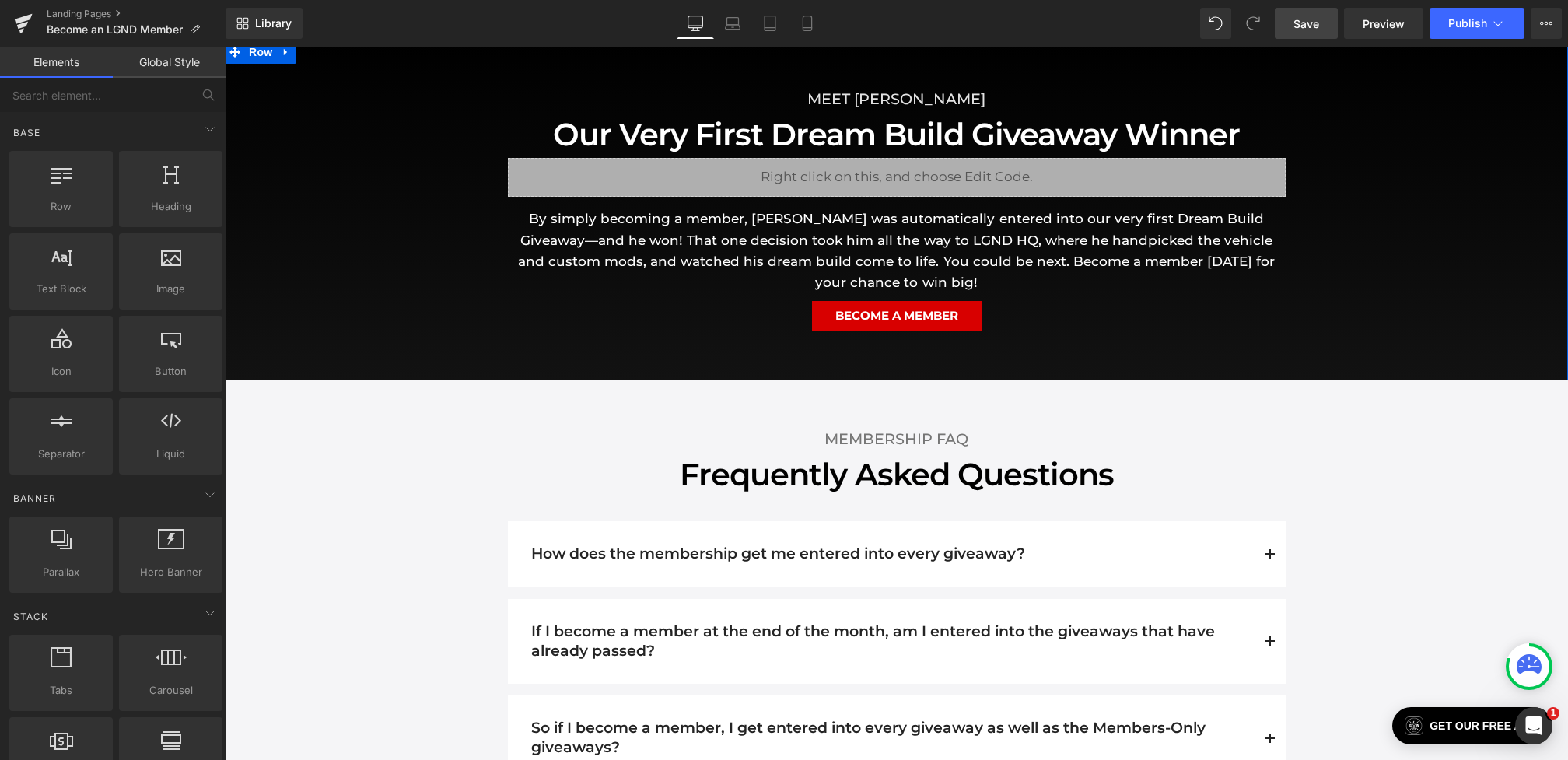
scroll to position [1391, 0]
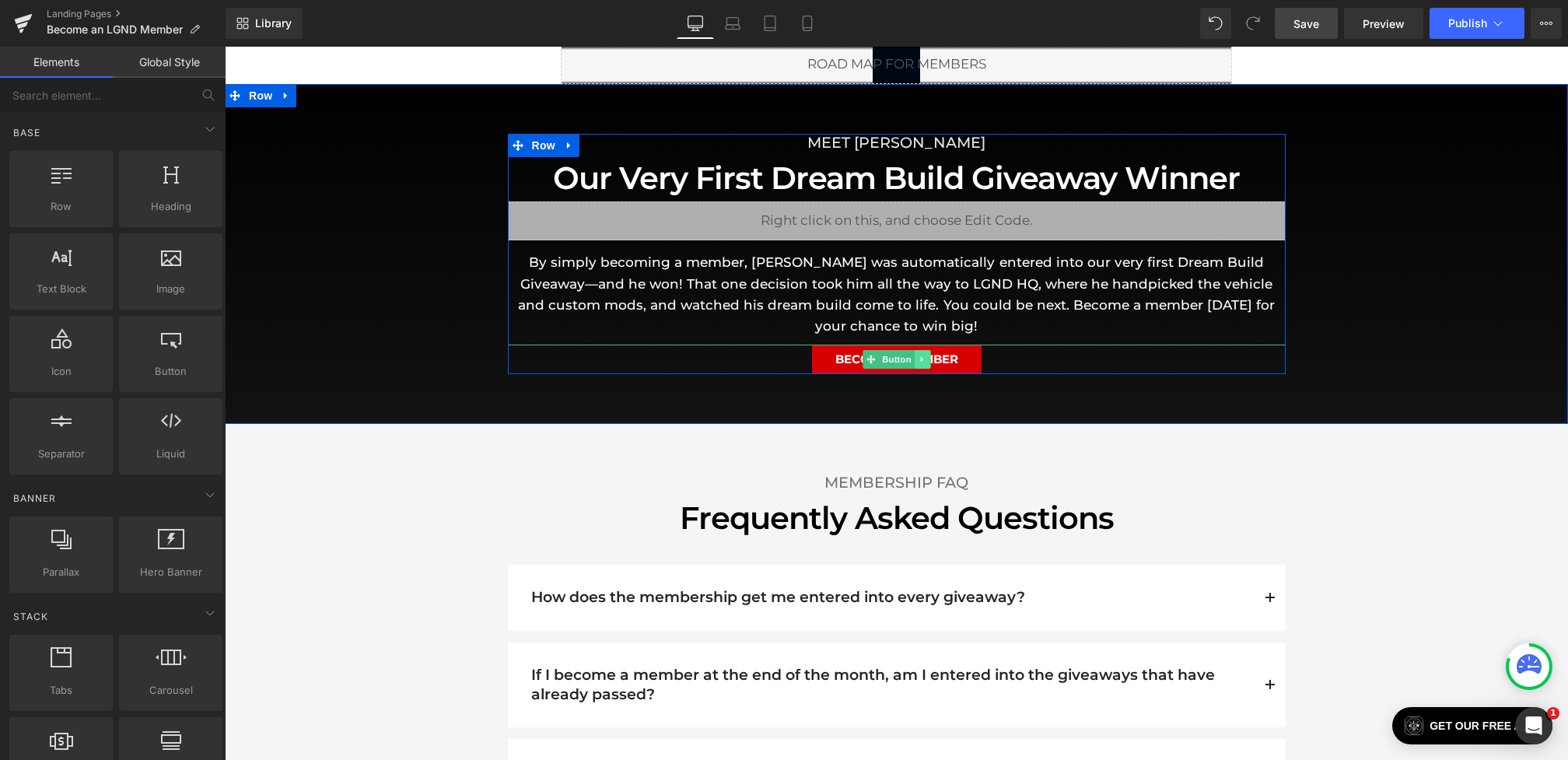
click at [921, 357] on icon at bounding box center [921, 360] width 3 height 5
click at [921, 350] on link at bounding box center [914, 359] width 16 height 19
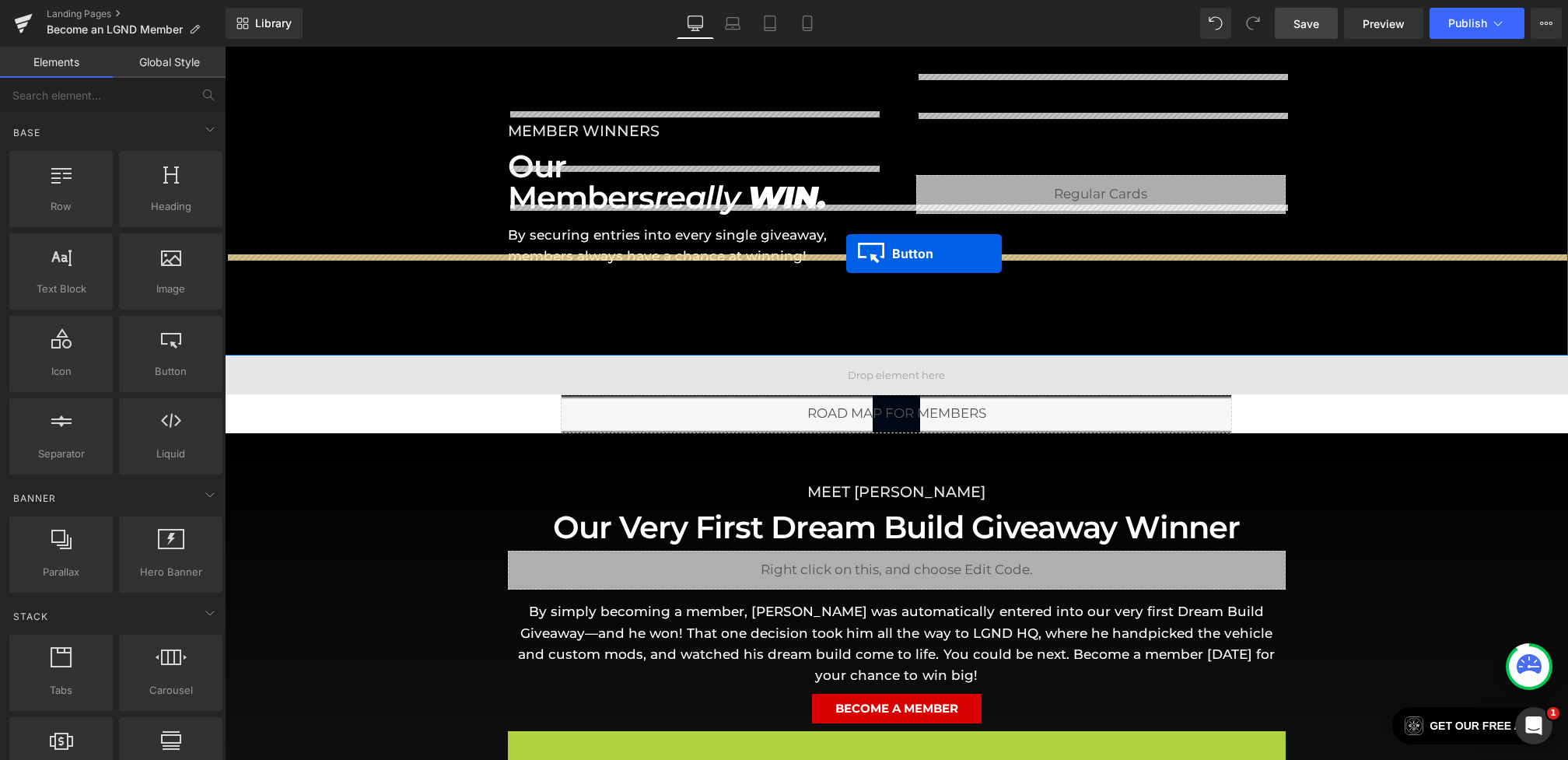
scroll to position [985, 0]
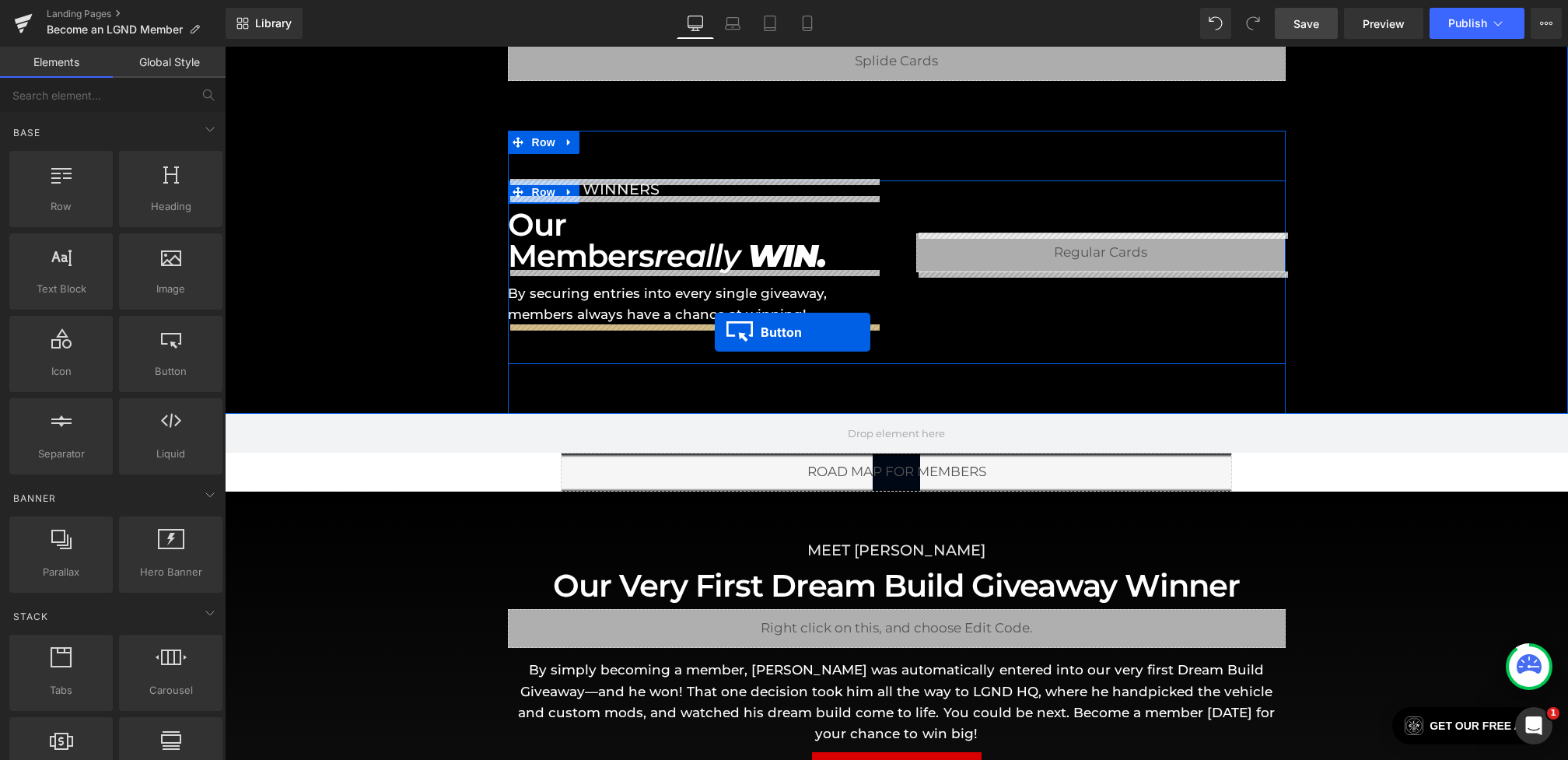
drag, startPoint x: 898, startPoint y: 375, endPoint x: 715, endPoint y: 332, distance: 188.0
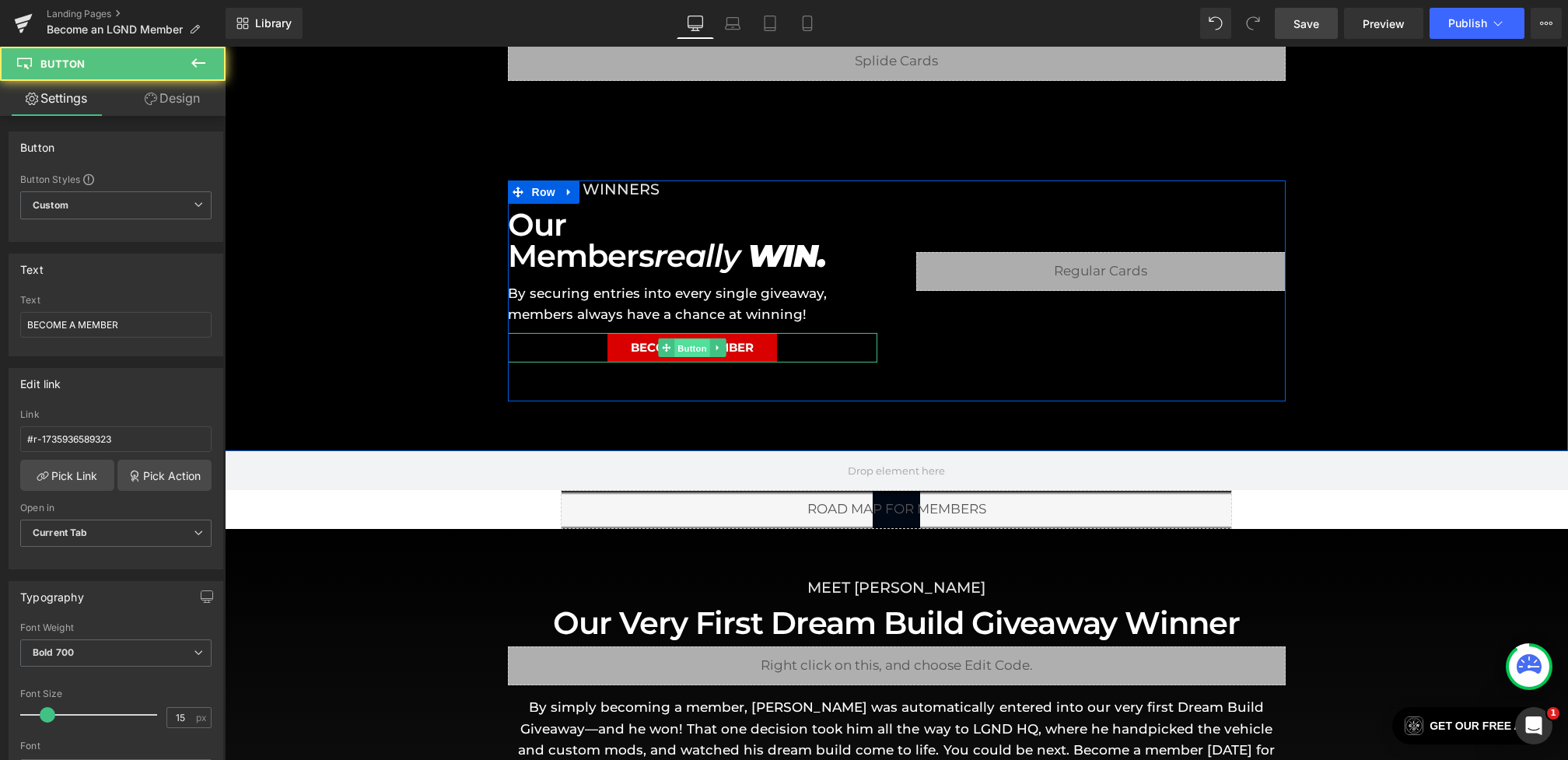
click at [698, 345] on span "Button" at bounding box center [692, 348] width 36 height 19
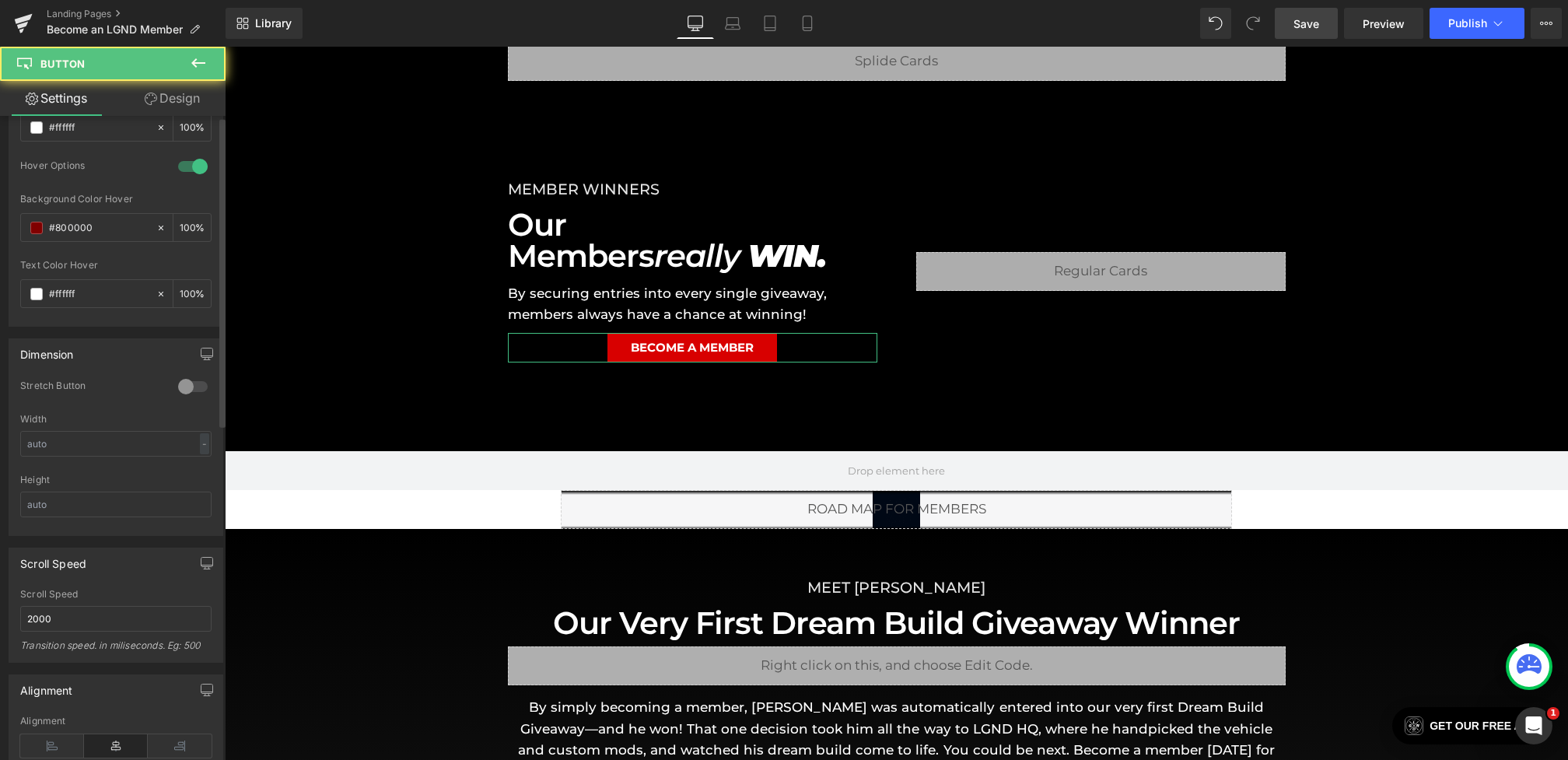
scroll to position [1102, 0]
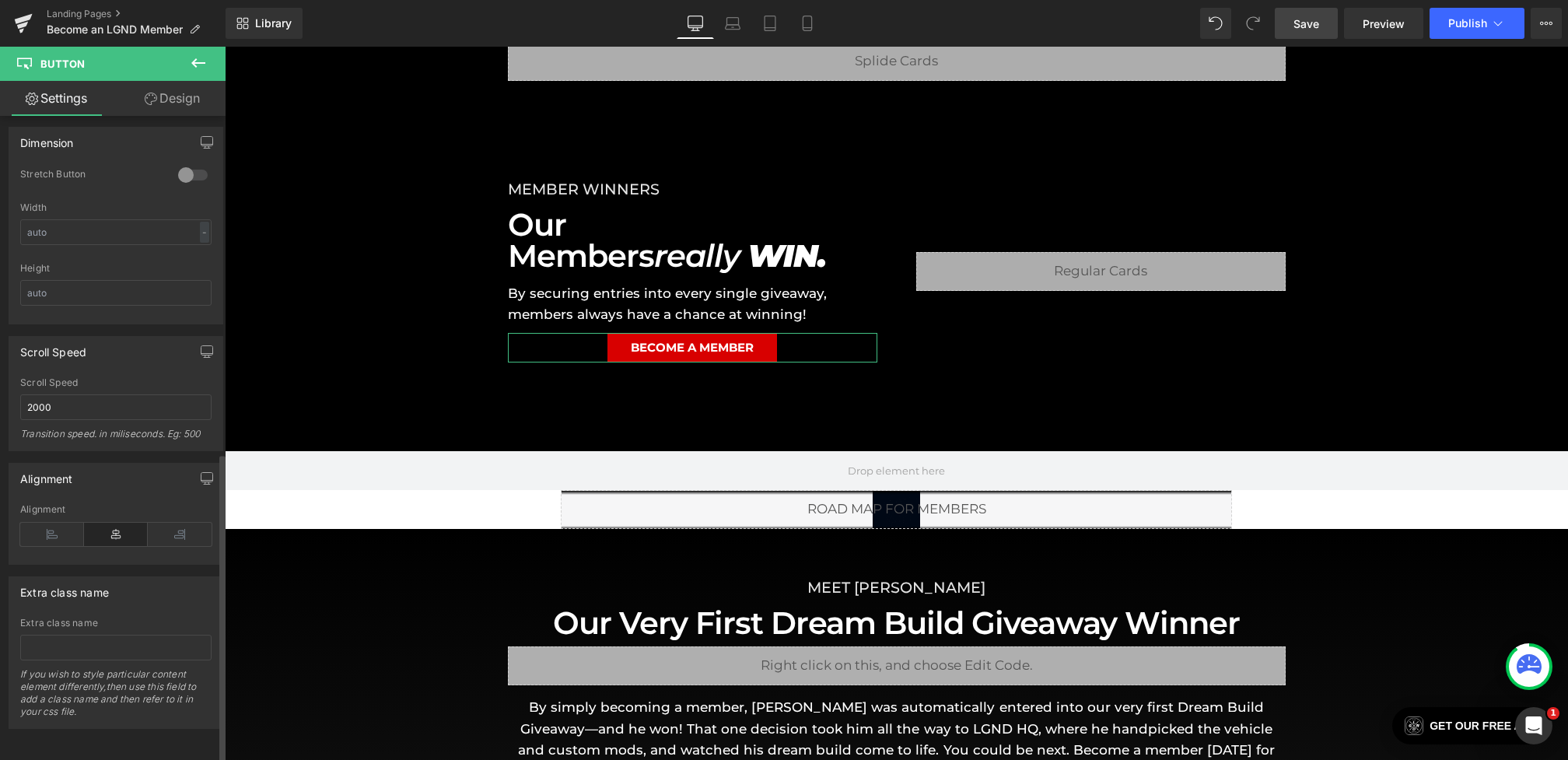
click at [45, 531] on div "Alignment" at bounding box center [115, 533] width 191 height 59
click at [58, 522] on icon at bounding box center [52, 534] width 64 height 23
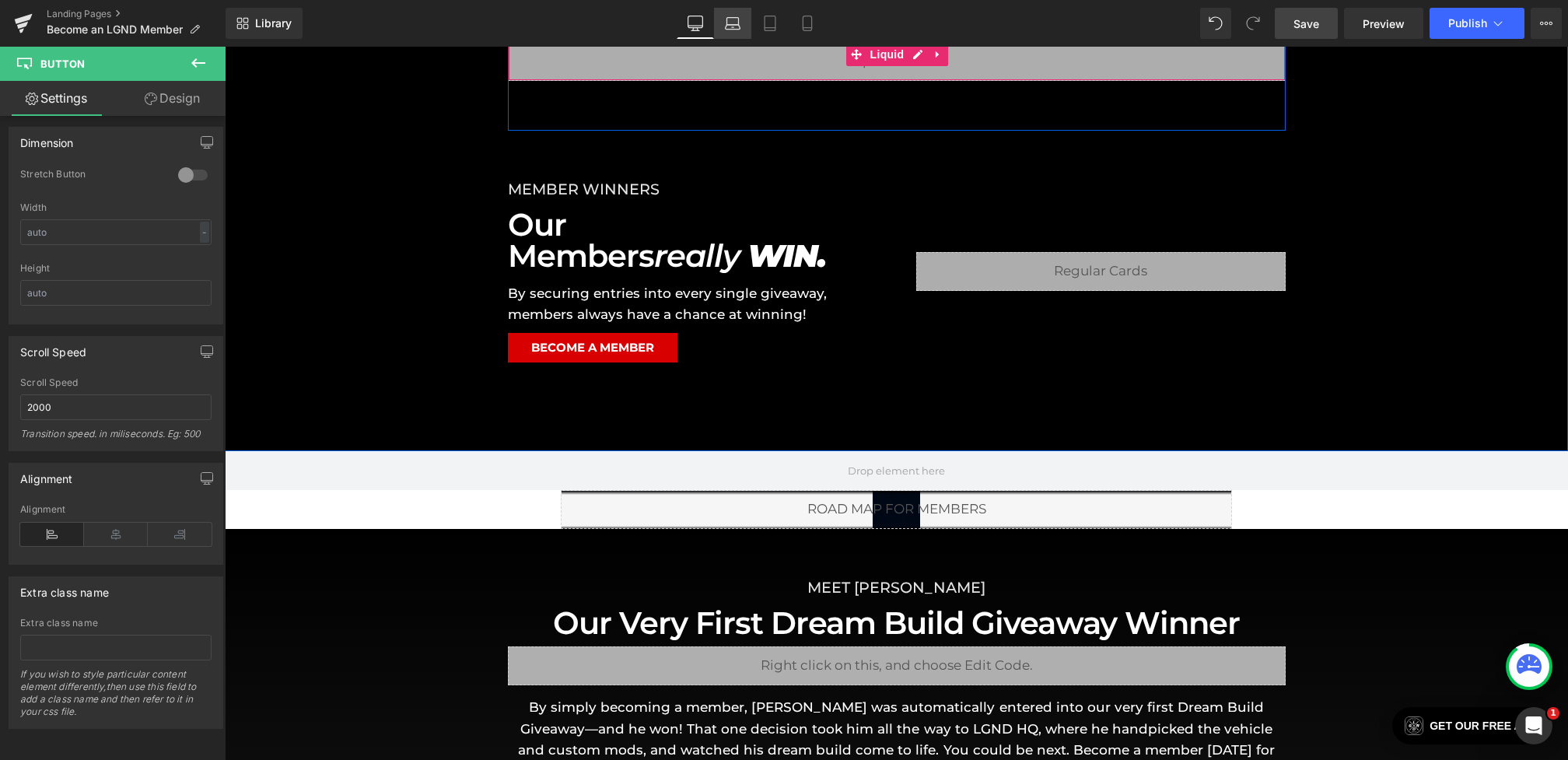
click at [739, 32] on link "Laptop" at bounding box center [733, 23] width 37 height 31
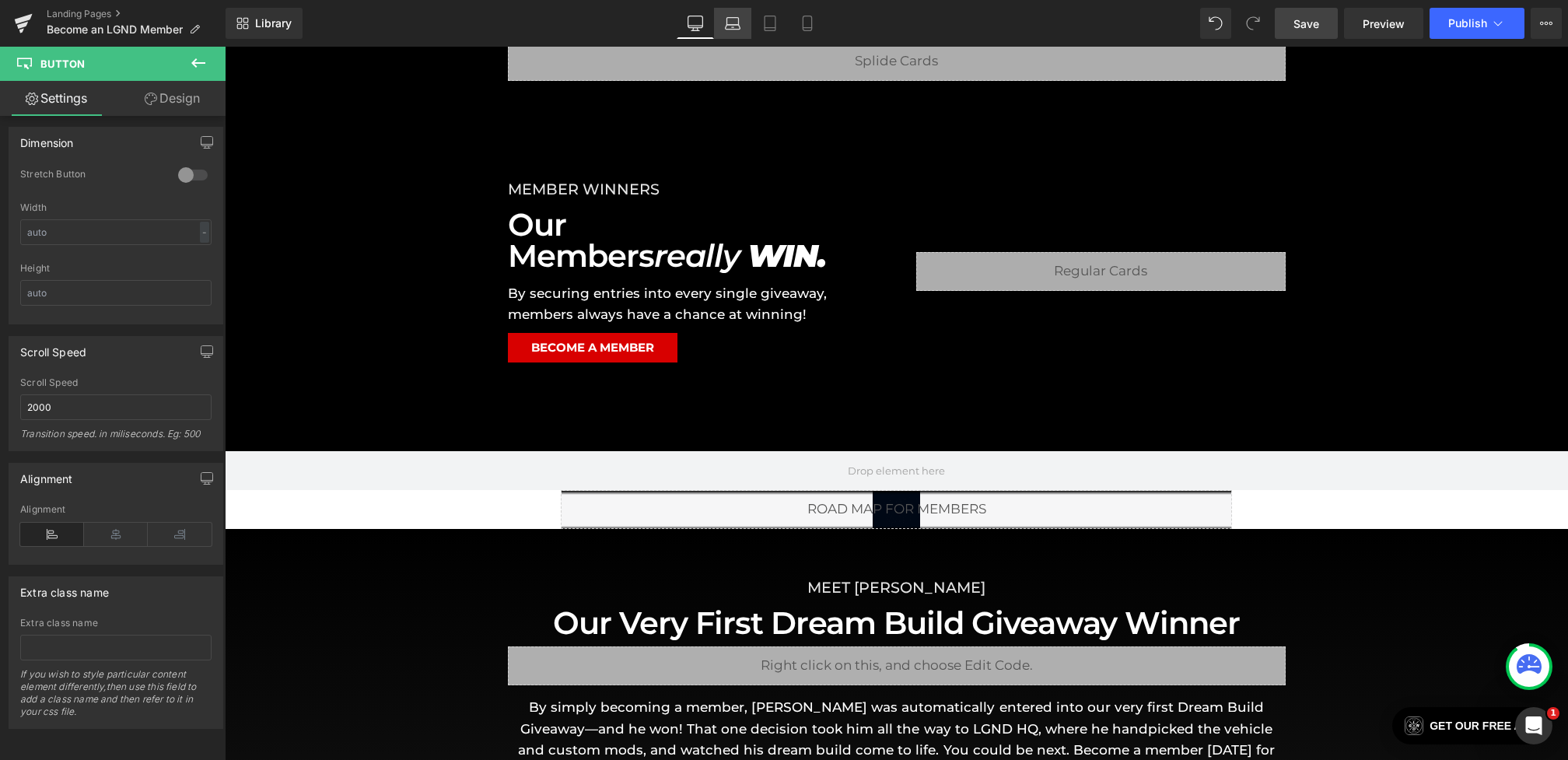
type input "100"
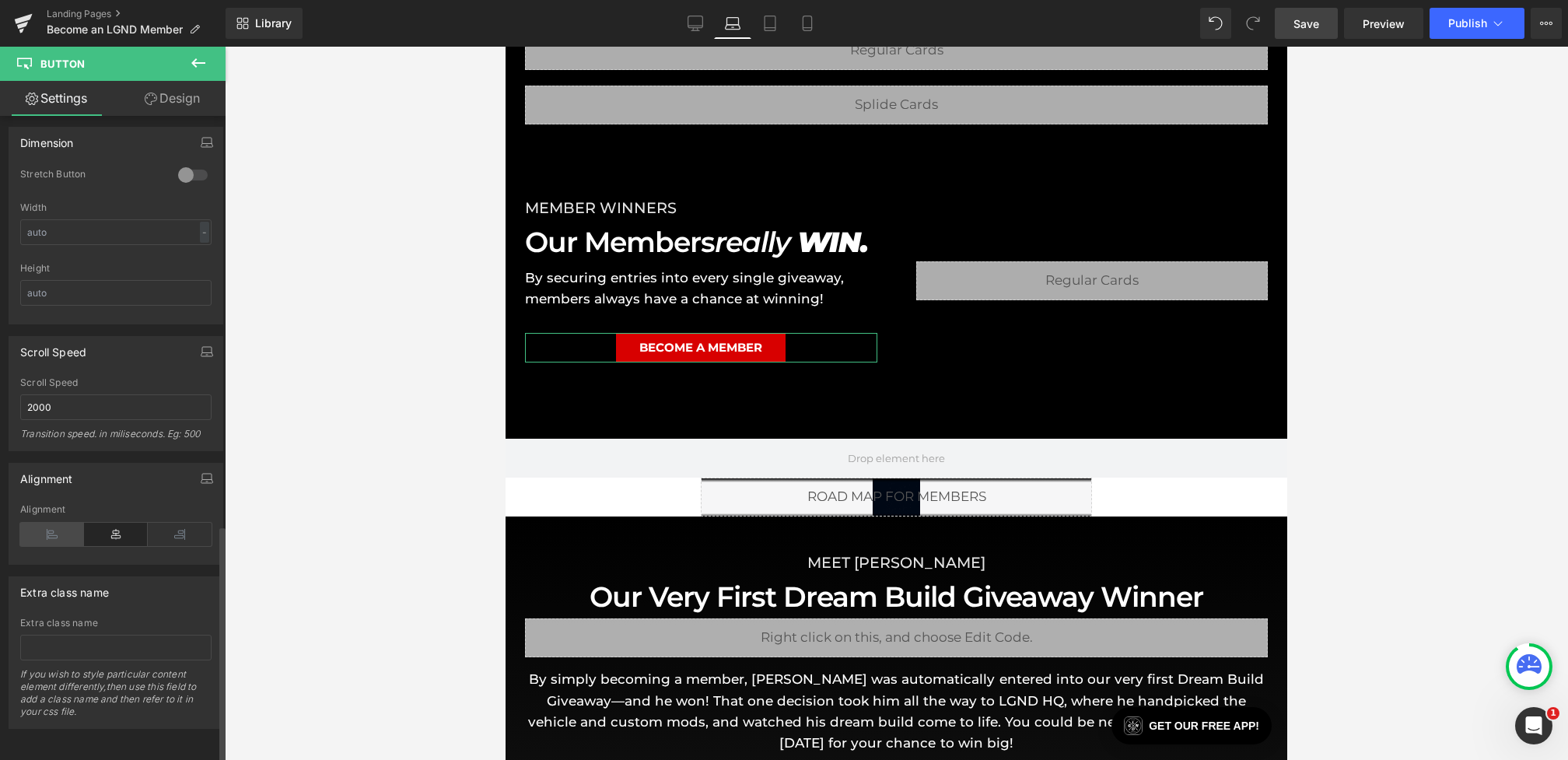
click at [68, 522] on icon at bounding box center [52, 534] width 64 height 23
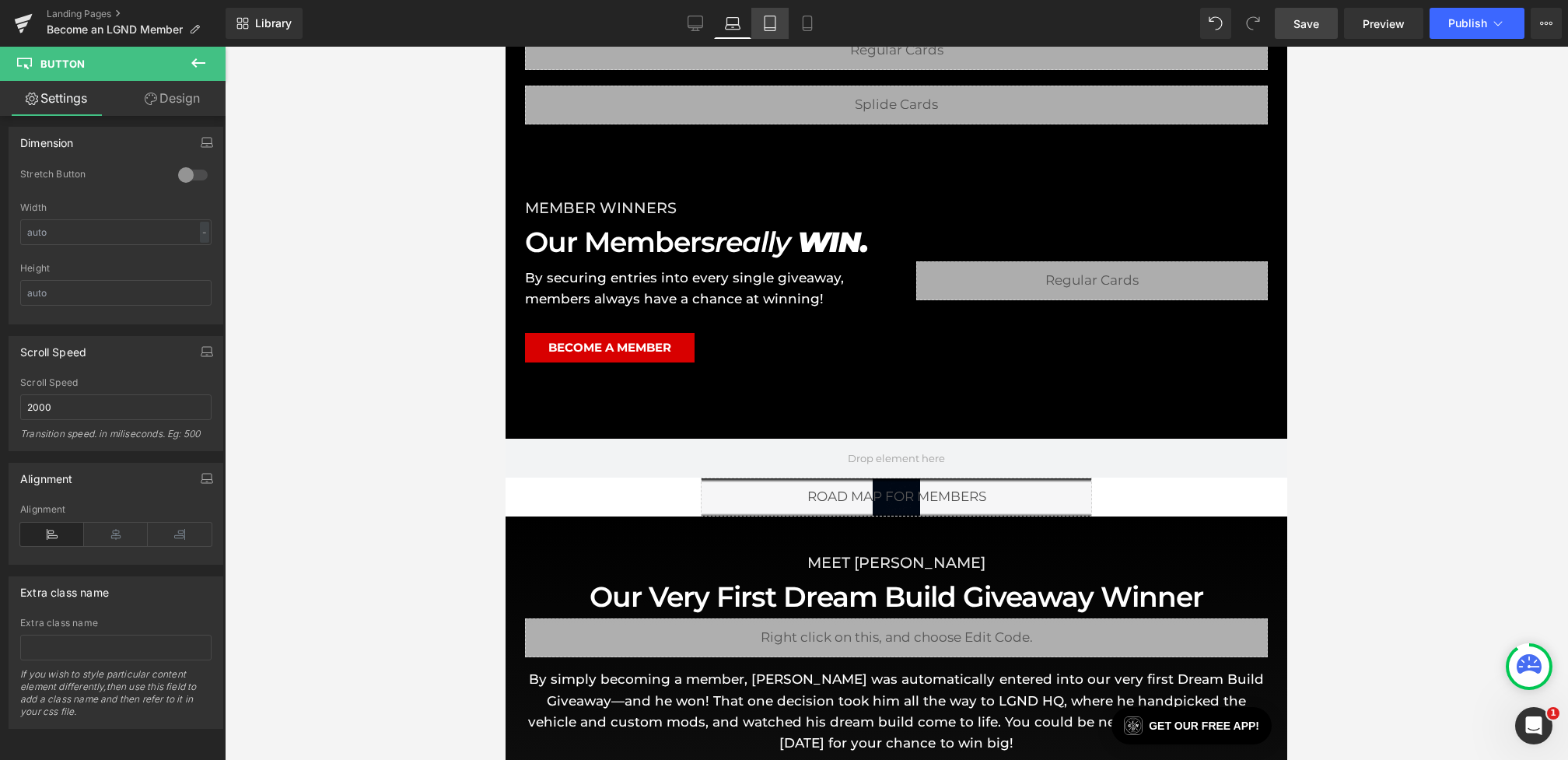
click at [766, 35] on link "Tablet" at bounding box center [770, 23] width 37 height 31
type input "100"
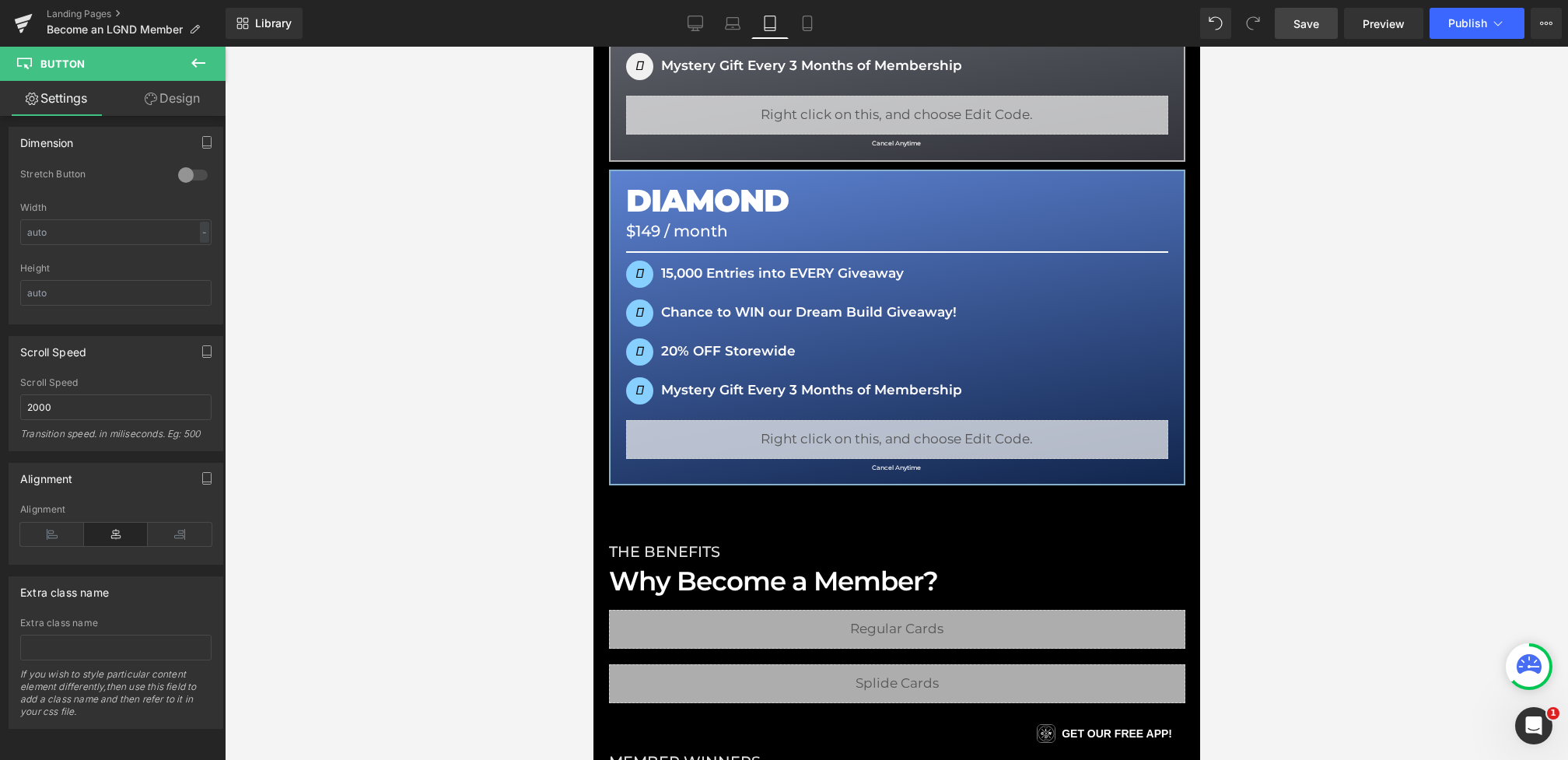
scroll to position [1453, 0]
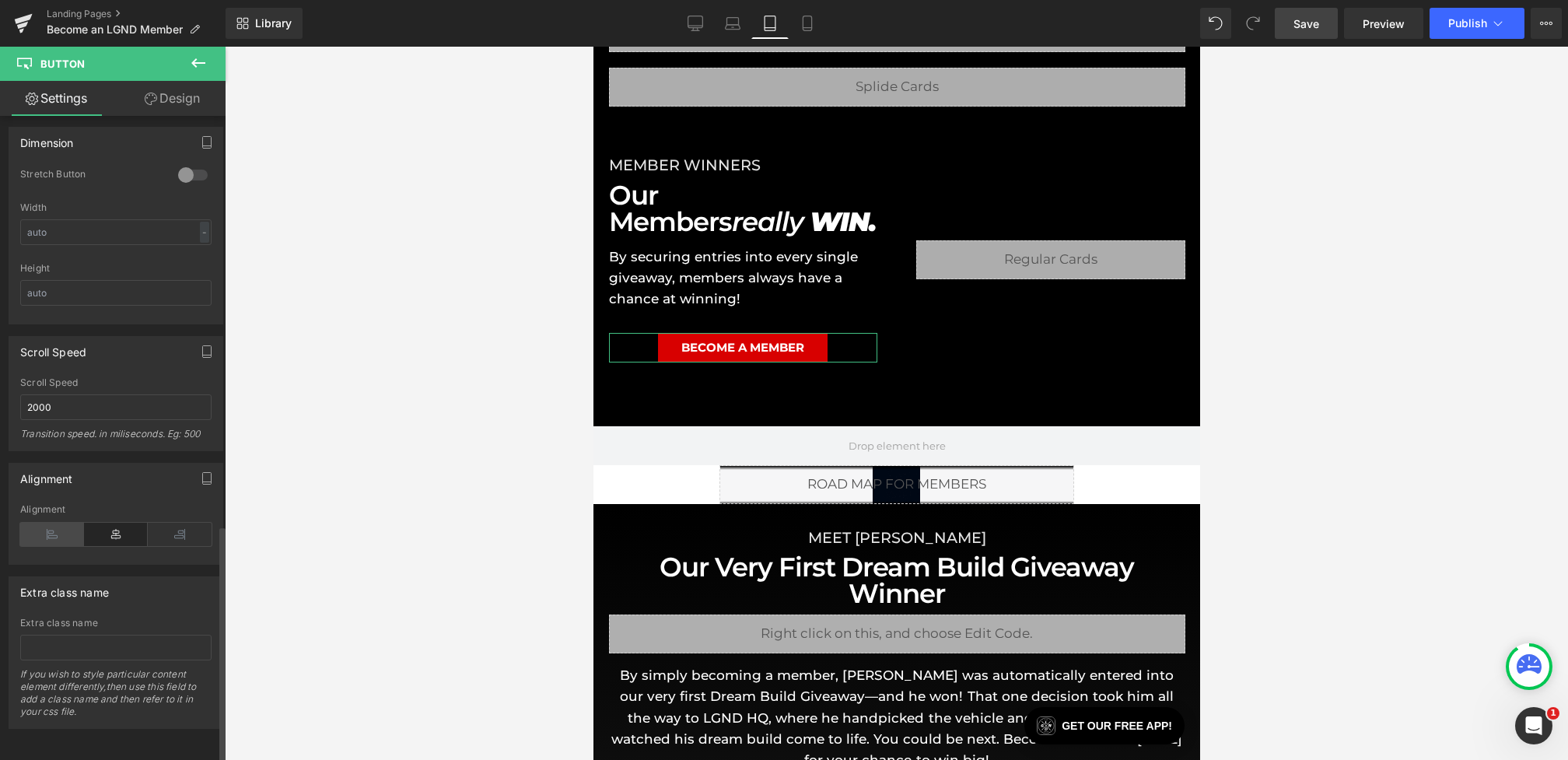
click at [48, 526] on icon at bounding box center [52, 534] width 64 height 23
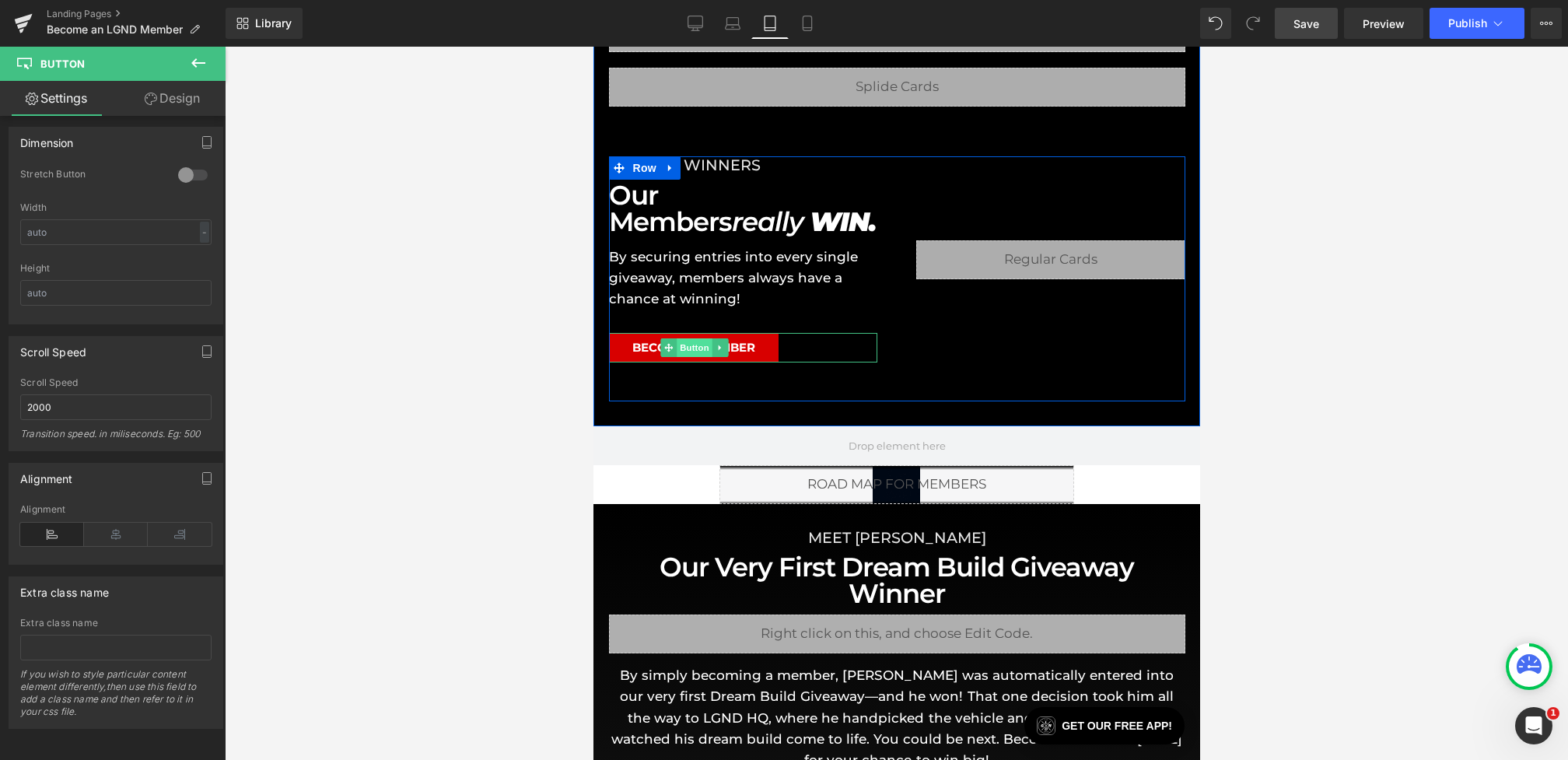
click at [703, 352] on span "Button" at bounding box center [694, 347] width 36 height 19
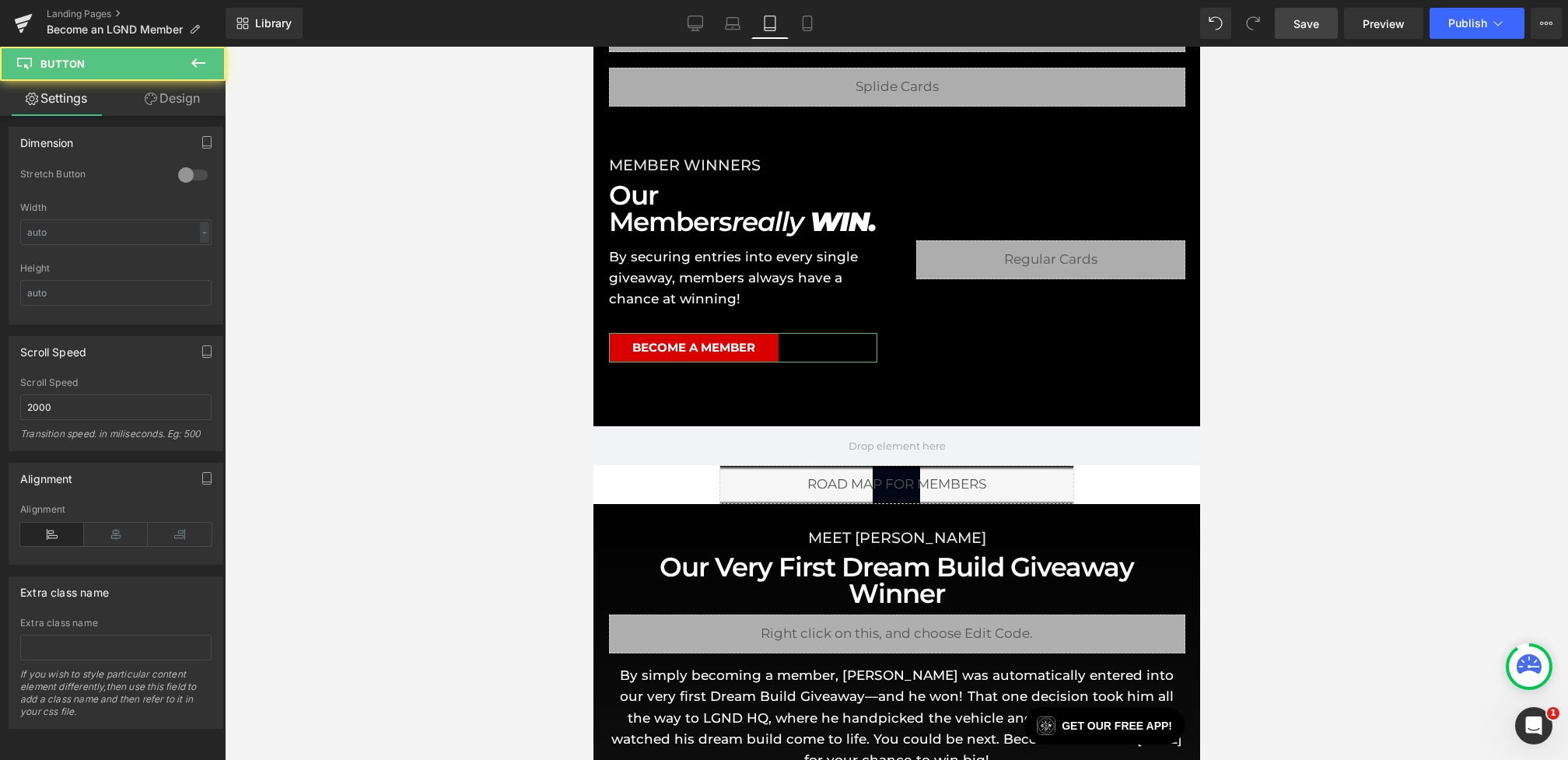
click at [190, 104] on link "Design" at bounding box center [171, 98] width 113 height 35
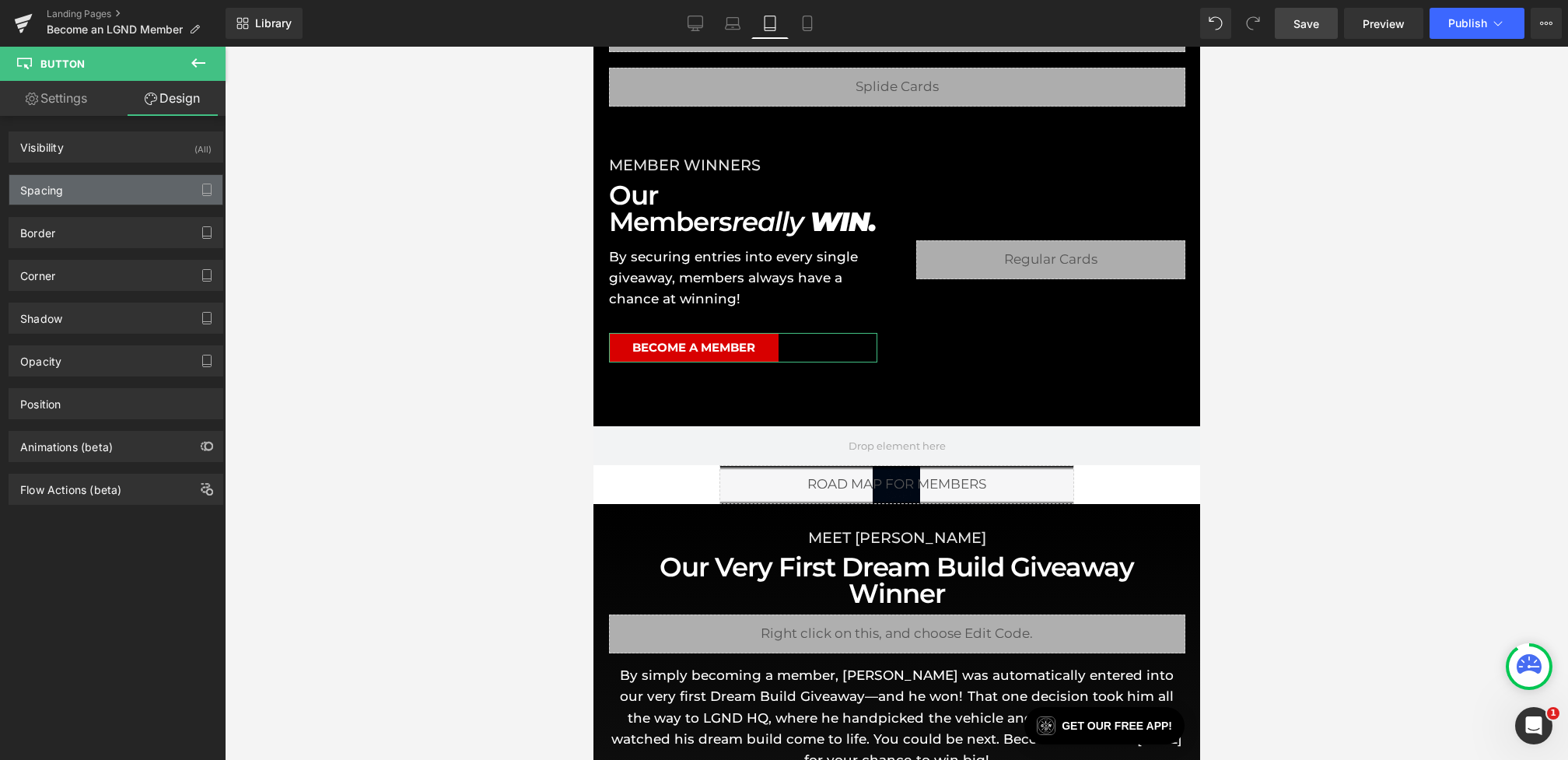
click at [92, 185] on div "Spacing" at bounding box center [116, 189] width 213 height 29
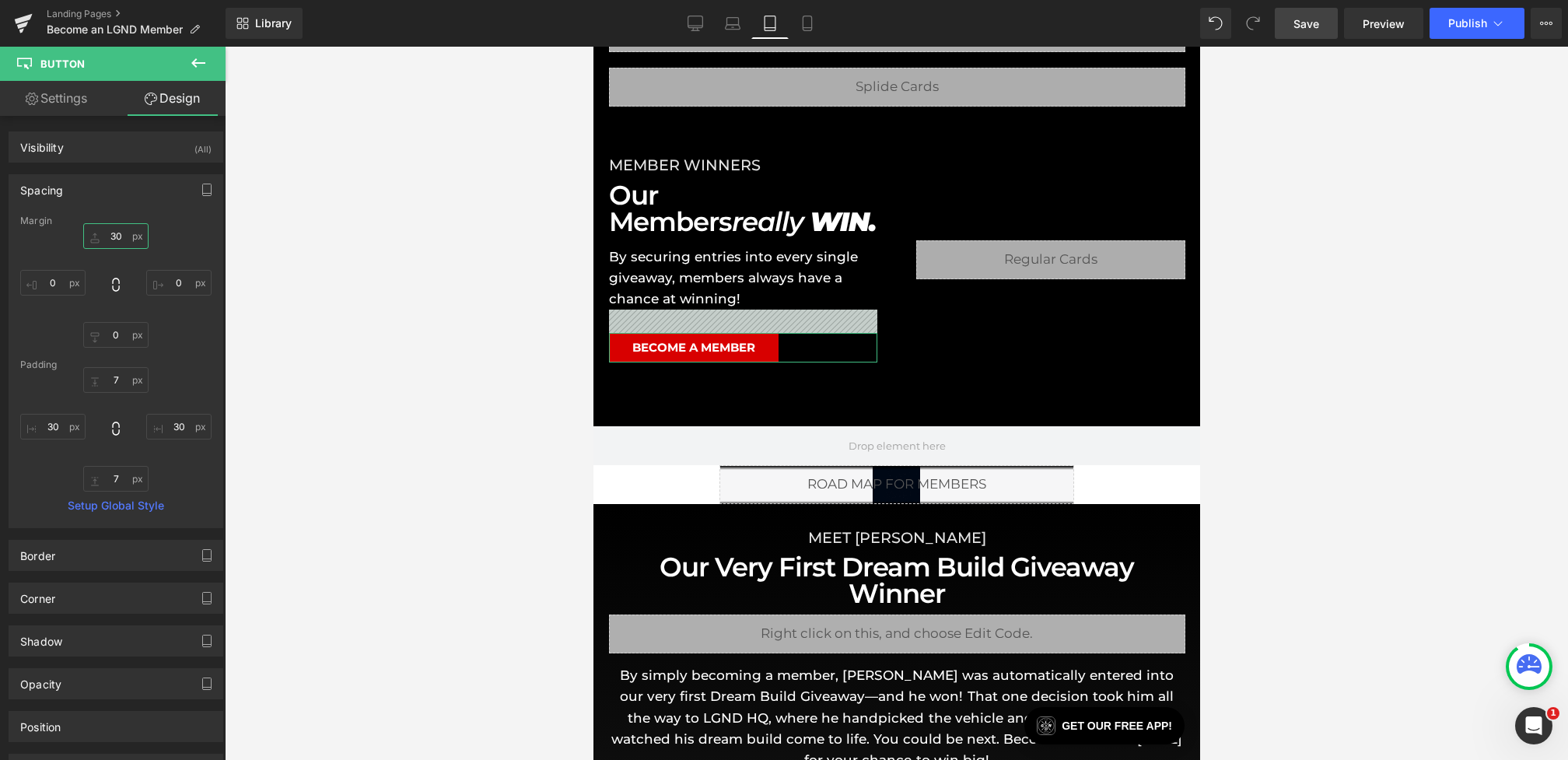
click at [116, 238] on input "30" at bounding box center [116, 235] width 66 height 26
click at [111, 238] on input "30" at bounding box center [116, 235] width 66 height 26
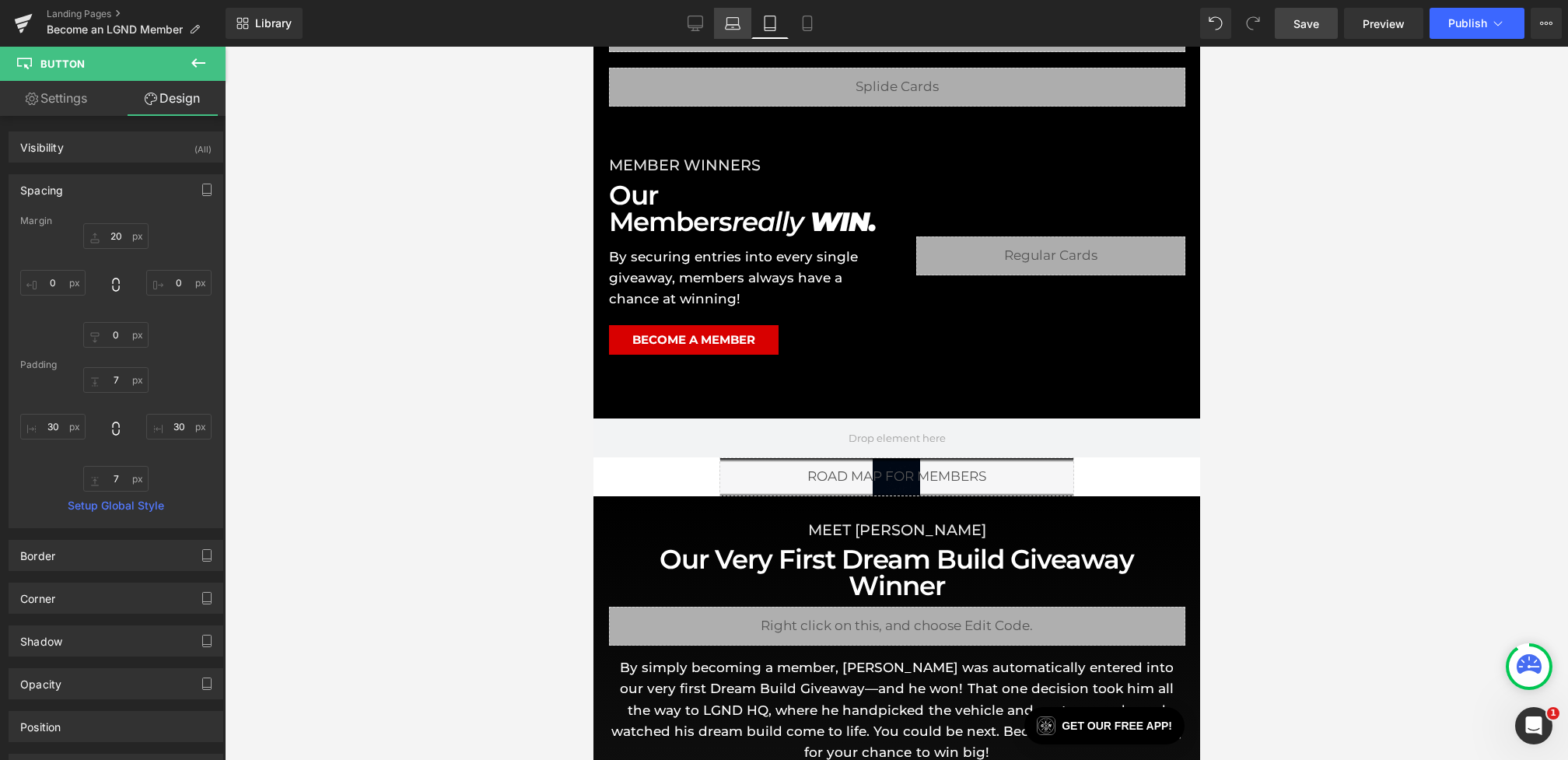
click at [743, 22] on link "Laptop" at bounding box center [733, 23] width 37 height 31
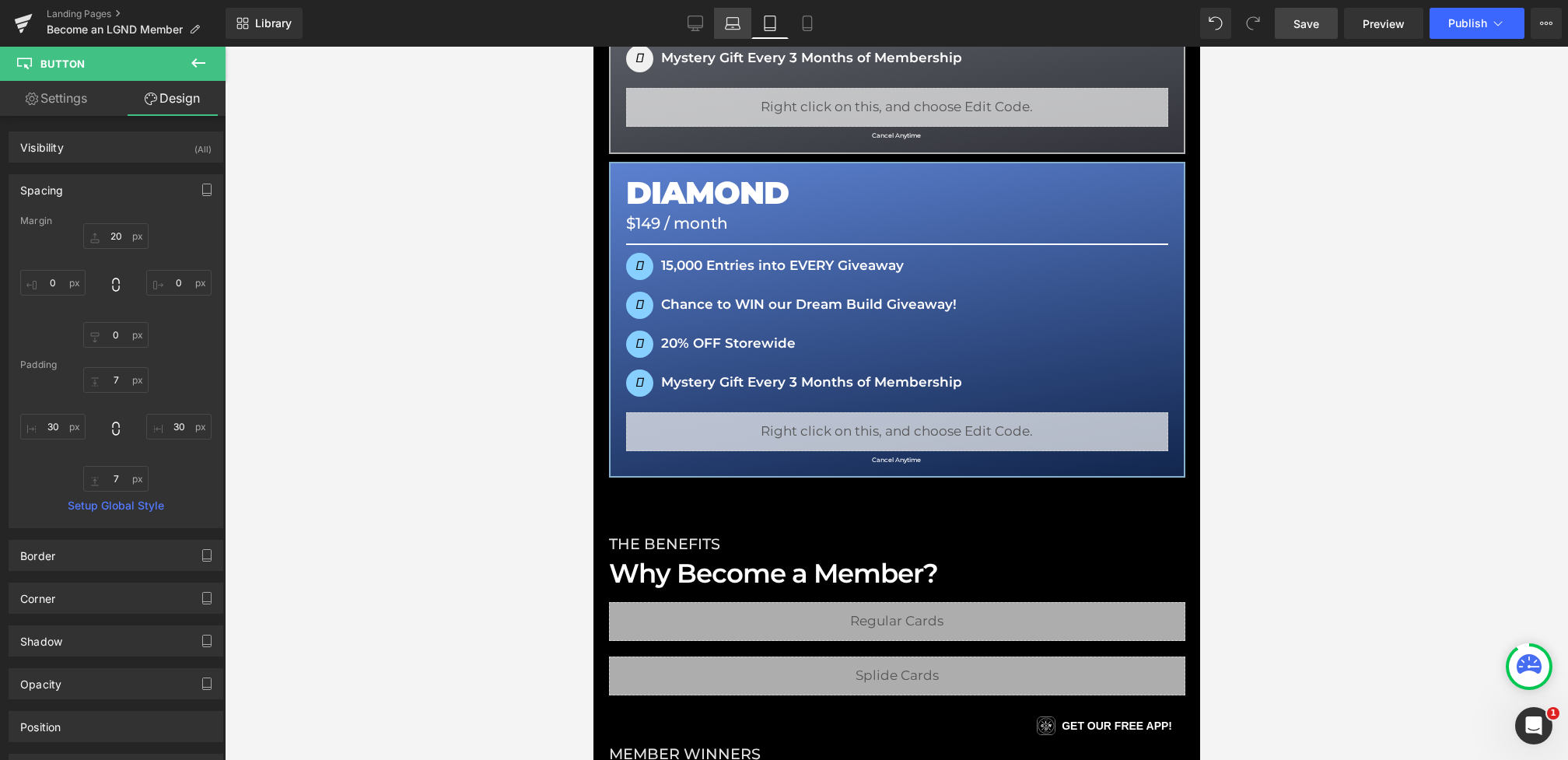
type input "30"
type input "0"
type input "7"
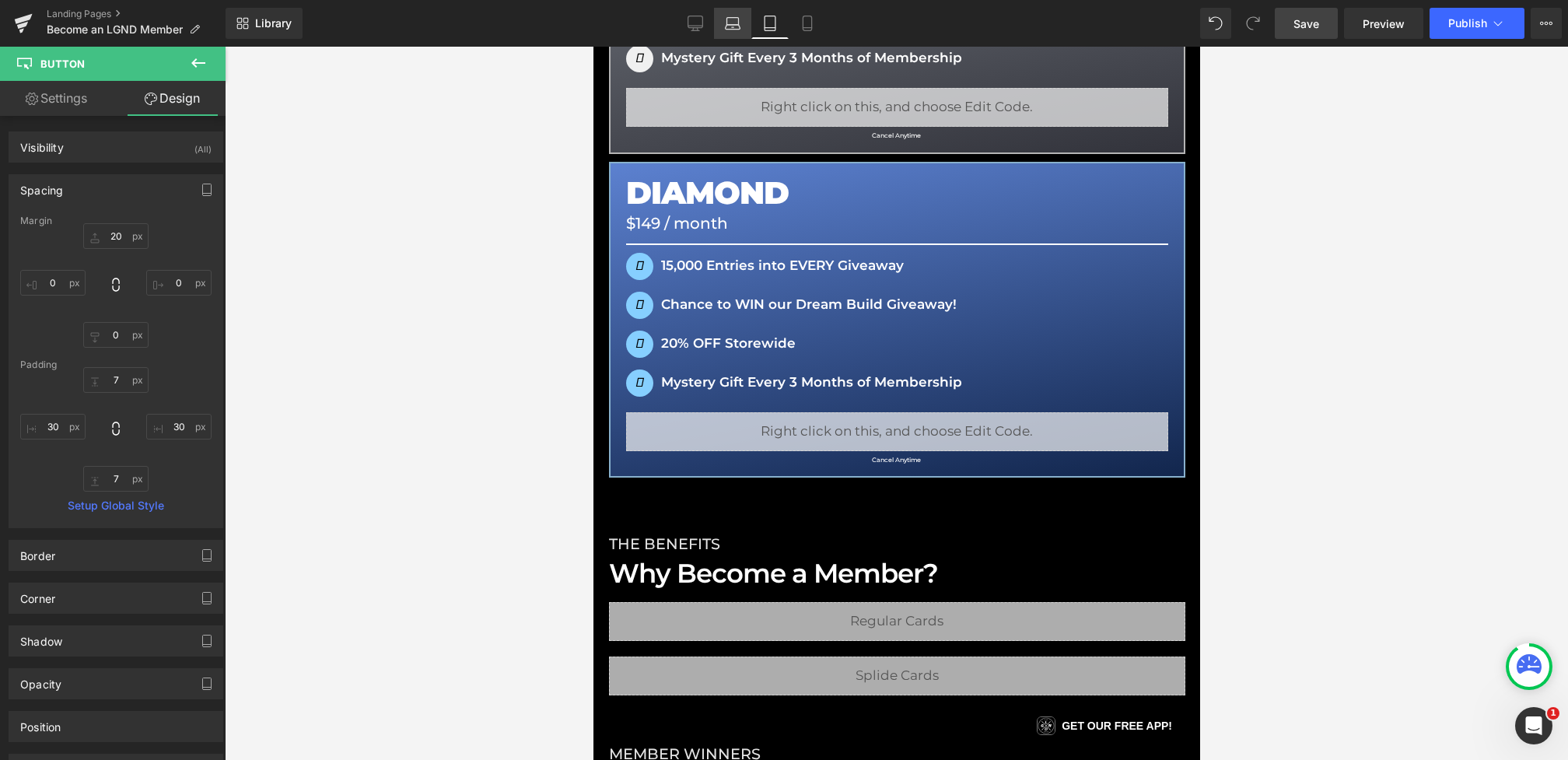
type input "30"
type input "7"
type input "30"
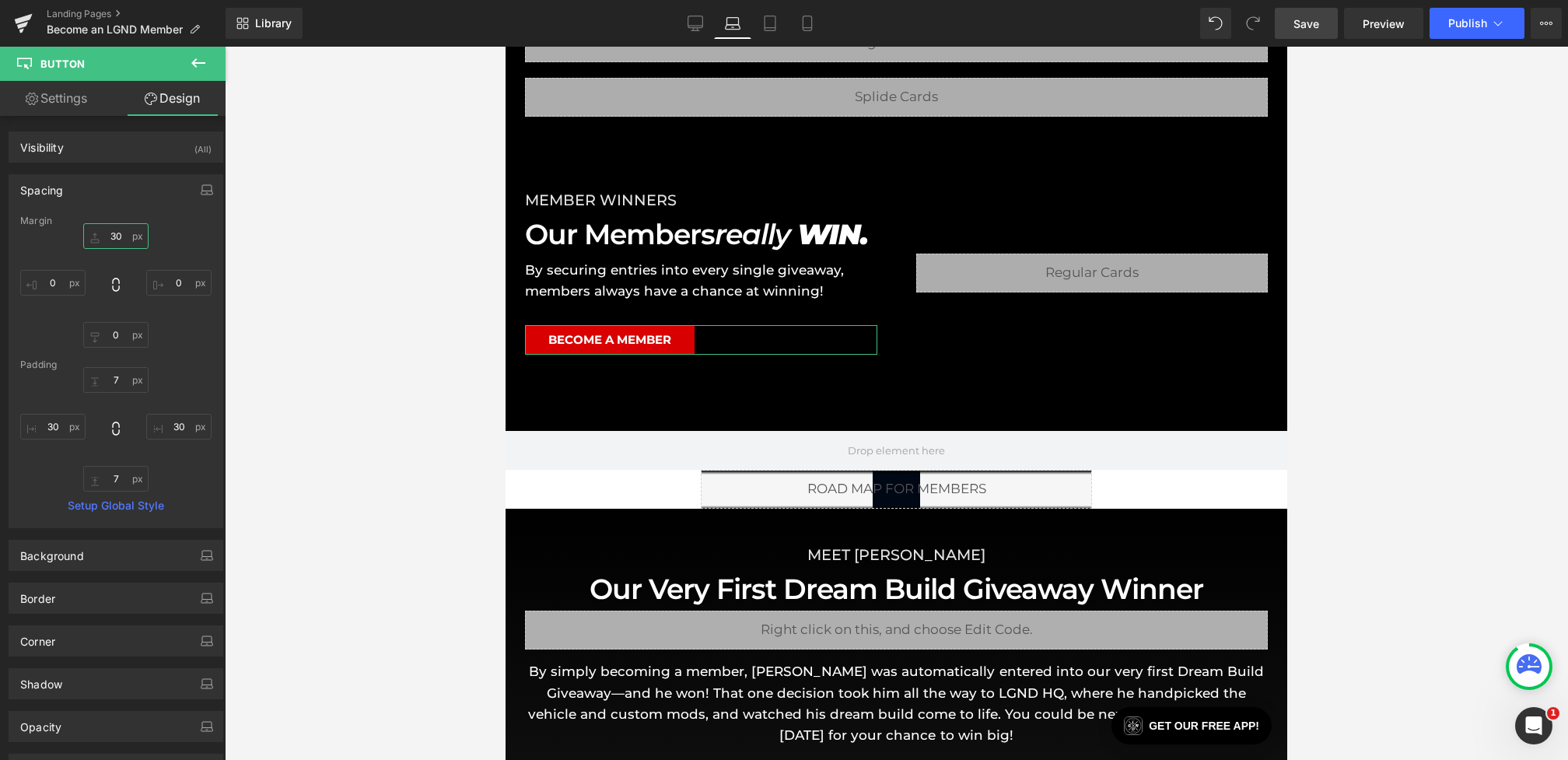
click at [100, 243] on input "30" at bounding box center [116, 235] width 66 height 26
click at [109, 237] on input "30" at bounding box center [116, 235] width 66 height 26
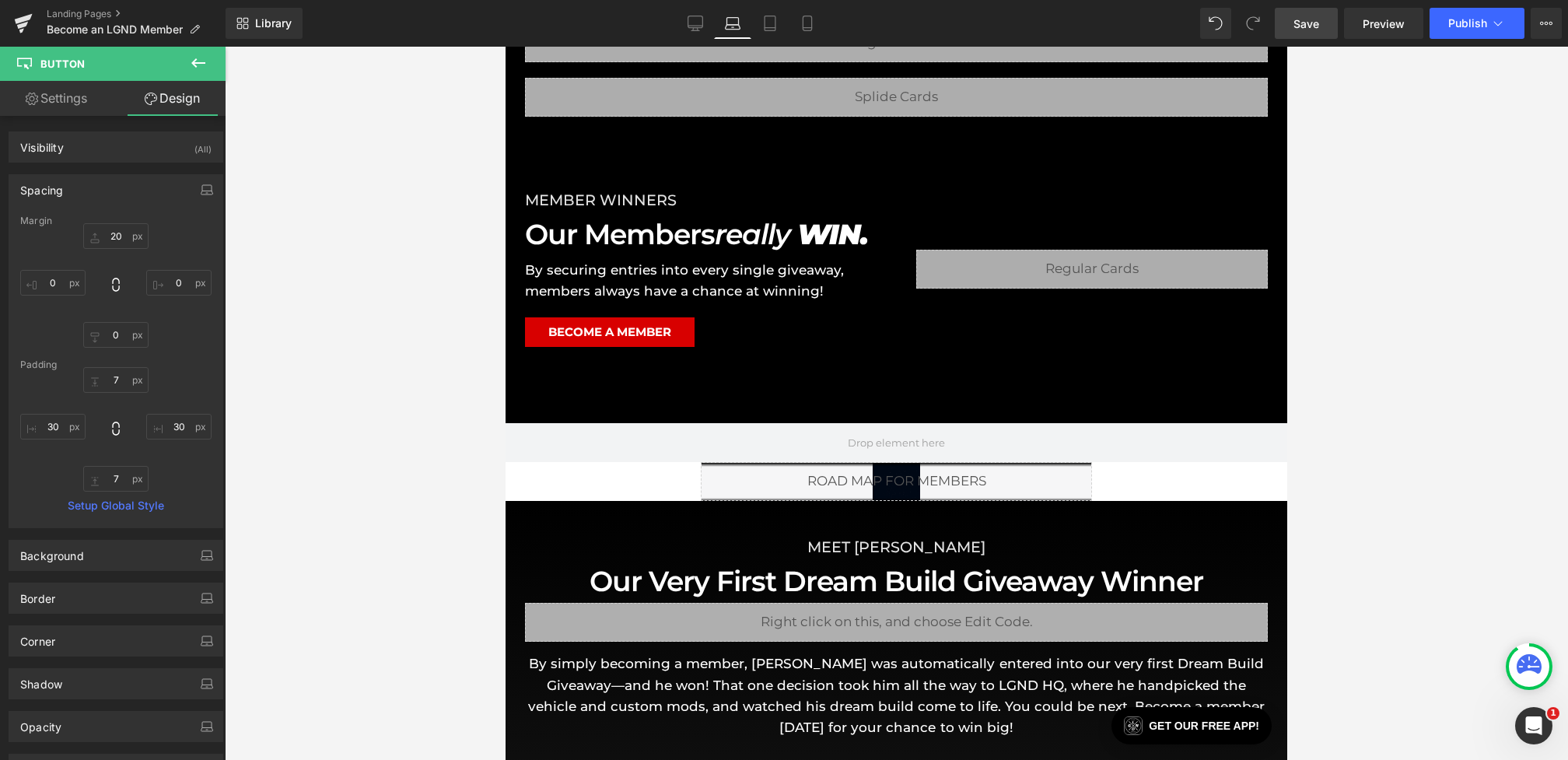
click at [695, 6] on div "Library Laptop Desktop Laptop Tablet Mobile Save Preview Publish Scheduled View…" at bounding box center [896, 23] width 1342 height 47
click at [698, 22] on icon at bounding box center [696, 24] width 16 height 16
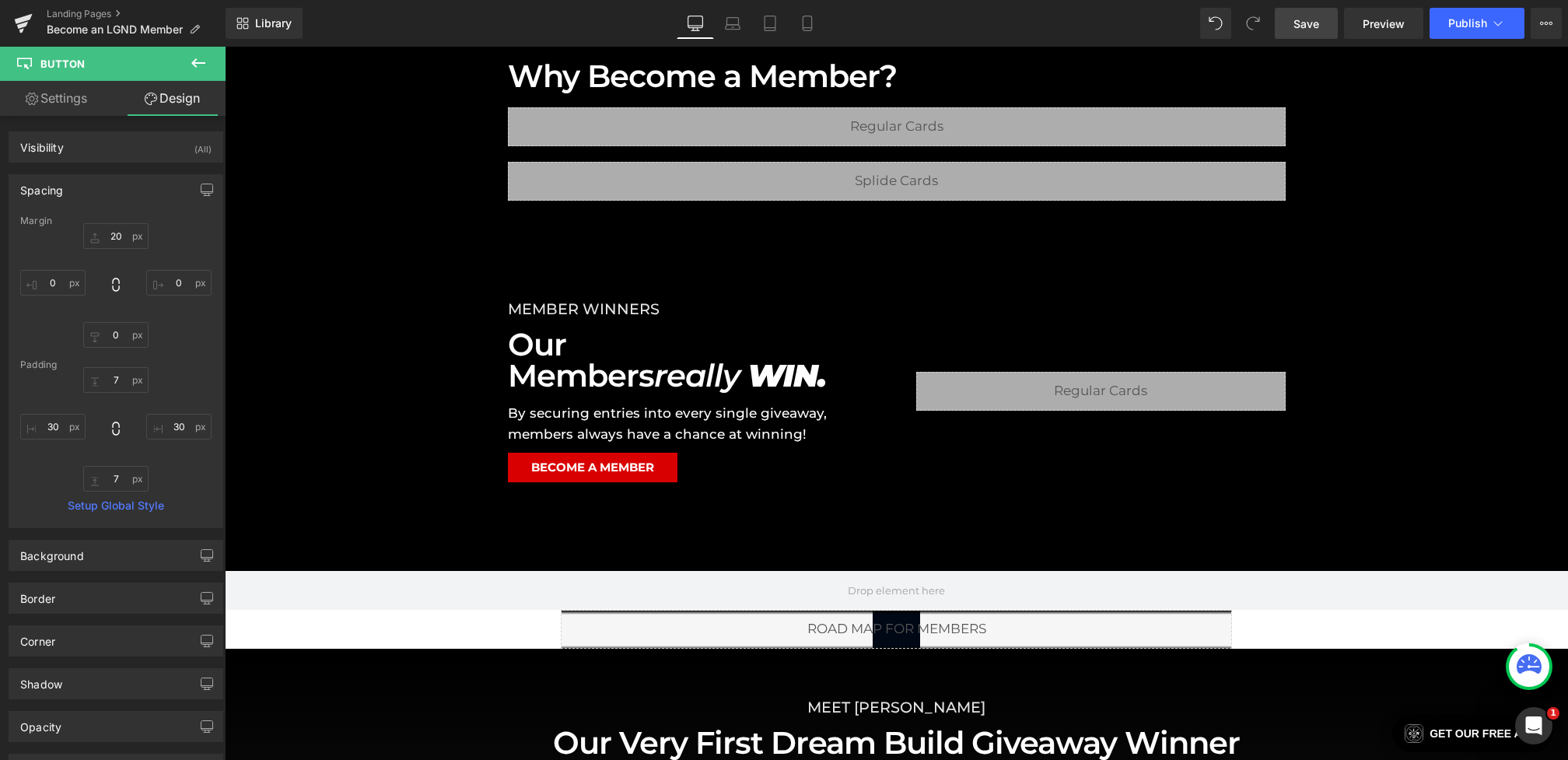
type input "10"
type input "0"
type input "7"
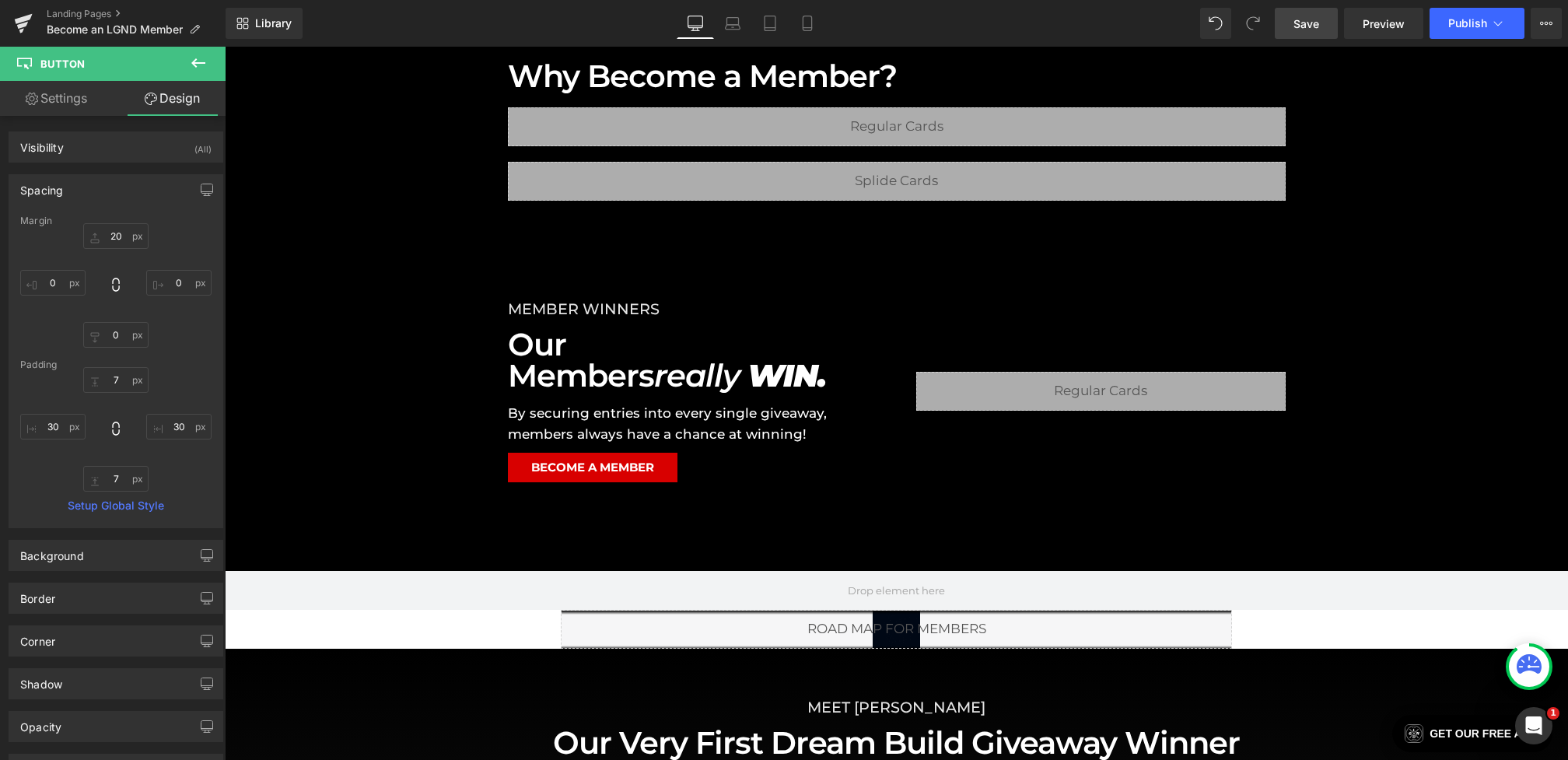
type input "30"
type input "7"
type input "30"
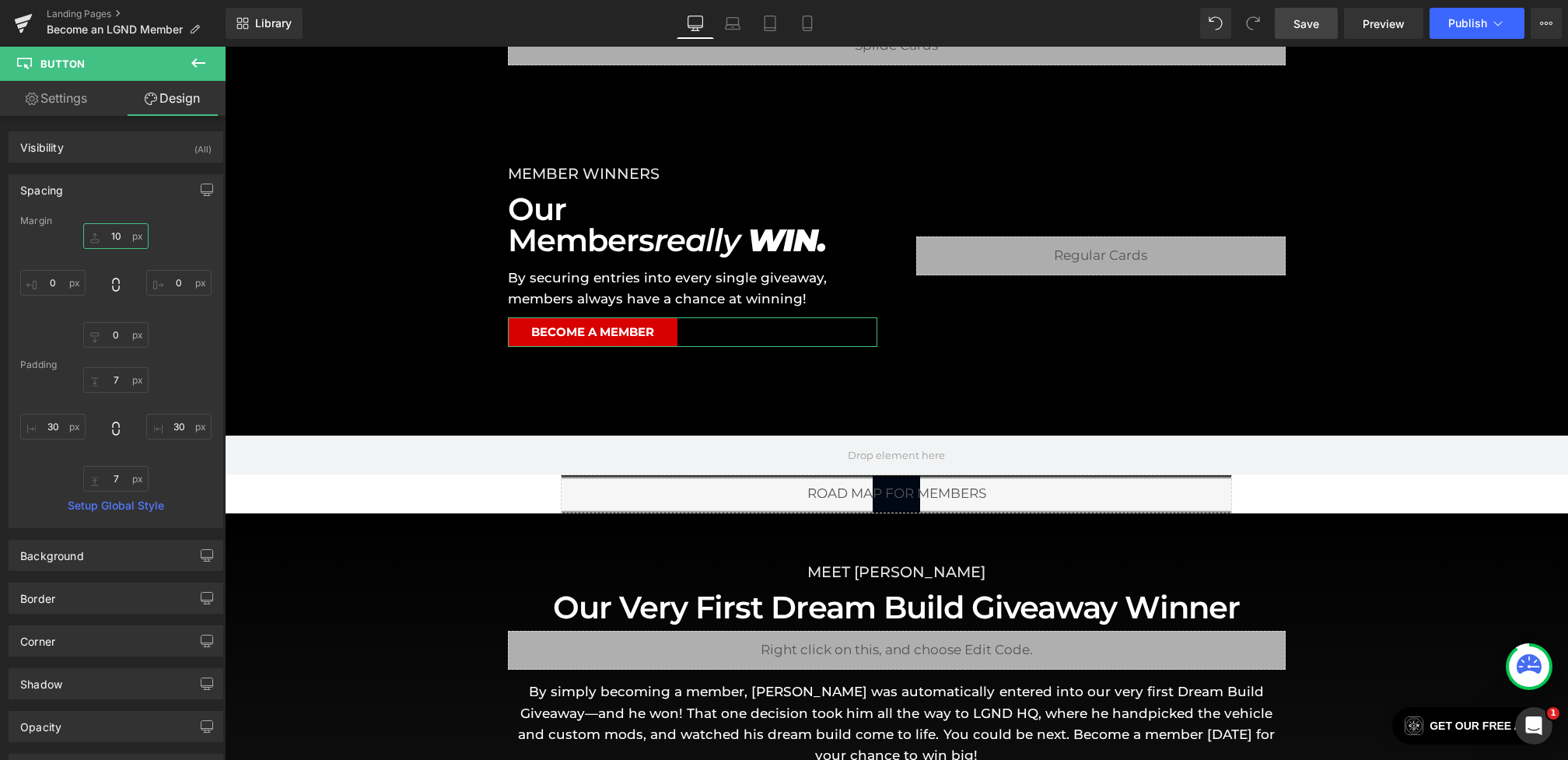
click at [109, 230] on input "10" at bounding box center [116, 235] width 66 height 26
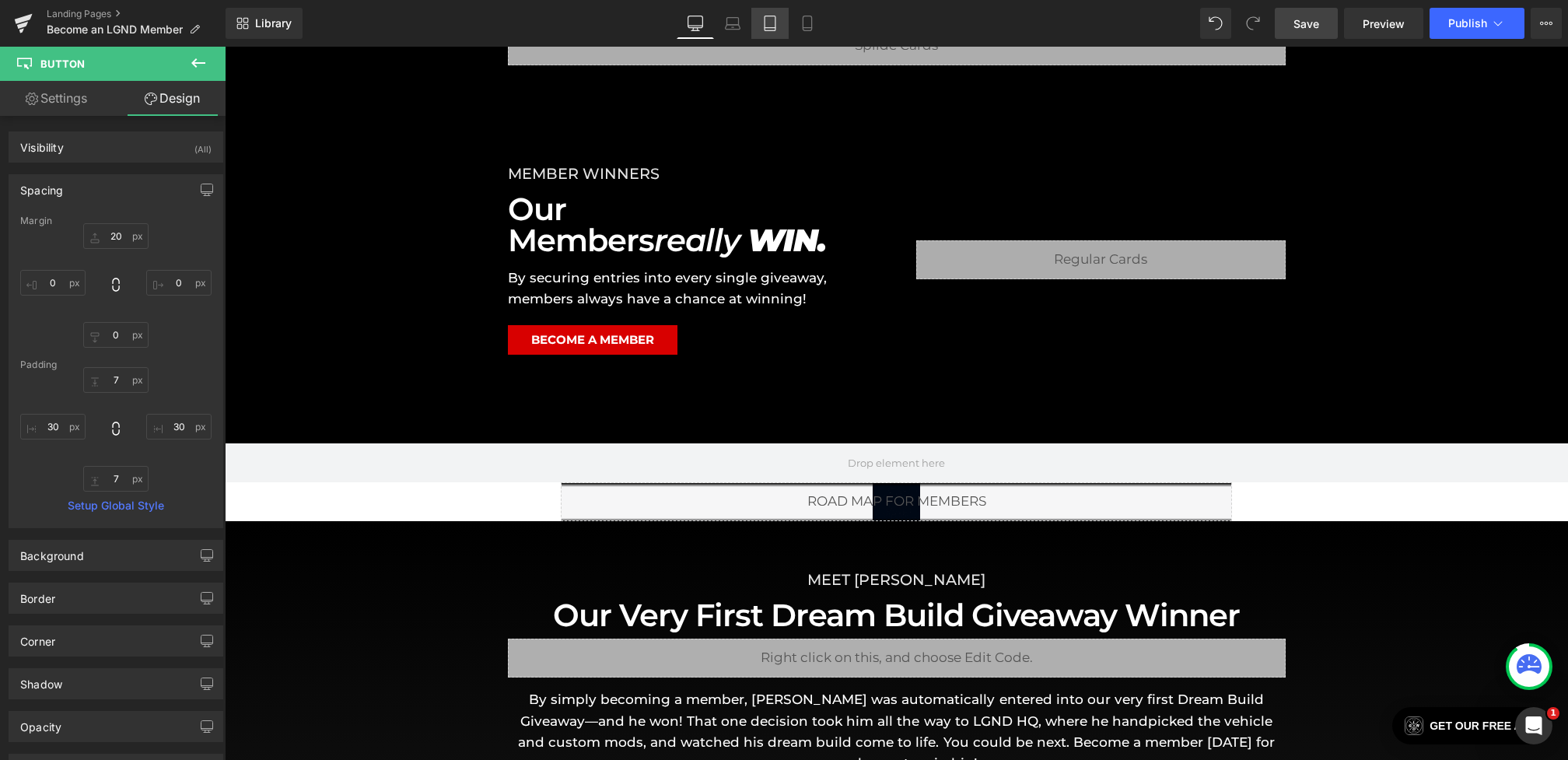
click at [779, 28] on link "Tablet" at bounding box center [770, 23] width 37 height 31
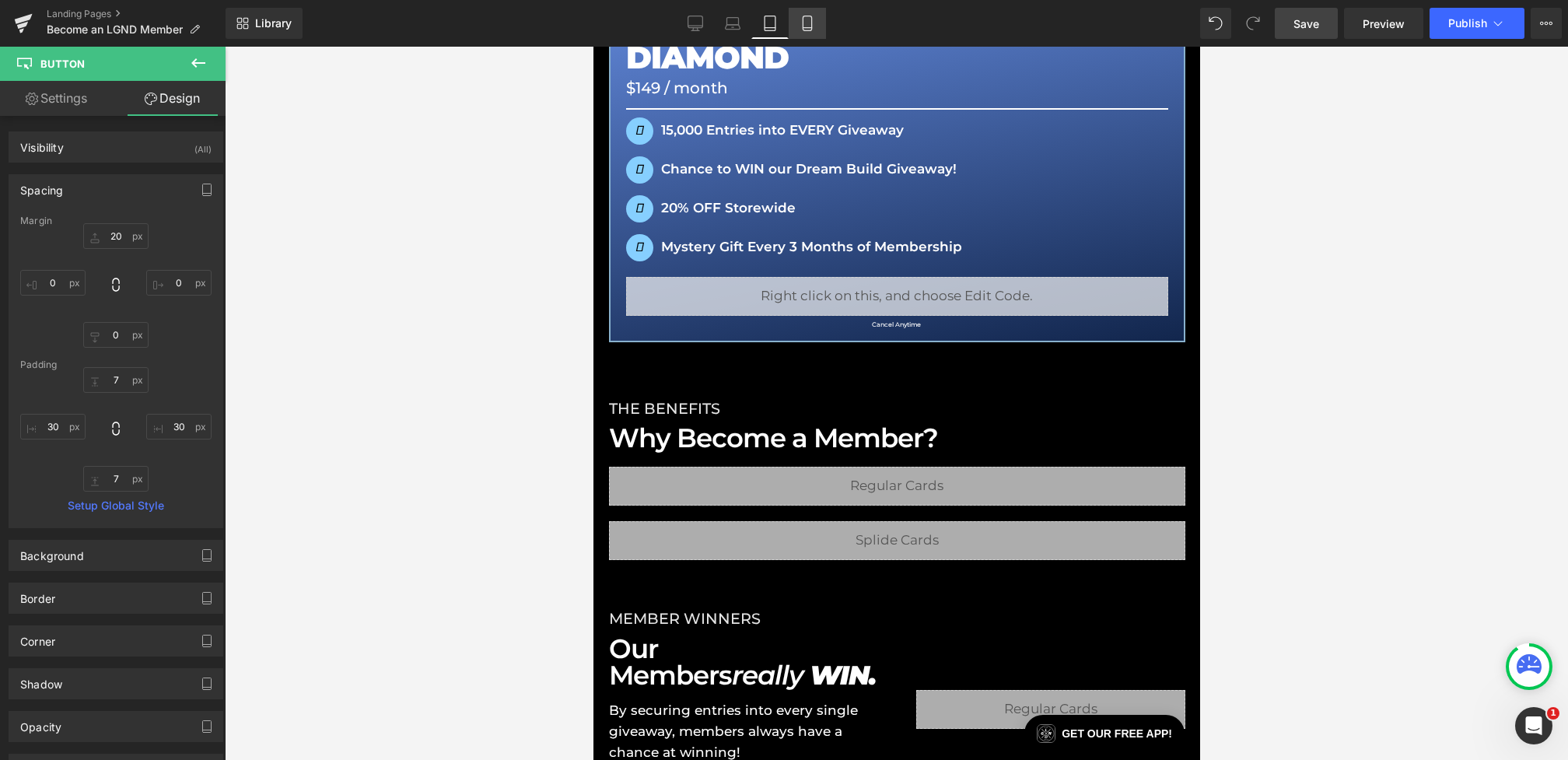
type input "20"
type input "0"
type input "7"
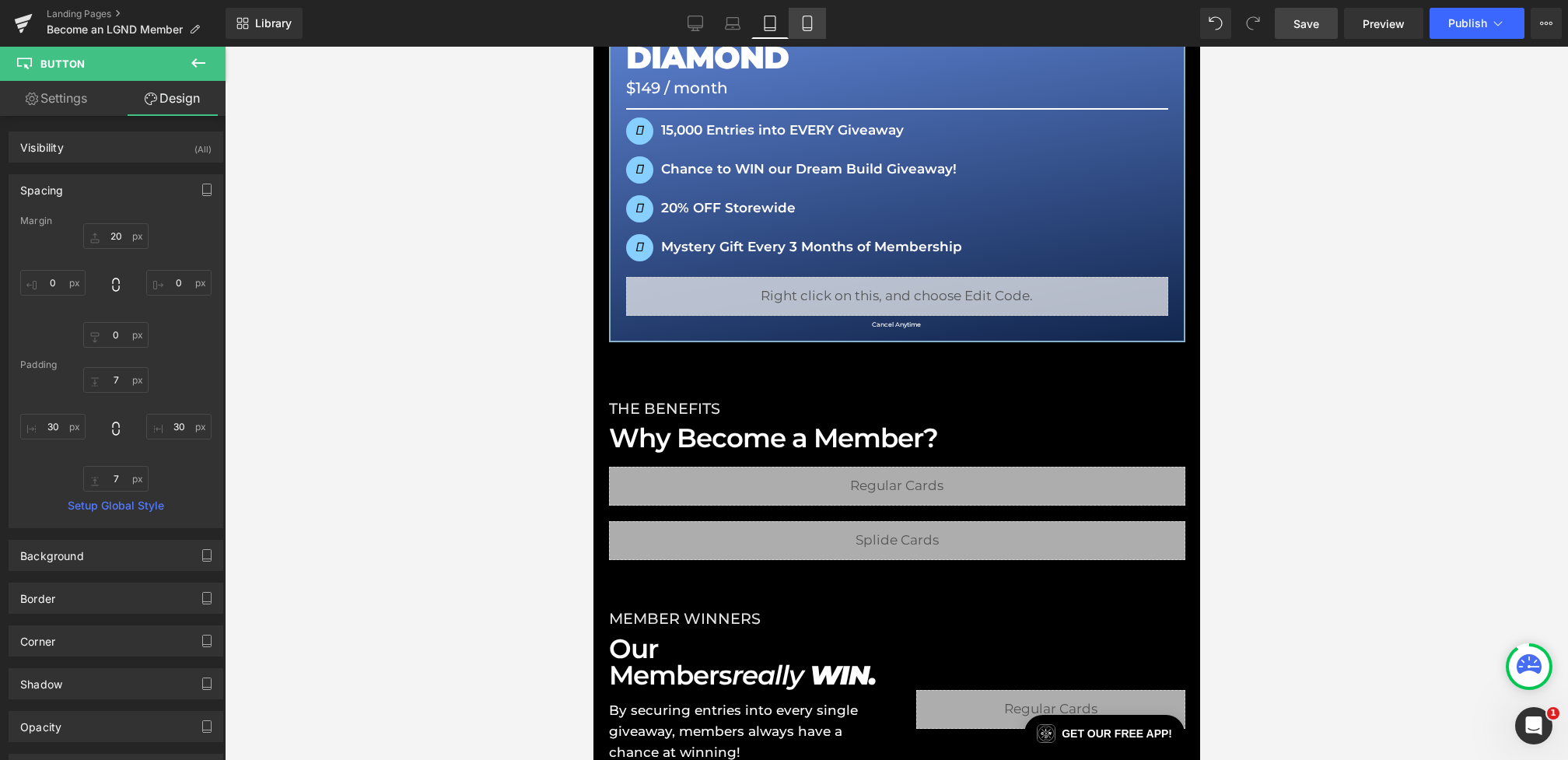
type input "30"
type input "7"
type input "30"
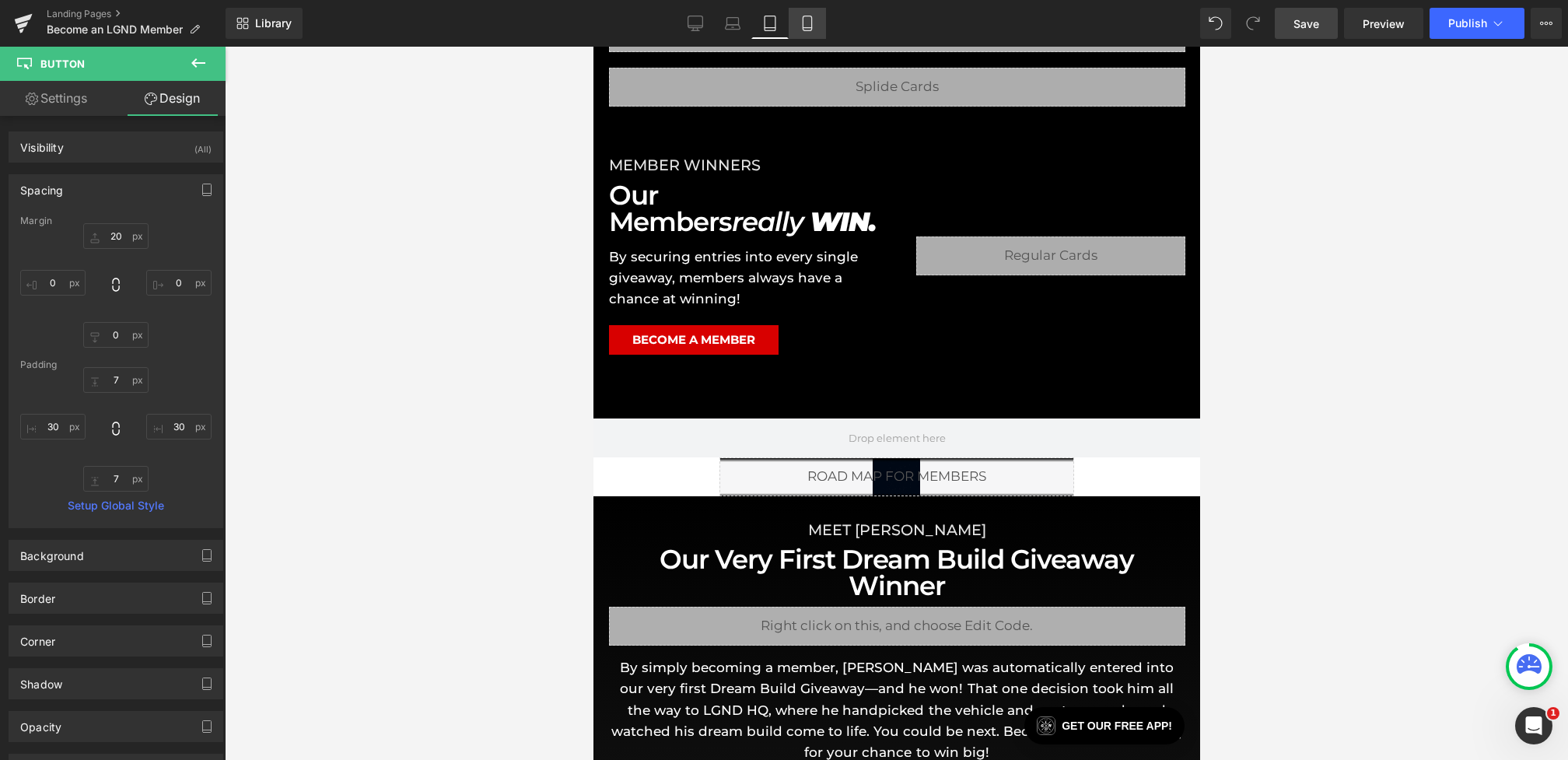
click at [814, 28] on icon at bounding box center [808, 24] width 16 height 16
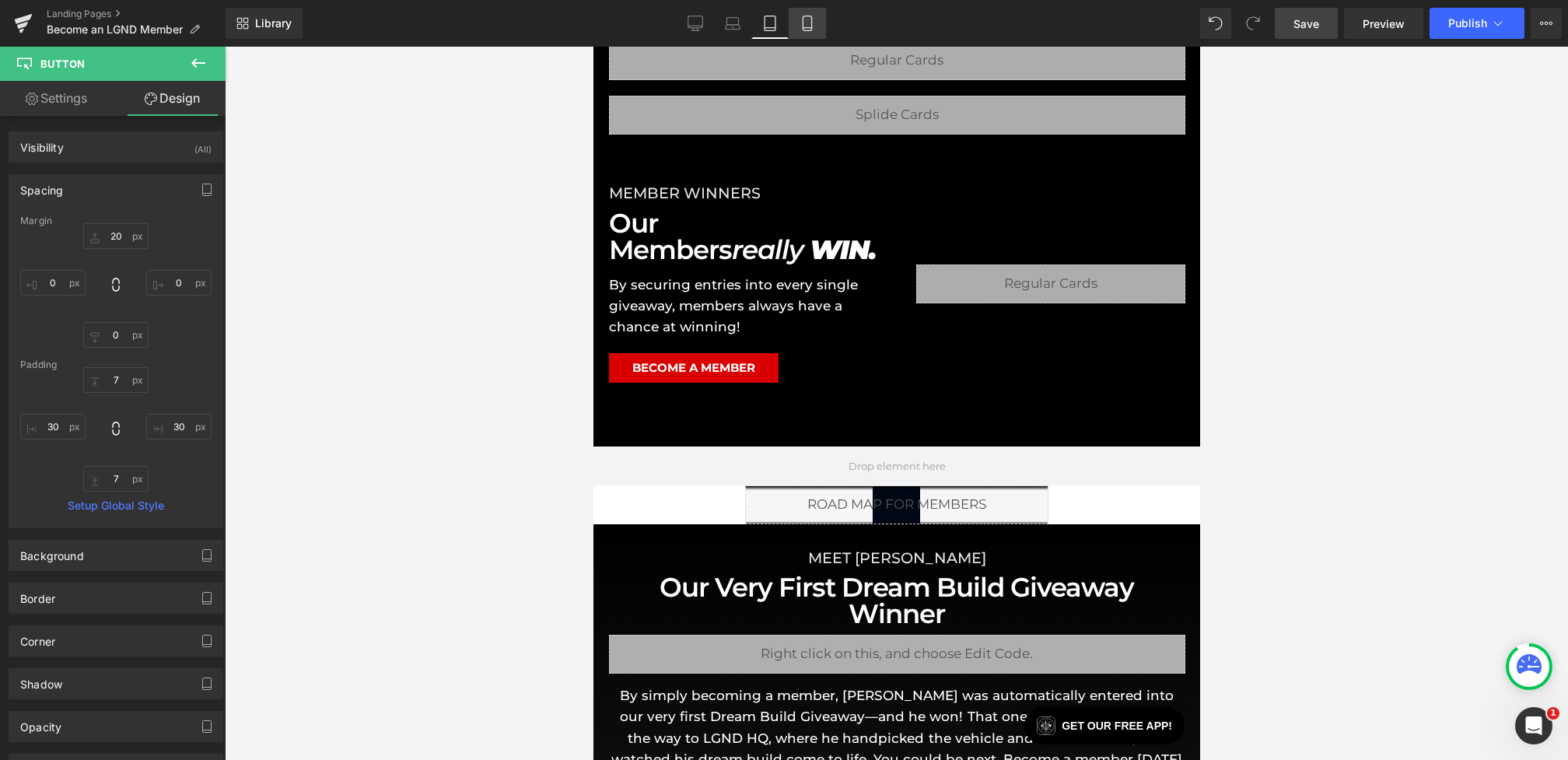
type input "20"
type input "30"
type input "0"
type input "30"
type input "7"
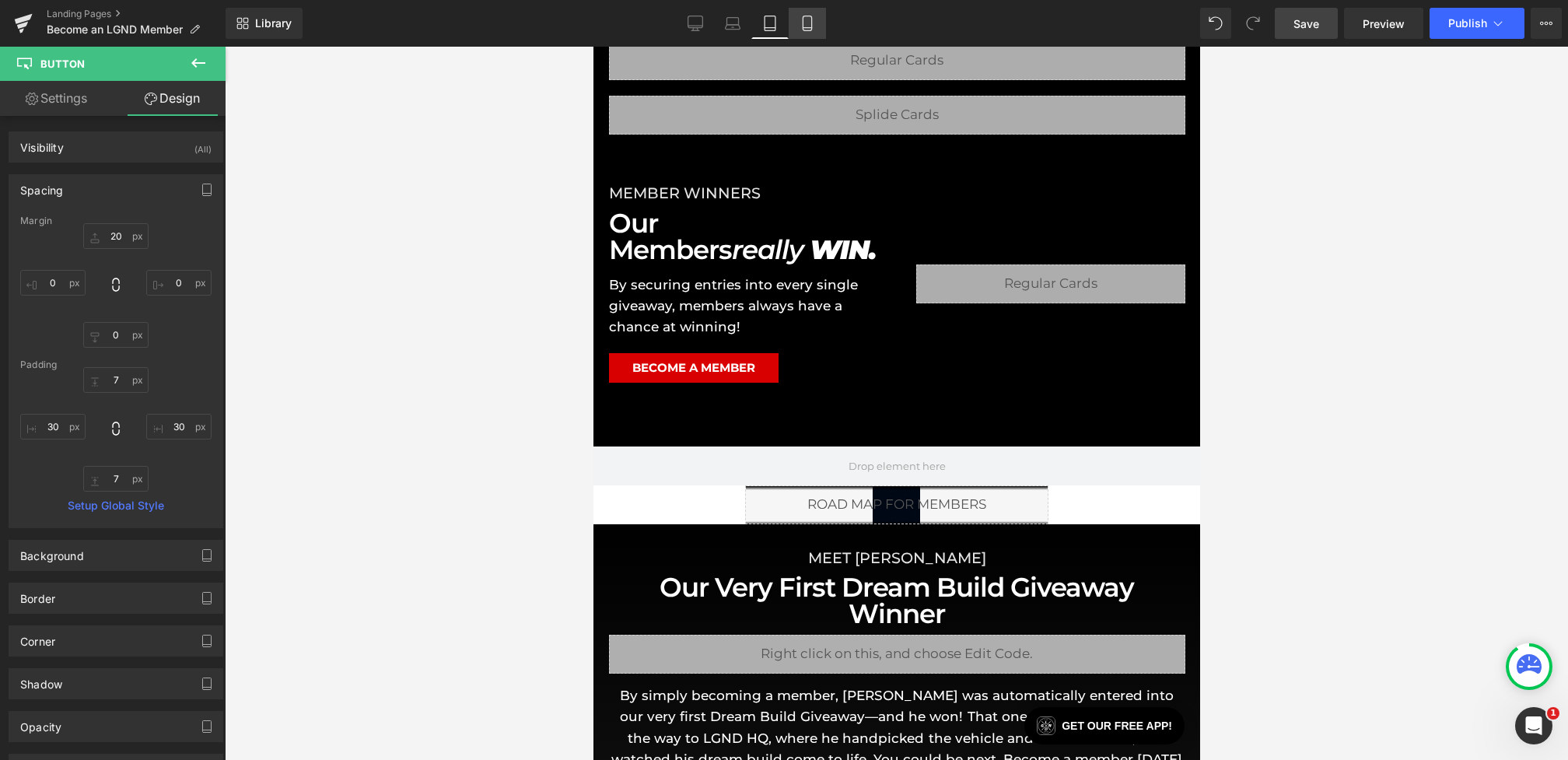
type input "30"
type input "7"
type input "30"
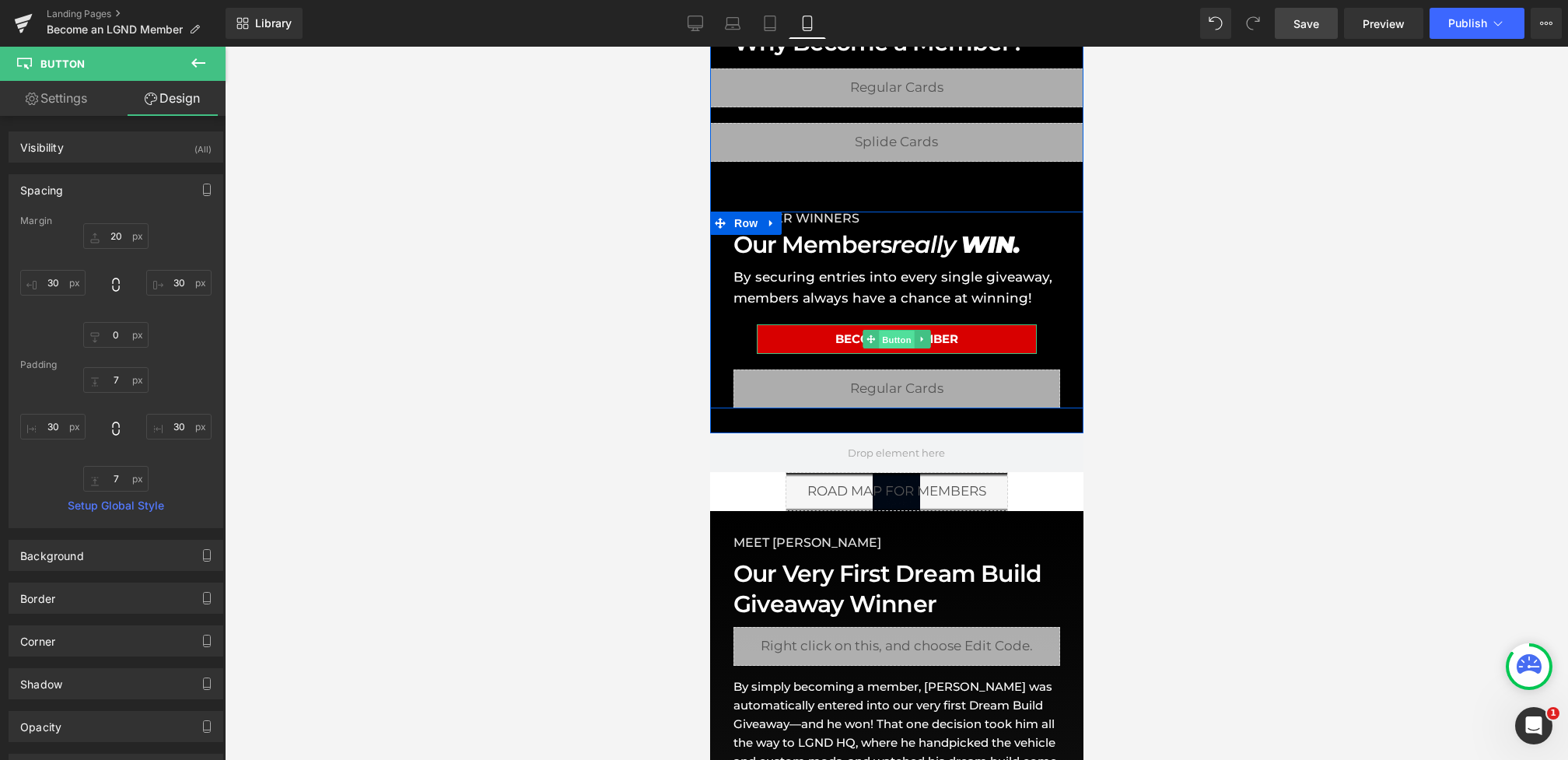
click at [895, 335] on span "Button" at bounding box center [896, 339] width 36 height 19
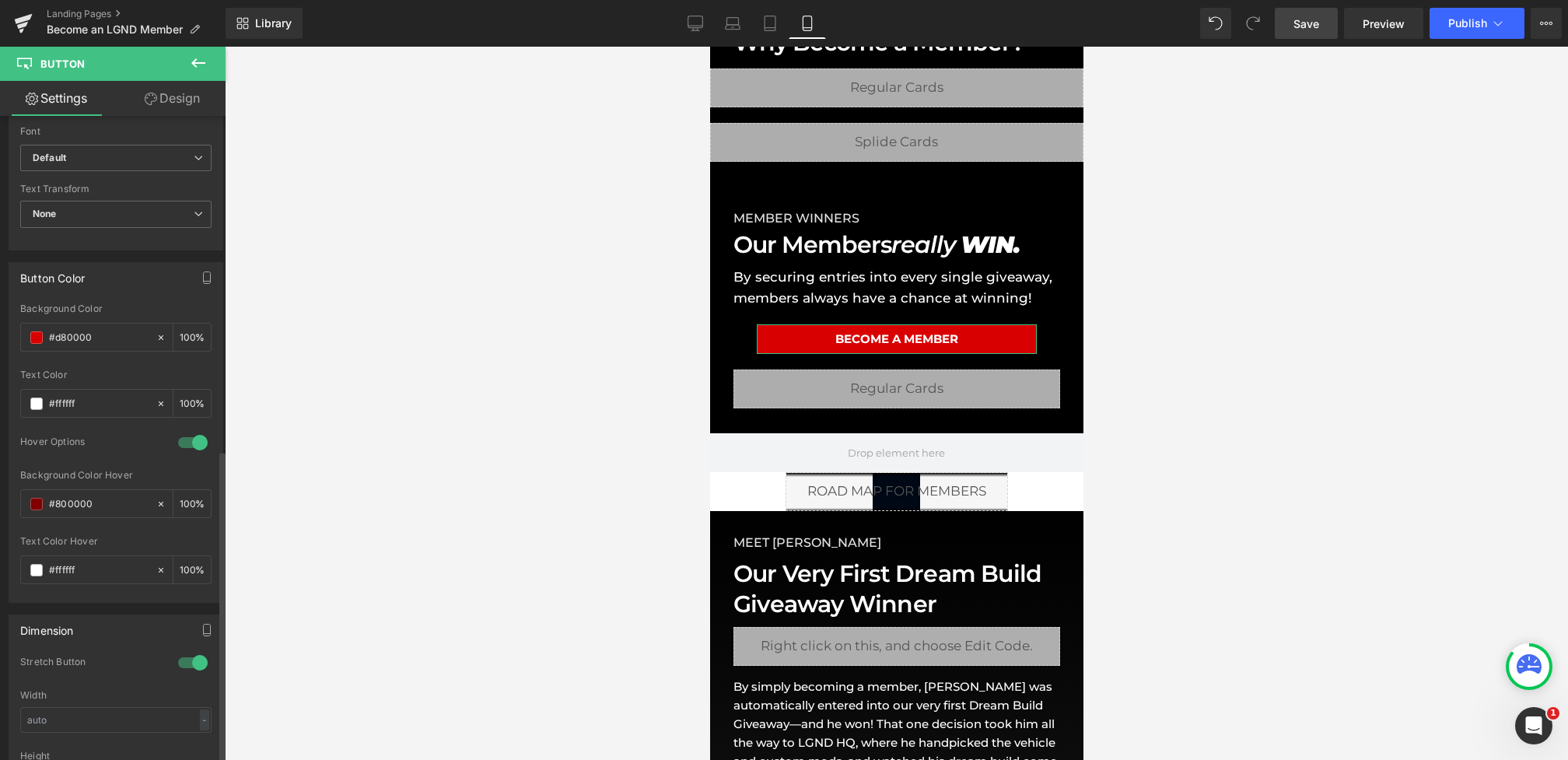
scroll to position [689, 0]
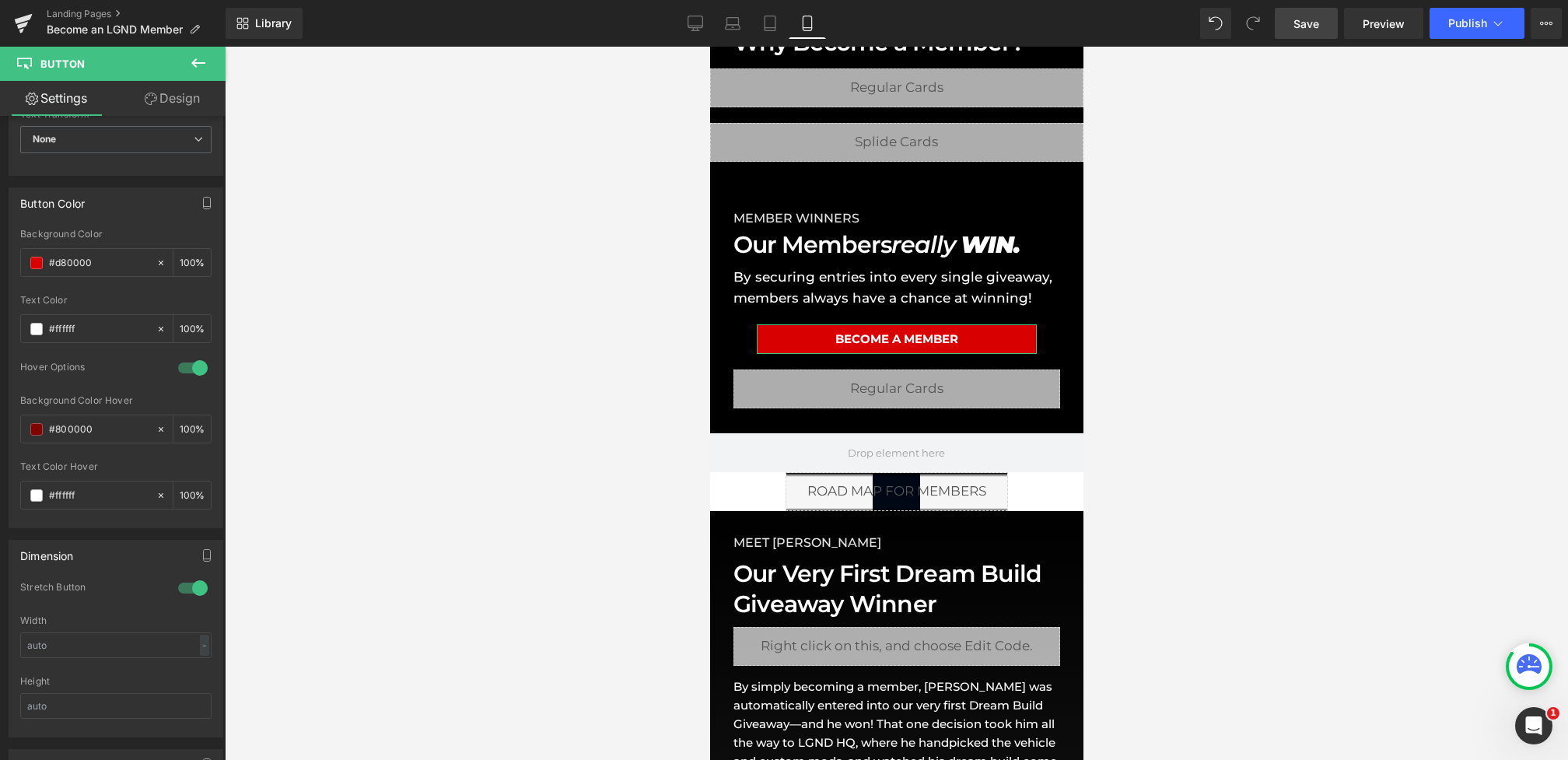
click at [157, 110] on link "Design" at bounding box center [171, 98] width 113 height 35
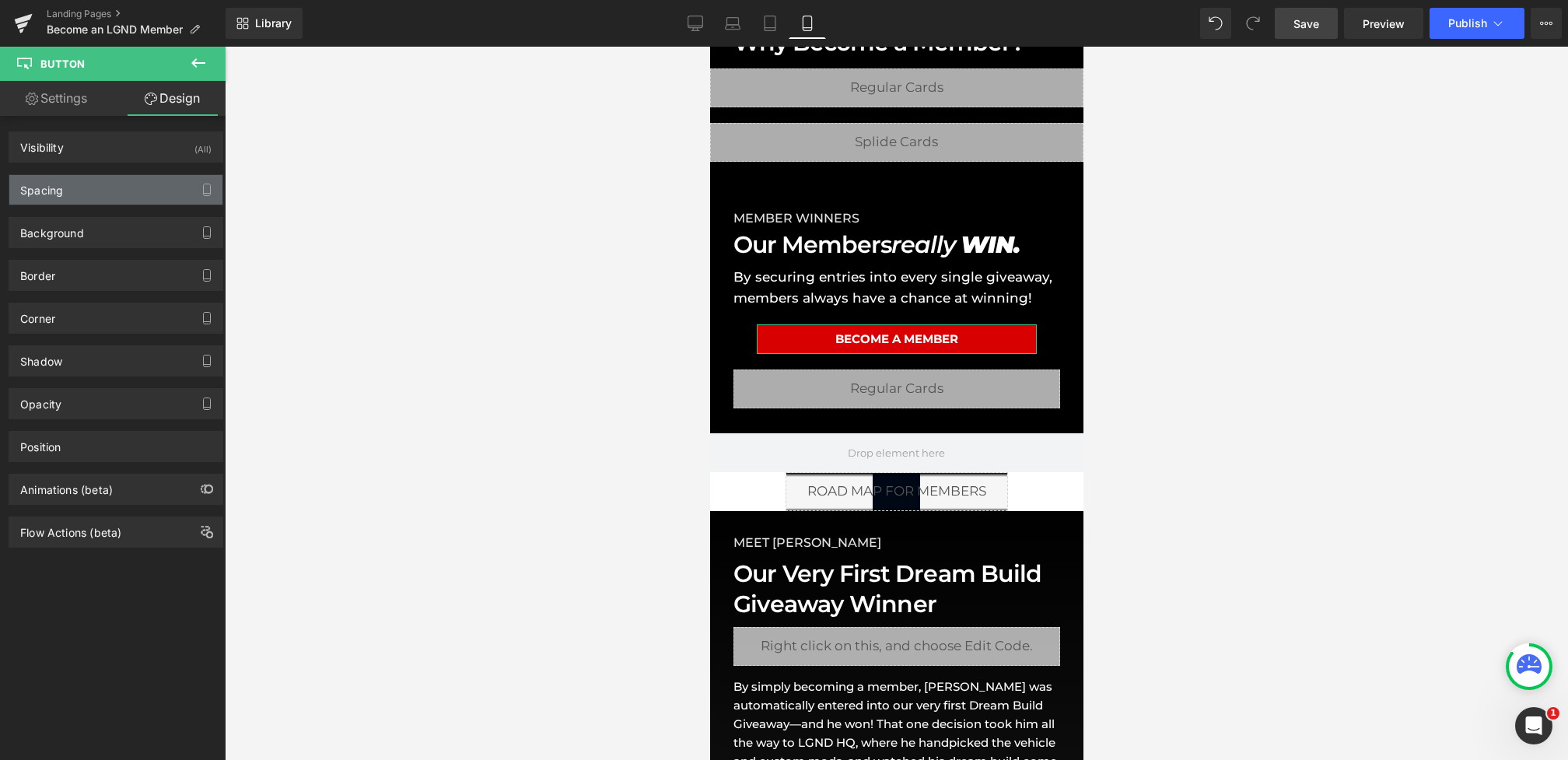
type input "20"
type input "30"
type input "0"
type input "30"
type input "7"
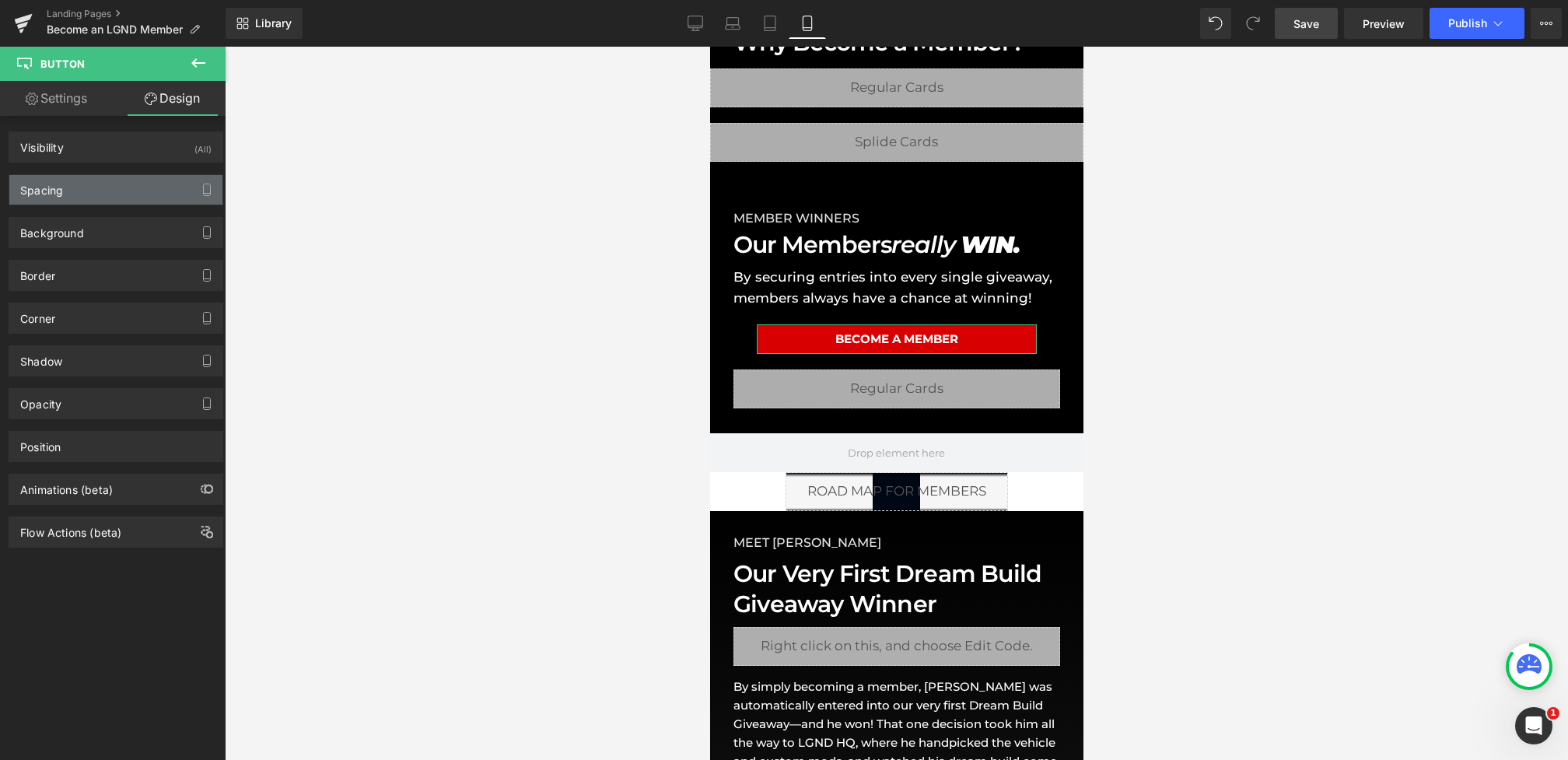
type input "30"
type input "7"
type input "30"
click at [95, 192] on div "Spacing" at bounding box center [116, 189] width 213 height 29
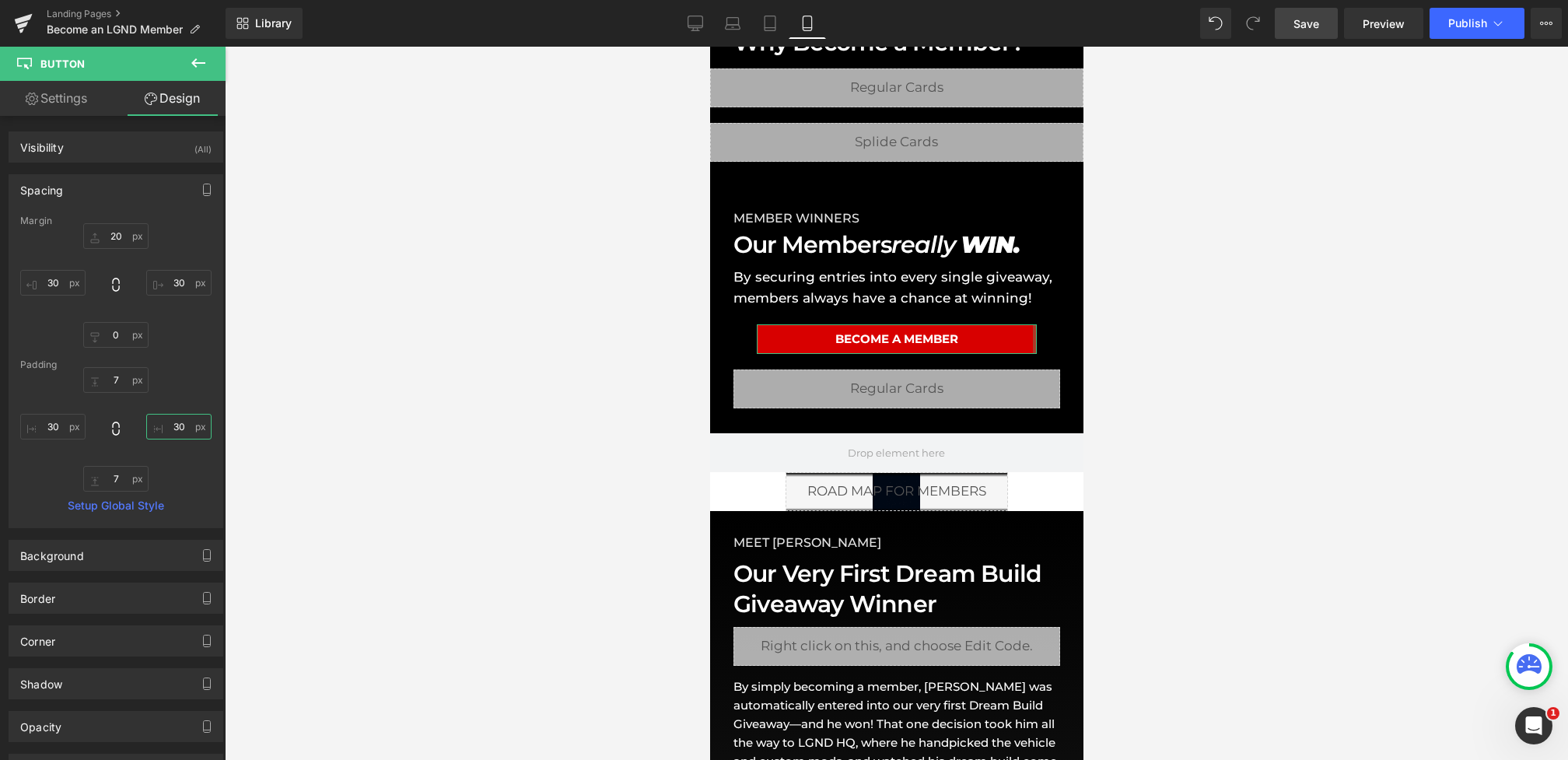
click at [172, 424] on input "30" at bounding box center [179, 426] width 66 height 26
type input "30"
click at [179, 286] on input "30" at bounding box center [179, 282] width 66 height 26
type input "0"
click at [62, 281] on input "30" at bounding box center [53, 282] width 66 height 26
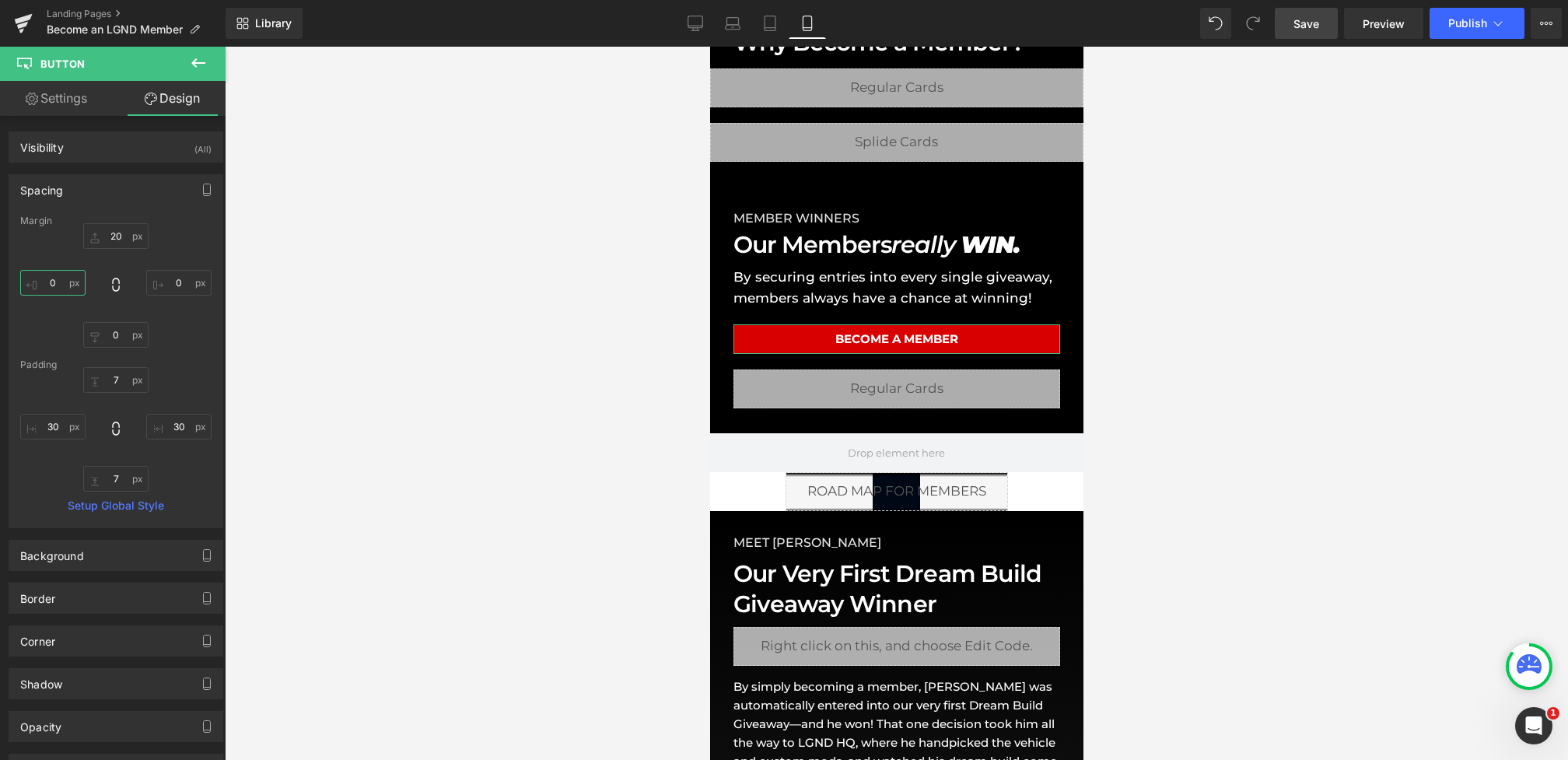
type input "0"
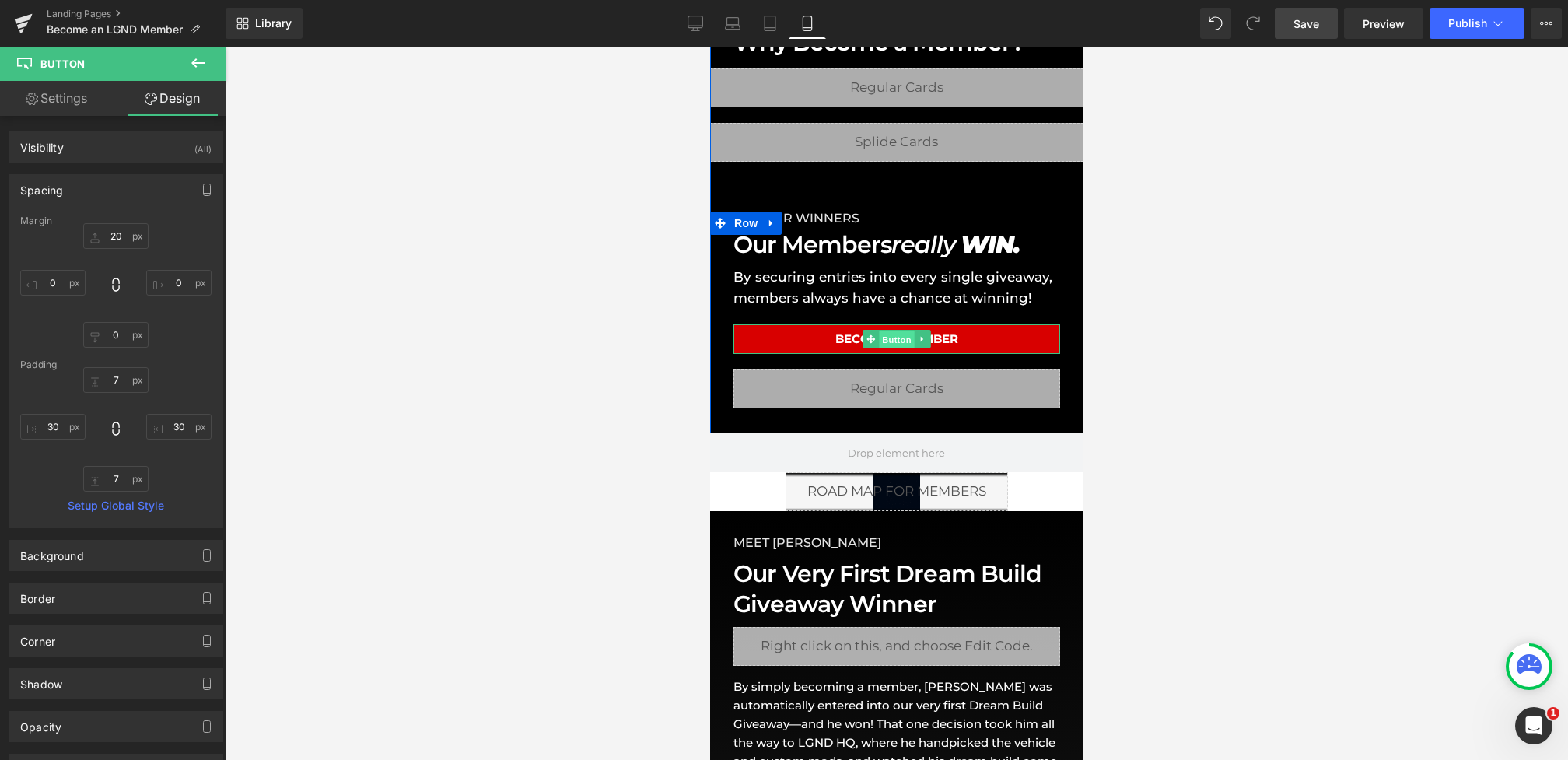
click at [881, 336] on span "Button" at bounding box center [896, 339] width 36 height 19
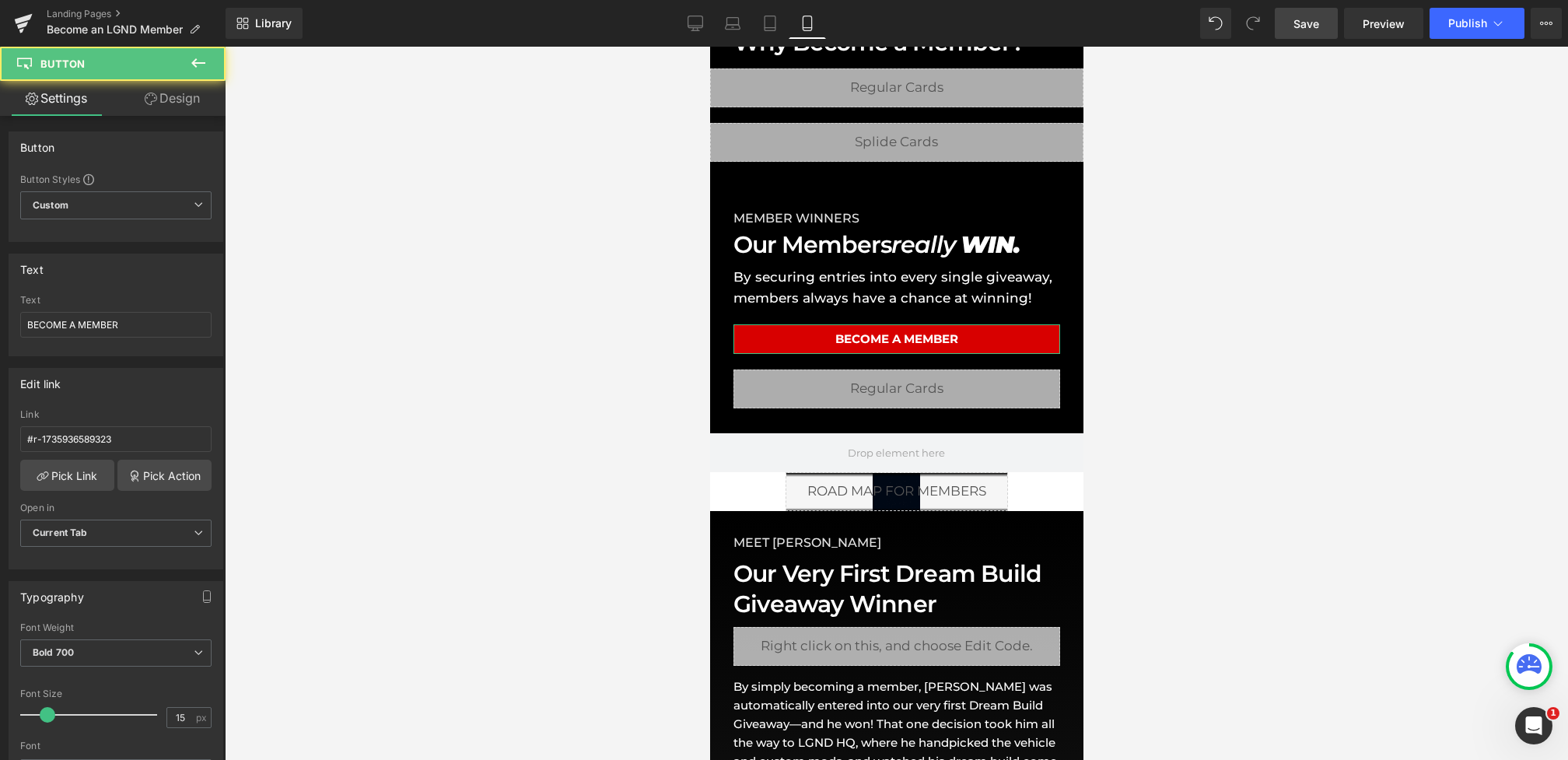
click at [179, 103] on link "Design" at bounding box center [171, 98] width 113 height 35
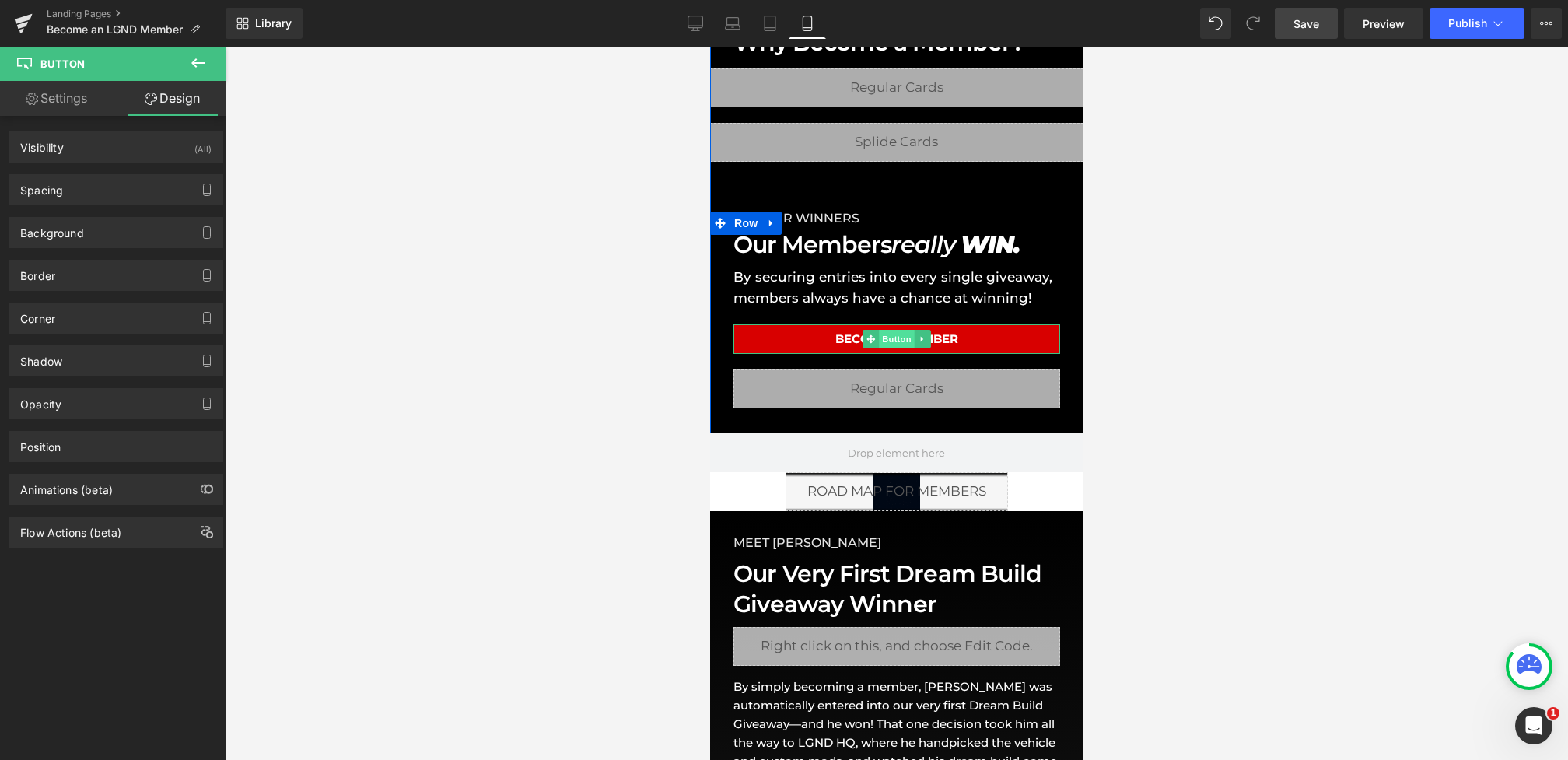
click at [903, 336] on span "Button" at bounding box center [896, 338] width 36 height 19
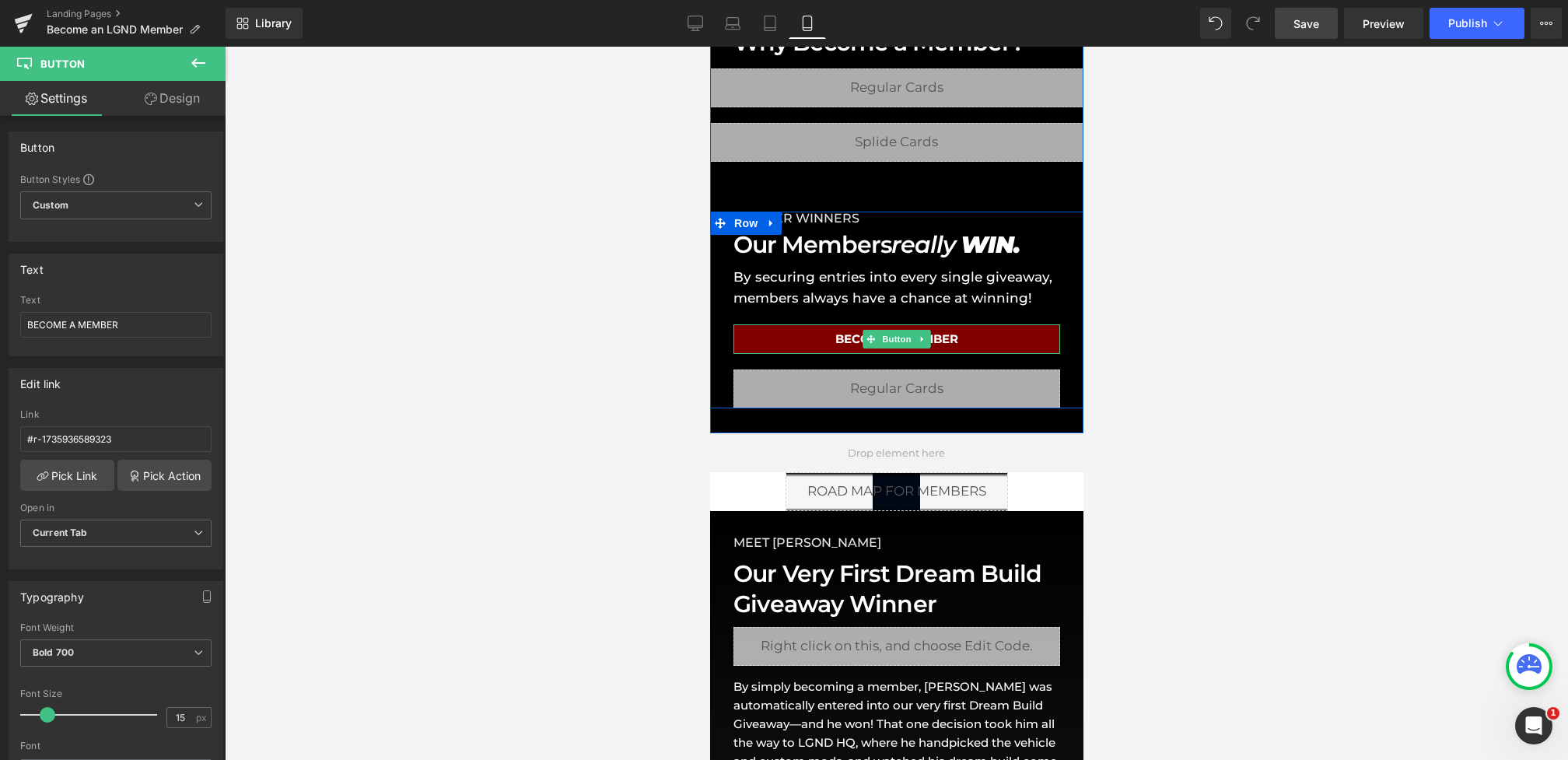
click at [803, 345] on link "BECOME A MEMBER" at bounding box center [896, 338] width 327 height 29
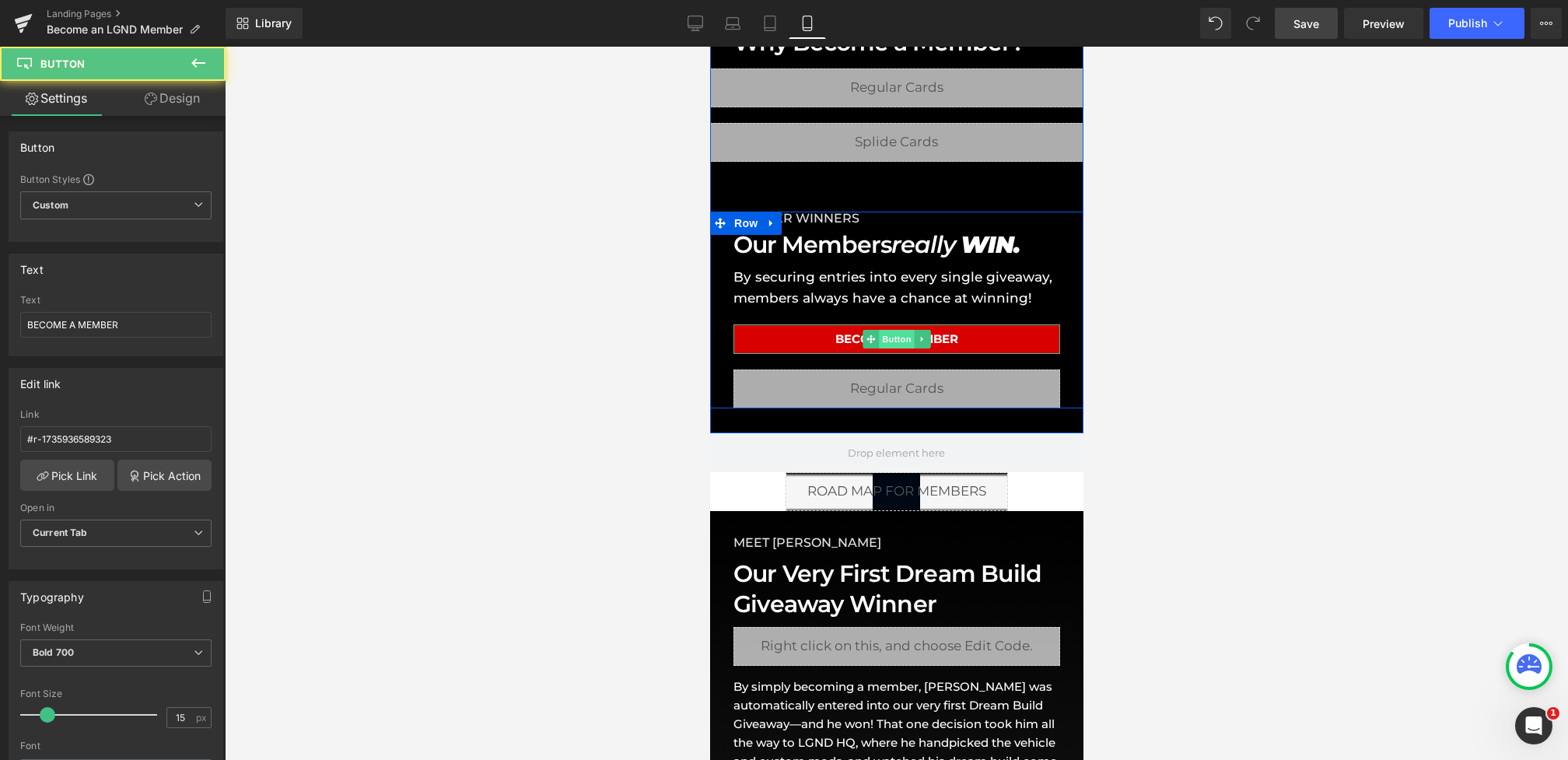
click at [893, 341] on span "Button" at bounding box center [896, 338] width 36 height 19
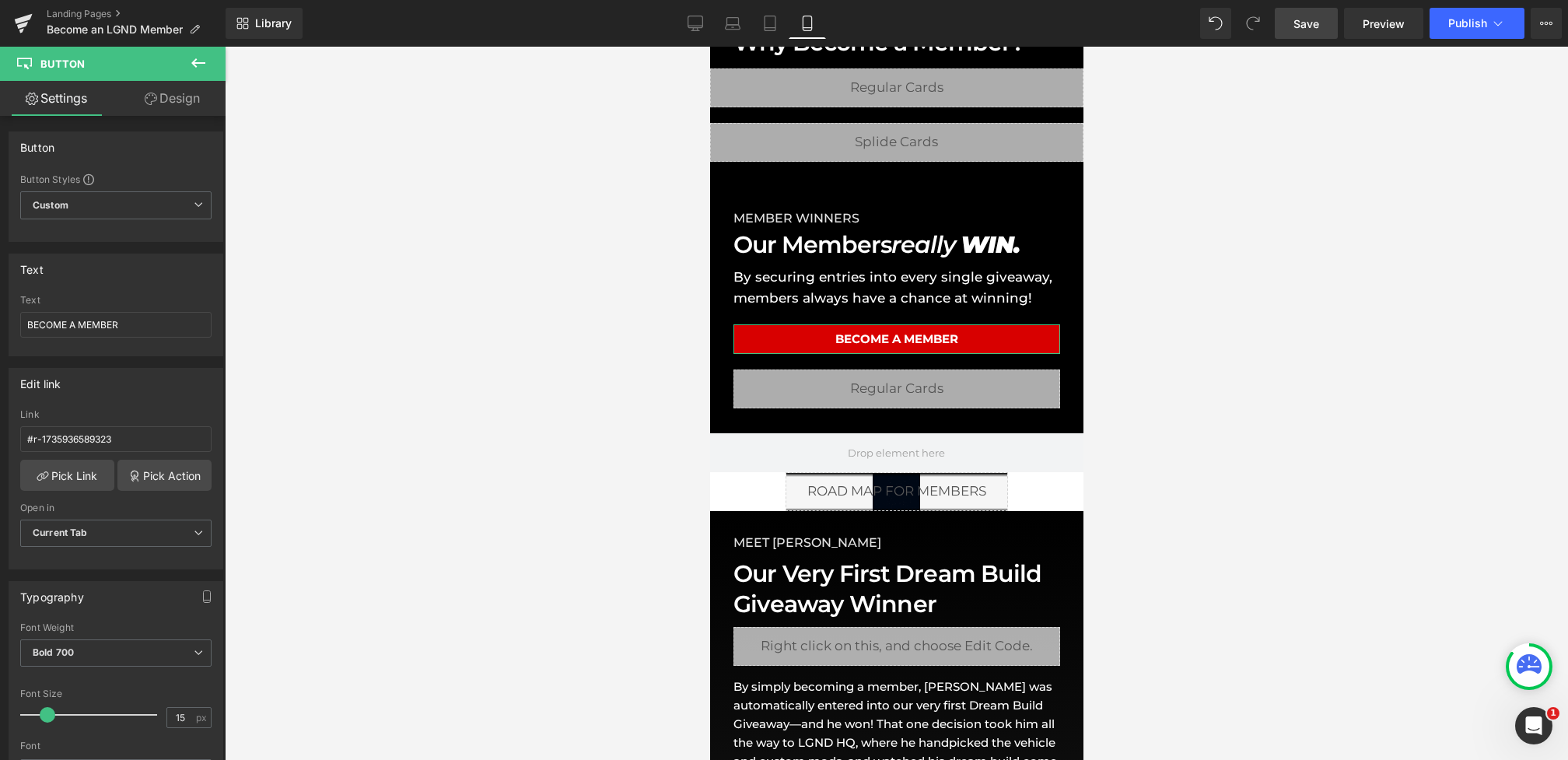
click at [173, 104] on link "Design" at bounding box center [171, 98] width 113 height 35
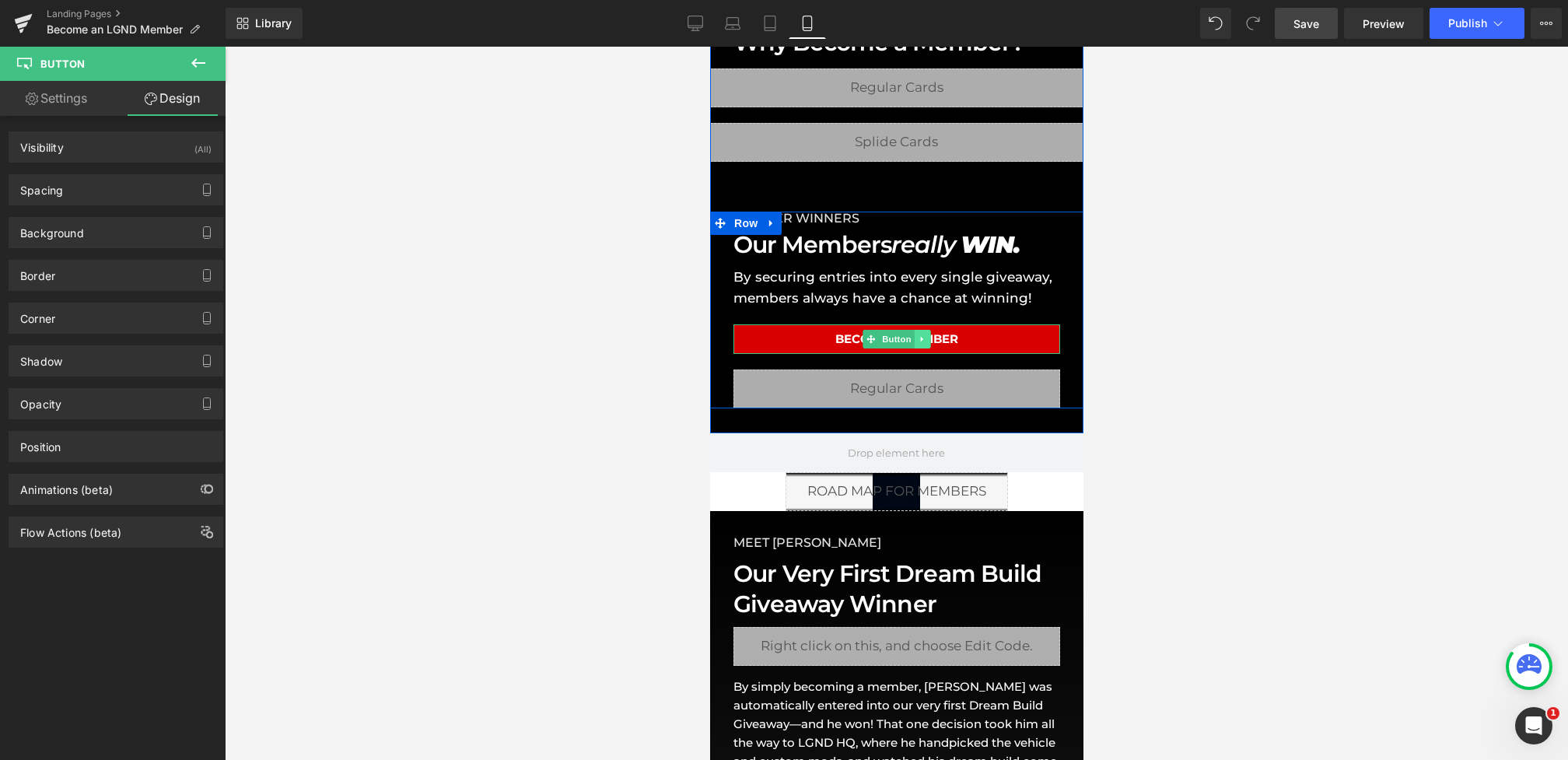
click at [924, 342] on icon at bounding box center [922, 339] width 9 height 10
click at [912, 341] on icon at bounding box center [914, 339] width 9 height 10
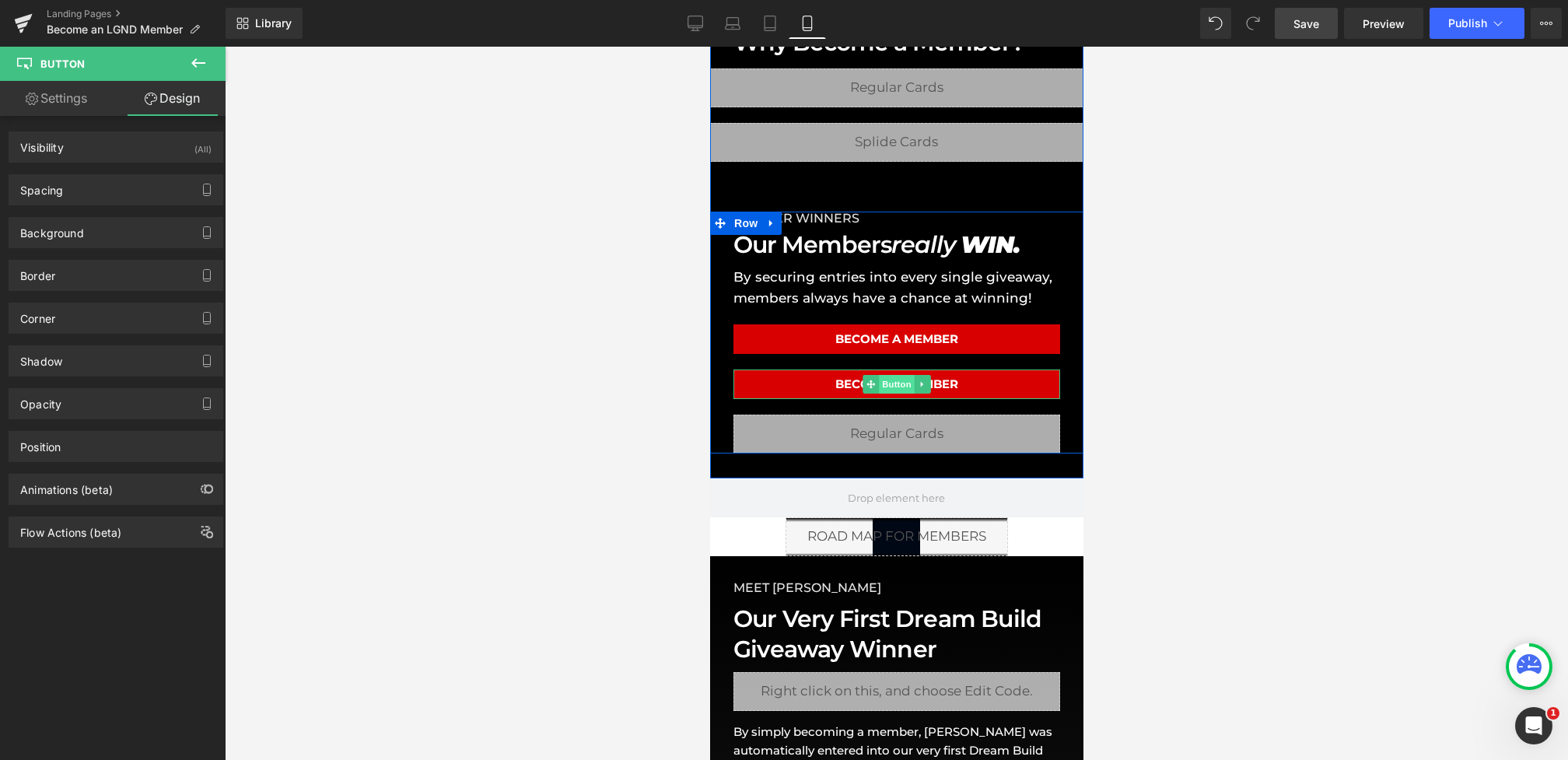
click at [898, 383] on span "Button" at bounding box center [896, 384] width 36 height 19
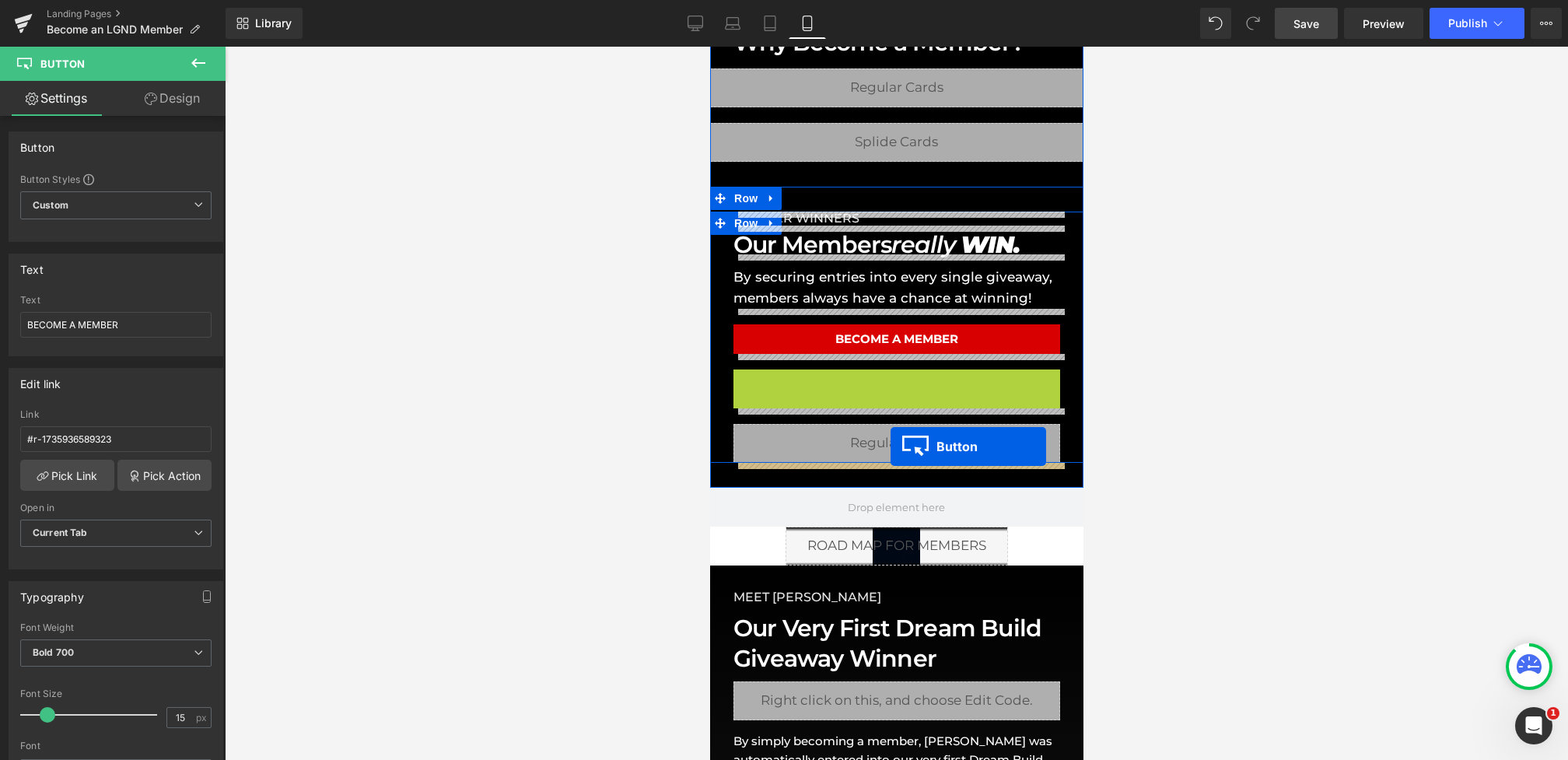
drag, startPoint x: 890, startPoint y: 383, endPoint x: 890, endPoint y: 447, distance: 64.0
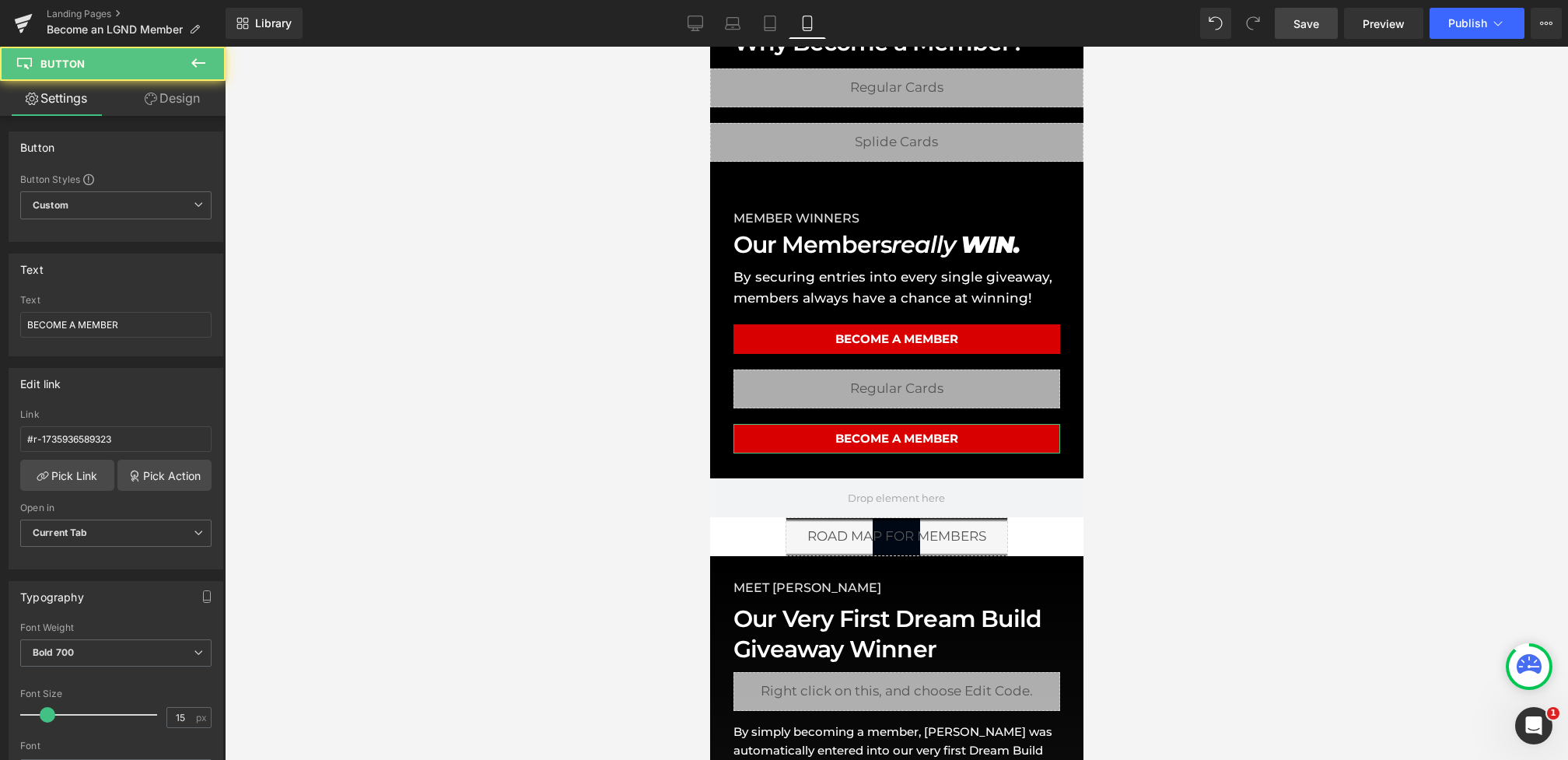
click at [159, 103] on link "Design" at bounding box center [171, 98] width 113 height 35
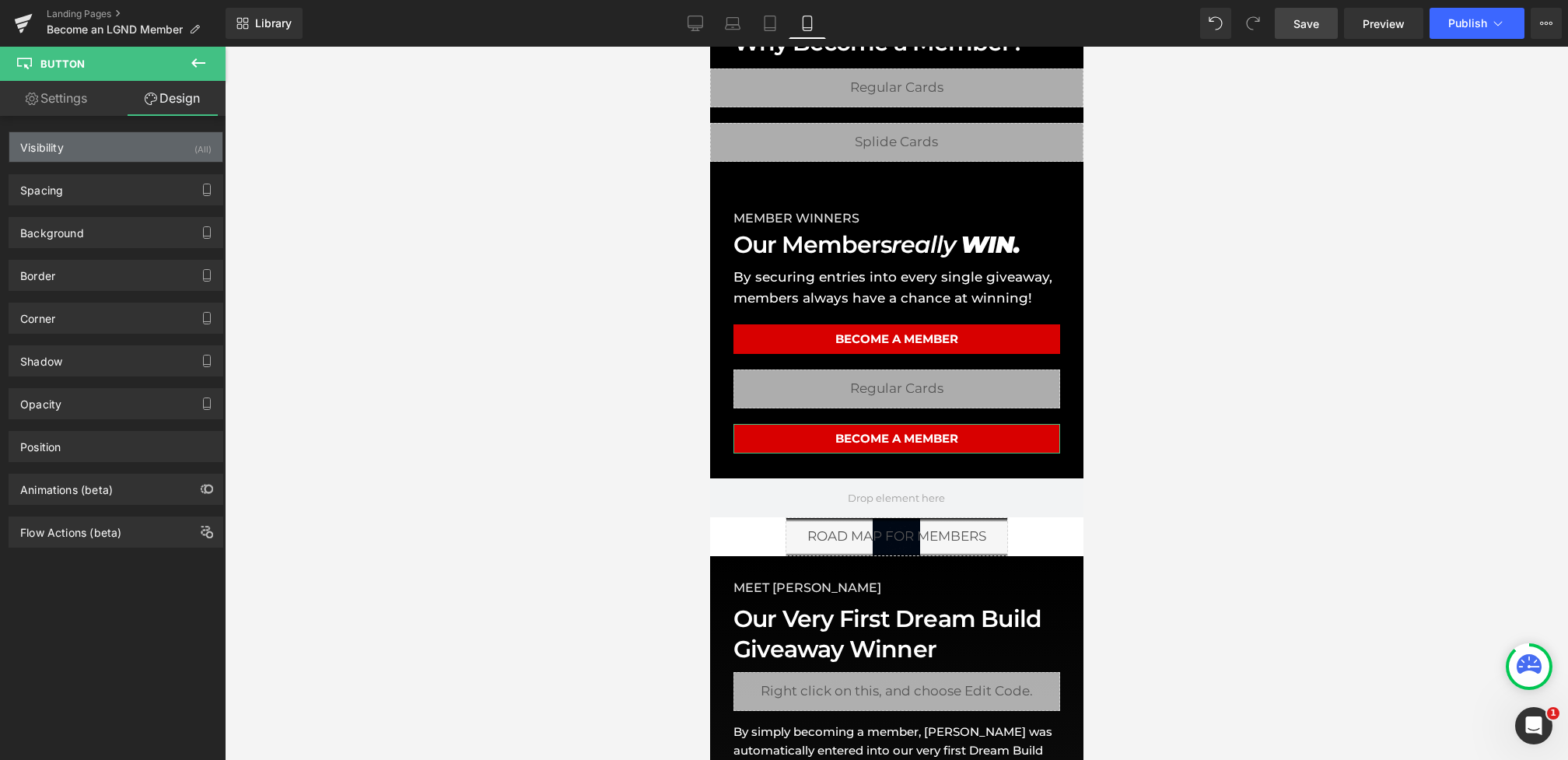
click at [131, 139] on div "Visibility (All)" at bounding box center [116, 146] width 213 height 29
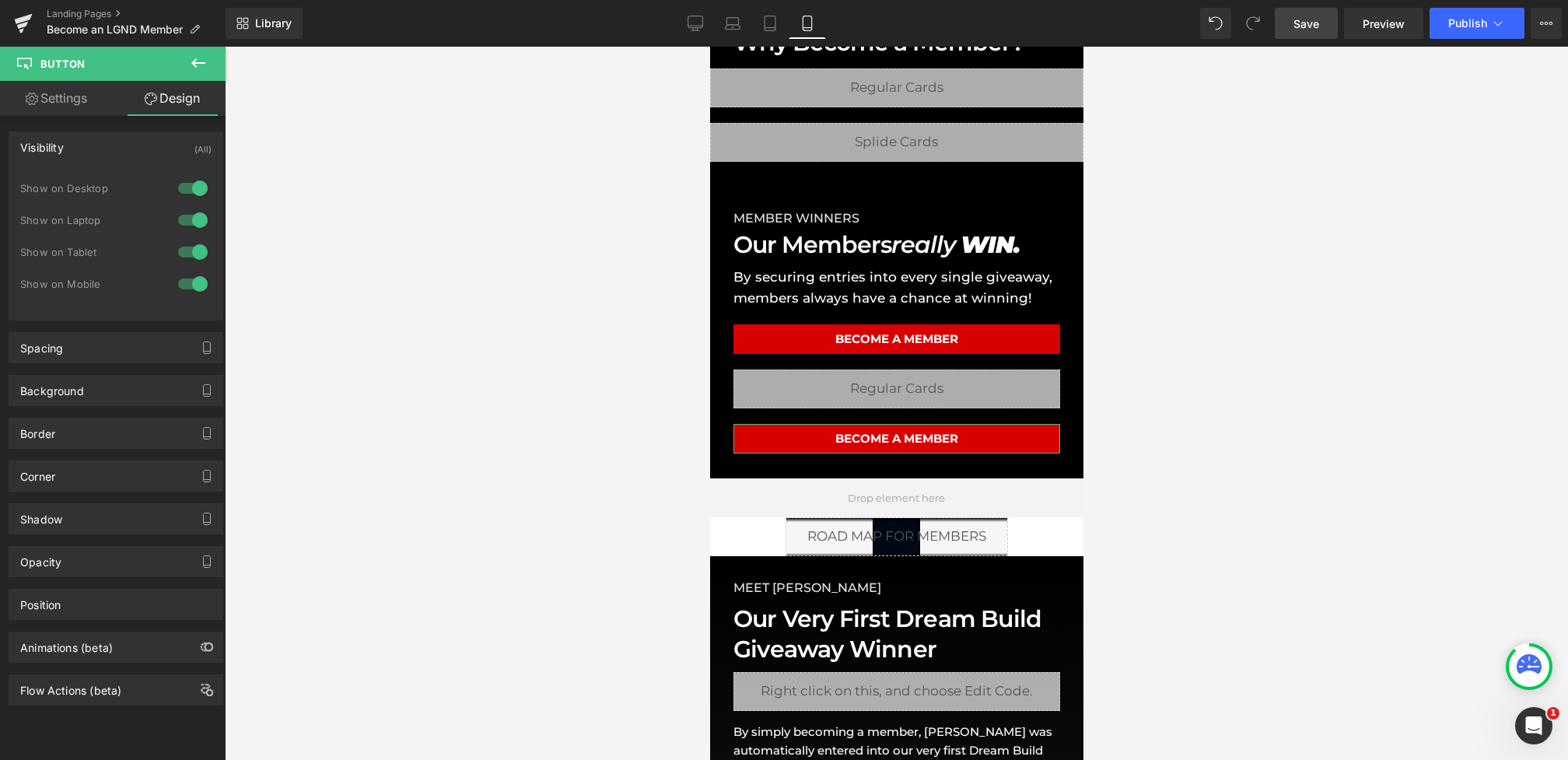
click at [179, 241] on div at bounding box center [193, 252] width 37 height 25
click at [187, 218] on div at bounding box center [193, 220] width 37 height 25
click at [187, 185] on div at bounding box center [193, 188] width 37 height 25
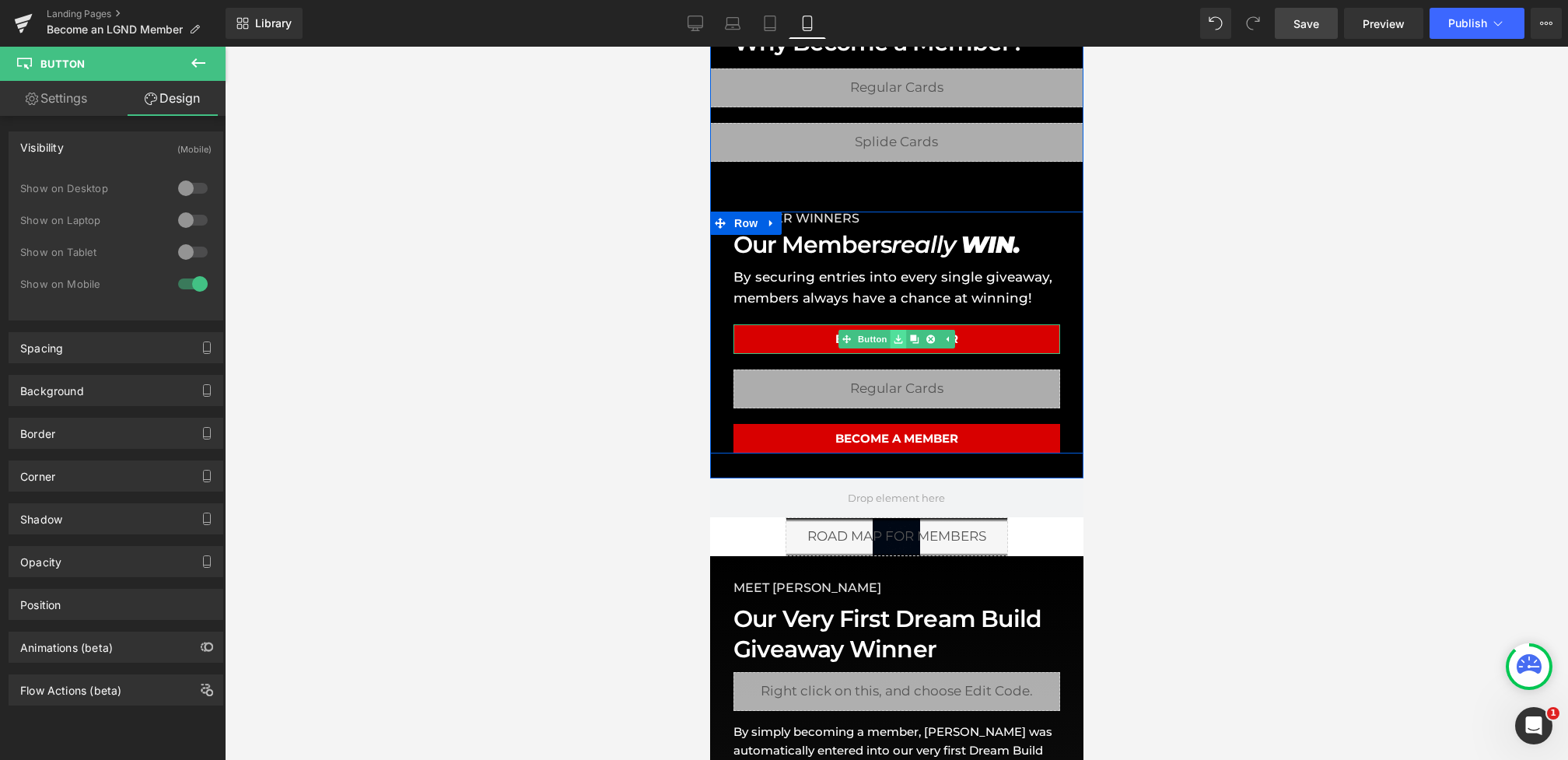
click at [893, 338] on icon at bounding box center [897, 339] width 9 height 10
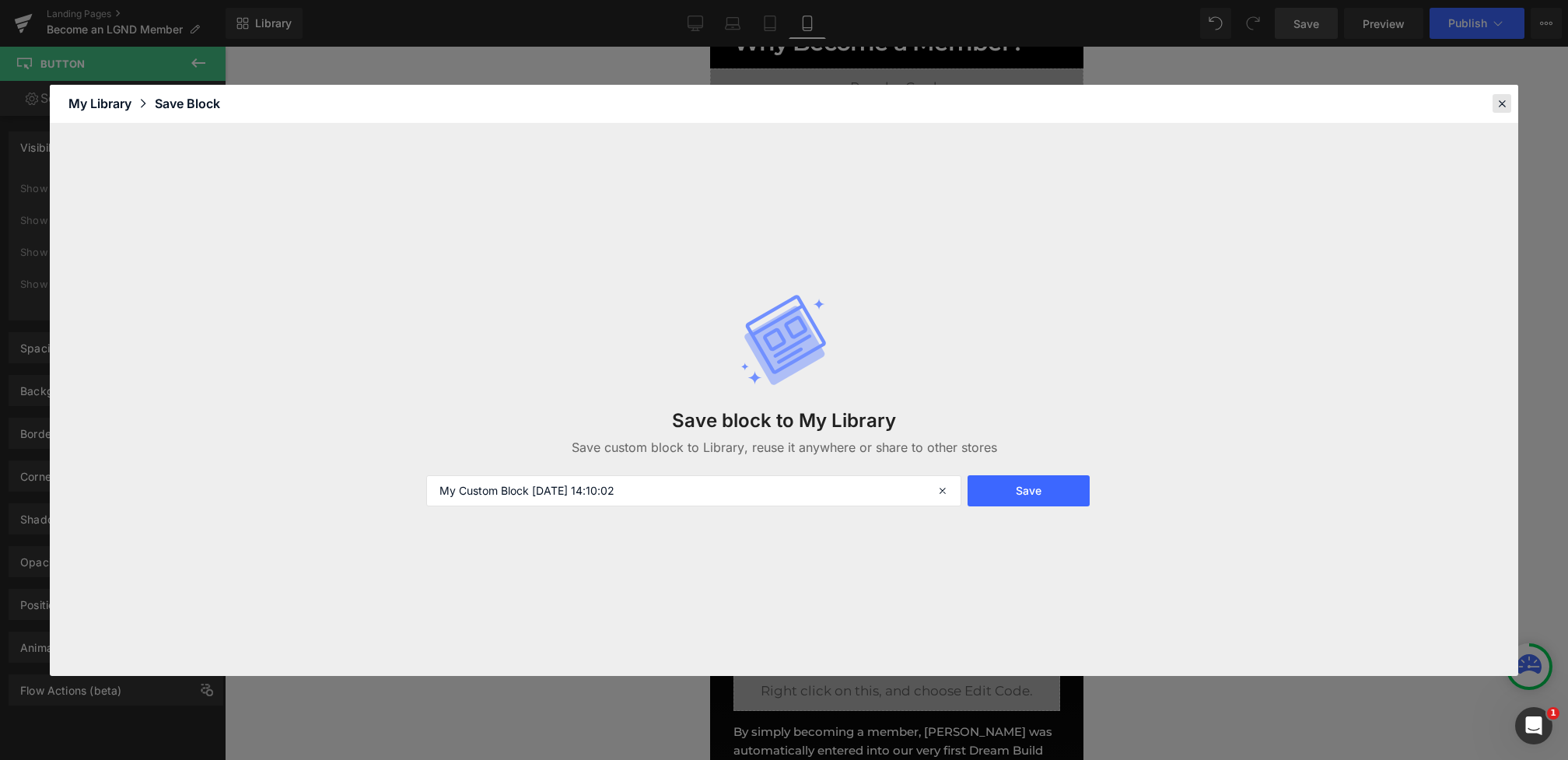
click at [1500, 100] on icon at bounding box center [1502, 104] width 14 height 14
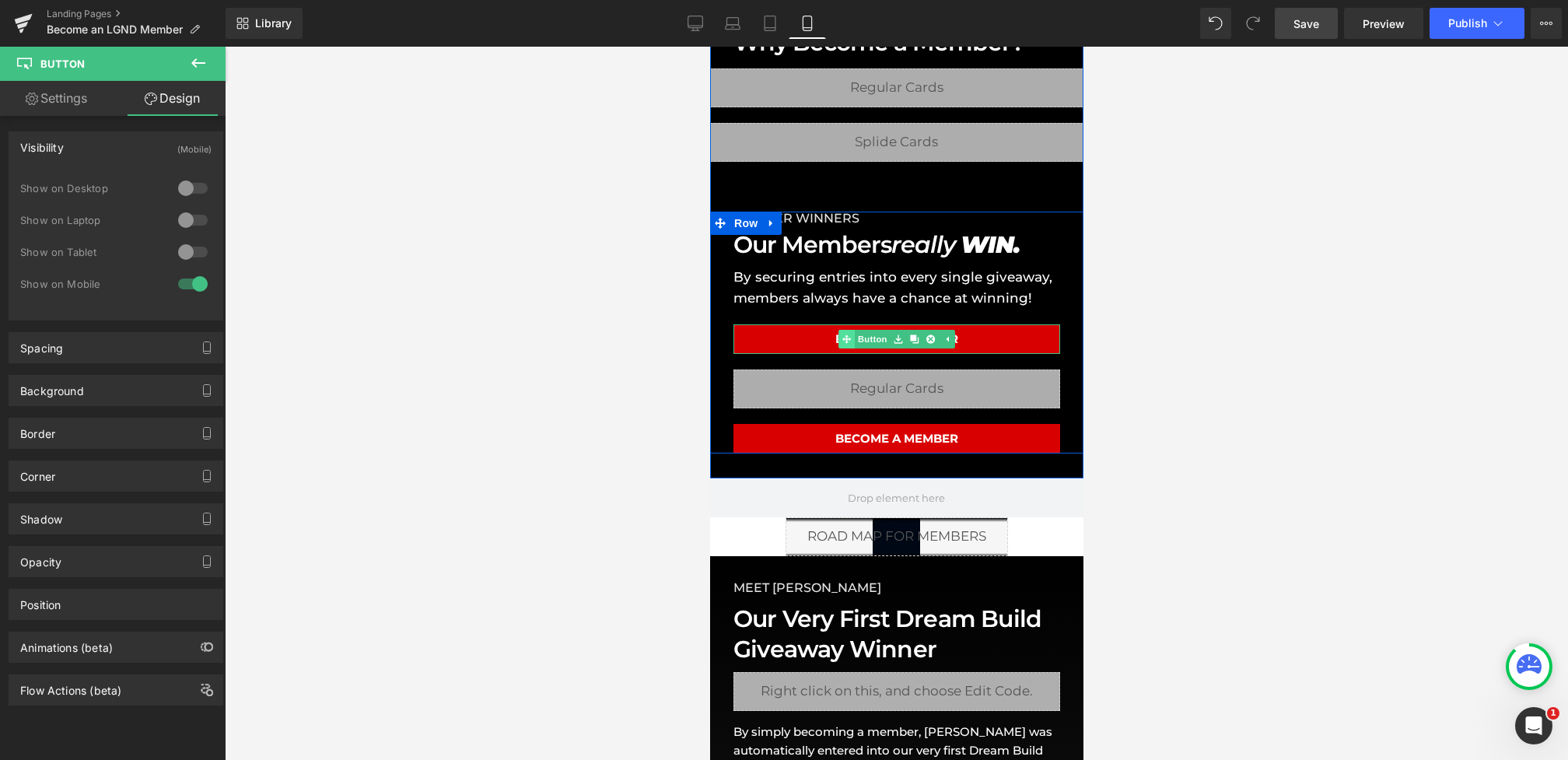
click at [870, 335] on link "Button" at bounding box center [864, 338] width 52 height 19
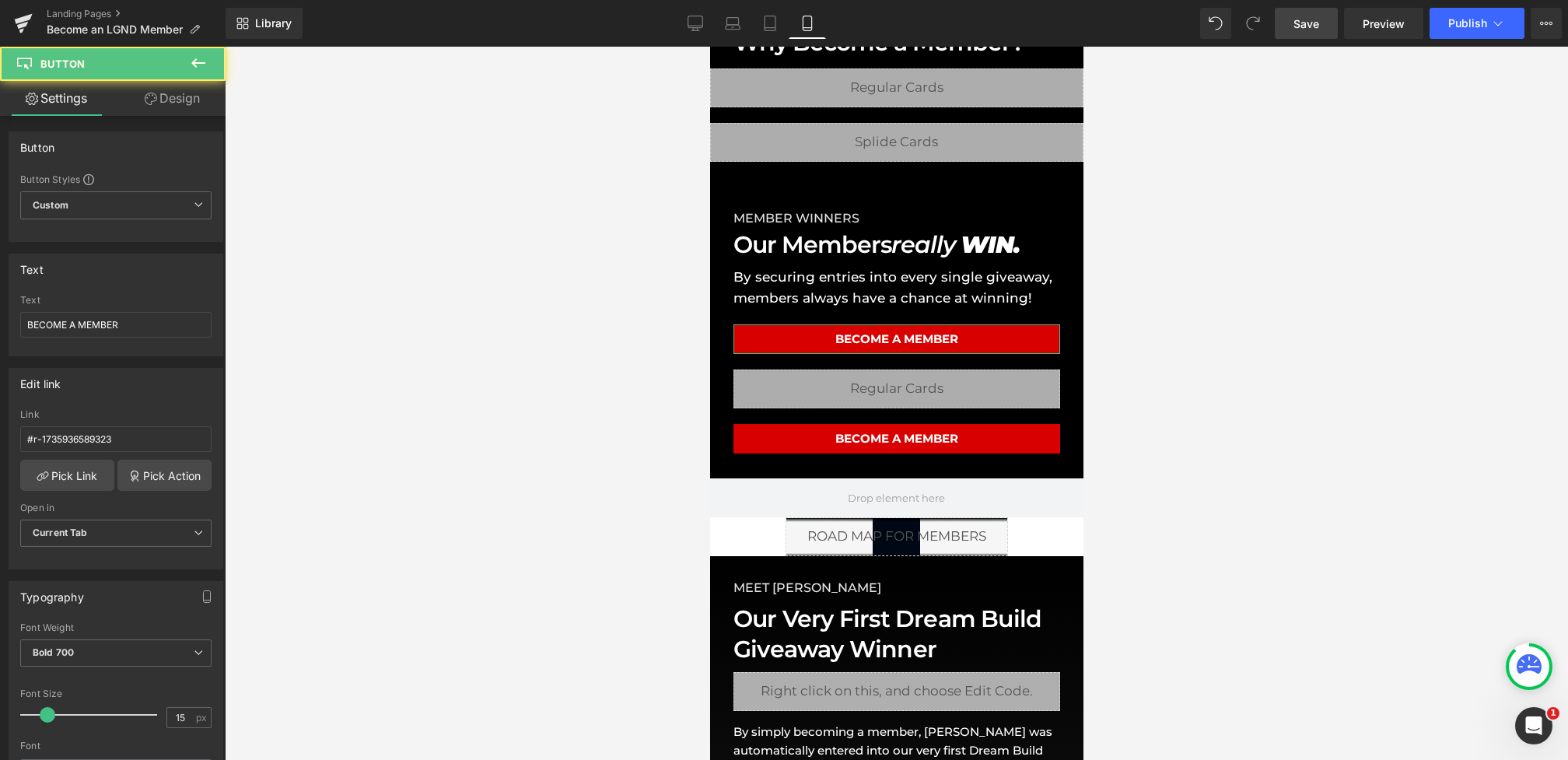
click at [179, 96] on link "Design" at bounding box center [171, 98] width 113 height 35
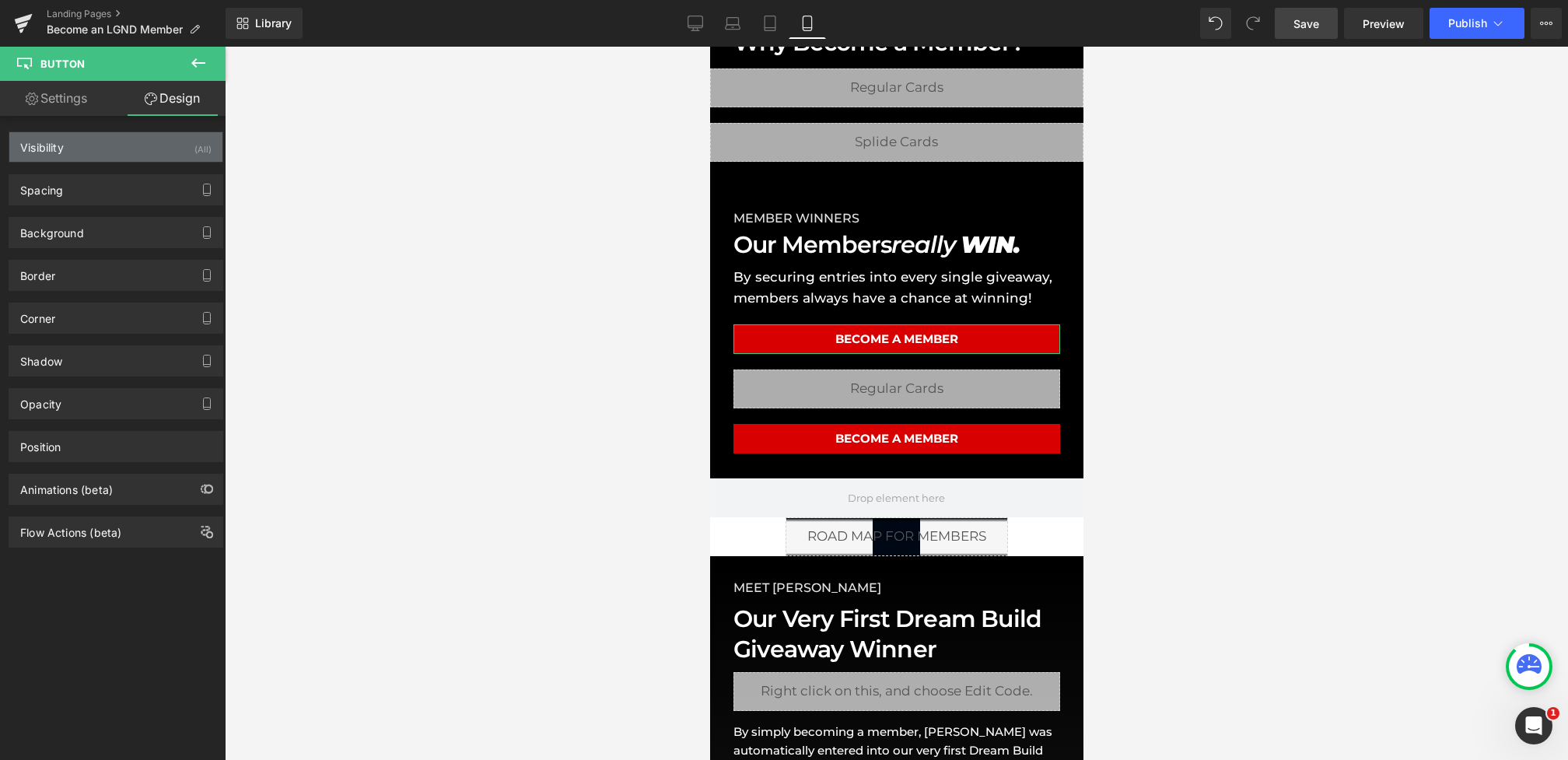
click at [161, 150] on div "Visibility (All)" at bounding box center [116, 146] width 213 height 29
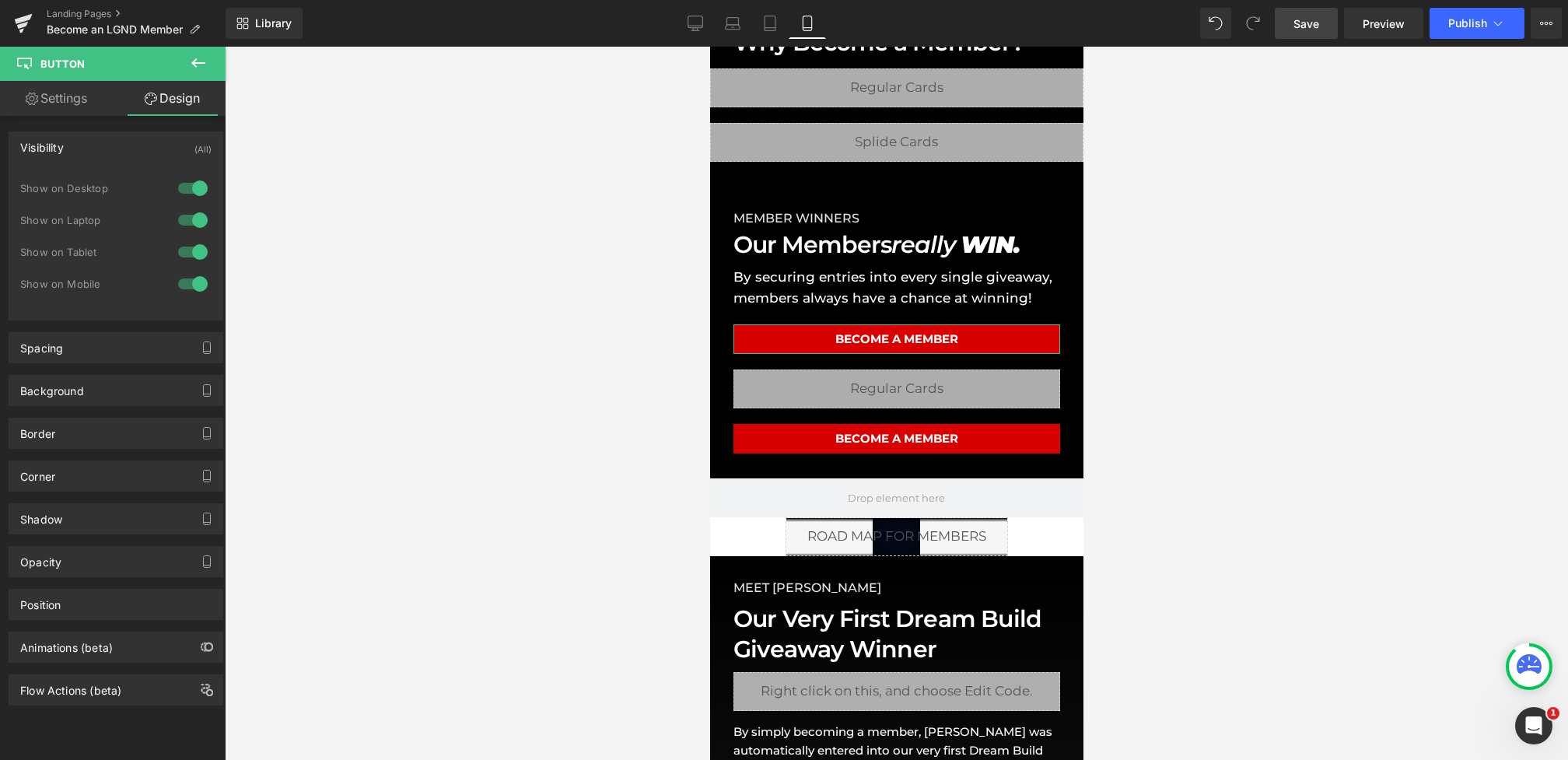
click at [187, 279] on div at bounding box center [193, 284] width 37 height 25
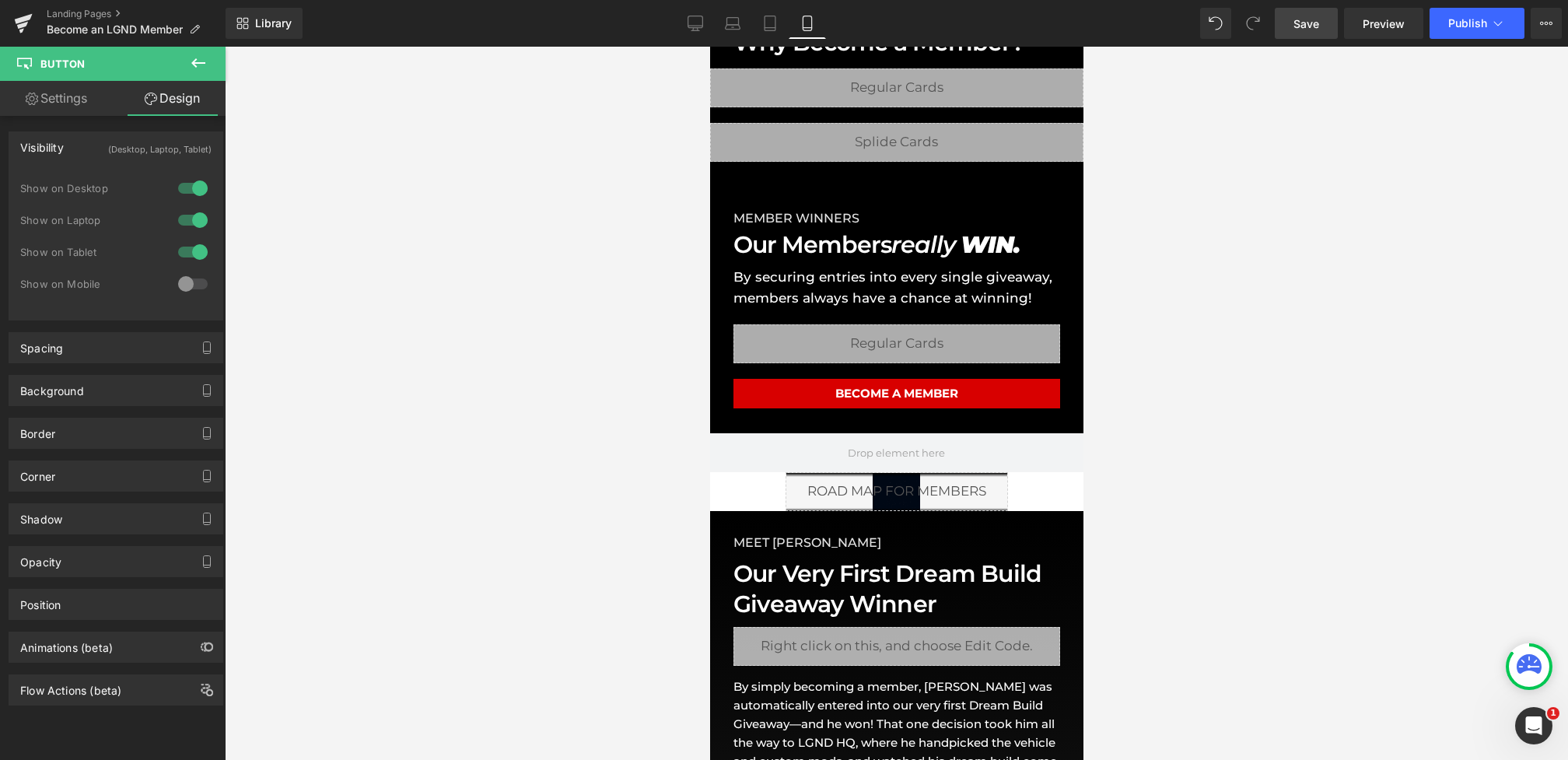
click at [1309, 25] on span "Save" at bounding box center [1306, 24] width 26 height 16
click at [702, 20] on icon at bounding box center [696, 24] width 16 height 16
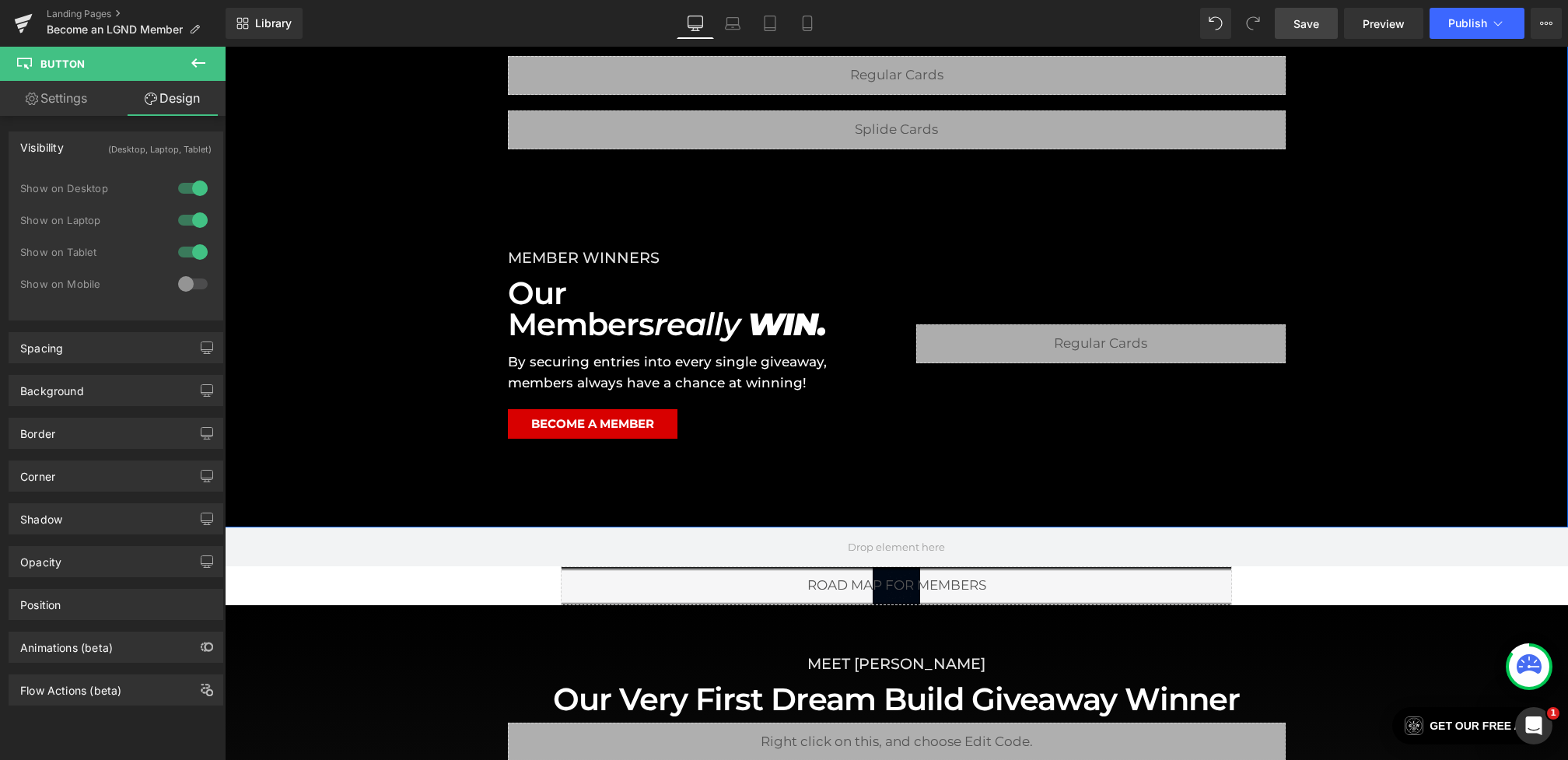
scroll to position [904, 0]
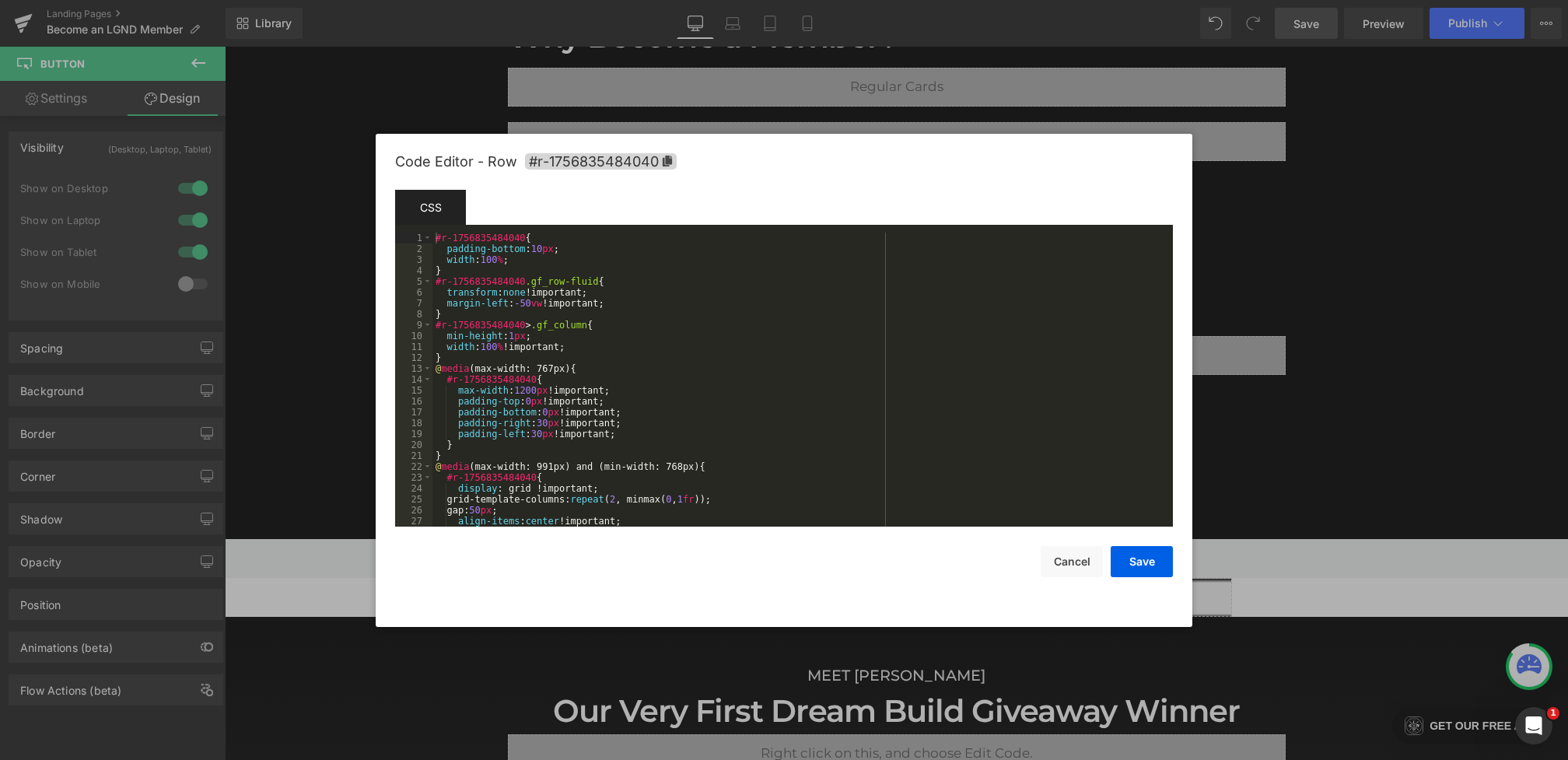
click at [928, 0] on div "Button You are previewing how the will restyle your page. You can not edit Elem…" at bounding box center [784, 0] width 1568 height 0
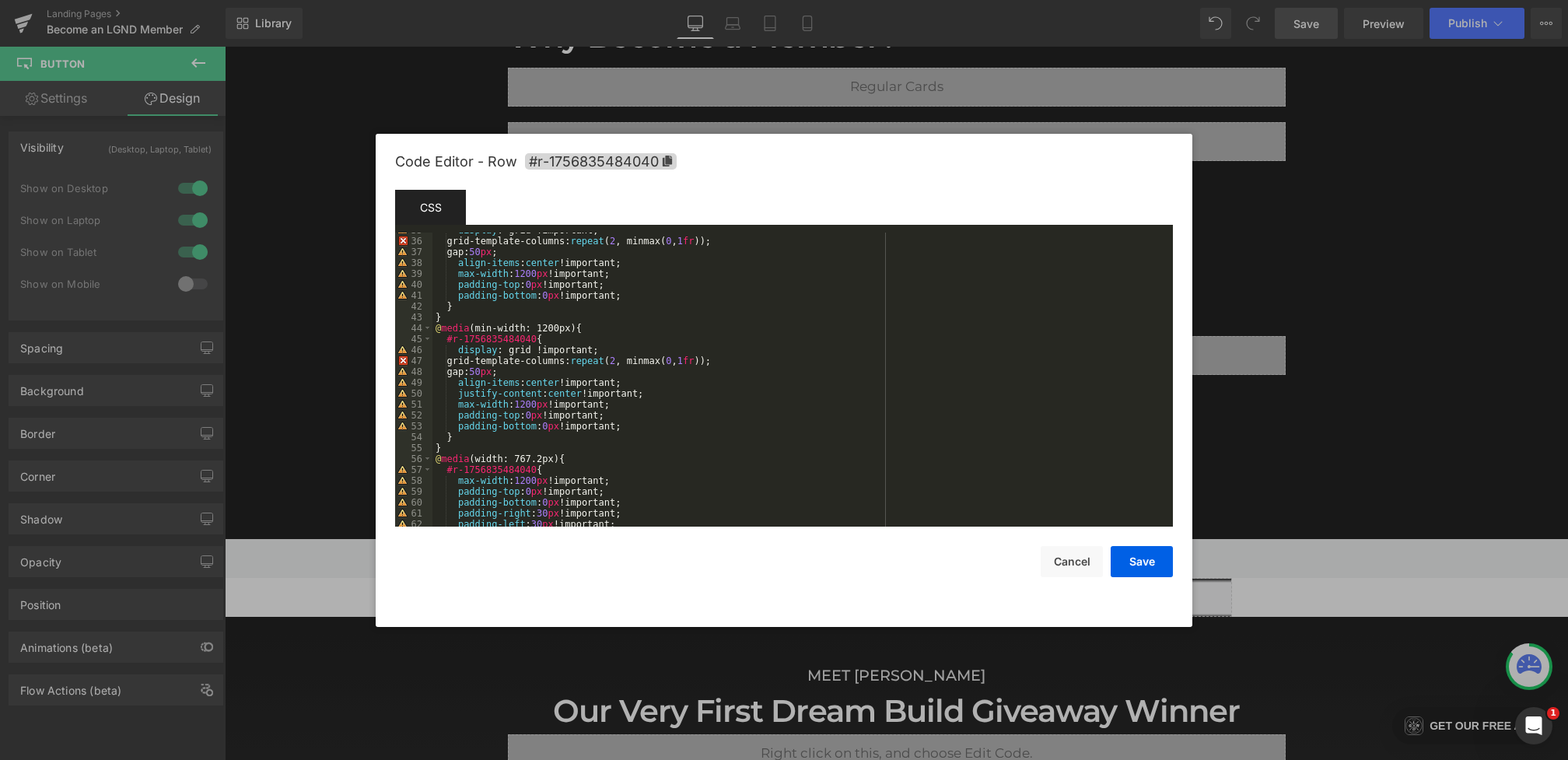
scroll to position [395, 0]
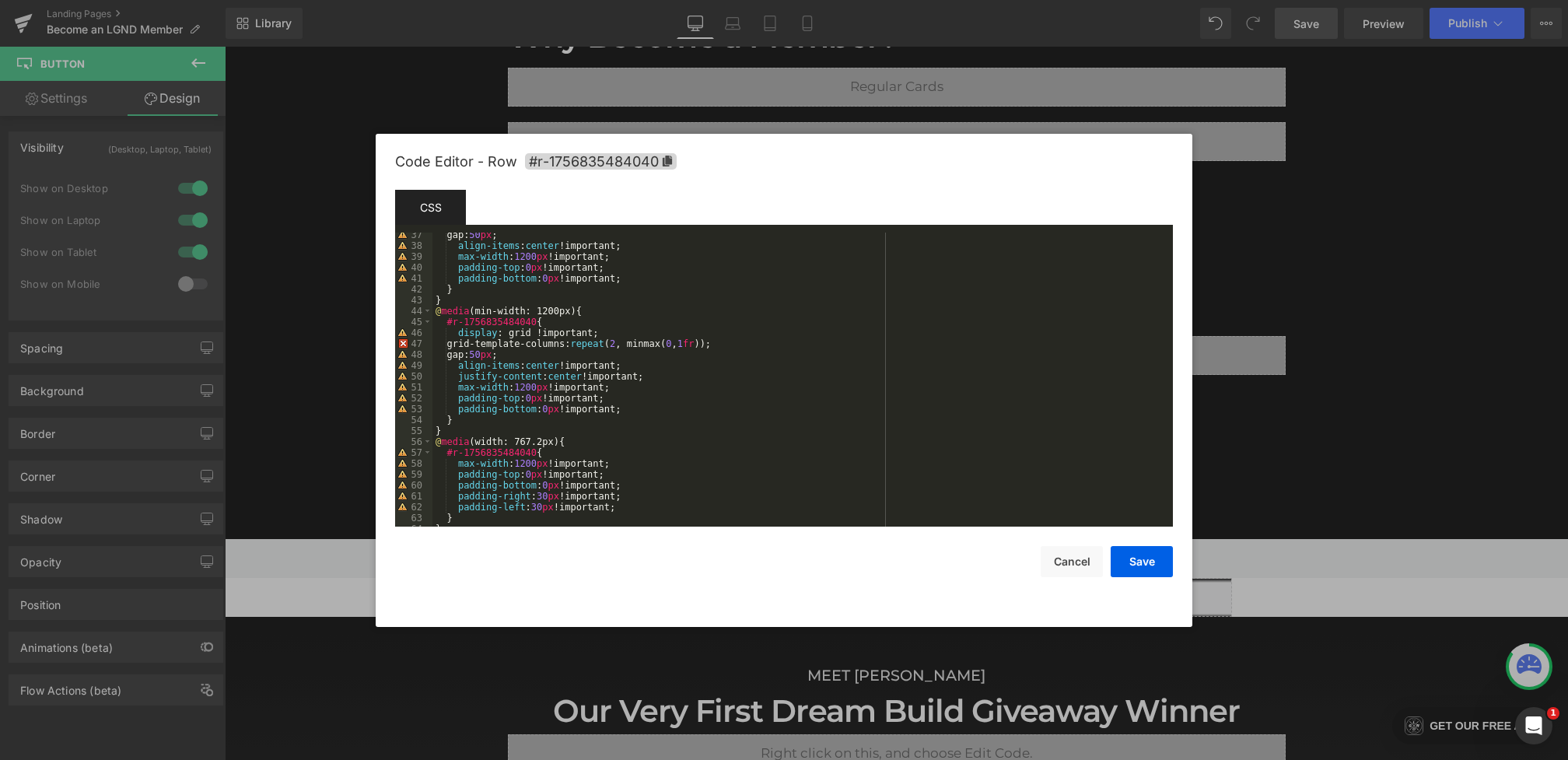
click at [641, 409] on div "gap: 50 px ; align-items : center !important; max-width : 1200 px !important; p…" at bounding box center [800, 387] width 735 height 316
click at [611, 319] on div "gap: 50 px ; align-items : center !important; max-width : 1200 px !important; p…" at bounding box center [800, 387] width 735 height 316
click at [610, 309] on div "gap: 50 px ; align-items : center !important; max-width : 1200 px !important; p…" at bounding box center [800, 387] width 735 height 316
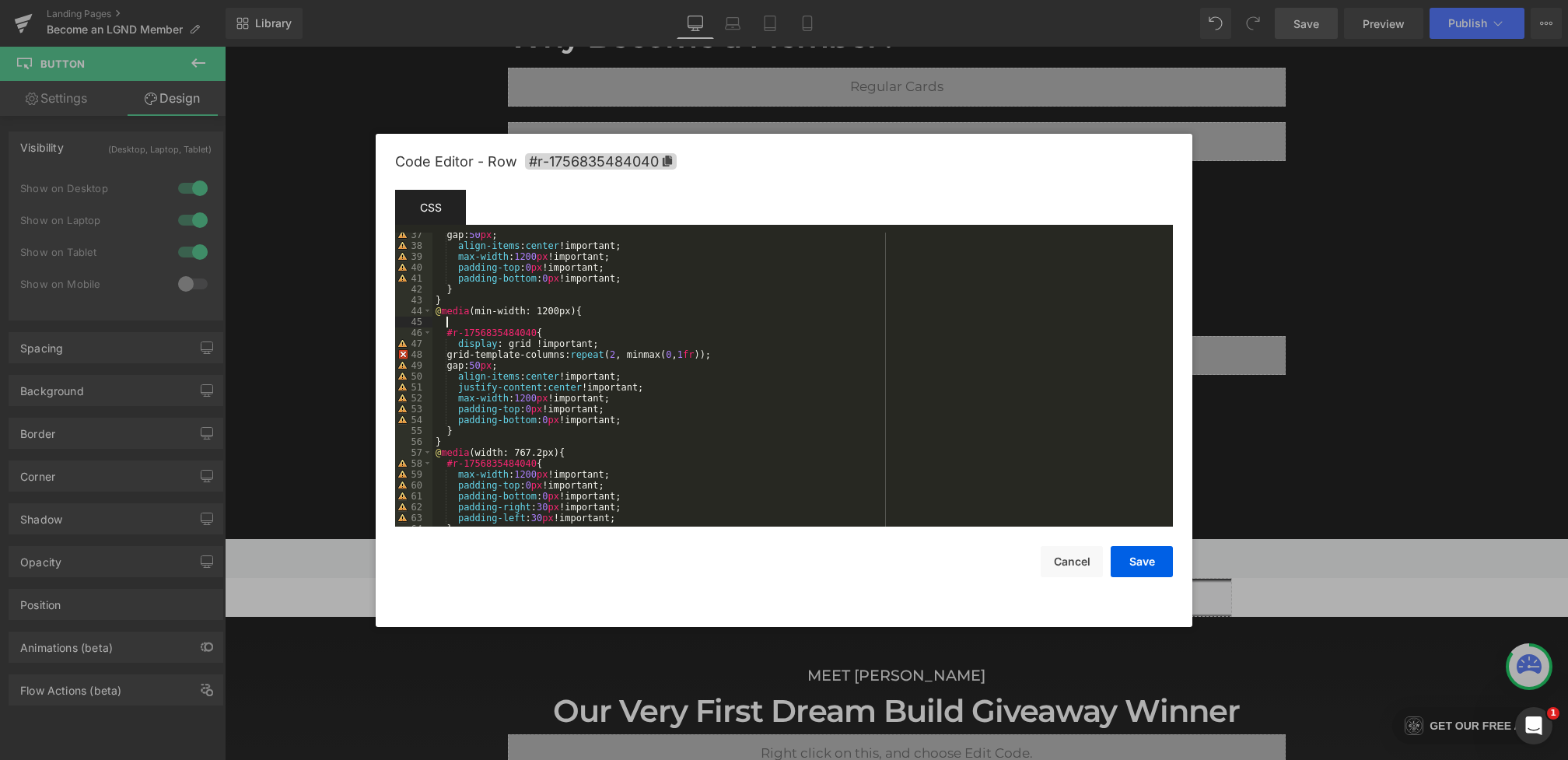
paste textarea
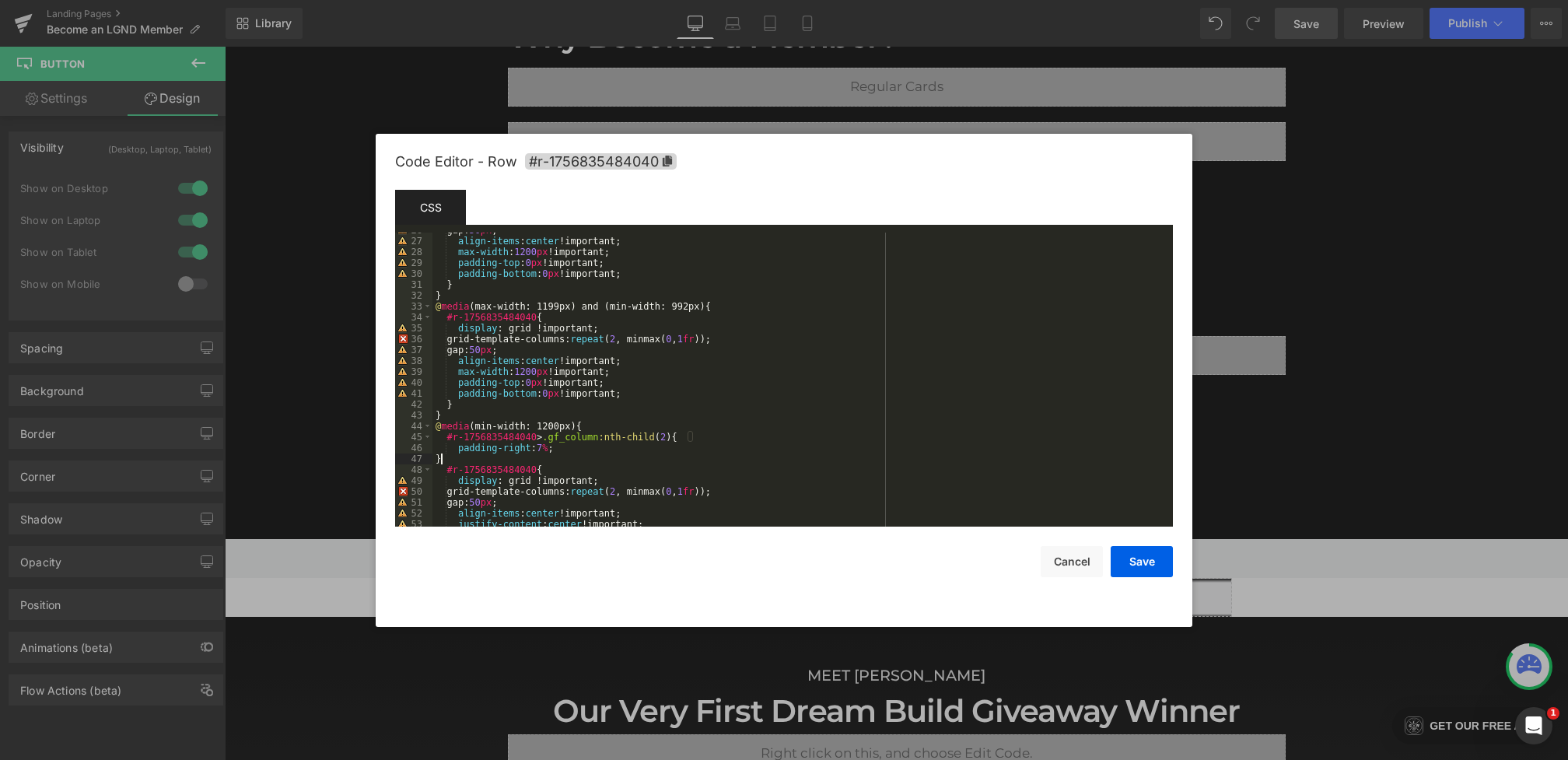
scroll to position [252, 0]
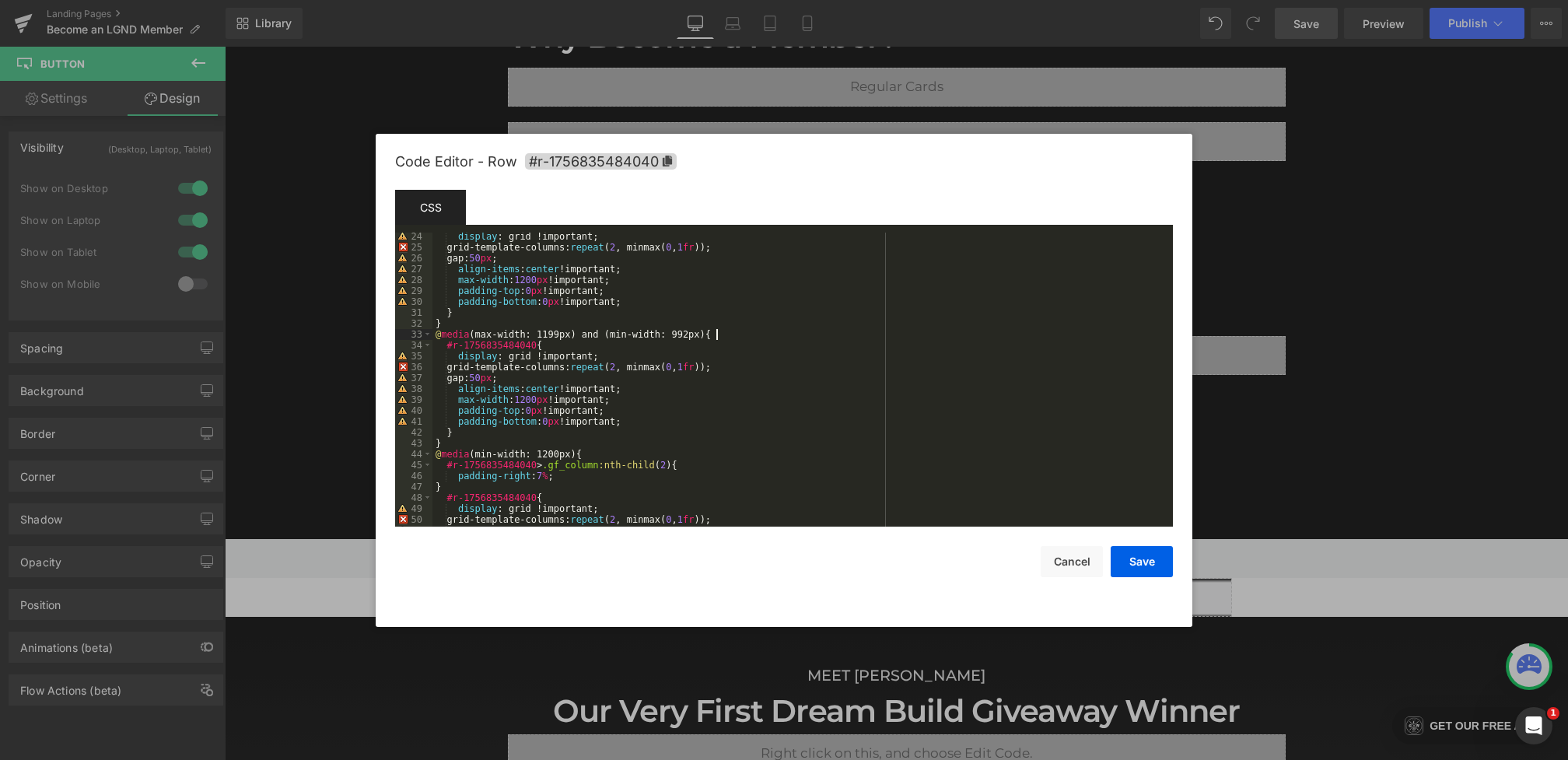
click at [739, 330] on div "display : grid !important; grid-template-columns: repeat ( 2 , minmax( 0 , 1 fr…" at bounding box center [800, 389] width 735 height 316
paste textarea
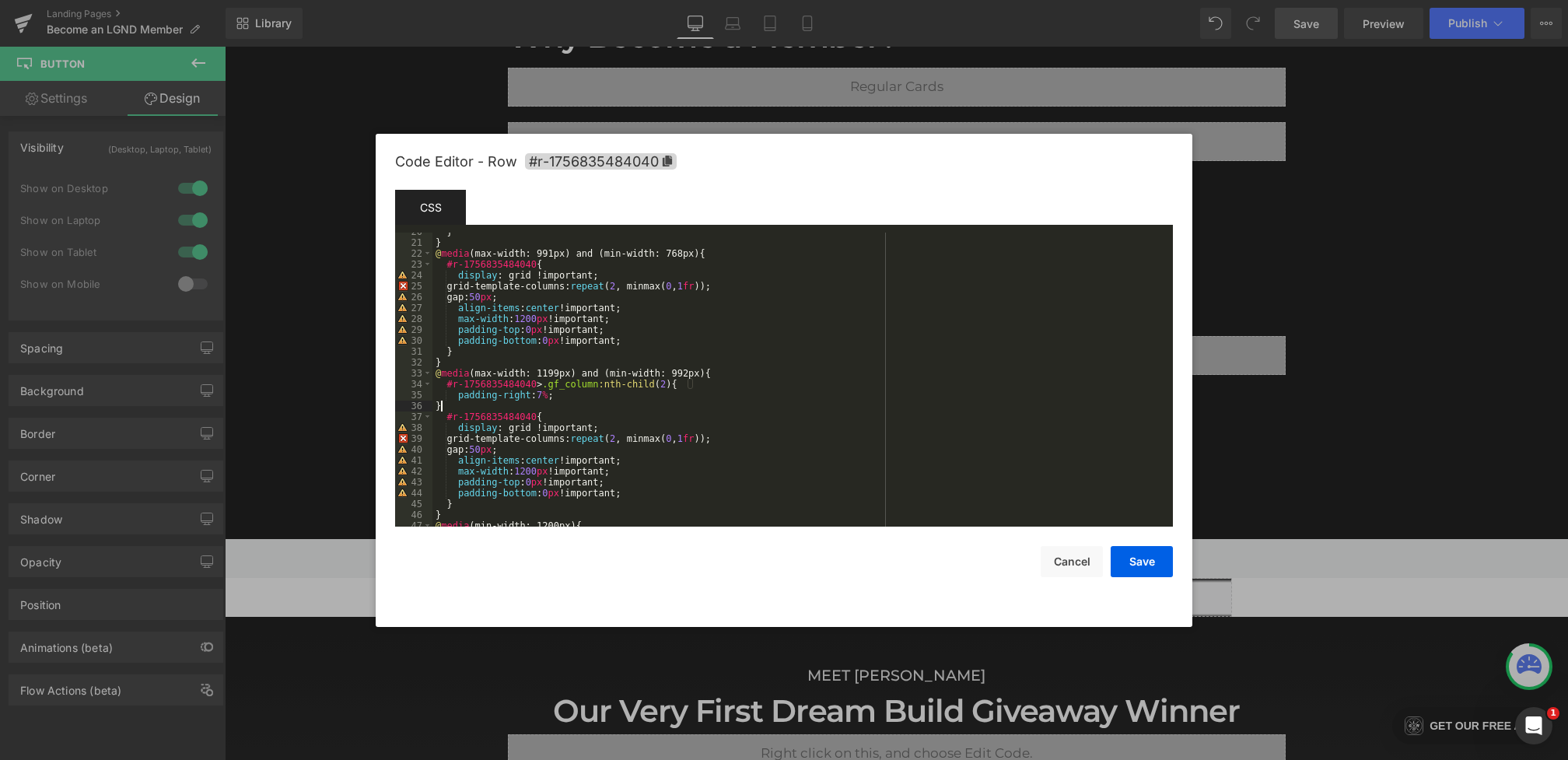
scroll to position [123, 0]
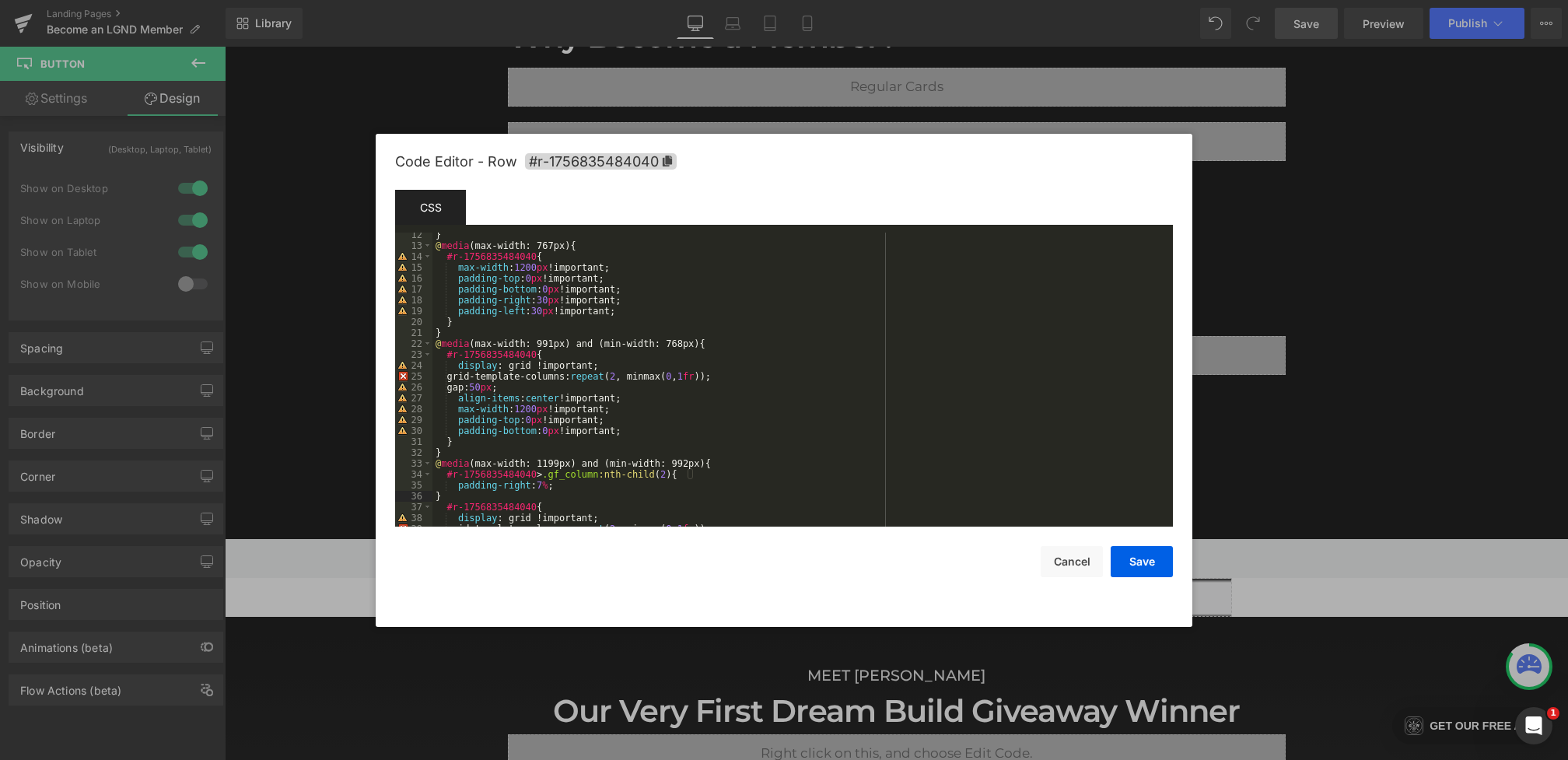
click at [724, 346] on div "} @ media (max-width: 767px) { #r-1756835484040 { max-width : 1200 px !importan…" at bounding box center [800, 387] width 735 height 316
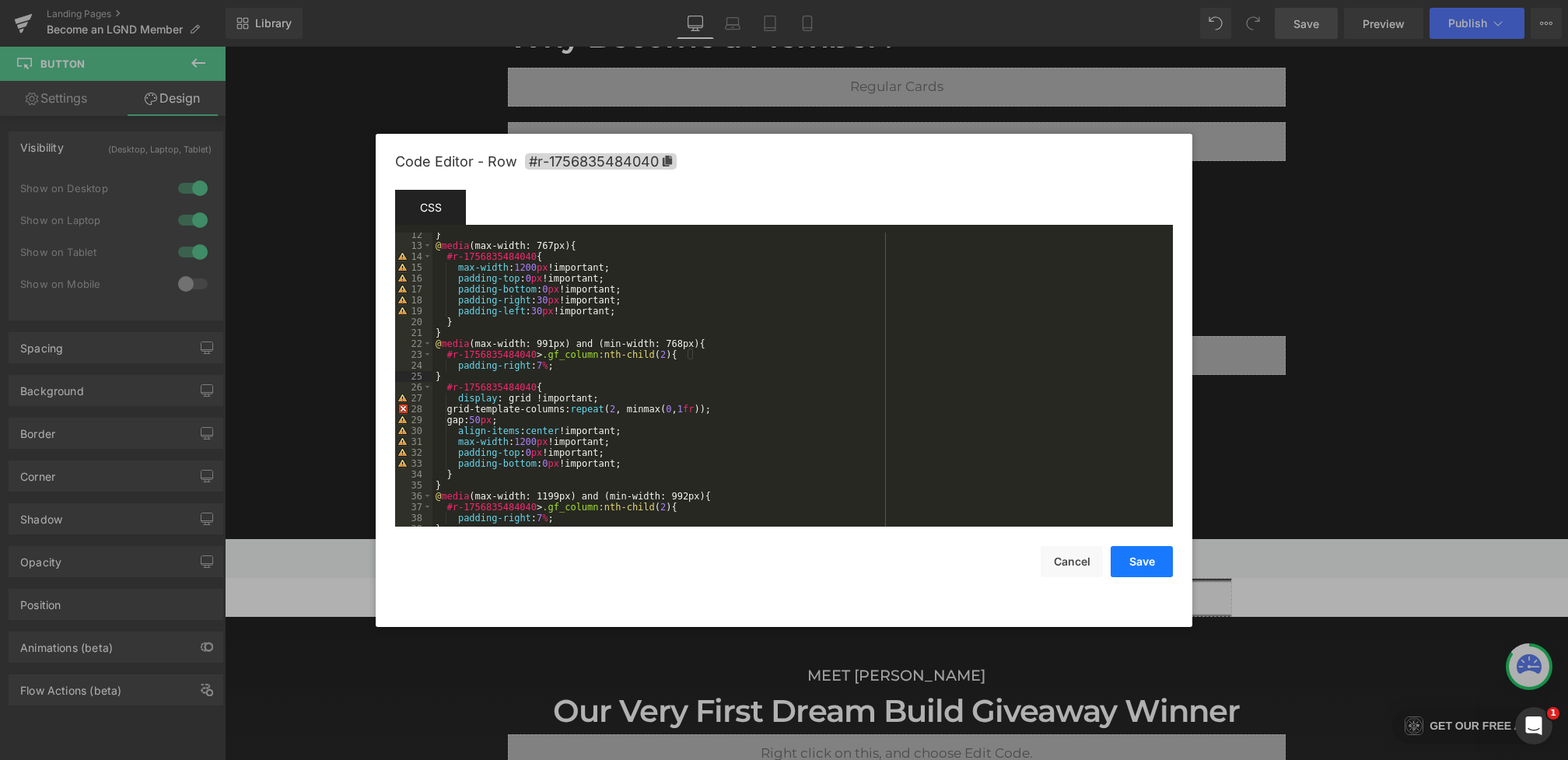
click at [1132, 559] on button "Save" at bounding box center [1142, 561] width 62 height 31
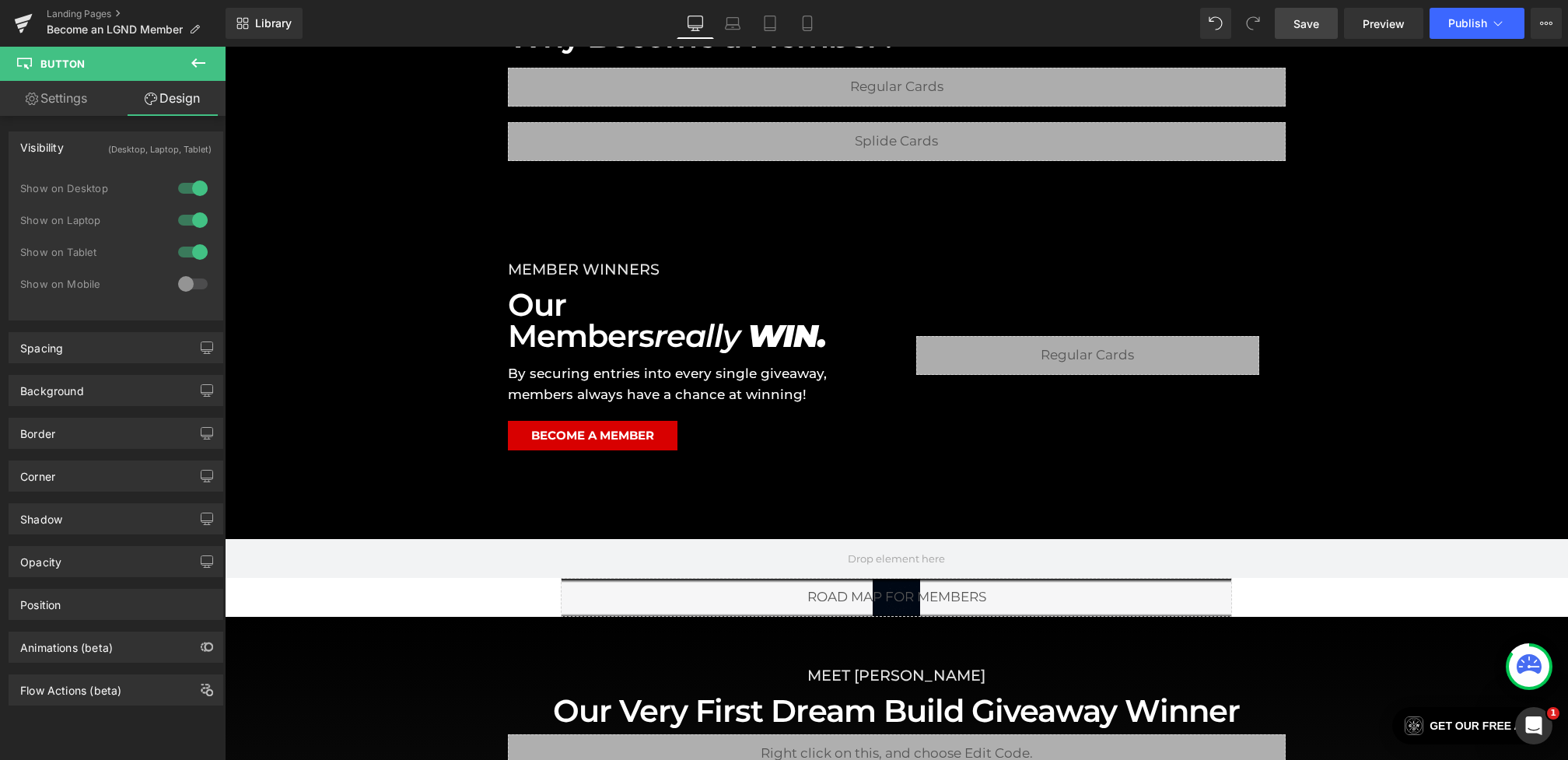
click at [1315, 11] on link "Save" at bounding box center [1306, 23] width 63 height 31
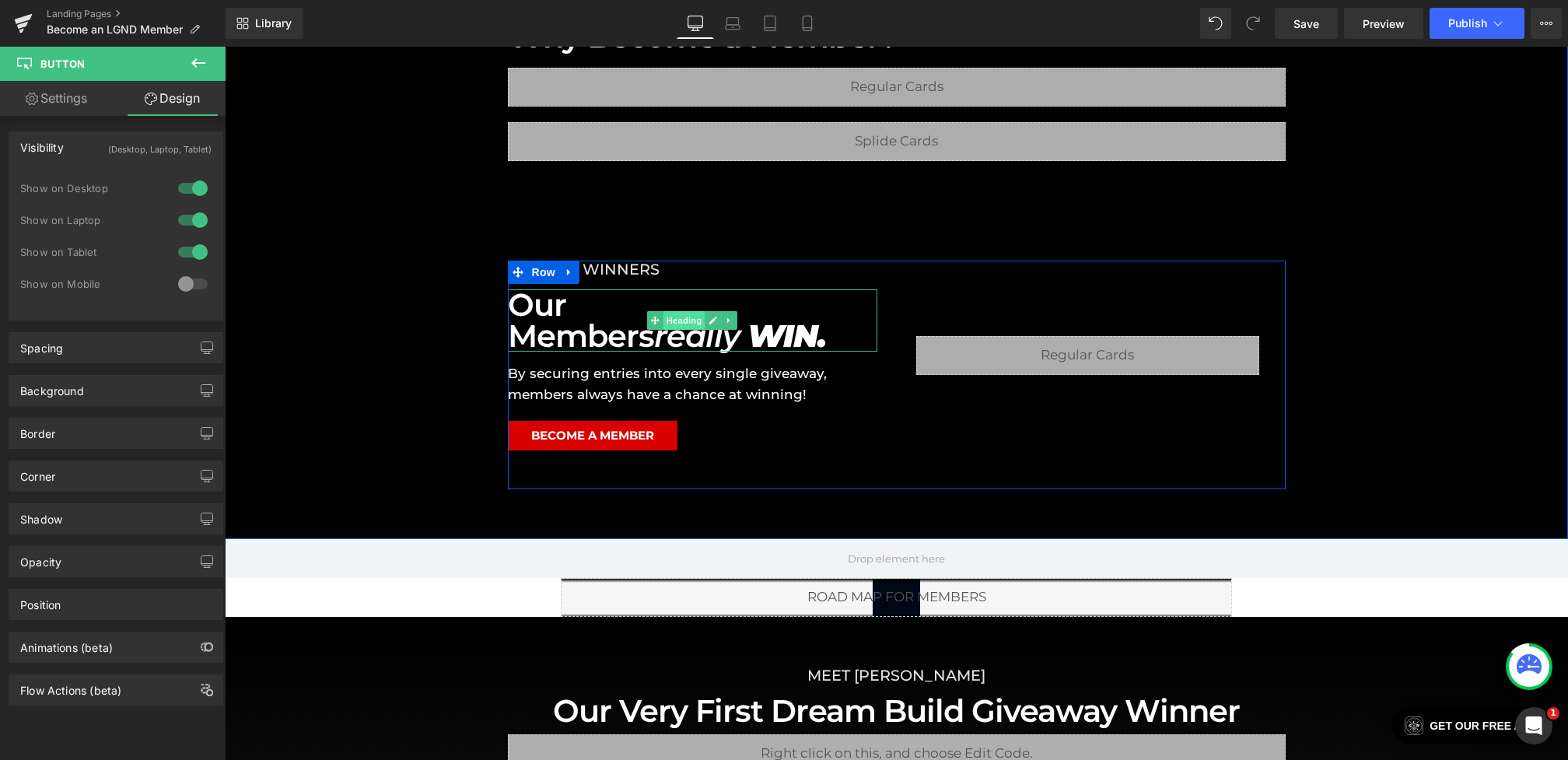
click at [680, 314] on span "Heading" at bounding box center [684, 320] width 42 height 19
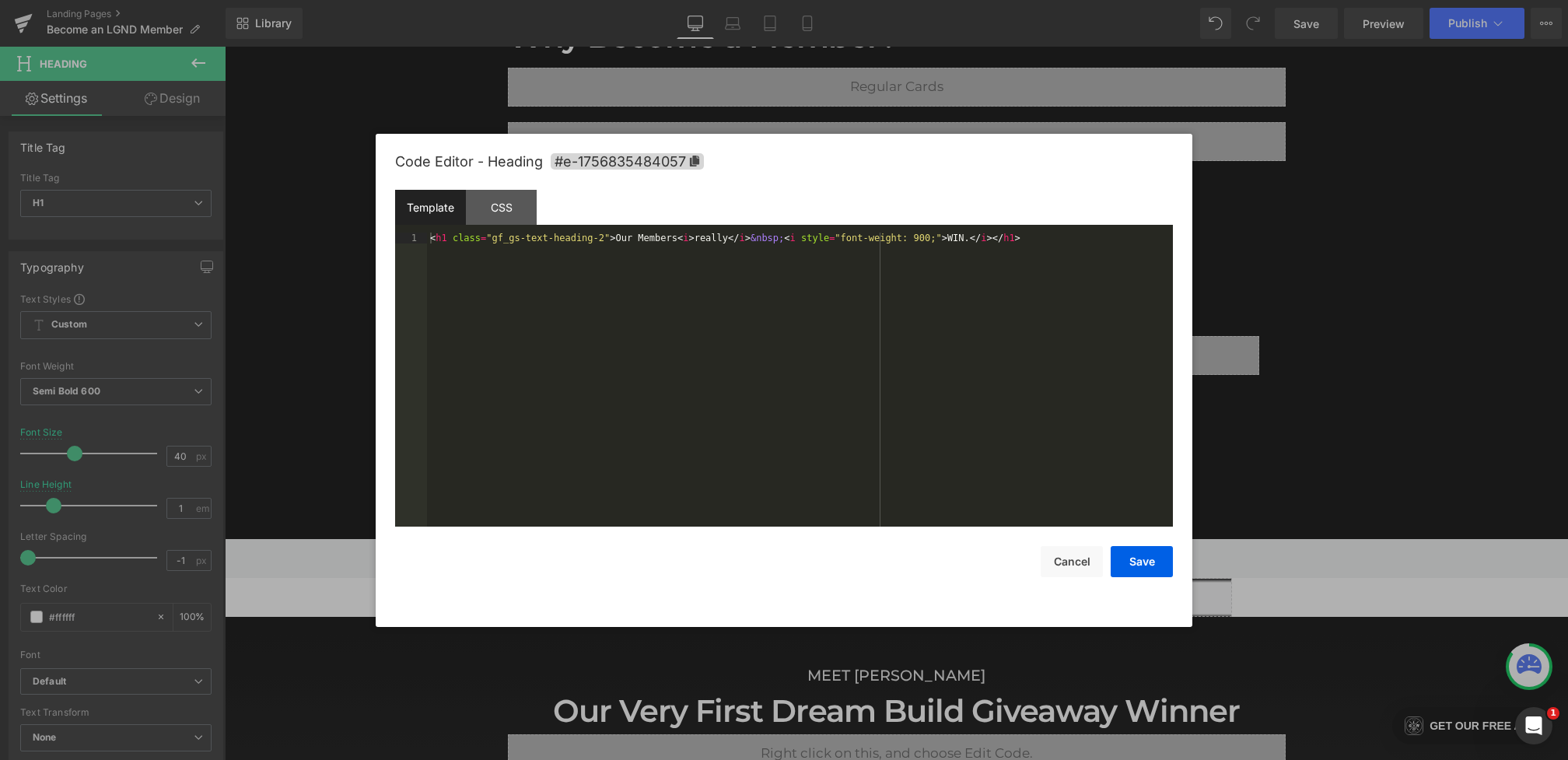
click at [651, 0] on div "Heading You are previewing how the will restyle your page. You can not edit Ele…" at bounding box center [784, 0] width 1568 height 0
click at [1050, 555] on button "Cancel" at bounding box center [1072, 561] width 62 height 31
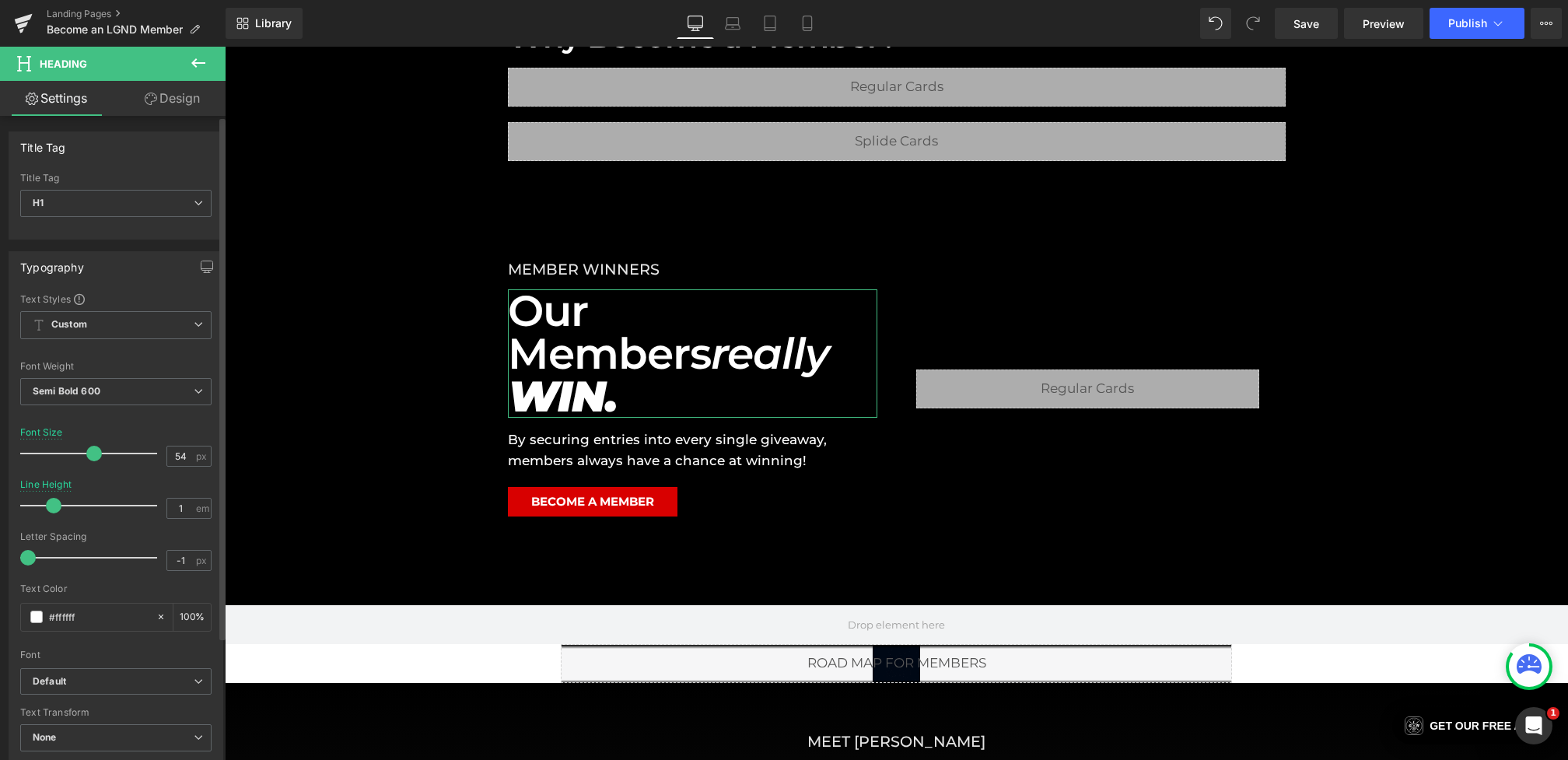
drag, startPoint x: 73, startPoint y: 456, endPoint x: 91, endPoint y: 458, distance: 18.1
click at [91, 458] on span at bounding box center [94, 454] width 16 height 16
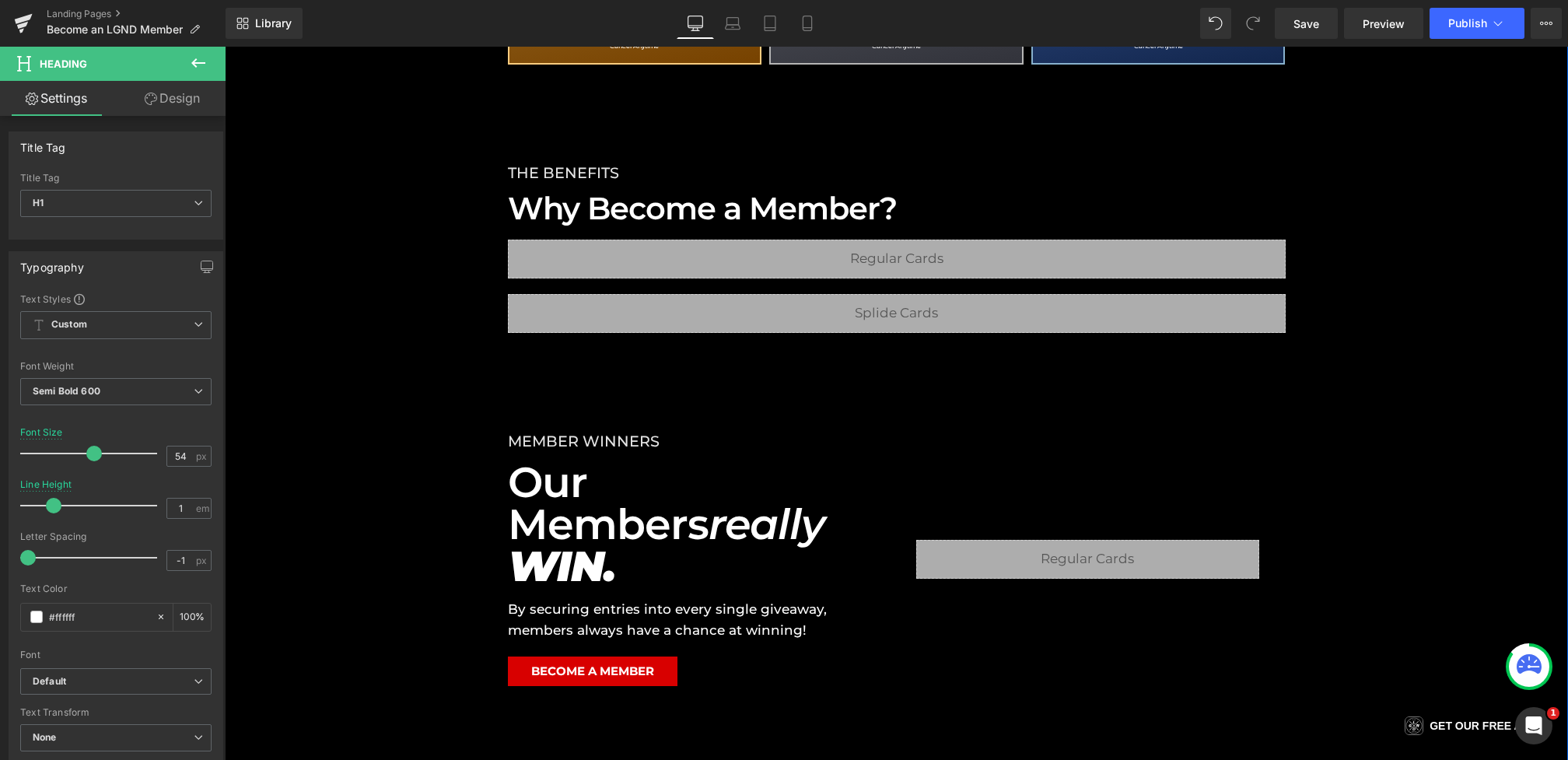
scroll to position [703, 0]
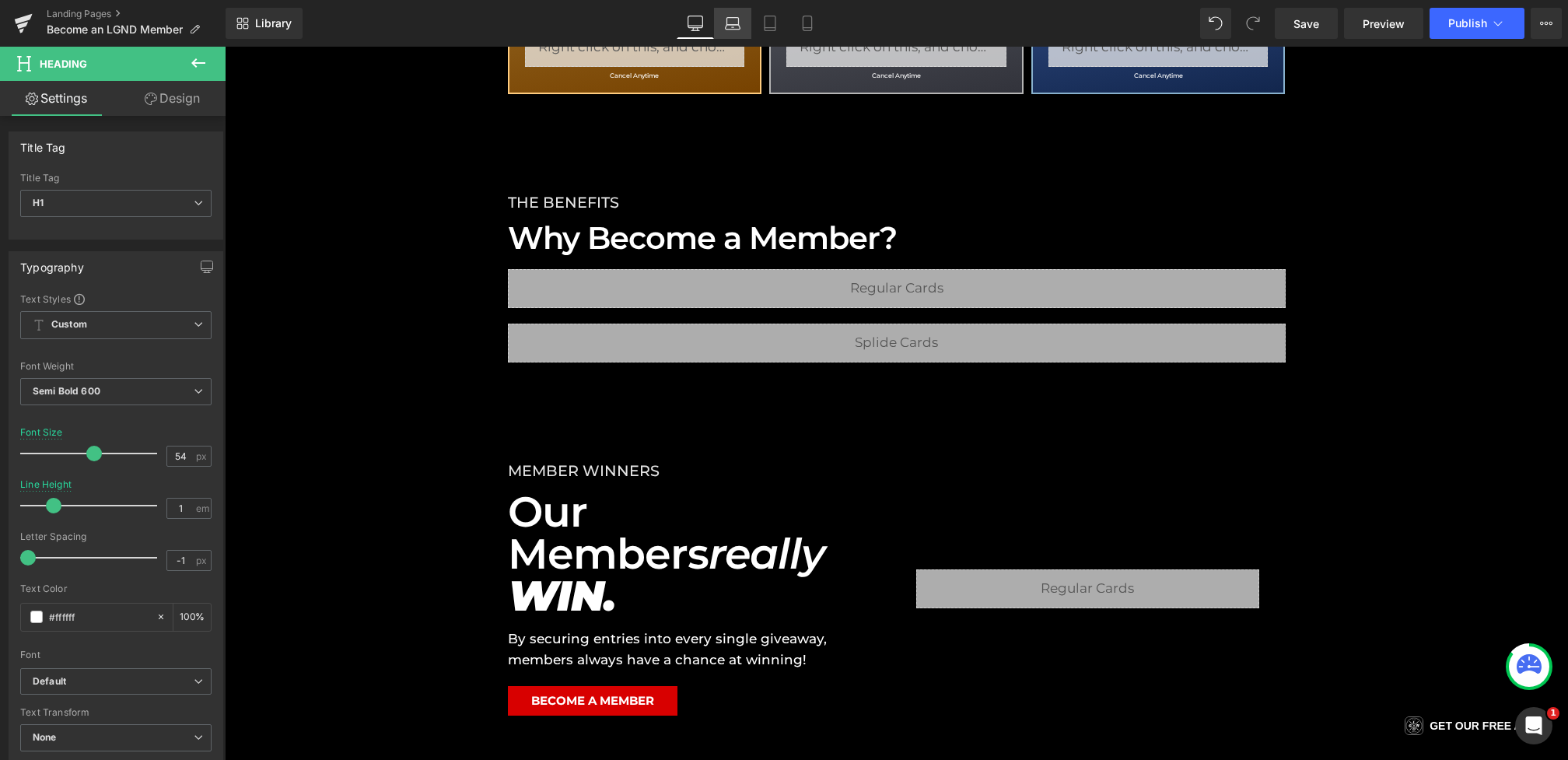
click at [728, 25] on icon at bounding box center [733, 27] width 15 height 4
type input "36"
type input "100"
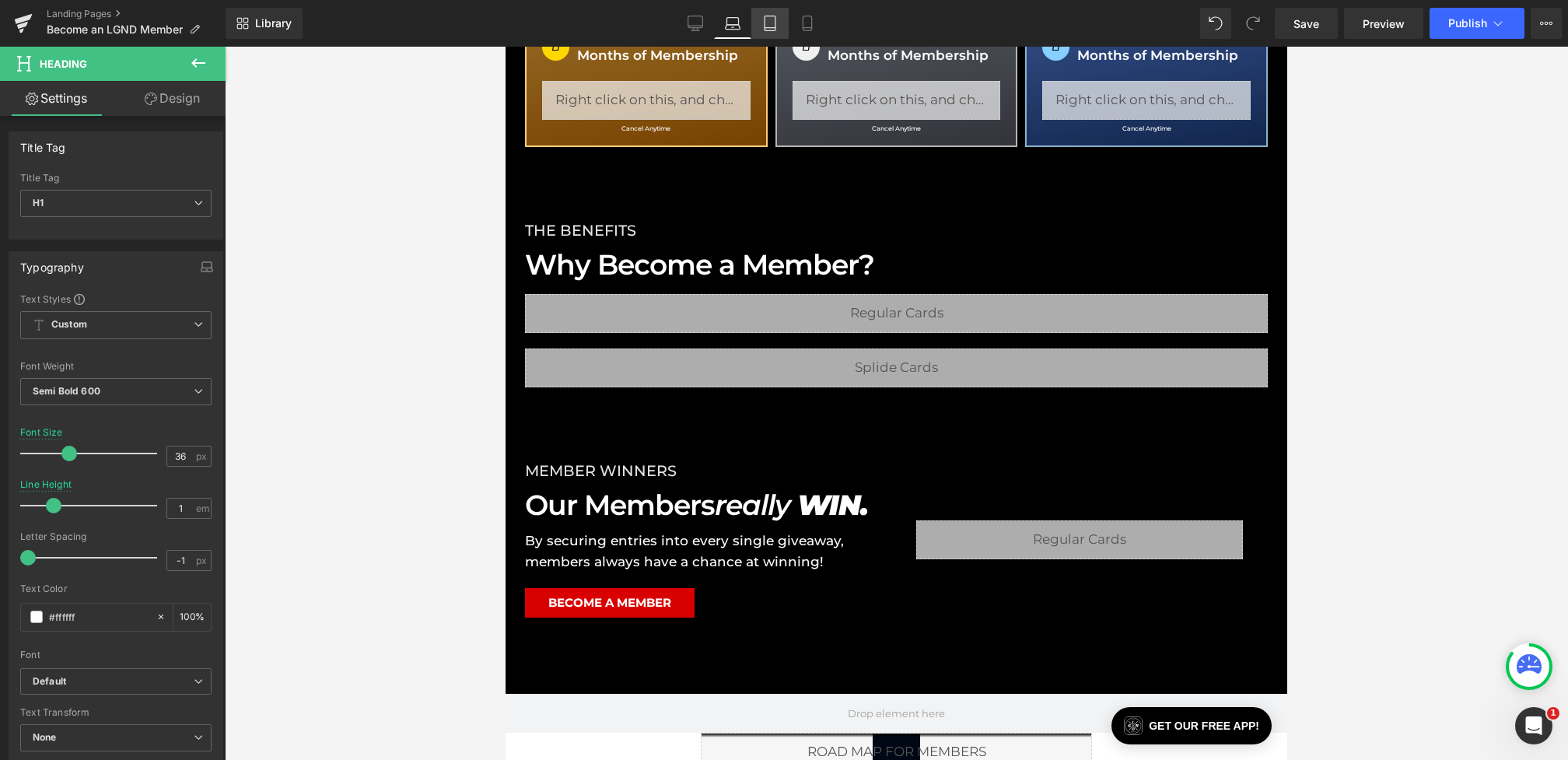
click at [754, 28] on link "Tablet" at bounding box center [770, 23] width 37 height 31
type input "34"
type input "100"
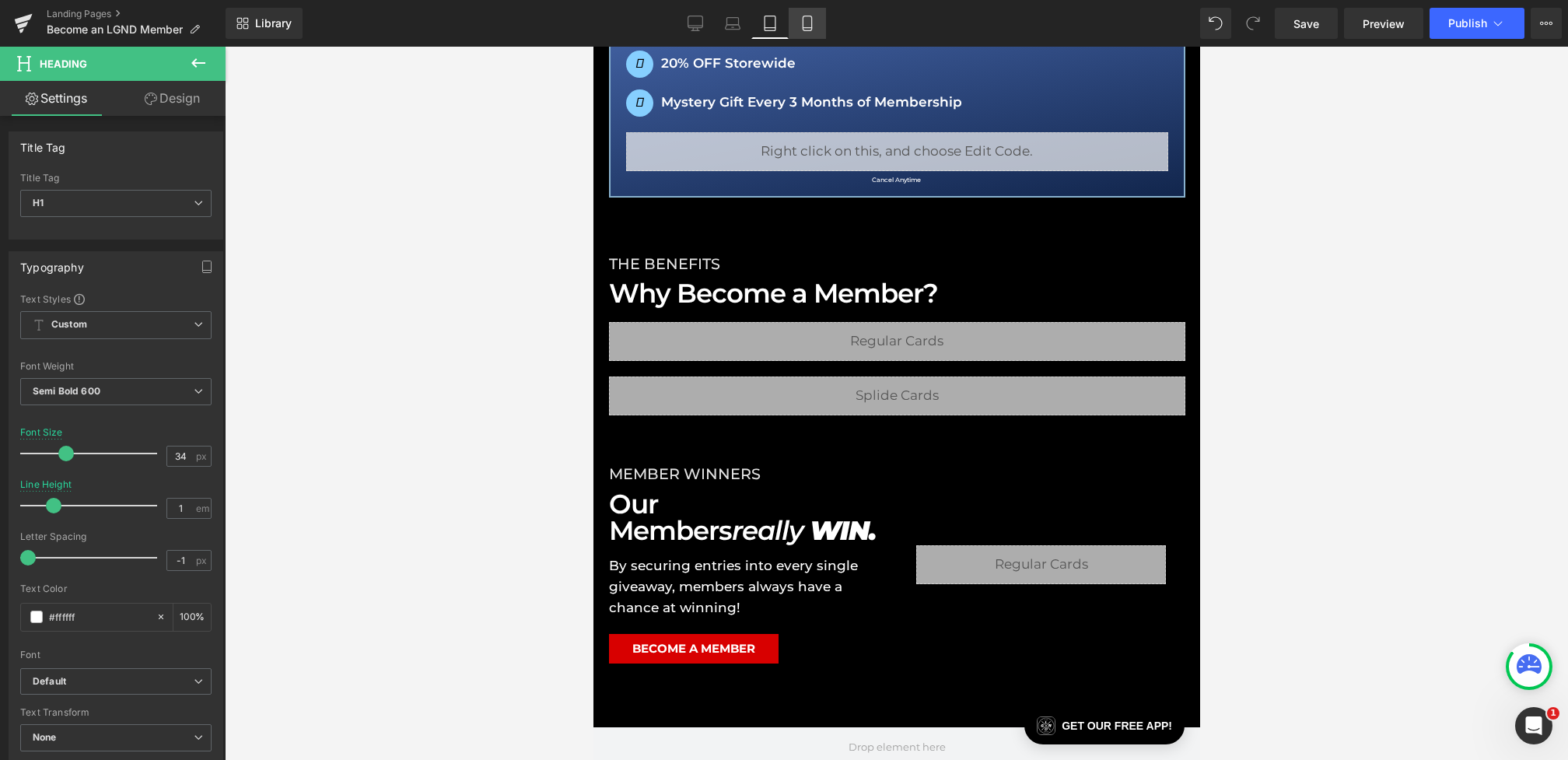
click at [801, 28] on icon at bounding box center [808, 24] width 16 height 16
type input "30"
type input "0.9"
type input "100"
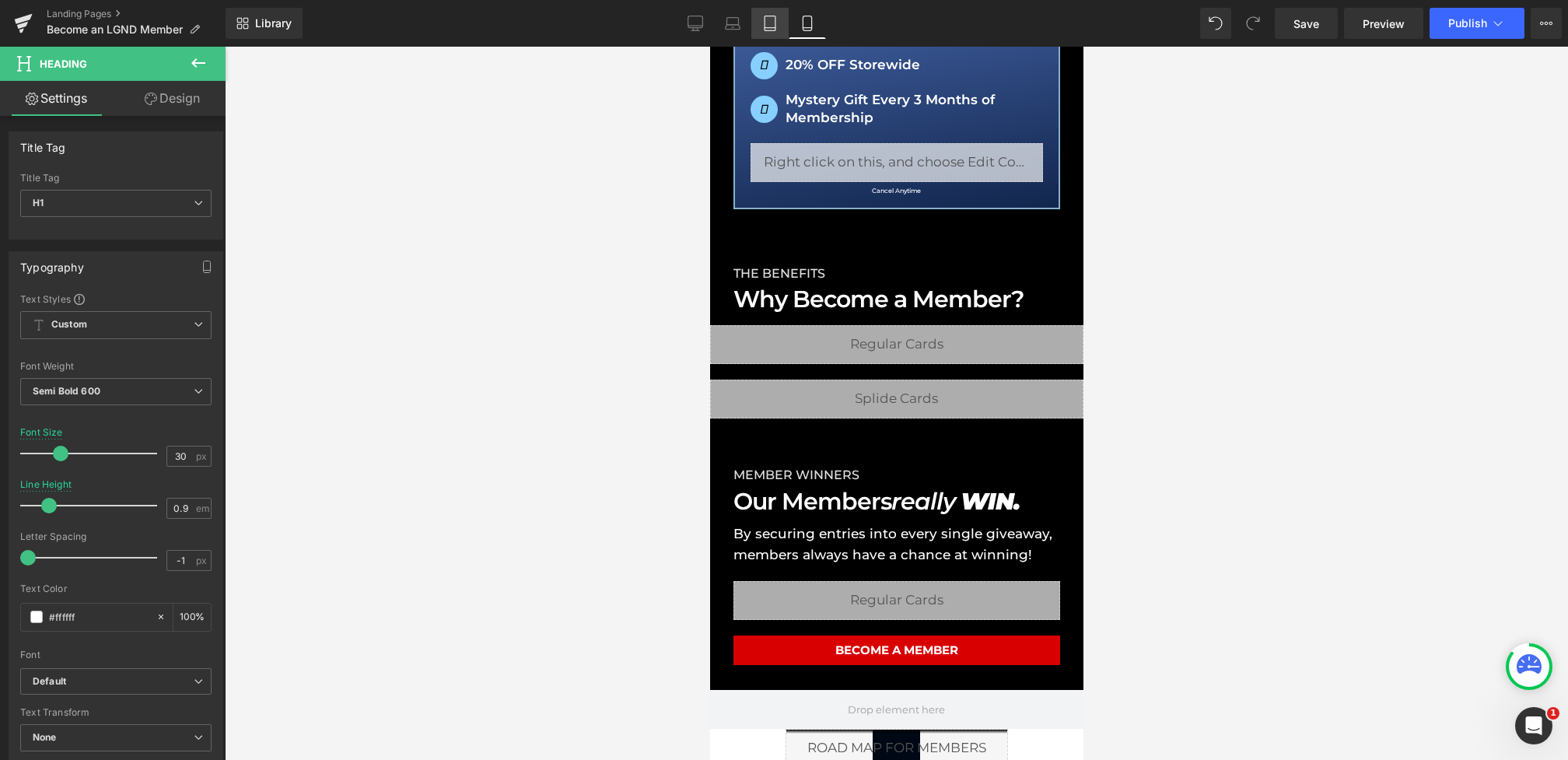
click at [773, 13] on link "Tablet" at bounding box center [770, 23] width 37 height 31
type input "34"
type input "1"
type input "100"
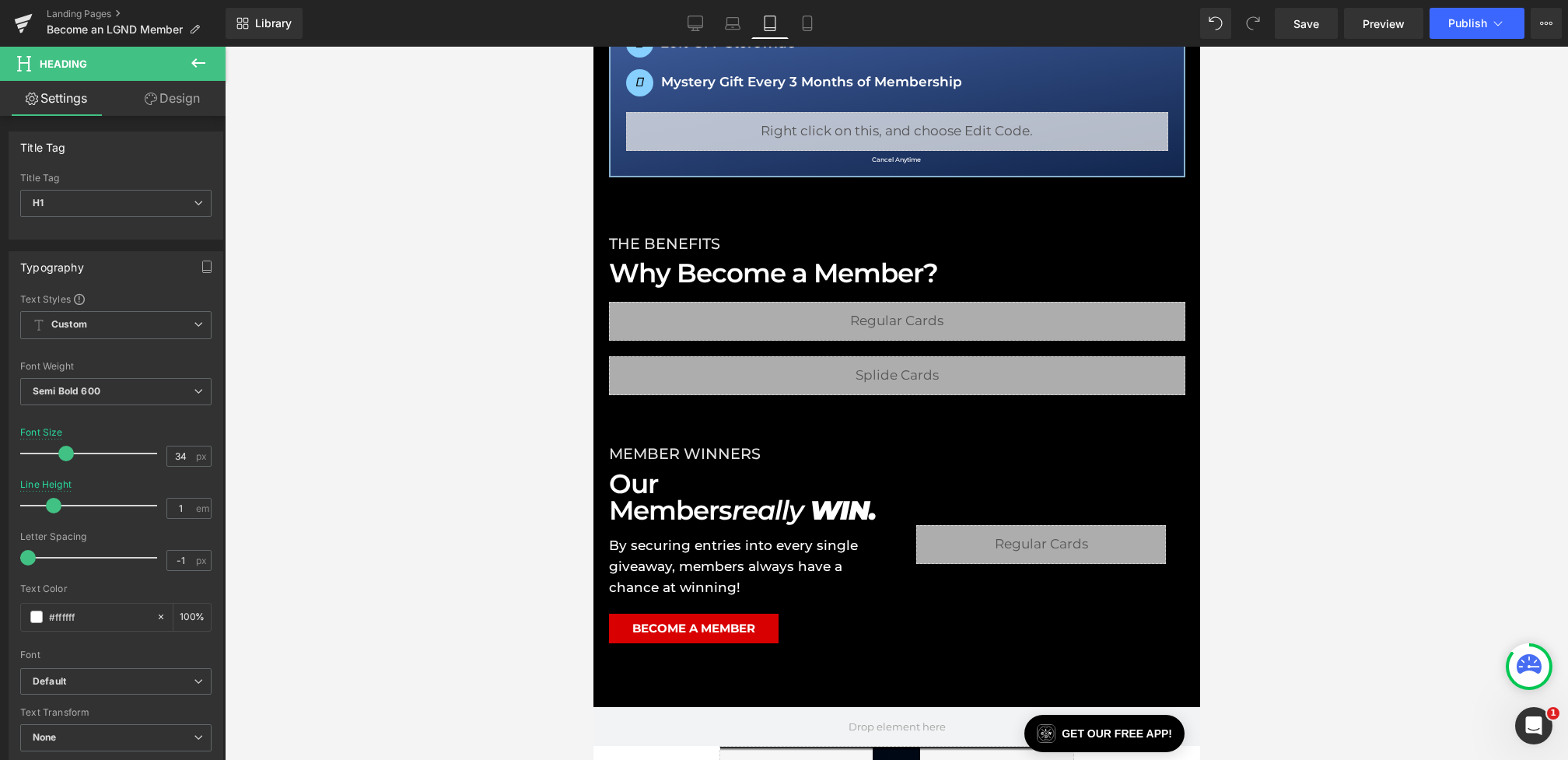
scroll to position [1144, 0]
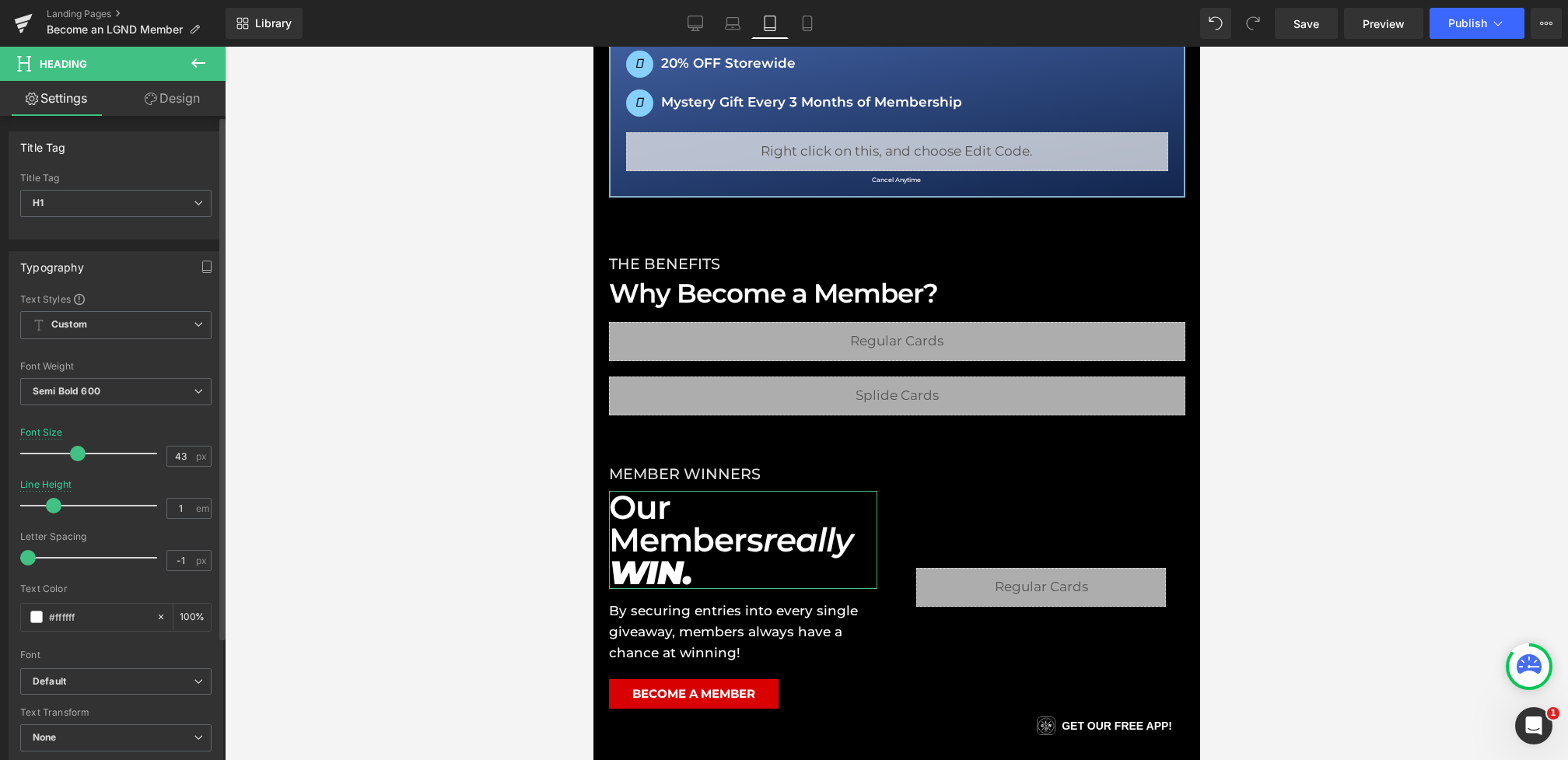
drag, startPoint x: 65, startPoint y: 453, endPoint x: 76, endPoint y: 453, distance: 11.0
click at [76, 453] on span at bounding box center [78, 454] width 16 height 16
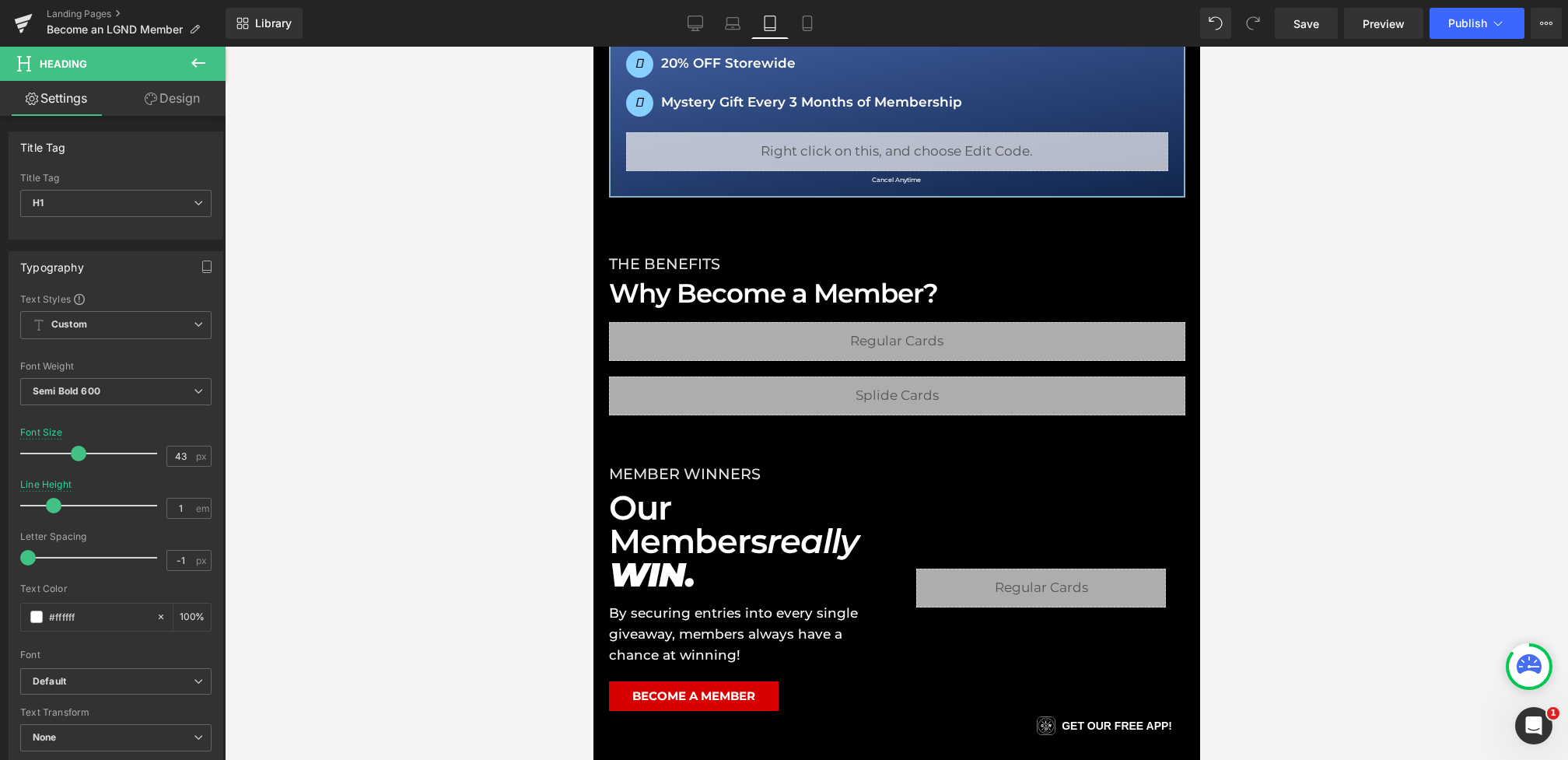
click at [754, 28] on link "Tablet" at bounding box center [770, 23] width 37 height 31
click at [735, 28] on icon at bounding box center [733, 27] width 15 height 4
type input "36"
type input "100"
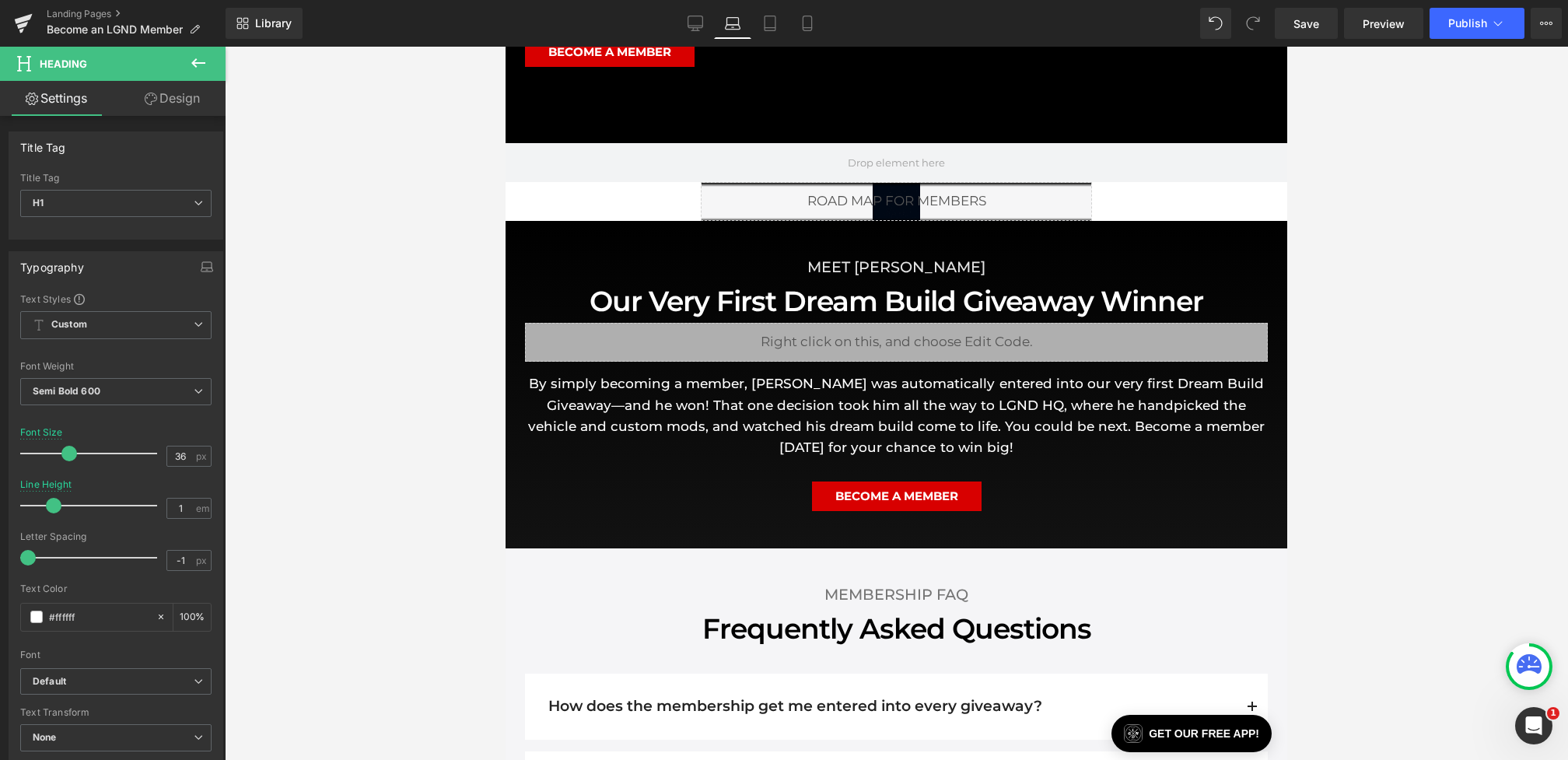
scroll to position [594, 0]
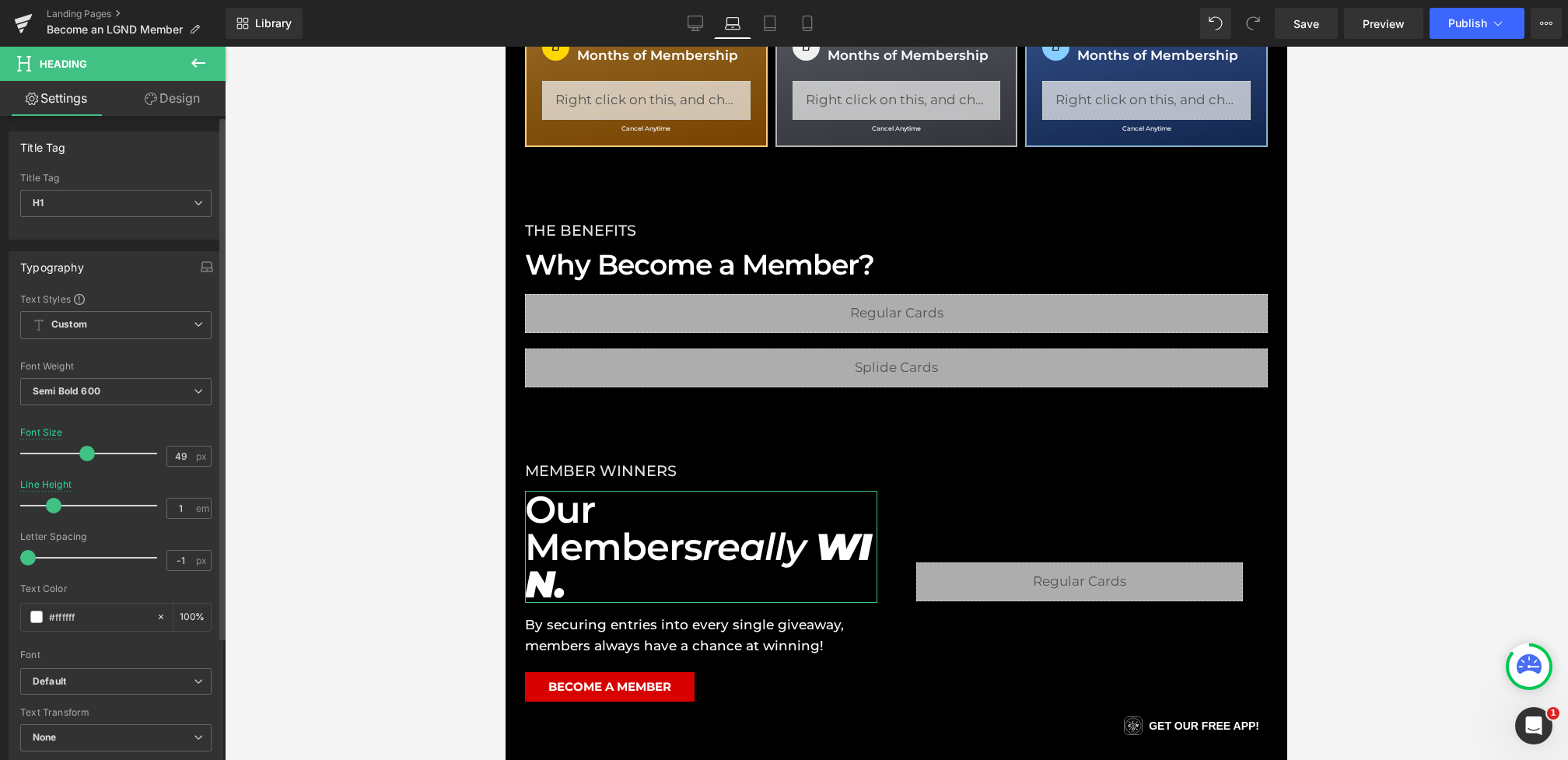
type input "50"
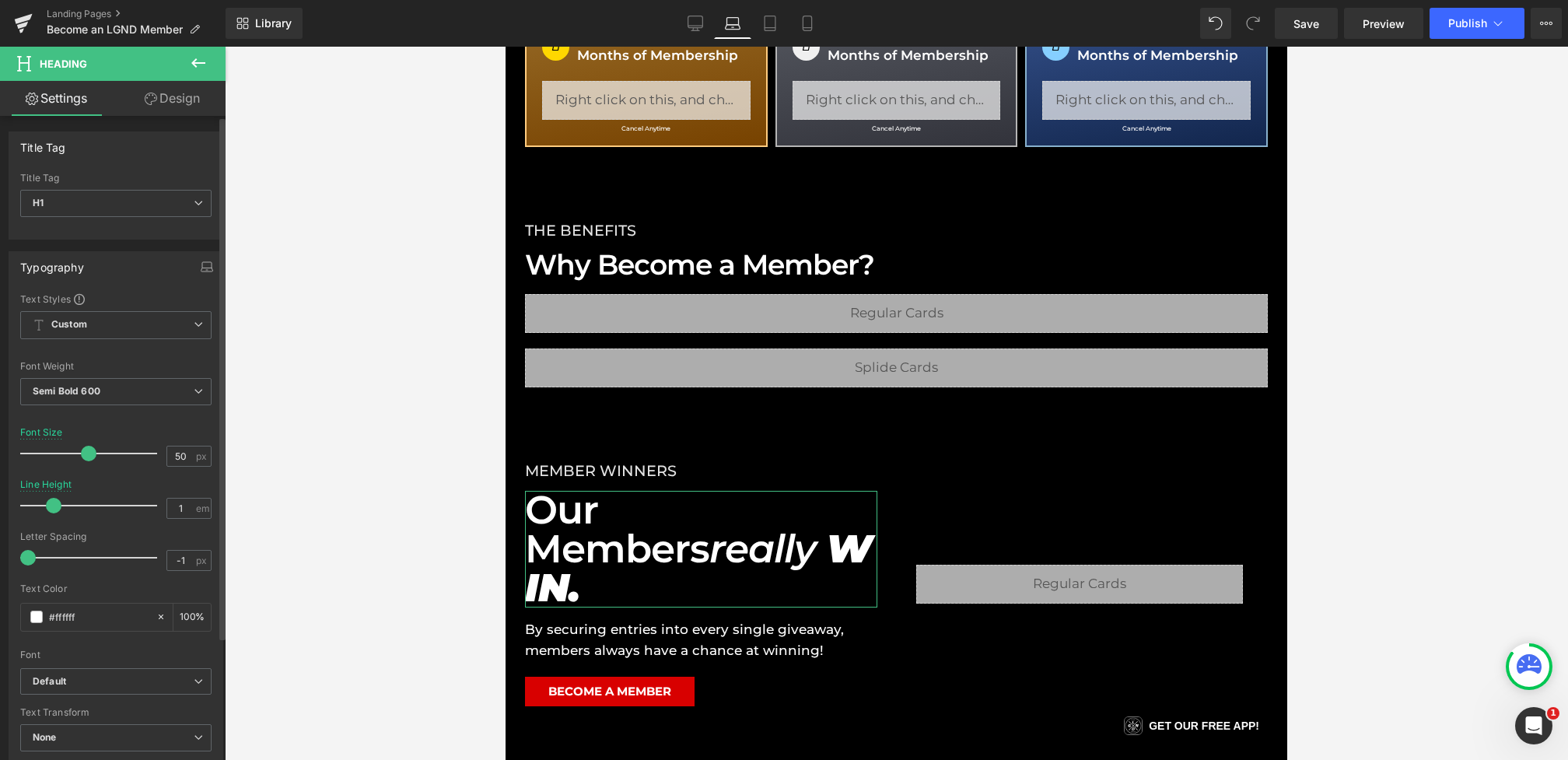
drag, startPoint x: 66, startPoint y: 456, endPoint x: 84, endPoint y: 457, distance: 18.0
click at [84, 457] on span at bounding box center [89, 454] width 16 height 16
click at [1298, 11] on link "Save" at bounding box center [1306, 23] width 63 height 31
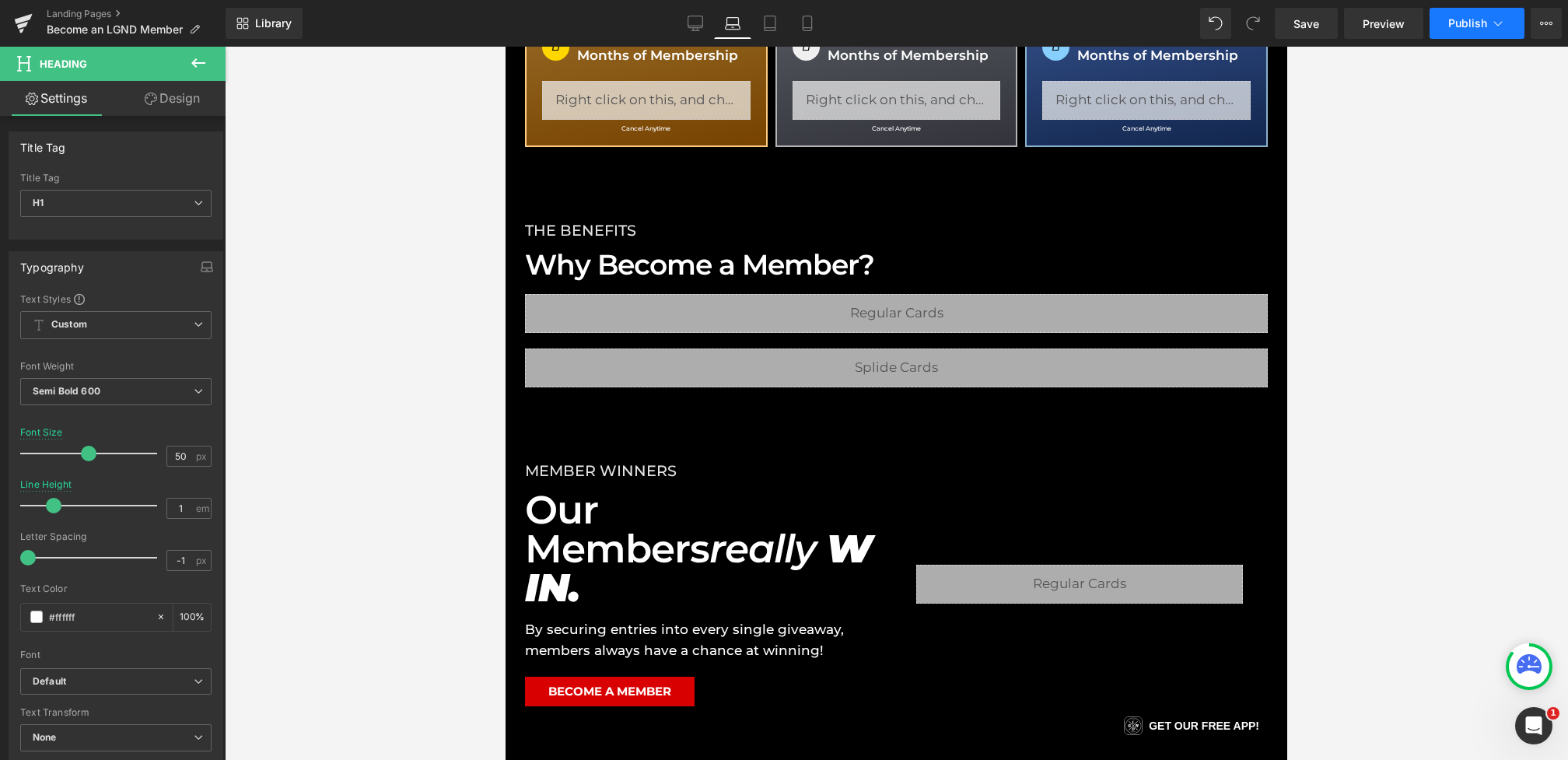
click at [1454, 28] on span "Publish" at bounding box center [1469, 23] width 39 height 12
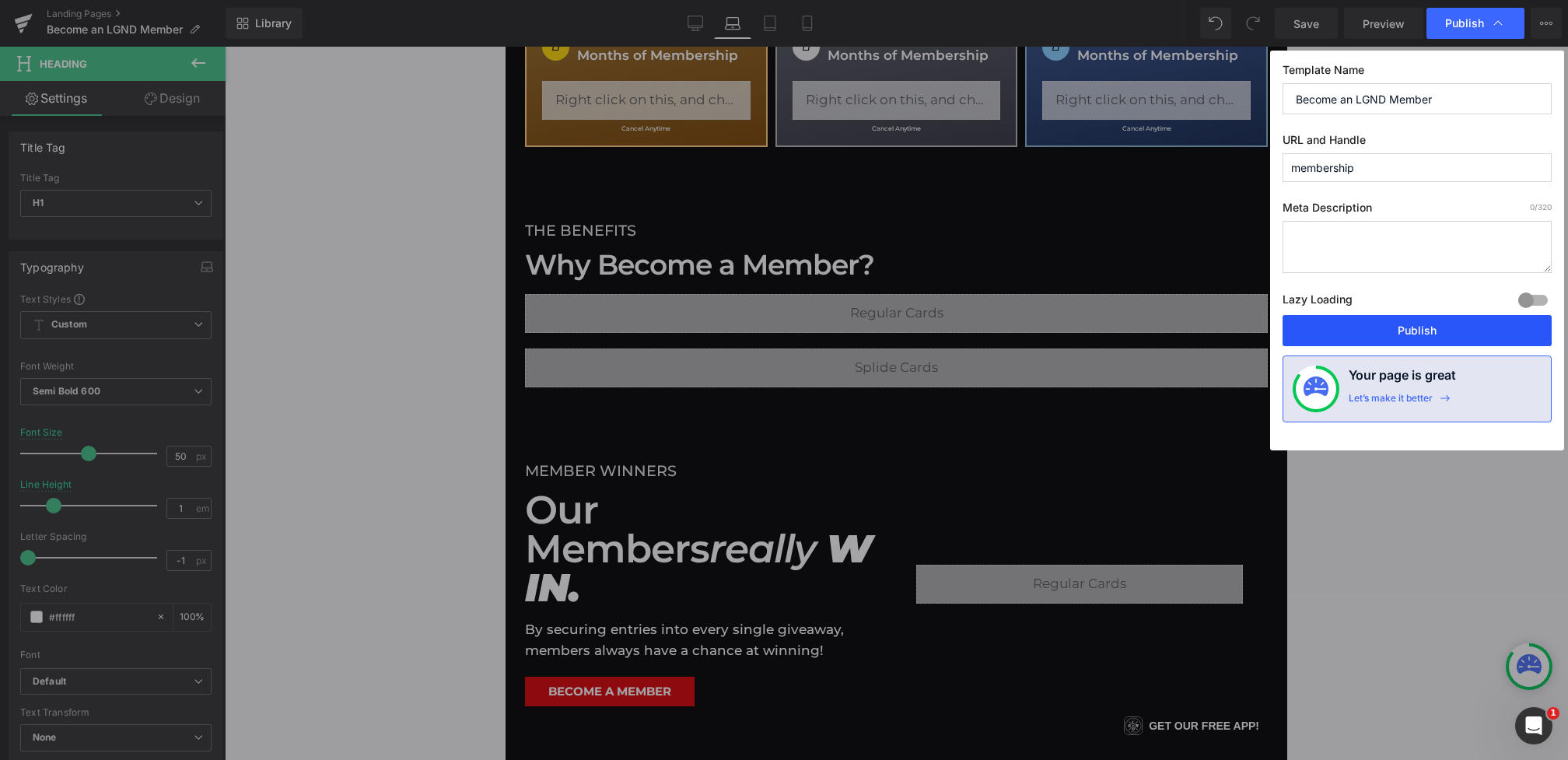
click at [1400, 340] on button "Publish" at bounding box center [1417, 330] width 269 height 31
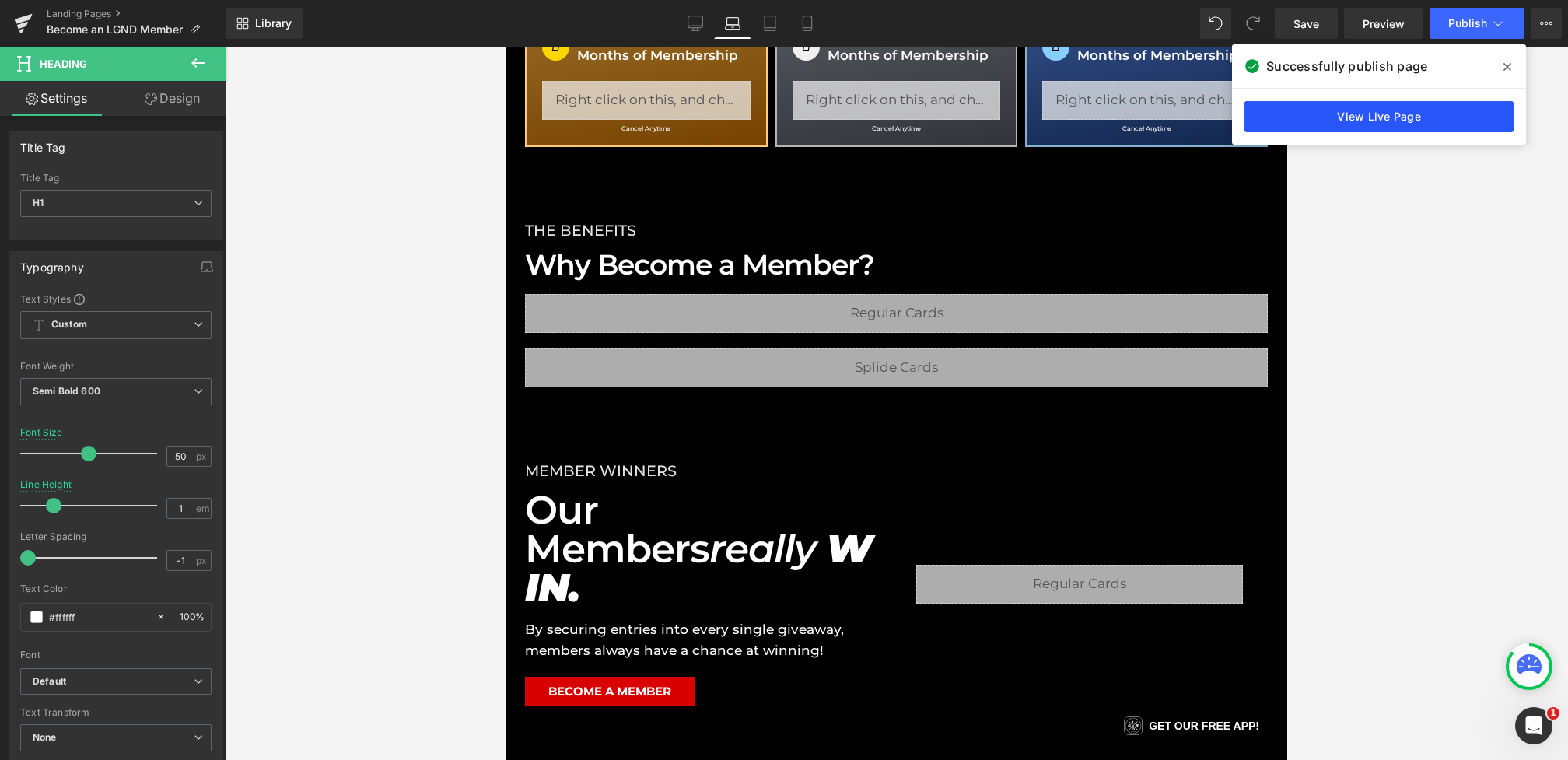
click at [1314, 117] on link "View Live Page" at bounding box center [1379, 116] width 269 height 31
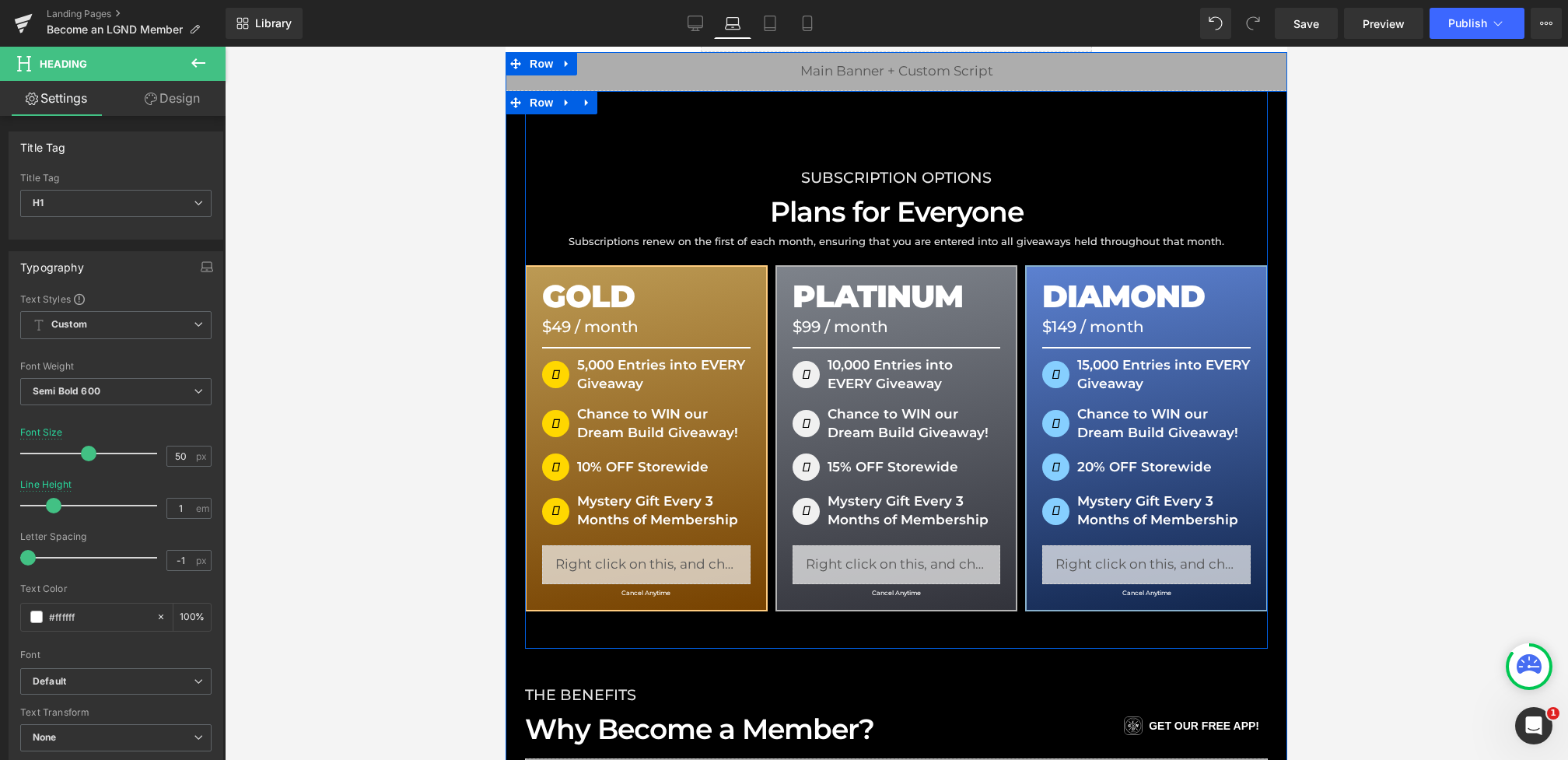
scroll to position [91, 0]
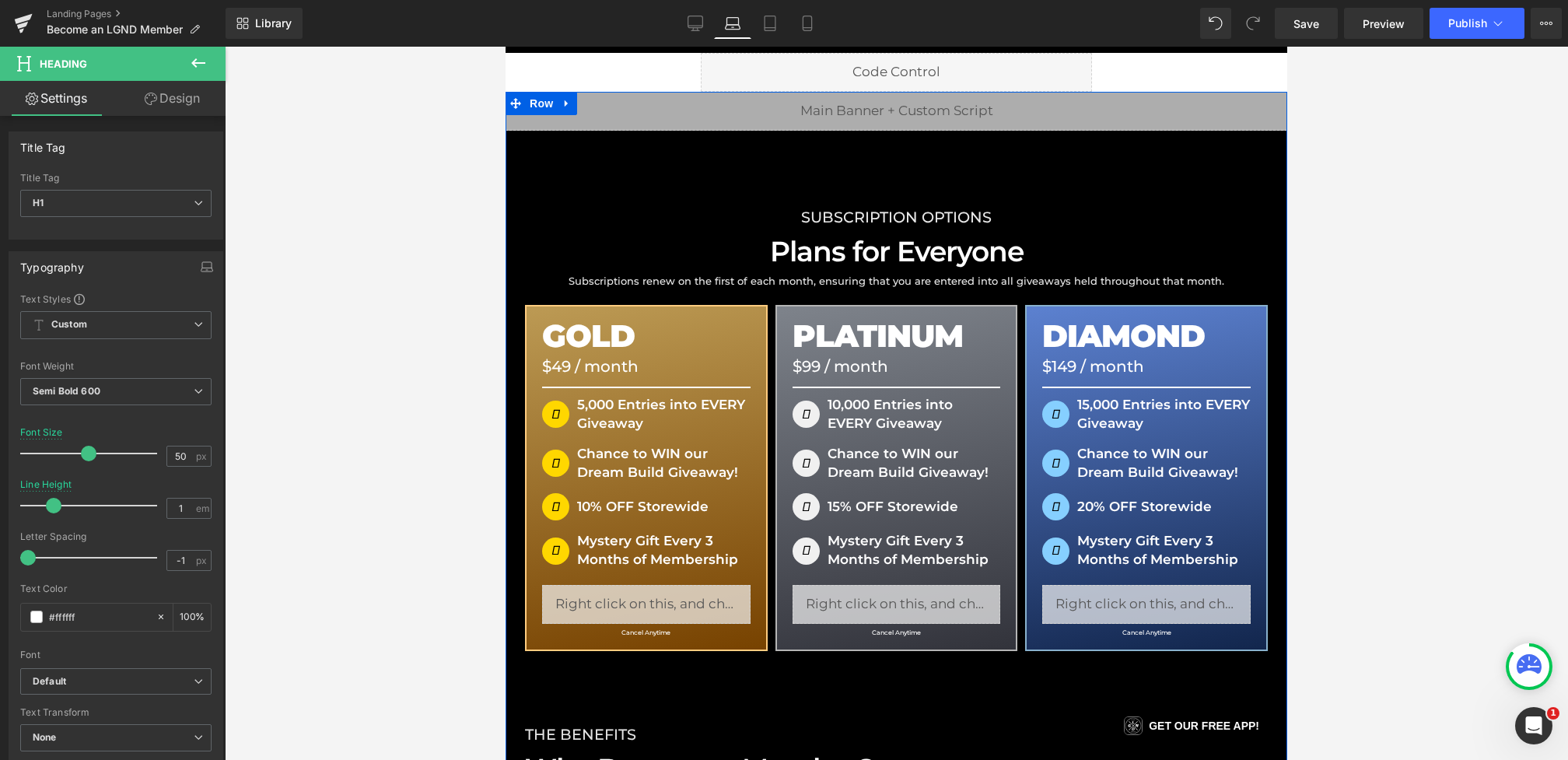
click at [718, 192] on div "SUBSCRIPTION OPTIONS Heading Plans for Everyone Heading Subscriptions renew on …" at bounding box center [896, 408] width 743 height 557
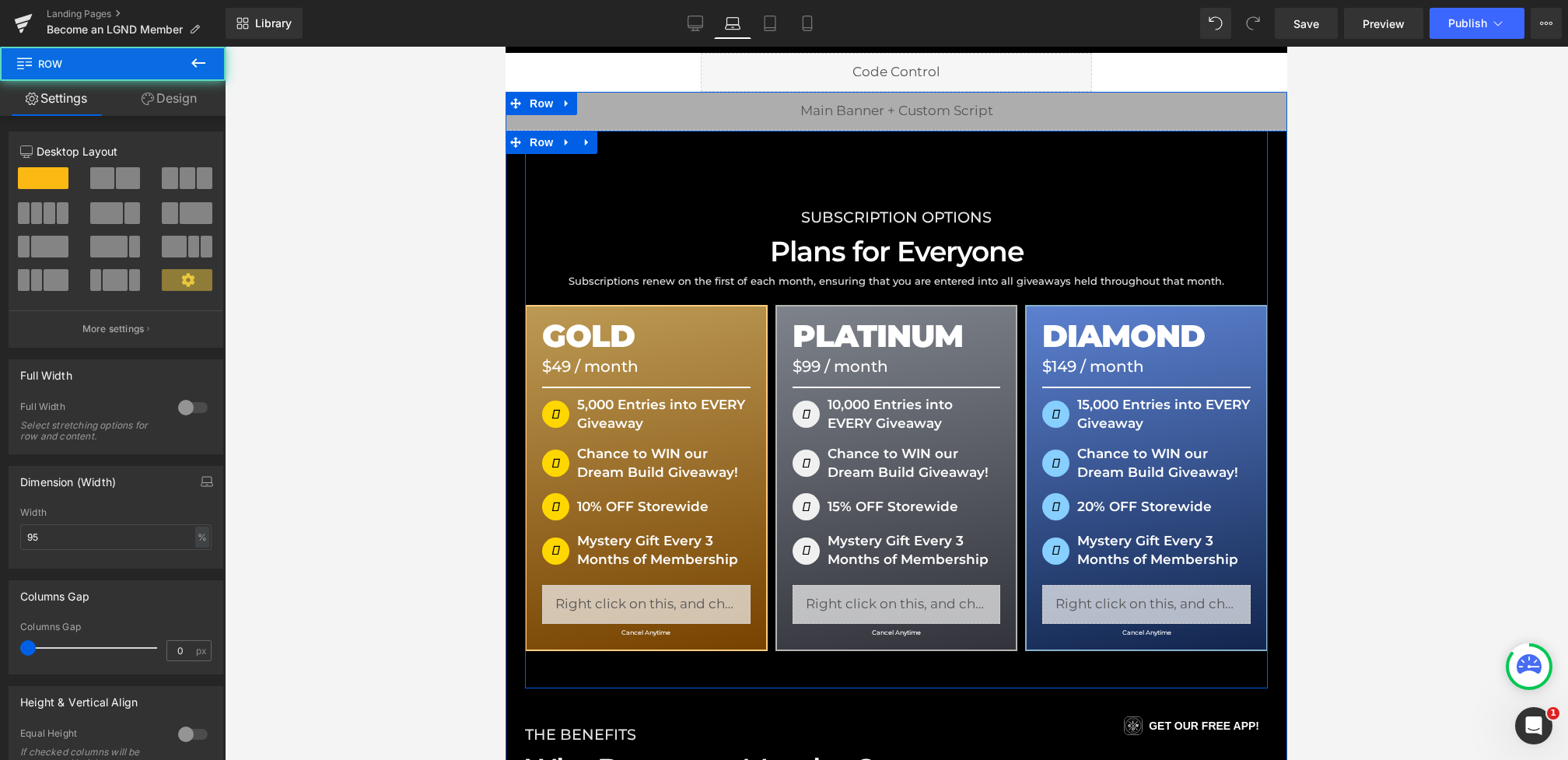
click at [697, 184] on div "SUBSCRIPTION OPTIONS Heading Plans for Everyone Heading Subscriptions renew on …" at bounding box center [896, 408] width 743 height 557
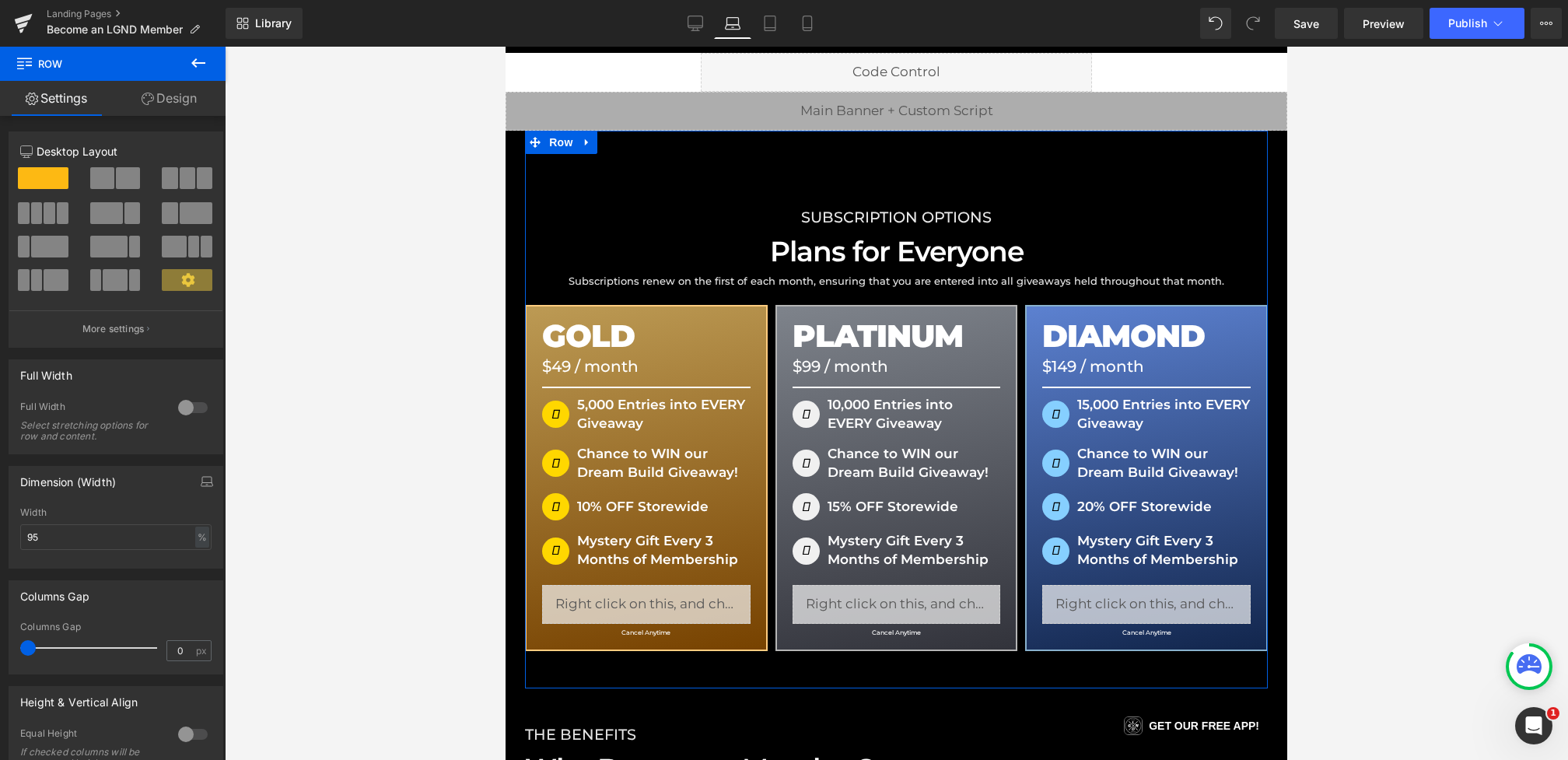
click at [160, 103] on link "Design" at bounding box center [169, 98] width 113 height 35
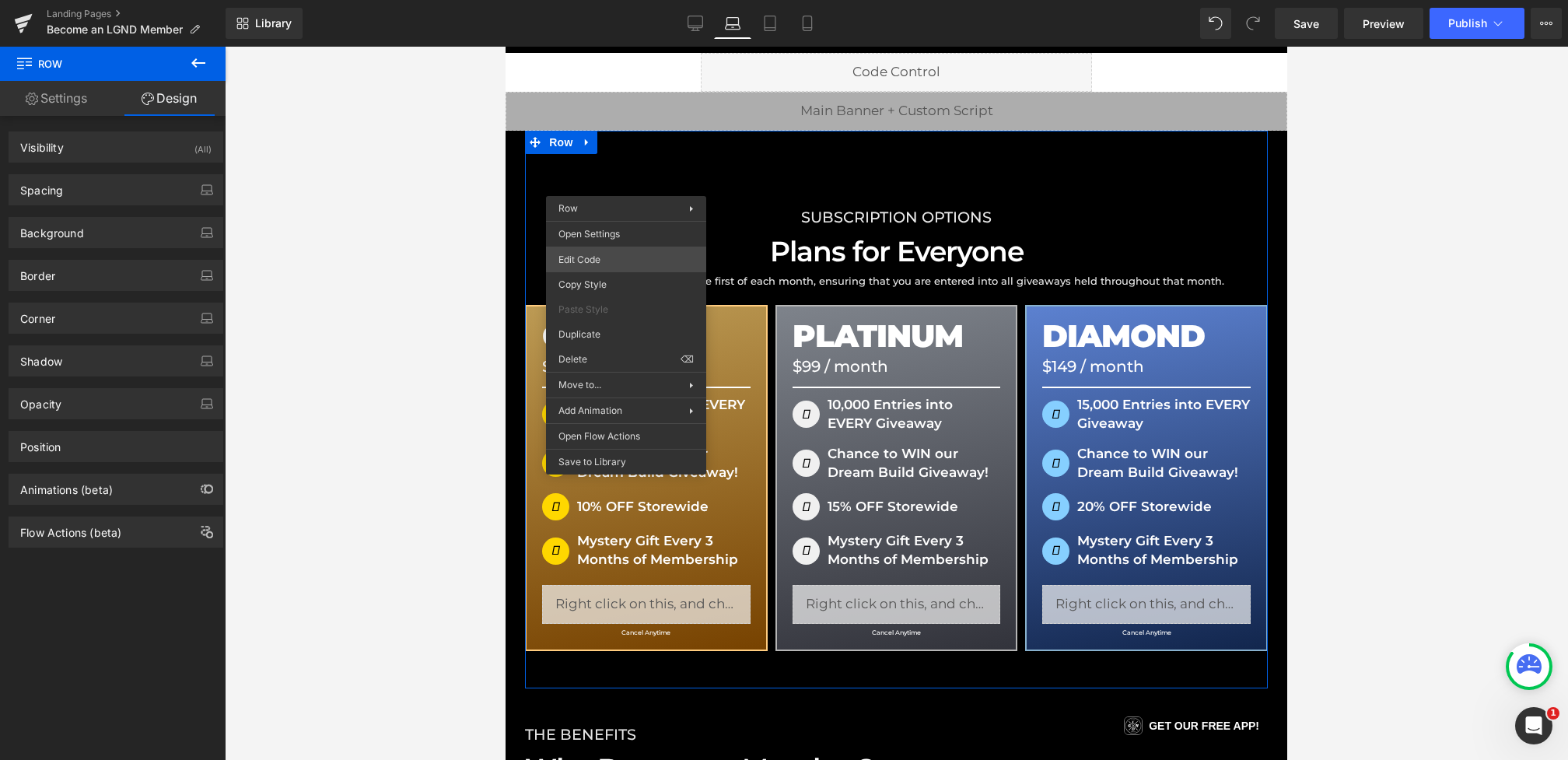
click at [582, 0] on div "Heading You are previewing how the will restyle your page. You can not edit Ele…" at bounding box center [784, 0] width 1568 height 0
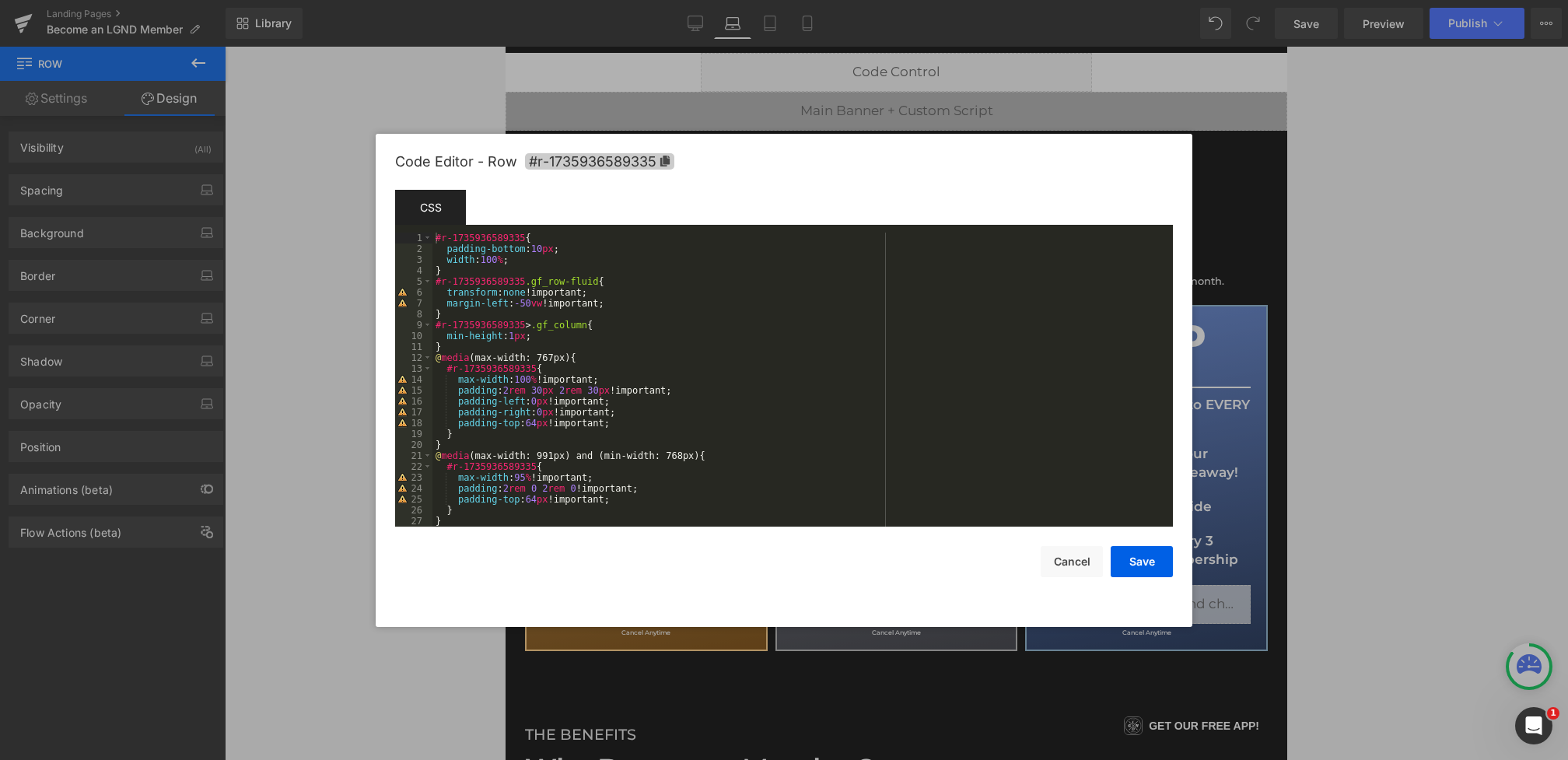
click at [601, 162] on span "#r-1735936589335" at bounding box center [600, 162] width 149 height 16
click at [1129, 562] on button "Save" at bounding box center [1142, 562] width 62 height 31
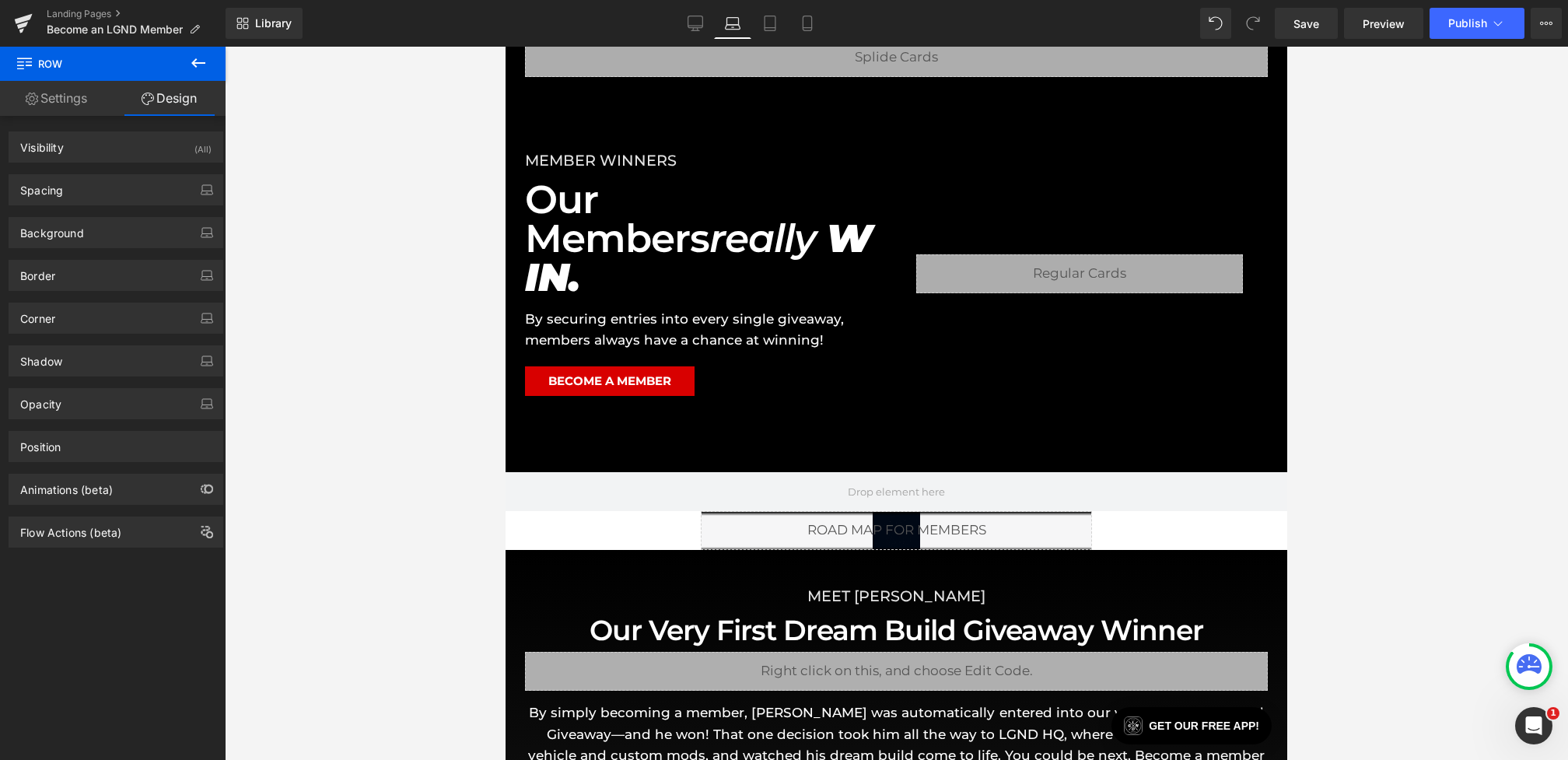
scroll to position [920, 0]
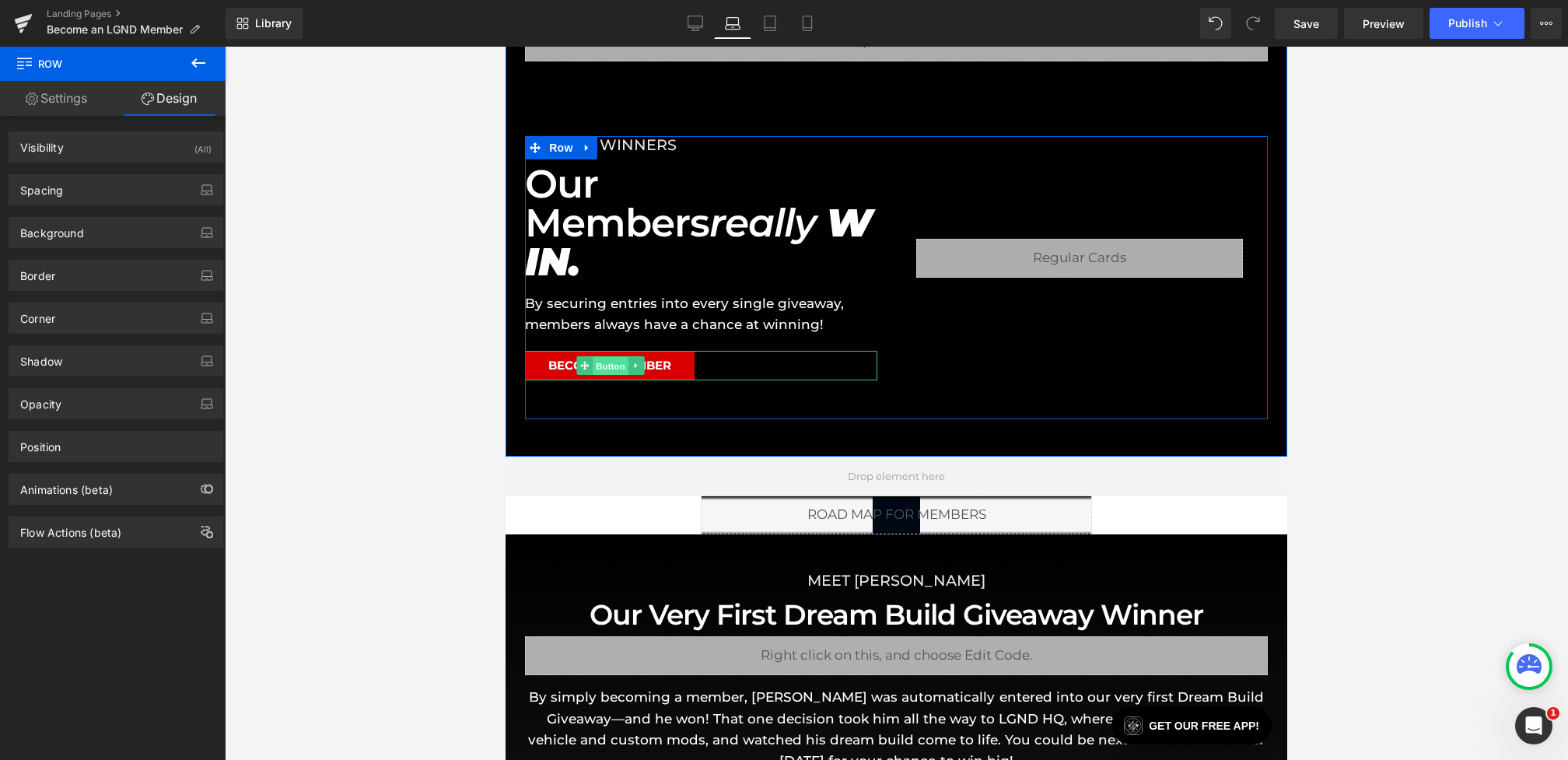
drag, startPoint x: 616, startPoint y: 326, endPoint x: 856, endPoint y: 450, distance: 270.1
click at [616, 357] on span "Button" at bounding box center [610, 366] width 36 height 19
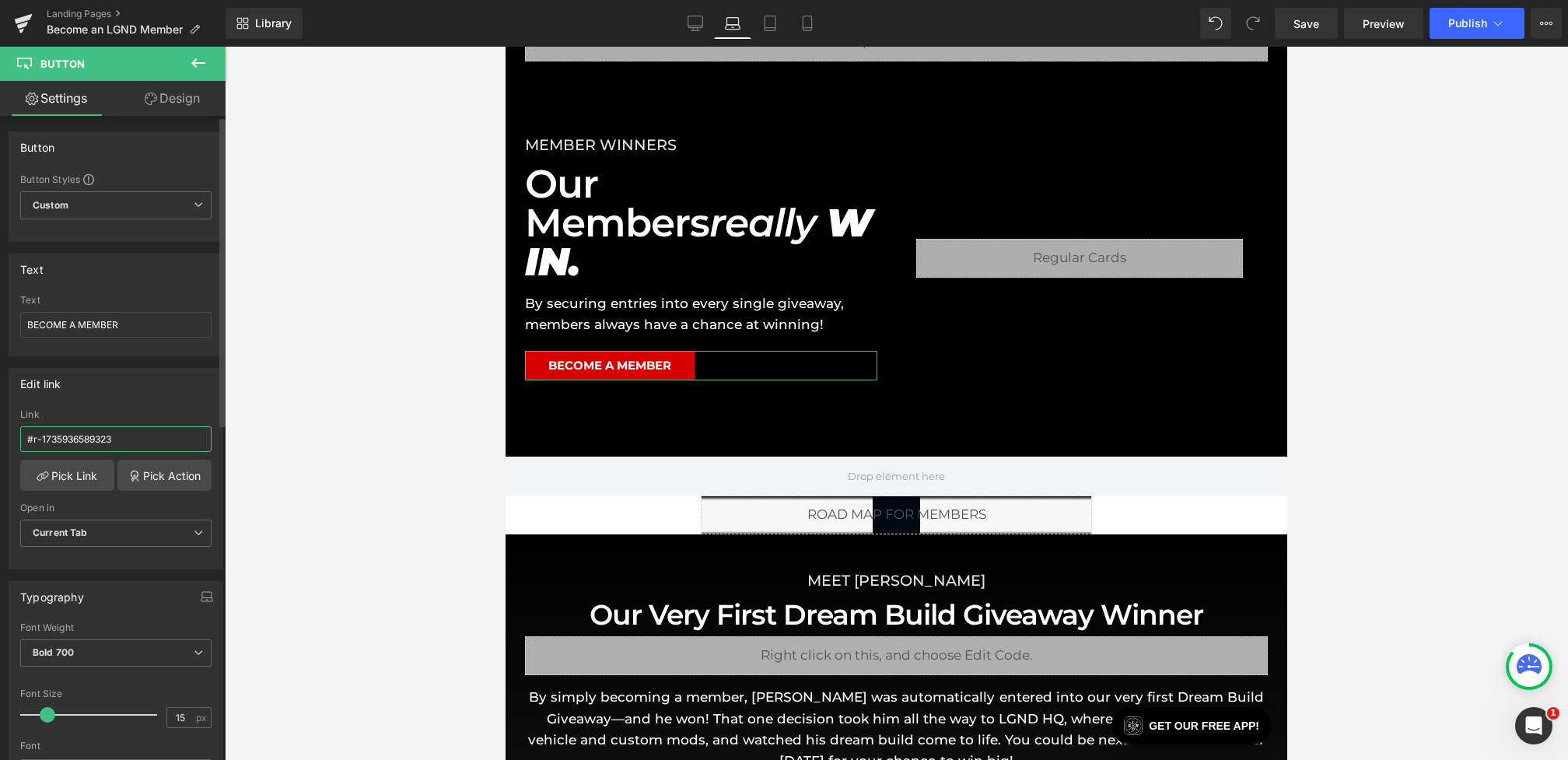
drag, startPoint x: 71, startPoint y: 438, endPoint x: 0, endPoint y: 433, distance: 71.2
click at [0, 433] on div "Edit link #r-1735936589323 Link #r-1735936589323 Pick Link Pick Action Current …" at bounding box center [116, 463] width 233 height 213
paste input "35"
type input "#r-1735936589335"
click at [814, 24] on icon at bounding box center [808, 24] width 16 height 16
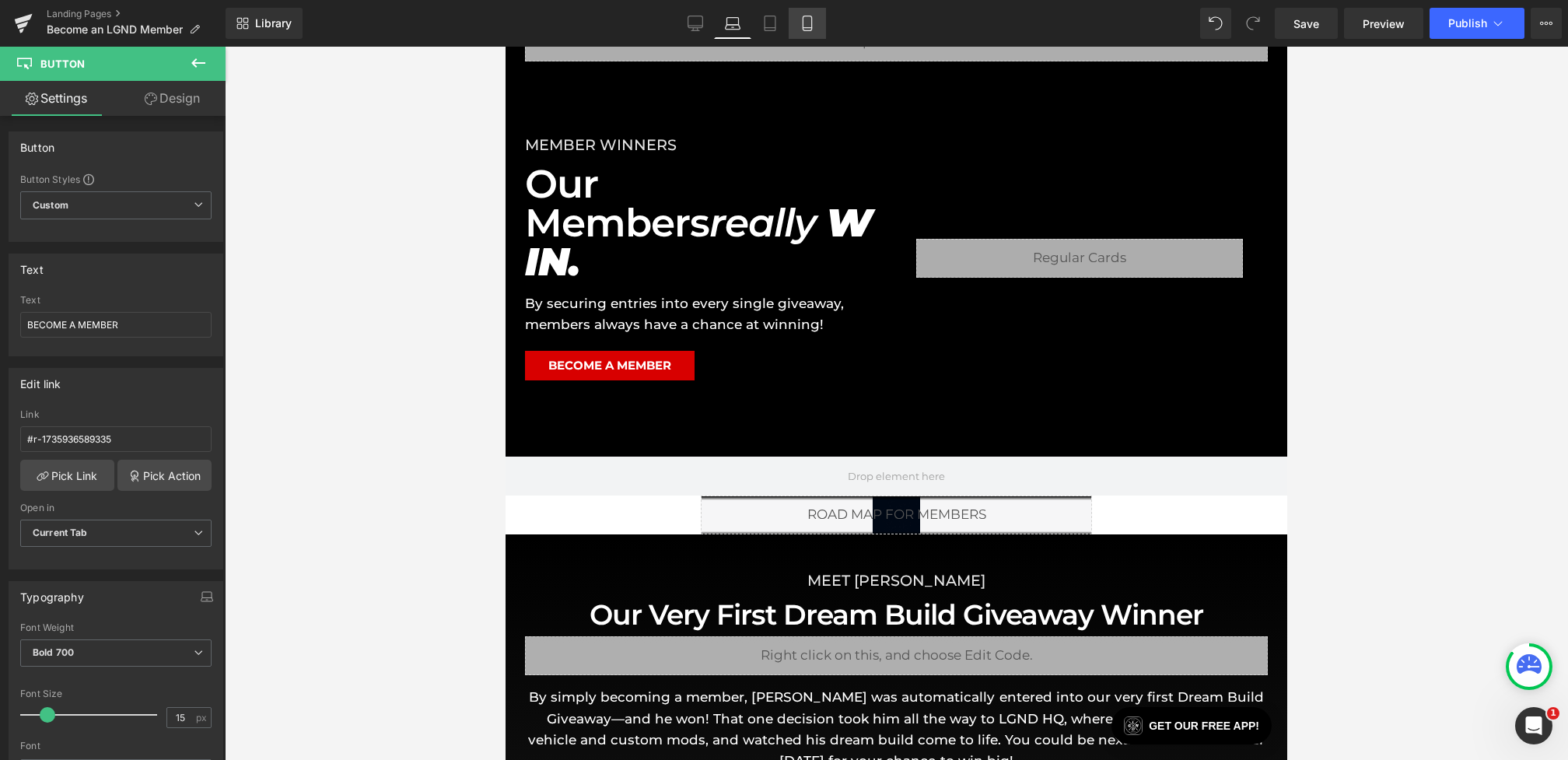
type input "100"
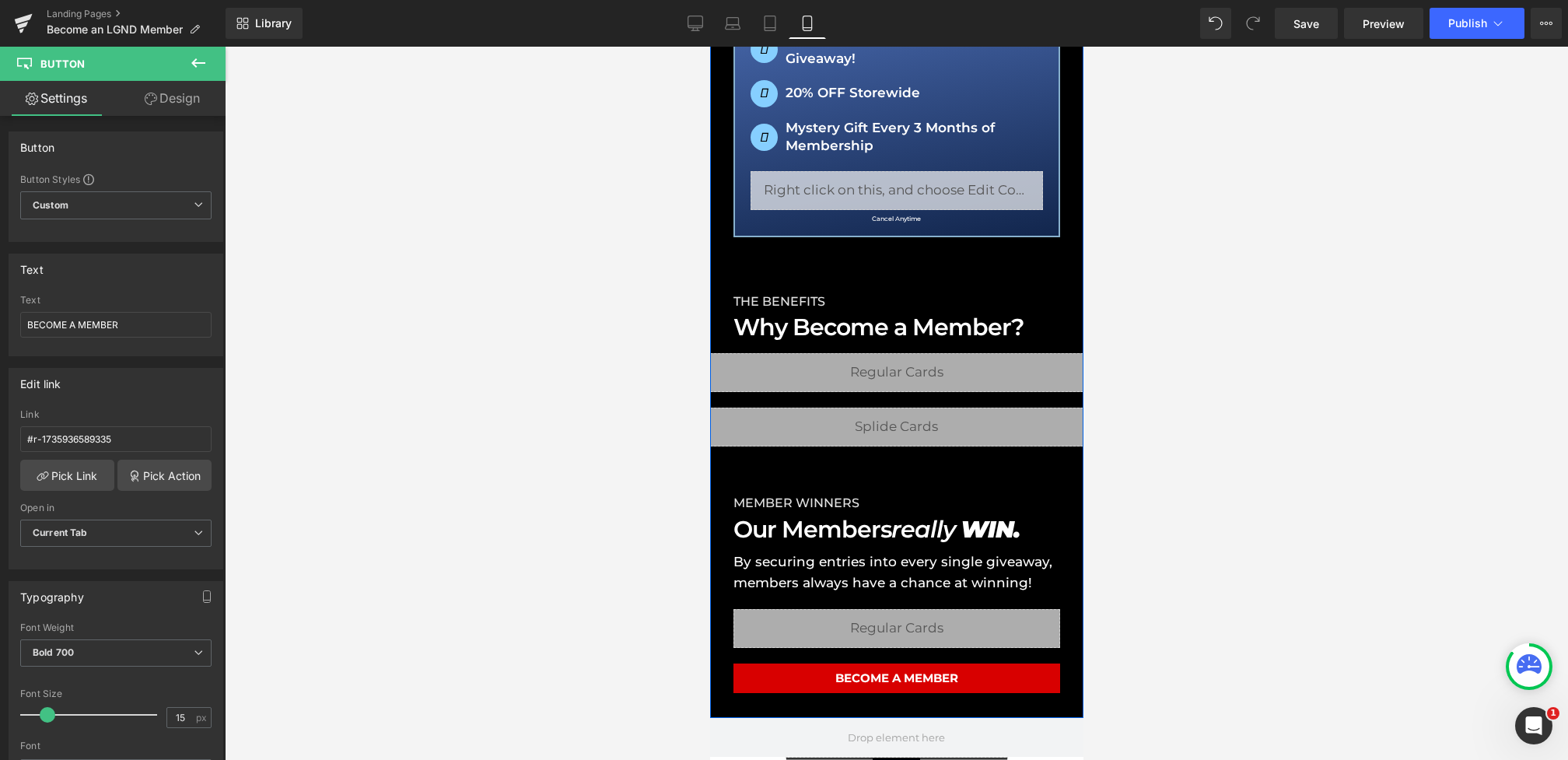
scroll to position [1399, 0]
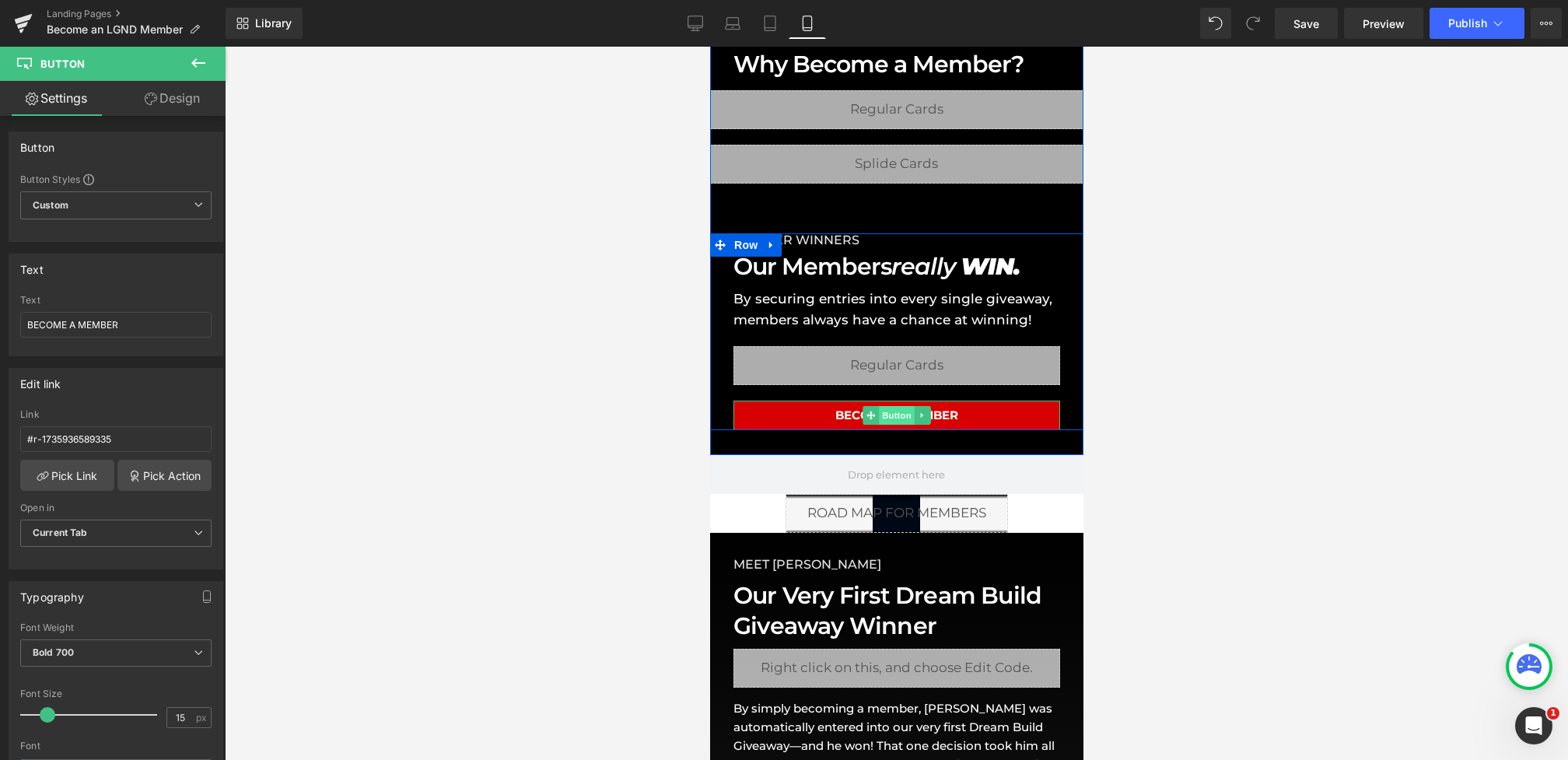
click at [895, 411] on span "Button" at bounding box center [896, 415] width 36 height 19
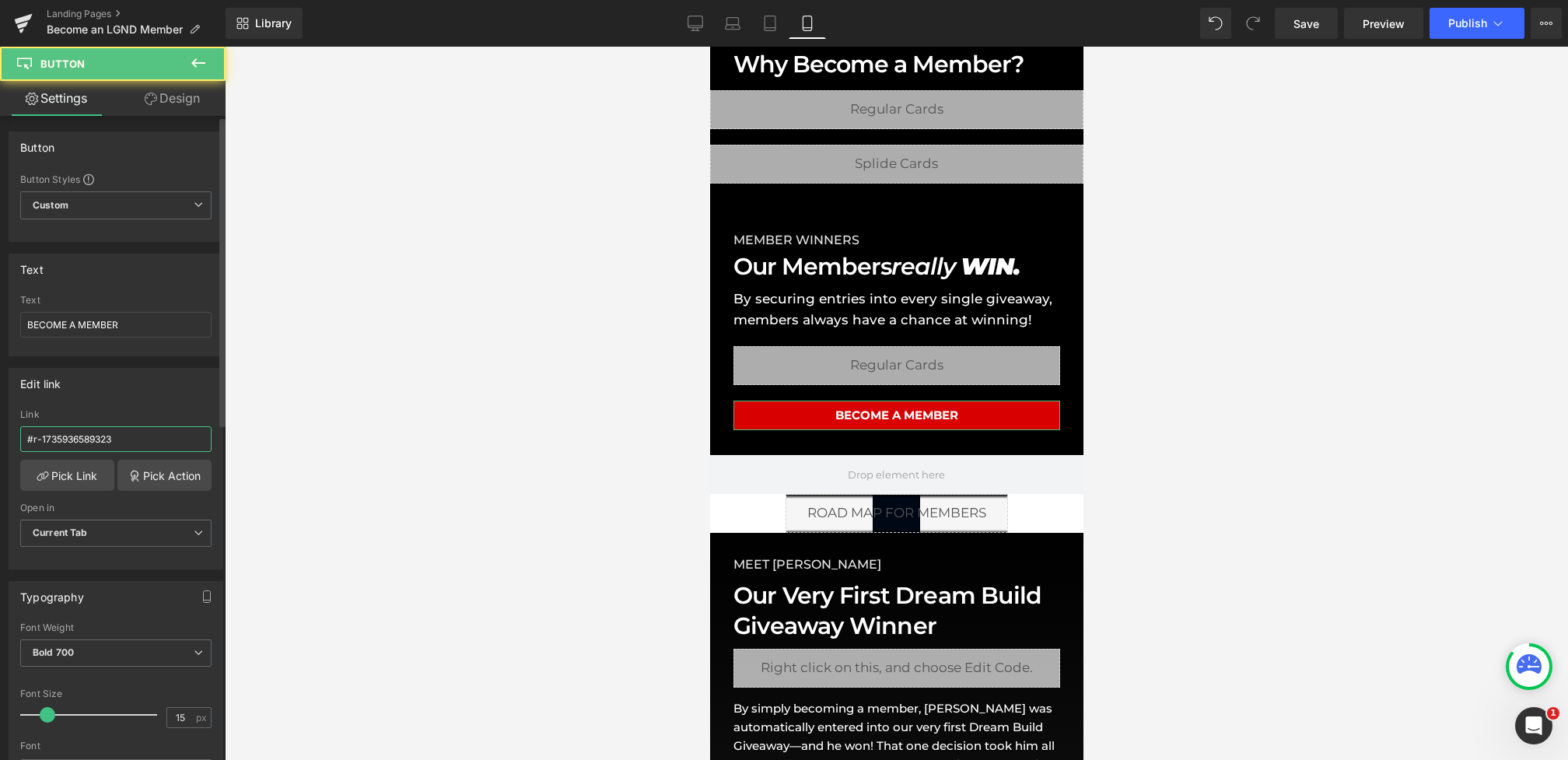
drag, startPoint x: 166, startPoint y: 441, endPoint x: 0, endPoint y: 429, distance: 166.4
click at [0, 429] on div "Edit link #r-1735936589323 Link #r-1735936589323 Pick Link Pick Action Current …" at bounding box center [116, 463] width 233 height 213
paste input "35"
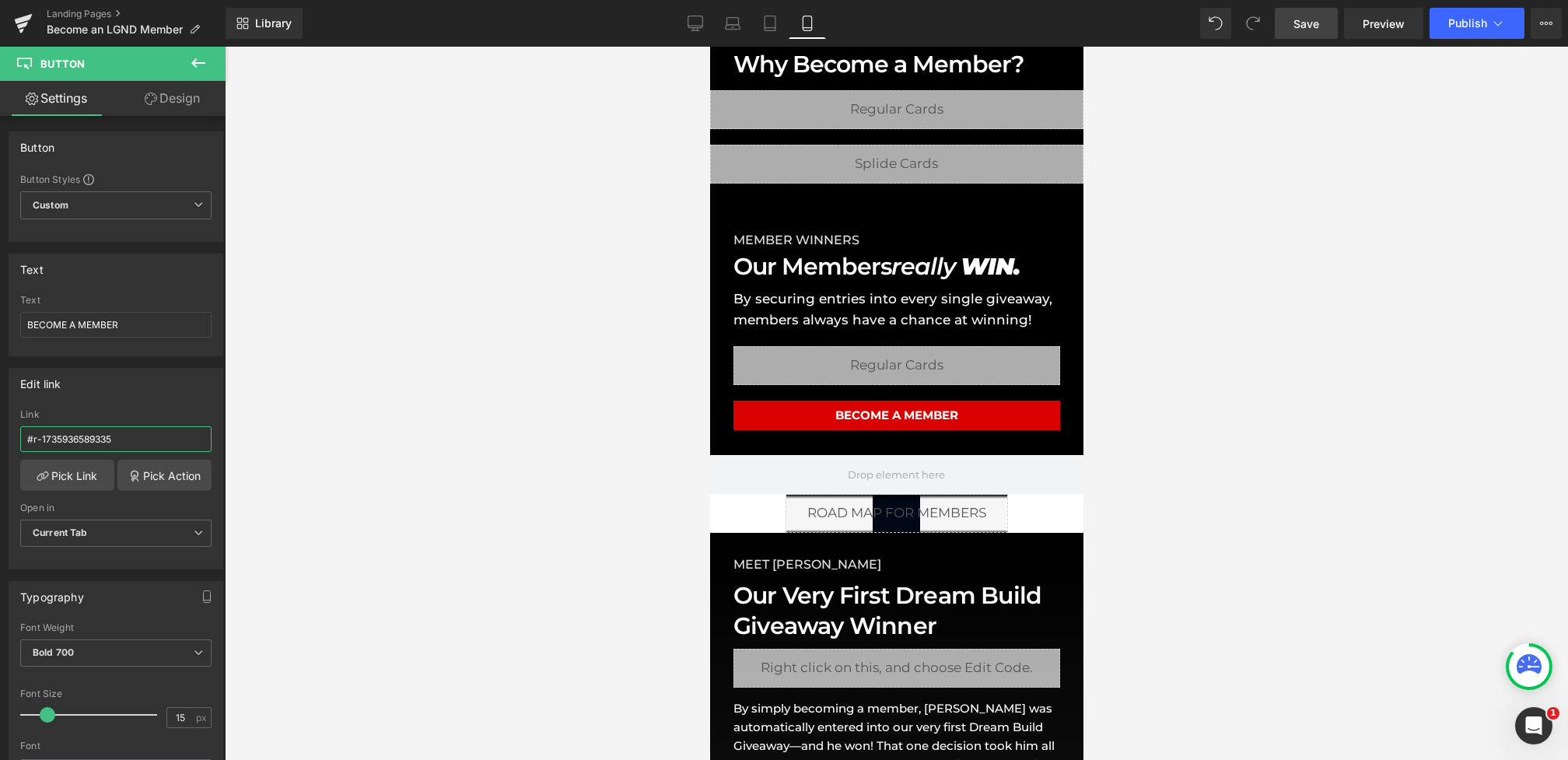
type input "#r-1735936589335"
click at [1317, 35] on link "Save" at bounding box center [1306, 23] width 63 height 31
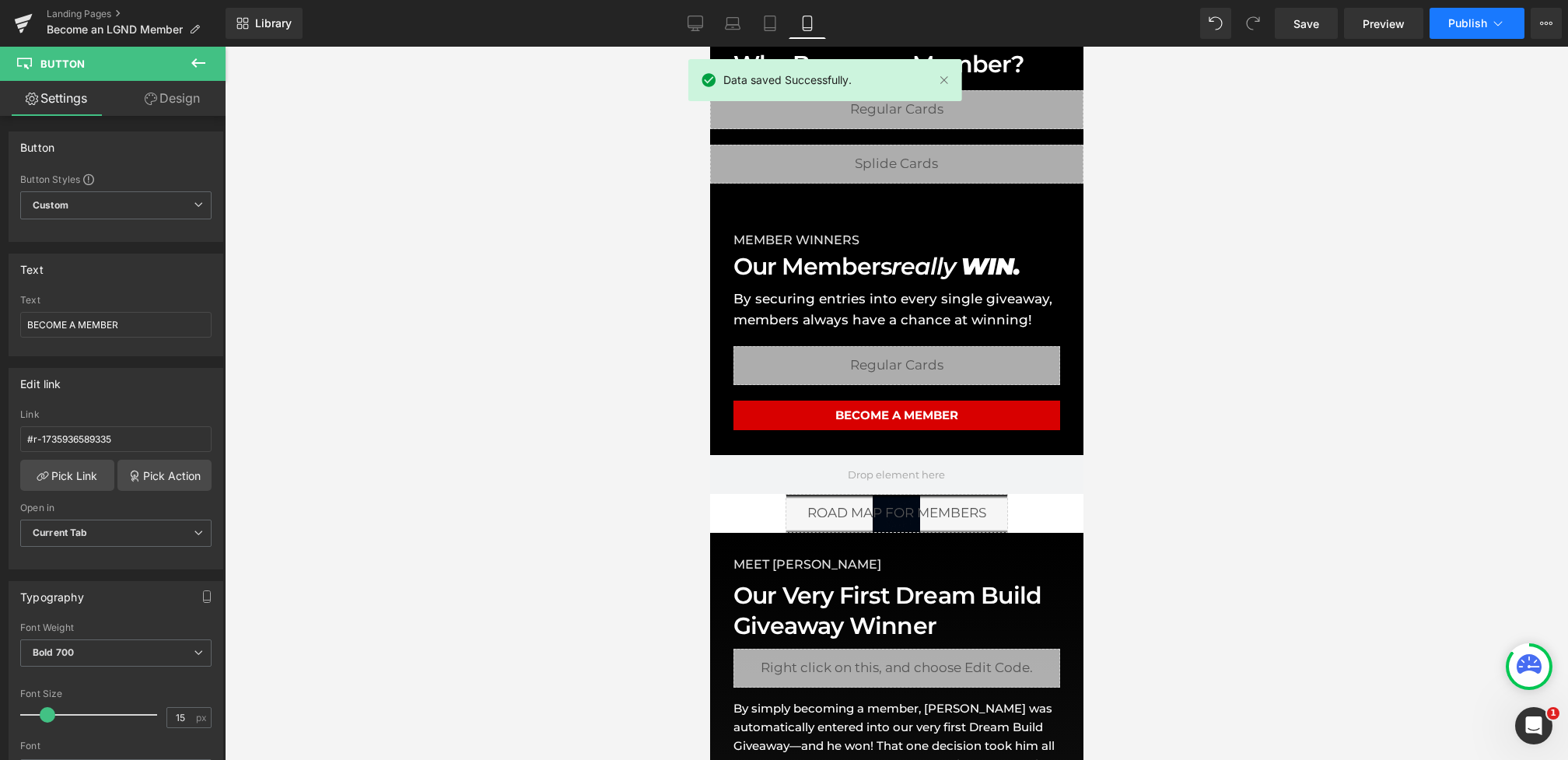
click at [1446, 26] on button "Publish" at bounding box center [1476, 23] width 95 height 31
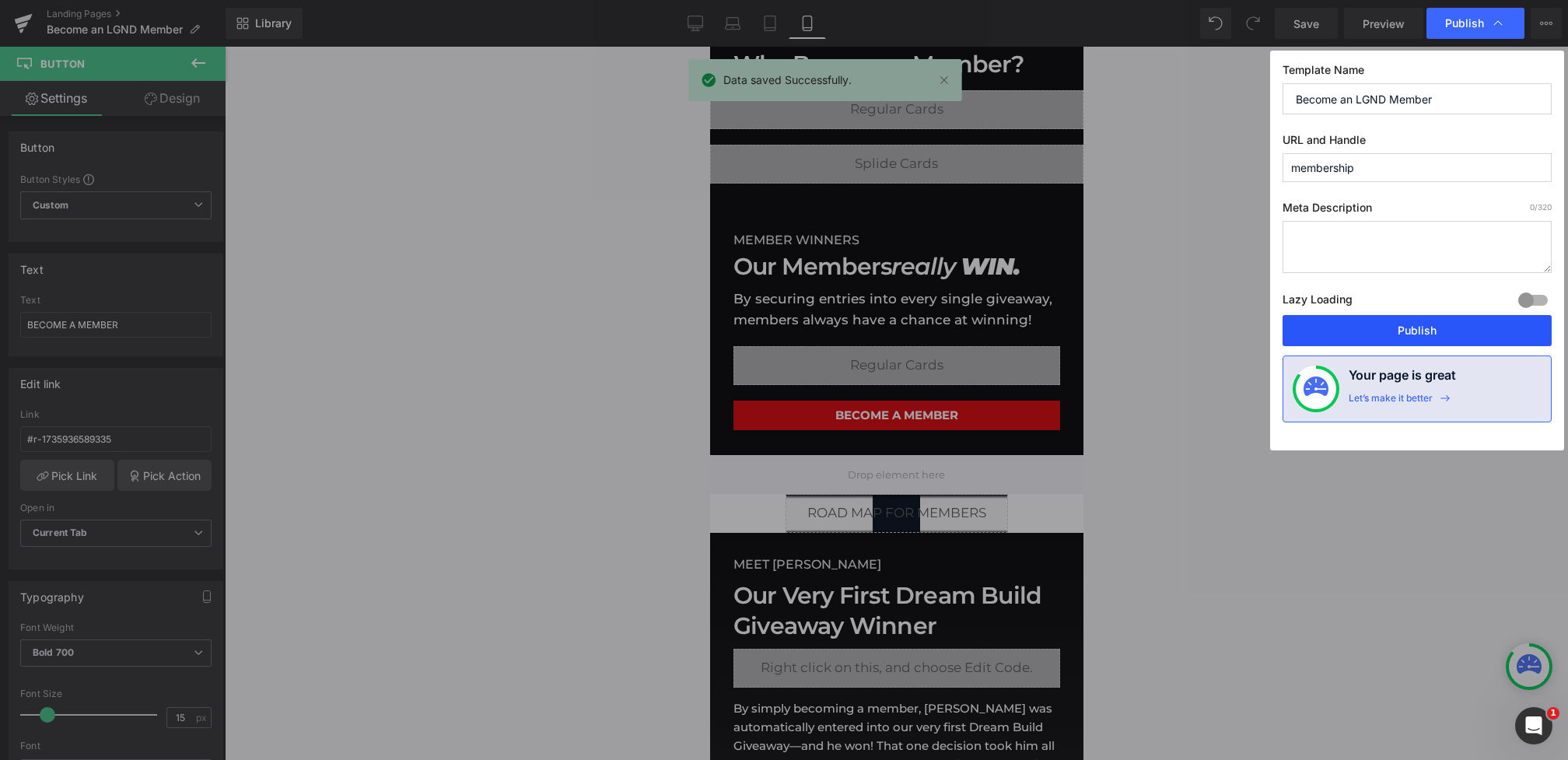
click at [1384, 319] on button "Publish" at bounding box center [1417, 330] width 269 height 31
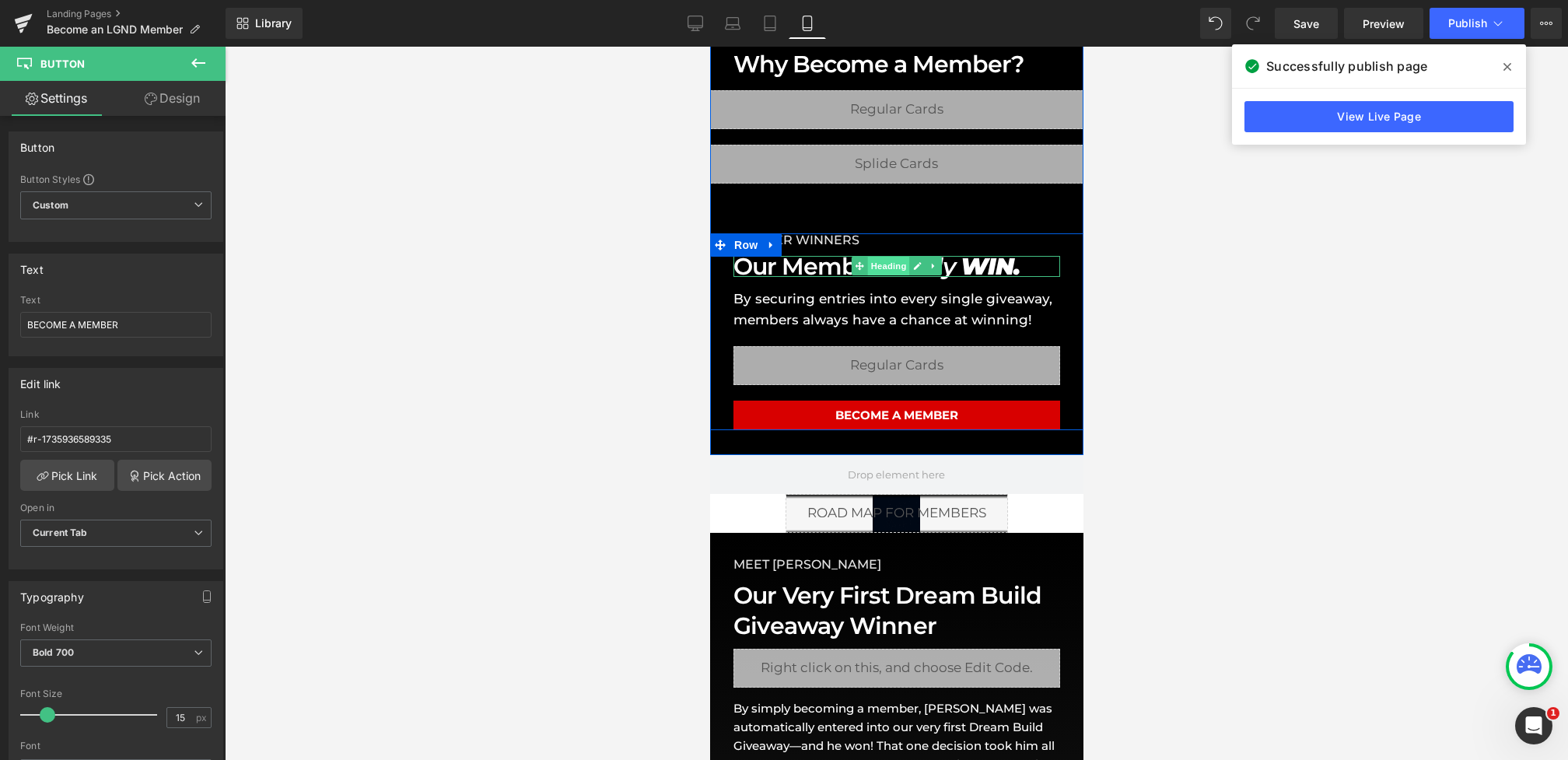
click at [872, 262] on span "Heading" at bounding box center [887, 265] width 42 height 19
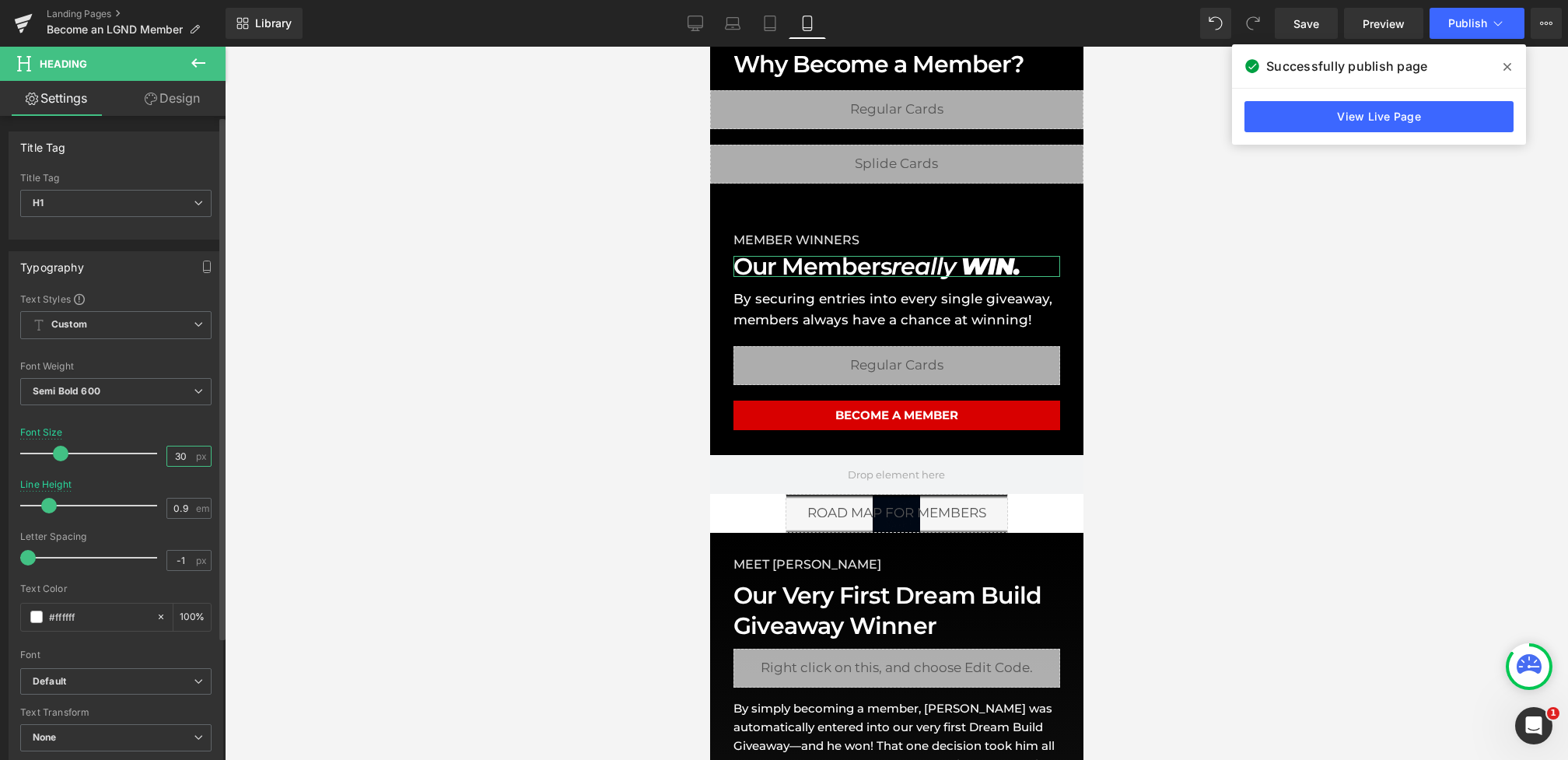
click at [185, 454] on input "30" at bounding box center [180, 456] width 28 height 20
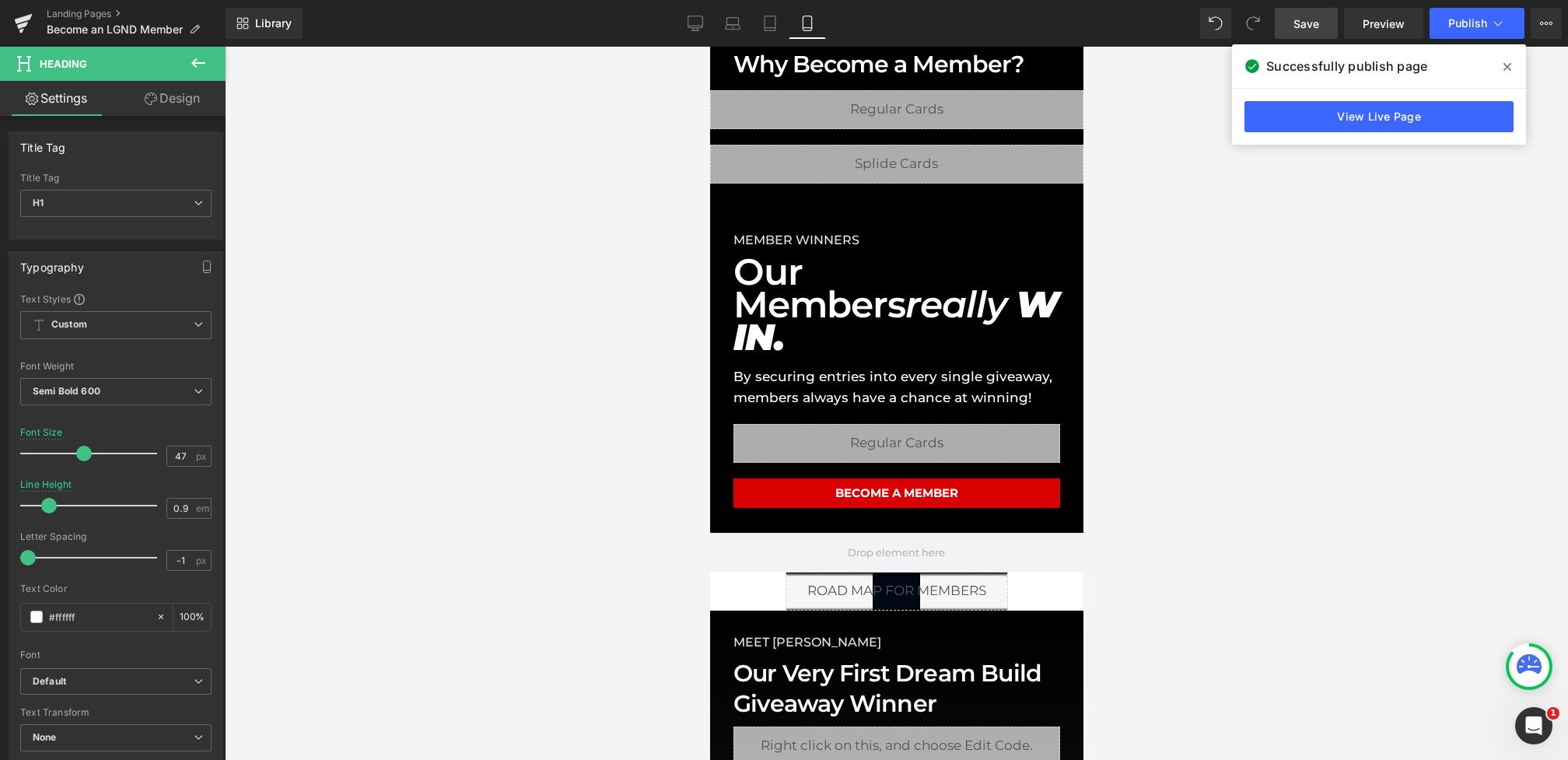
click at [1305, 23] on span "Save" at bounding box center [1306, 24] width 26 height 16
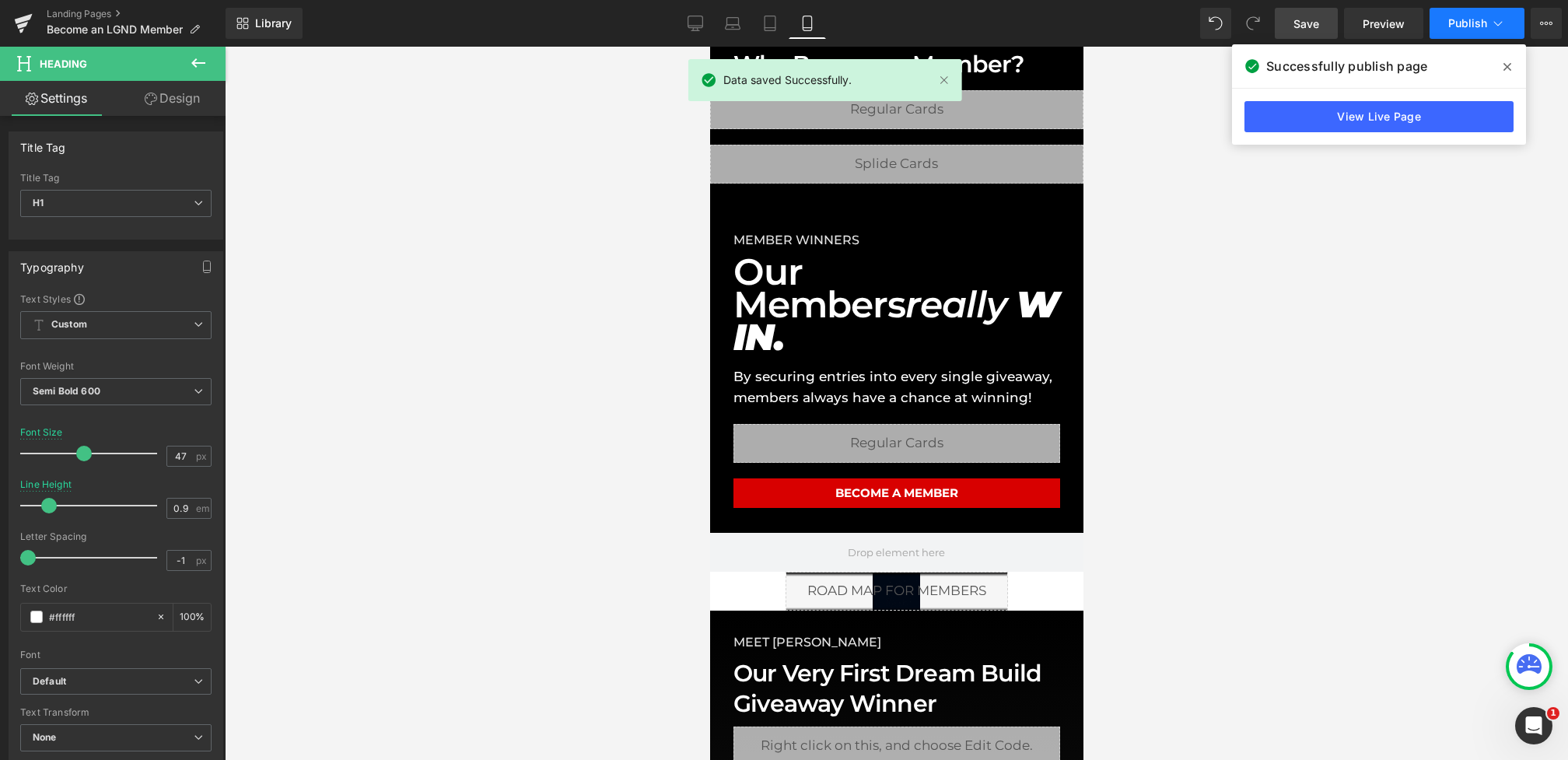
click at [1446, 12] on button "Publish" at bounding box center [1476, 23] width 95 height 31
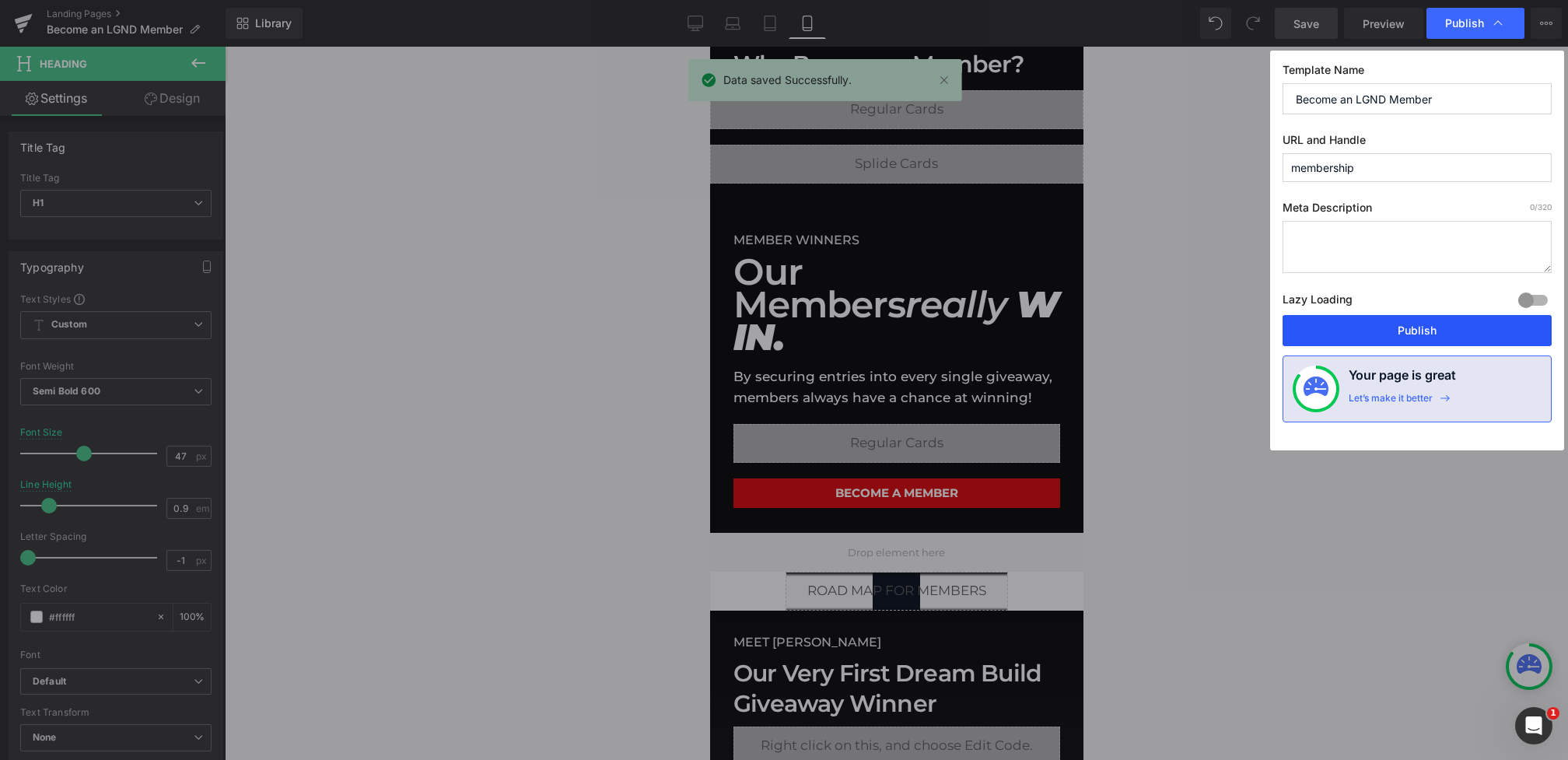
click at [1367, 324] on button "Publish" at bounding box center [1417, 330] width 269 height 31
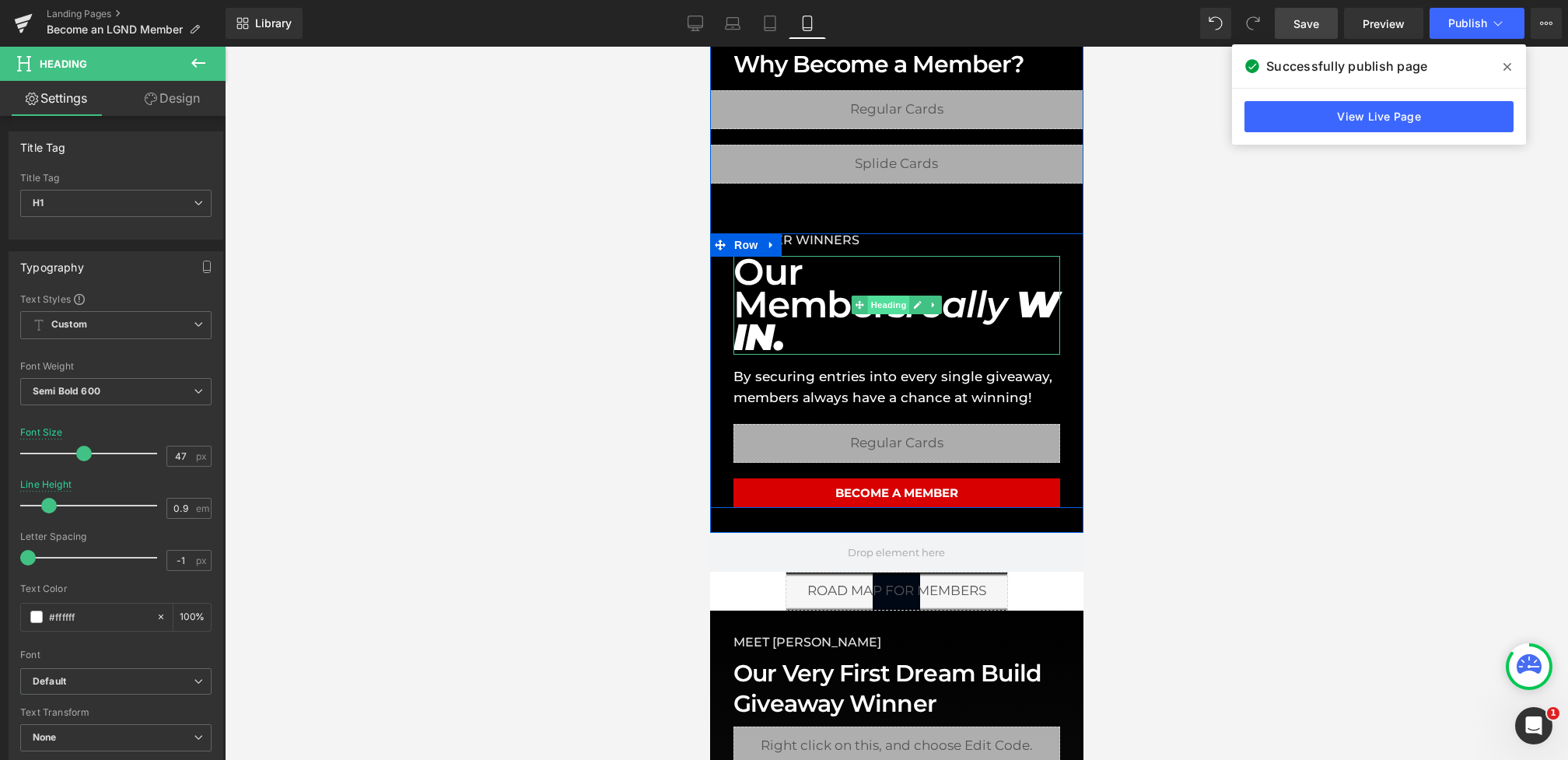
click at [882, 296] on span "Heading" at bounding box center [887, 305] width 42 height 19
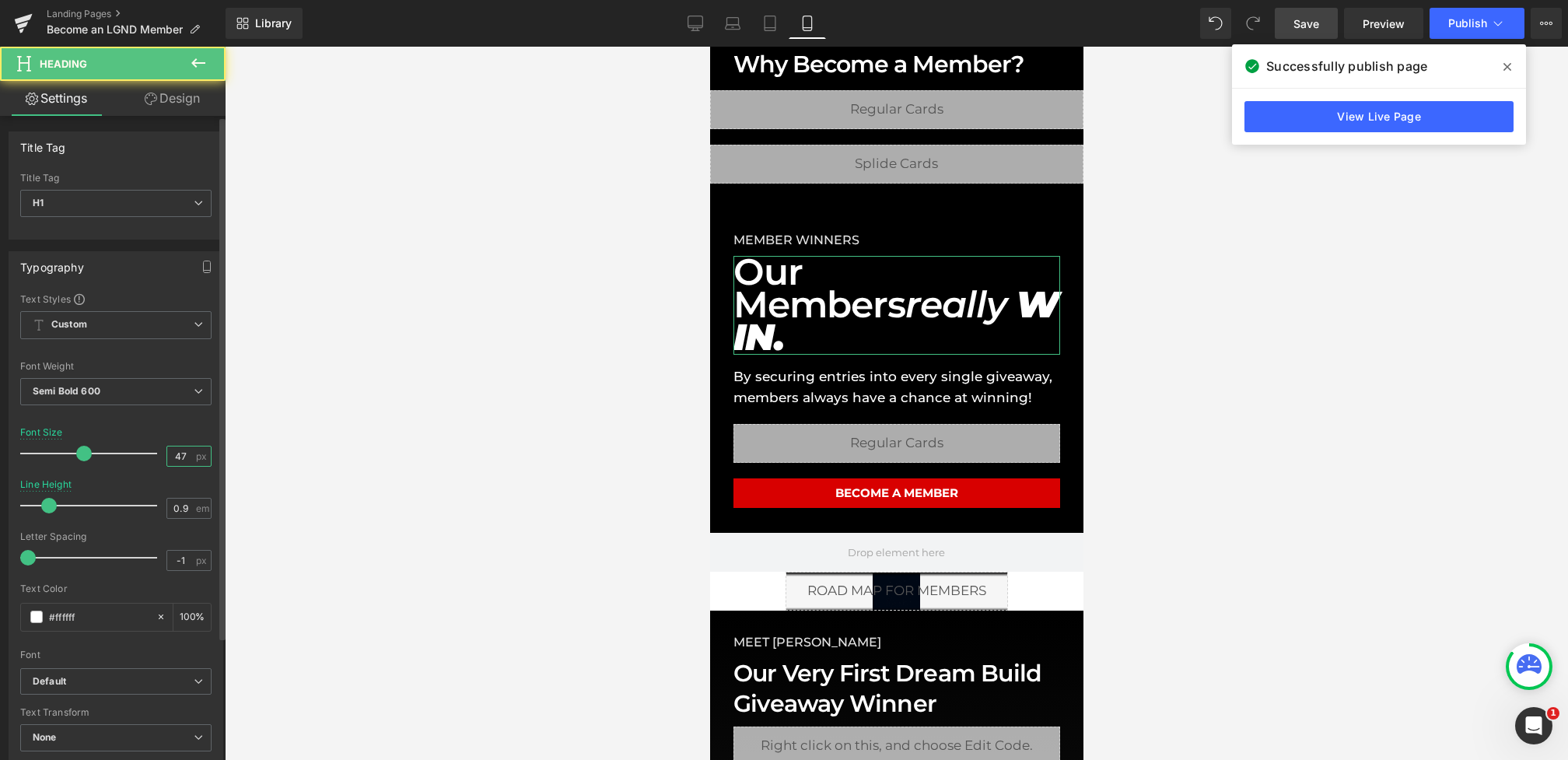
click at [184, 447] on input "47" at bounding box center [180, 456] width 28 height 20
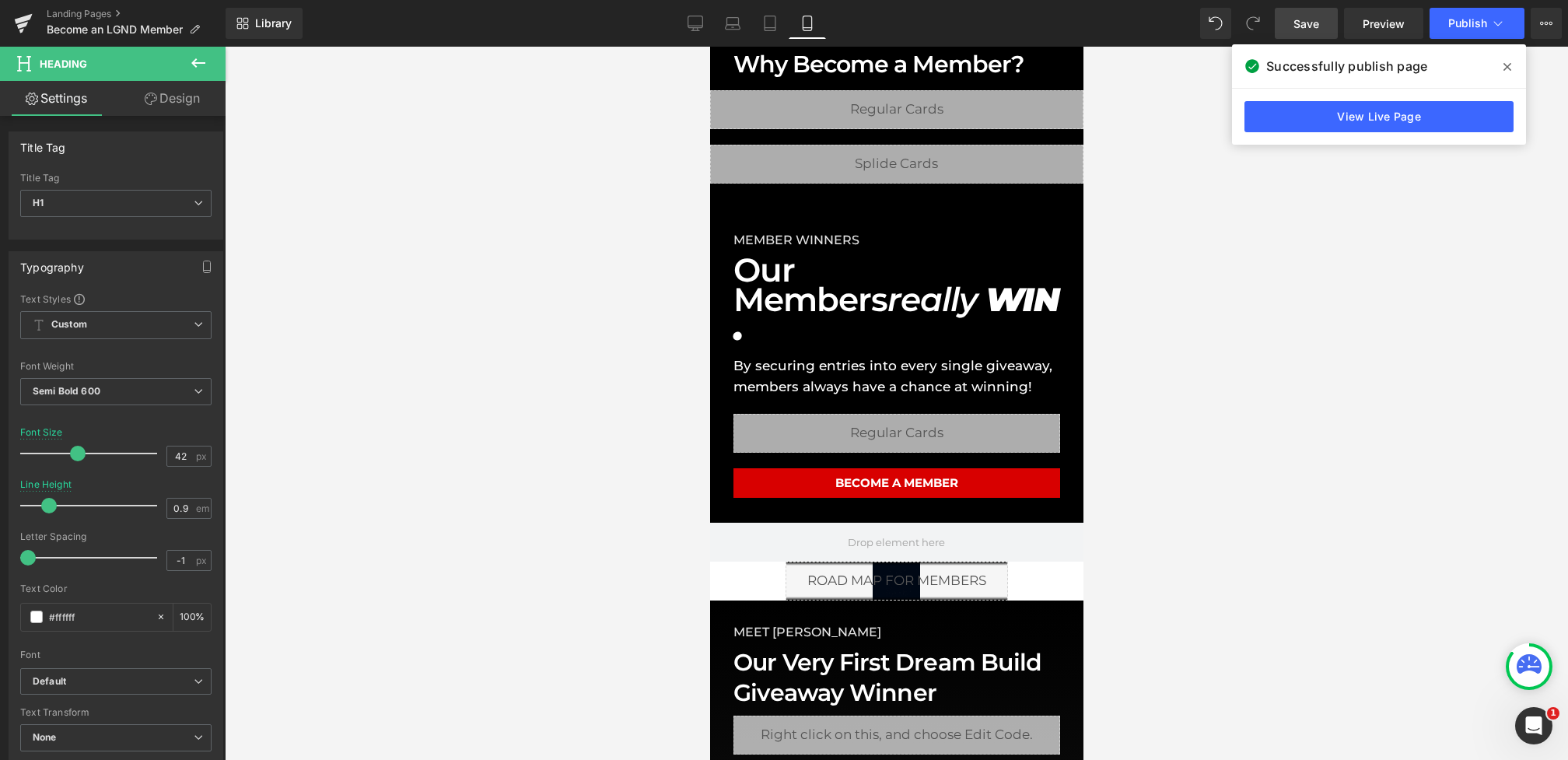
click at [1314, 26] on span "Save" at bounding box center [1306, 24] width 26 height 16
click at [1453, 28] on span "Publish" at bounding box center [1469, 23] width 39 height 12
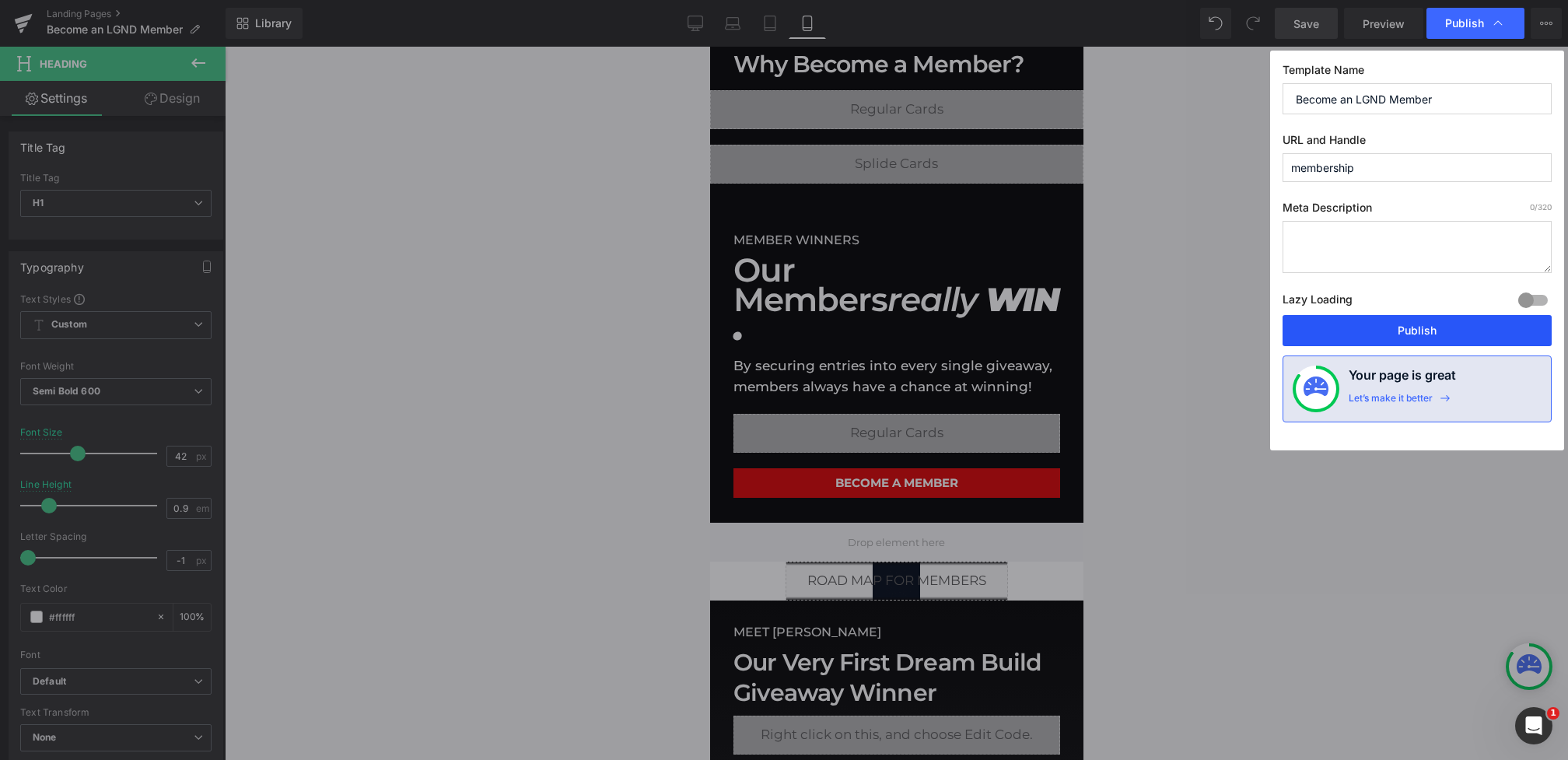
click at [1360, 329] on button "Publish" at bounding box center [1417, 330] width 269 height 31
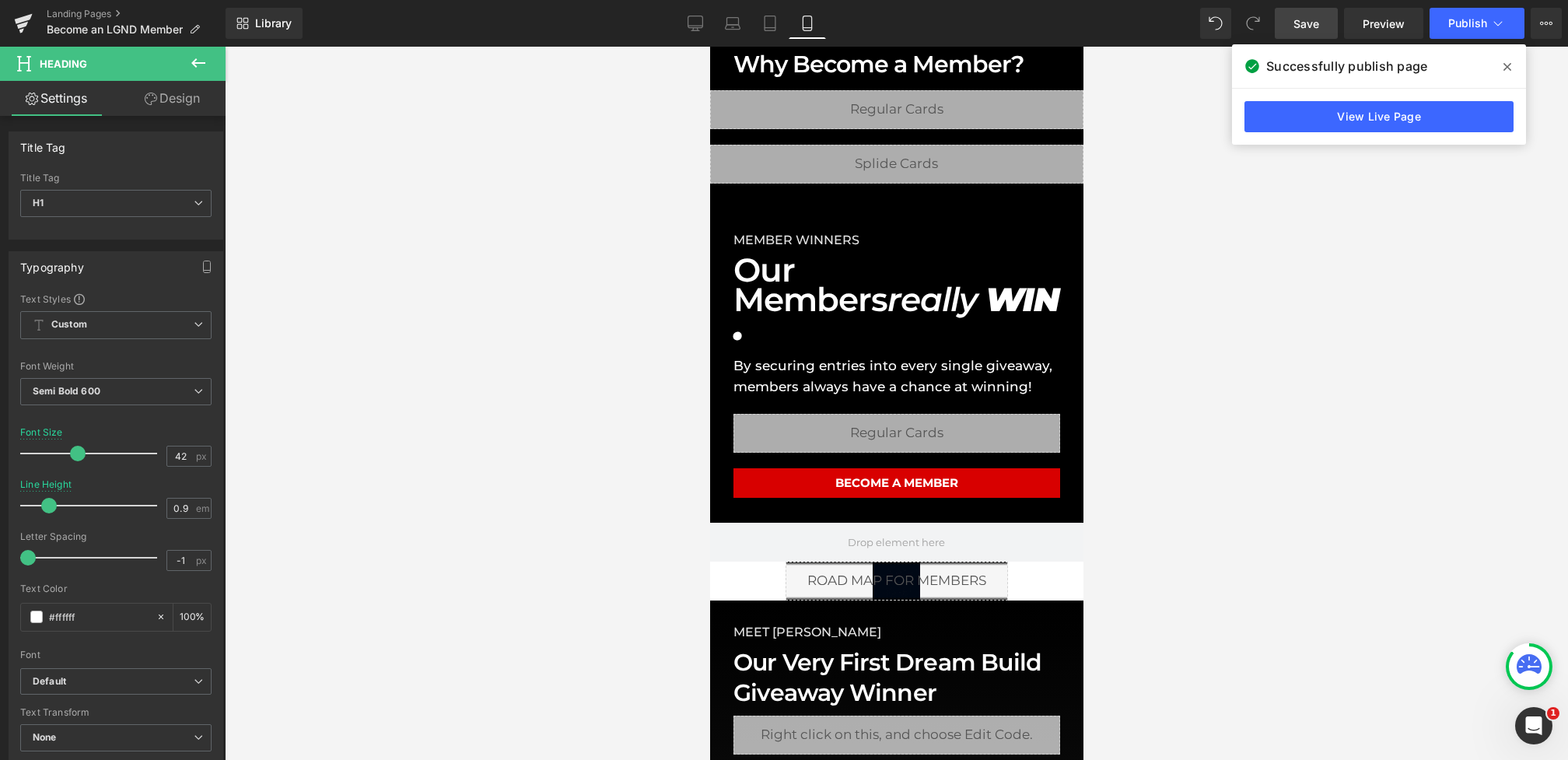
click at [1507, 67] on icon at bounding box center [1508, 67] width 8 height 12
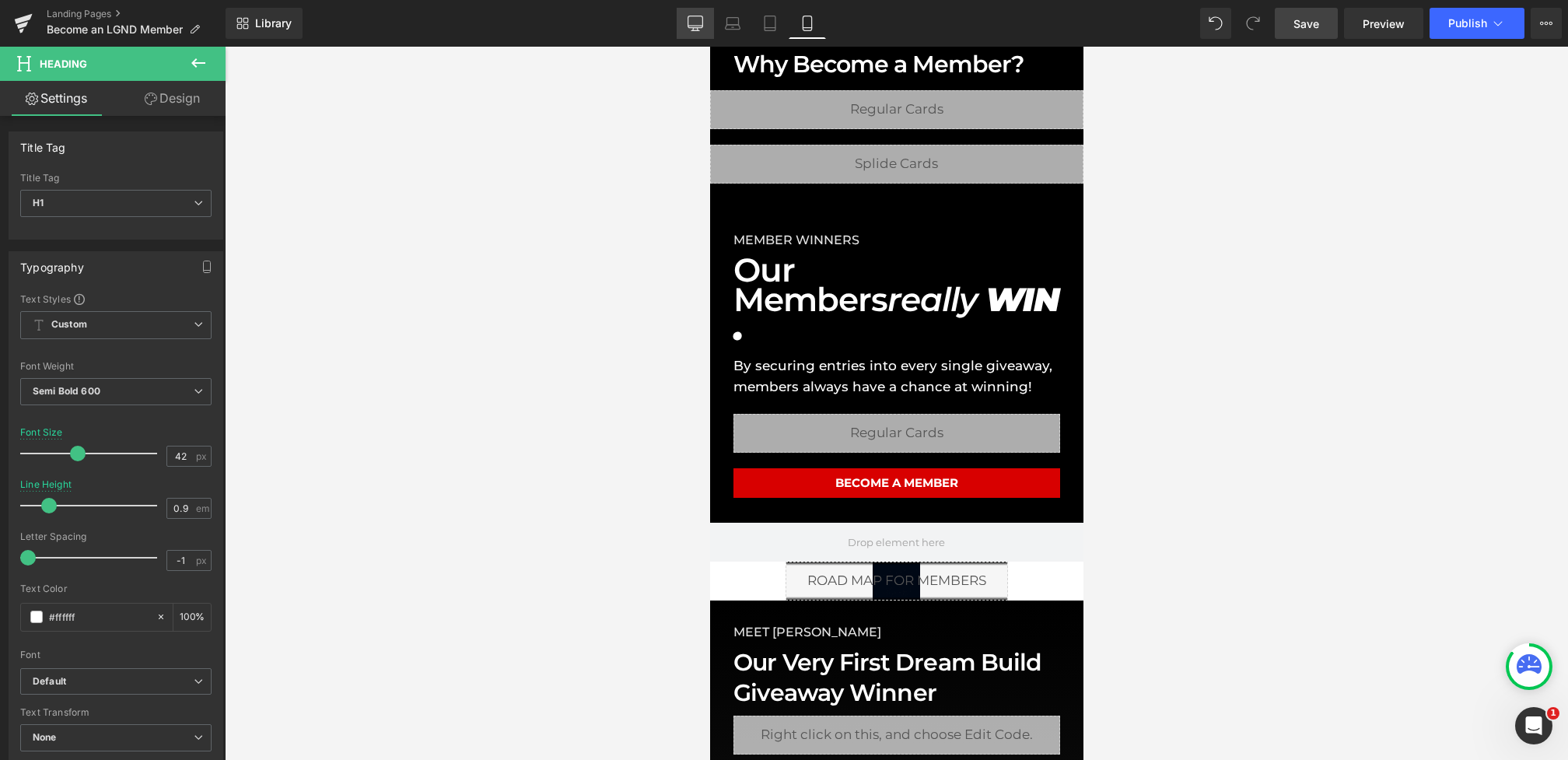
click at [693, 24] on icon at bounding box center [696, 24] width 16 height 16
type input "54"
type input "1"
type input "100"
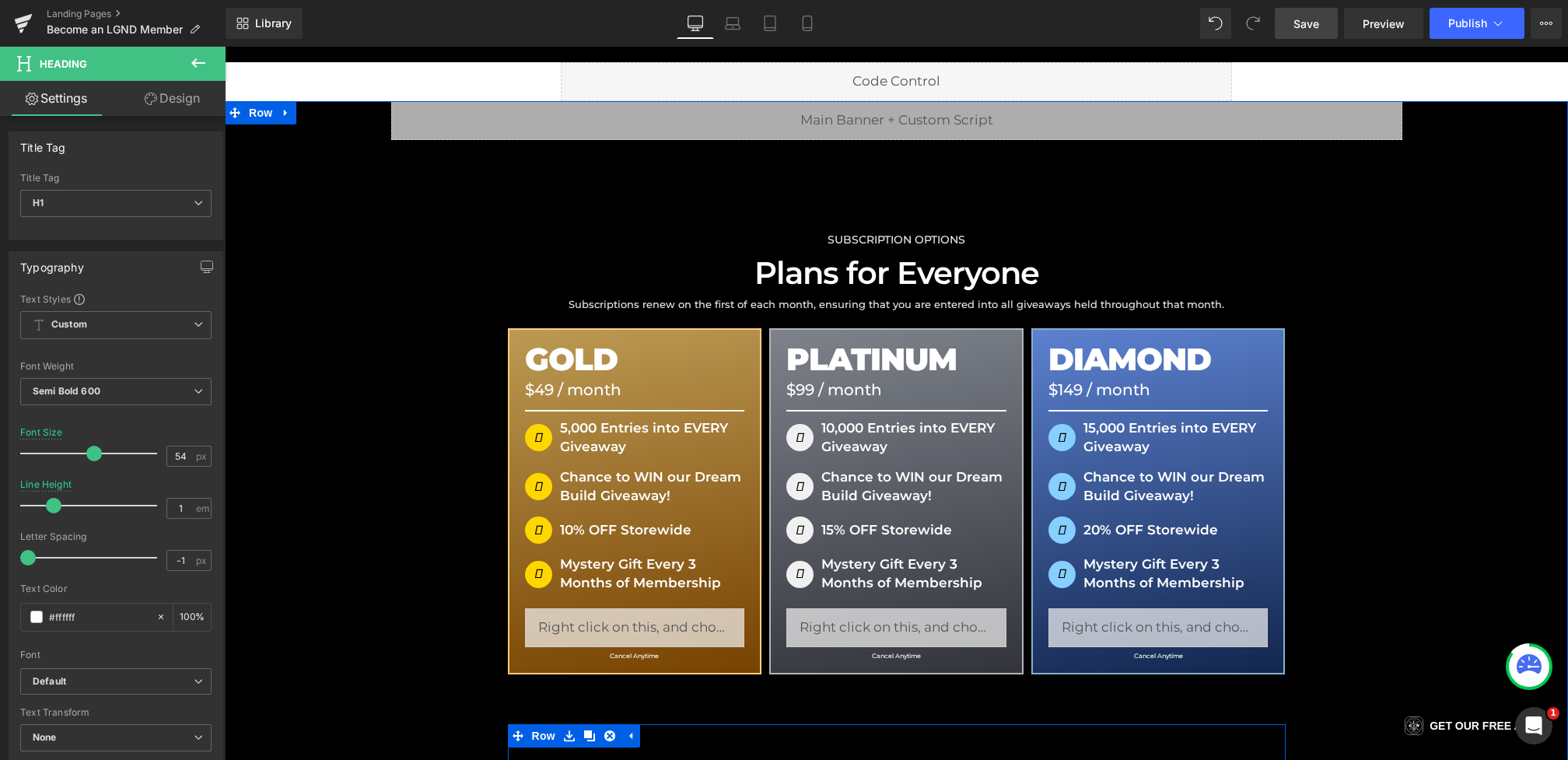
scroll to position [0, 0]
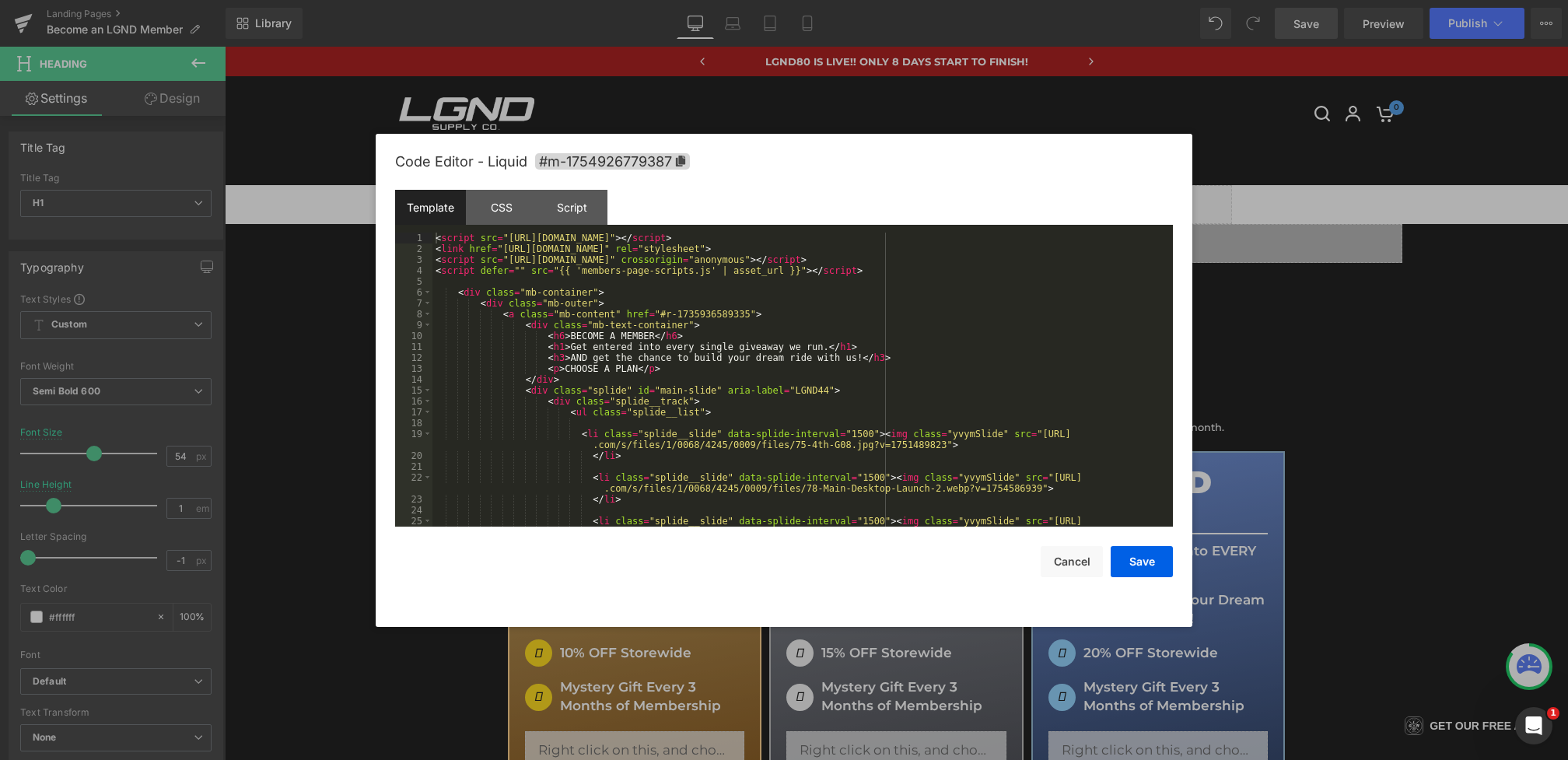
click at [712, 0] on div "Heading You are previewing how the will restyle your page. You can not edit Ele…" at bounding box center [784, 0] width 1568 height 0
click at [1075, 569] on button "Cancel" at bounding box center [1072, 561] width 62 height 31
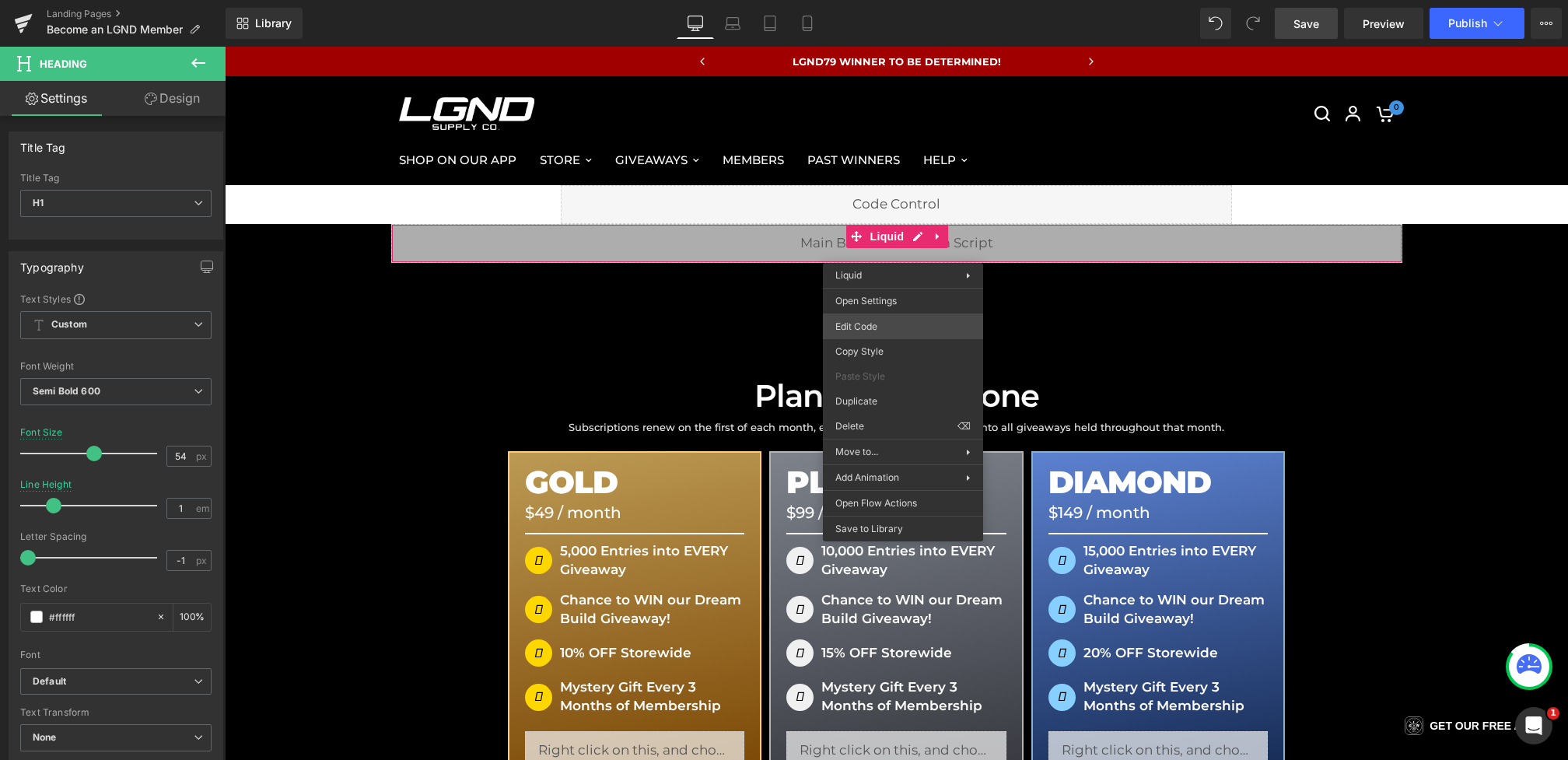
click at [872, 0] on div "Heading You are previewing how the will restyle your page. You can not edit Ele…" at bounding box center [784, 0] width 1568 height 0
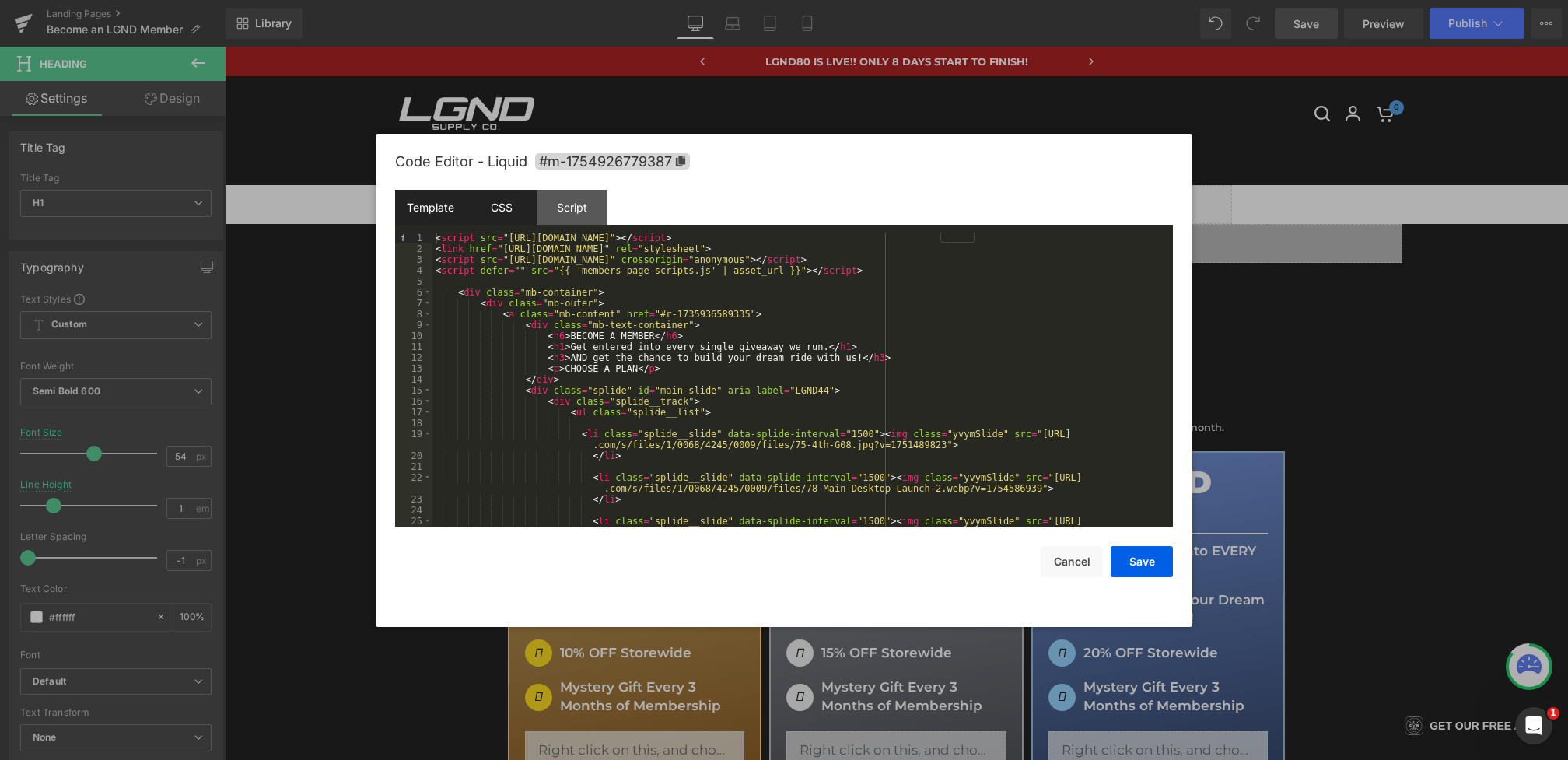
click at [522, 216] on div "CSS" at bounding box center [502, 207] width 71 height 35
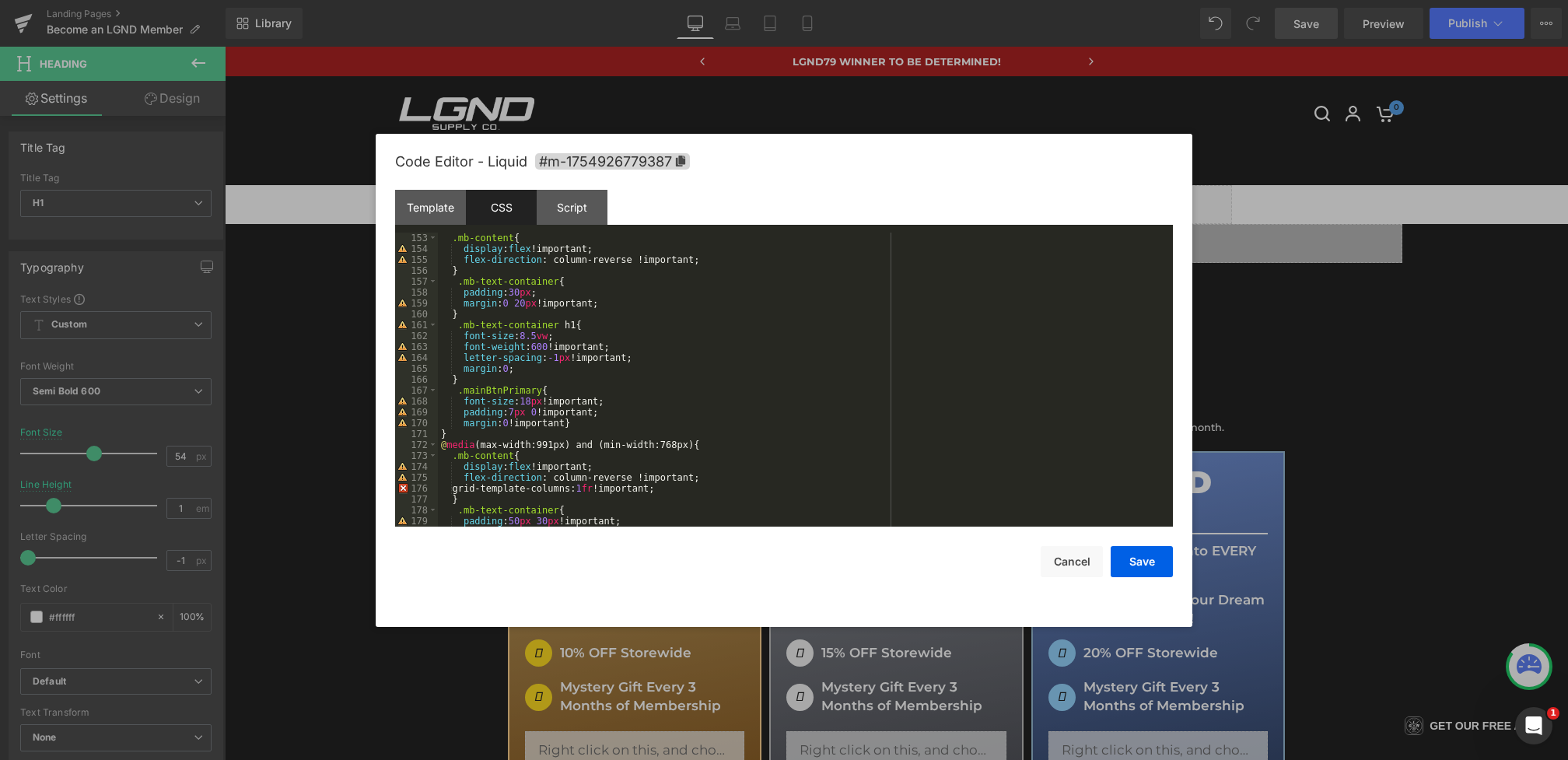
scroll to position [1754, 0]
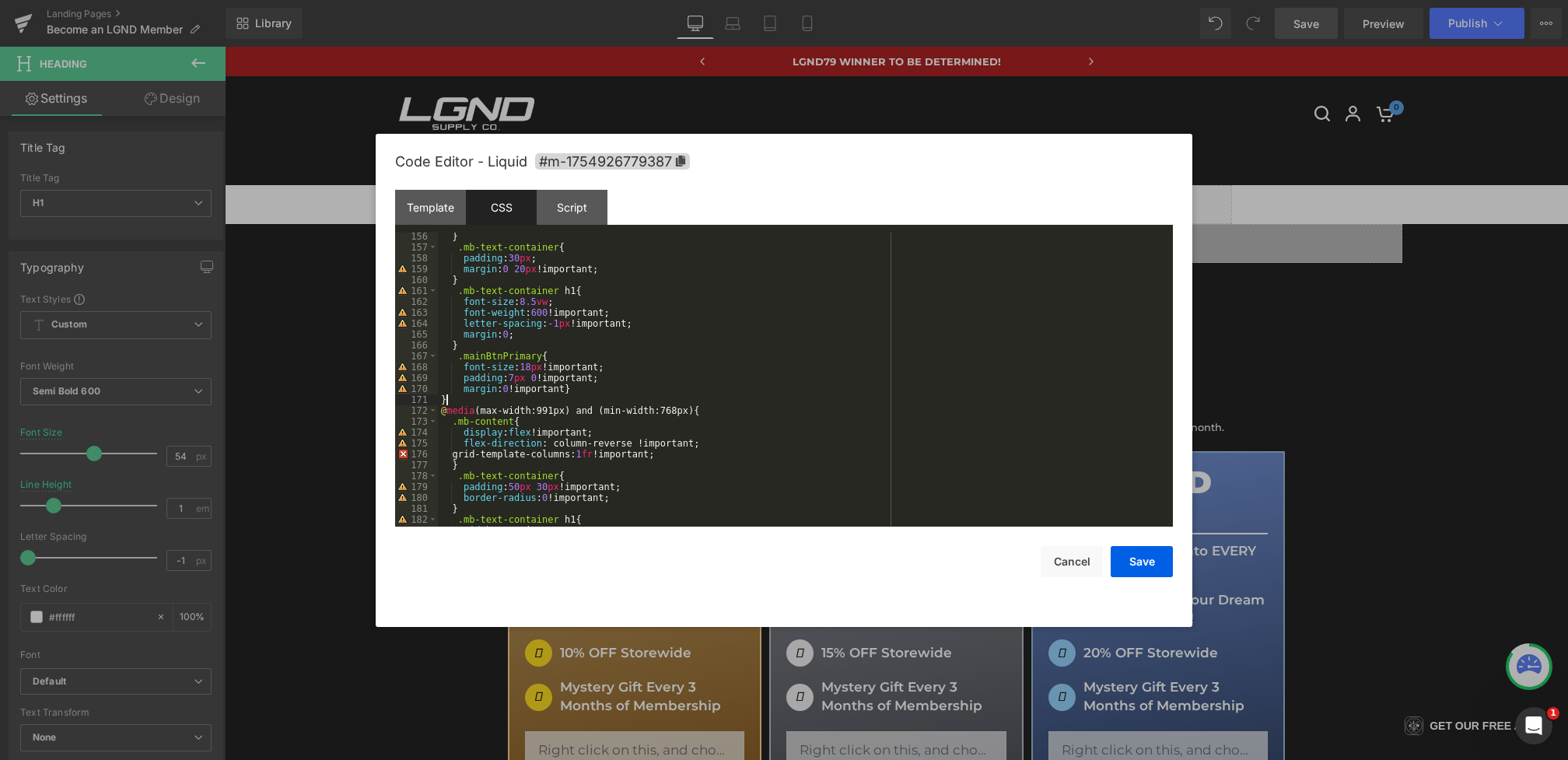
click at [485, 400] on div "} .mb-text-container { padding : 30 px ; margin : 0 20 px !important; } .mb-tex…" at bounding box center [802, 389] width 729 height 316
click at [592, 387] on div "} .mb-text-container { padding : 30 px ; margin : 0 20 px !important; } .mb-tex…" at bounding box center [802, 389] width 729 height 316
click at [577, 388] on div "} .mb-text-container { padding : 30 px ; margin : 0 20 px !important; } .mb-tex…" at bounding box center [802, 389] width 729 height 316
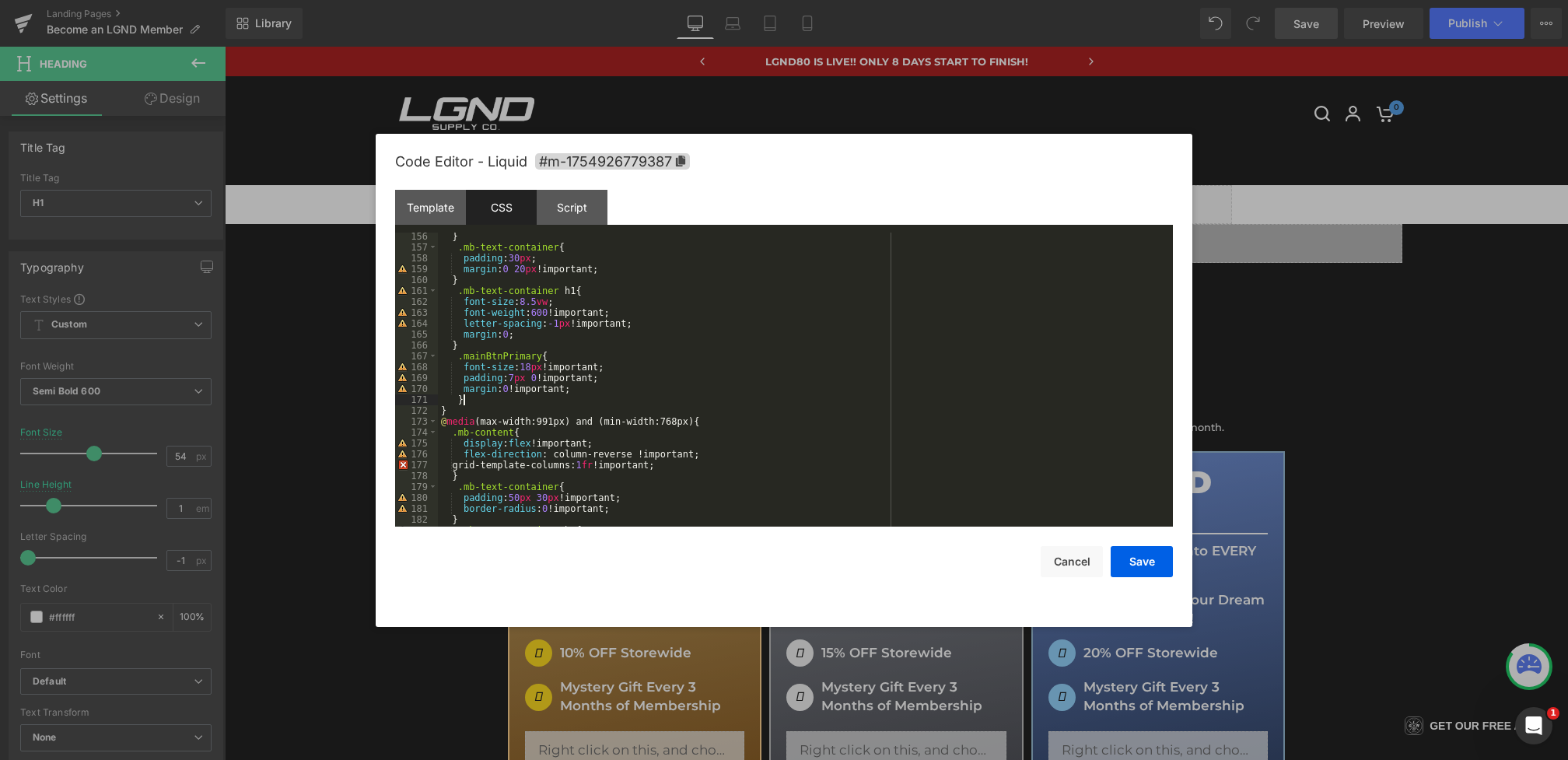
click at [495, 394] on div "} .mb-text-container { padding : 30 px ; margin : 0 20 px !important; } .mb-tex…" at bounding box center [802, 389] width 729 height 316
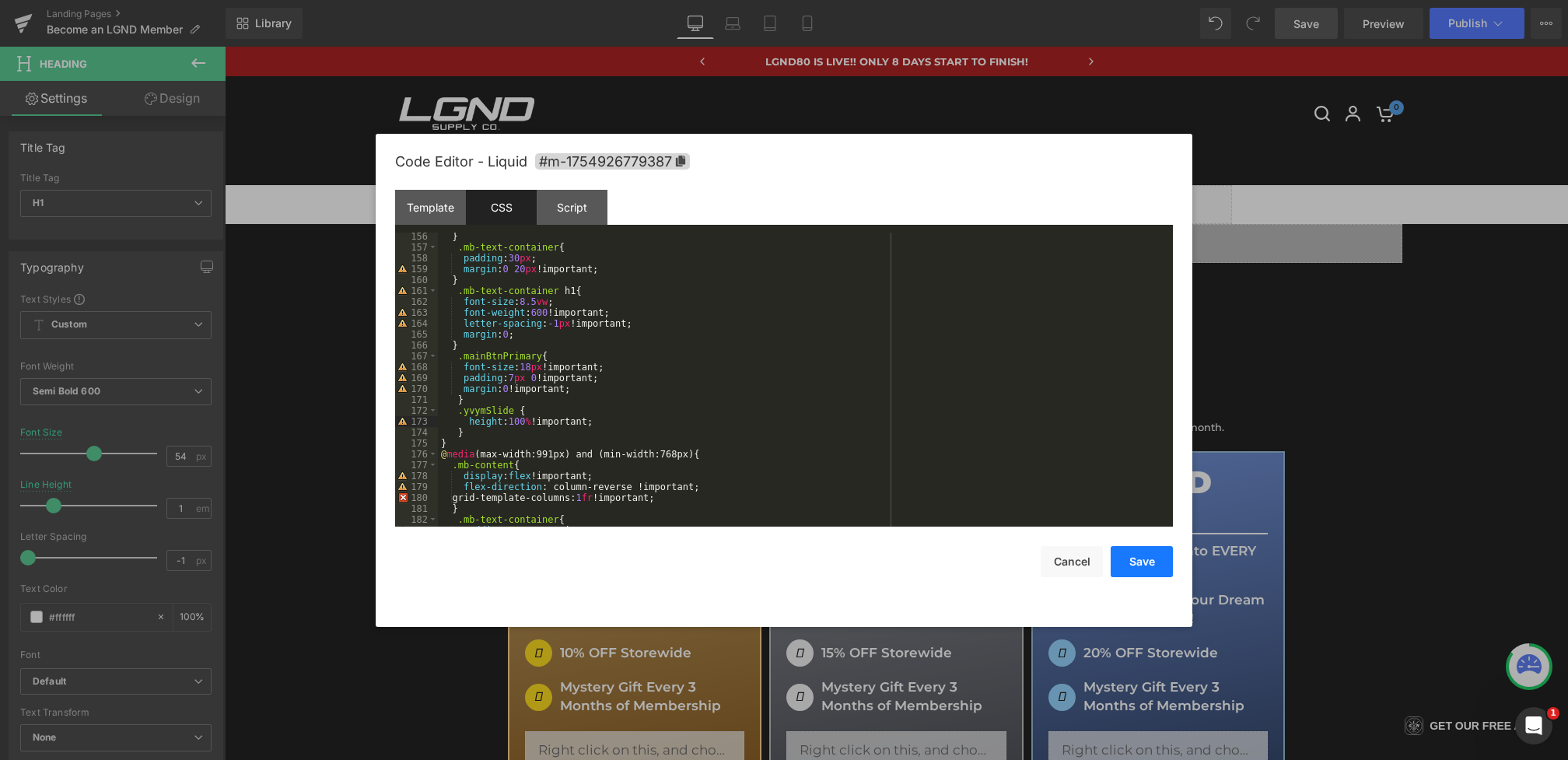
click at [1148, 559] on button "Save" at bounding box center [1142, 561] width 62 height 31
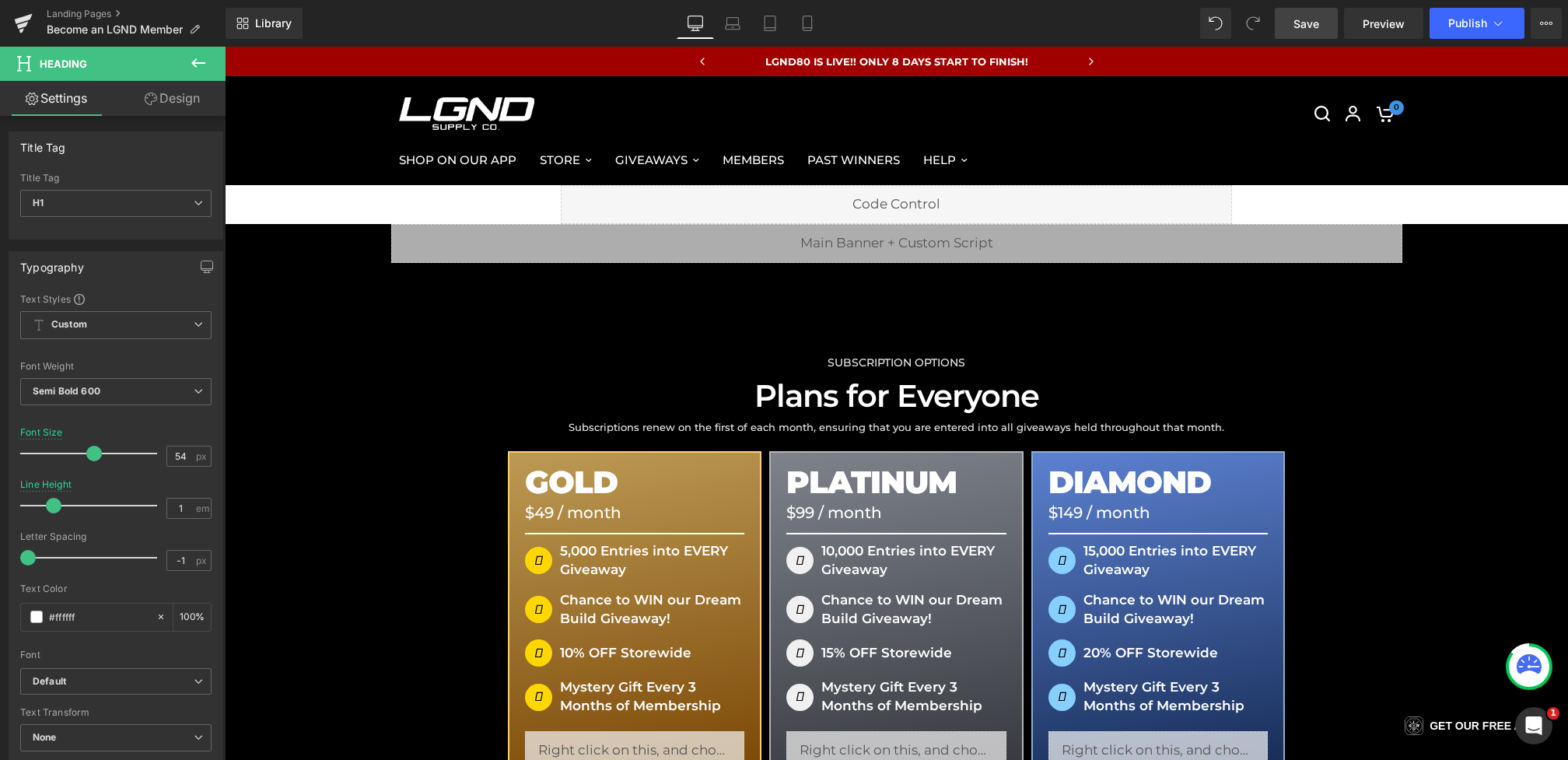
click at [1291, 16] on link "Save" at bounding box center [1306, 23] width 63 height 31
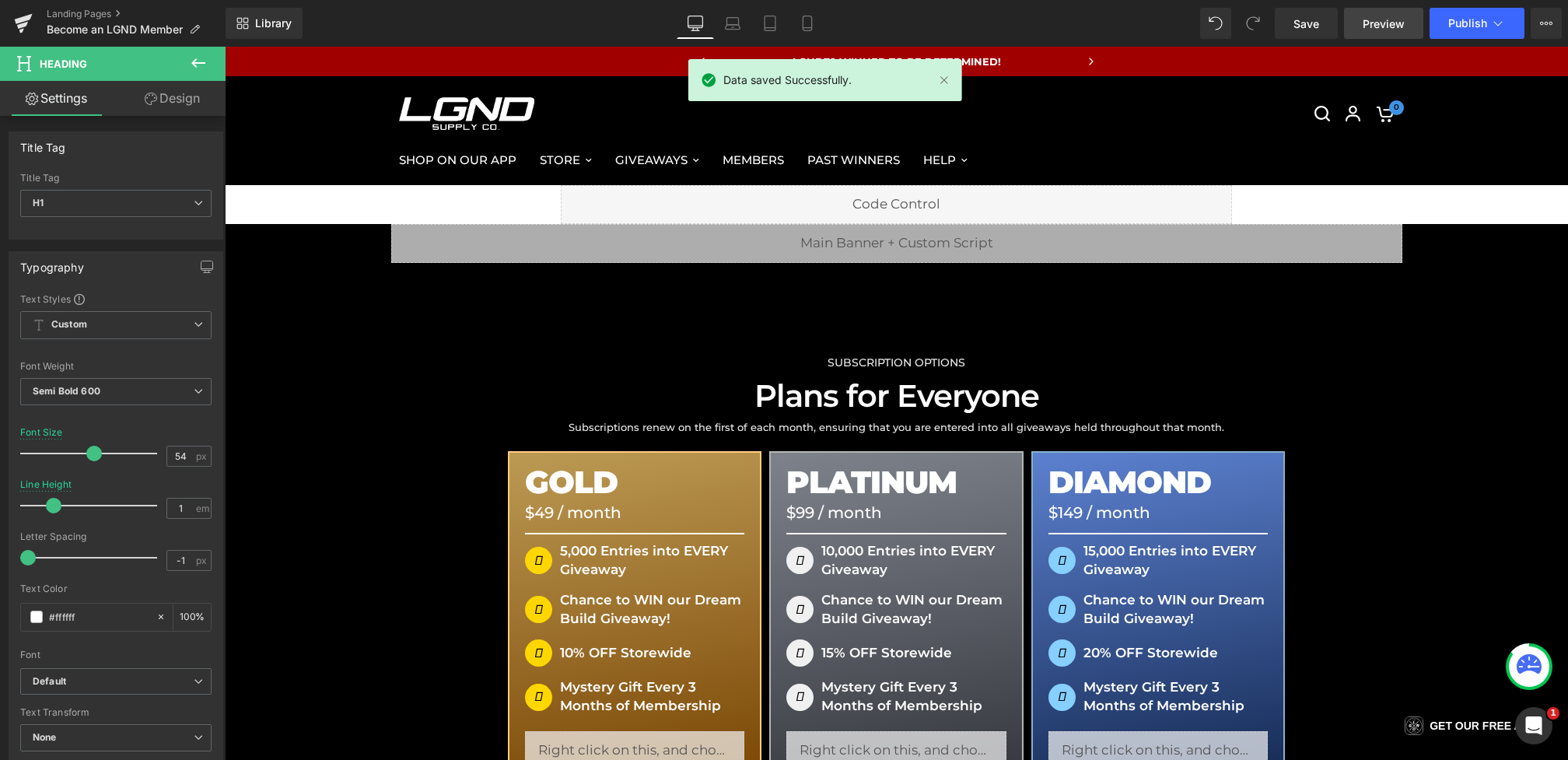
click at [1373, 23] on span "Preview" at bounding box center [1383, 24] width 42 height 16
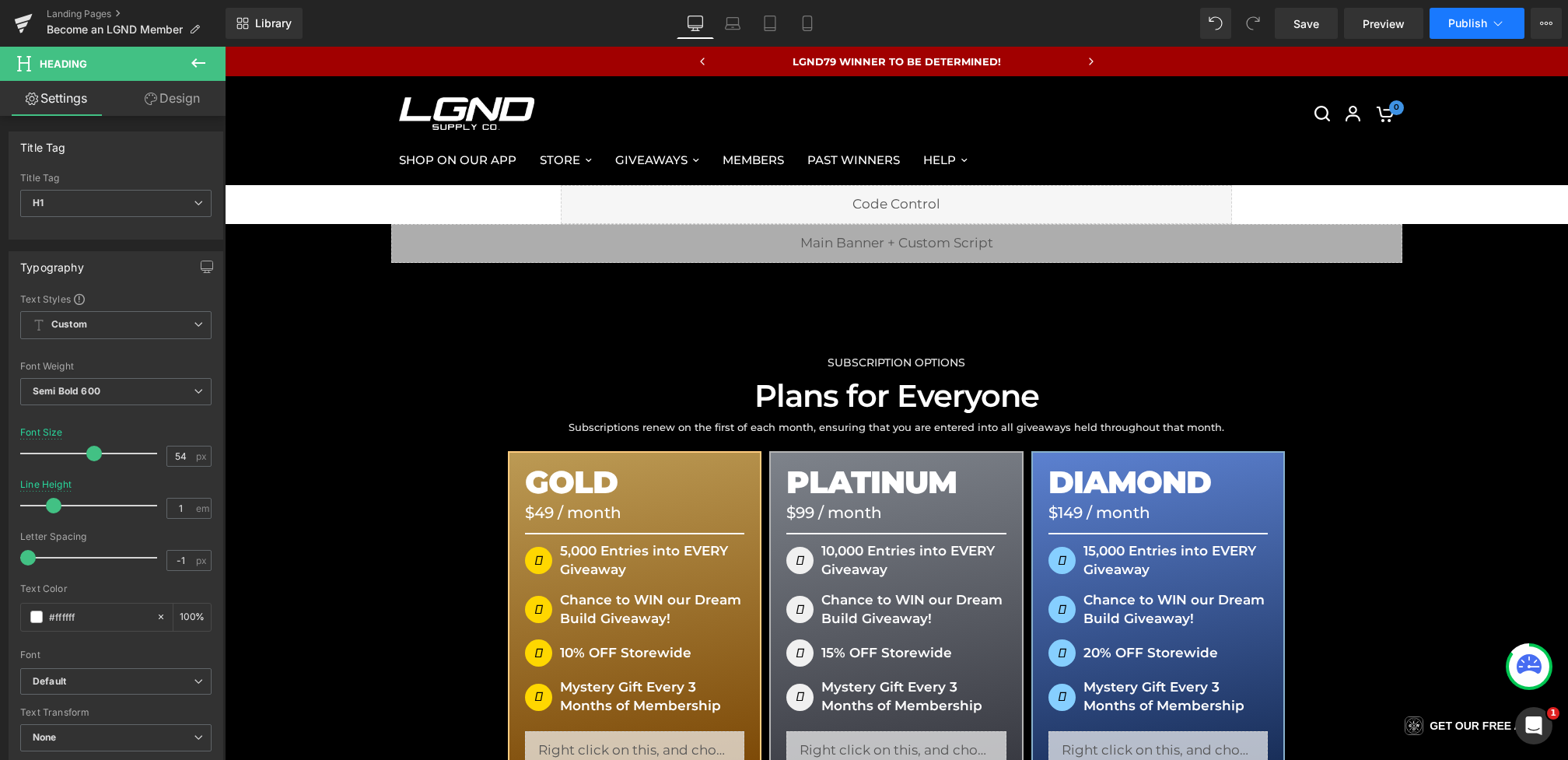
click at [1476, 35] on button "Publish" at bounding box center [1476, 23] width 95 height 31
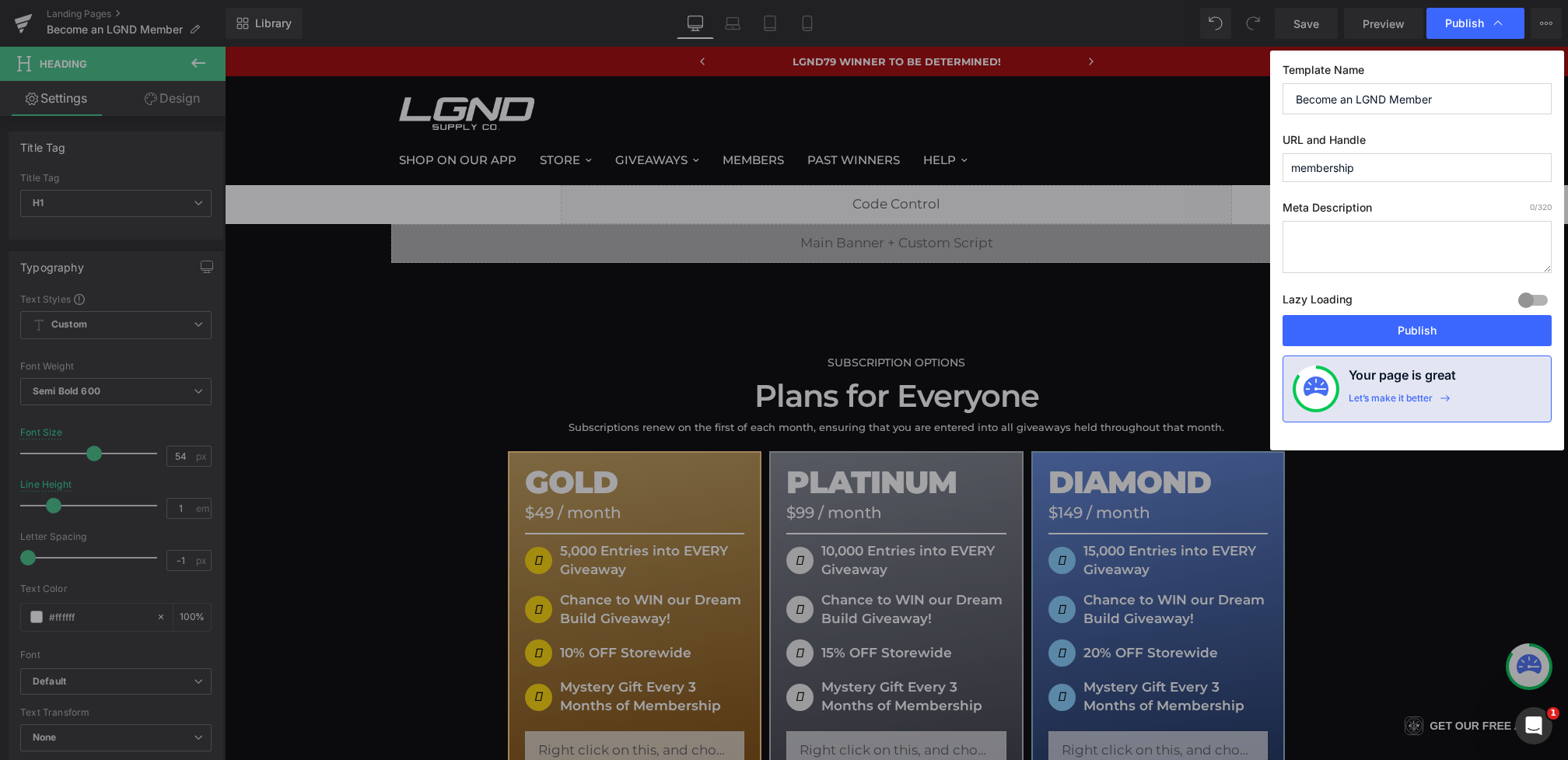
click at [1415, 306] on div "Lazy Loading Build Upgrade plan to unlock" at bounding box center [1417, 302] width 269 height 26
click at [1411, 318] on button "Publish" at bounding box center [1417, 330] width 269 height 31
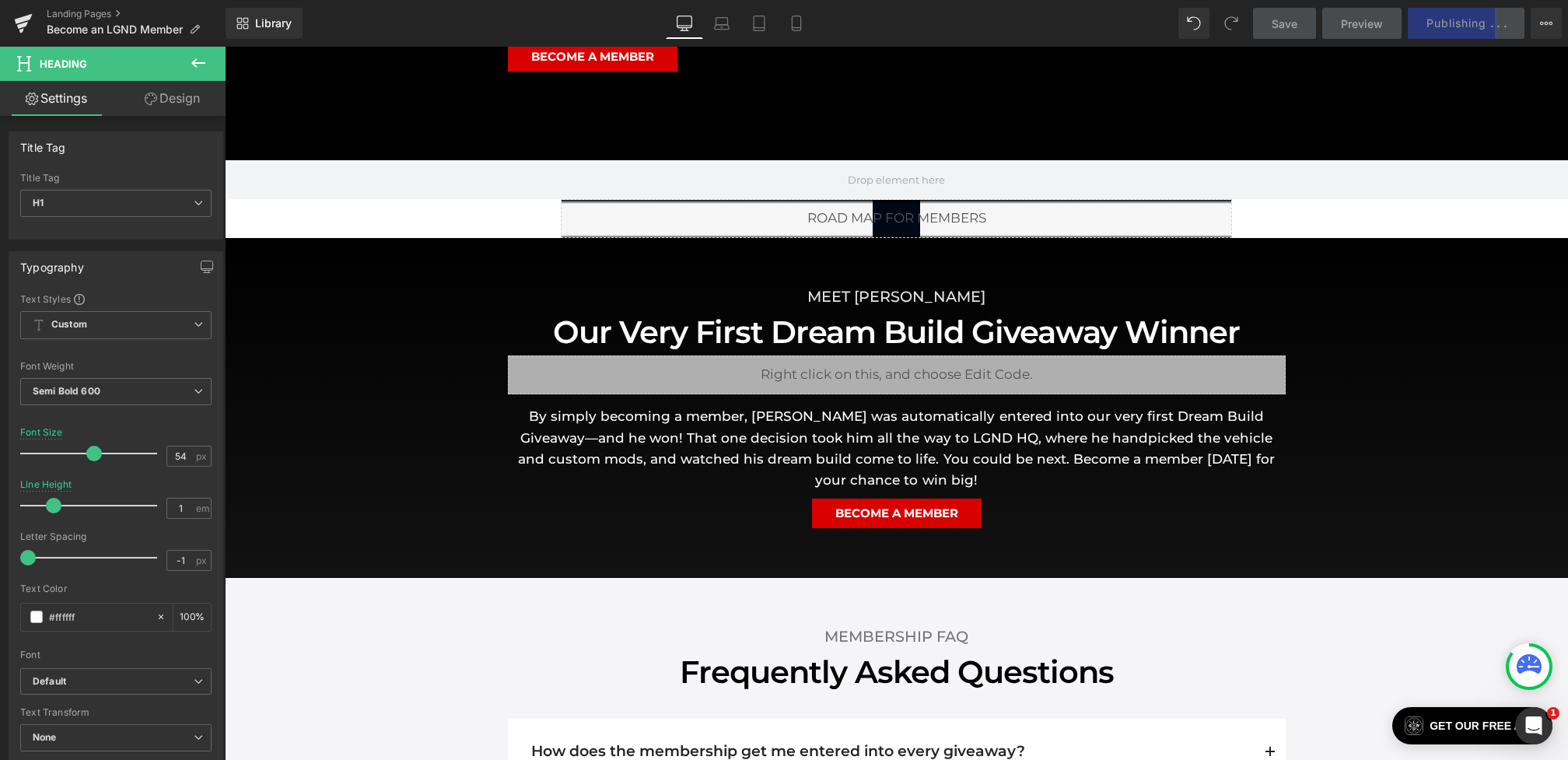
scroll to position [1110, 0]
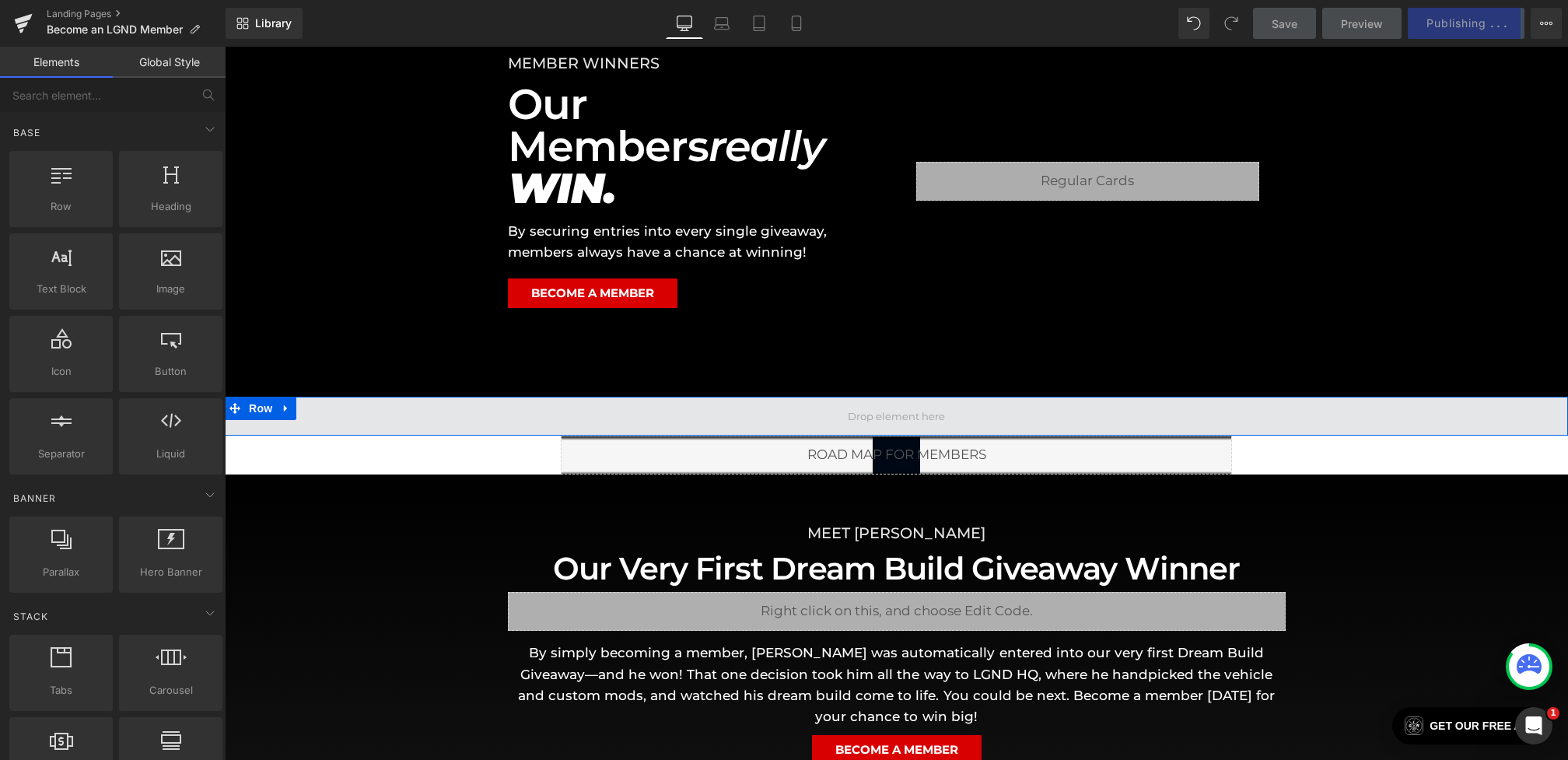
click at [880, 404] on span at bounding box center [896, 416] width 108 height 24
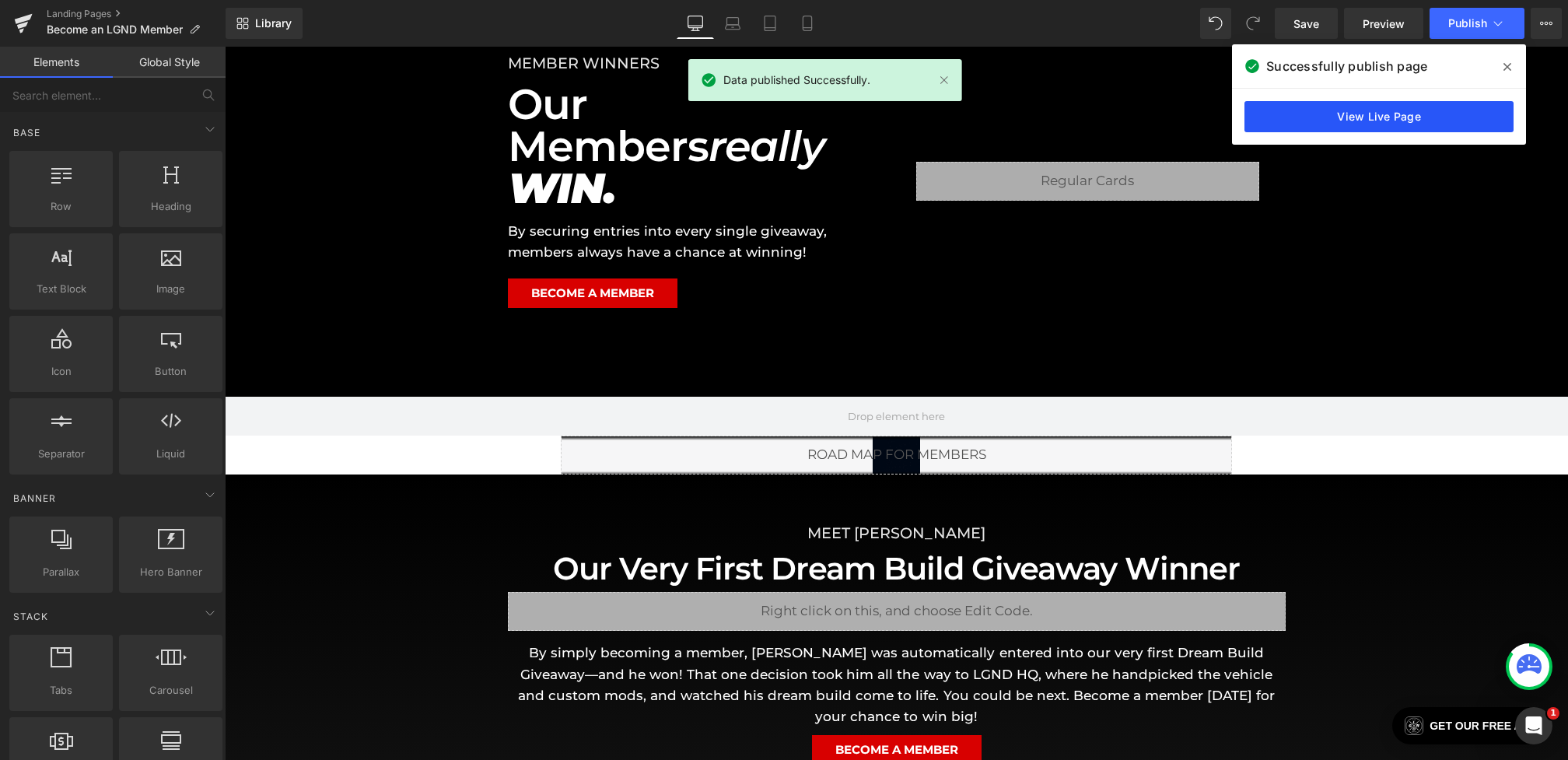
click at [1312, 117] on link "View Live Page" at bounding box center [1379, 116] width 269 height 31
